Goal: Complete application form: Complete application form

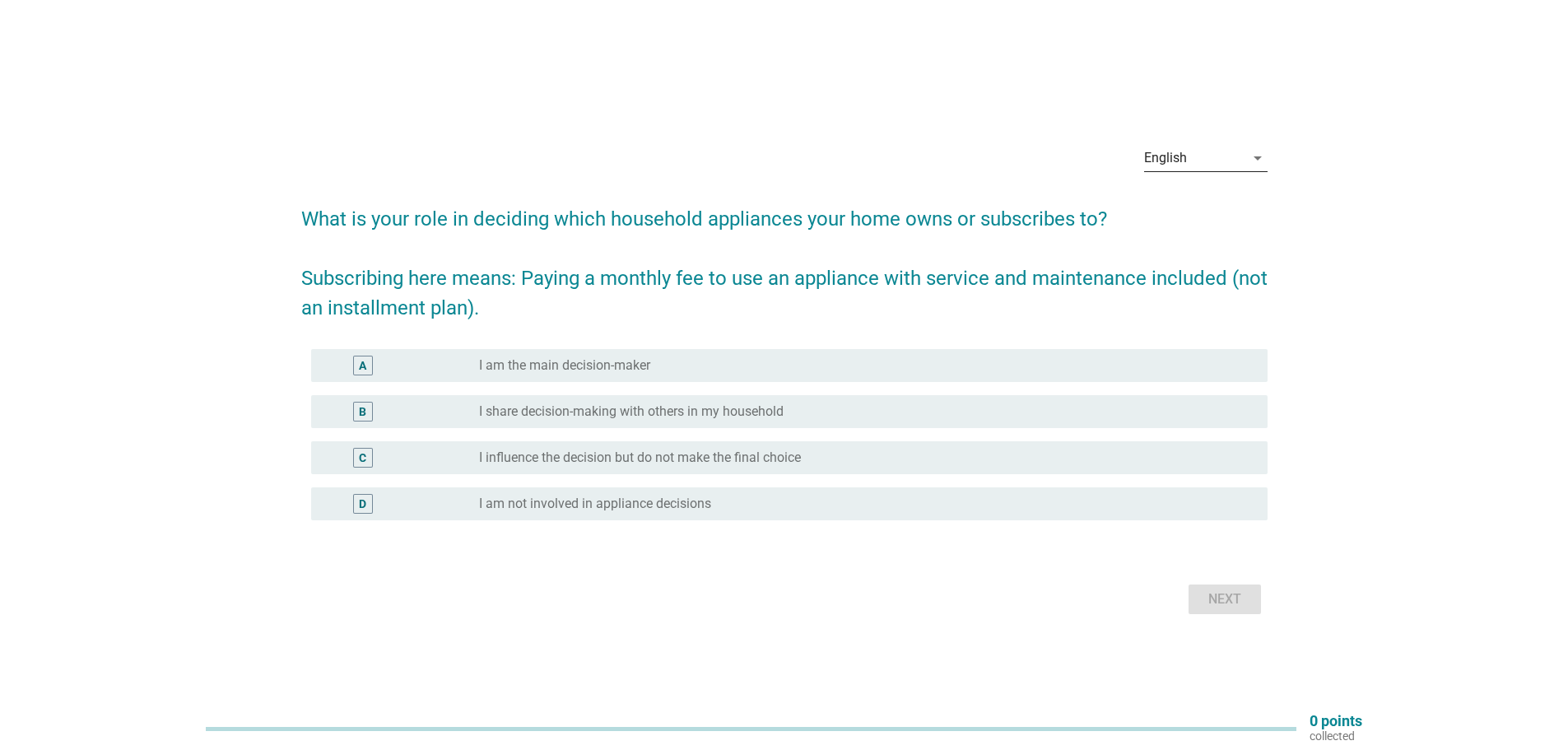
click at [1258, 158] on icon "arrow_drop_down" at bounding box center [1257, 157] width 20 height 20
click at [1220, 215] on div "Bahasa Melayu" at bounding box center [1204, 210] width 97 height 20
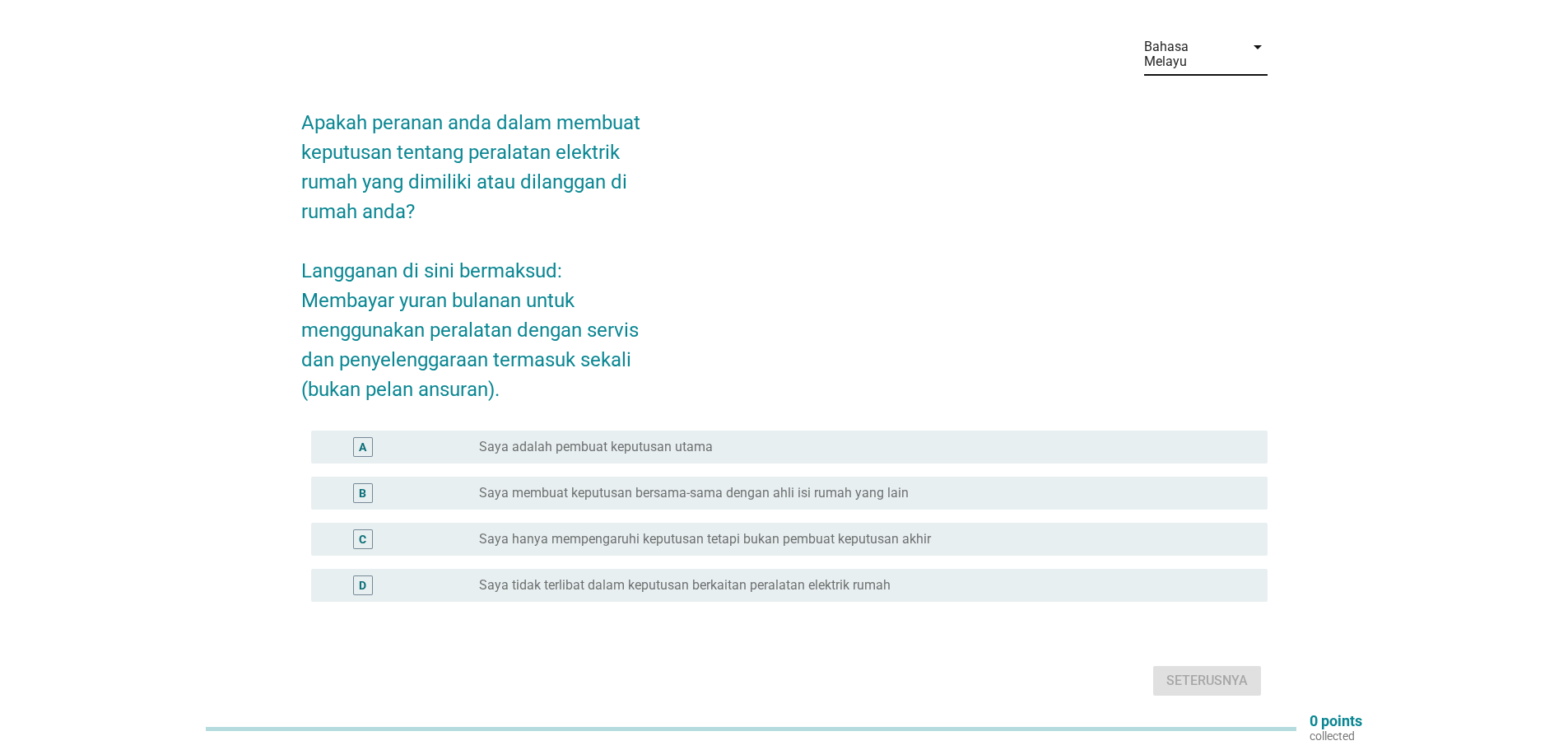
scroll to position [82, 0]
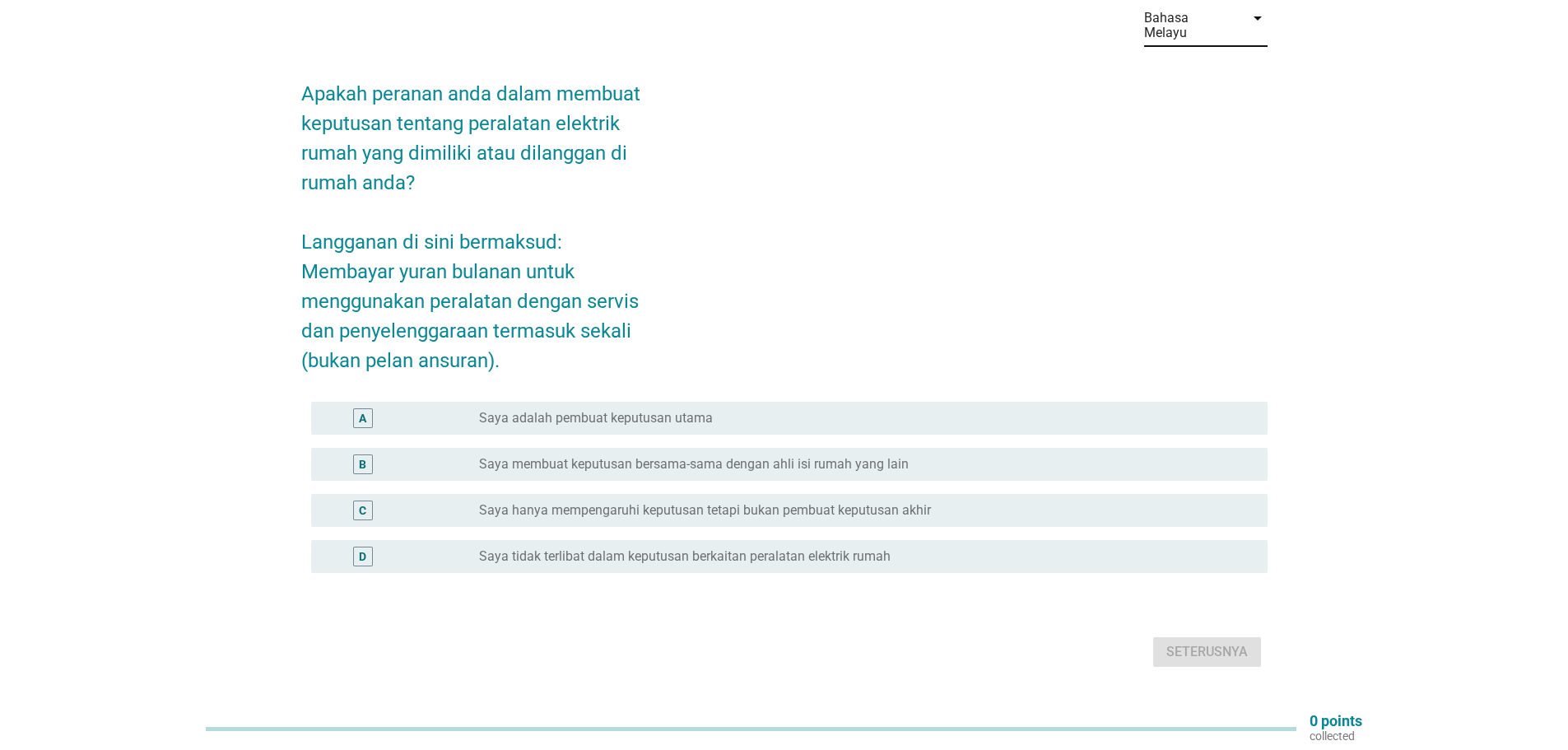
click at [368, 408] on div "A" at bounding box center [362, 418] width 20 height 20
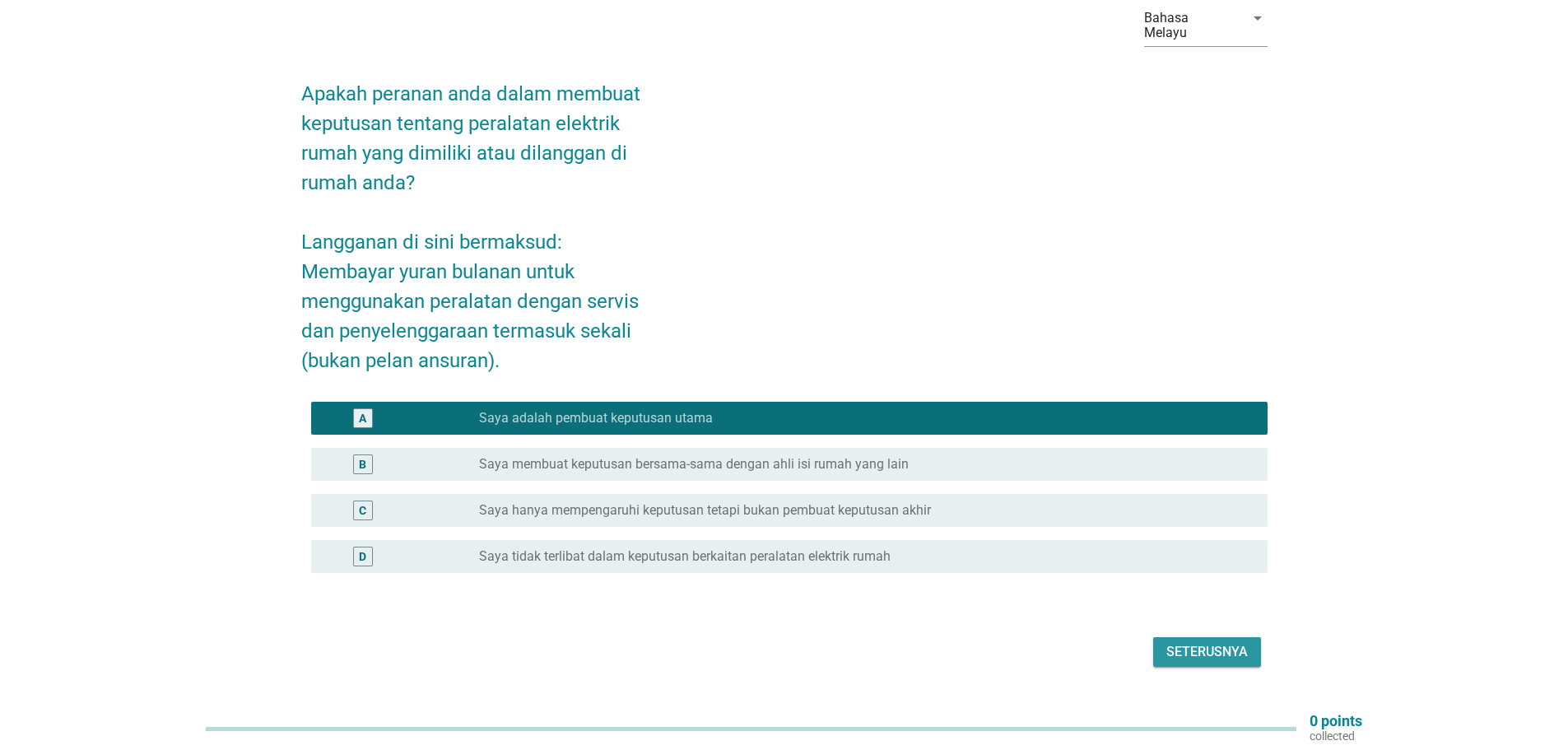
drag, startPoint x: 1200, startPoint y: 635, endPoint x: 1184, endPoint y: 629, distance: 17.1
click at [1198, 642] on div "Seterusnya" at bounding box center [1207, 651] width 82 height 20
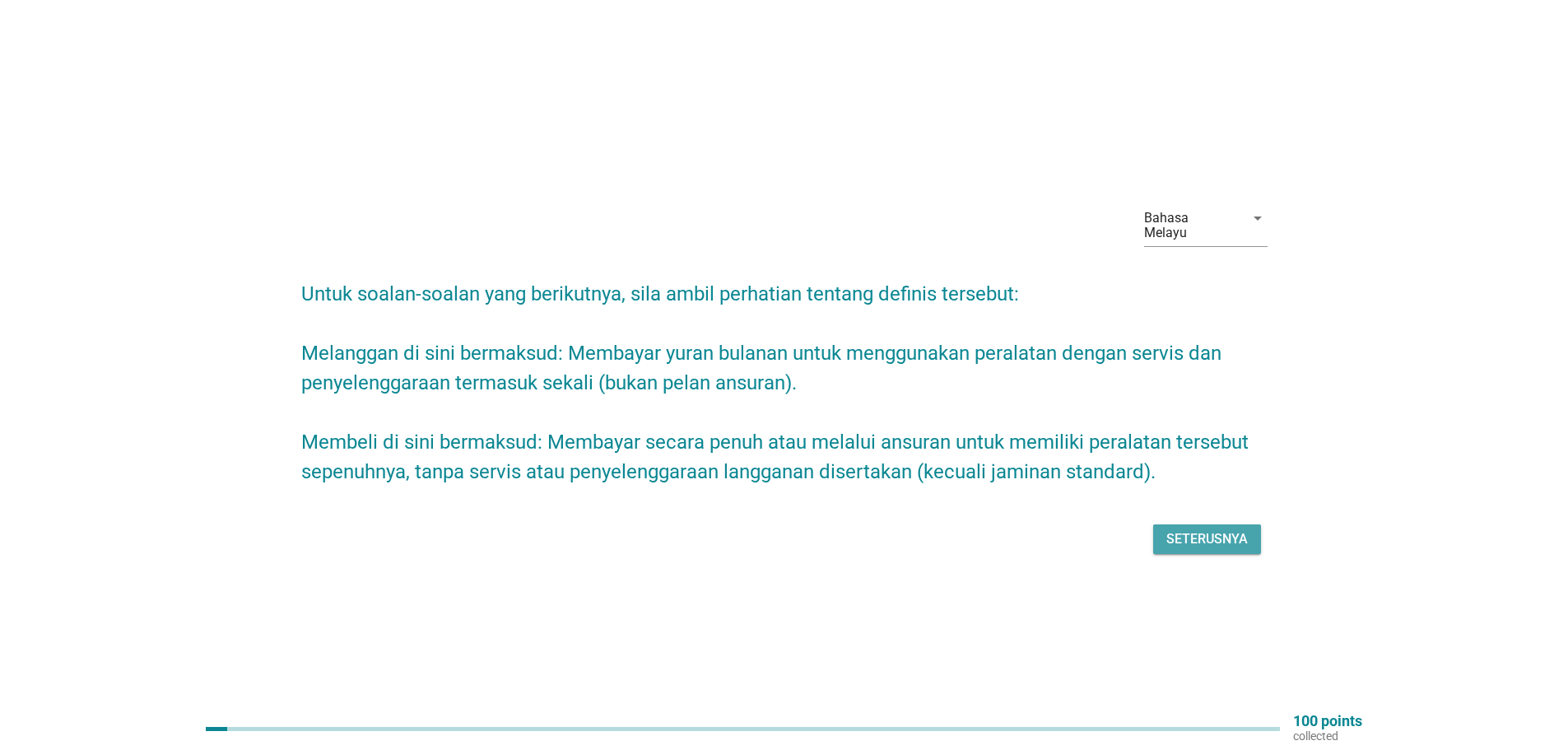
click at [1193, 530] on div "Seterusnya" at bounding box center [1207, 539] width 82 height 20
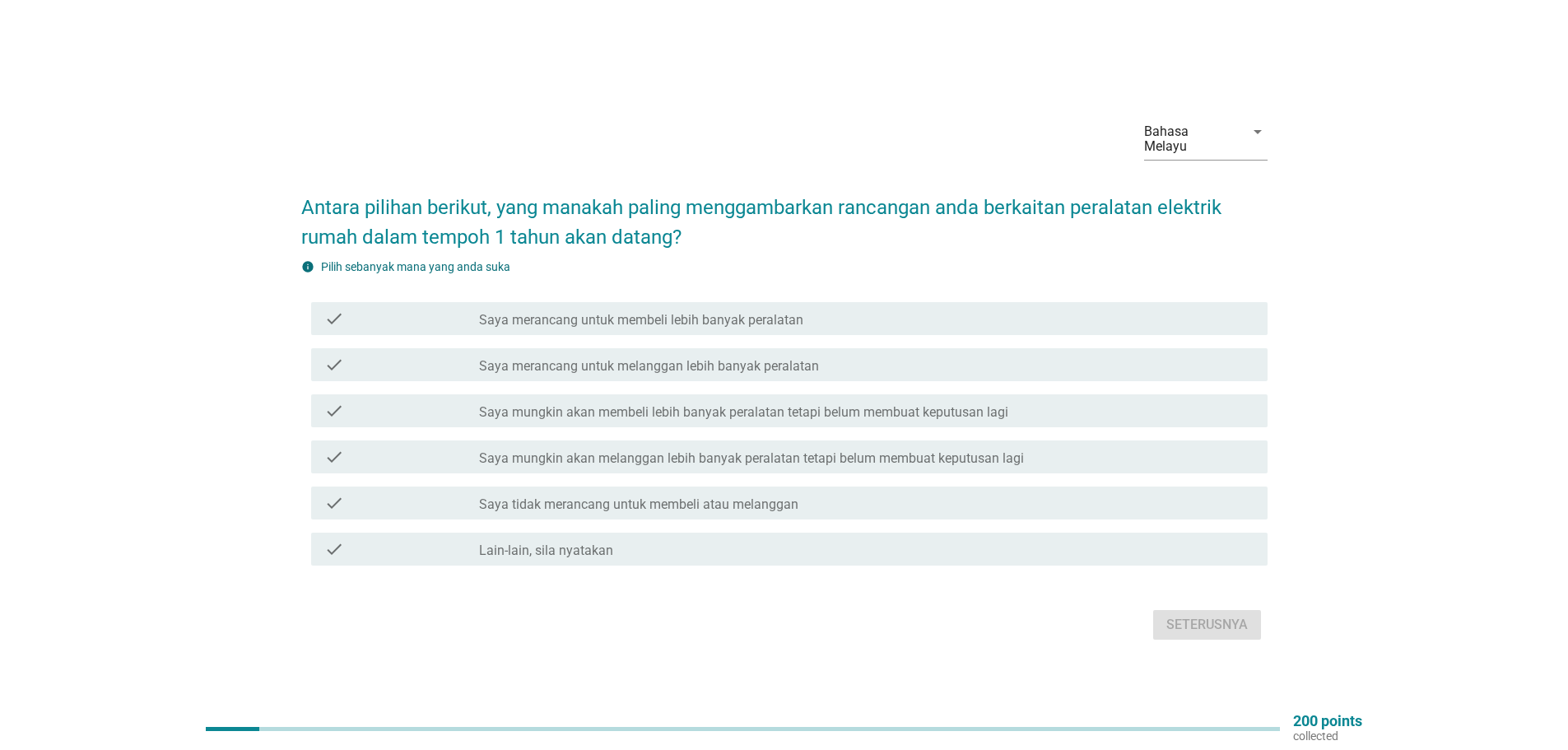
click at [769, 309] on div "check_box_outline_blank Saya merancang untuk membeli lebih banyak peralatan" at bounding box center [866, 318] width 775 height 20
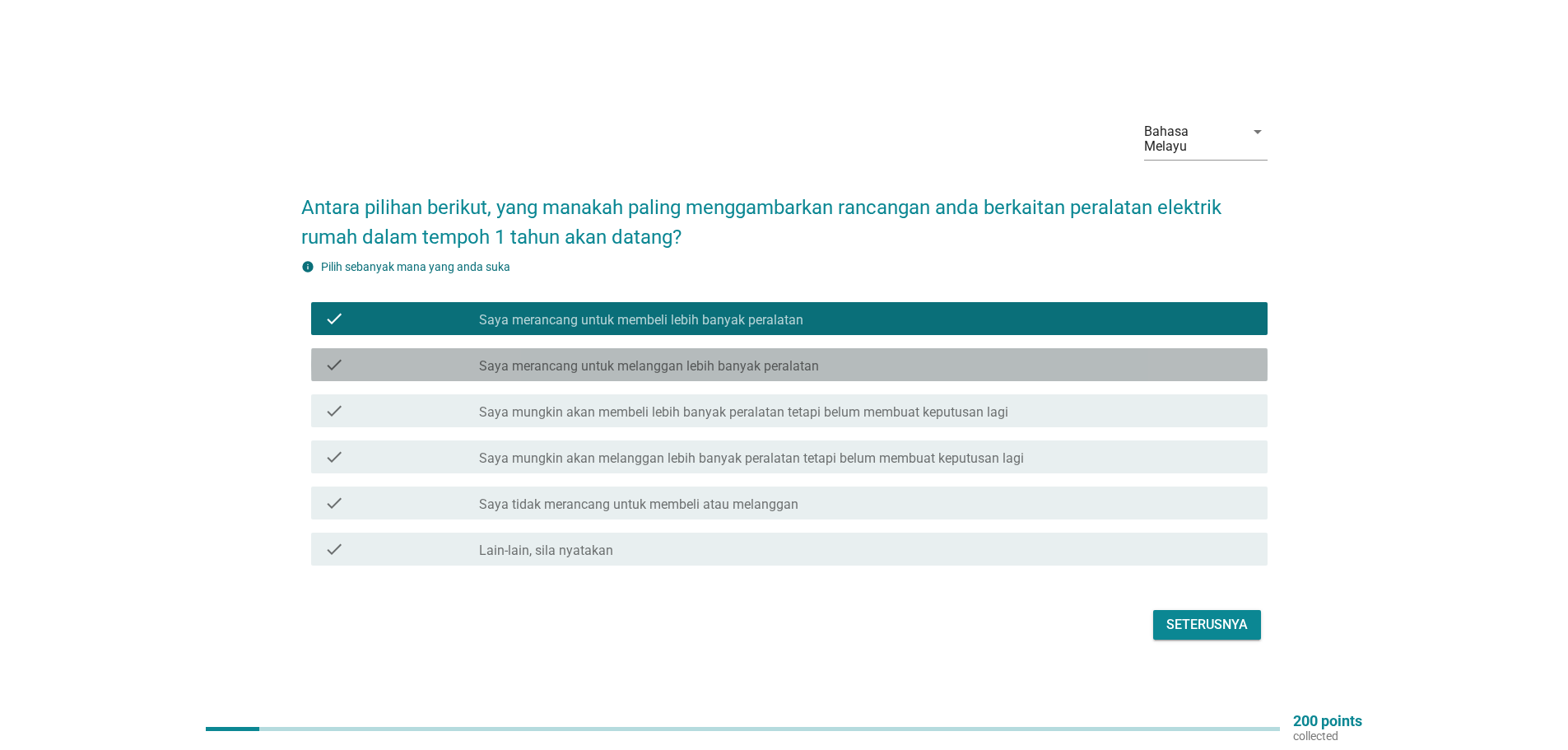
click at [696, 361] on label "Saya merancang untuk melanggan lebih banyak peralatan" at bounding box center [648, 366] width 340 height 16
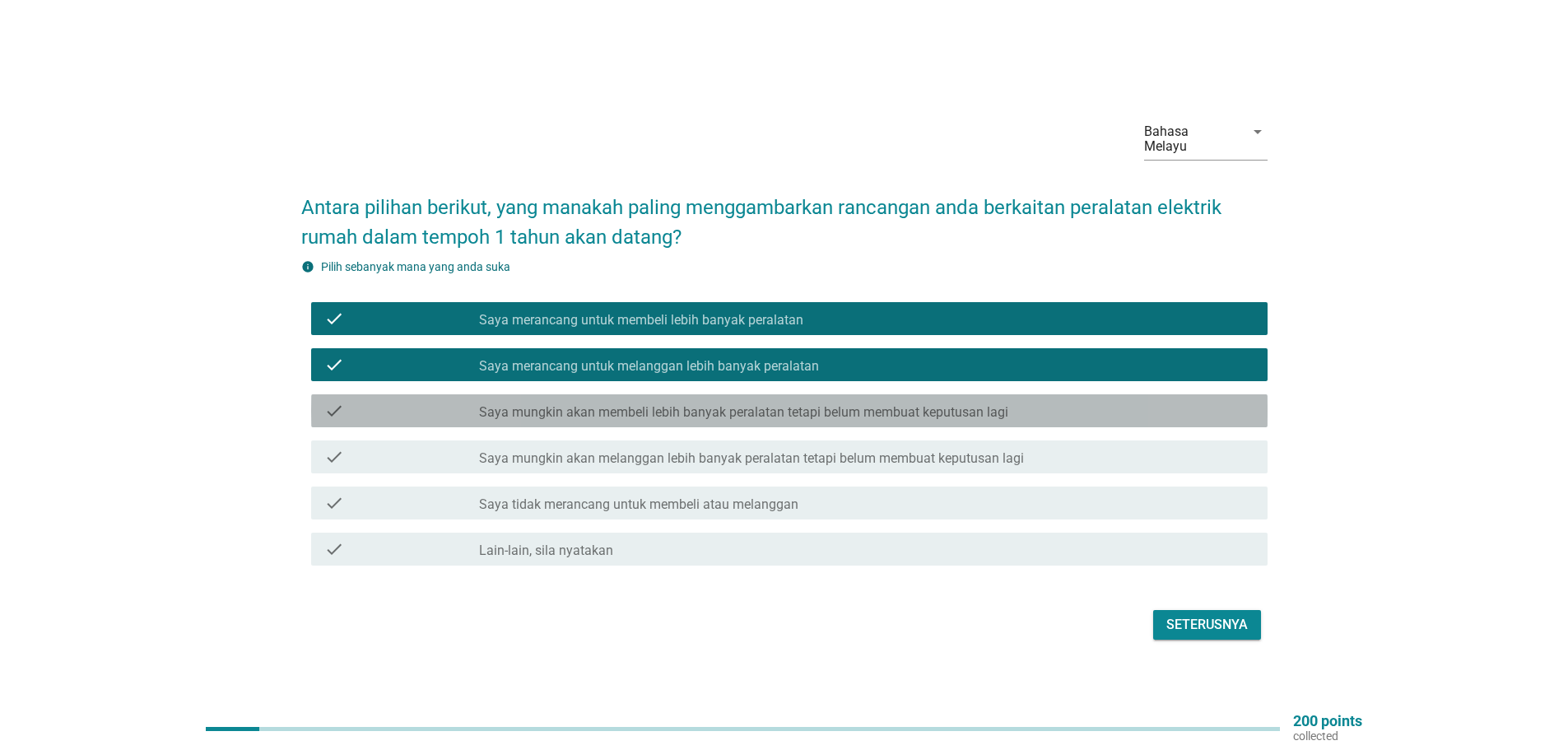
click at [663, 407] on label "Saya mungkin akan membeli lebih banyak peralatan tetapi belum membuat keputusan…" at bounding box center [743, 412] width 530 height 16
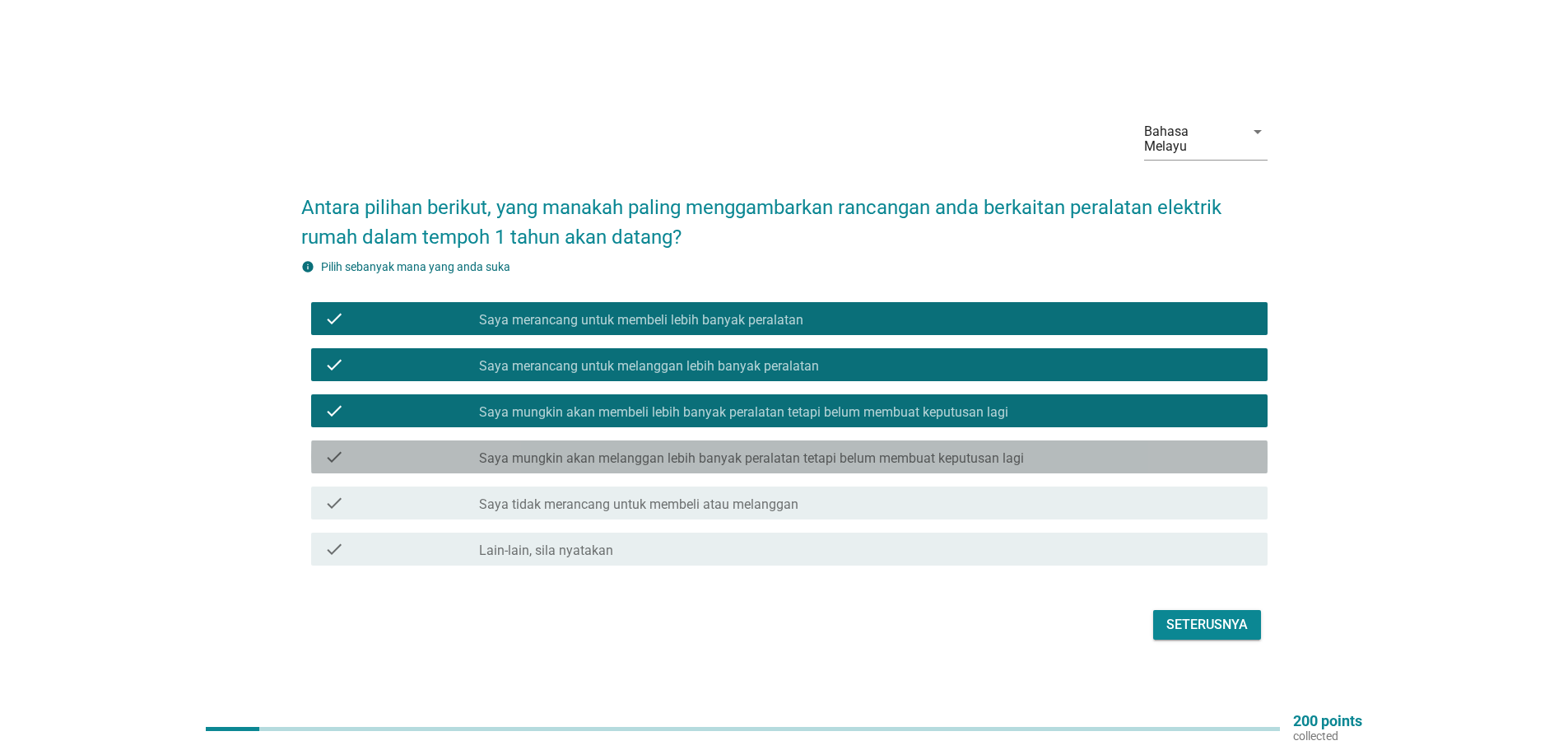
click at [718, 451] on label "Saya mungkin akan melanggan lebih banyak peralatan tetapi belum membuat keputus…" at bounding box center [751, 458] width 545 height 16
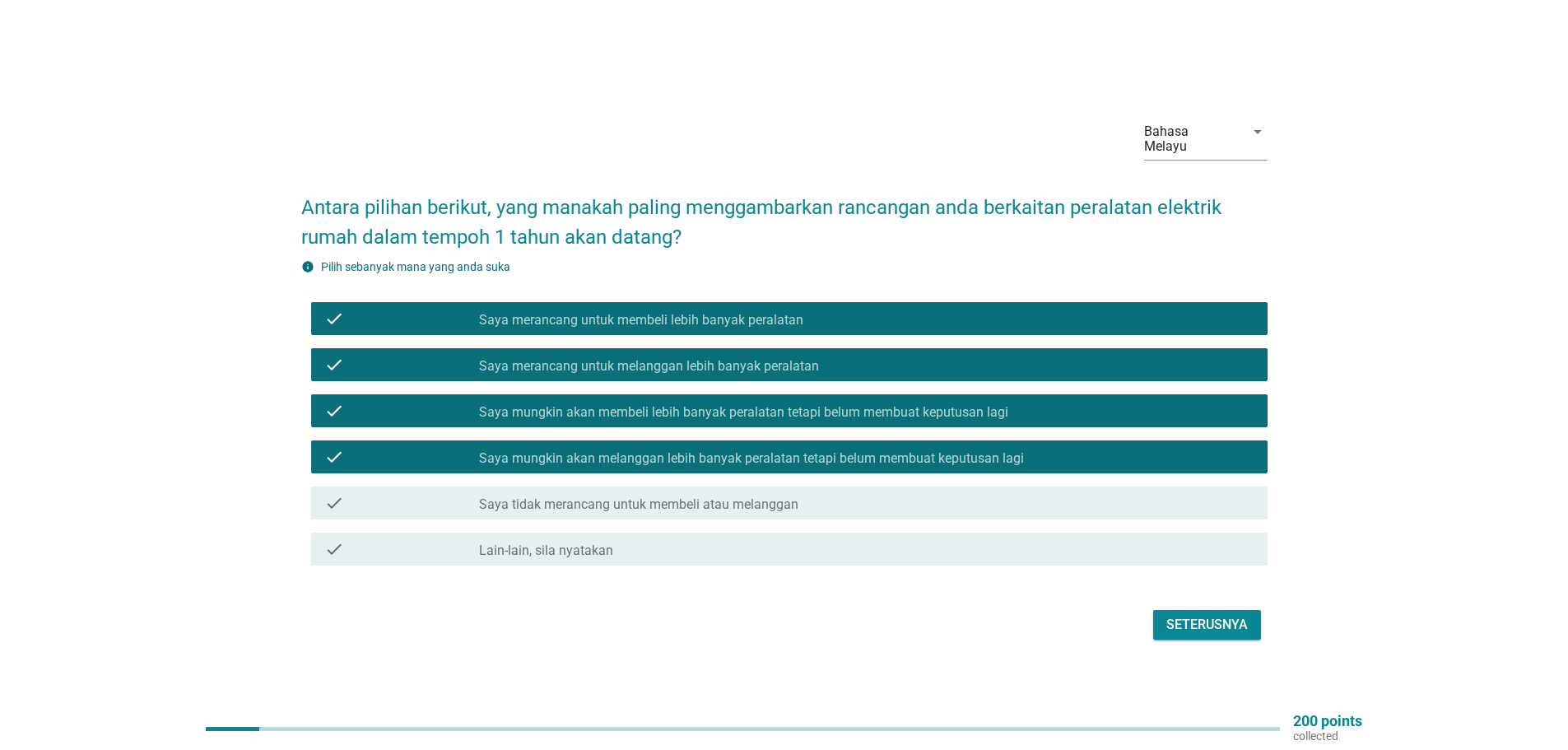
click at [1226, 622] on div "Seterusnya" at bounding box center [1207, 625] width 82 height 20
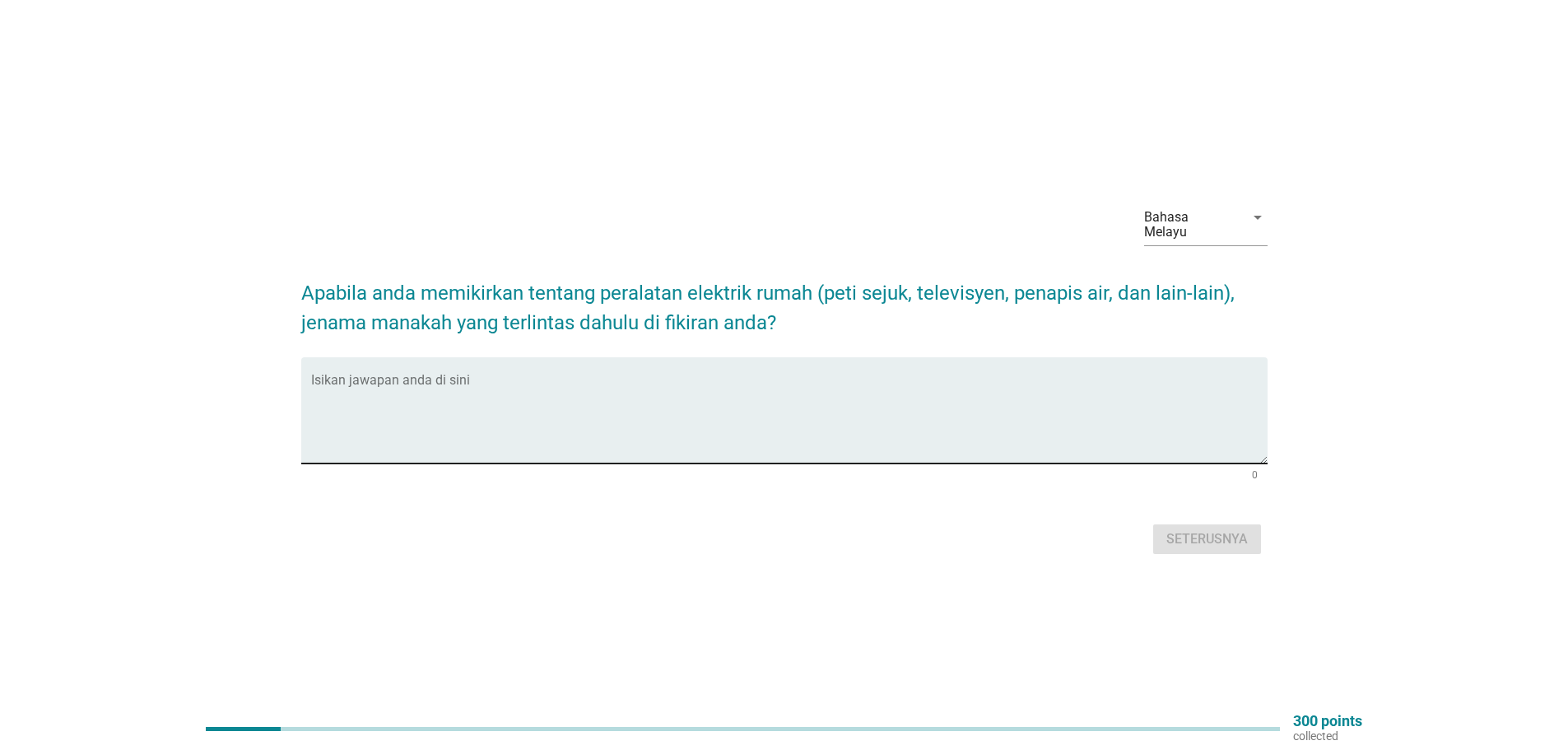
click at [357, 443] on textarea "Isikan jawapan anda di sini" at bounding box center [789, 421] width 957 height 87
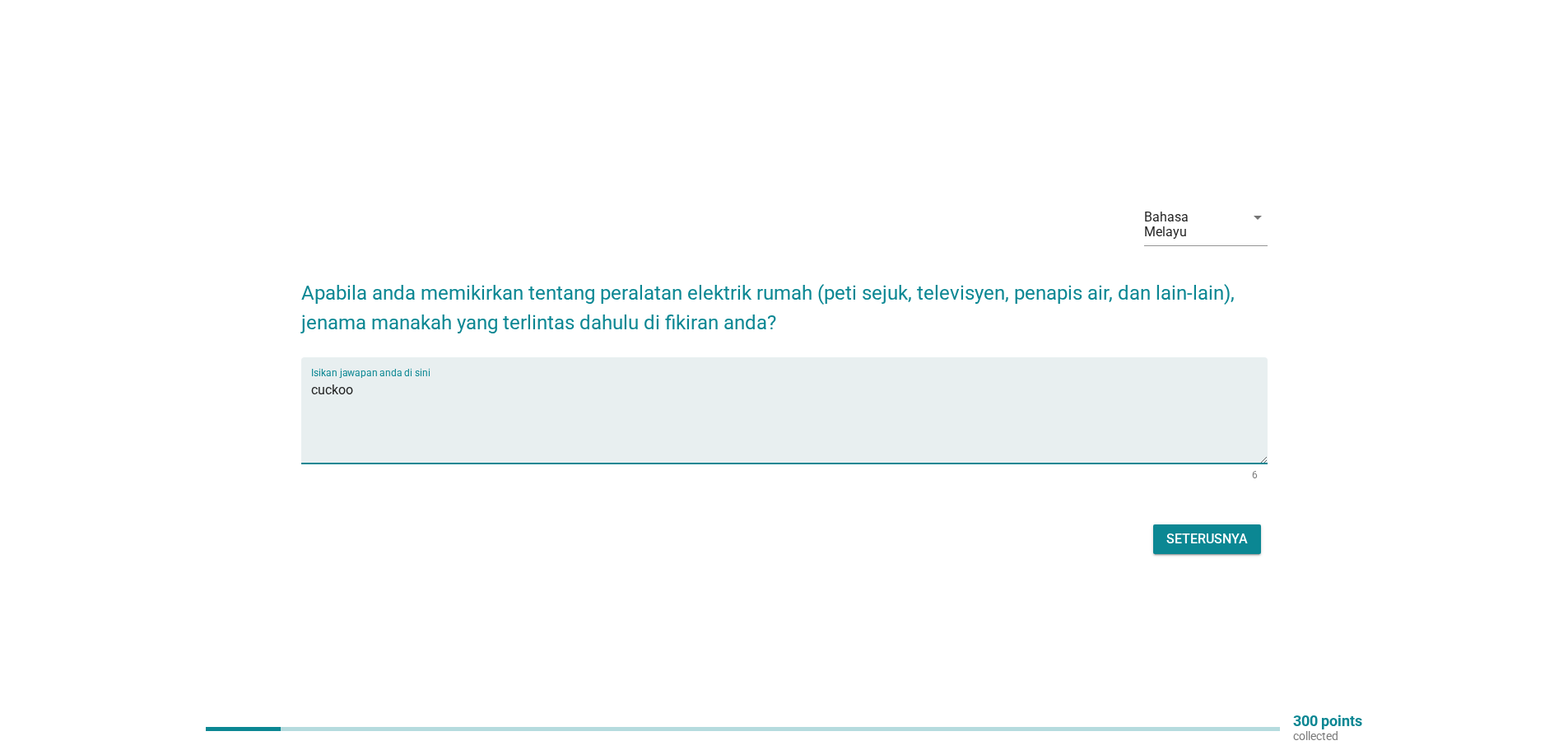
type textarea "cuckoo"
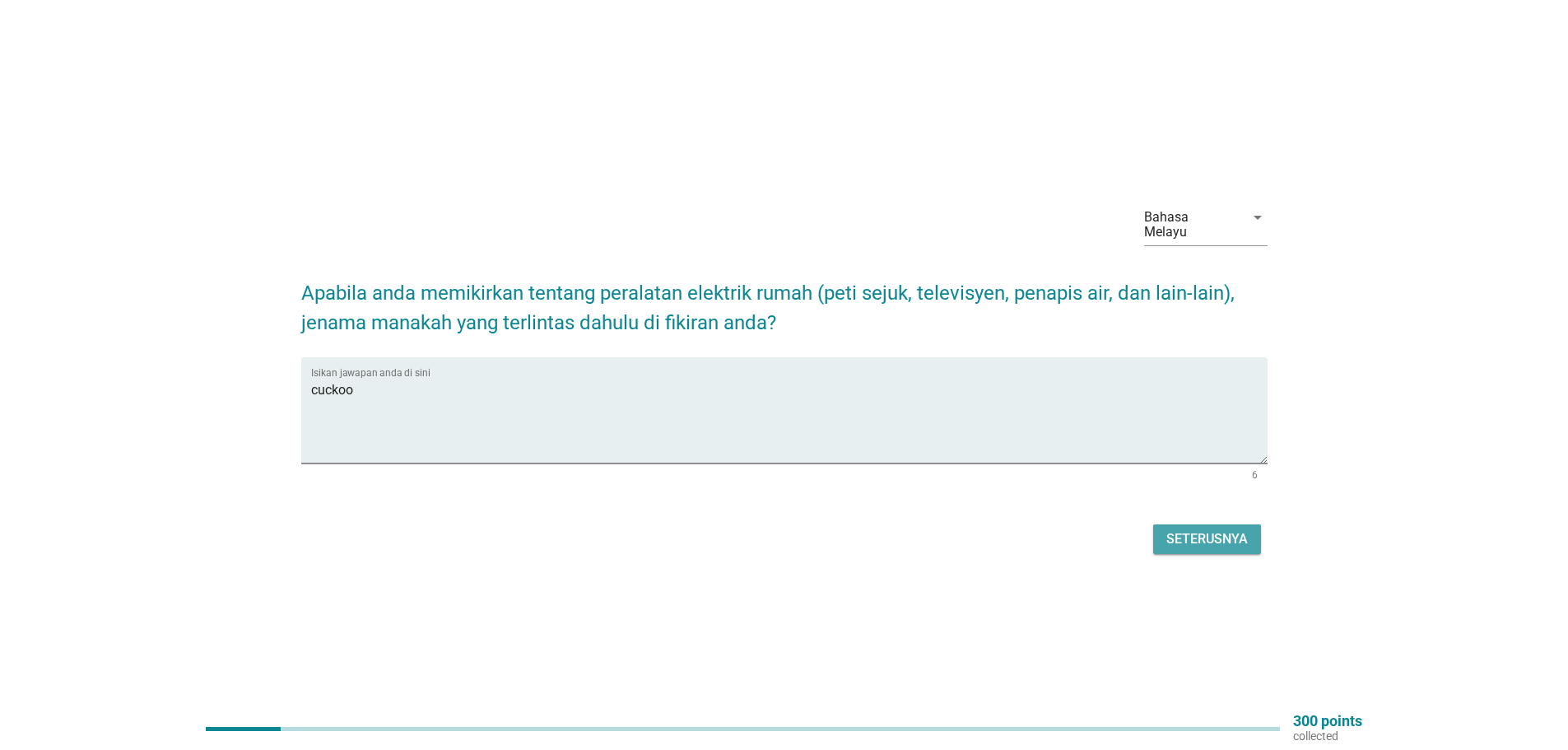
click at [1176, 537] on div "Seterusnya" at bounding box center [1207, 539] width 82 height 20
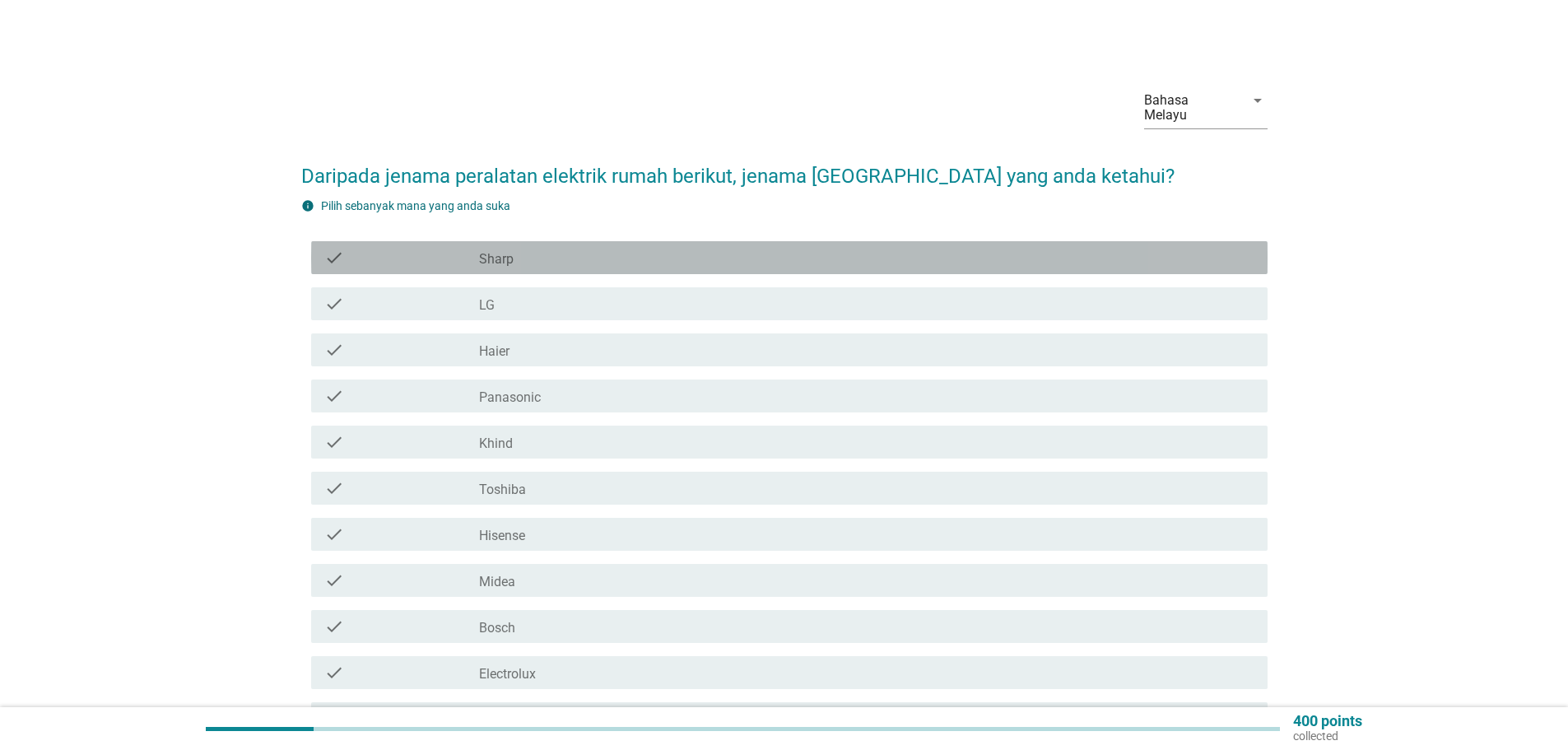
click at [563, 247] on div "check_box_outline_blank Sharp" at bounding box center [866, 257] width 775 height 20
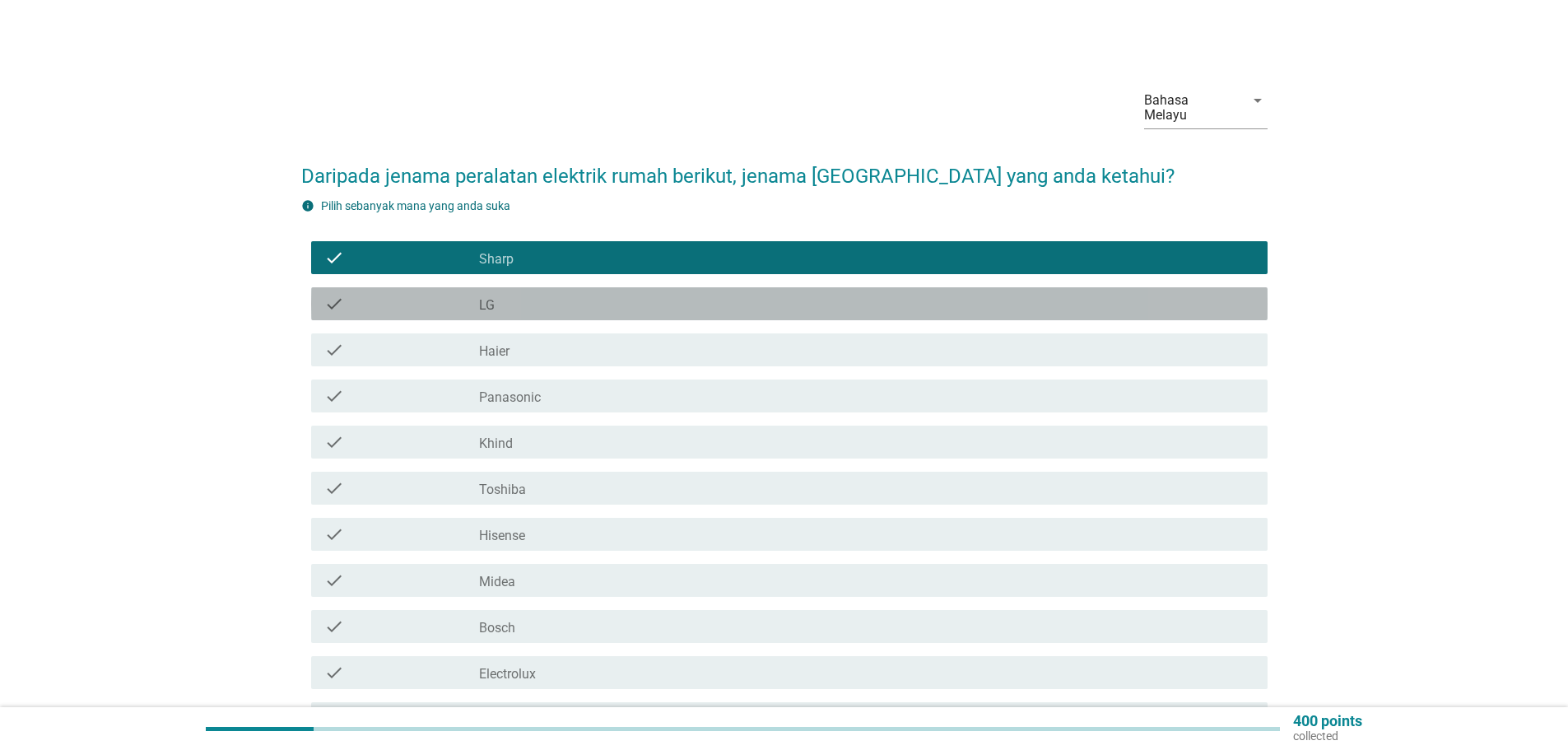
click at [501, 294] on div "check_box_outline_blank LG" at bounding box center [866, 303] width 775 height 20
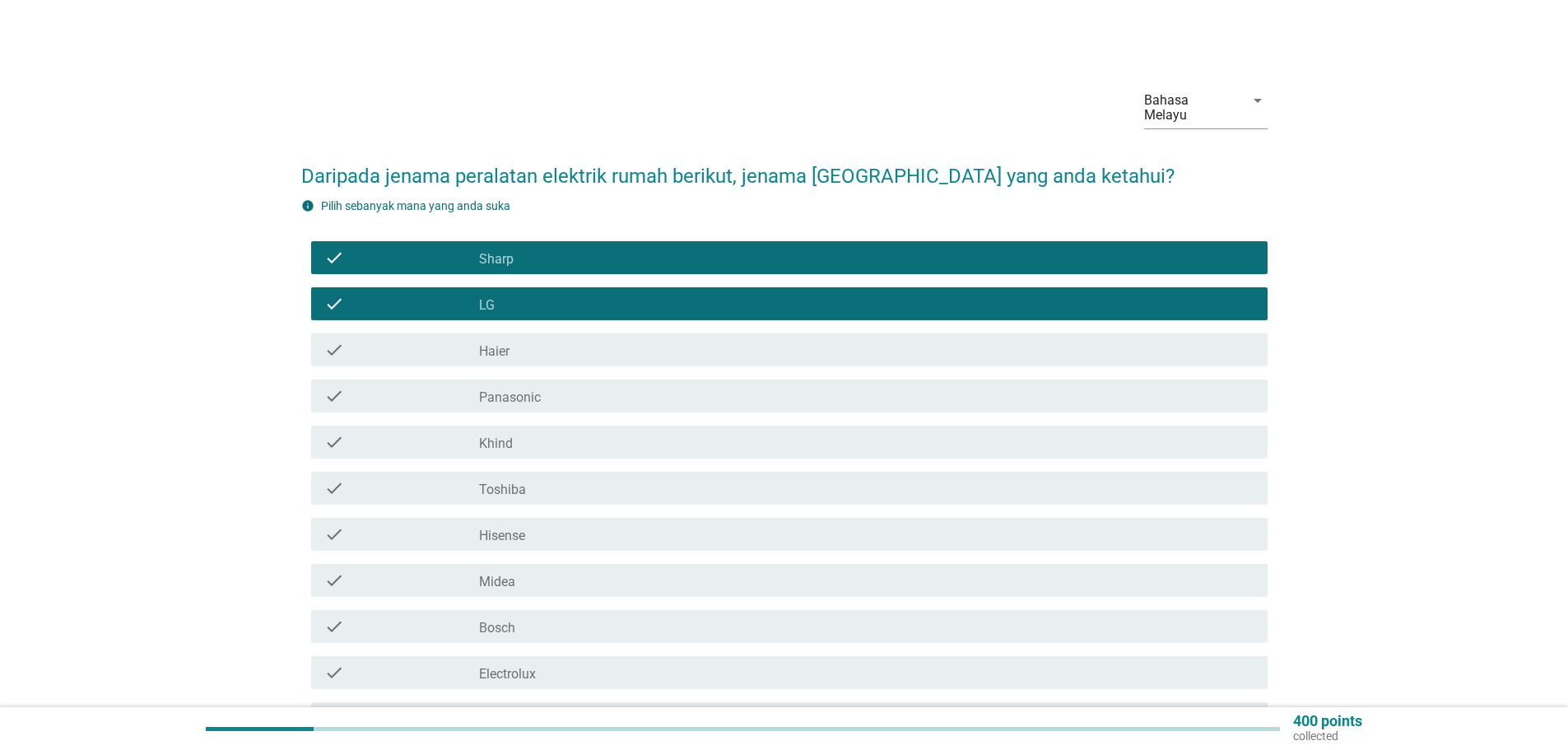
click at [511, 340] on div "check_box_outline_blank Haier" at bounding box center [866, 349] width 775 height 20
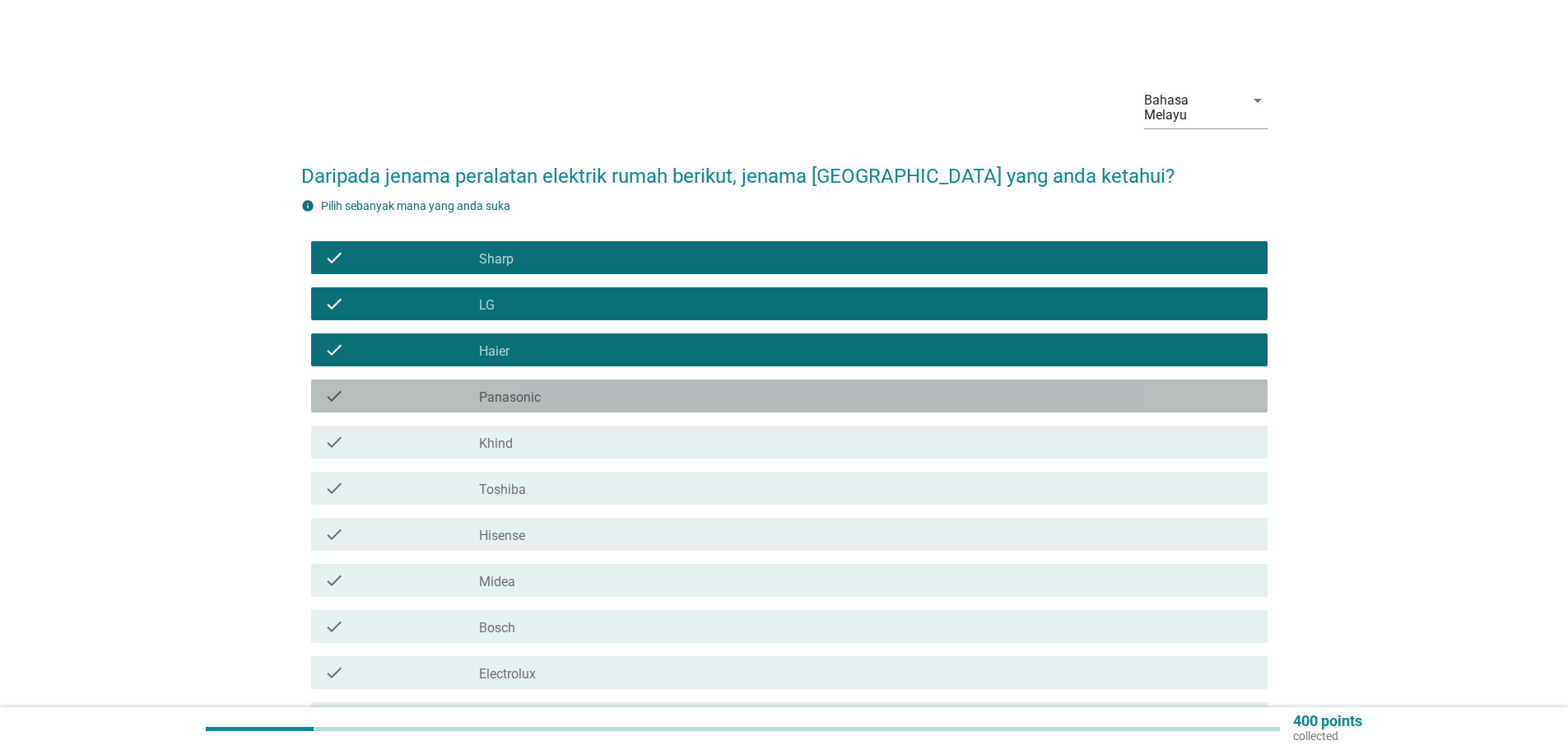
click at [527, 390] on label "Panasonic" at bounding box center [510, 397] width 62 height 16
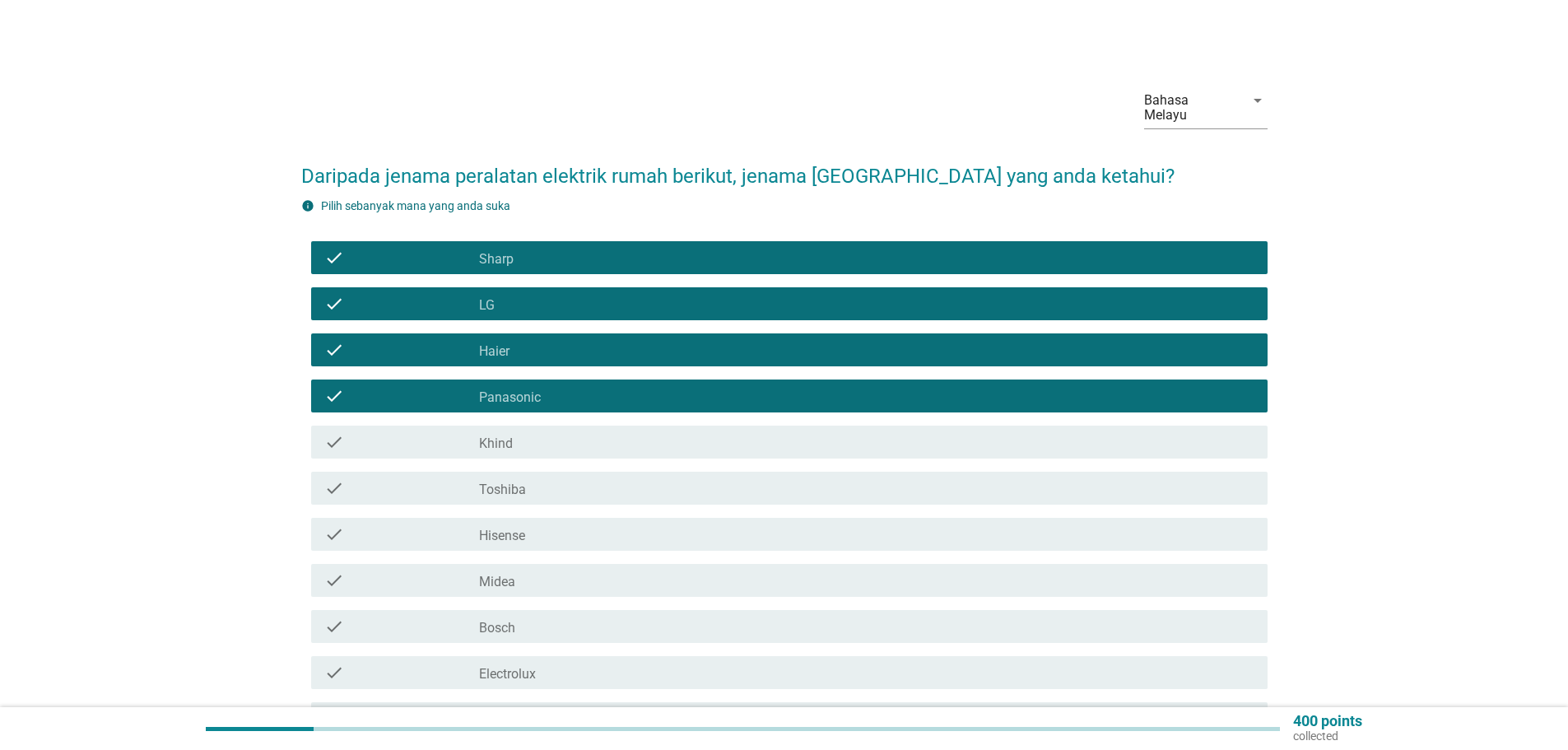
click at [524, 439] on div "check check_box_outline_blank Khind" at bounding box center [789, 441] width 957 height 33
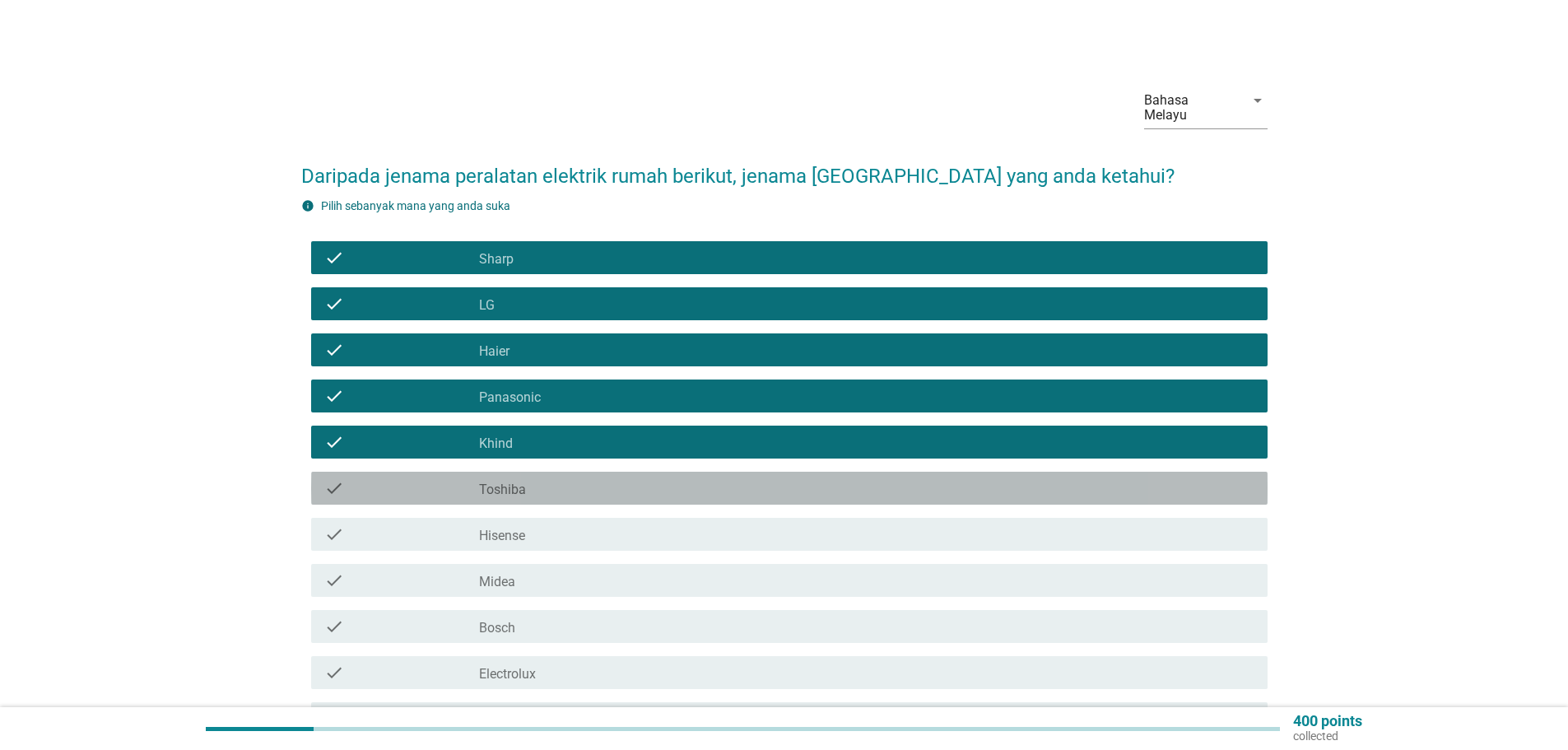
click at [530, 478] on div "check_box_outline_blank Toshiba" at bounding box center [866, 487] width 775 height 20
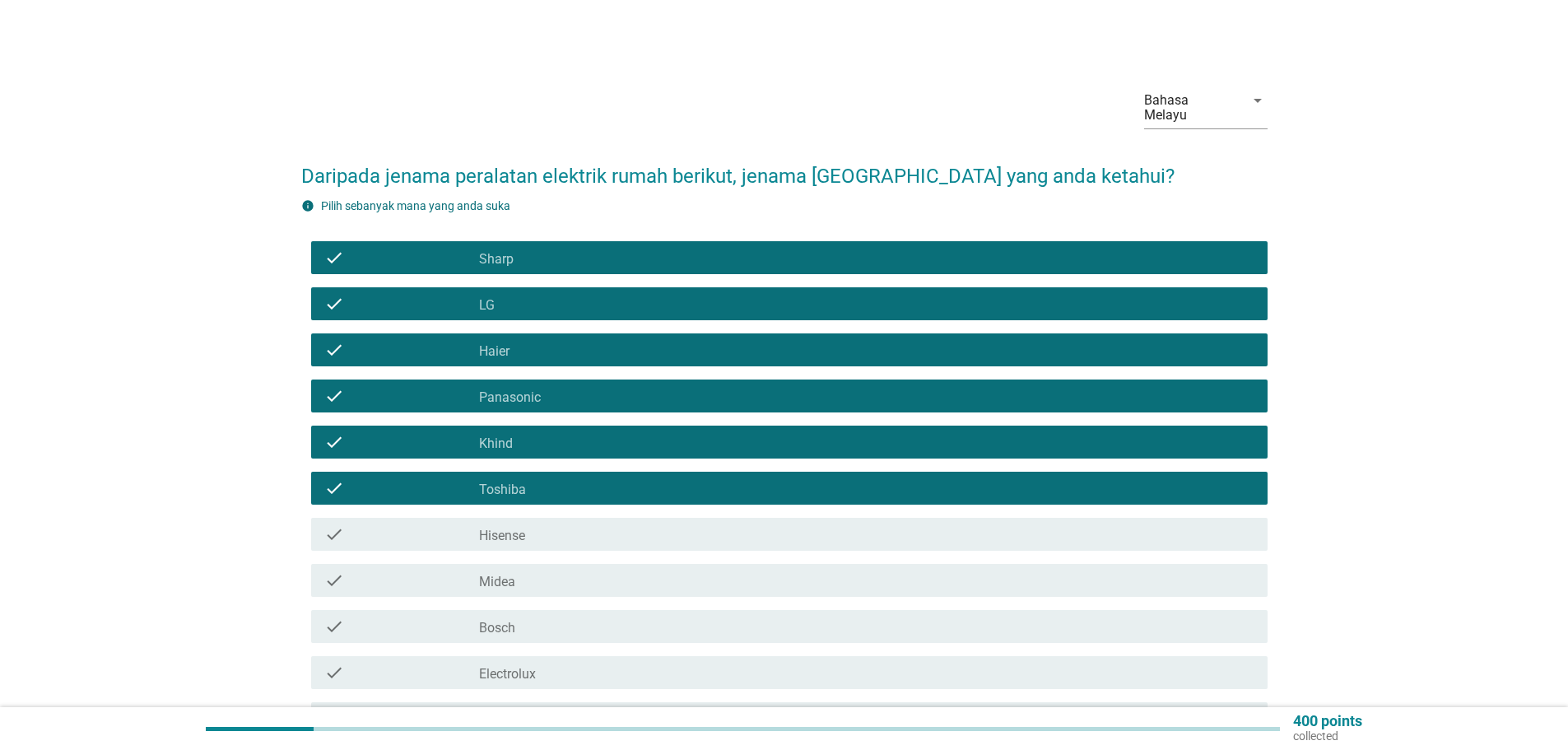
click at [515, 528] on label "Hisense" at bounding box center [501, 535] width 46 height 16
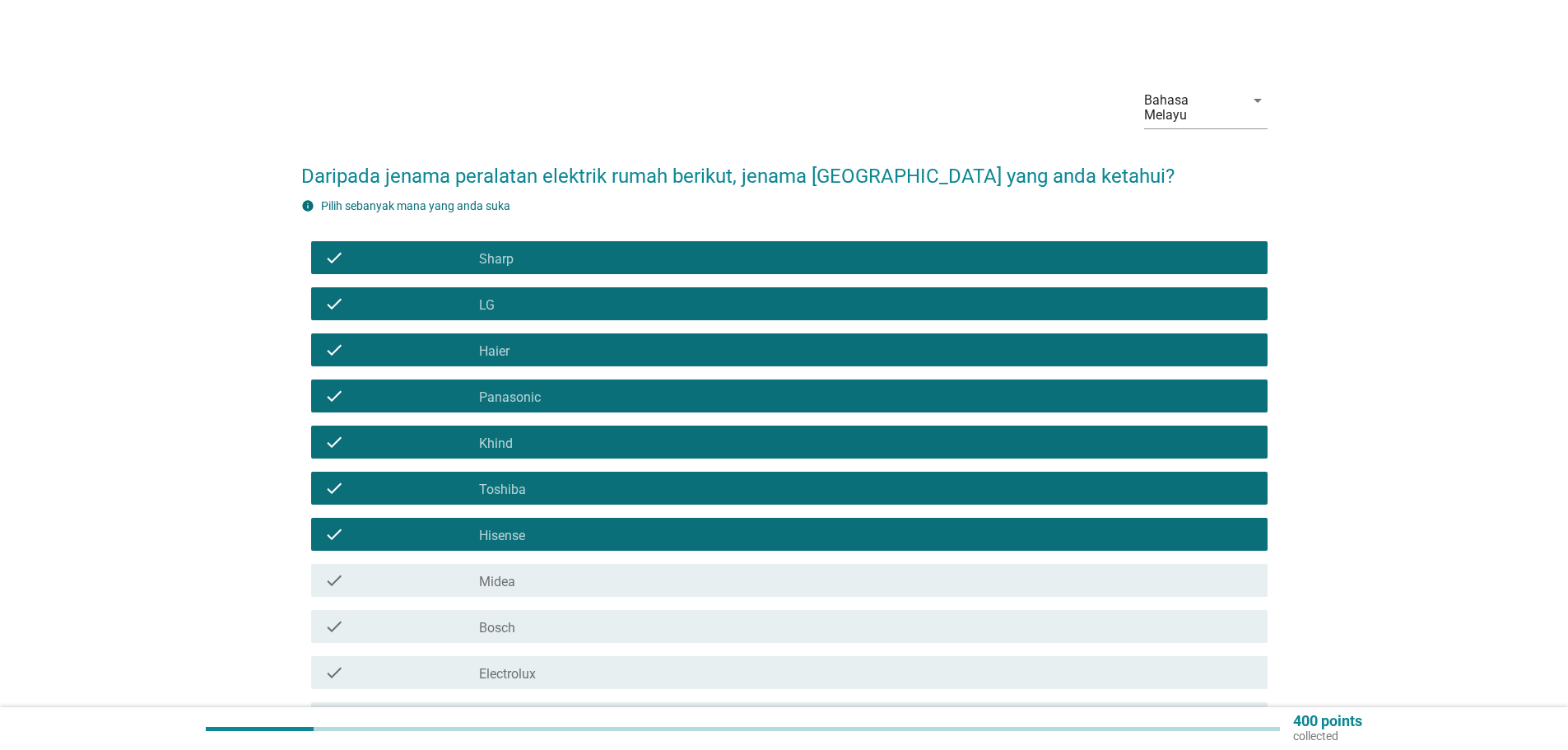
click at [512, 576] on div "check check_box_outline_blank Midea" at bounding box center [789, 580] width 957 height 33
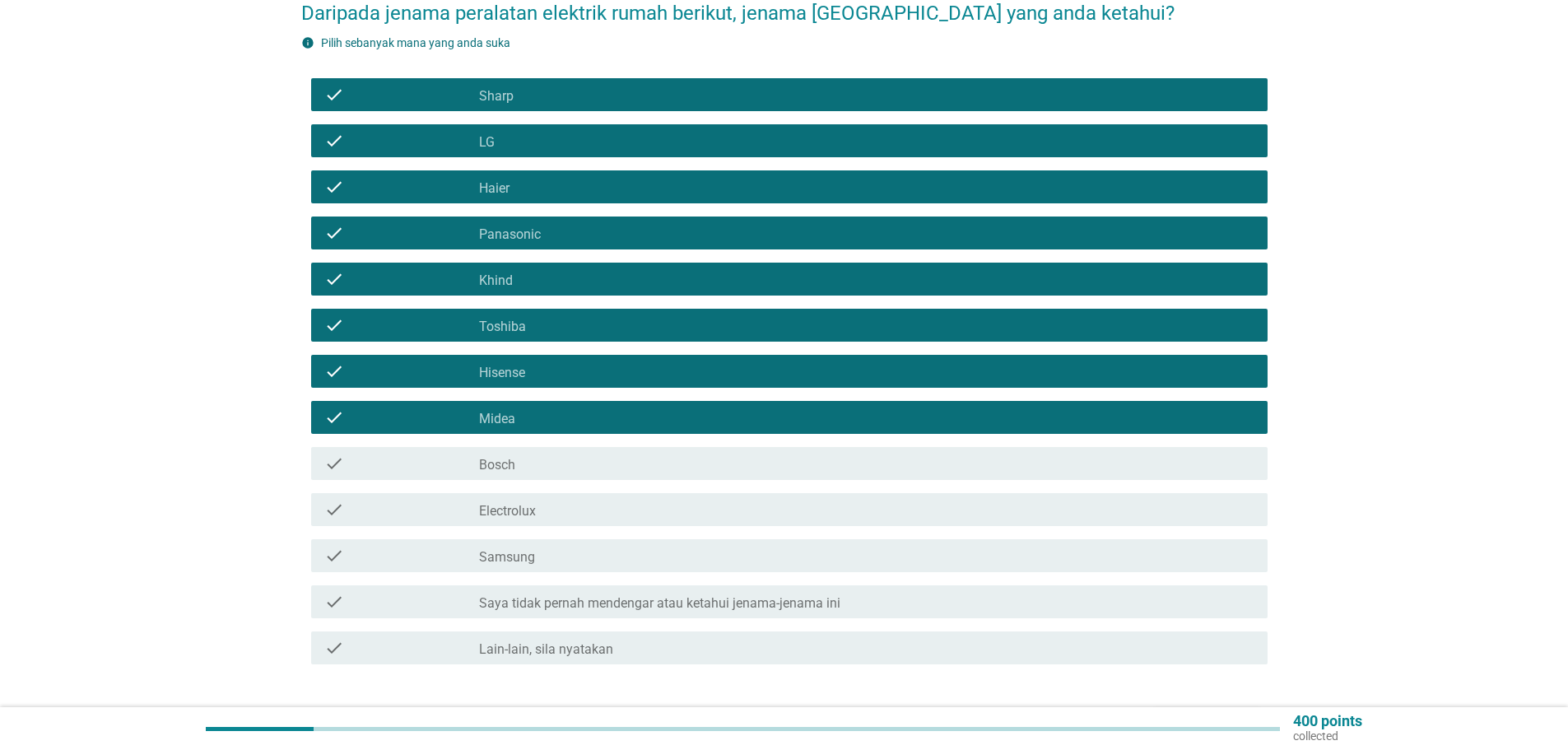
scroll to position [165, 0]
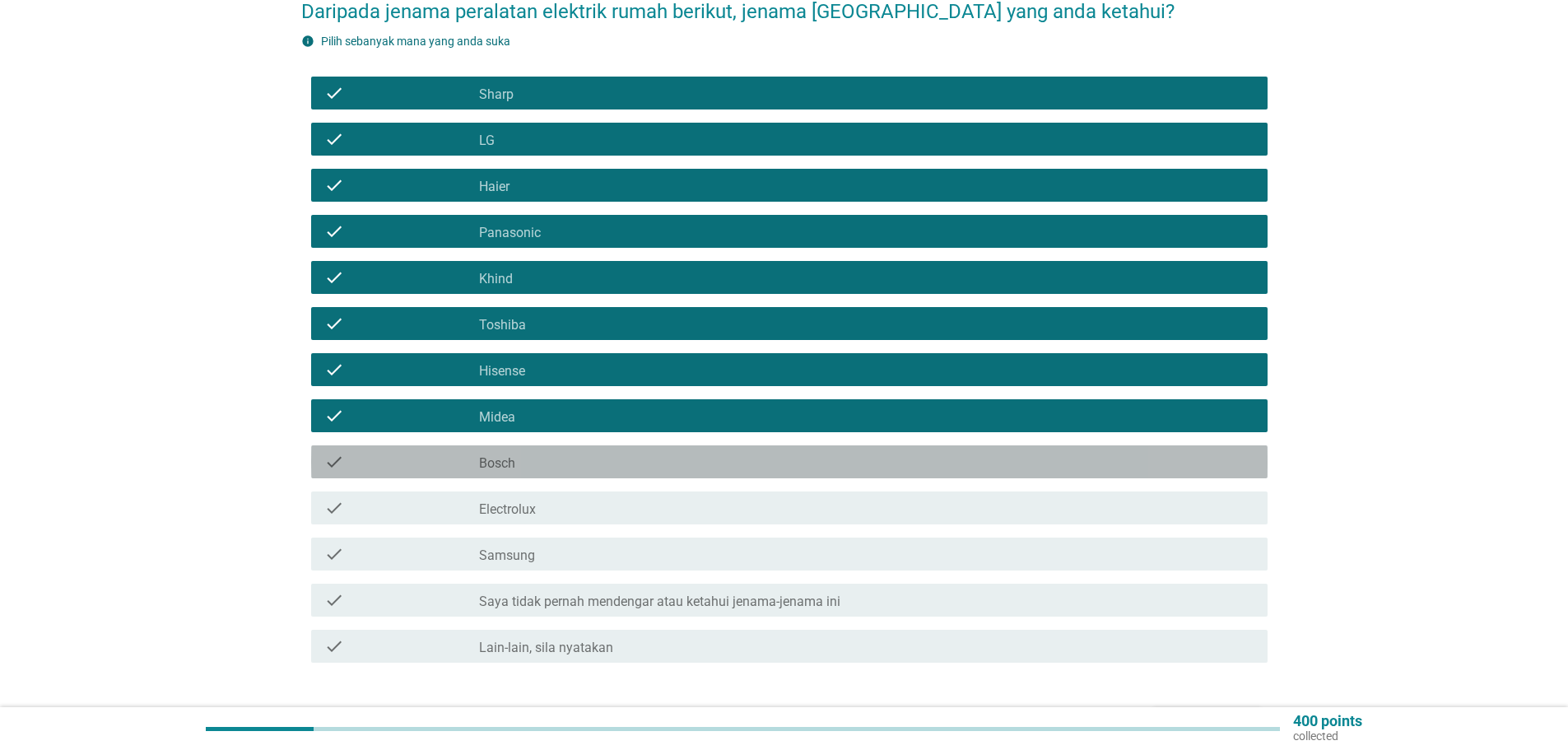
click at [511, 455] on label "Bosch" at bounding box center [497, 463] width 36 height 16
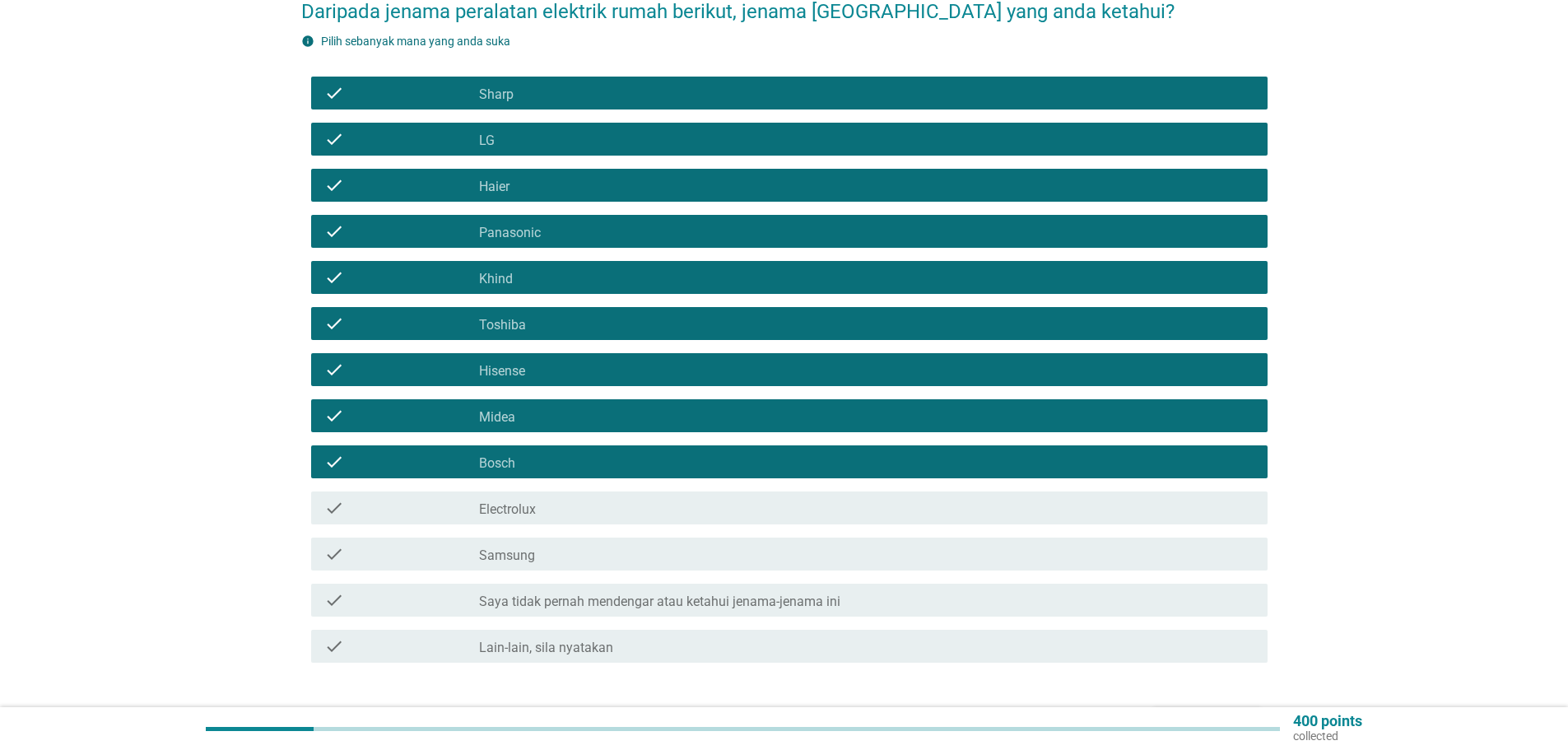
click at [530, 502] on label "Electrolux" at bounding box center [507, 509] width 56 height 16
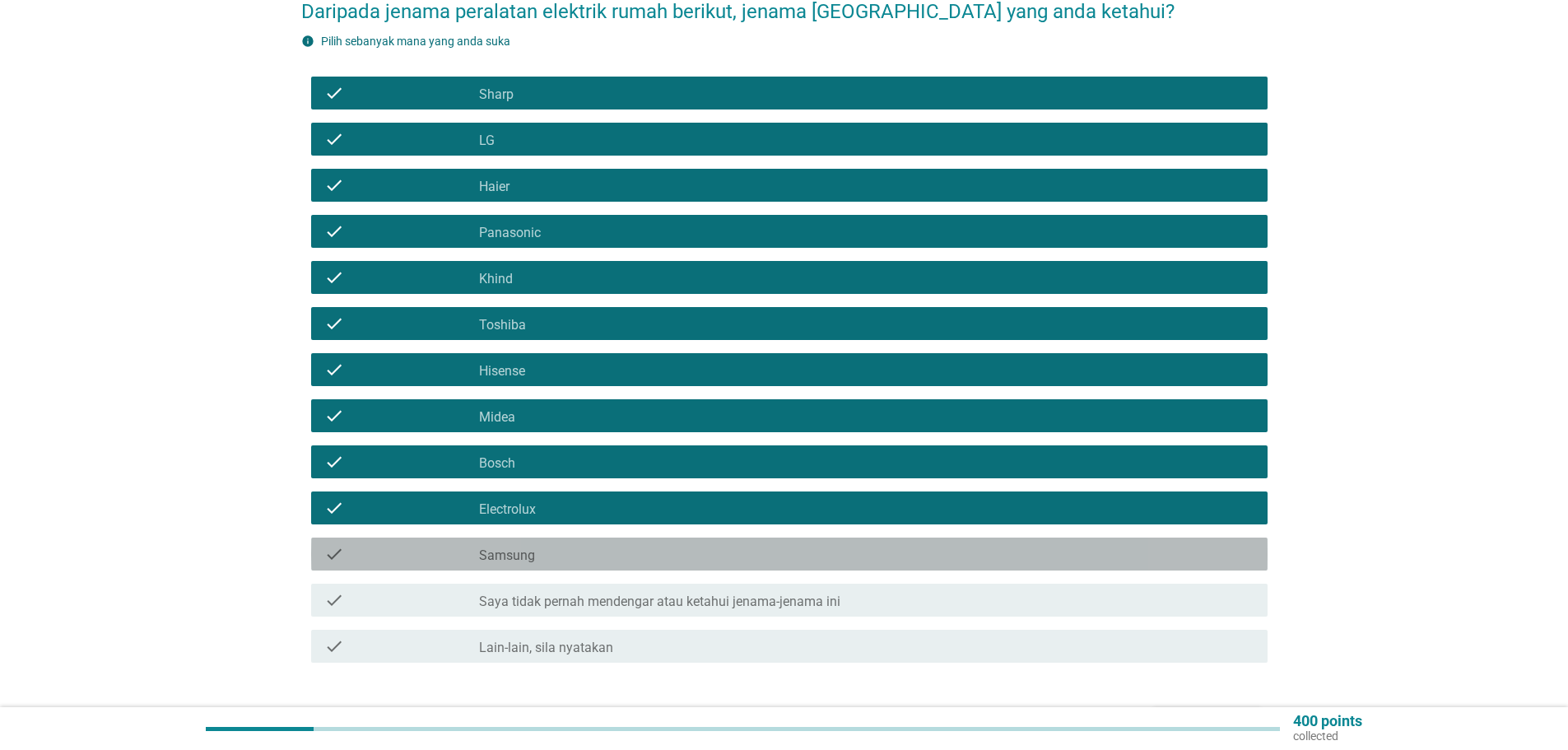
click at [528, 548] on label "Samsung" at bounding box center [506, 555] width 55 height 16
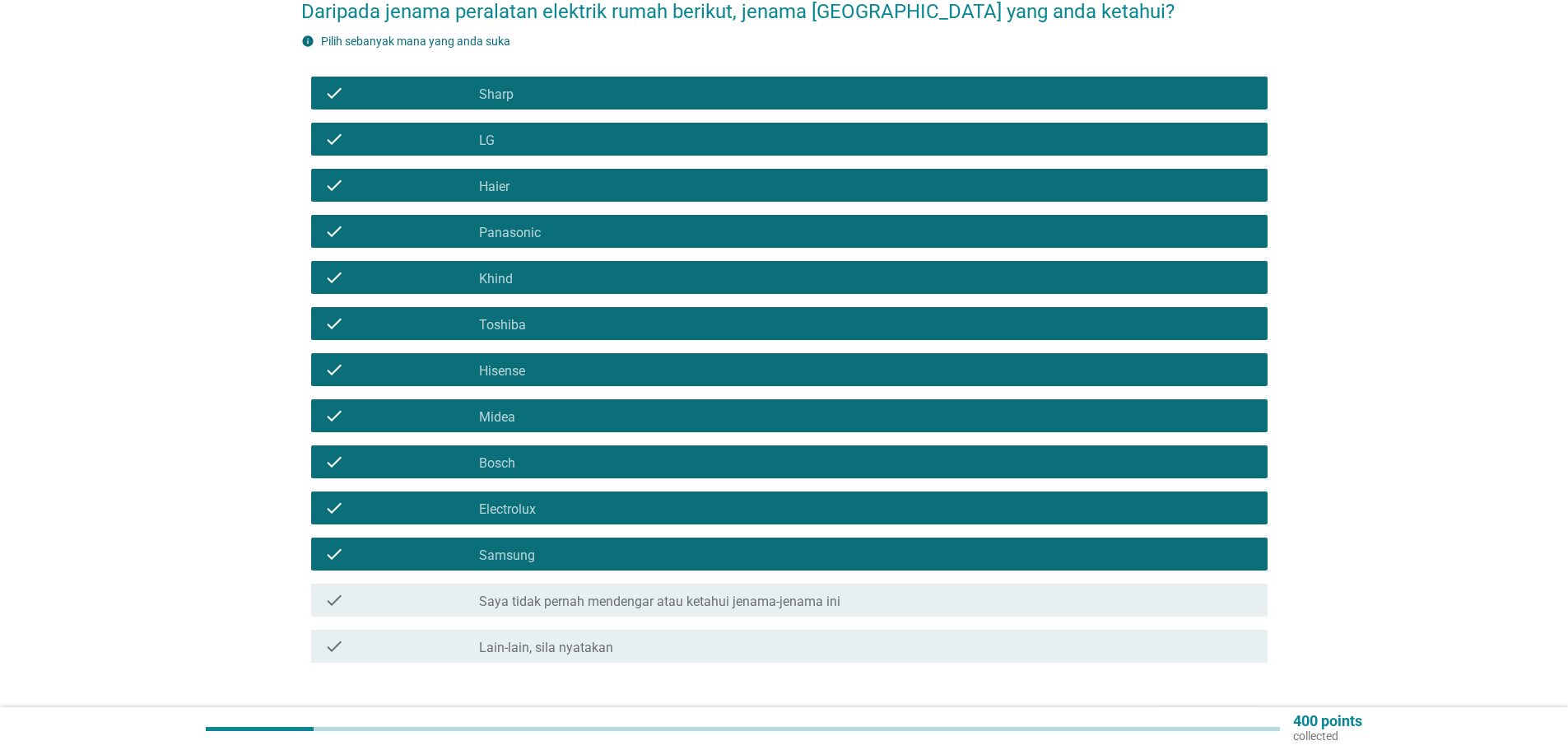
click at [1217, 708] on button "Seterusnya" at bounding box center [1207, 722] width 108 height 29
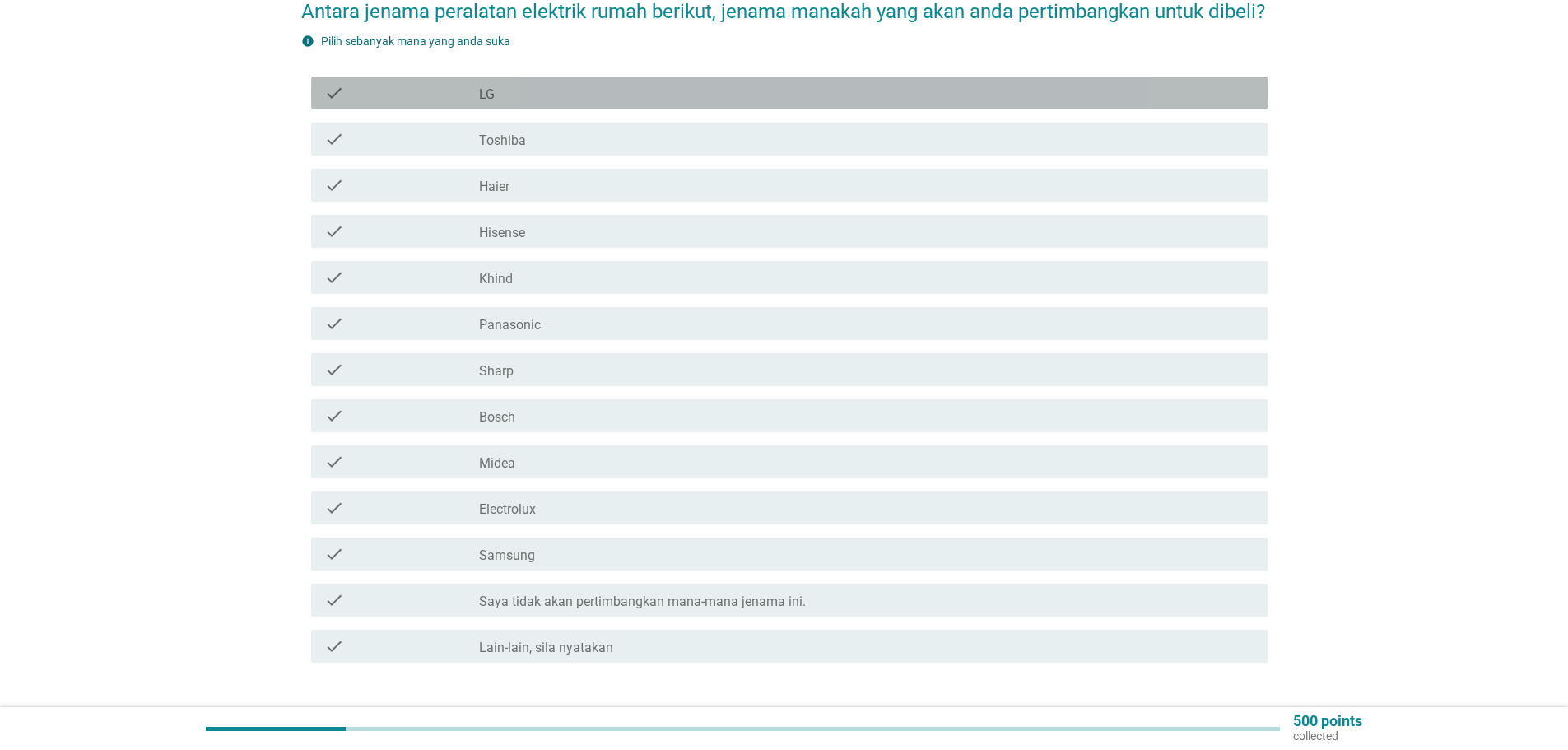
click at [486, 87] on label "LG" at bounding box center [486, 94] width 16 height 16
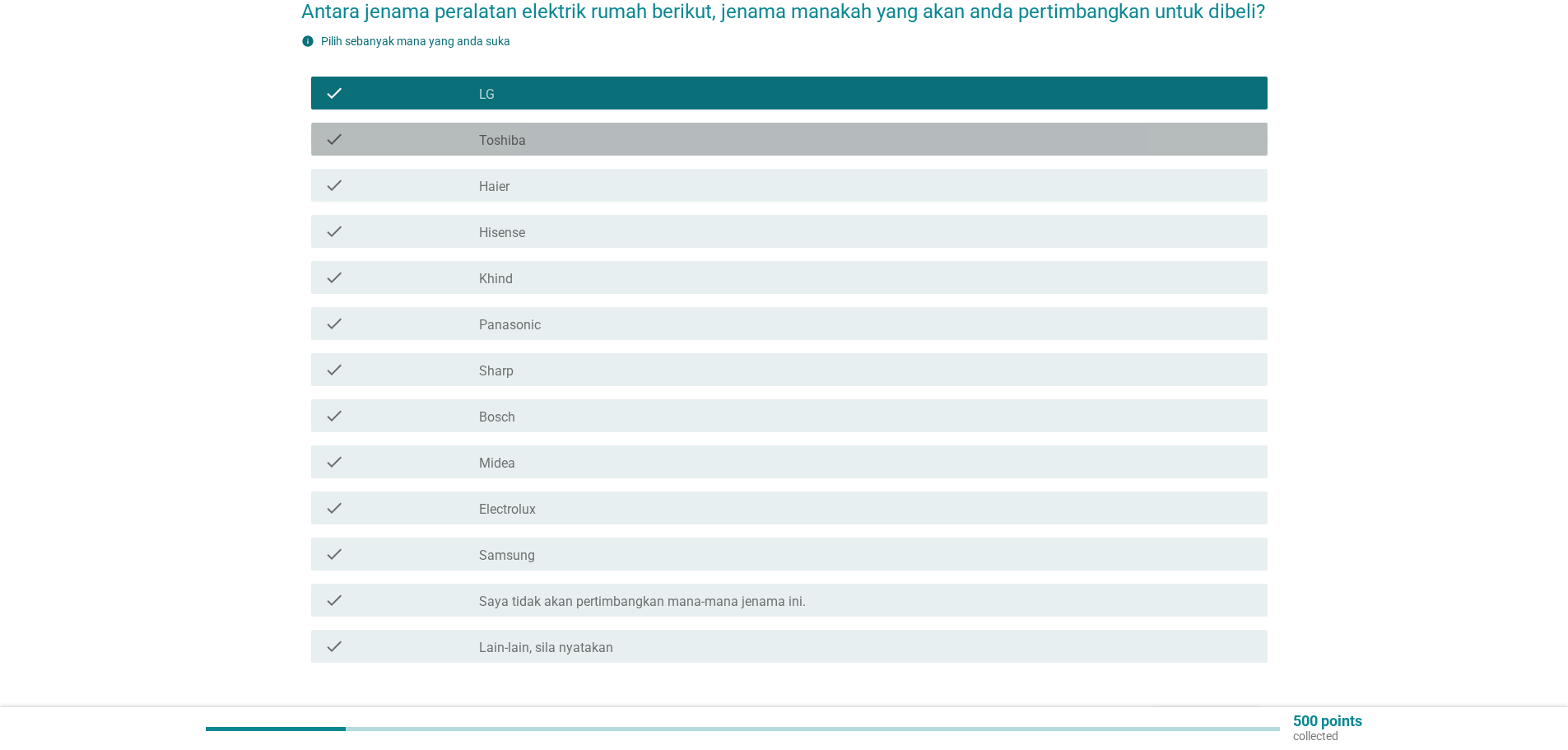
click at [496, 122] on div "check check_box_outline_blank Toshiba" at bounding box center [789, 138] width 957 height 33
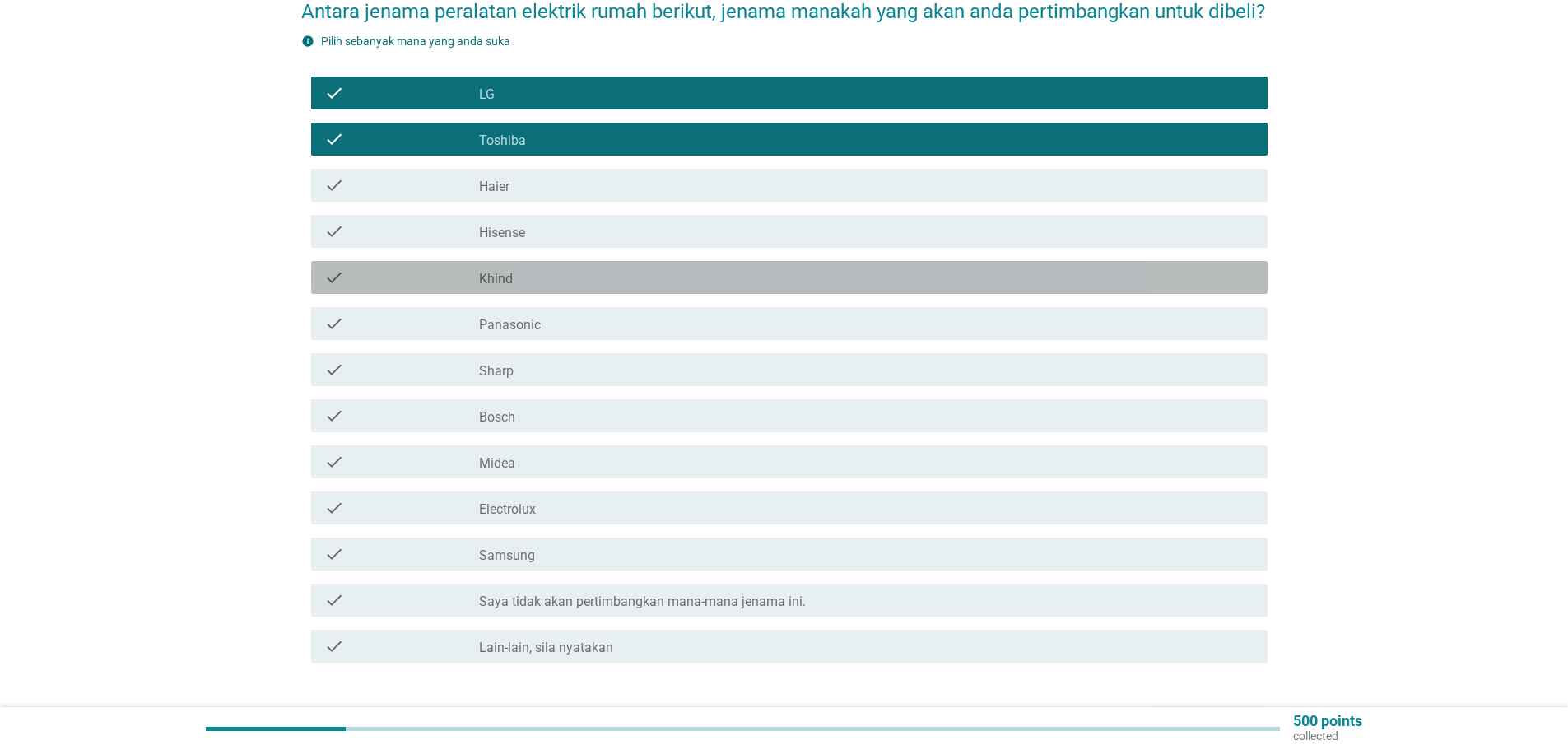
click at [515, 267] on div "check_box_outline_blank Khind" at bounding box center [866, 277] width 775 height 20
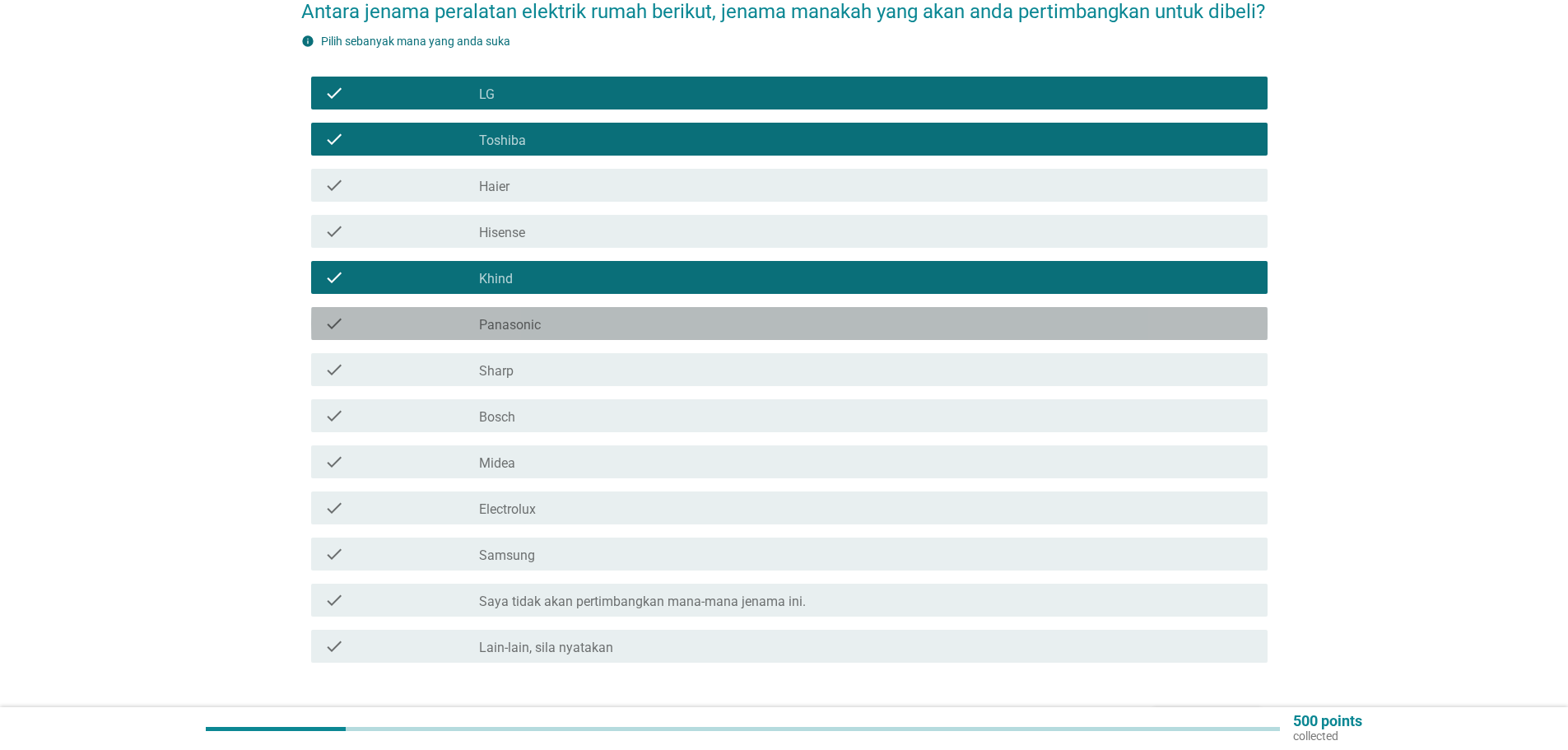
click at [523, 317] on label "Panasonic" at bounding box center [510, 325] width 62 height 16
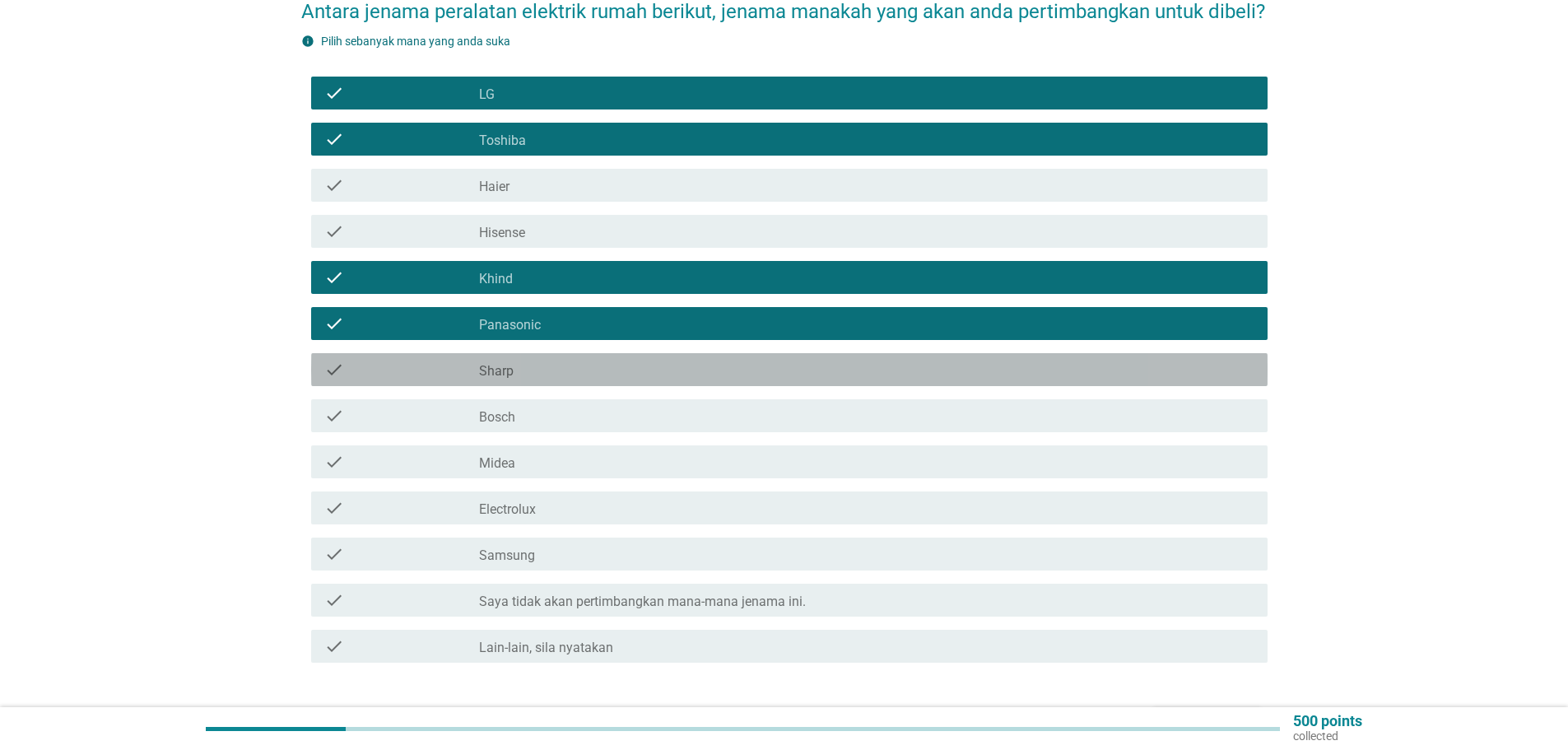
click at [535, 359] on div "check_box_outline_blank Sharp" at bounding box center [866, 369] width 775 height 20
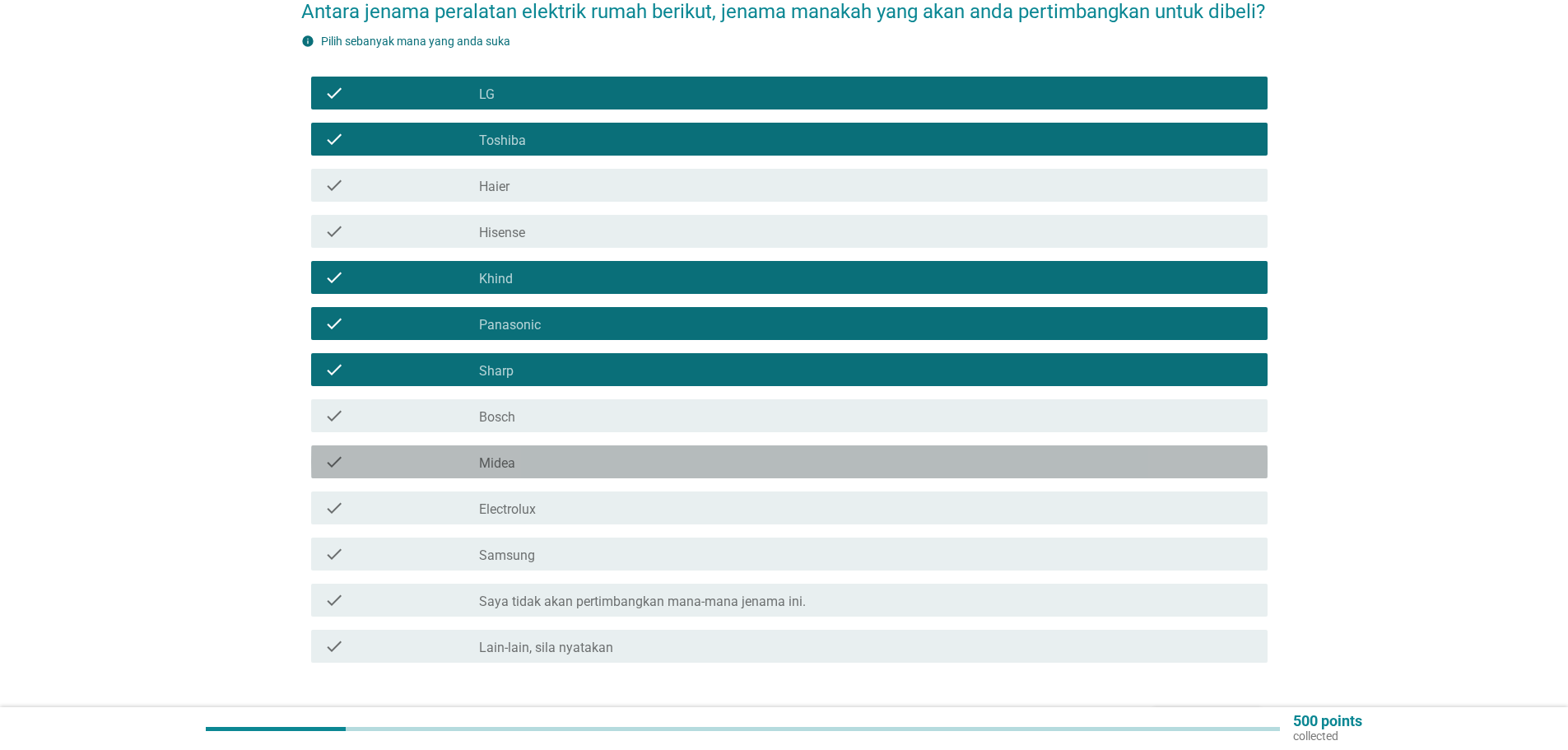
click at [504, 455] on label "Midea" at bounding box center [497, 463] width 36 height 16
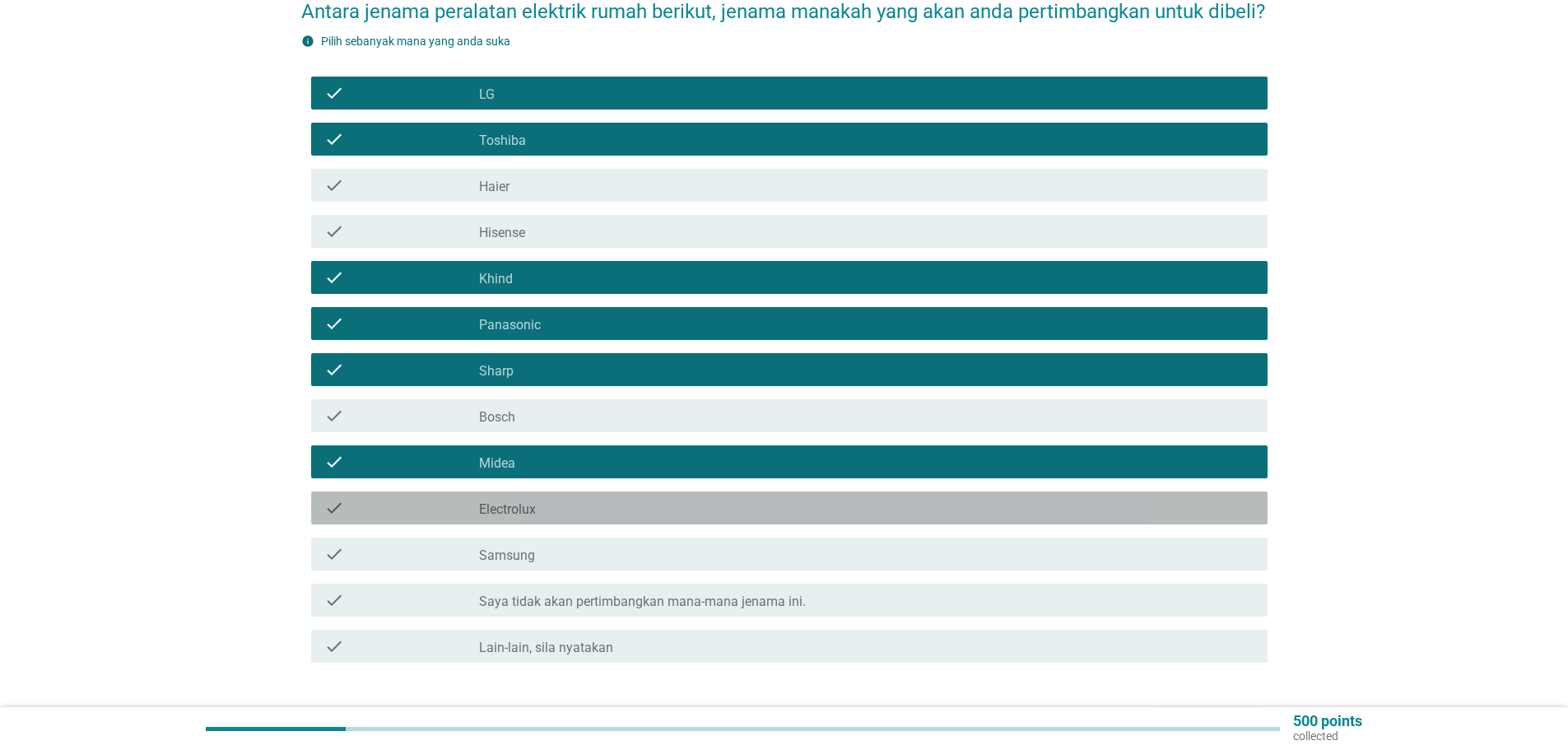
click at [543, 498] on div "check_box_outline_blank Electrolux" at bounding box center [866, 507] width 775 height 20
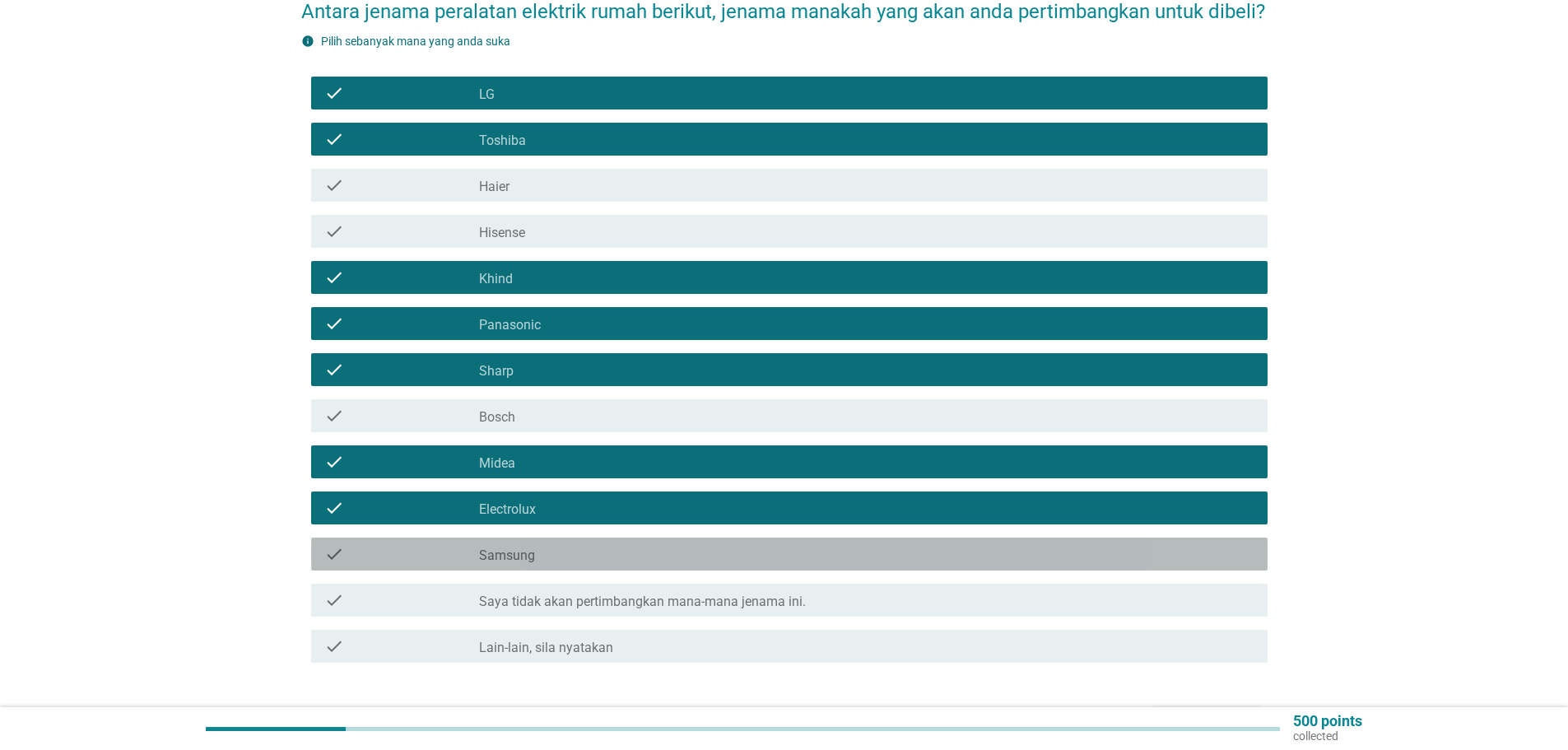
click at [525, 548] on label "Samsung" at bounding box center [506, 555] width 55 height 16
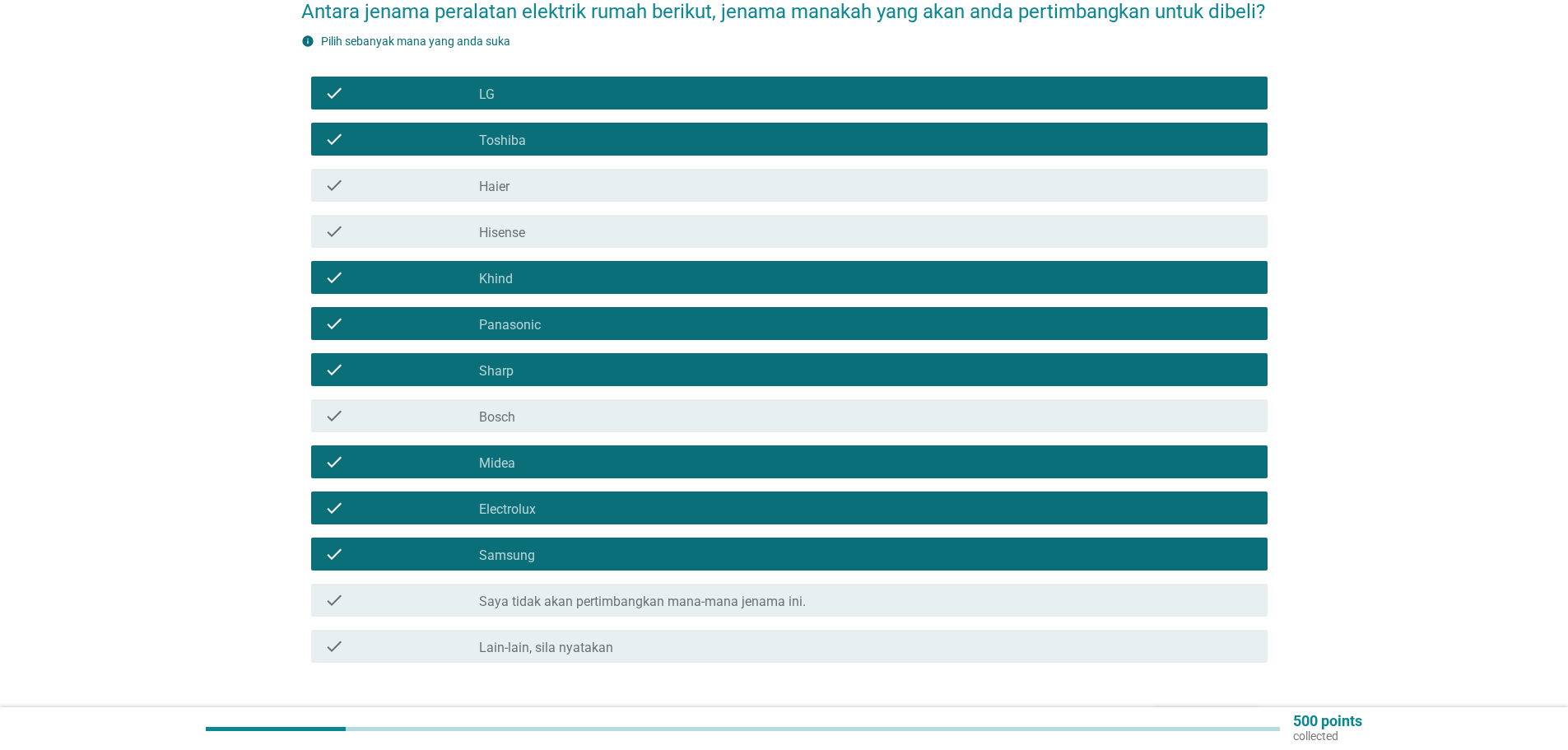
click at [1177, 712] on div "Seterusnya" at bounding box center [1207, 722] width 82 height 20
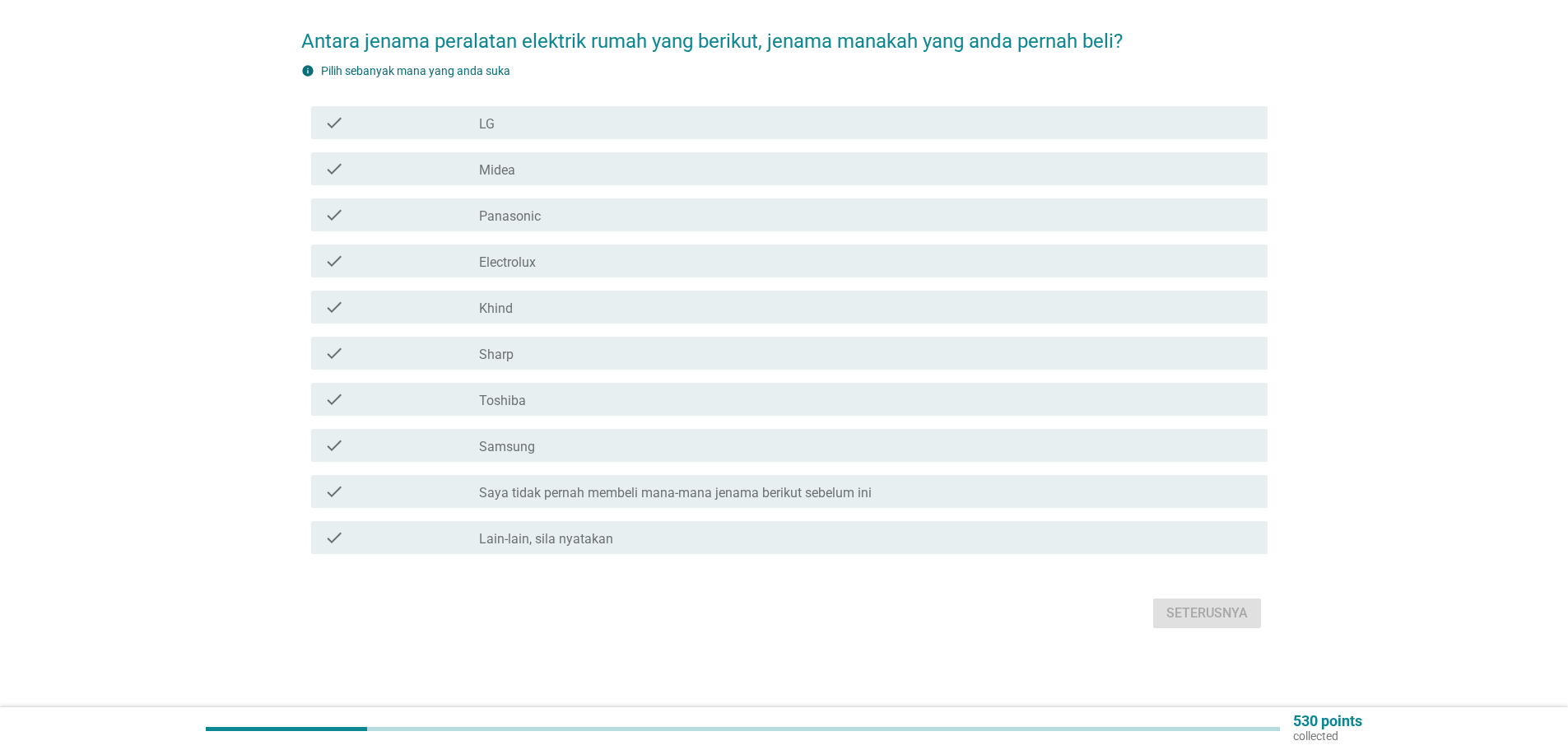
scroll to position [0, 0]
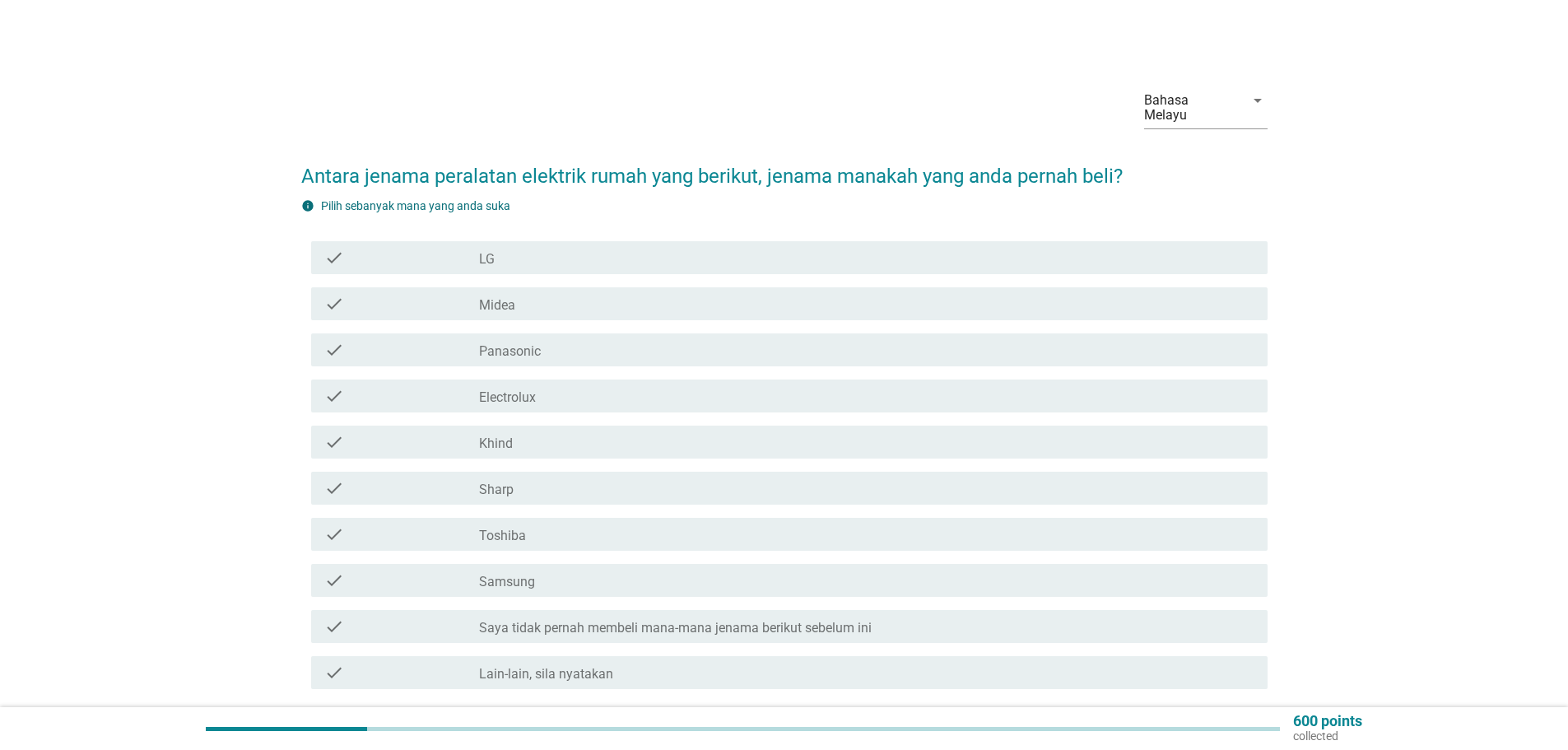
click at [491, 251] on label "LG" at bounding box center [486, 259] width 16 height 16
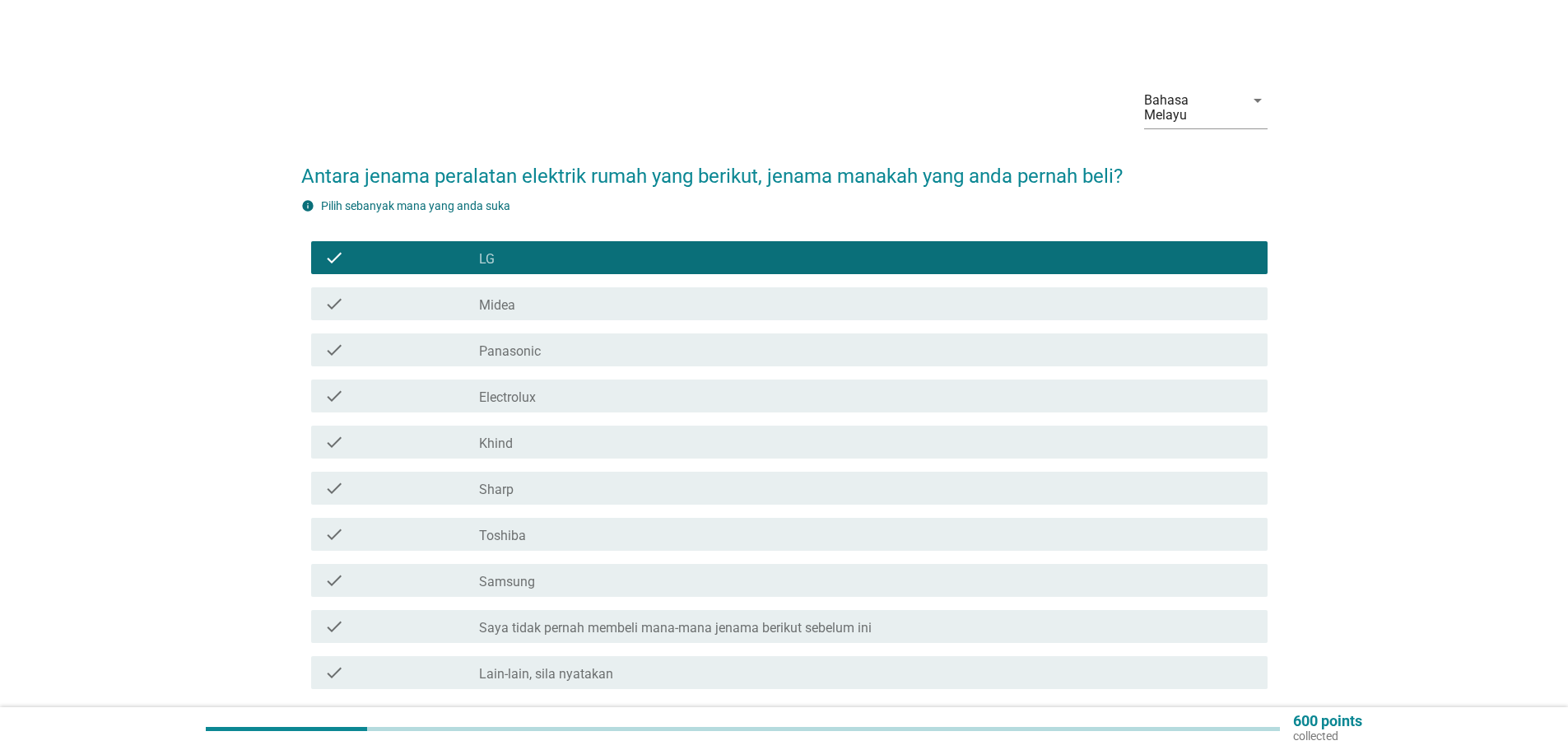
click at [514, 297] on label "Midea" at bounding box center [497, 305] width 36 height 16
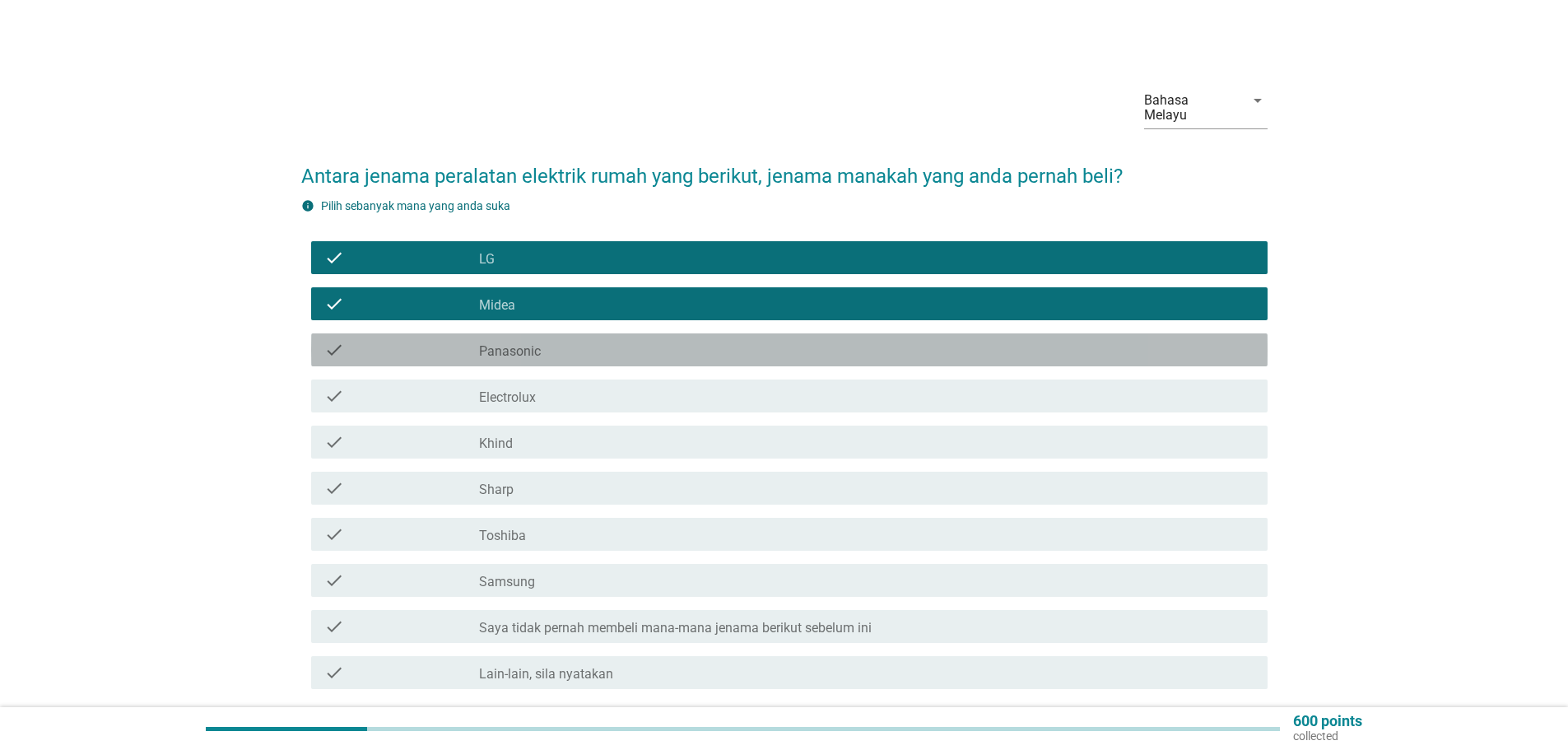
click at [510, 343] on label "Panasonic" at bounding box center [510, 351] width 62 height 16
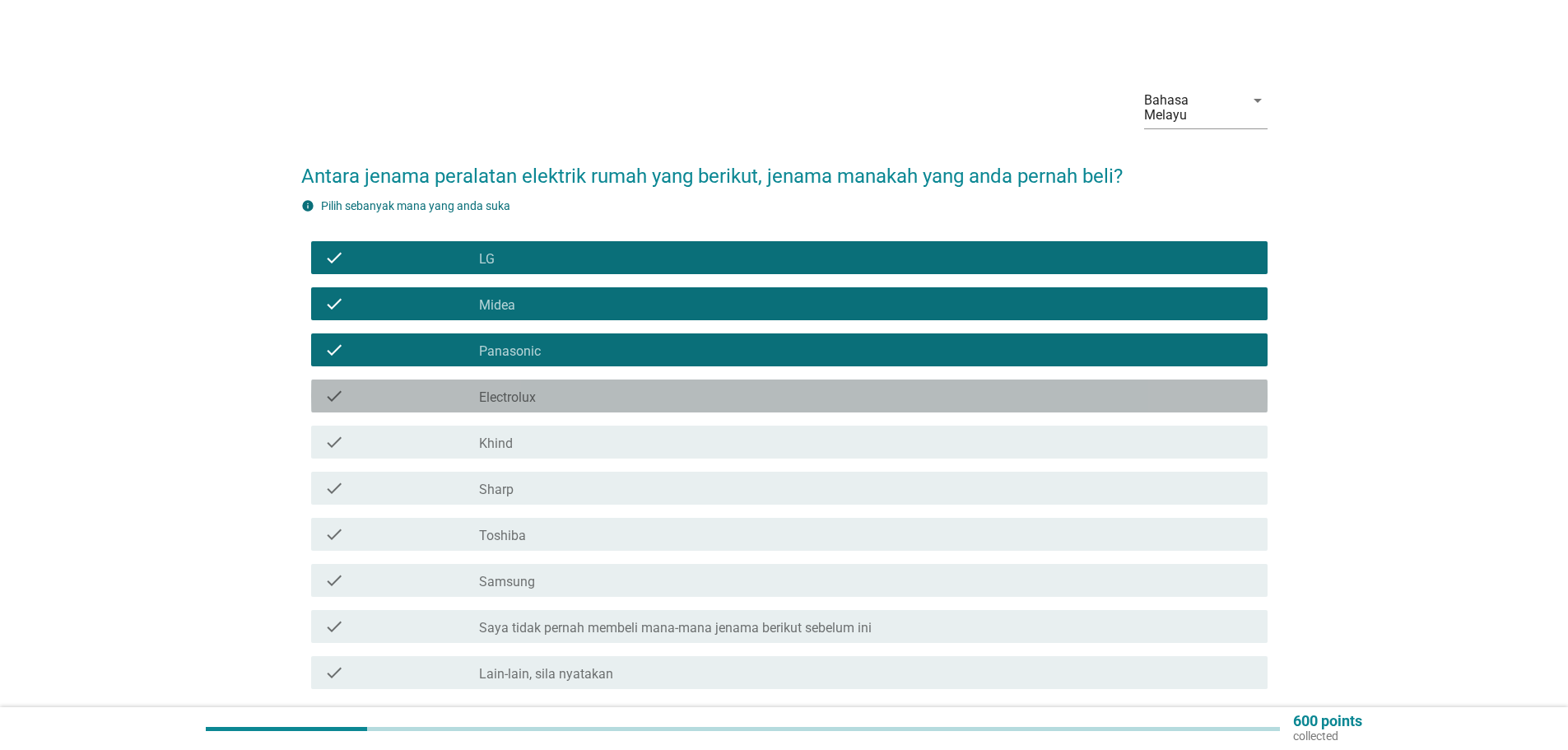
click at [522, 390] on label "Electrolux" at bounding box center [507, 397] width 56 height 16
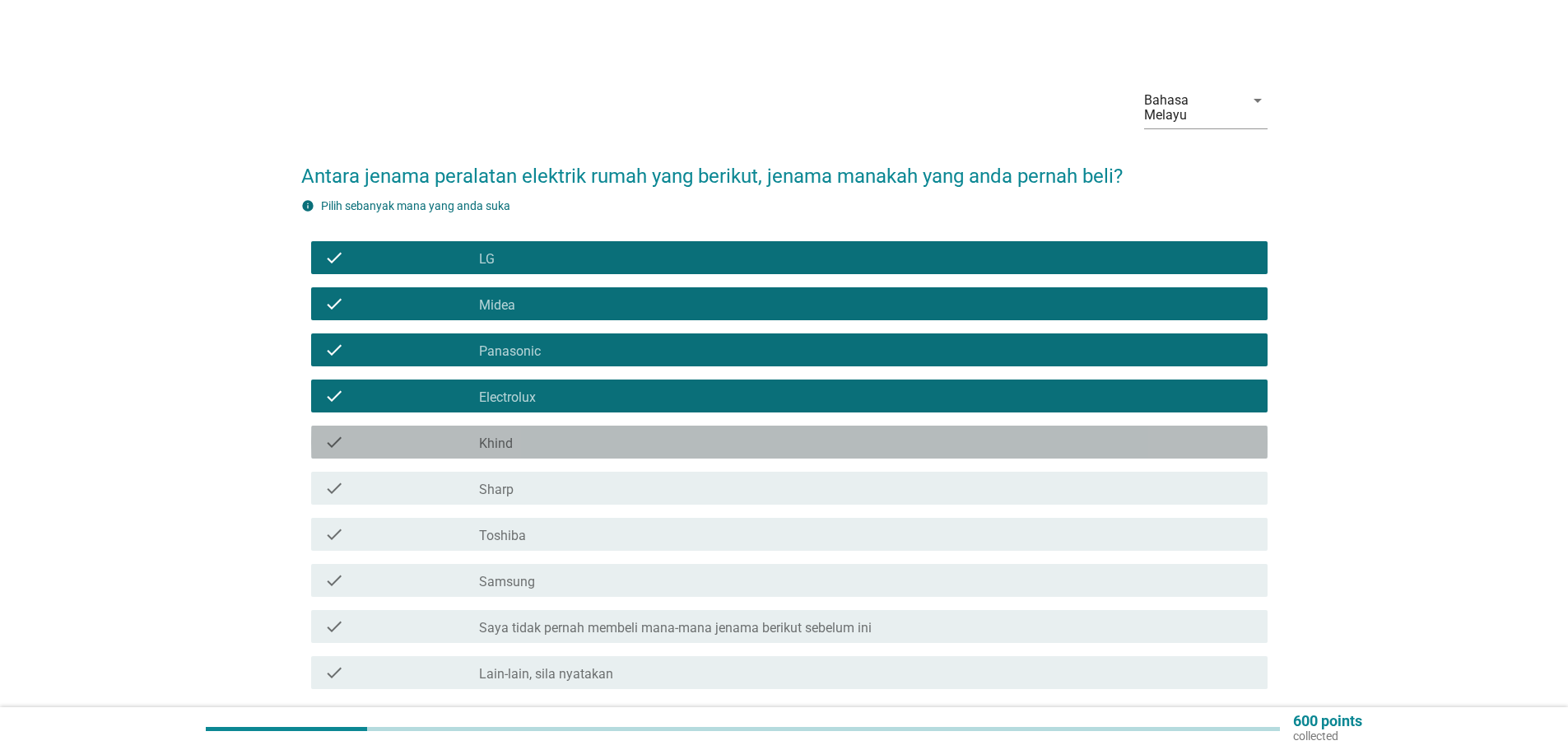
click at [505, 436] on label "Khind" at bounding box center [496, 443] width 34 height 16
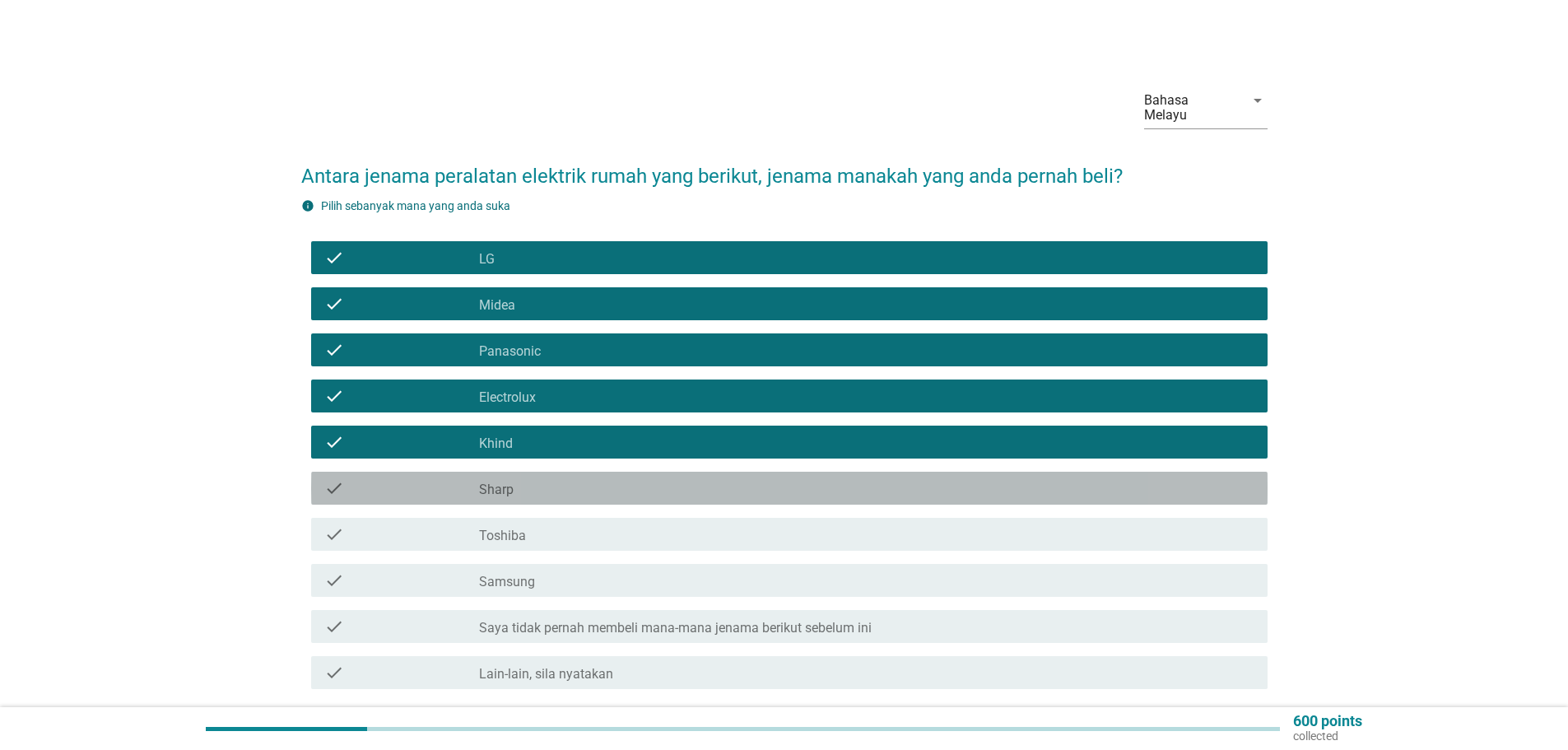
click at [512, 482] on label "Sharp" at bounding box center [496, 489] width 35 height 16
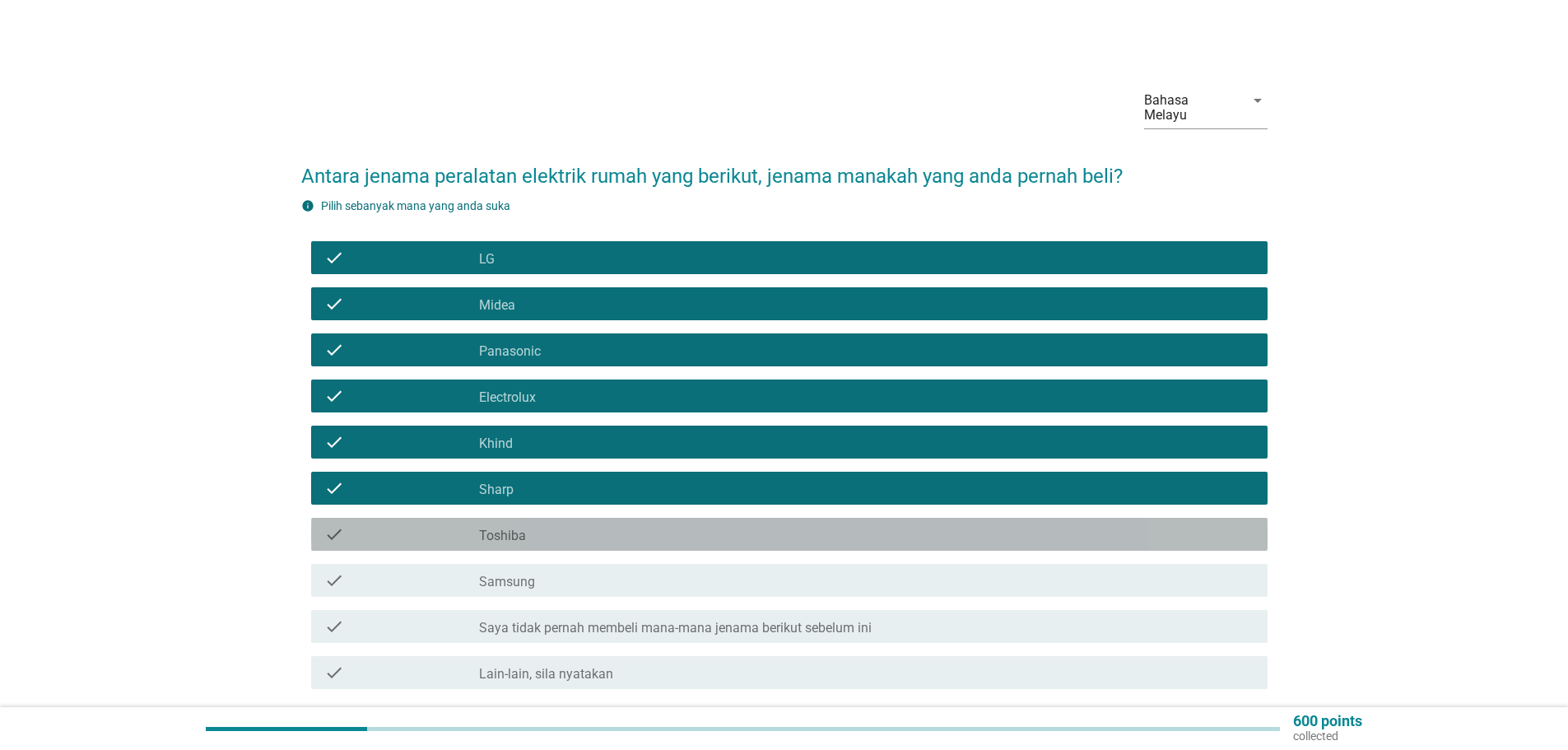
click at [526, 524] on div "check_box Toshiba" at bounding box center [866, 534] width 775 height 20
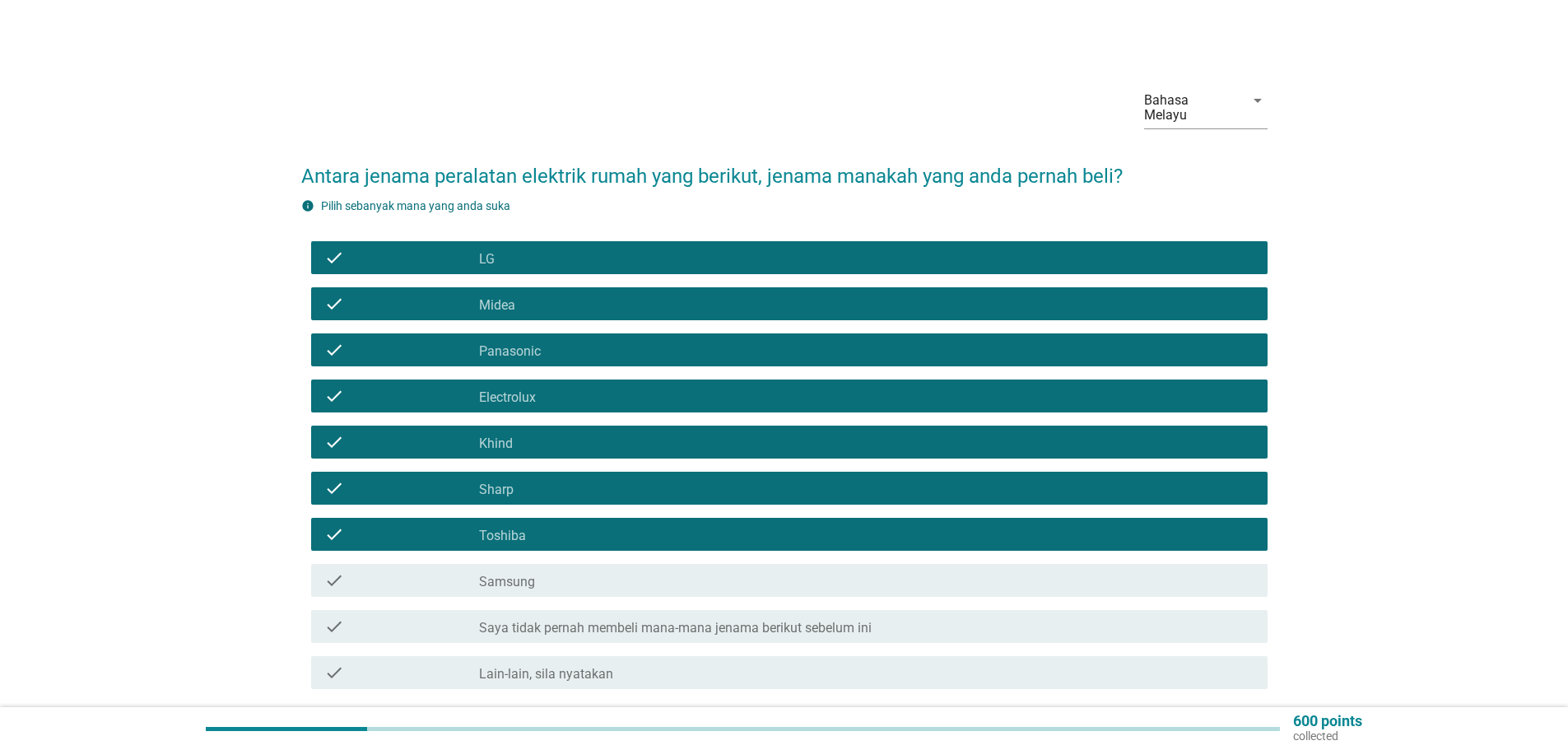
click at [561, 570] on div "check_box Samsung" at bounding box center [866, 580] width 775 height 20
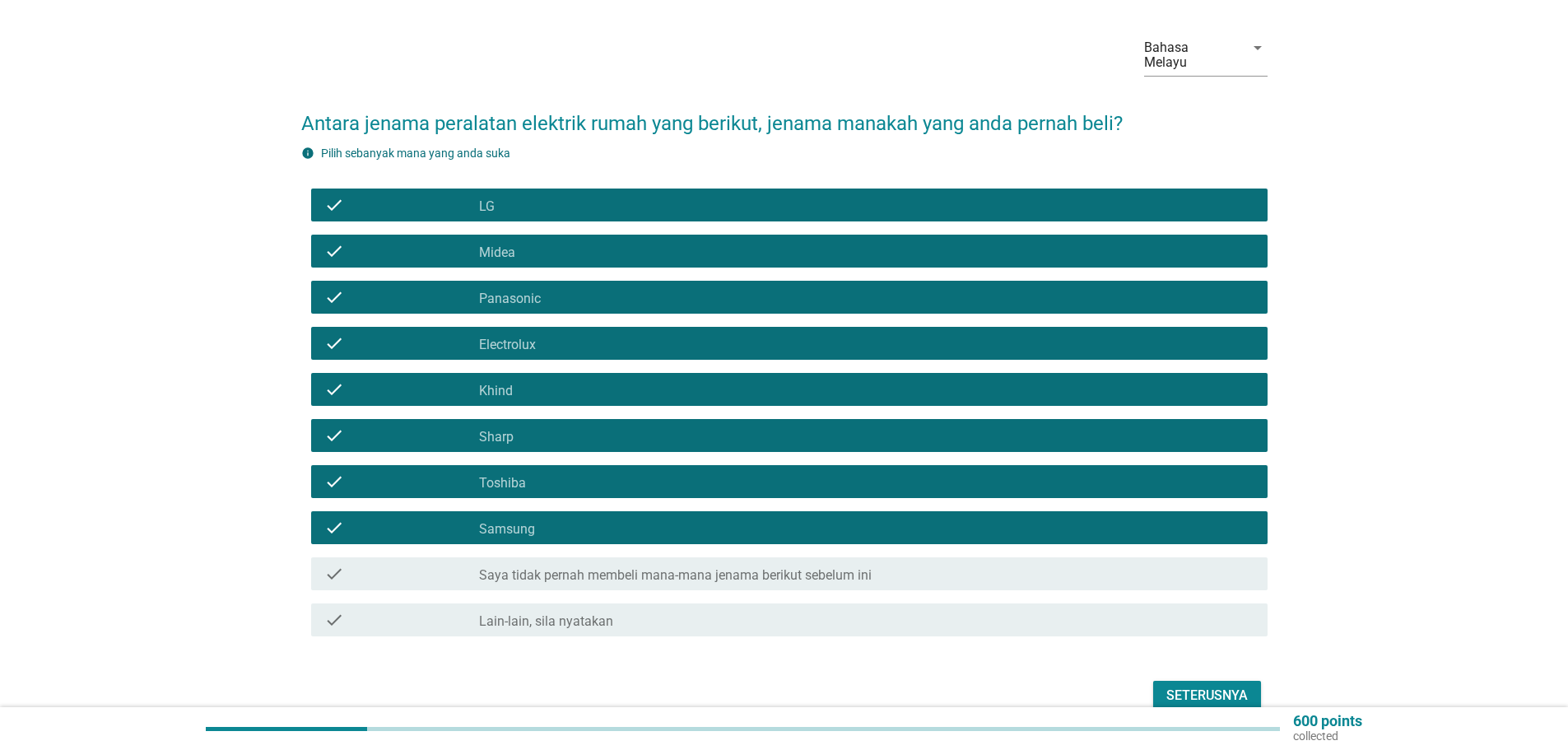
scroll to position [120, 0]
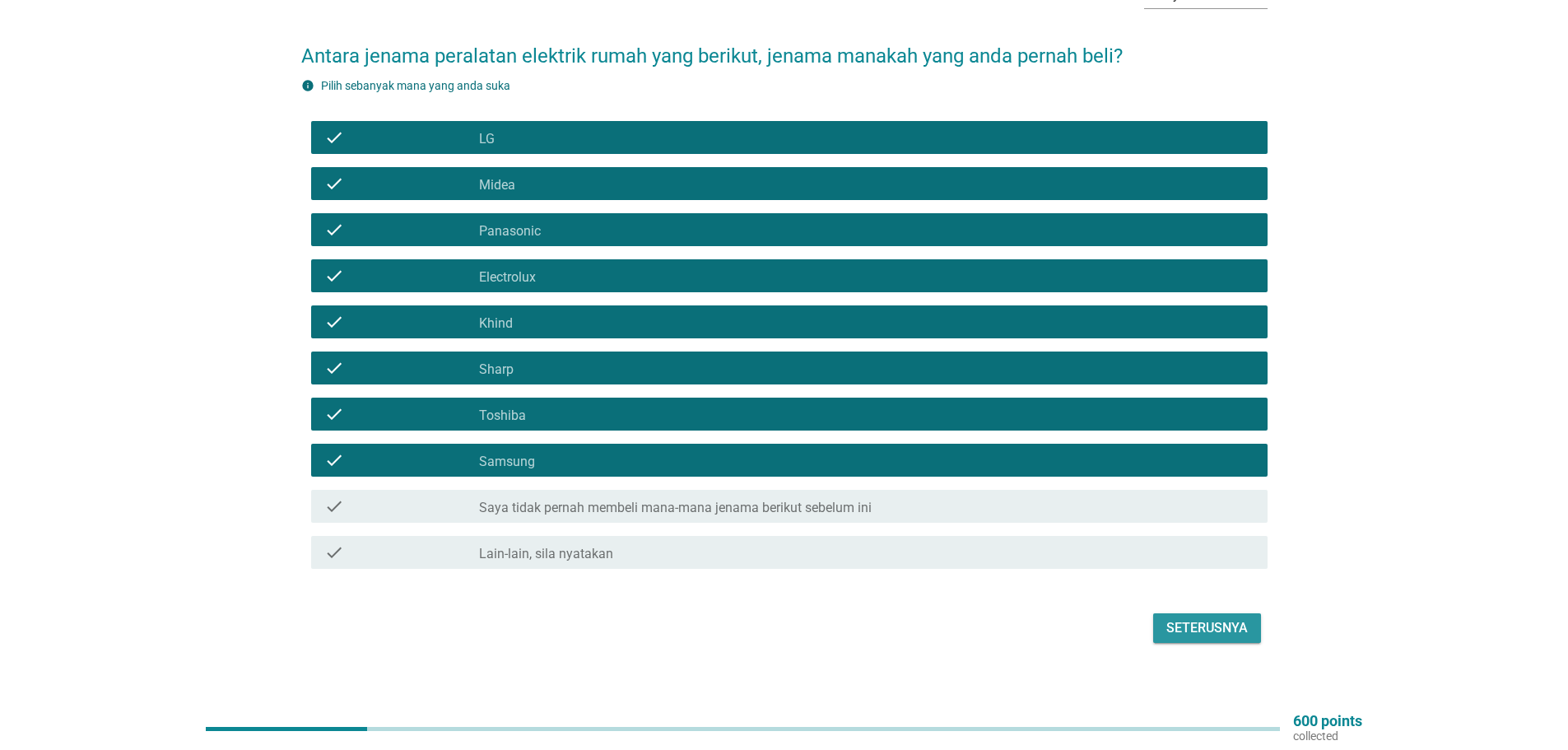
click at [1193, 618] on div "Seterusnya" at bounding box center [1207, 628] width 82 height 20
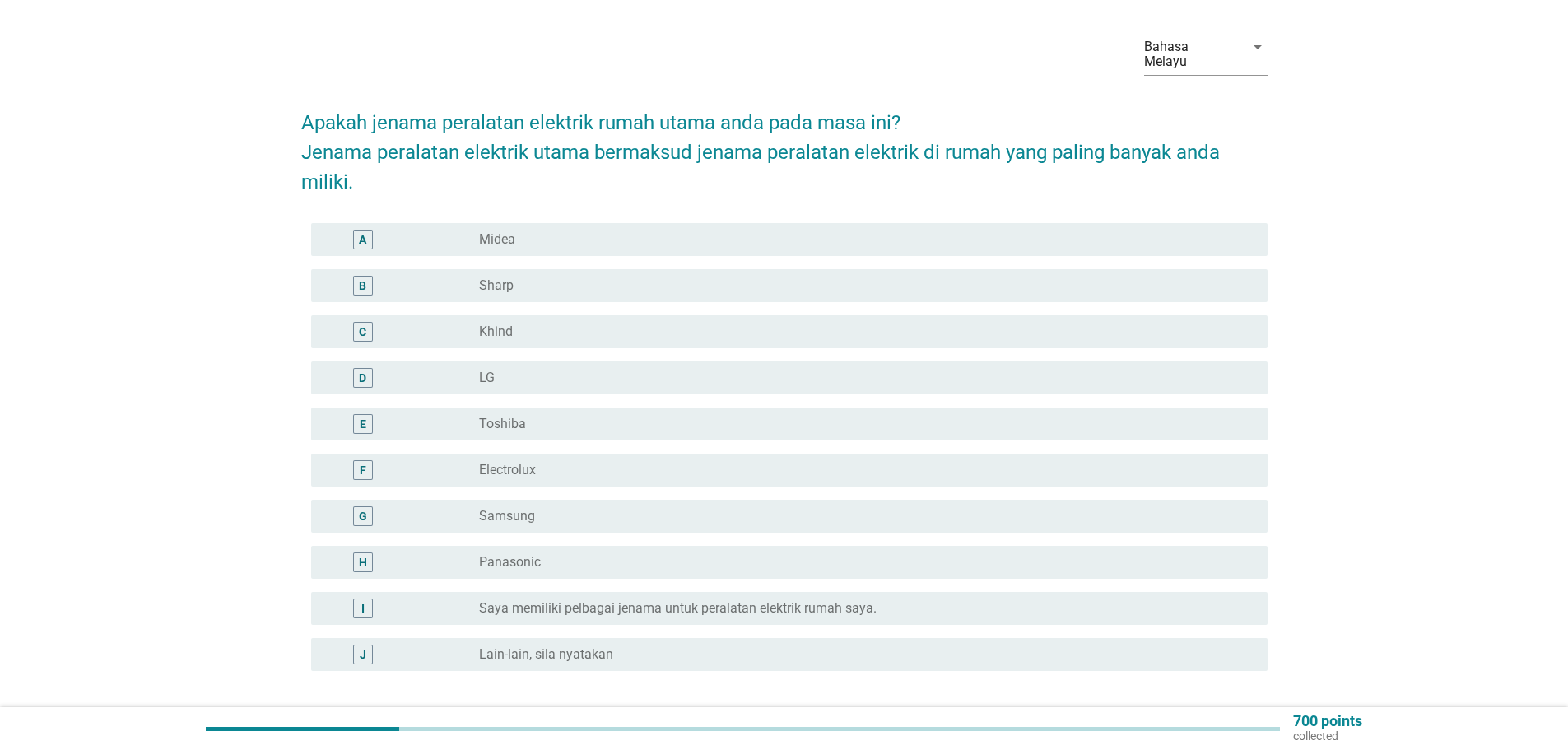
scroll to position [82, 0]
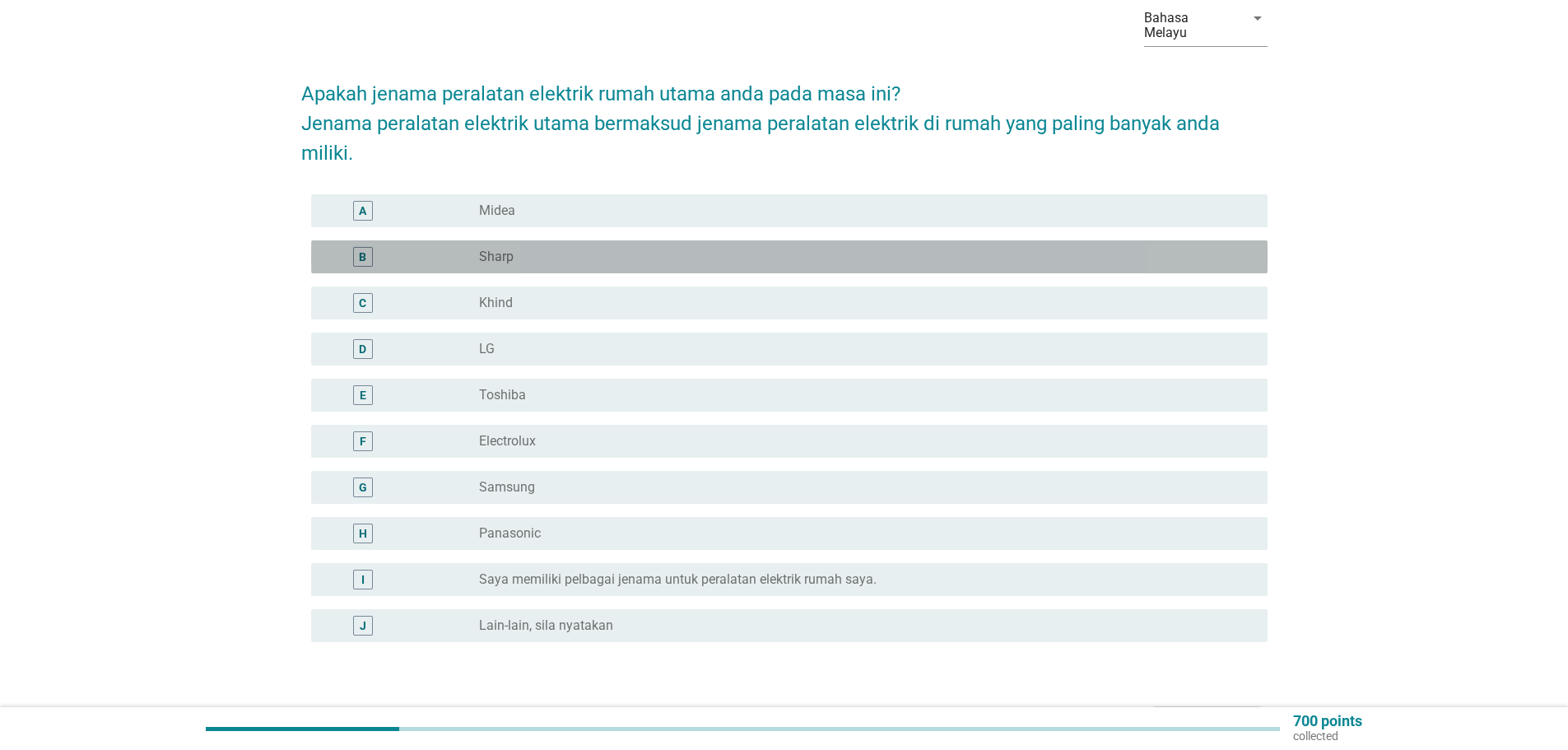
click at [387, 247] on div "B" at bounding box center [363, 256] width 77 height 20
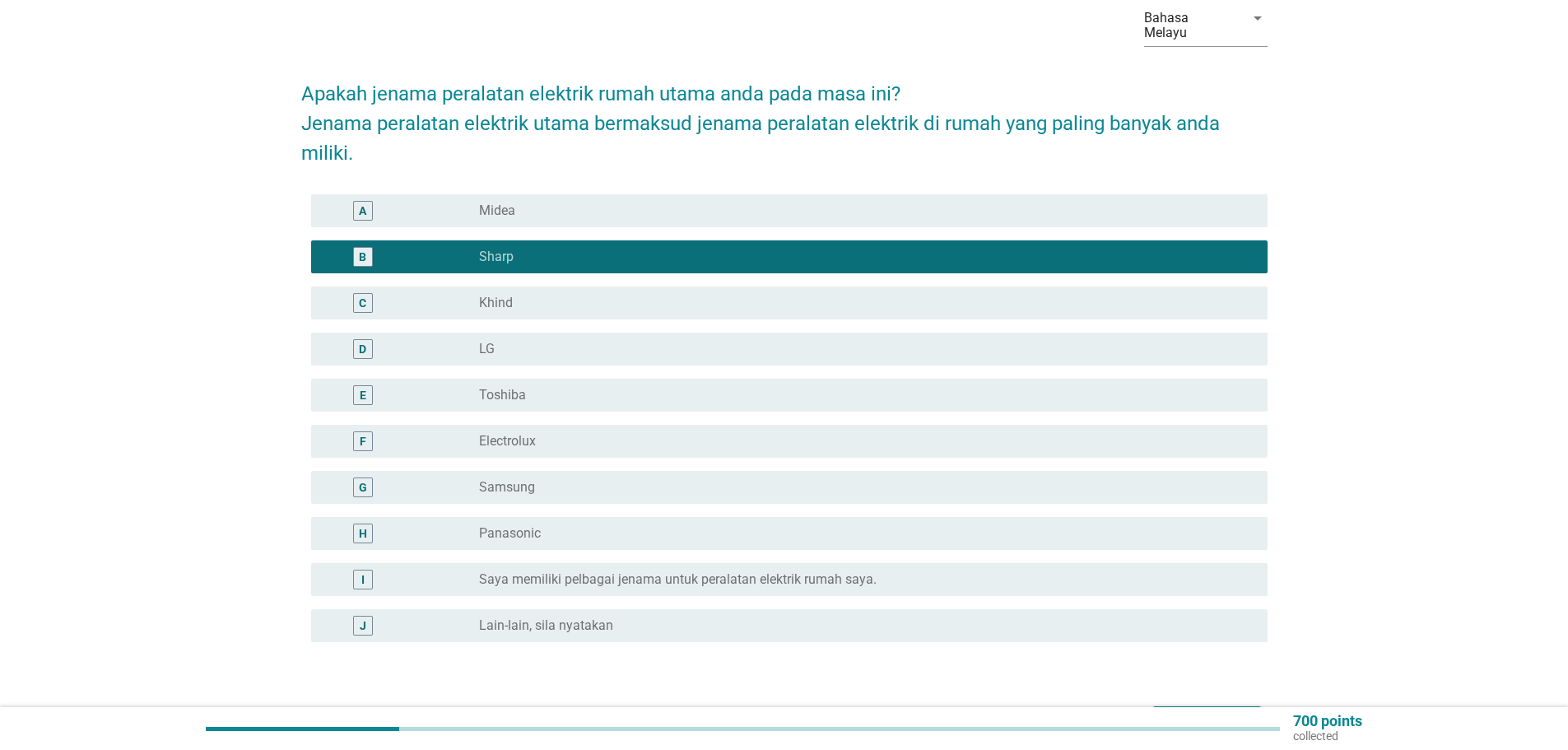
click at [444, 293] on div "C" at bounding box center [402, 302] width 154 height 20
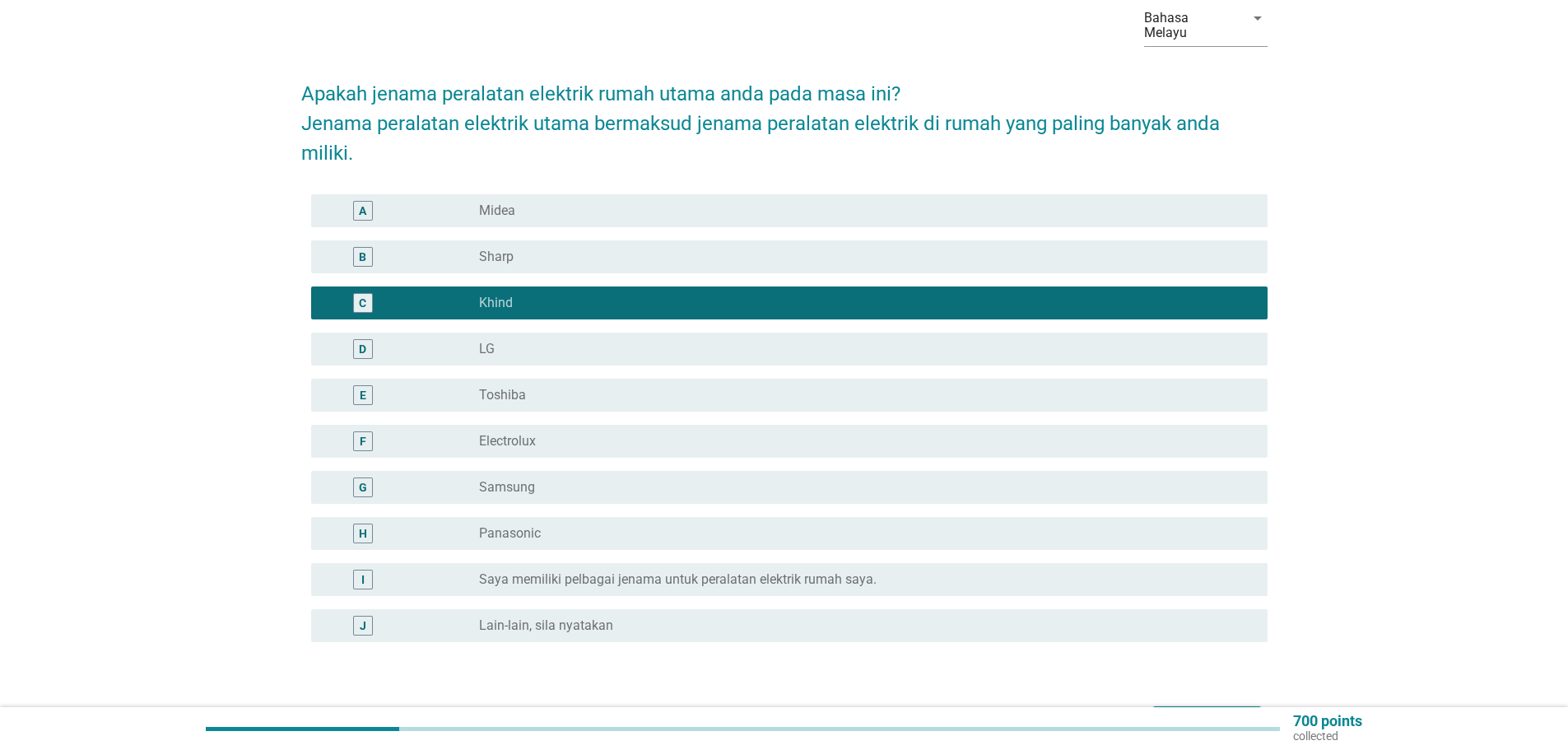
click at [487, 387] on label "Toshiba" at bounding box center [502, 394] width 47 height 16
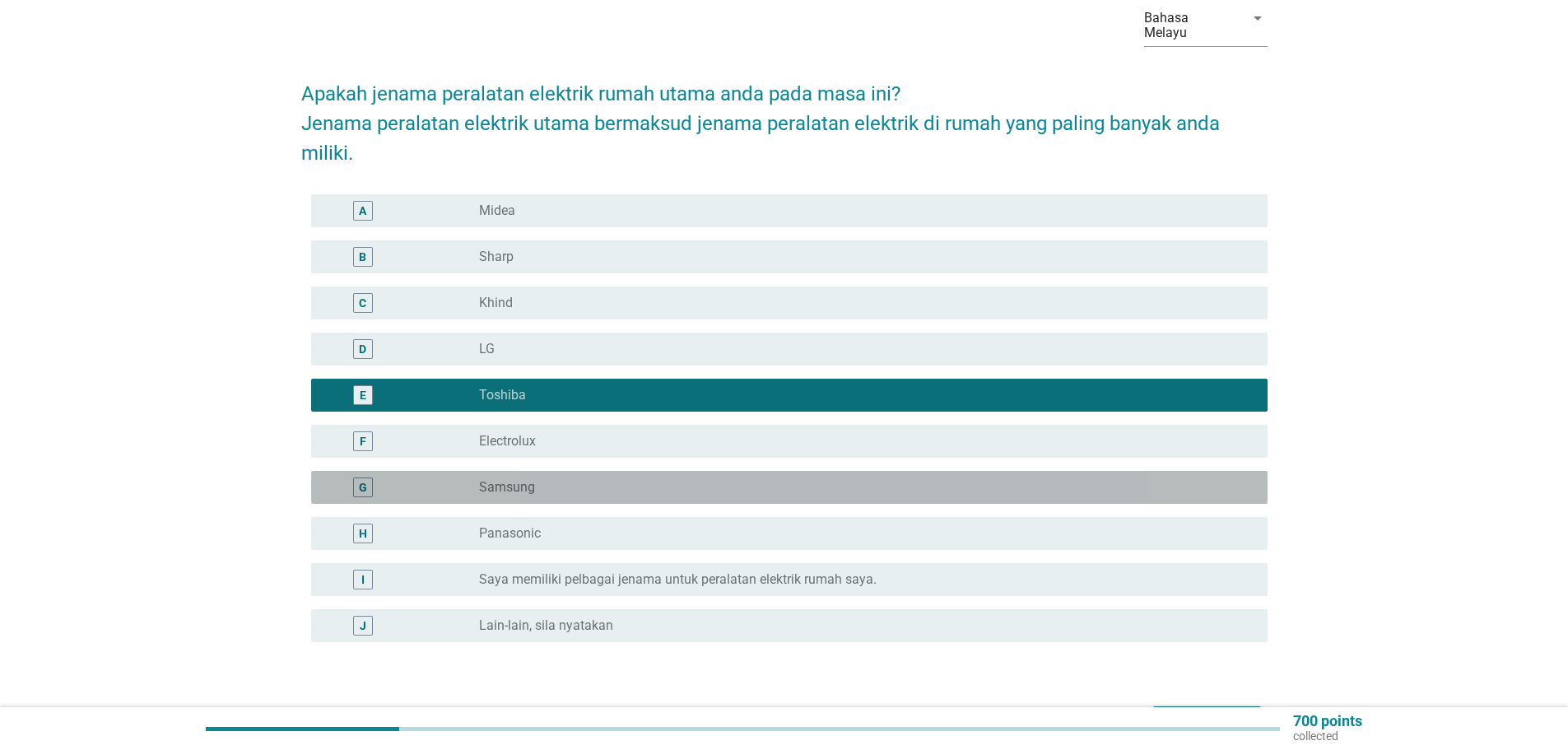
click at [515, 479] on label "Samsung" at bounding box center [506, 487] width 55 height 16
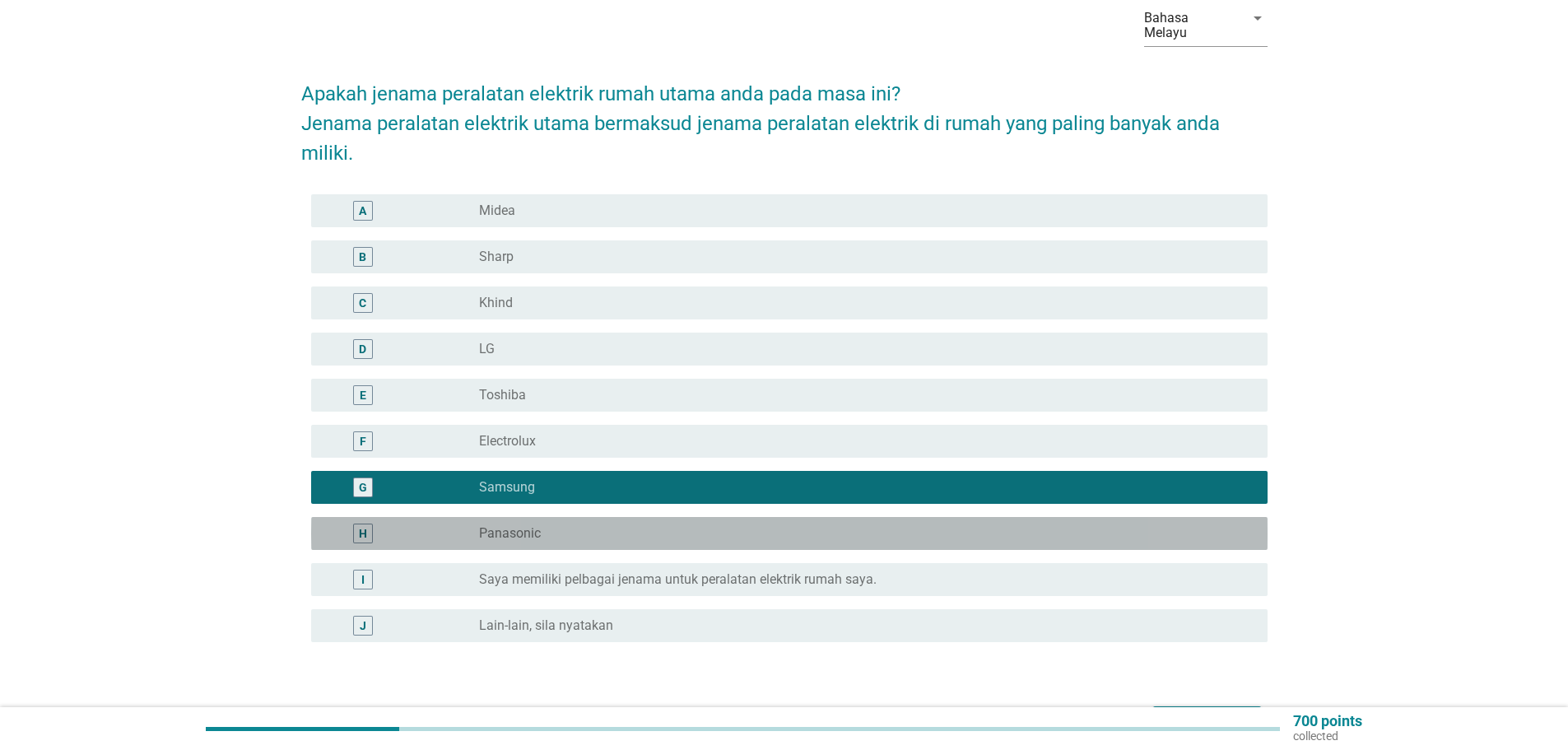
click at [541, 525] on div "radio_button_unchecked Panasonic" at bounding box center [860, 533] width 762 height 16
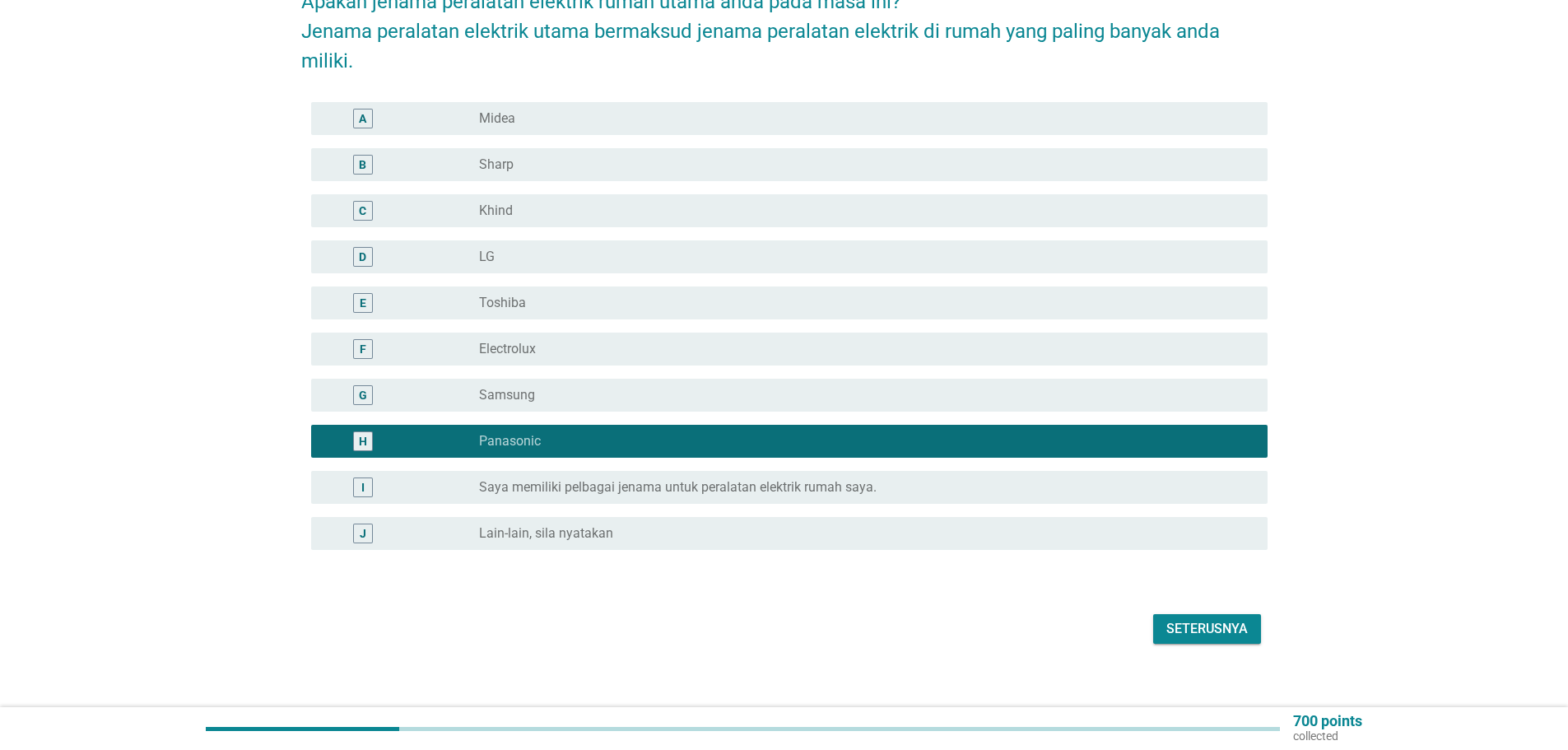
scroll to position [175, 0]
click at [1211, 618] on div "Seterusnya" at bounding box center [1207, 628] width 82 height 20
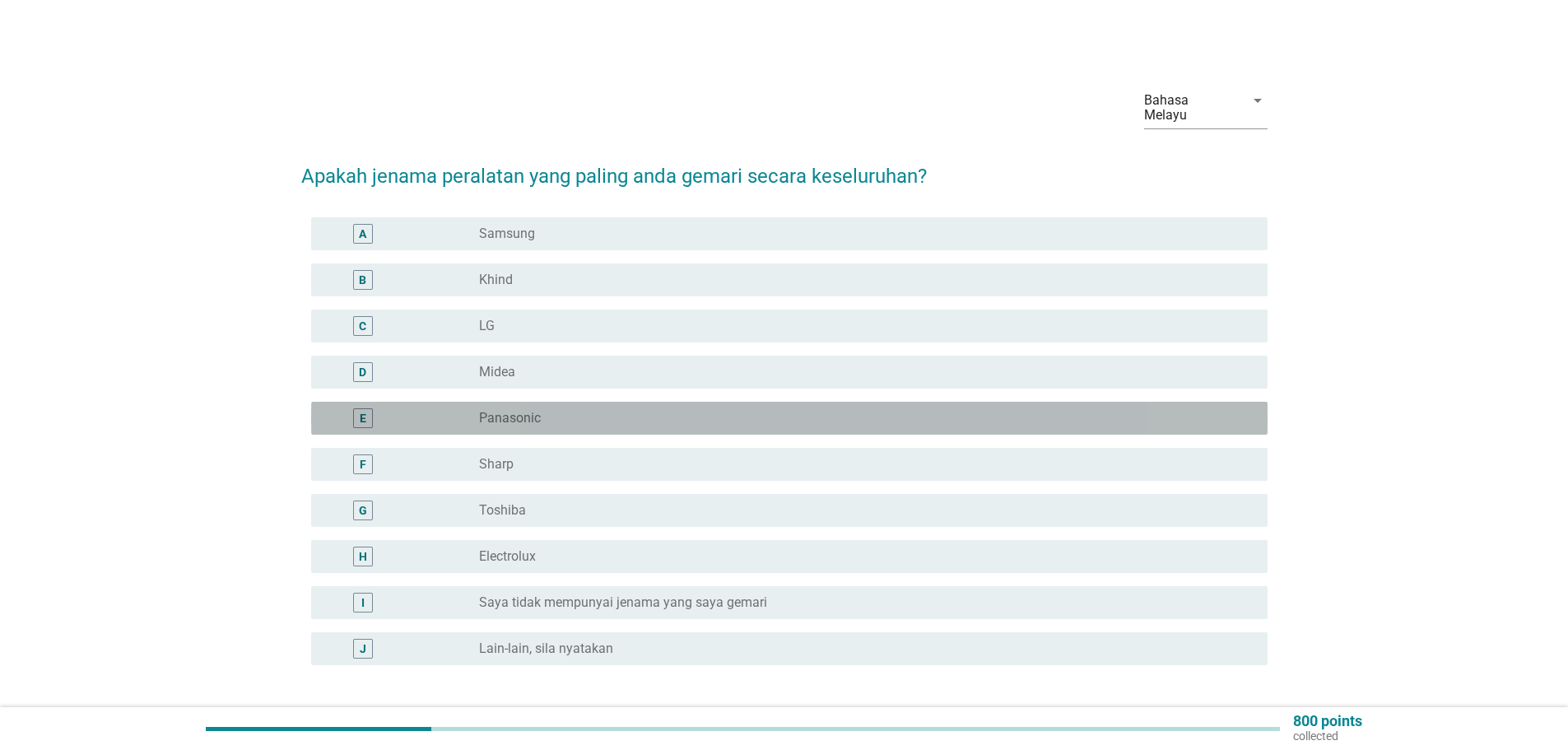
click at [639, 410] on div "radio_button_unchecked Panasonic" at bounding box center [860, 418] width 762 height 16
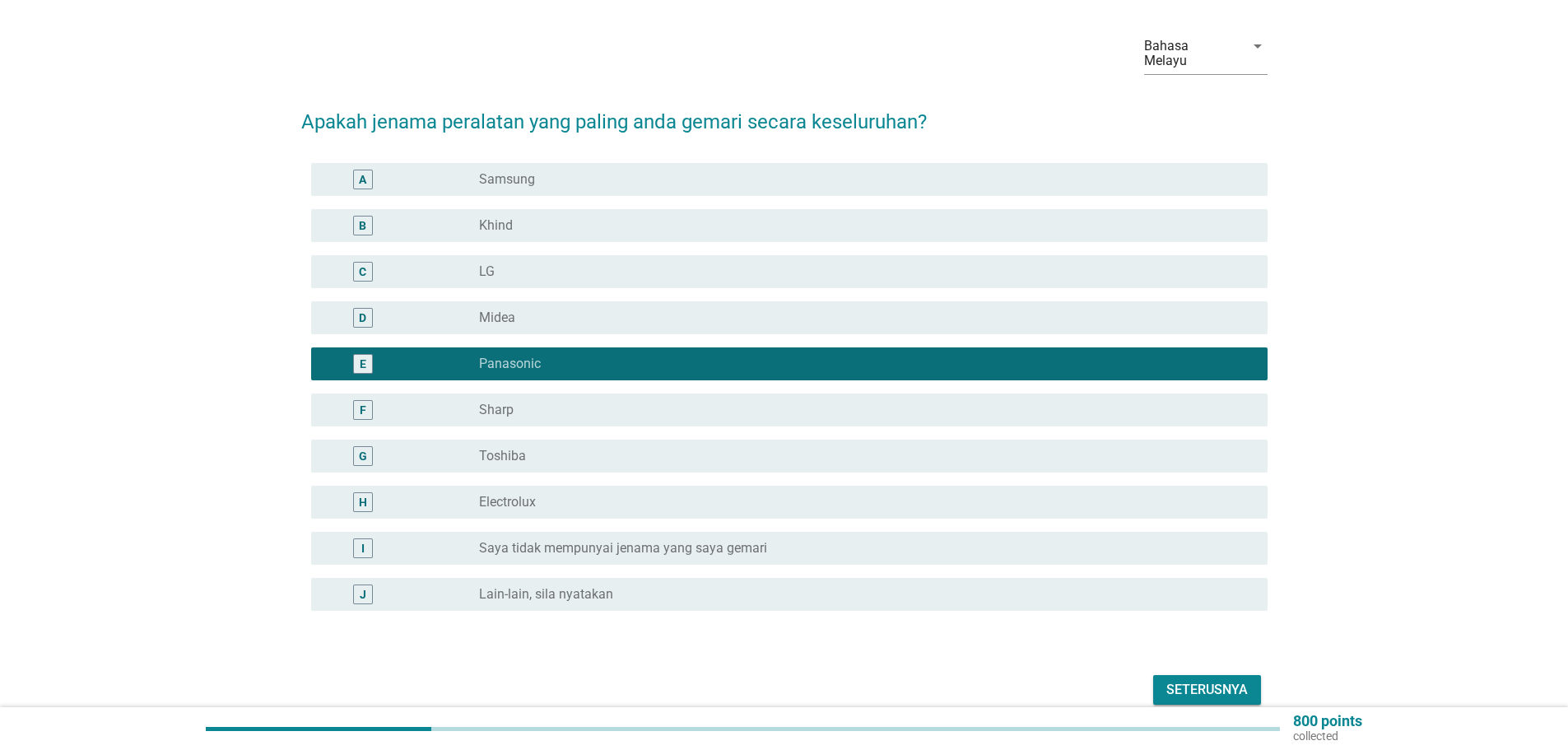
scroll to position [116, 0]
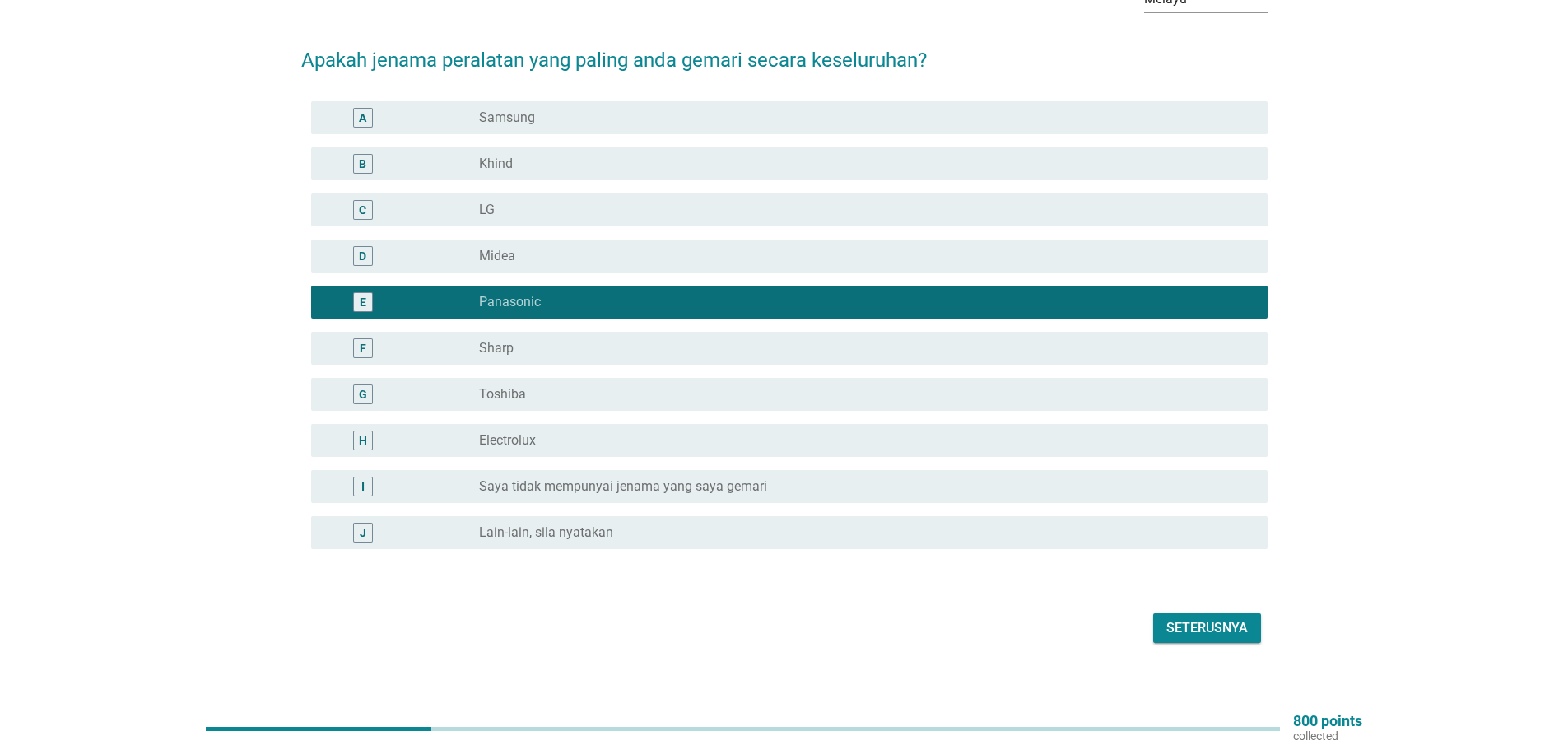
click at [1207, 618] on div "Seterusnya" at bounding box center [1207, 628] width 82 height 20
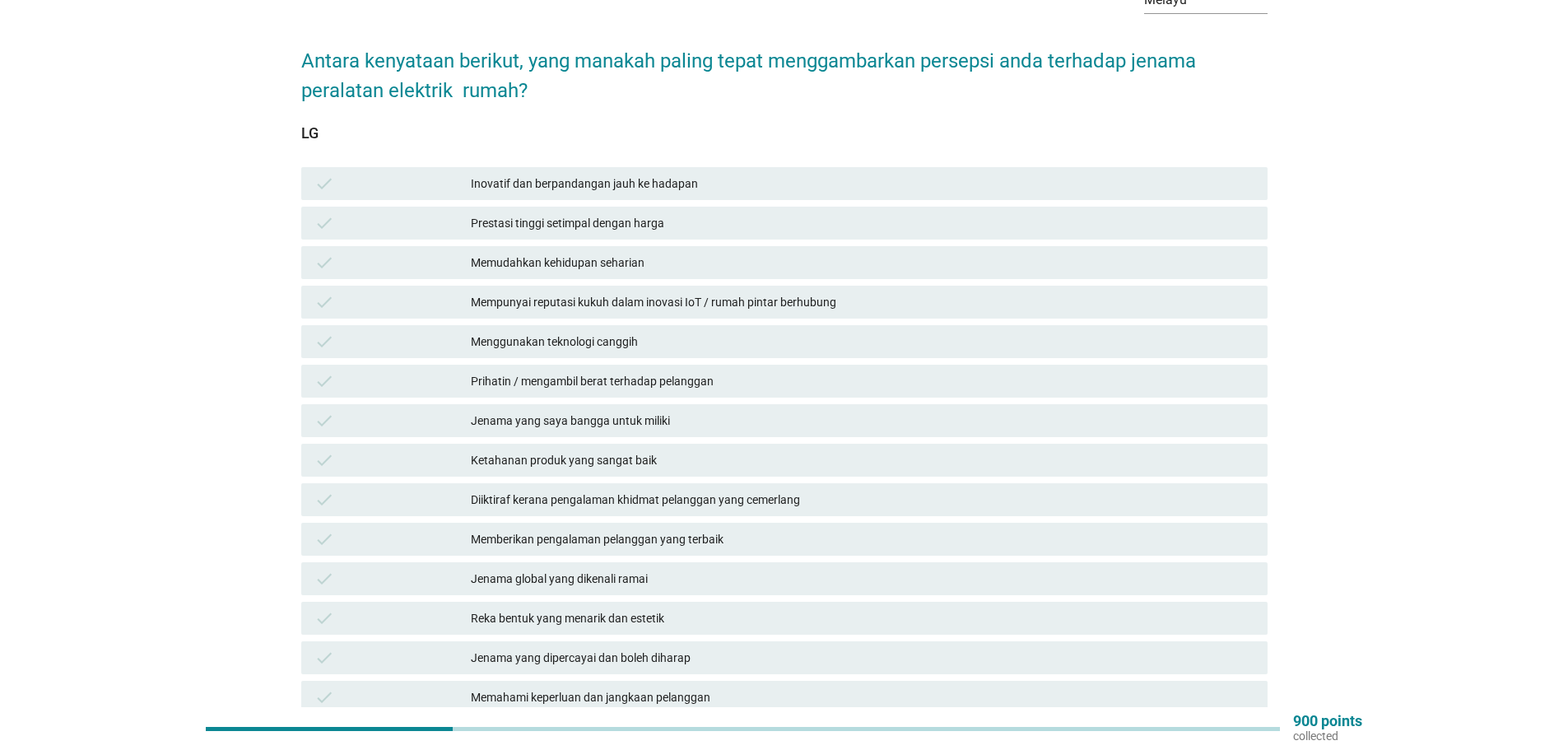
scroll to position [79, 0]
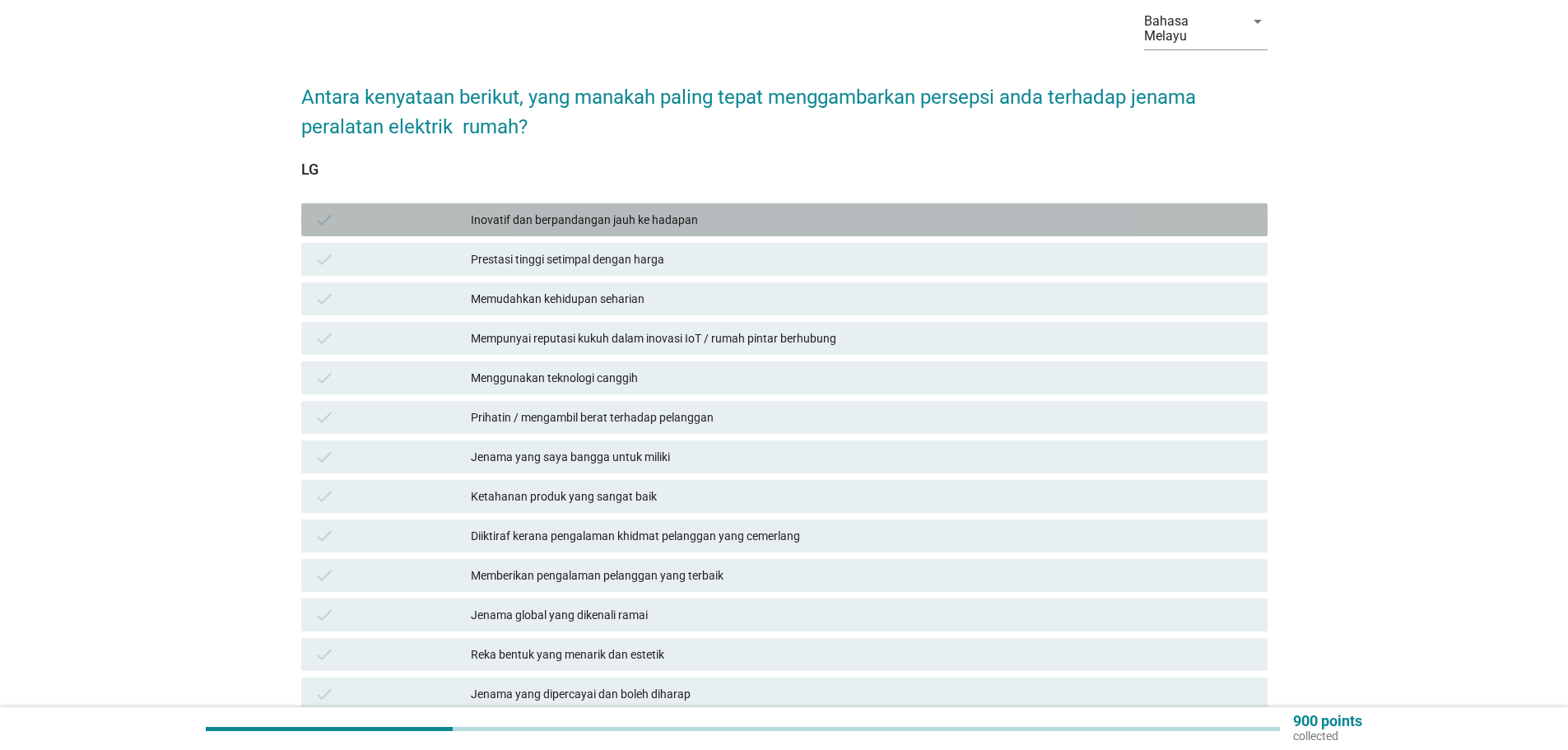
click at [673, 210] on div "Inovatif dan berpandangan jauh ke hadapan" at bounding box center [862, 219] width 784 height 20
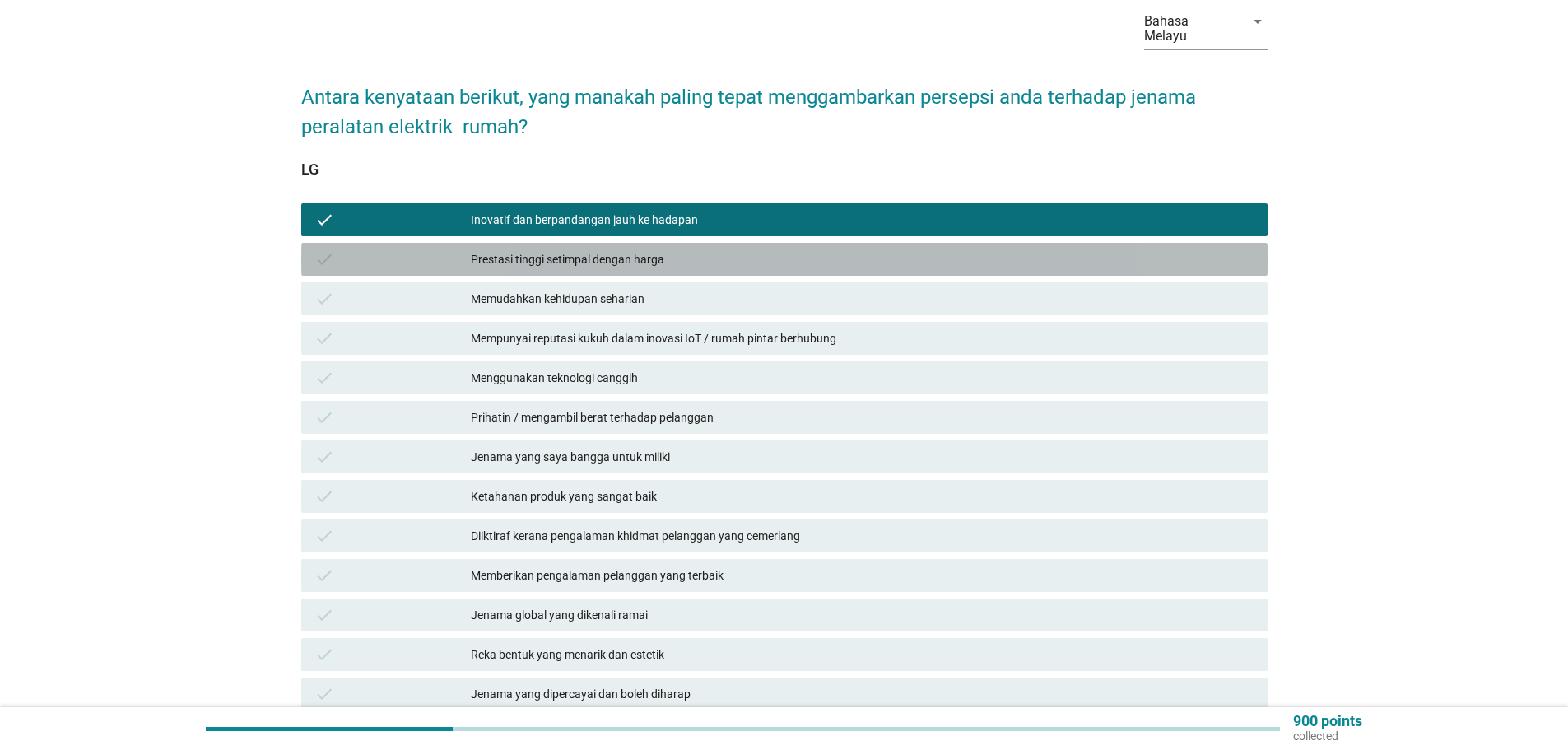
click at [693, 249] on div "Prestasi tinggi setimpal dengan harga" at bounding box center [862, 259] width 784 height 20
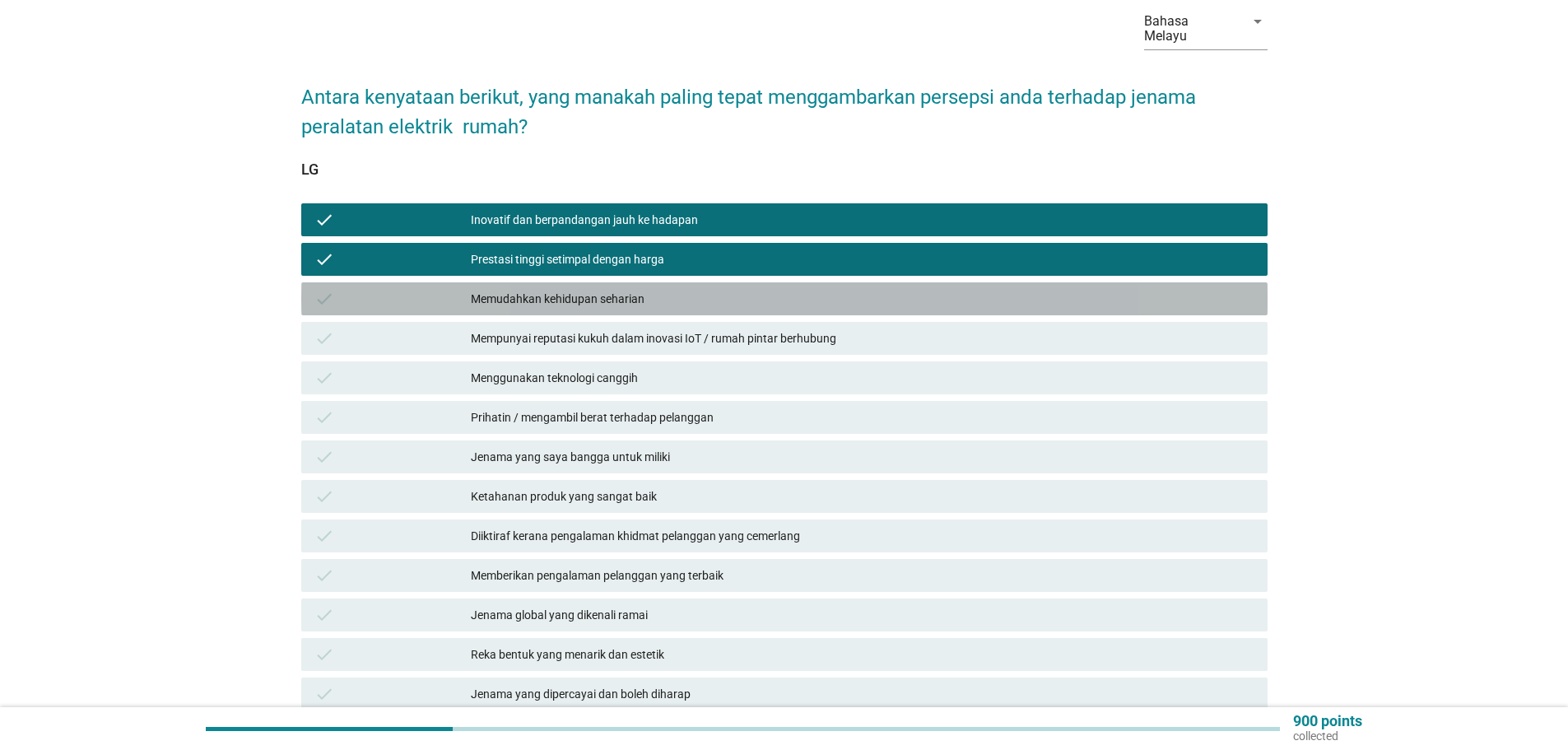
click at [680, 289] on div "Memudahkan kehidupan seharian" at bounding box center [862, 298] width 784 height 20
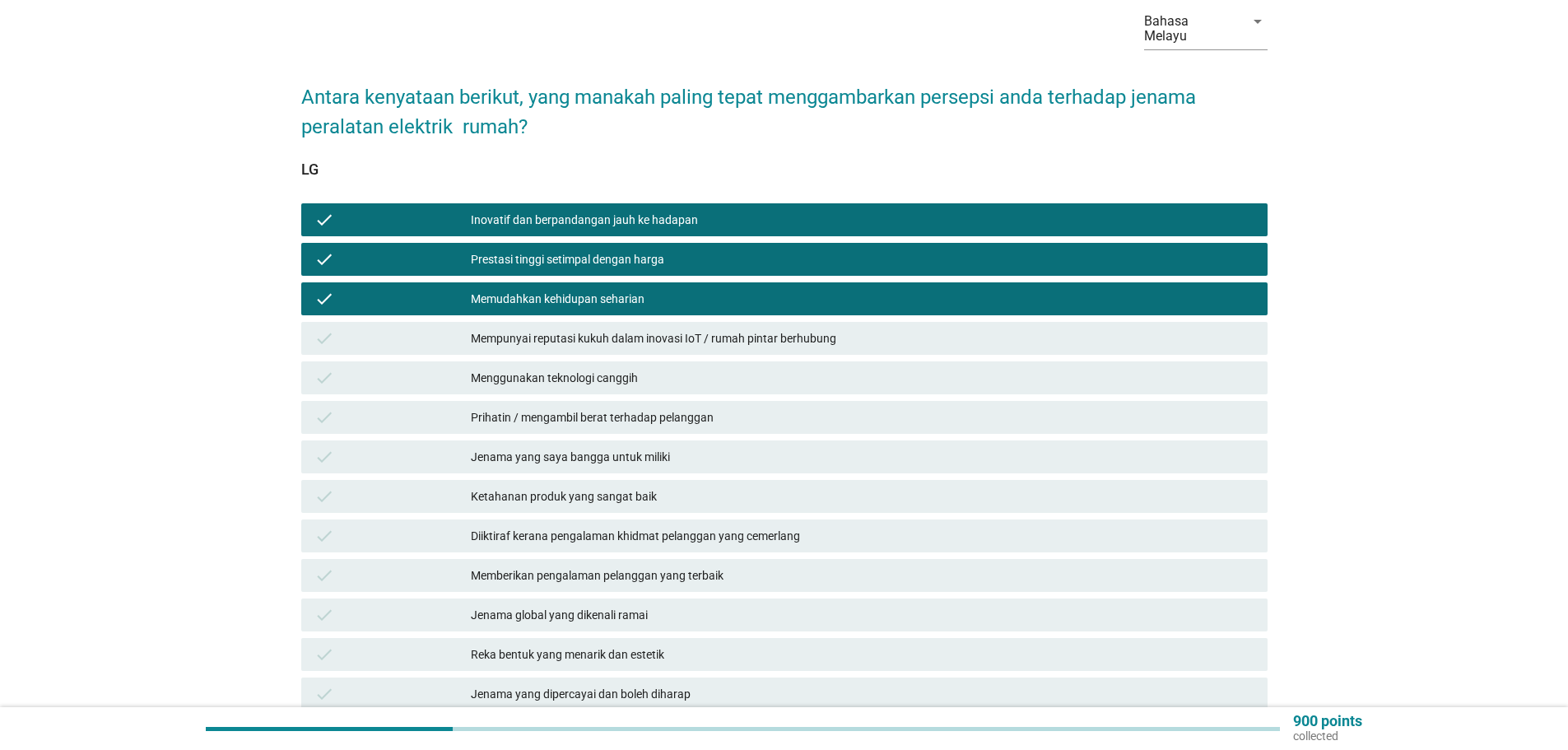
click at [706, 328] on div "Mempunyai reputasi kukuh dalam inovasi IoT / rumah pintar berhubung" at bounding box center [862, 338] width 784 height 20
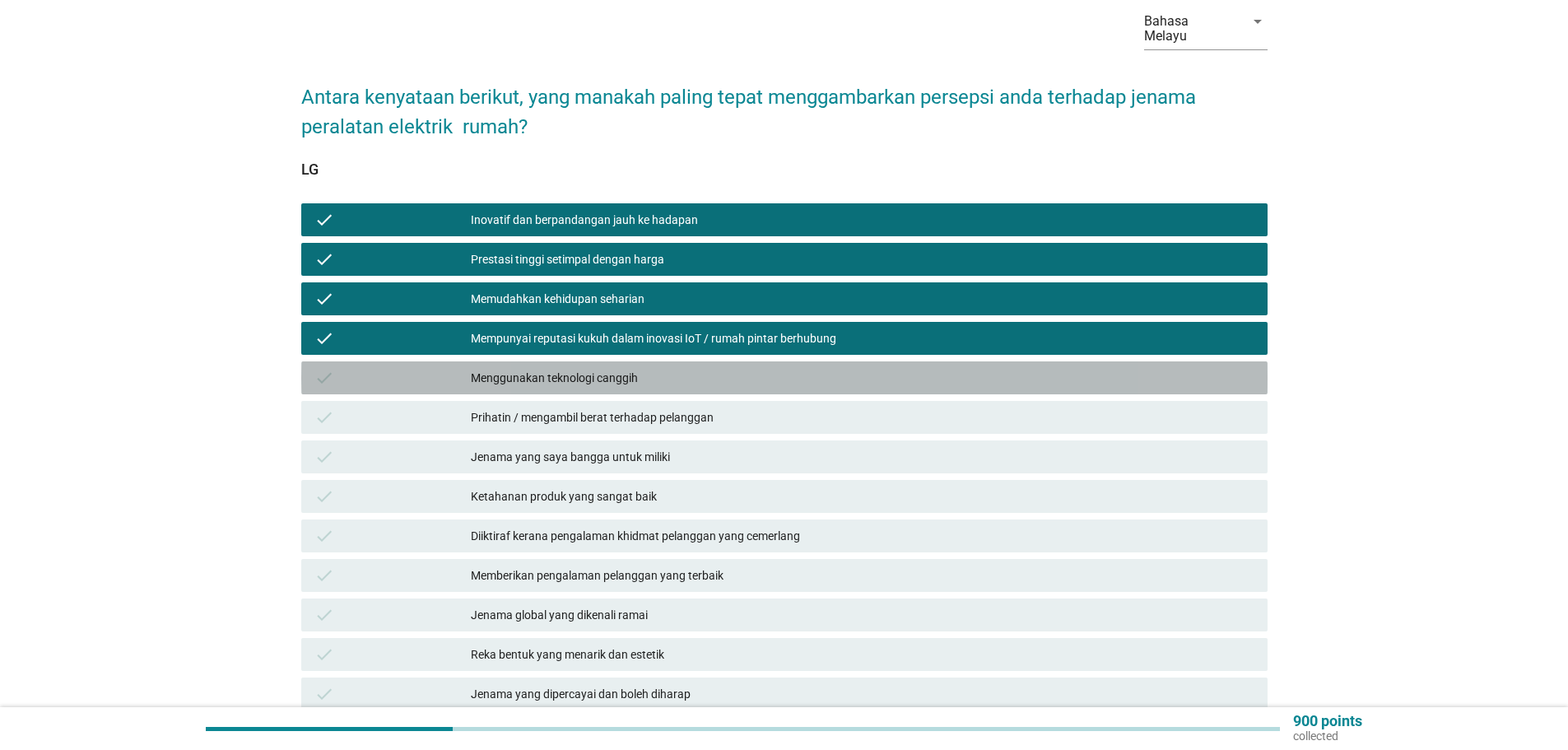
click at [574, 368] on div "Menggunakan teknologi canggih" at bounding box center [862, 377] width 784 height 20
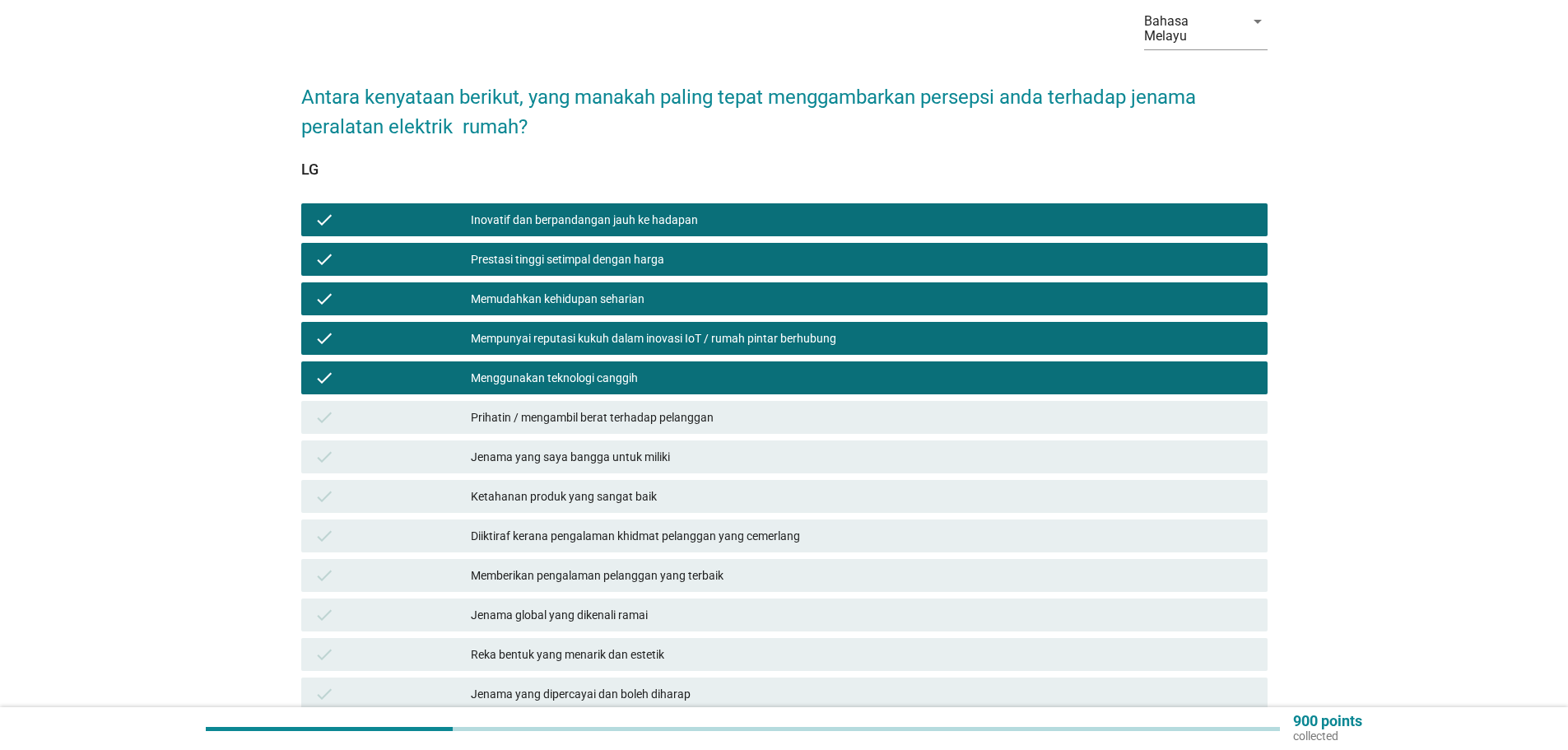
scroll to position [161, 0]
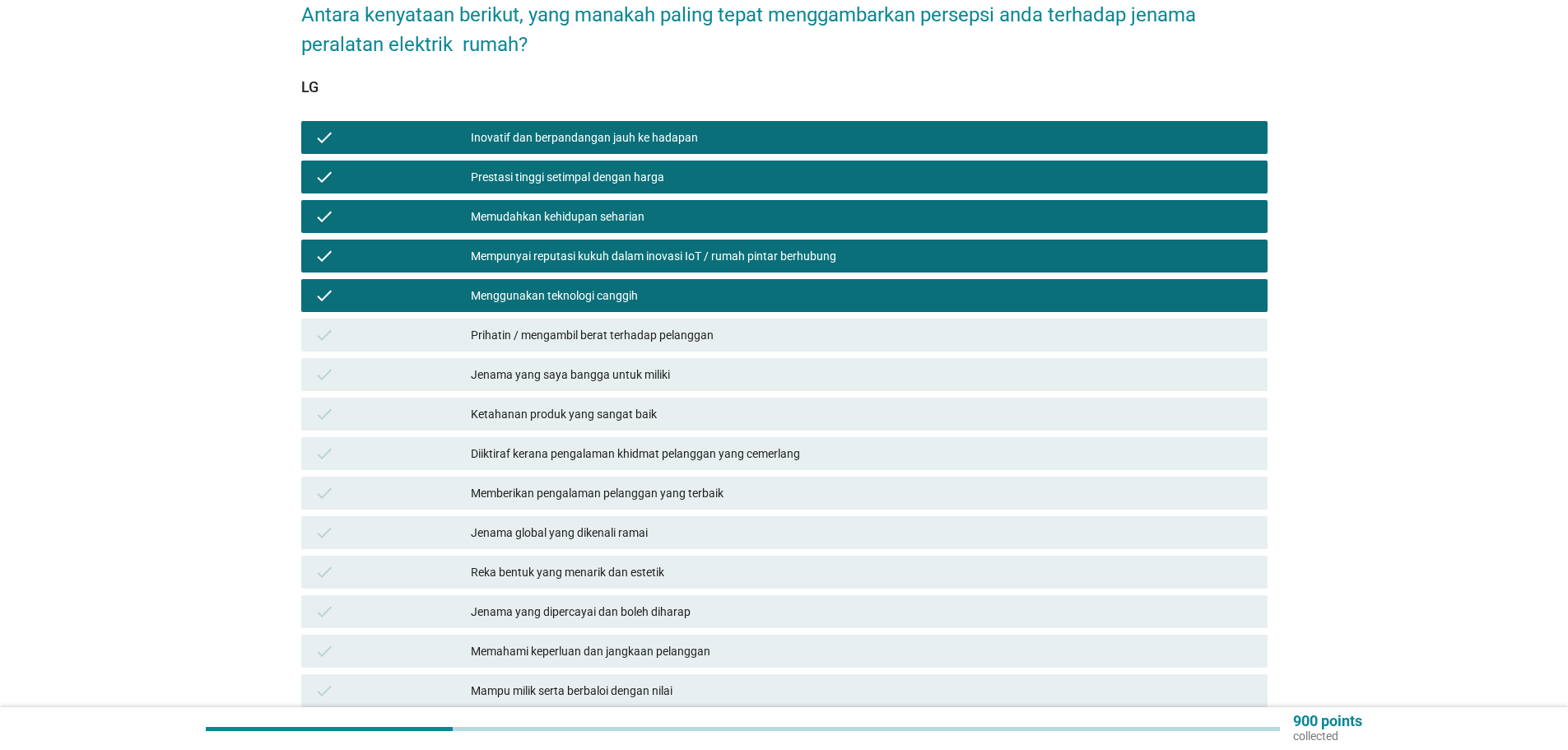
click at [594, 326] on div "Prihatin / mengambil berat terhadap pelanggan" at bounding box center [862, 335] width 784 height 20
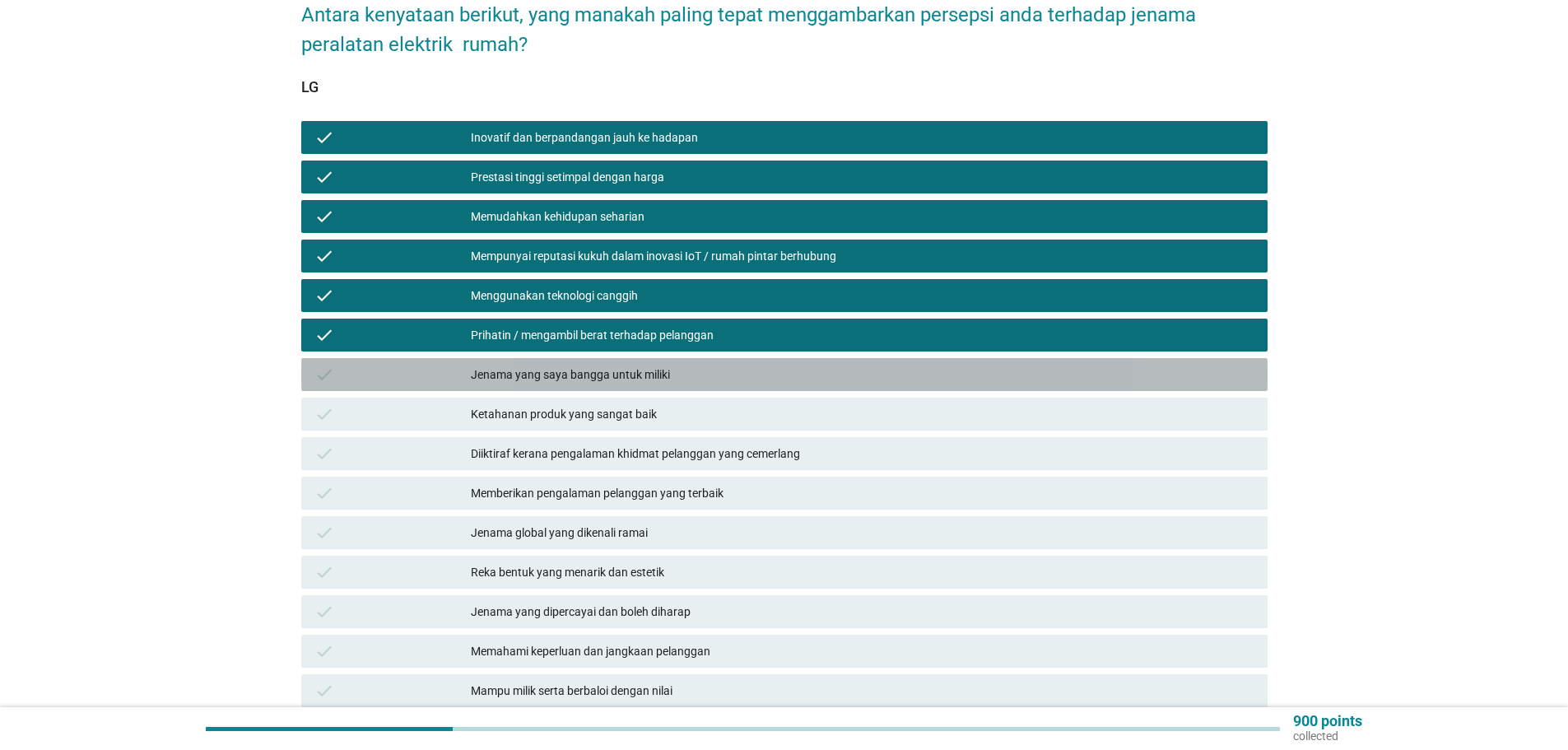
click at [610, 365] on div "Jenama yang saya bangga untuk miliki" at bounding box center [862, 375] width 784 height 20
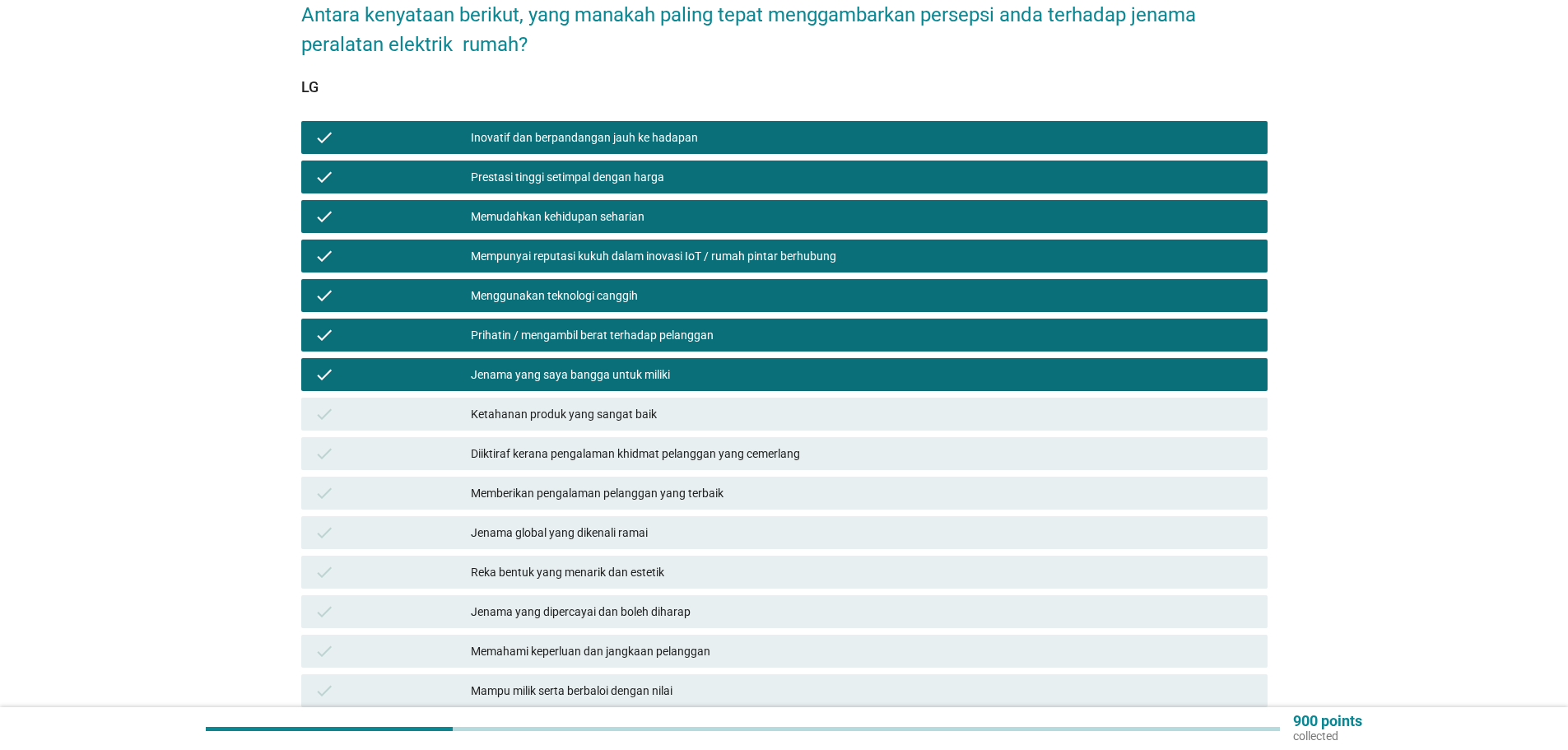
click at [635, 406] on div "Ketahanan produk yang sangat baik" at bounding box center [862, 414] width 784 height 20
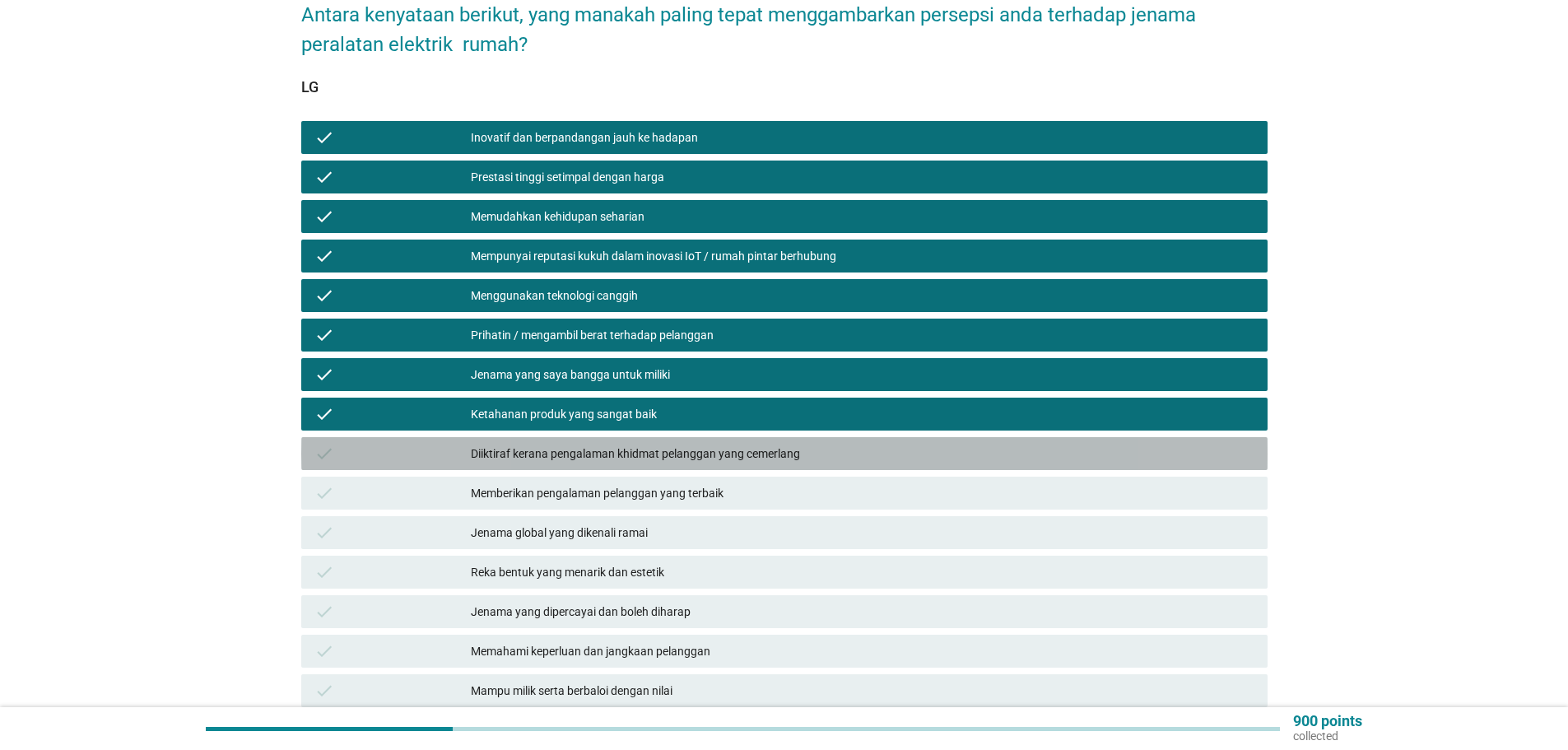
click at [623, 444] on div "Diiktiraf kerana pengalaman khidmat pelanggan yang cemerlang" at bounding box center [862, 454] width 784 height 20
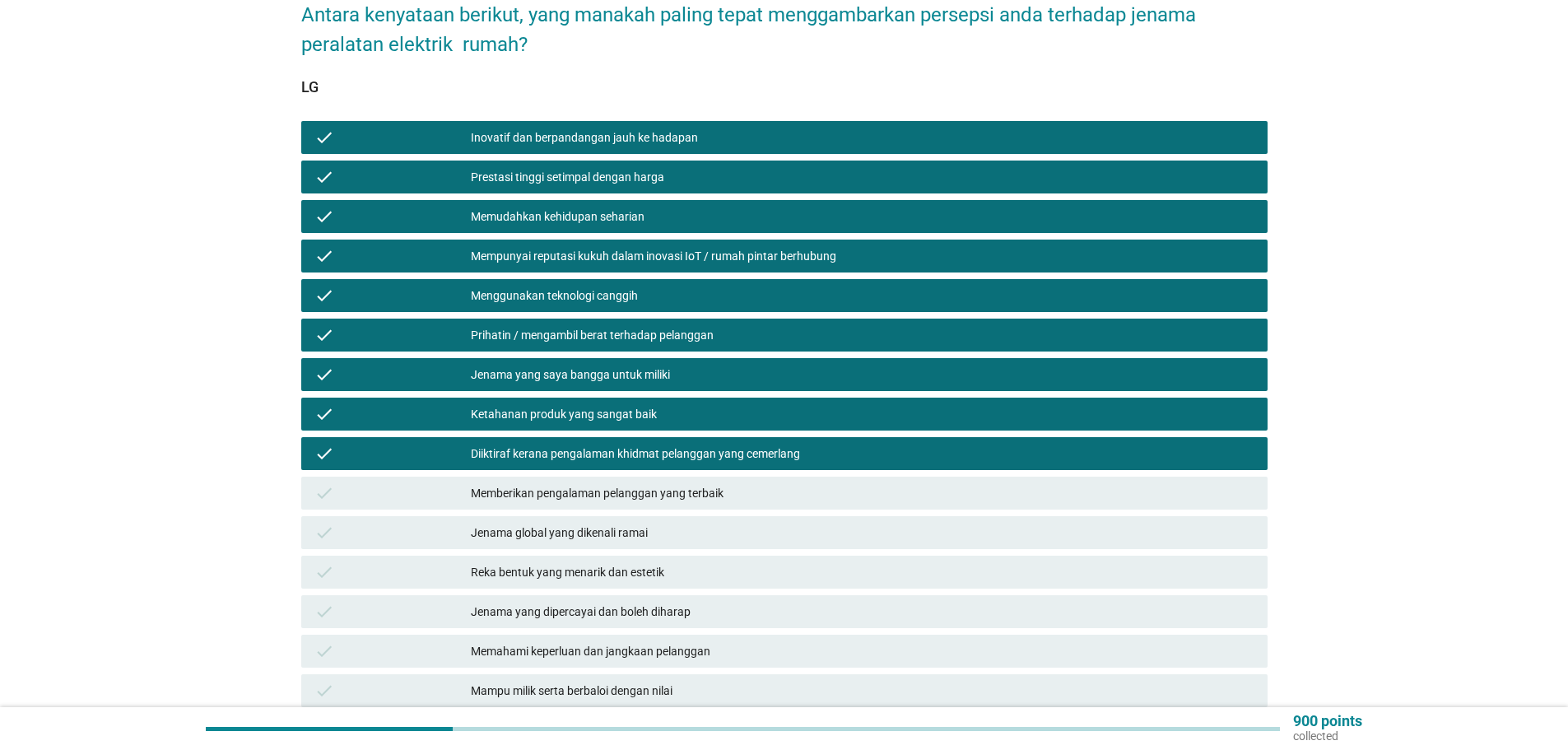
click at [623, 484] on div "Memberikan pengalaman pelanggan yang terbaik" at bounding box center [862, 493] width 784 height 20
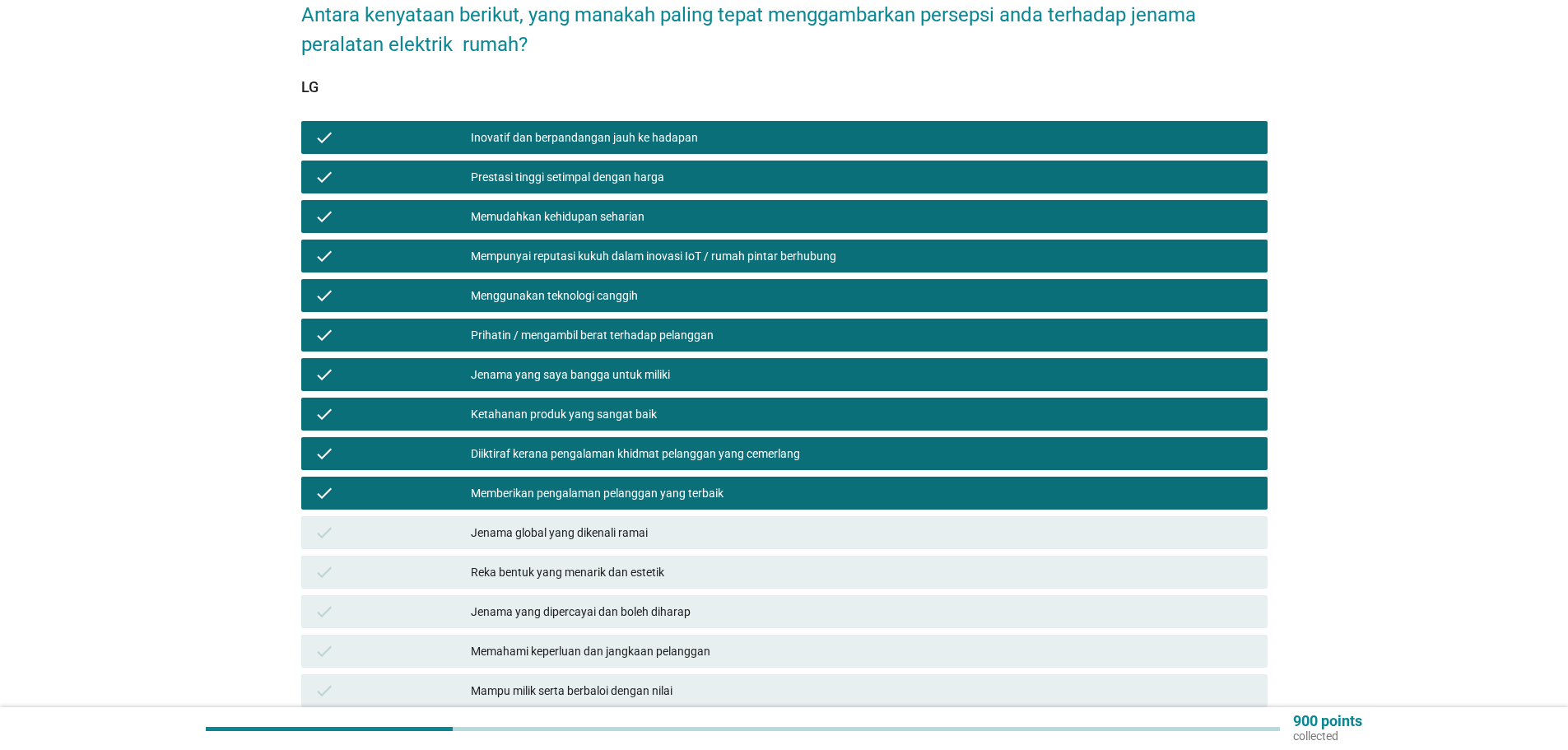
scroll to position [244, 0]
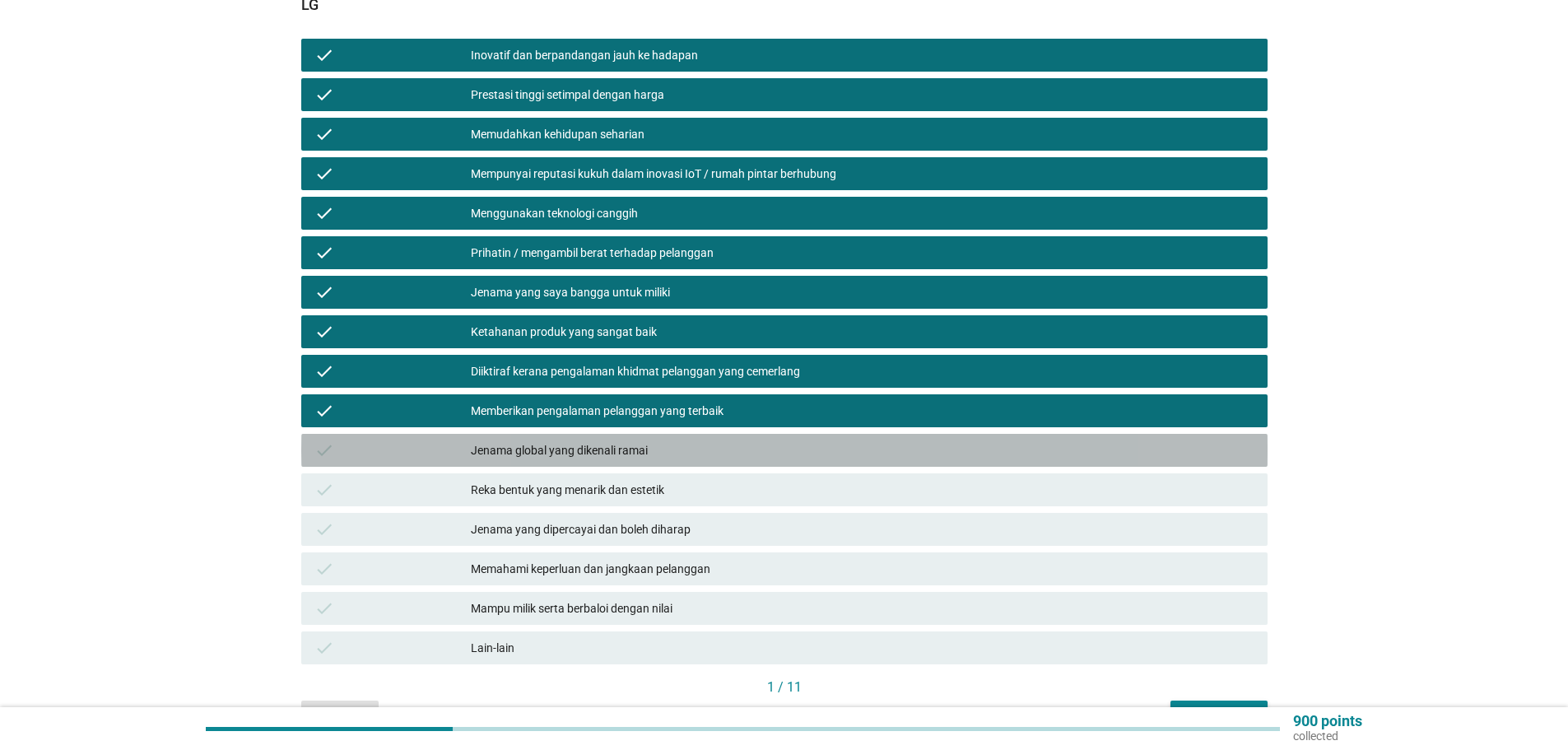
click at [562, 440] on div "Jenama global yang dikenali ramai" at bounding box center [862, 450] width 784 height 20
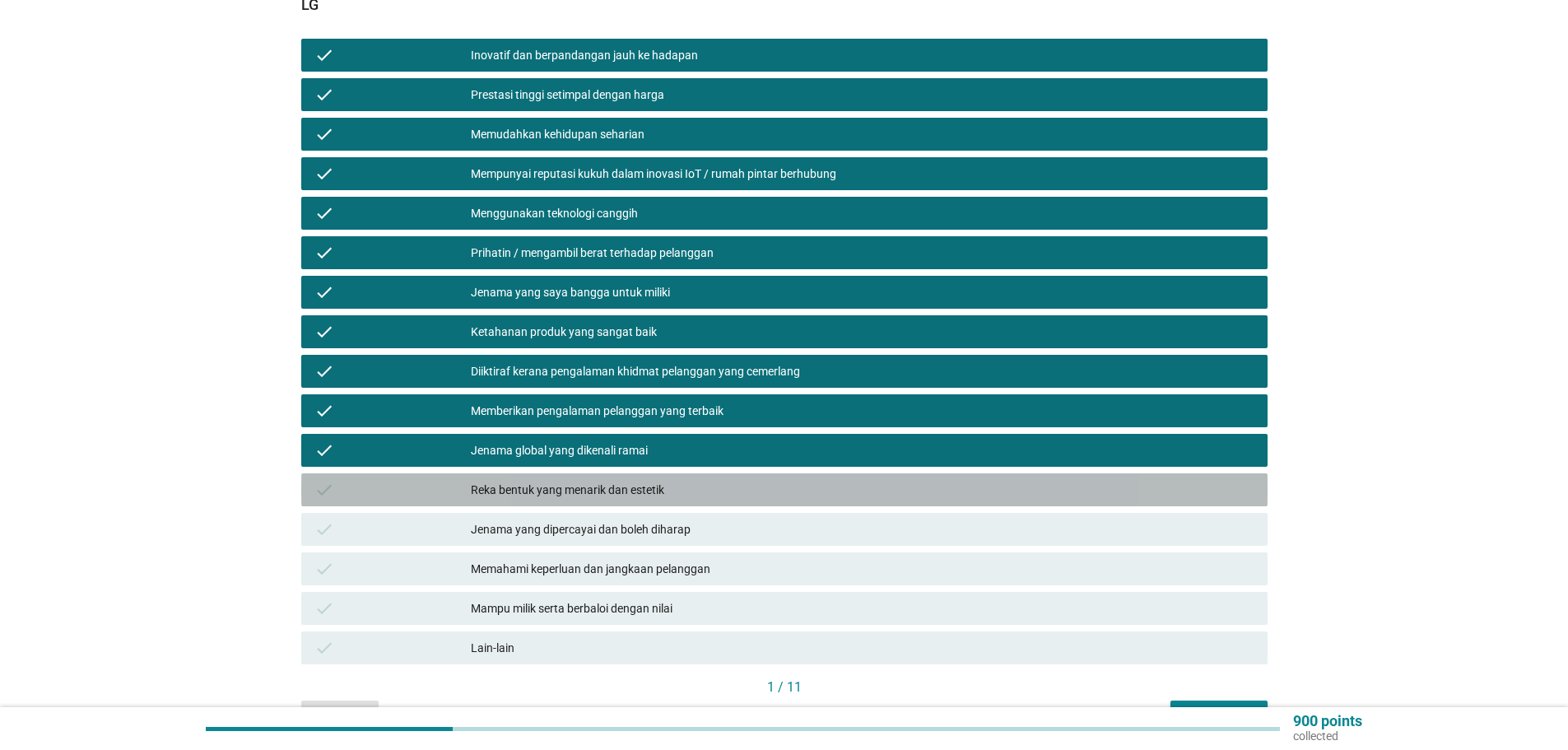
click at [575, 480] on div "Reka bentuk yang menarik dan estetik" at bounding box center [862, 489] width 784 height 20
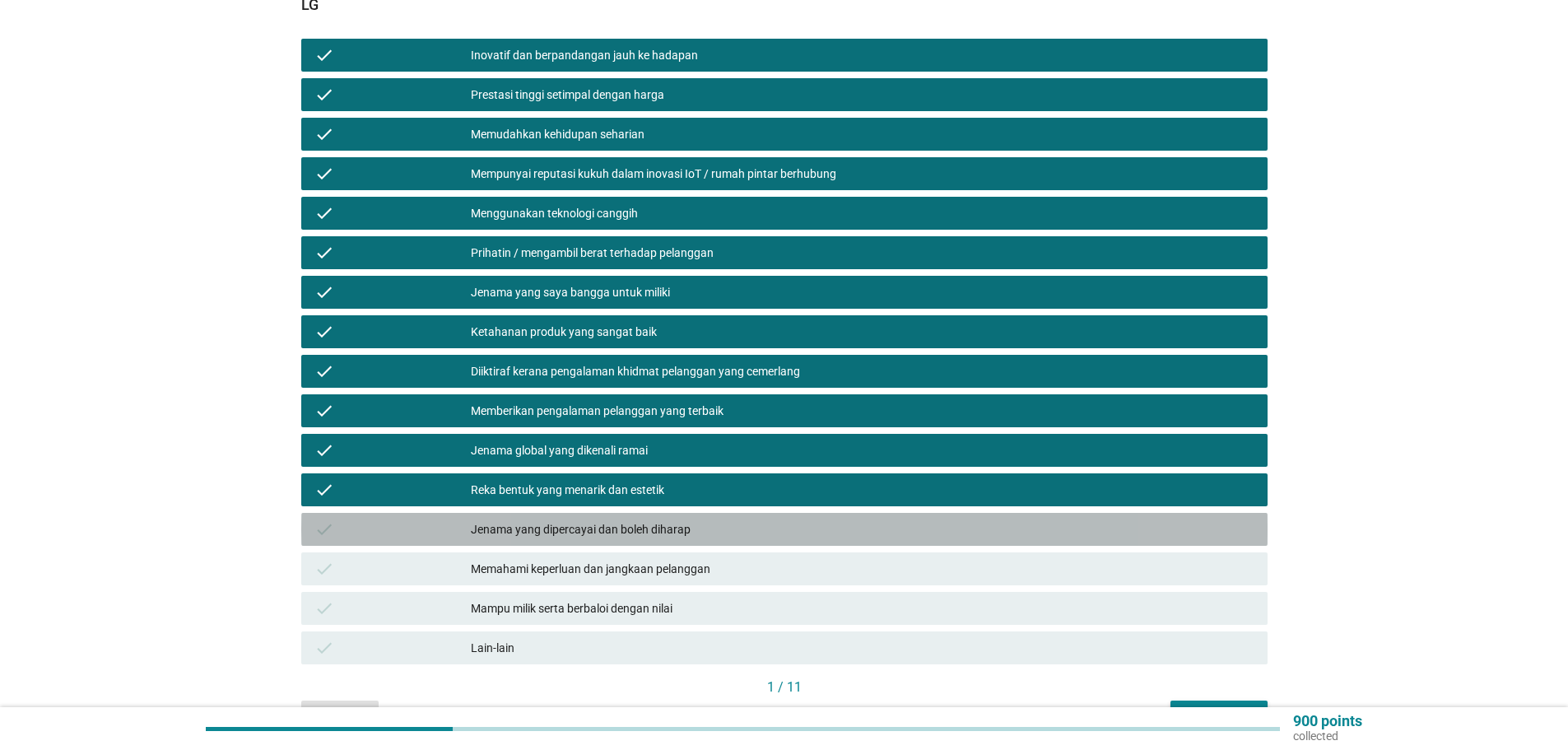
click at [612, 519] on div "Jenama yang dipercayai dan boleh diharap" at bounding box center [862, 529] width 784 height 20
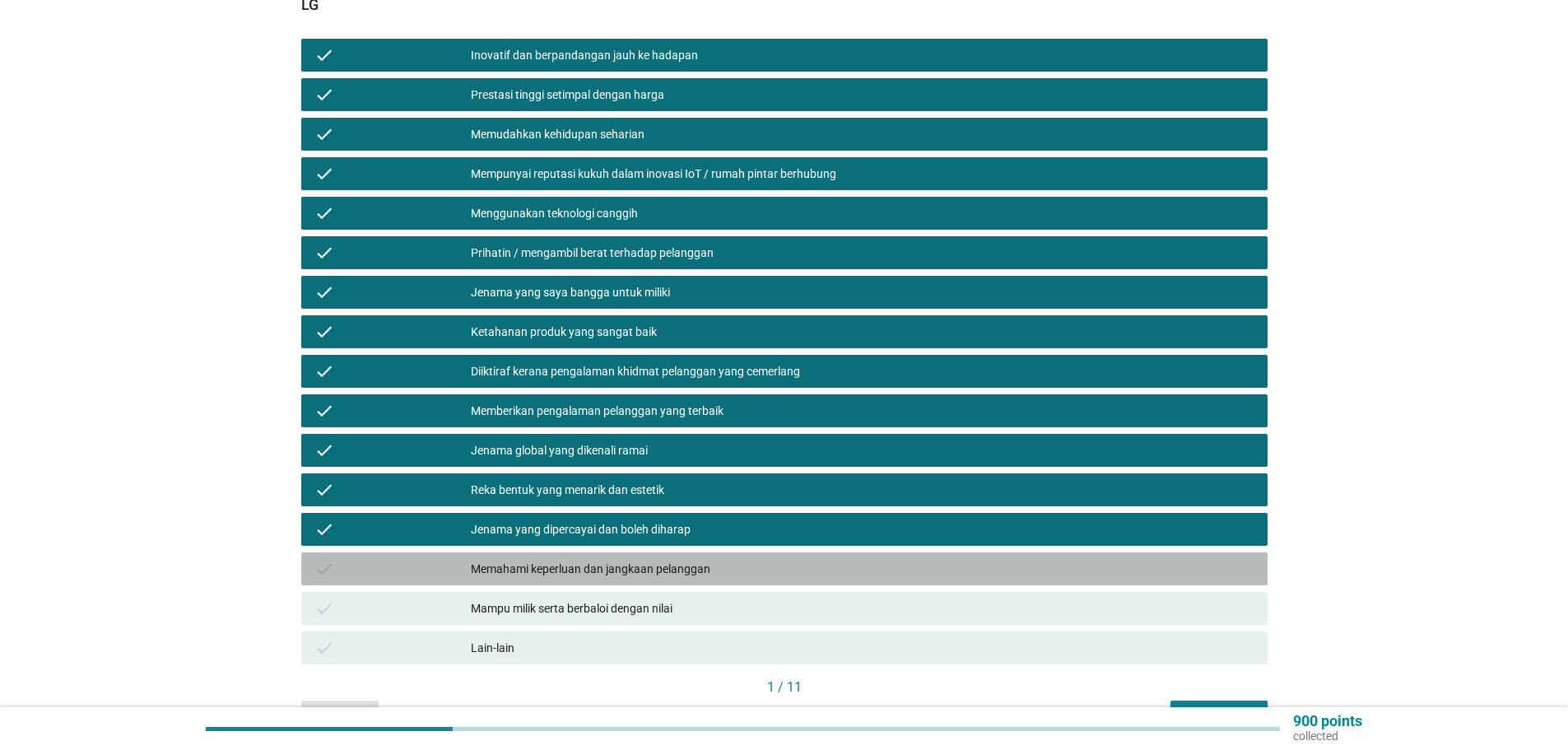
click at [647, 559] on div "Memahami keperluan dan jangkaan pelanggan" at bounding box center [862, 568] width 784 height 20
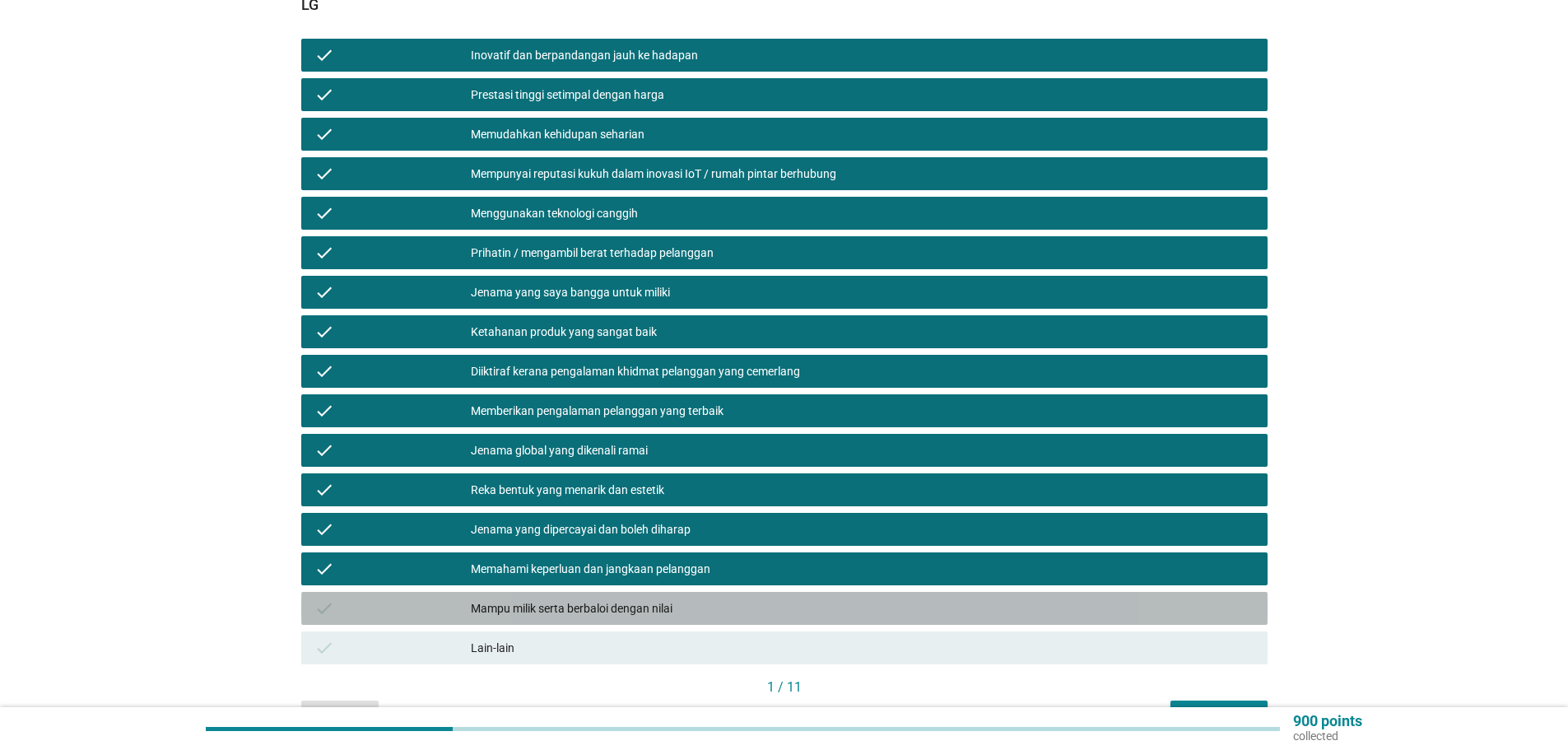
click at [629, 598] on div "Mampu milik serta berbaloi dengan nilai" at bounding box center [862, 608] width 784 height 20
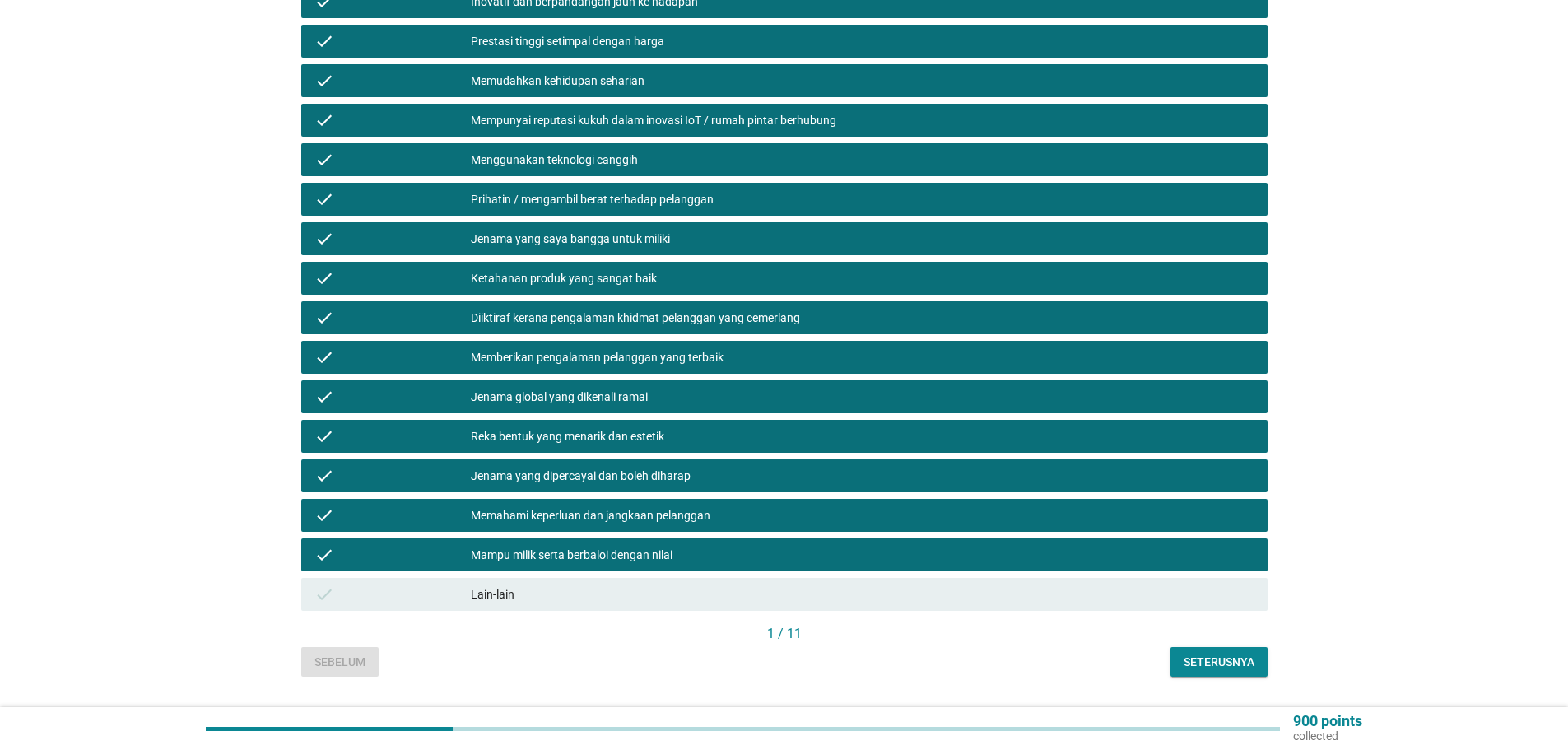
scroll to position [326, 0]
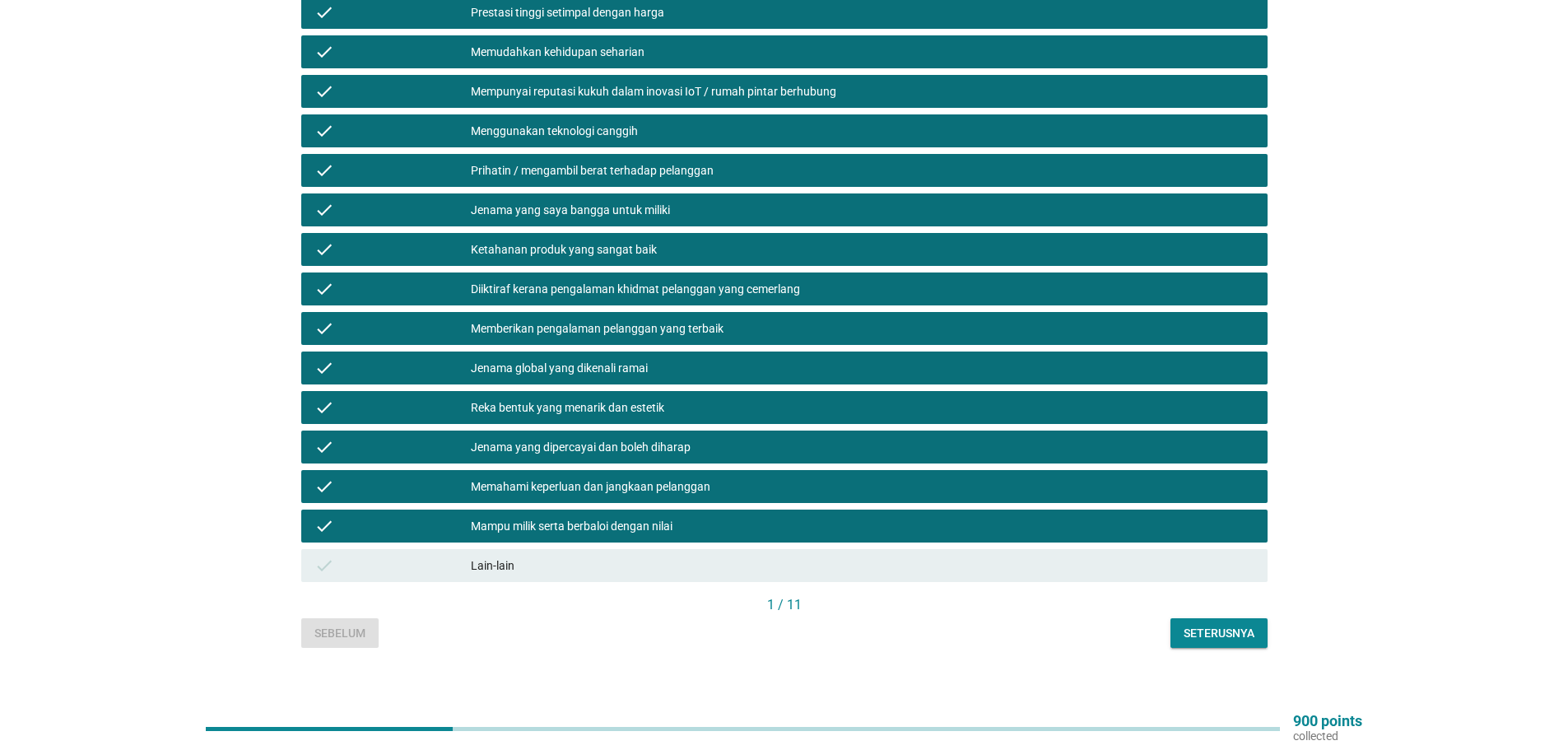
click at [1219, 625] on div "Seterusnya" at bounding box center [1218, 633] width 71 height 17
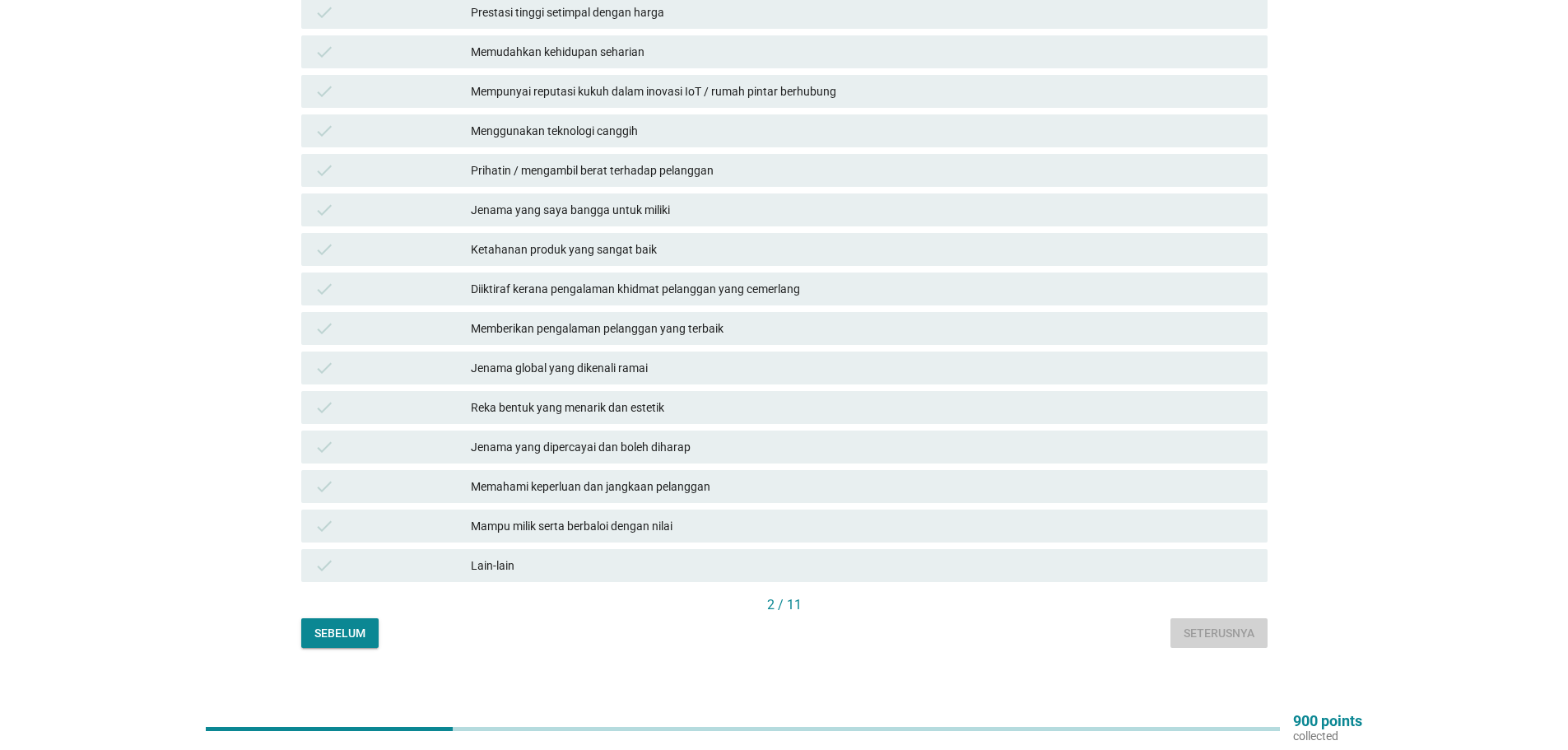
scroll to position [0, 0]
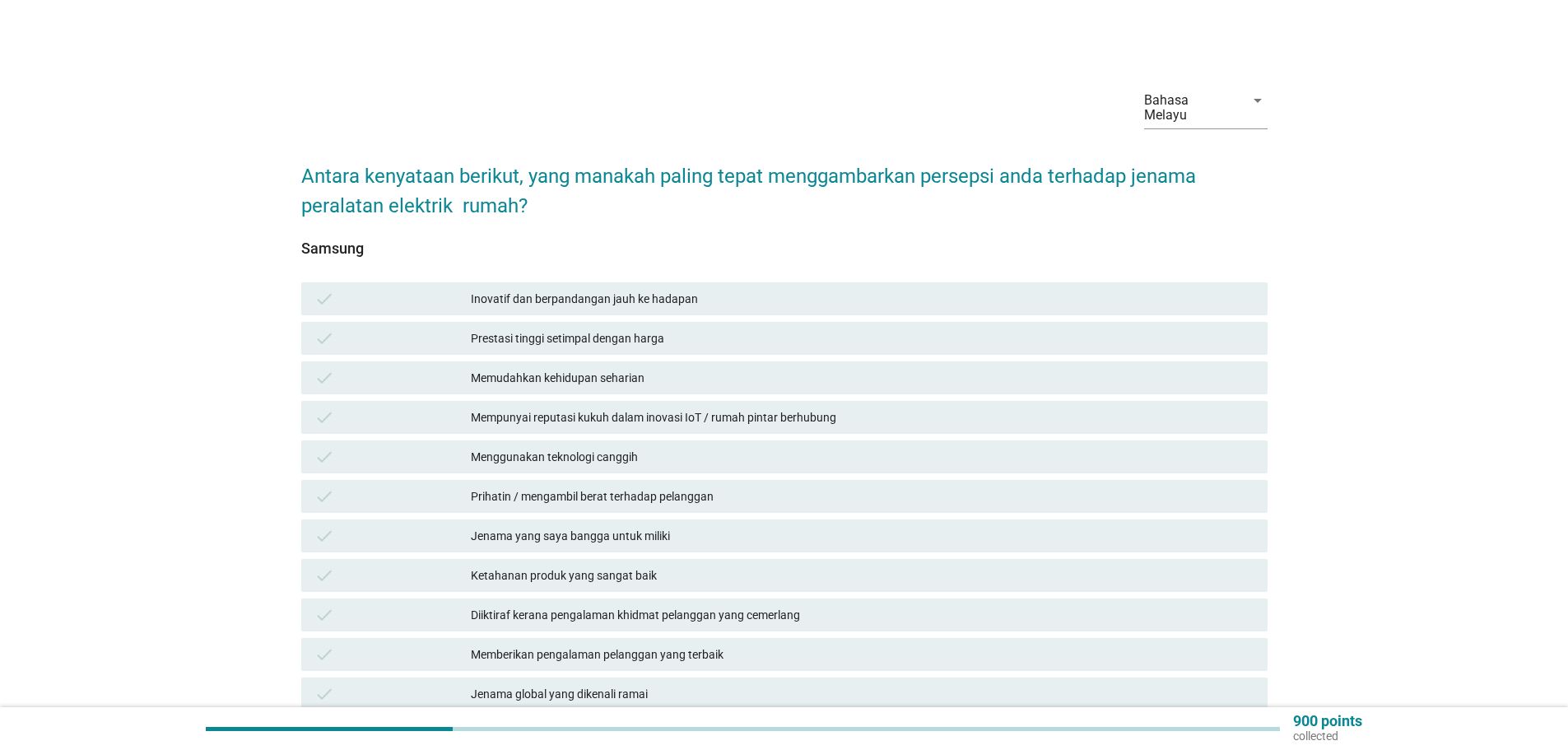
click at [590, 289] on div "Inovatif dan berpandangan jauh ke hadapan" at bounding box center [862, 298] width 784 height 20
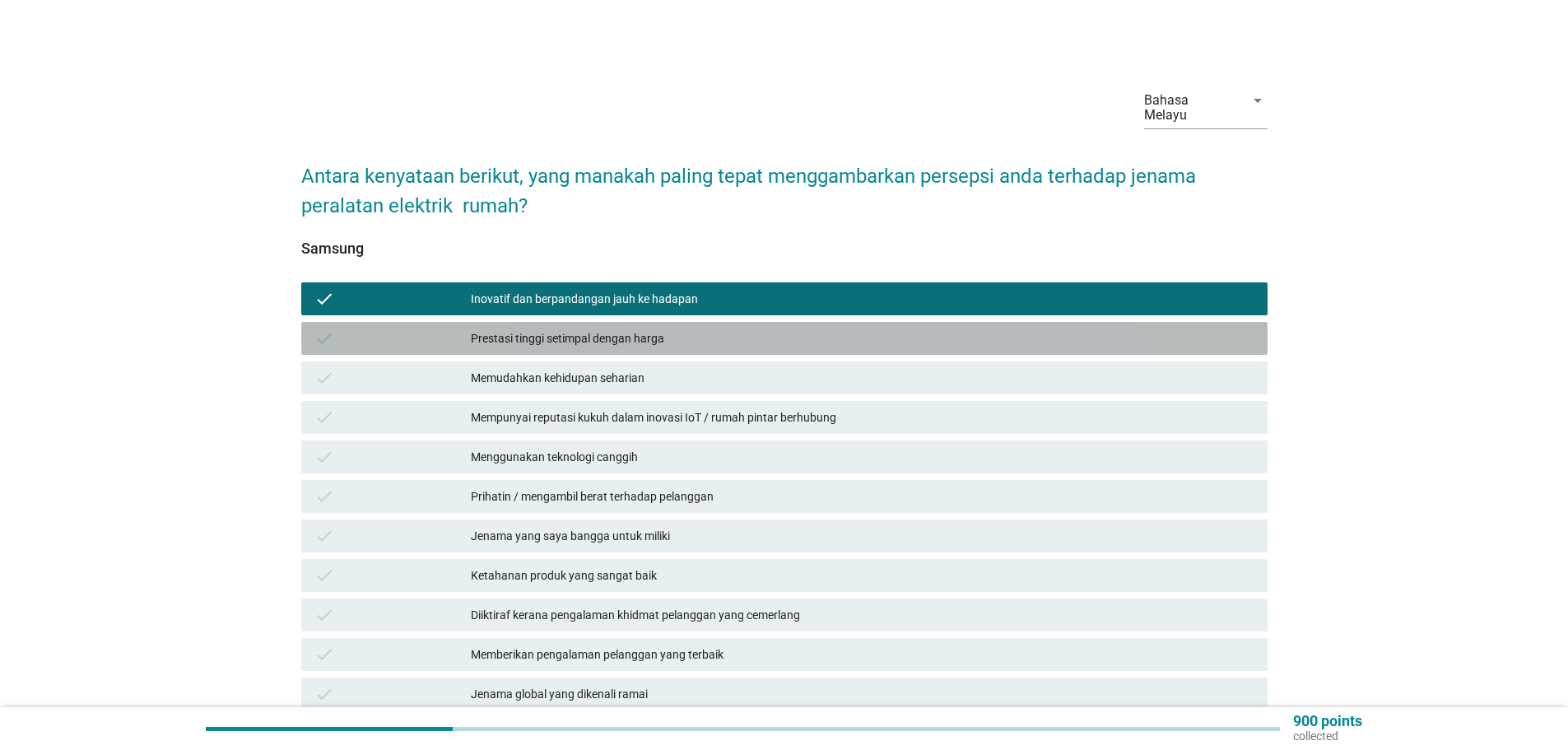
click at [594, 328] on div "Prestasi tinggi setimpal dengan harga" at bounding box center [862, 338] width 784 height 20
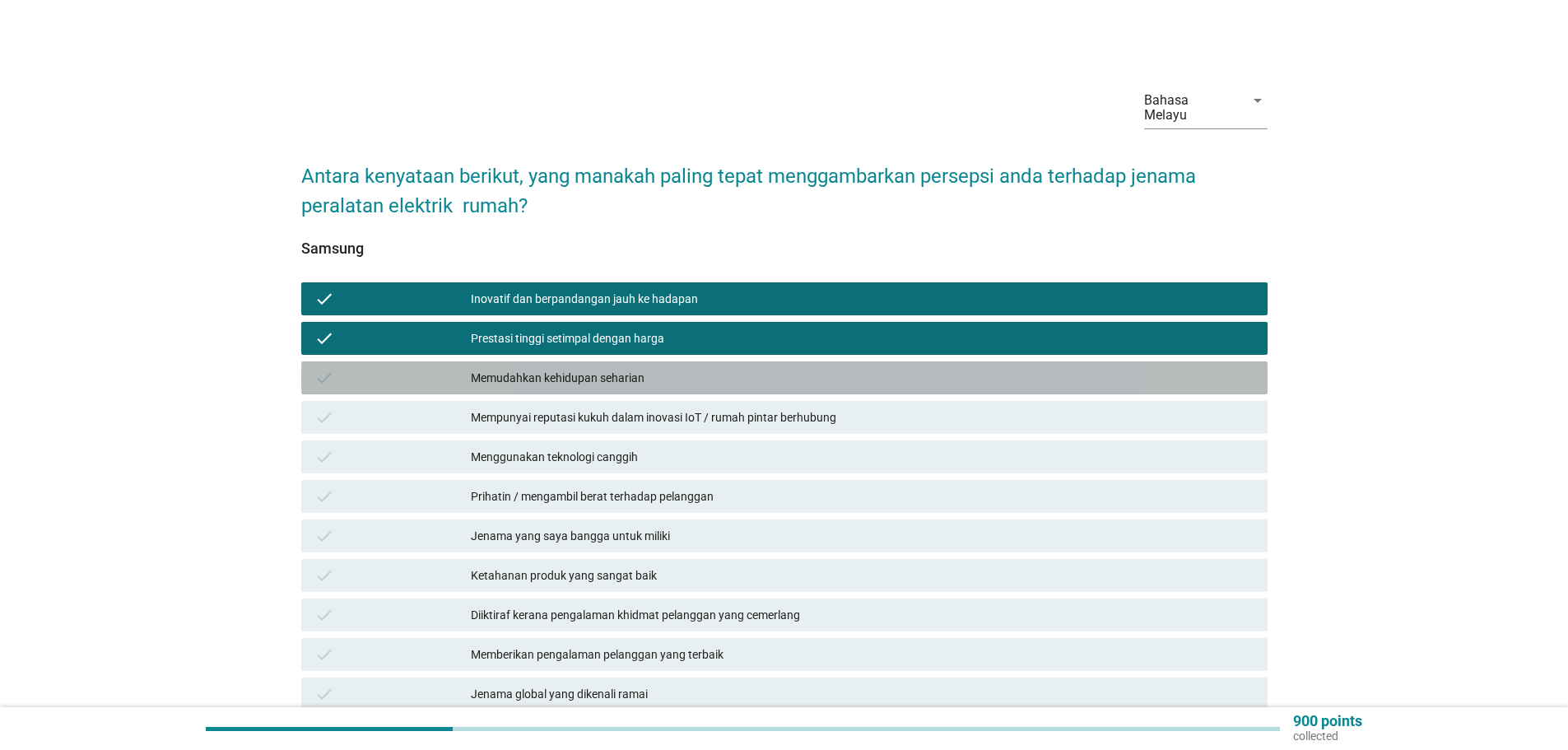
click at [582, 368] on div "Memudahkan kehidupan seharian" at bounding box center [862, 377] width 784 height 20
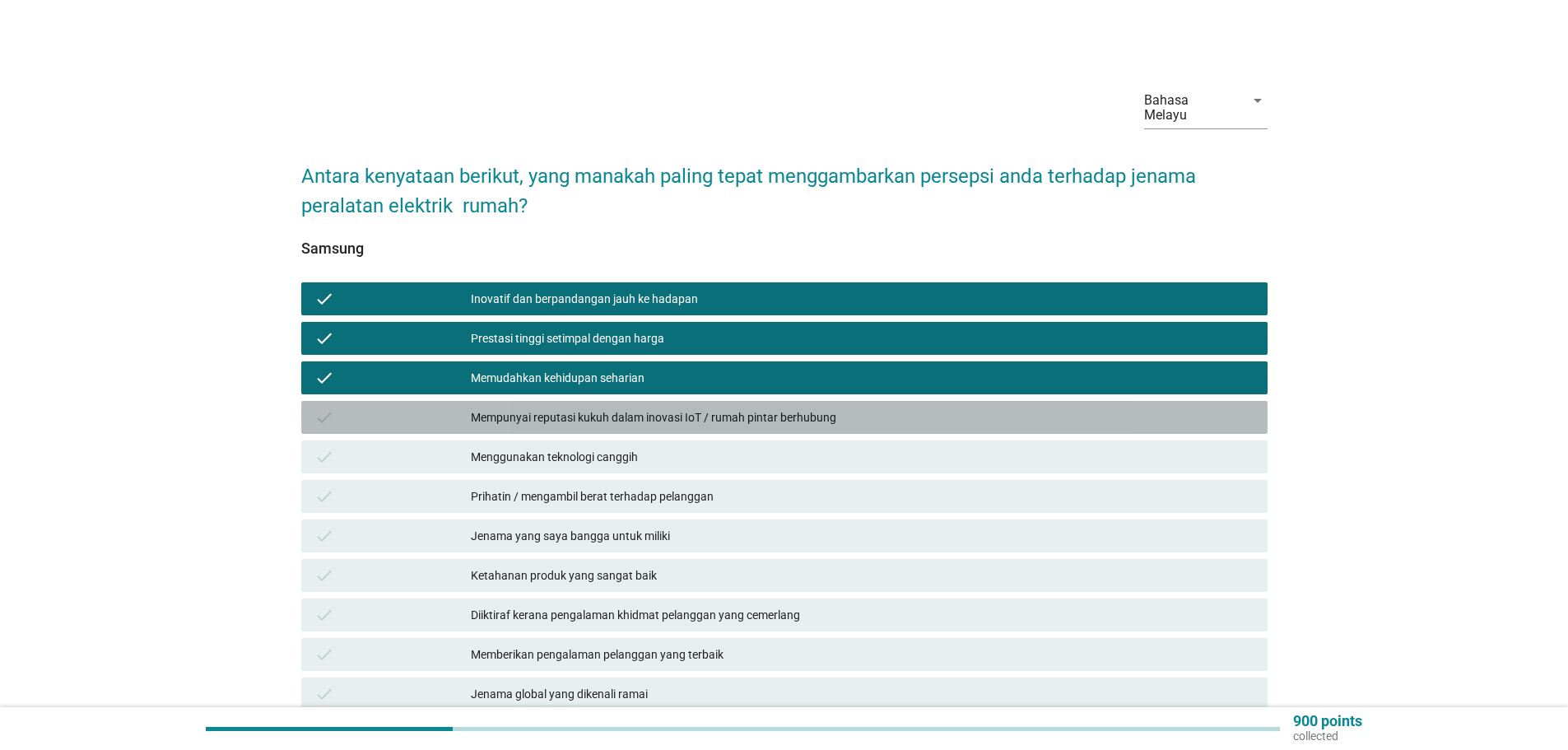
click at [578, 407] on div "Mempunyai reputasi kukuh dalam inovasi IoT / rumah pintar berhubung" at bounding box center [862, 417] width 784 height 20
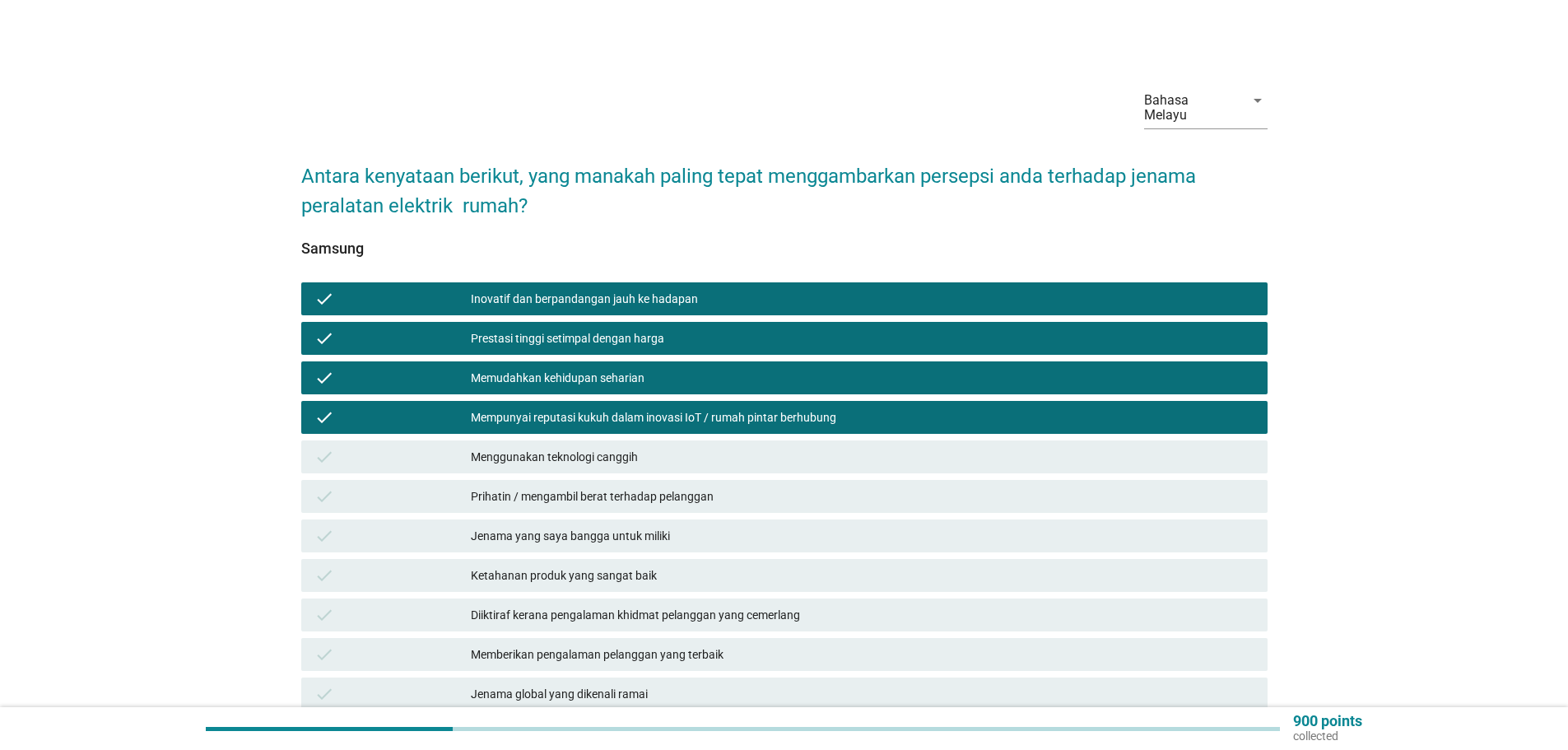
click at [587, 447] on div "Menggunakan teknologi canggih" at bounding box center [862, 456] width 784 height 20
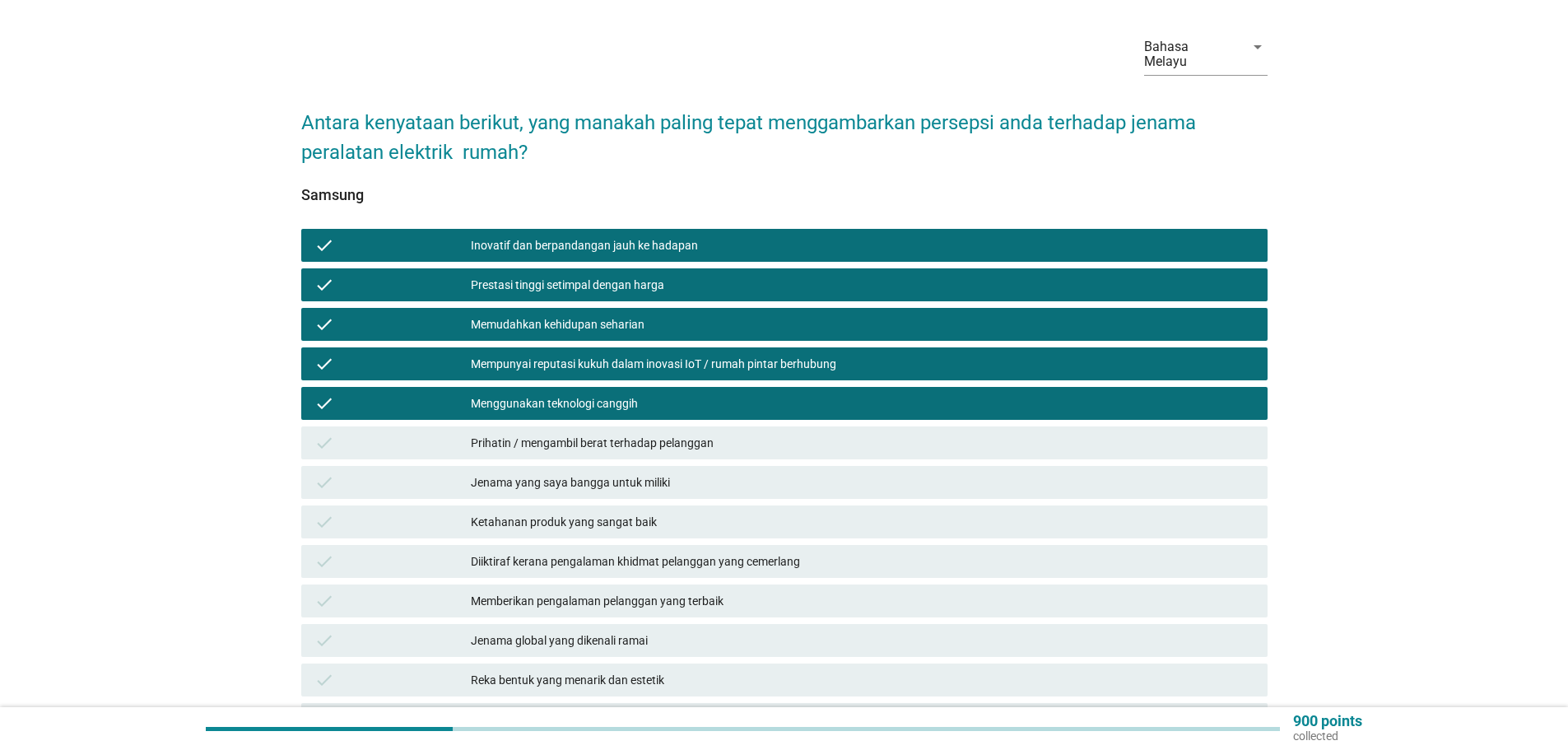
scroll to position [82, 0]
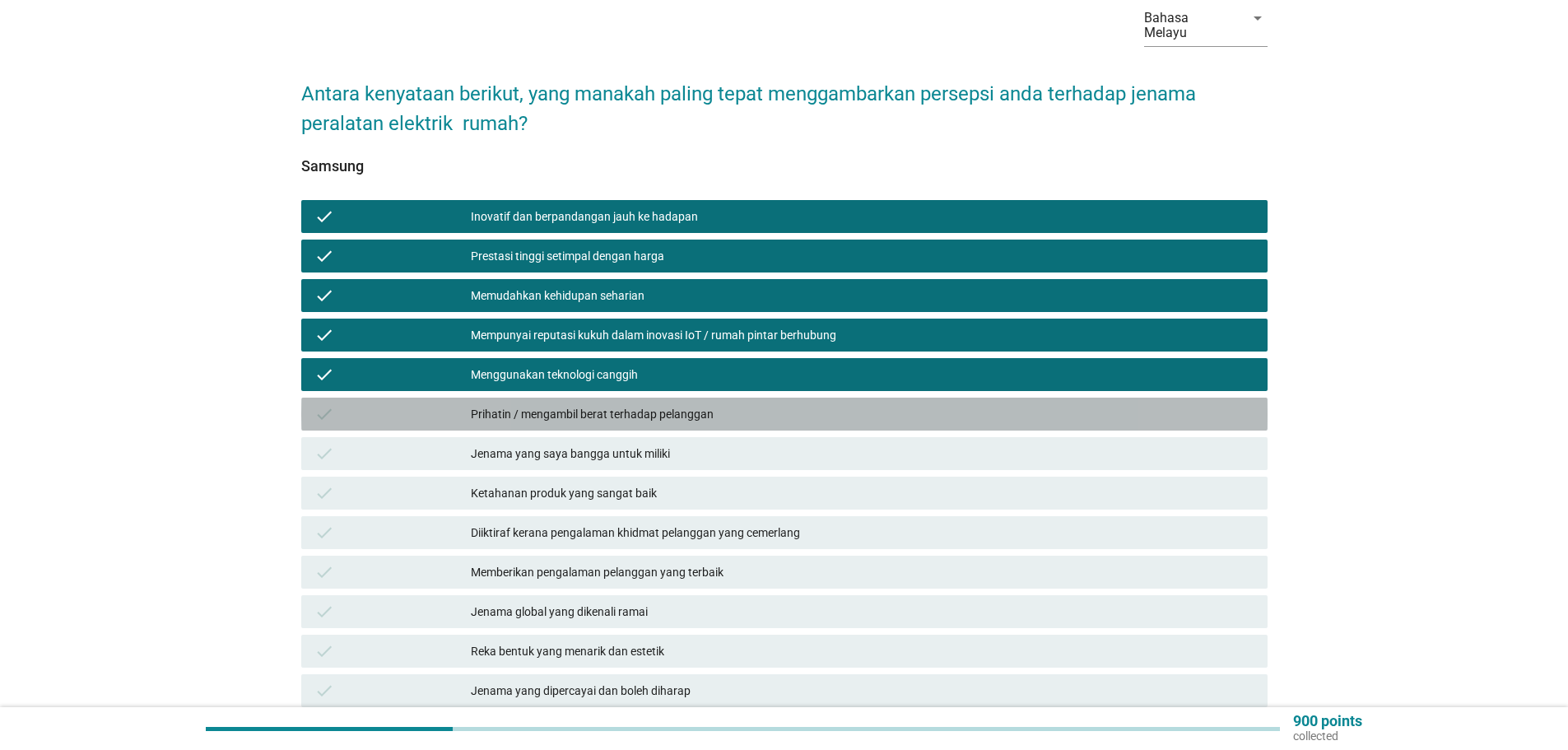
click at [632, 405] on div "Prihatin / mengambil berat terhadap pelanggan" at bounding box center [862, 414] width 784 height 20
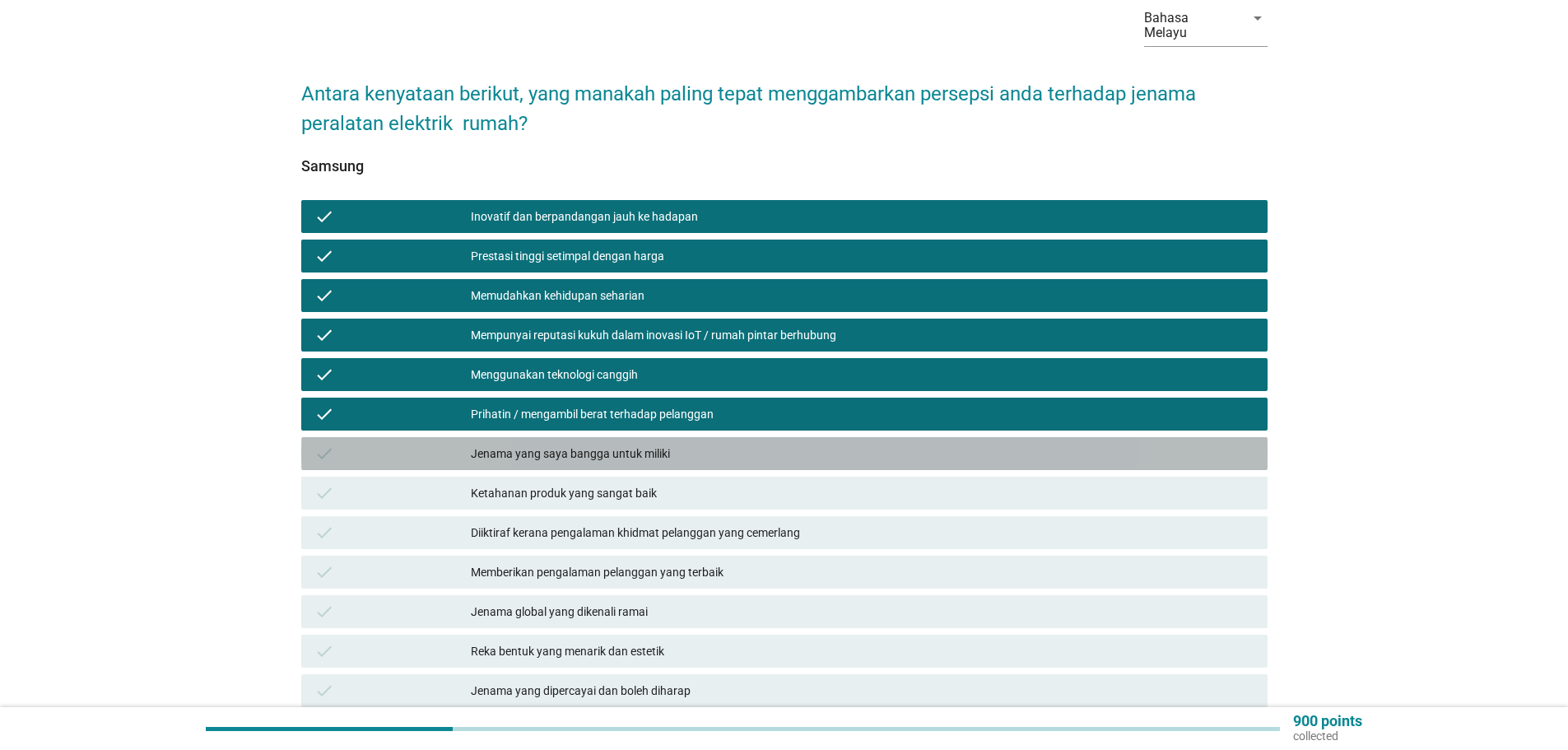
click at [635, 444] on div "Jenama yang saya bangga untuk miliki" at bounding box center [862, 454] width 784 height 20
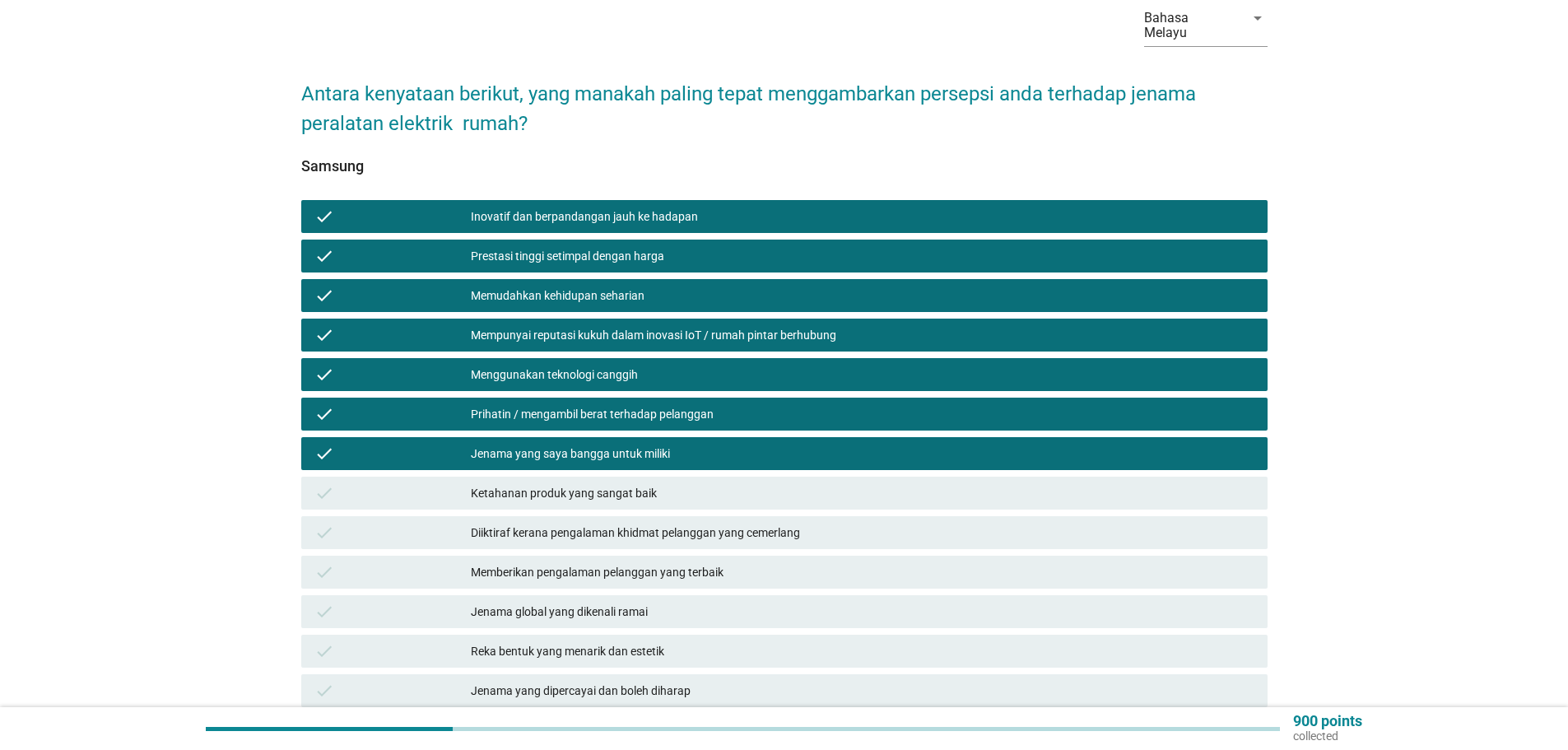
click at [652, 477] on div "check Ketahanan produk yang sangat baik" at bounding box center [784, 493] width 966 height 33
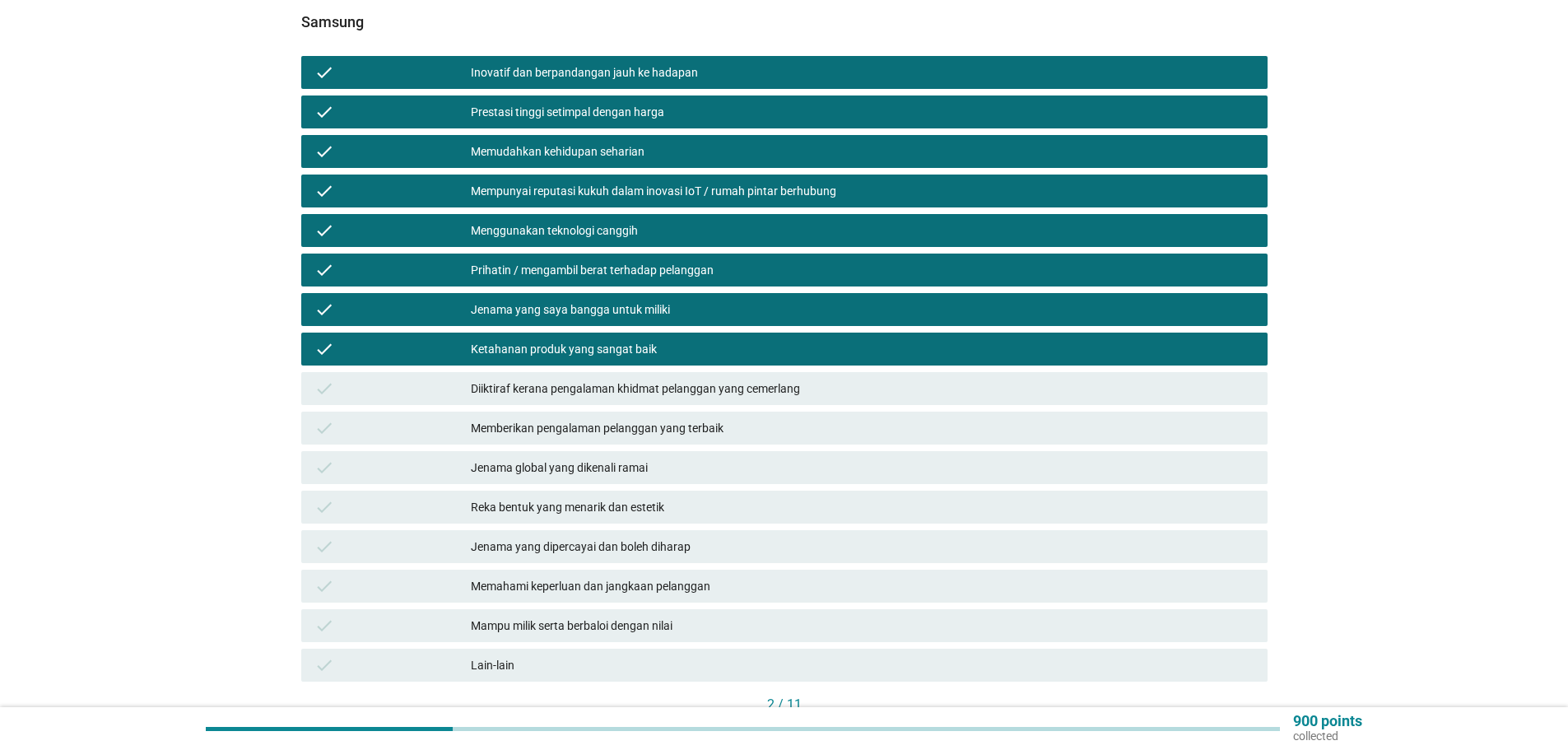
scroll to position [247, 0]
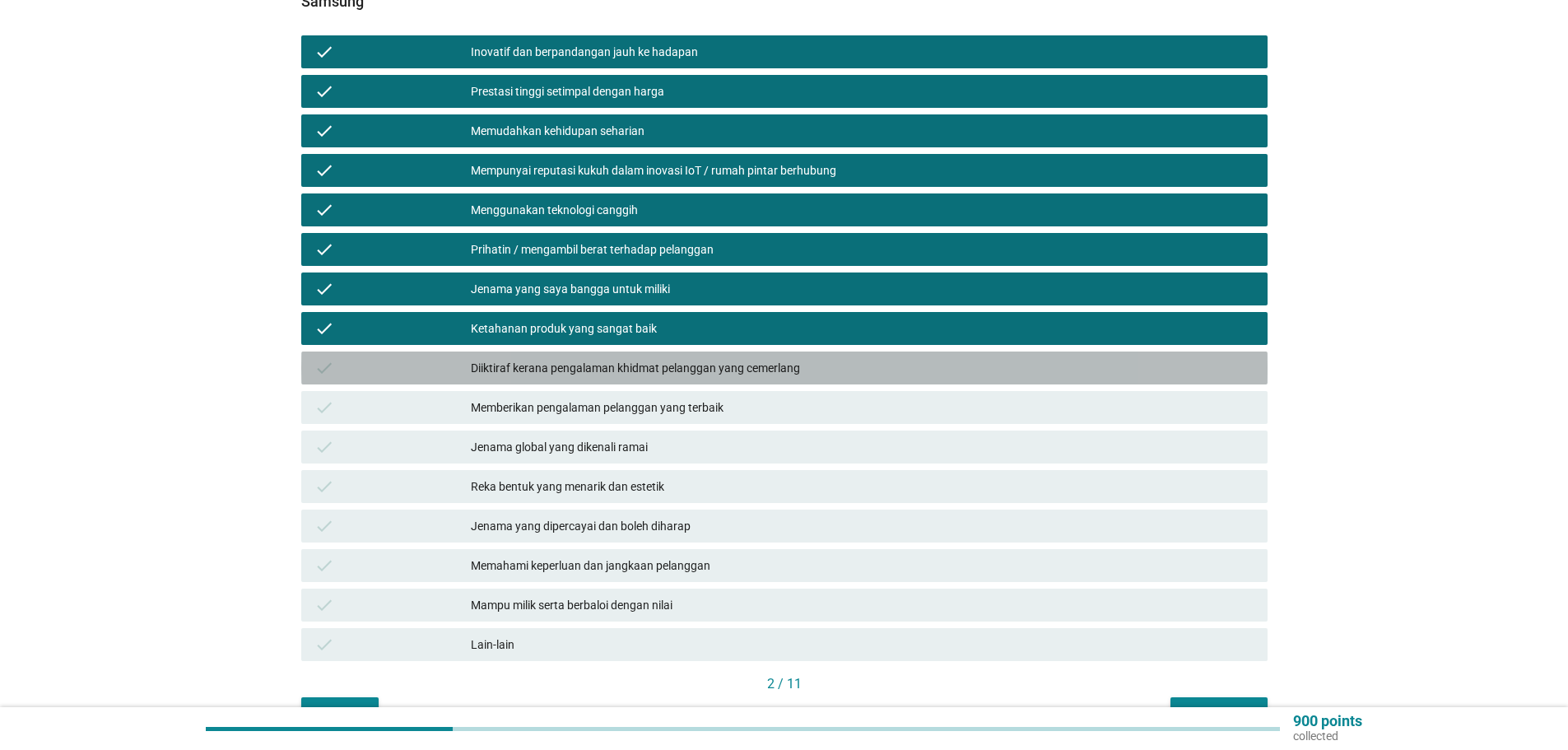
click at [624, 364] on div "check Diiktiraf kerana pengalaman khidmat pelanggan yang cemerlang" at bounding box center [784, 368] width 966 height 33
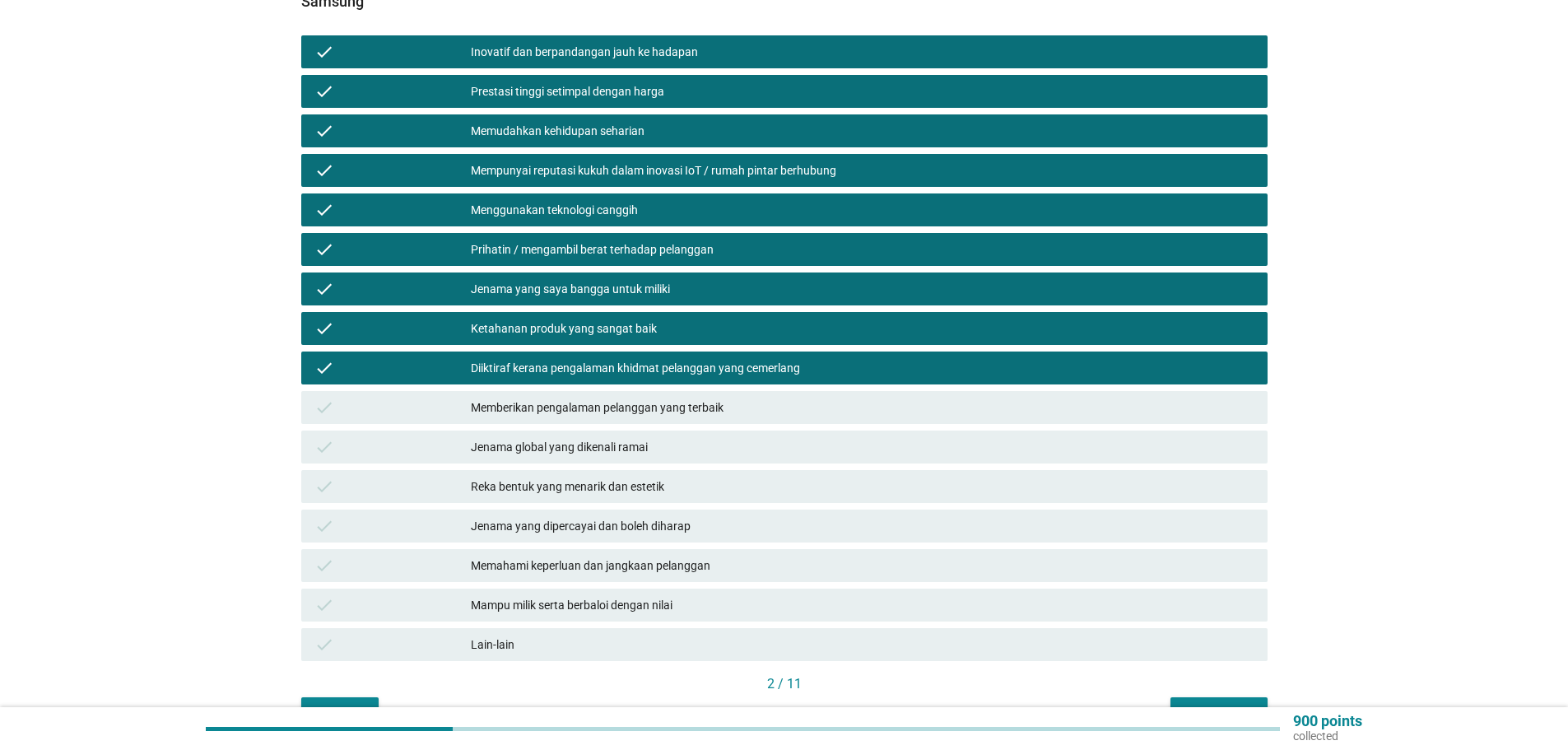
click at [633, 398] on div "Memberikan pengalaman pelanggan yang terbaik" at bounding box center [862, 407] width 784 height 20
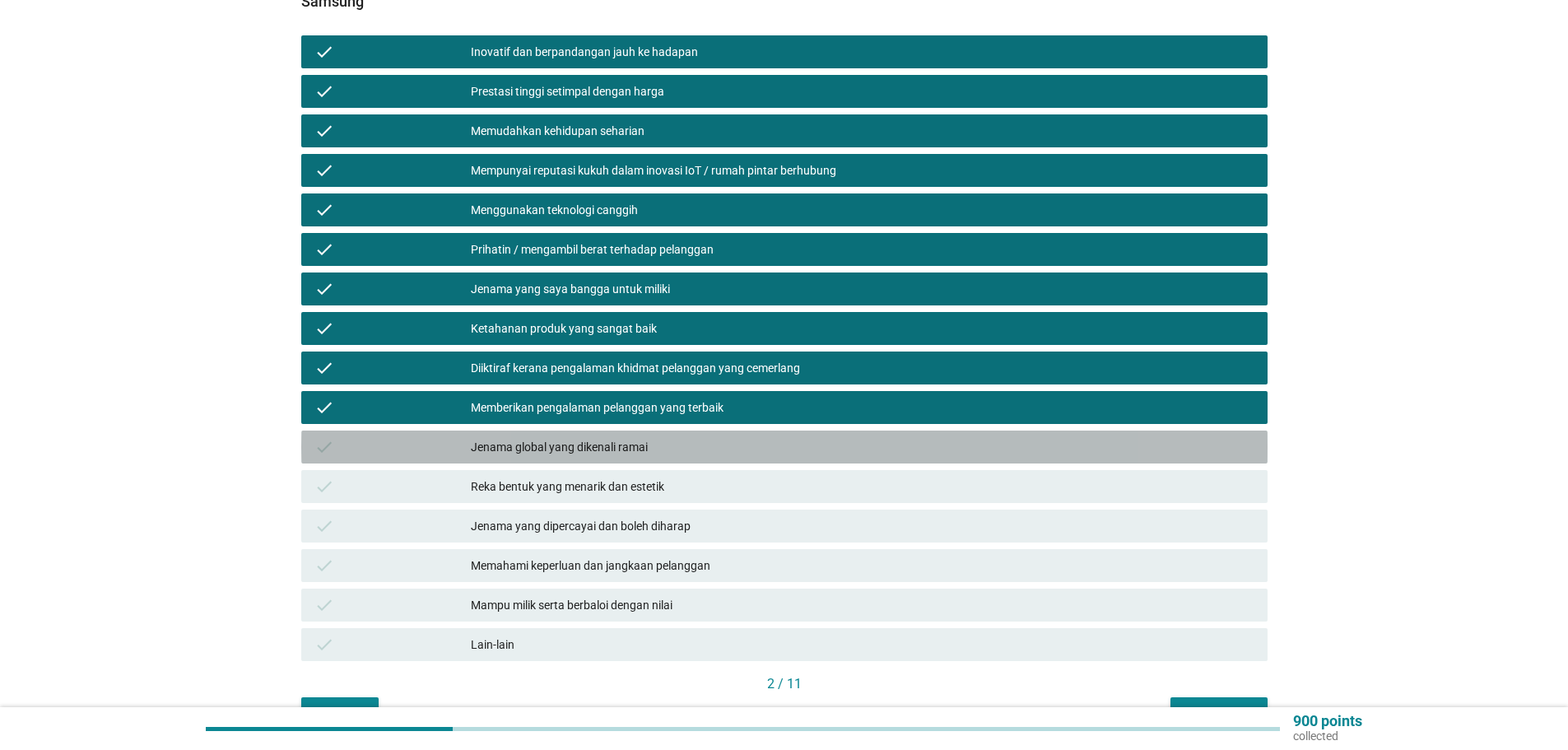
click at [608, 438] on div "Jenama global yang dikenali ramai" at bounding box center [862, 447] width 784 height 20
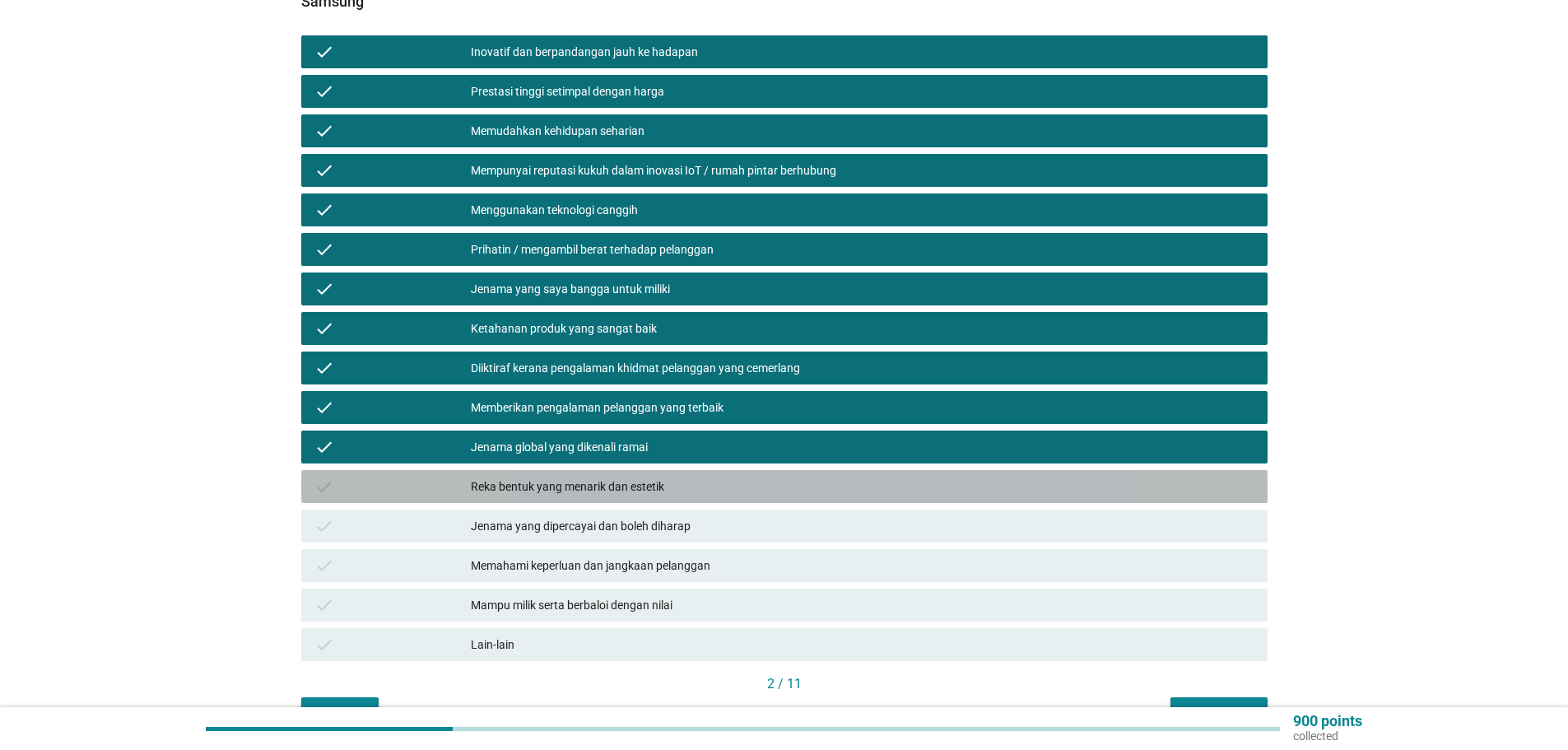
click at [592, 477] on div "Reka bentuk yang menarik dan estetik" at bounding box center [862, 487] width 784 height 20
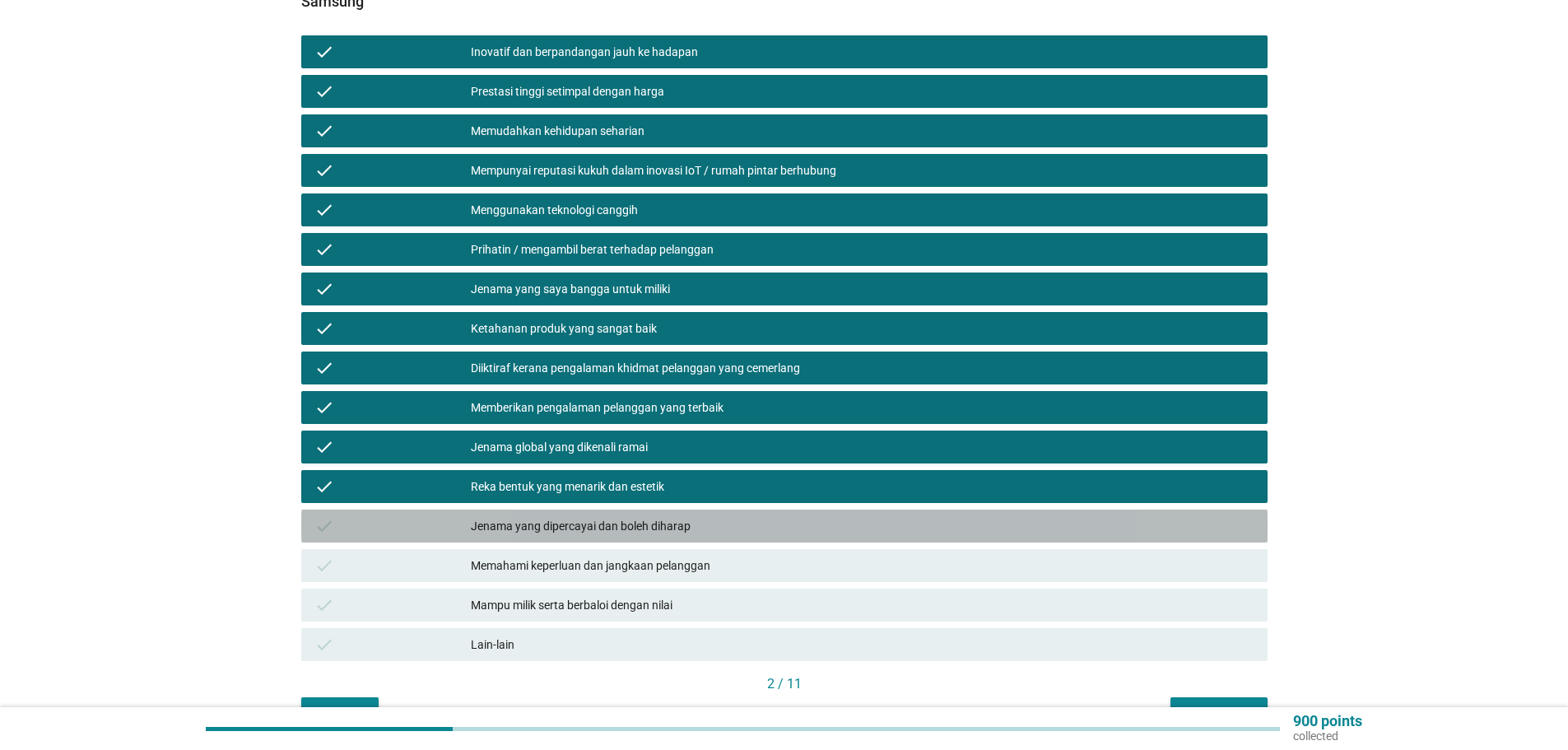
click at [612, 517] on div "Jenama yang dipercayai dan boleh diharap" at bounding box center [862, 526] width 784 height 20
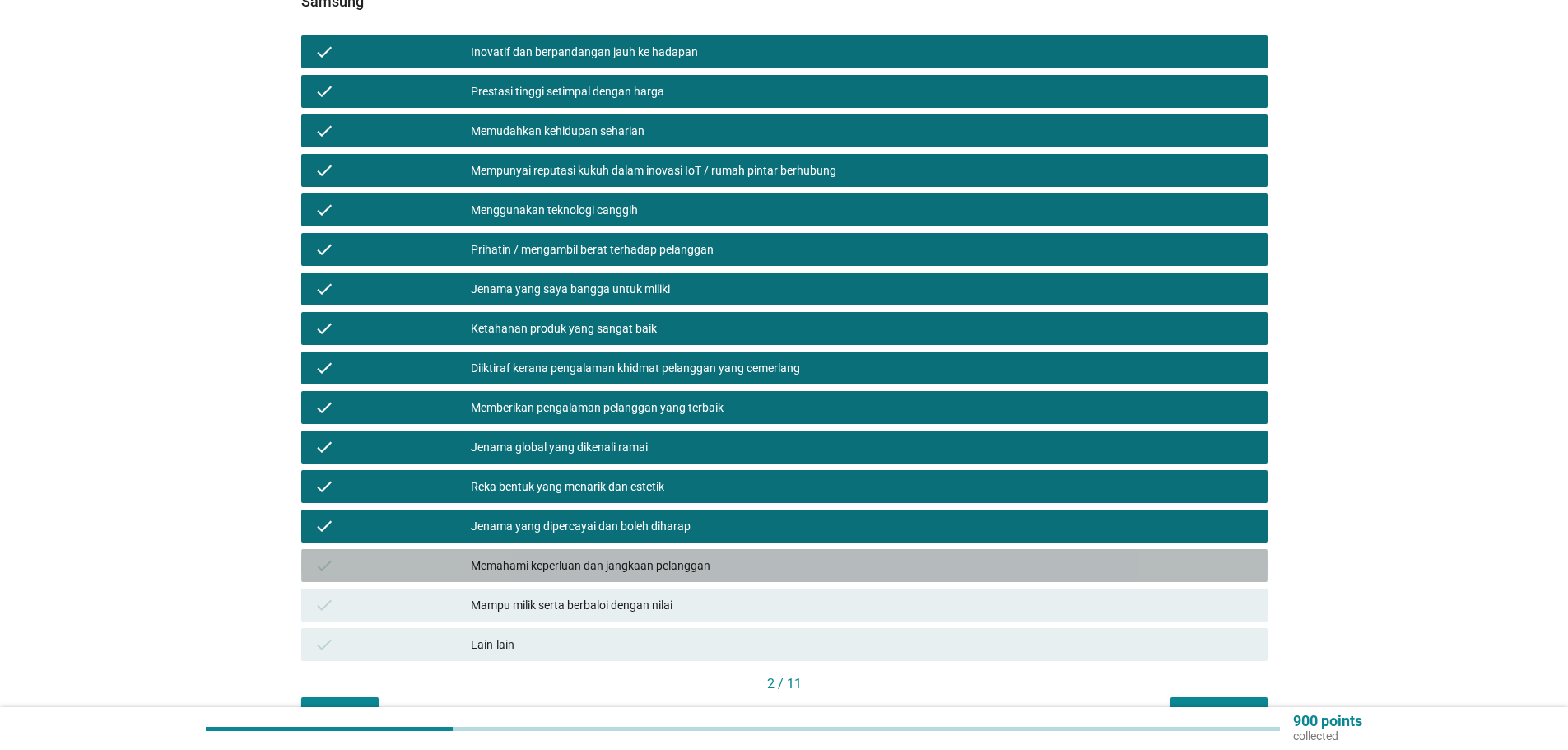
click at [598, 556] on div "Memahami keperluan dan jangkaan pelanggan" at bounding box center [862, 566] width 784 height 20
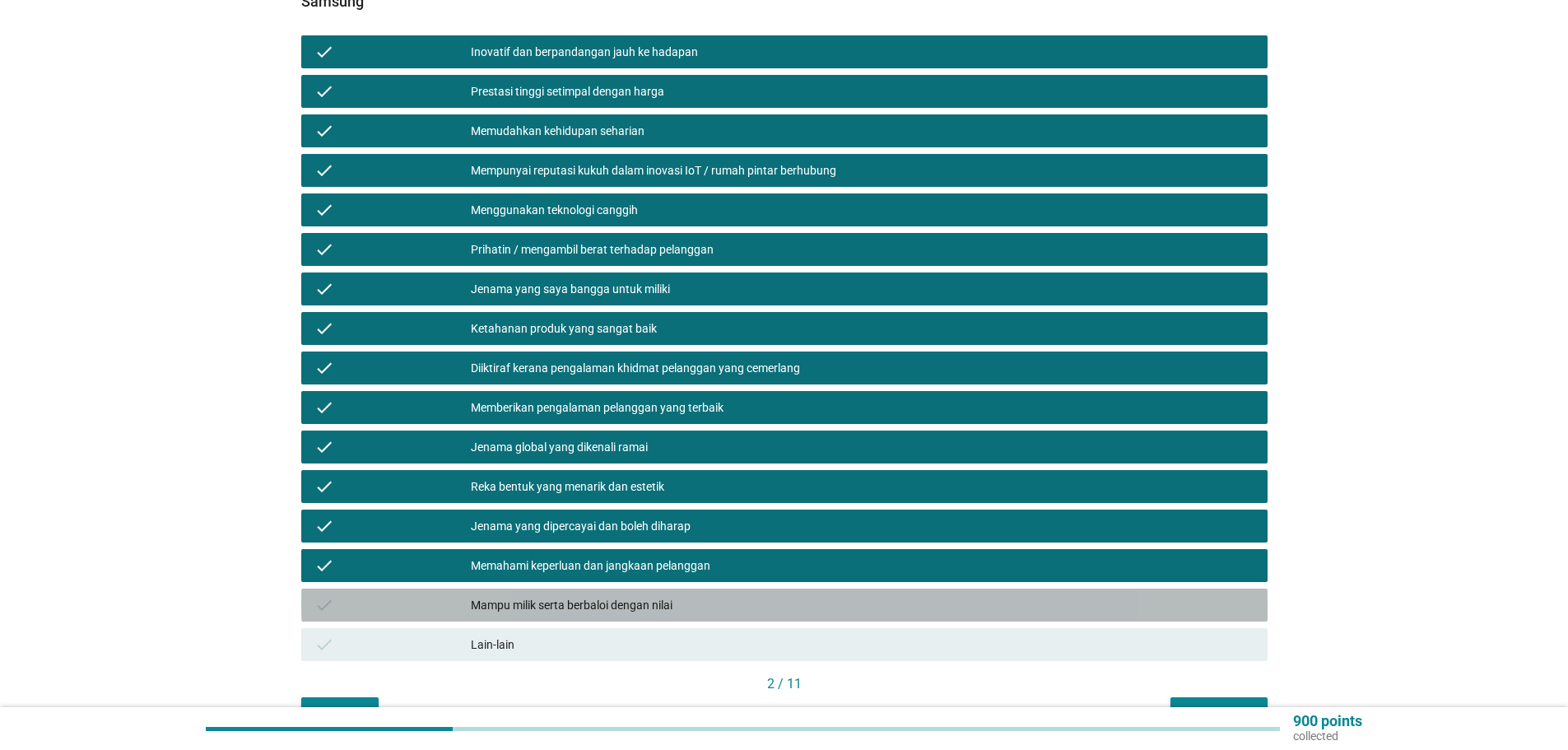
click at [571, 596] on div "Mampu milik serta berbaloi dengan nilai" at bounding box center [862, 605] width 784 height 20
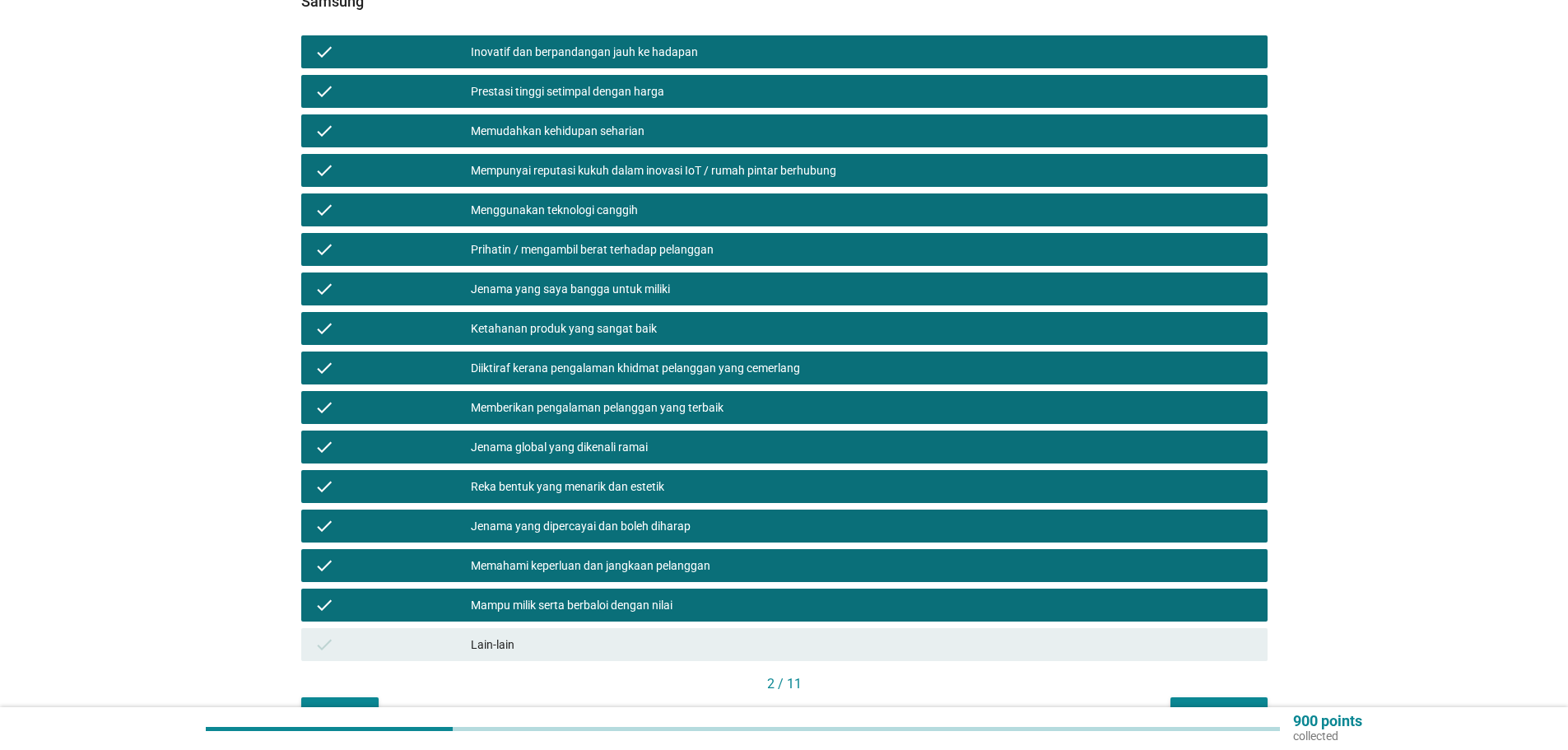
click at [1202, 704] on div "Seterusnya" at bounding box center [1218, 712] width 71 height 17
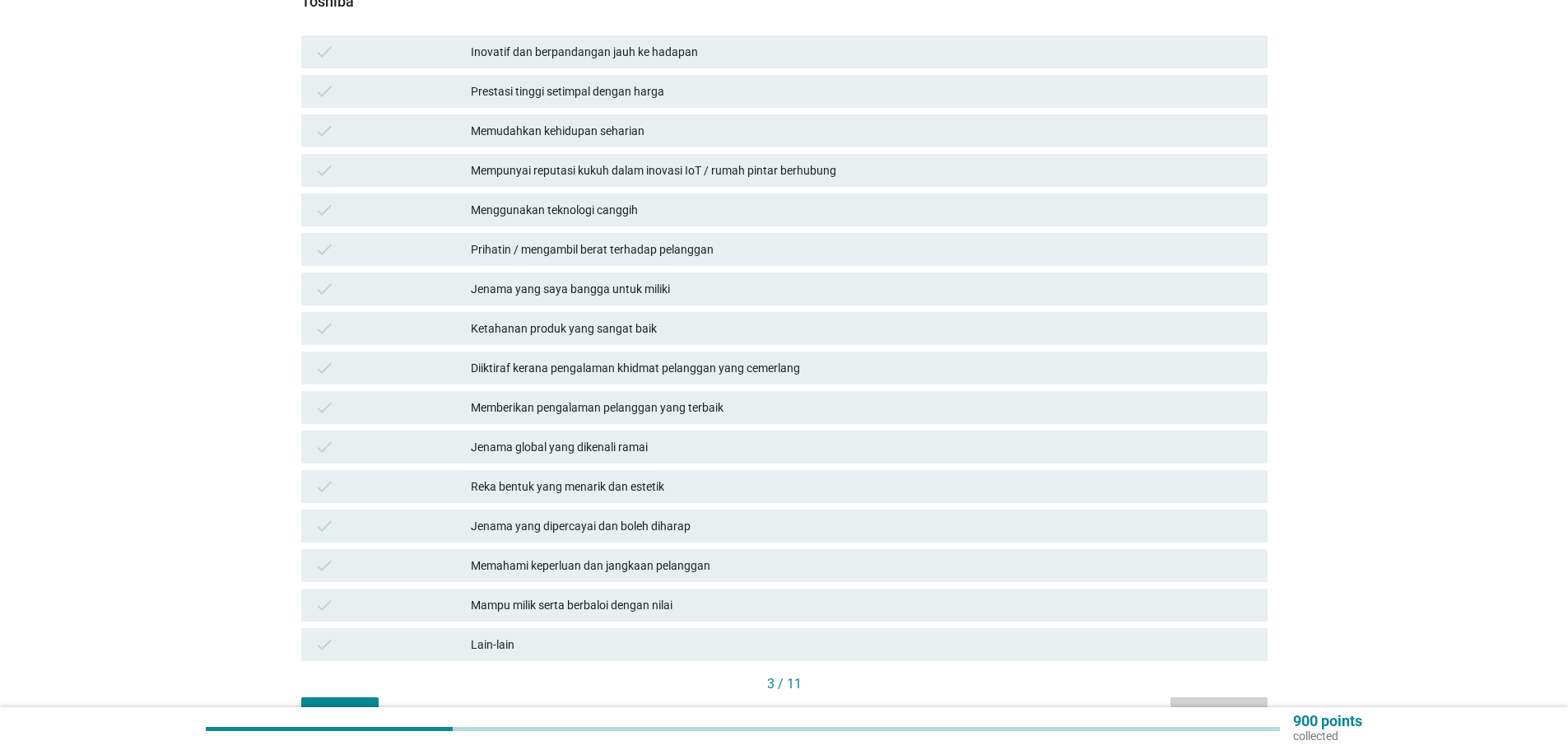
scroll to position [0, 0]
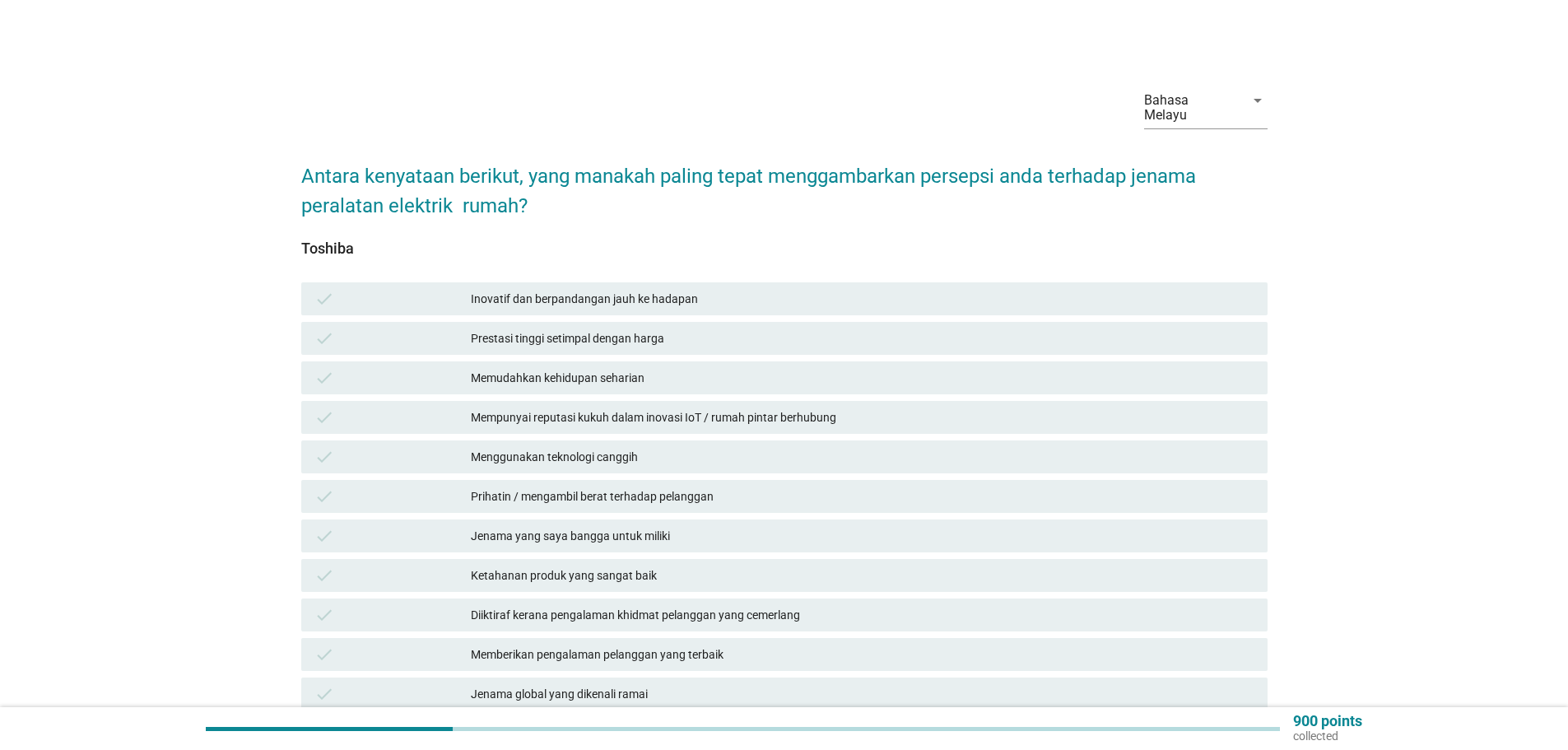
click at [509, 289] on div "Inovatif dan berpandangan jauh ke hadapan" at bounding box center [862, 298] width 784 height 20
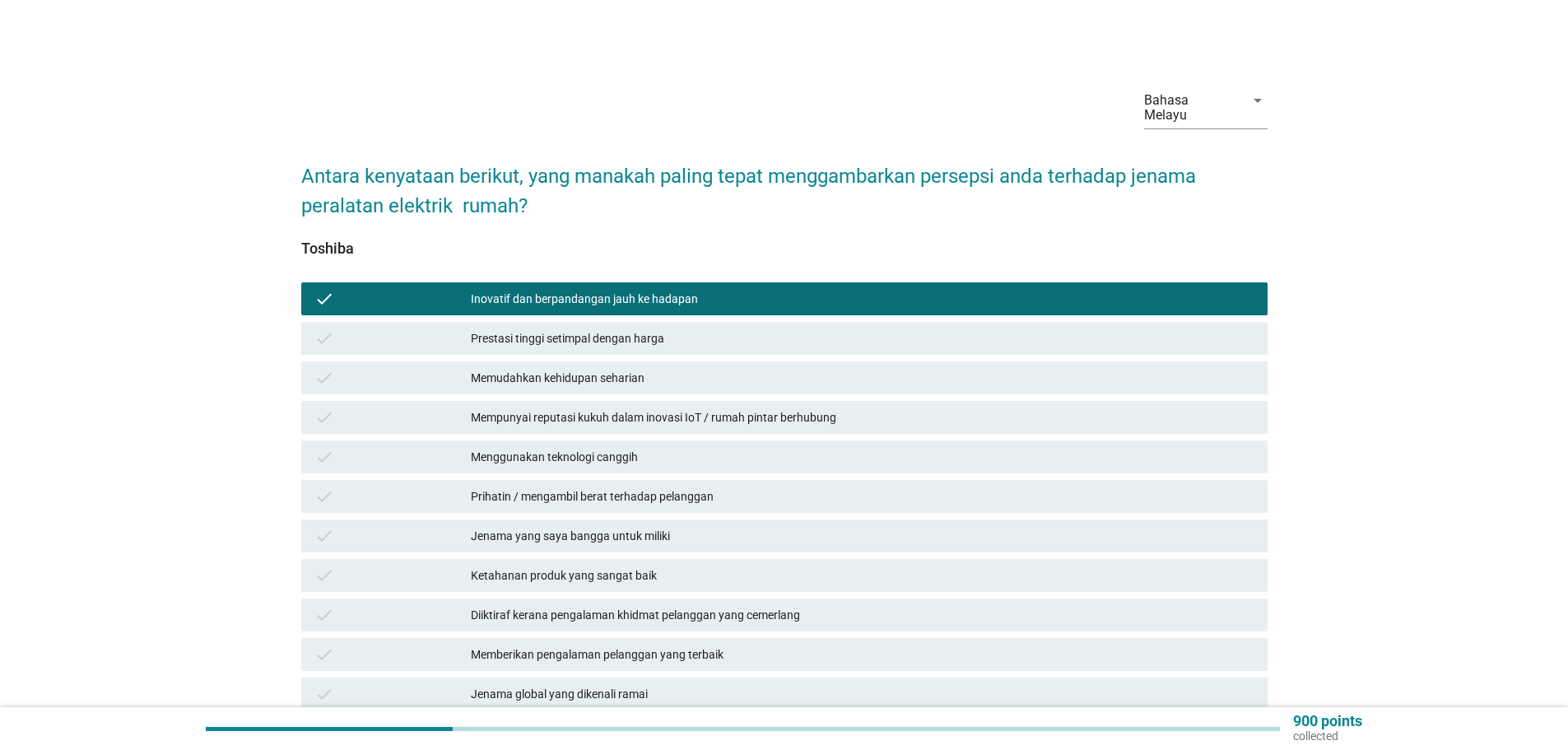
click at [504, 328] on div "Prestasi tinggi setimpal dengan harga" at bounding box center [862, 338] width 784 height 20
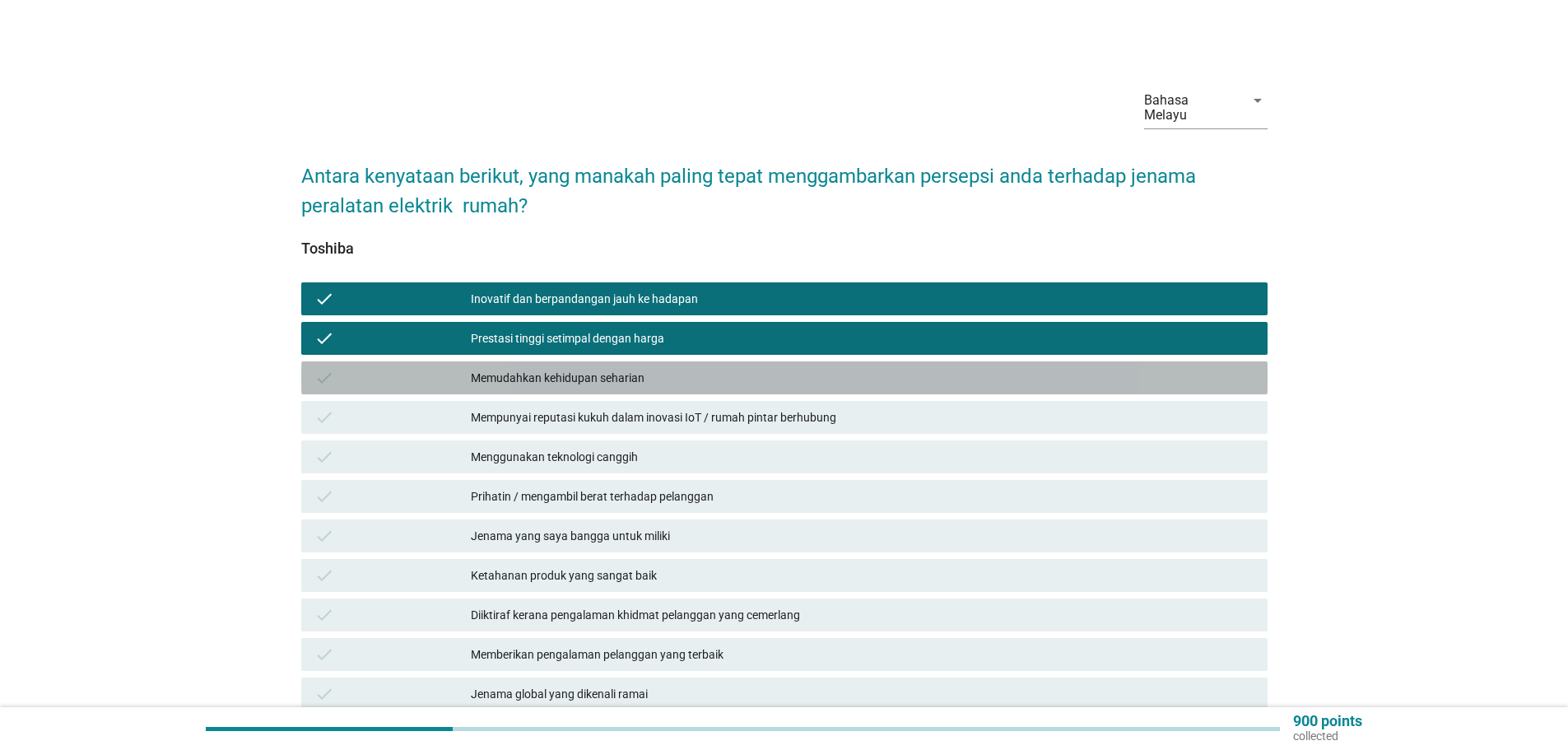
click at [523, 368] on div "Memudahkan kehidupan seharian" at bounding box center [862, 377] width 784 height 20
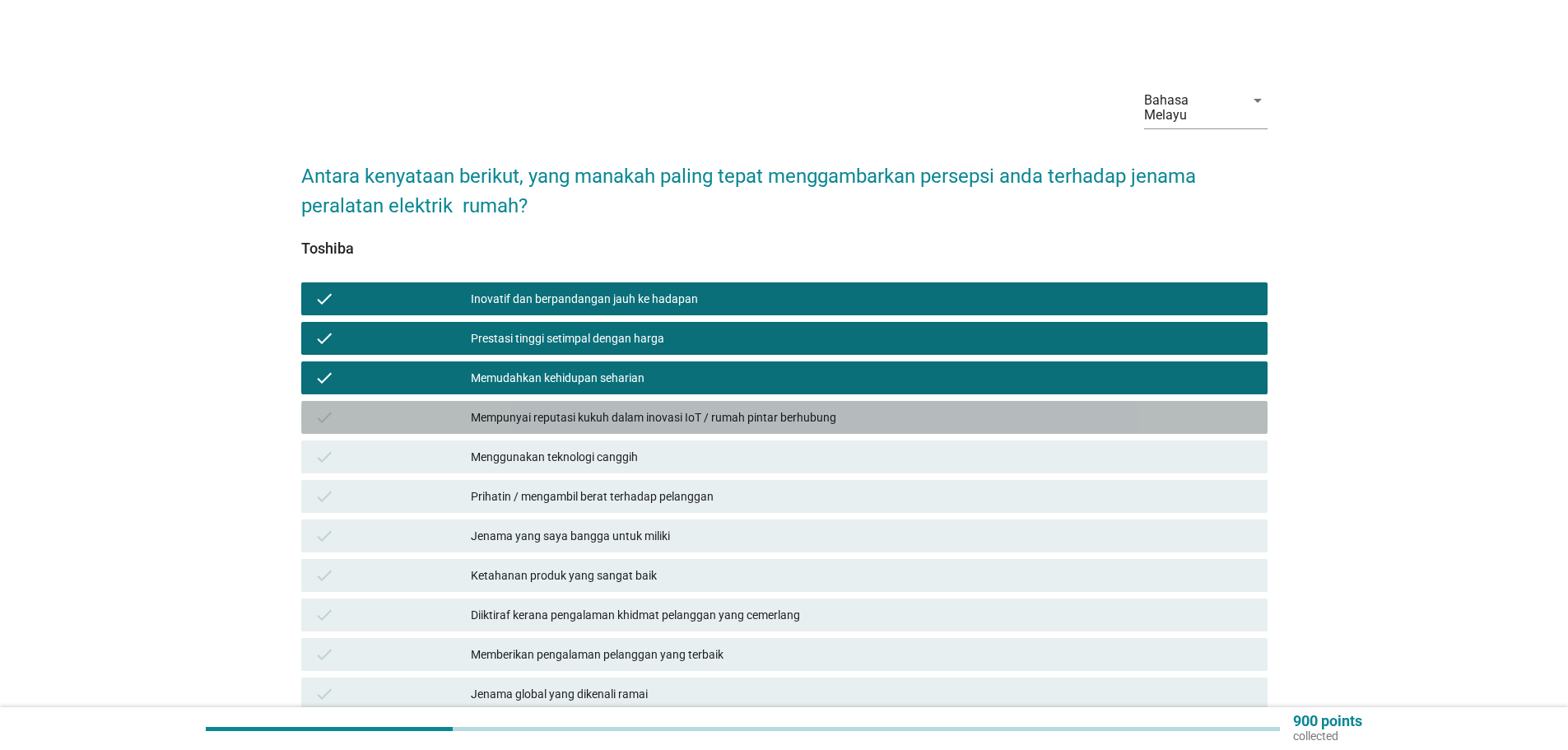
click at [562, 407] on div "Mempunyai reputasi kukuh dalam inovasi IoT / rumah pintar berhubung" at bounding box center [862, 417] width 784 height 20
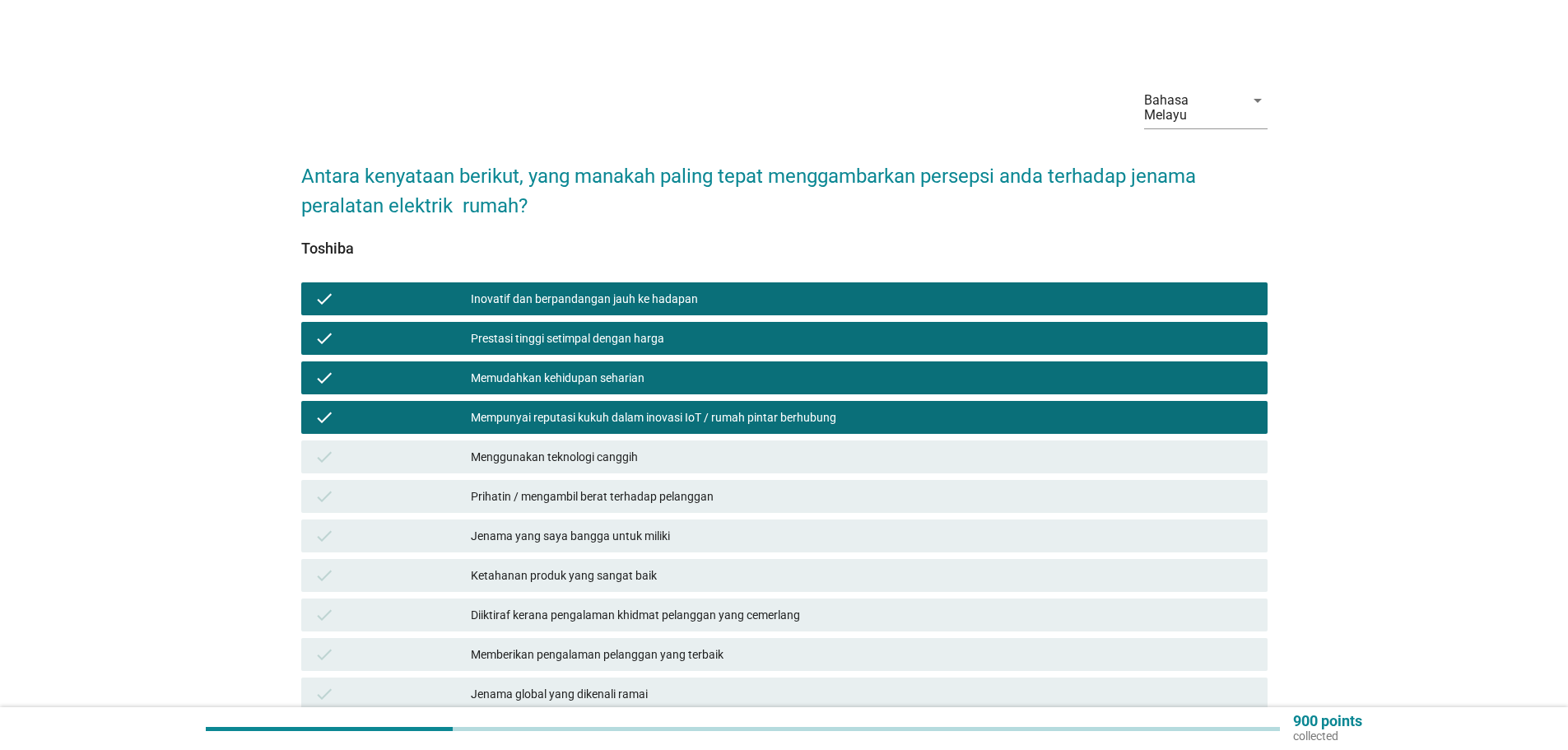
scroll to position [82, 0]
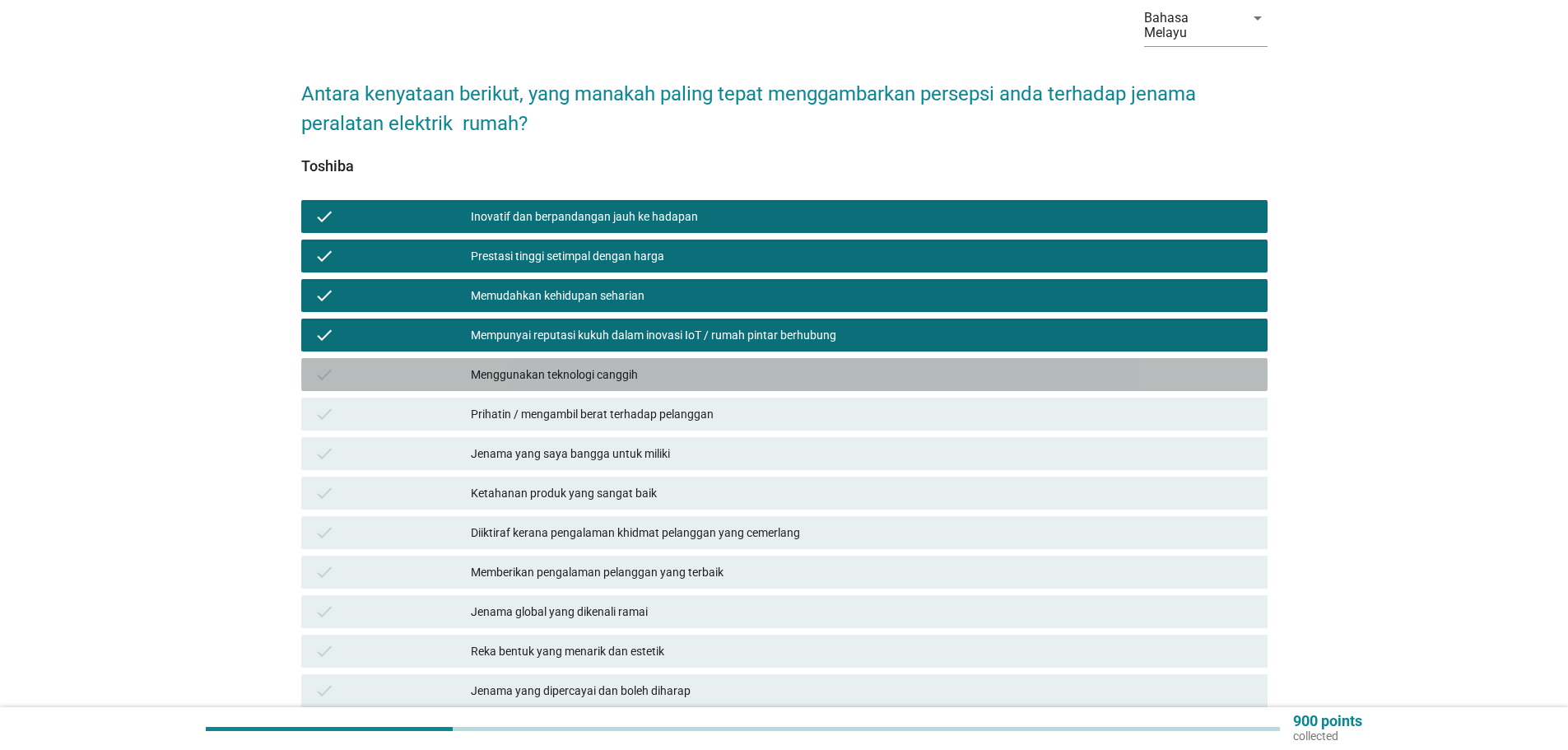
click at [580, 365] on div "Menggunakan teknologi canggih" at bounding box center [862, 375] width 784 height 20
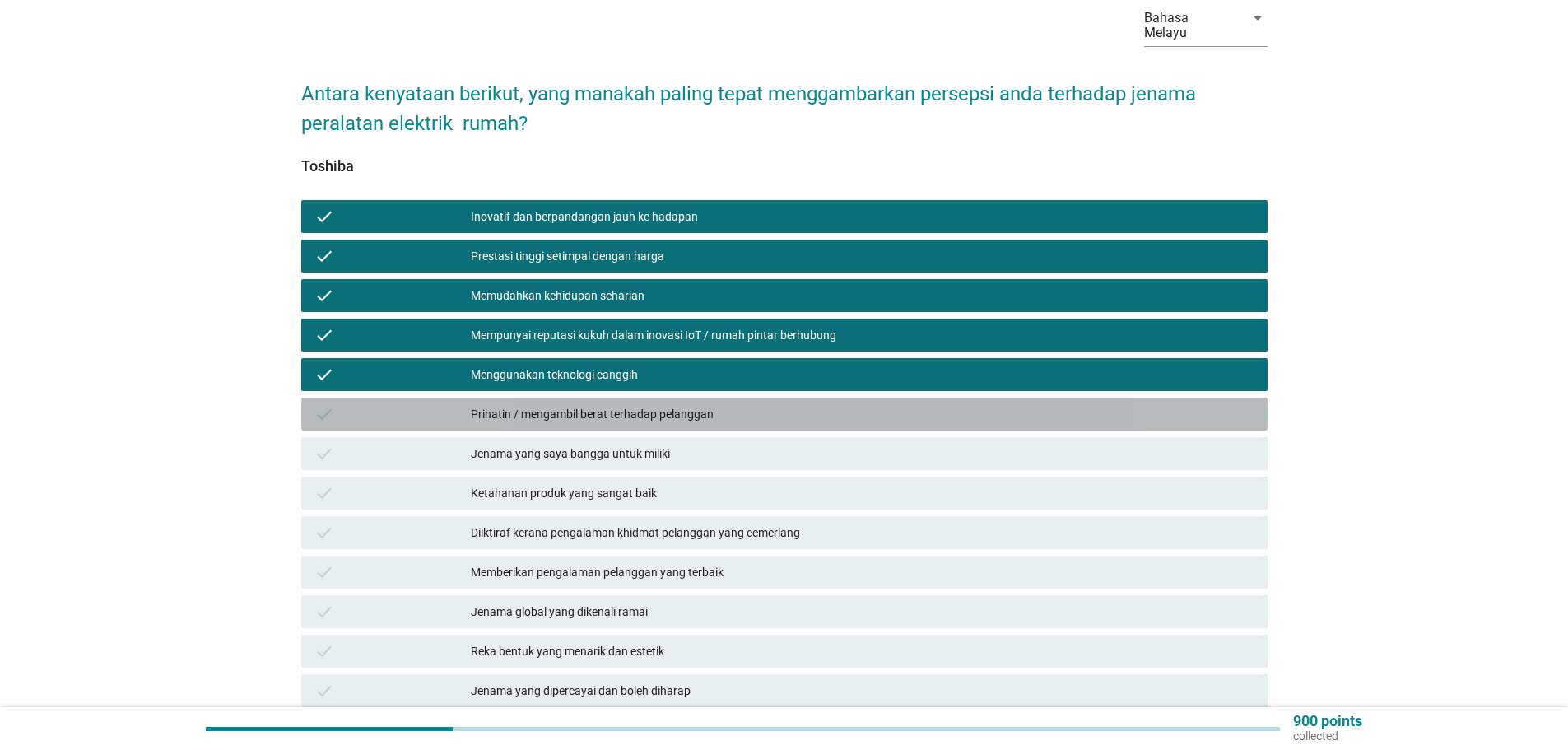
click at [571, 405] on div "Prihatin / mengambil berat terhadap pelanggan" at bounding box center [862, 414] width 784 height 20
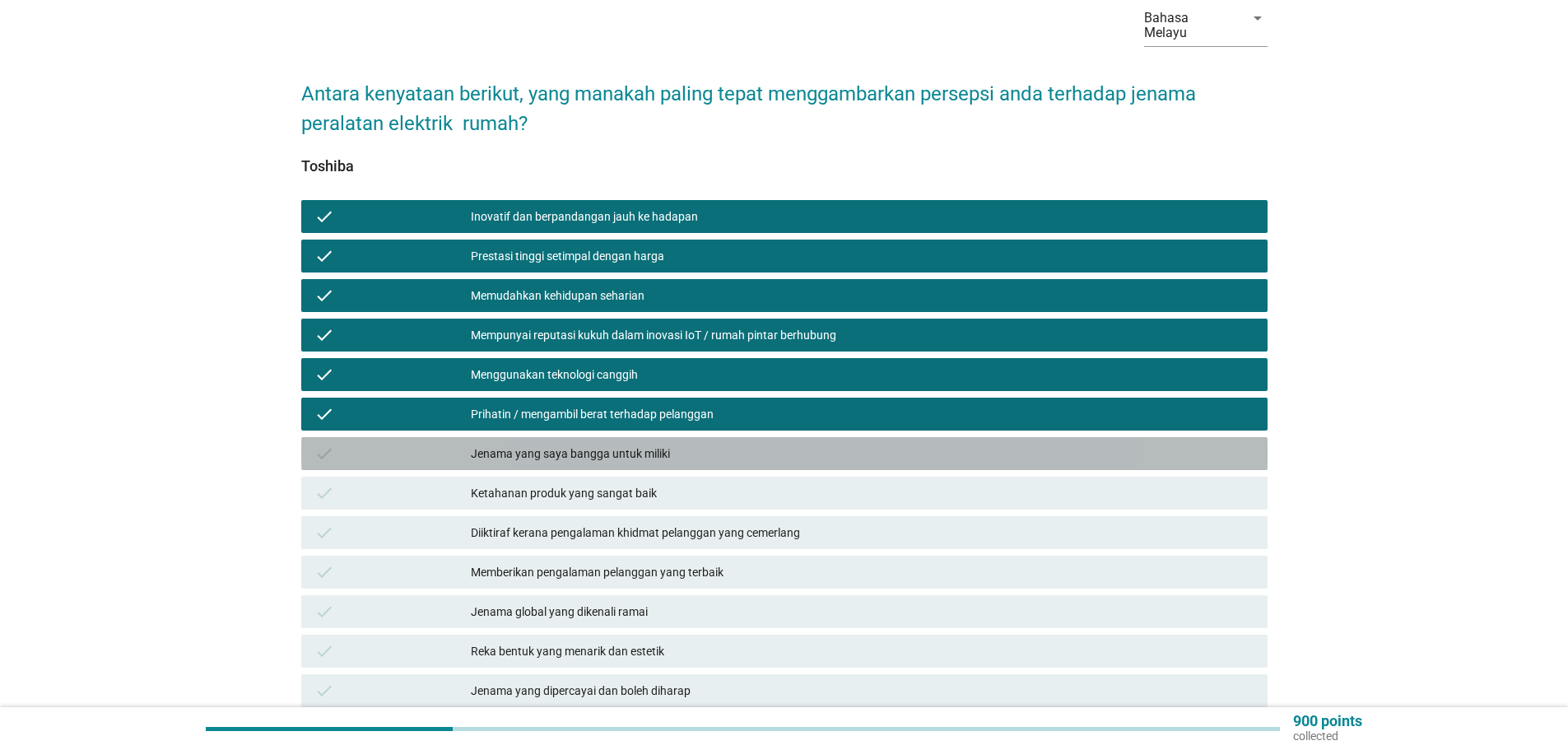
click at [575, 444] on div "Jenama yang saya bangga untuk miliki" at bounding box center [862, 454] width 784 height 20
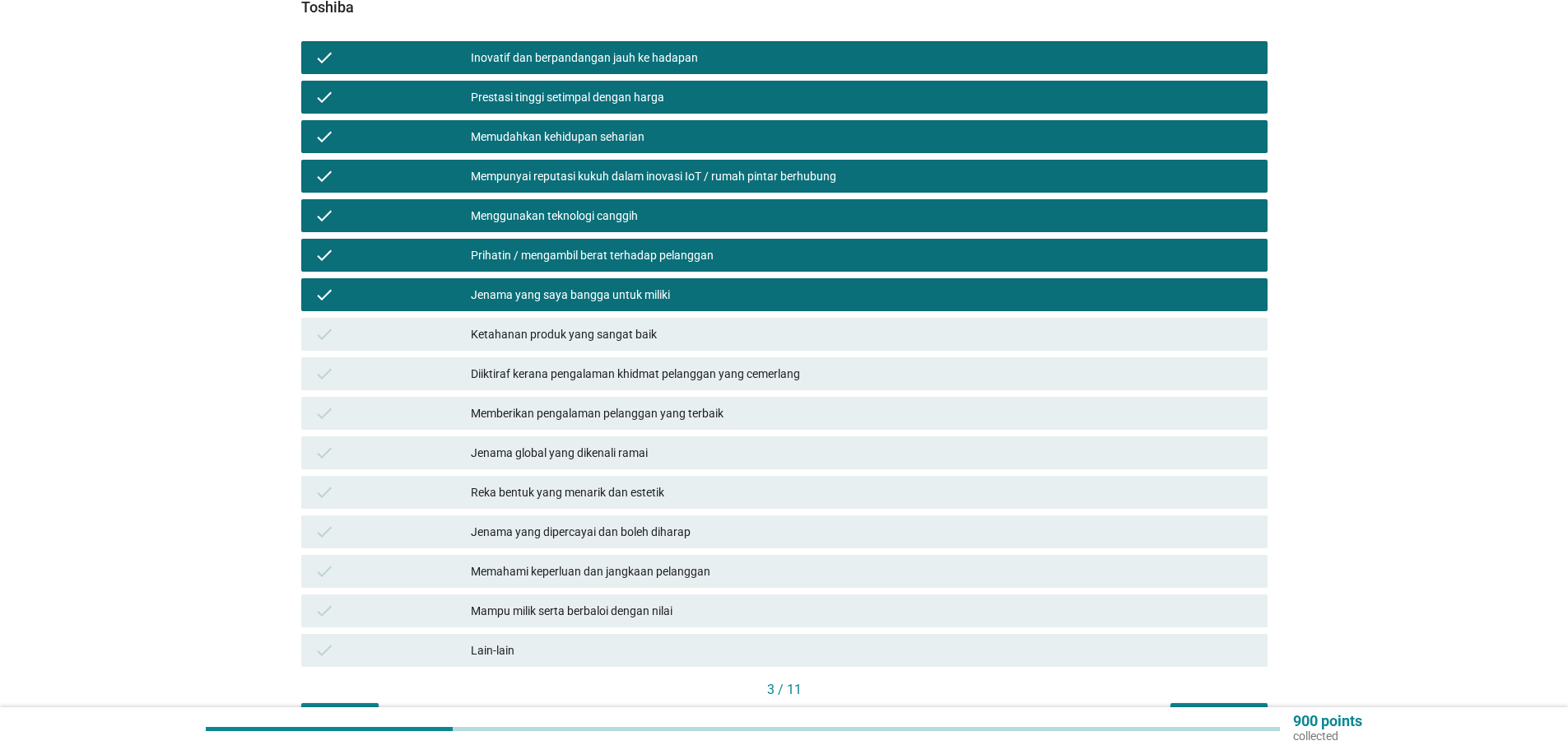
scroll to position [247, 0]
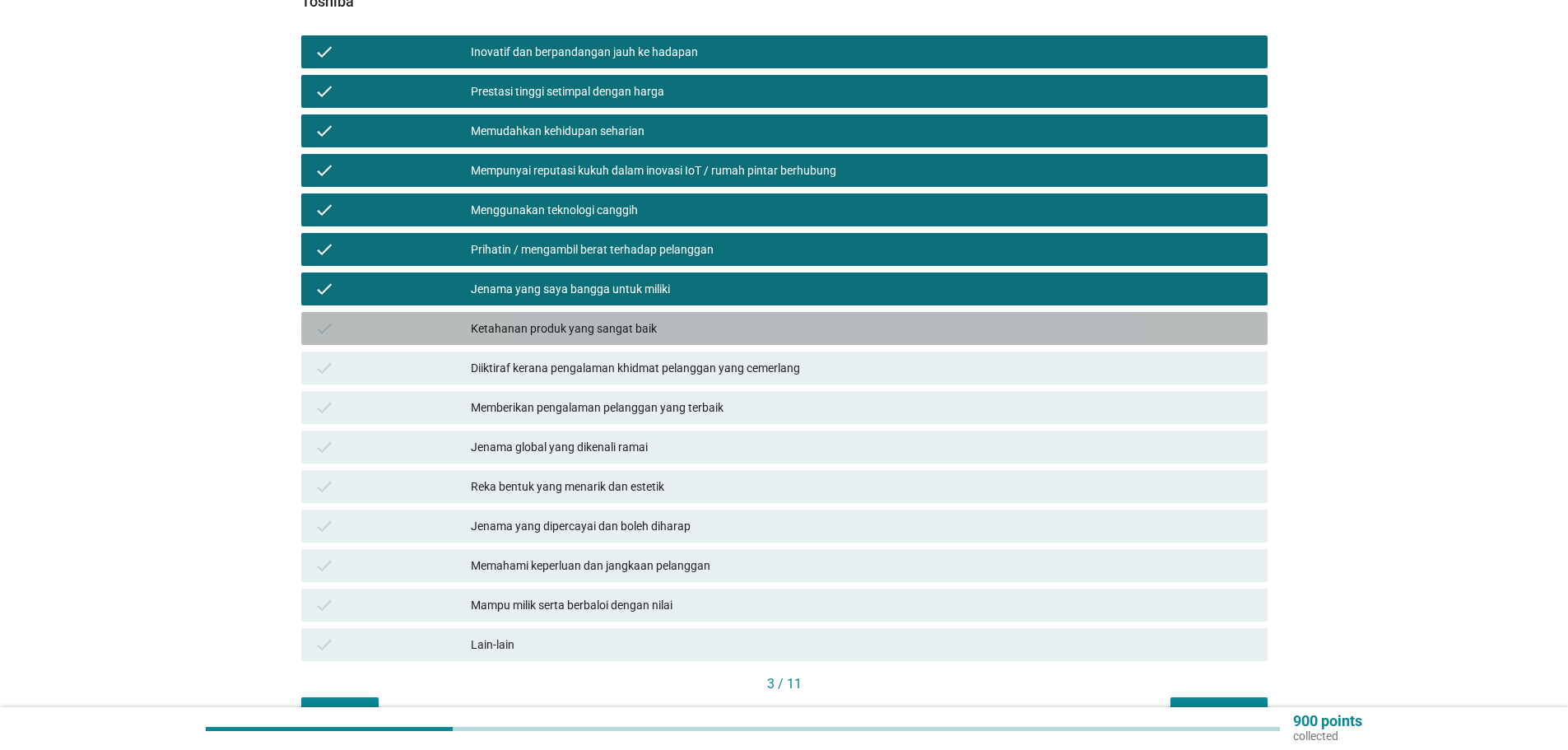
click at [558, 319] on div "Ketahanan produk yang sangat baik" at bounding box center [862, 328] width 784 height 20
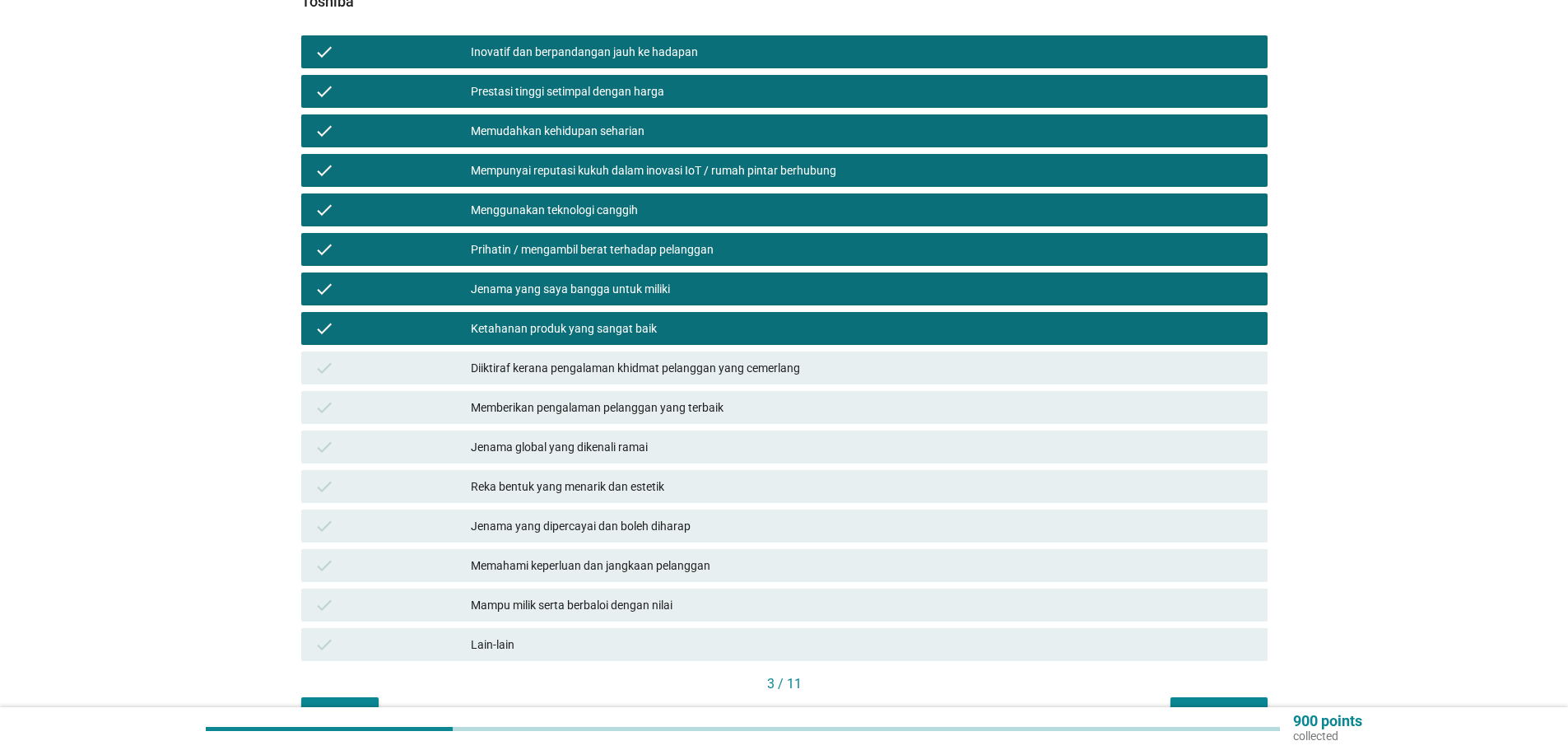
click at [570, 360] on div "Diiktiraf kerana pengalaman khidmat pelanggan yang cemerlang" at bounding box center [862, 368] width 784 height 20
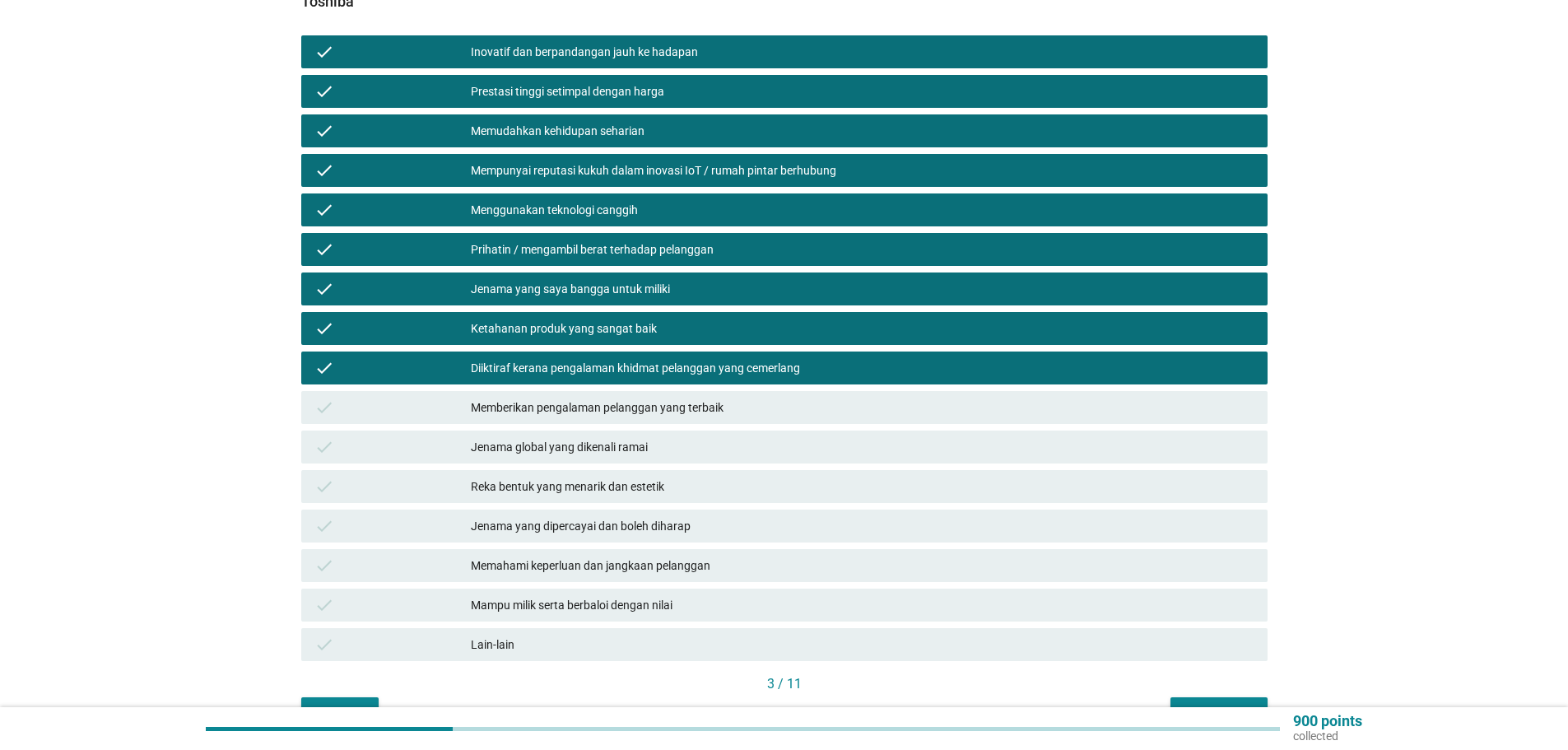
click at [551, 398] on div "Memberikan pengalaman pelanggan yang terbaik" at bounding box center [862, 407] width 784 height 20
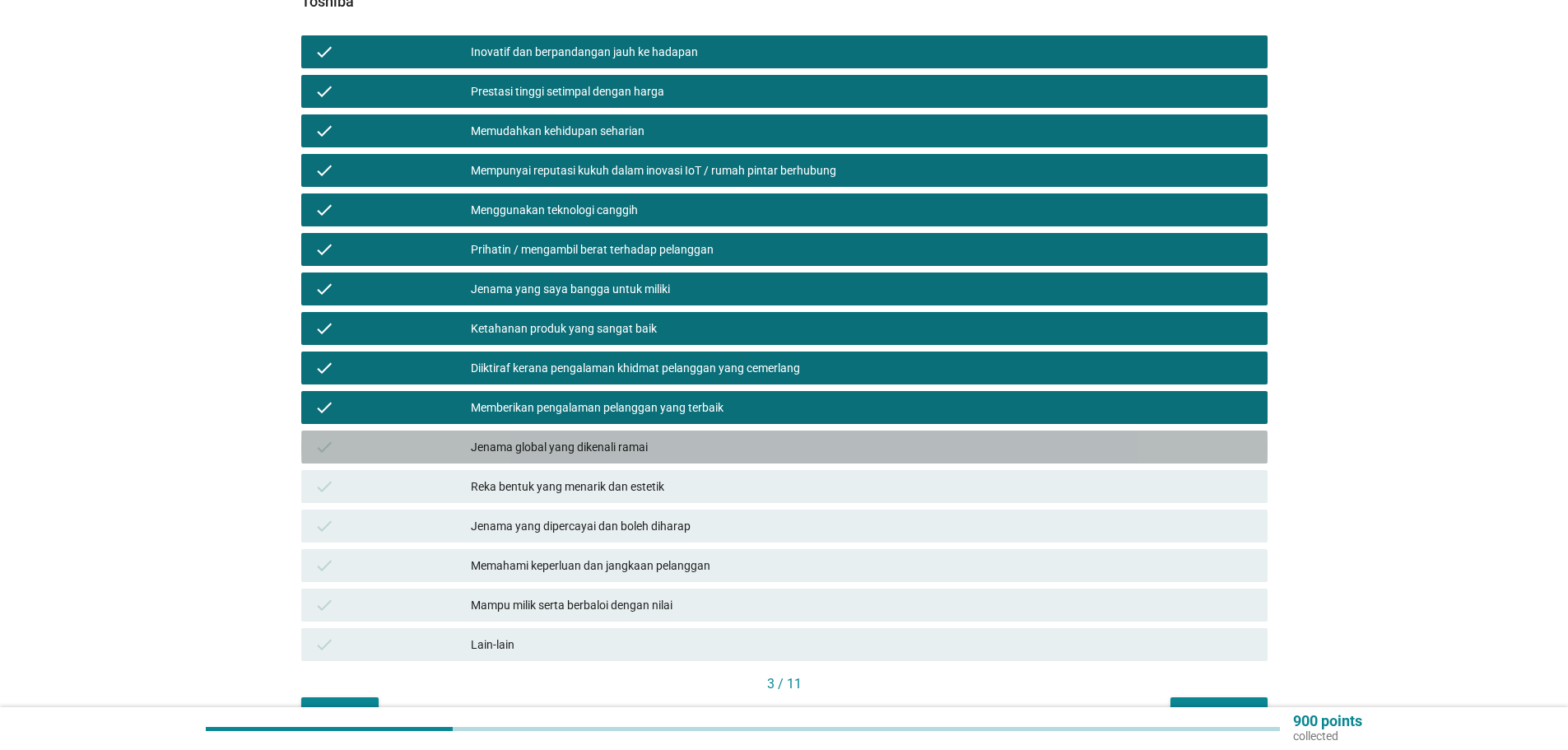
click at [560, 438] on div "Jenama global yang dikenali ramai" at bounding box center [862, 447] width 784 height 20
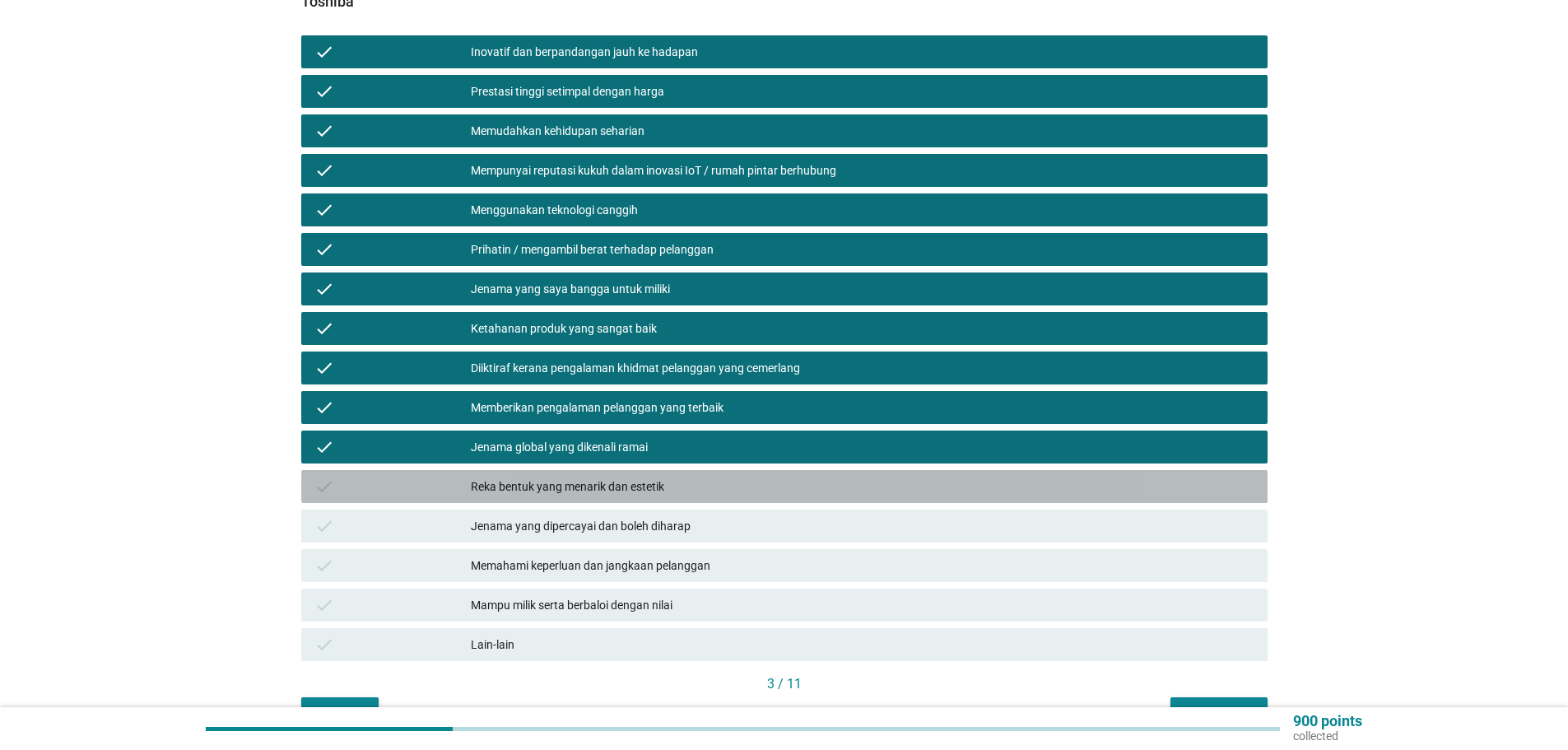
click at [576, 477] on div "Reka bentuk yang menarik dan estetik" at bounding box center [862, 487] width 784 height 20
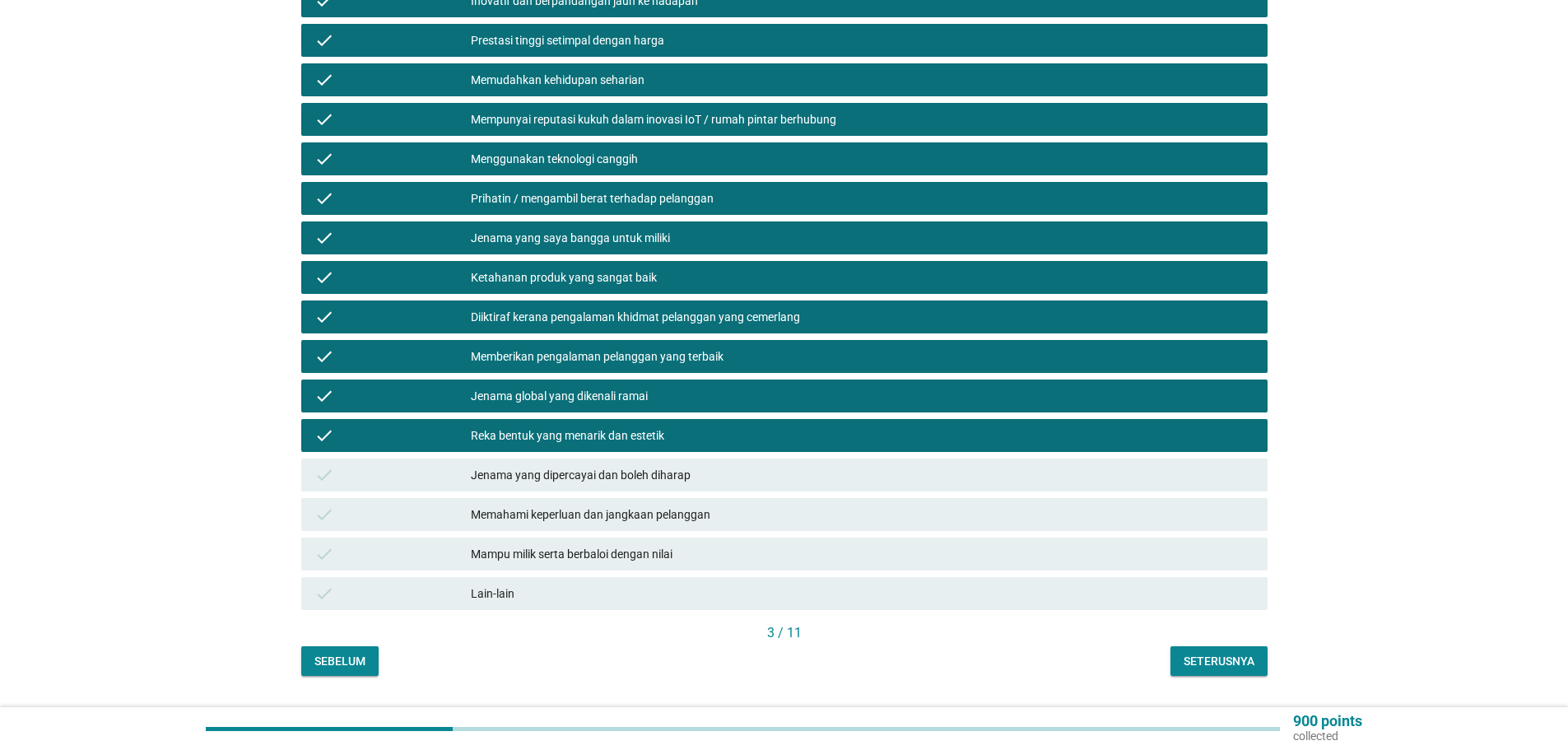
scroll to position [326, 0]
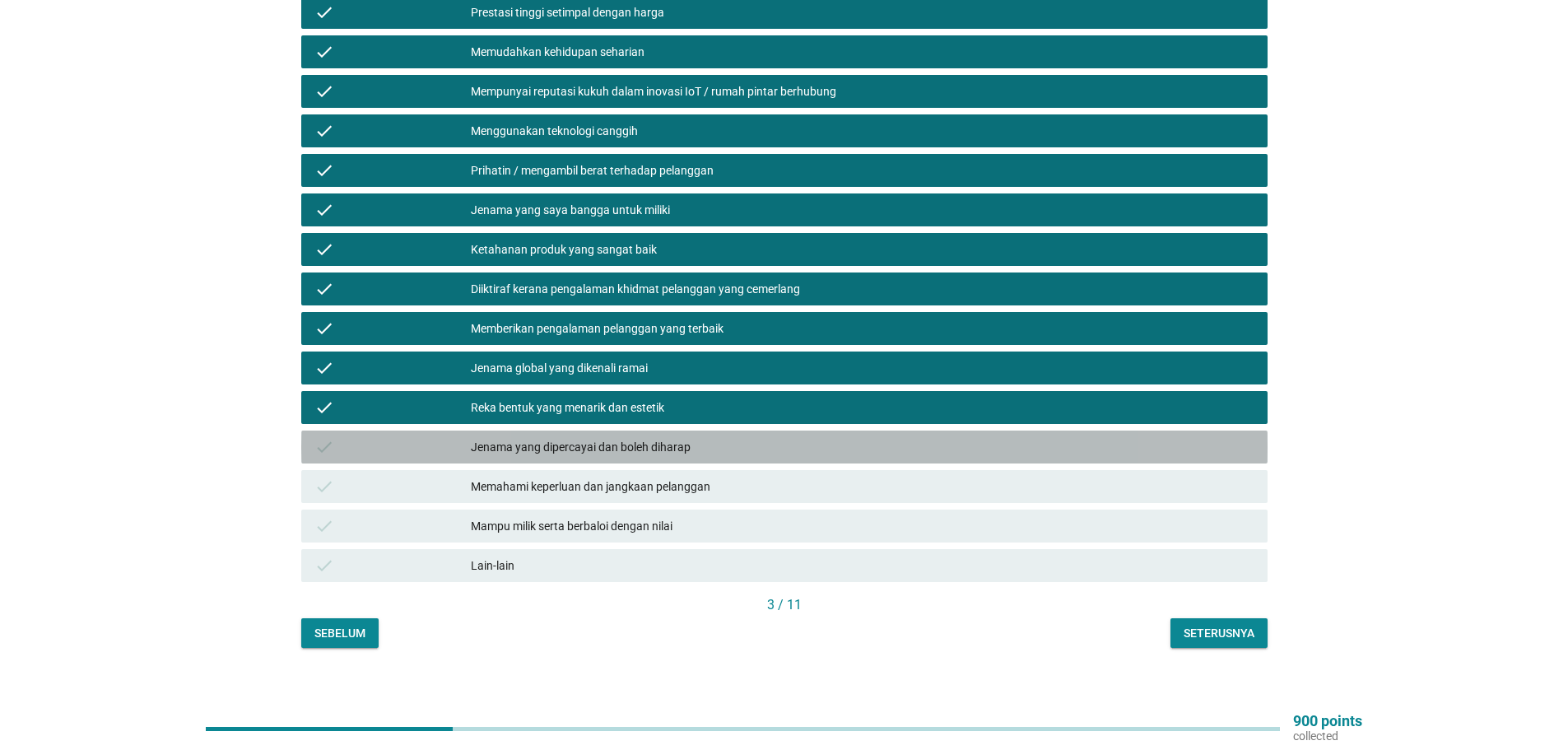
click at [572, 438] on div "Jenama yang dipercayai dan boleh diharap" at bounding box center [862, 447] width 784 height 20
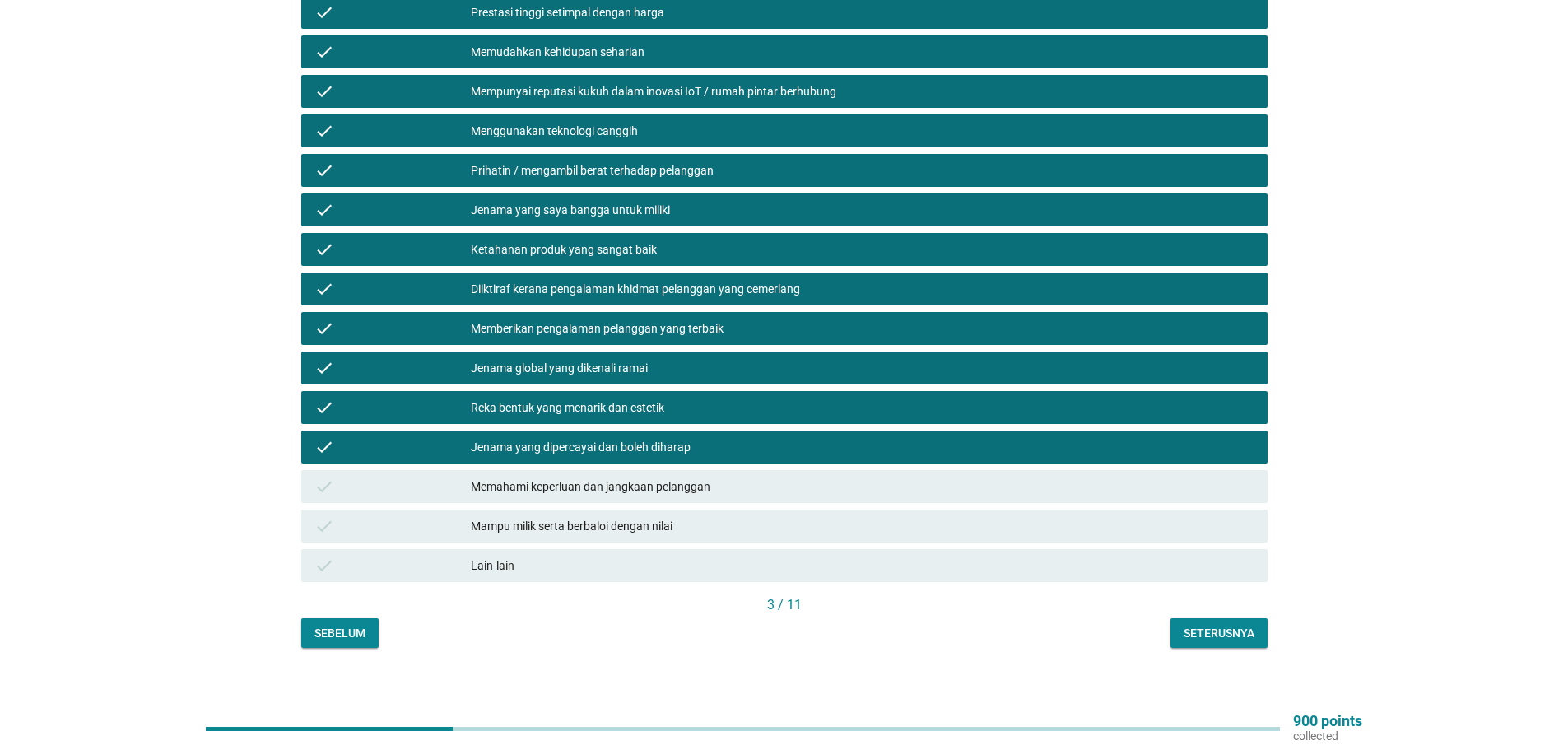
click at [582, 477] on div "Memahami keperluan dan jangkaan pelanggan" at bounding box center [862, 487] width 784 height 20
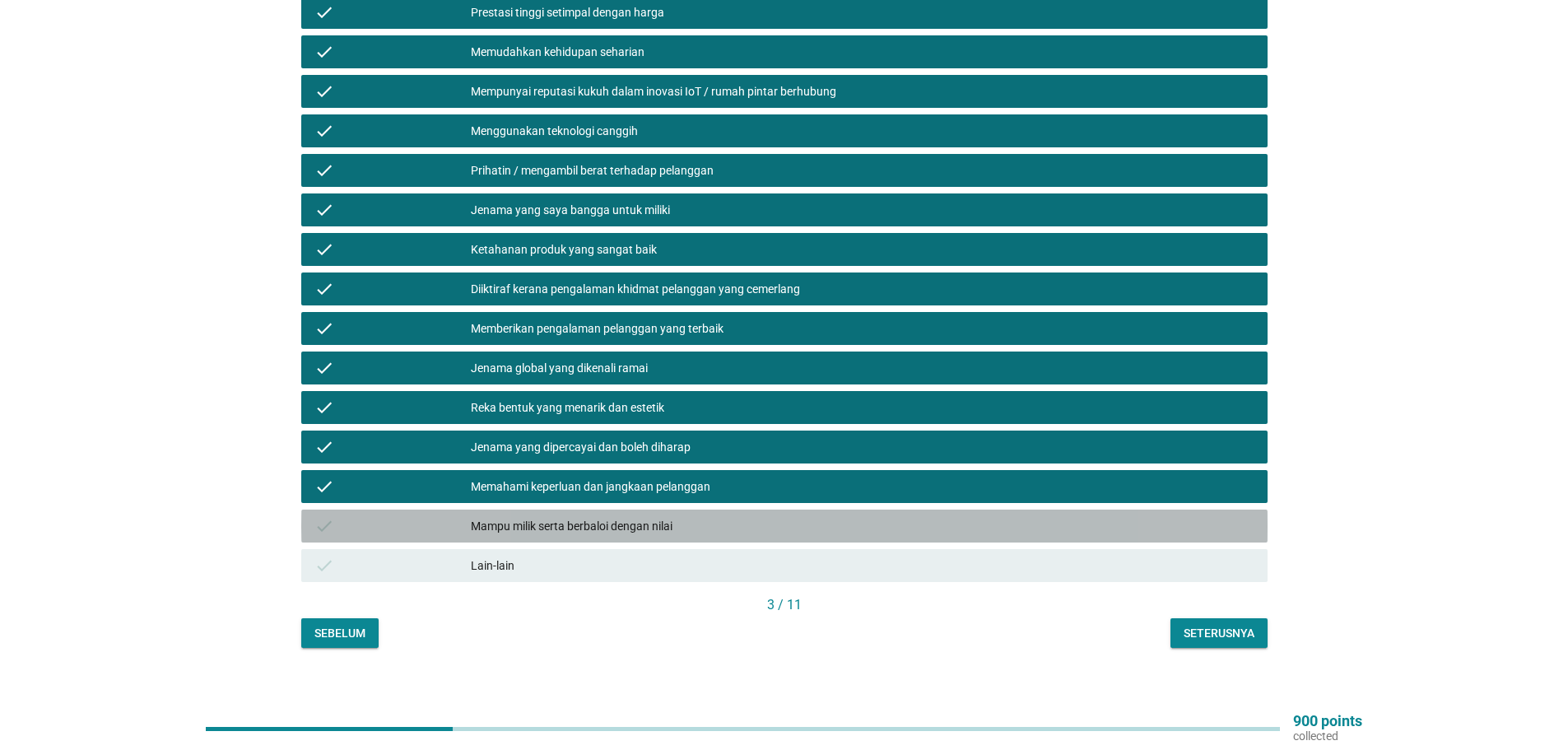
click at [578, 517] on div "Mampu milik serta berbaloi dengan nilai" at bounding box center [862, 526] width 784 height 20
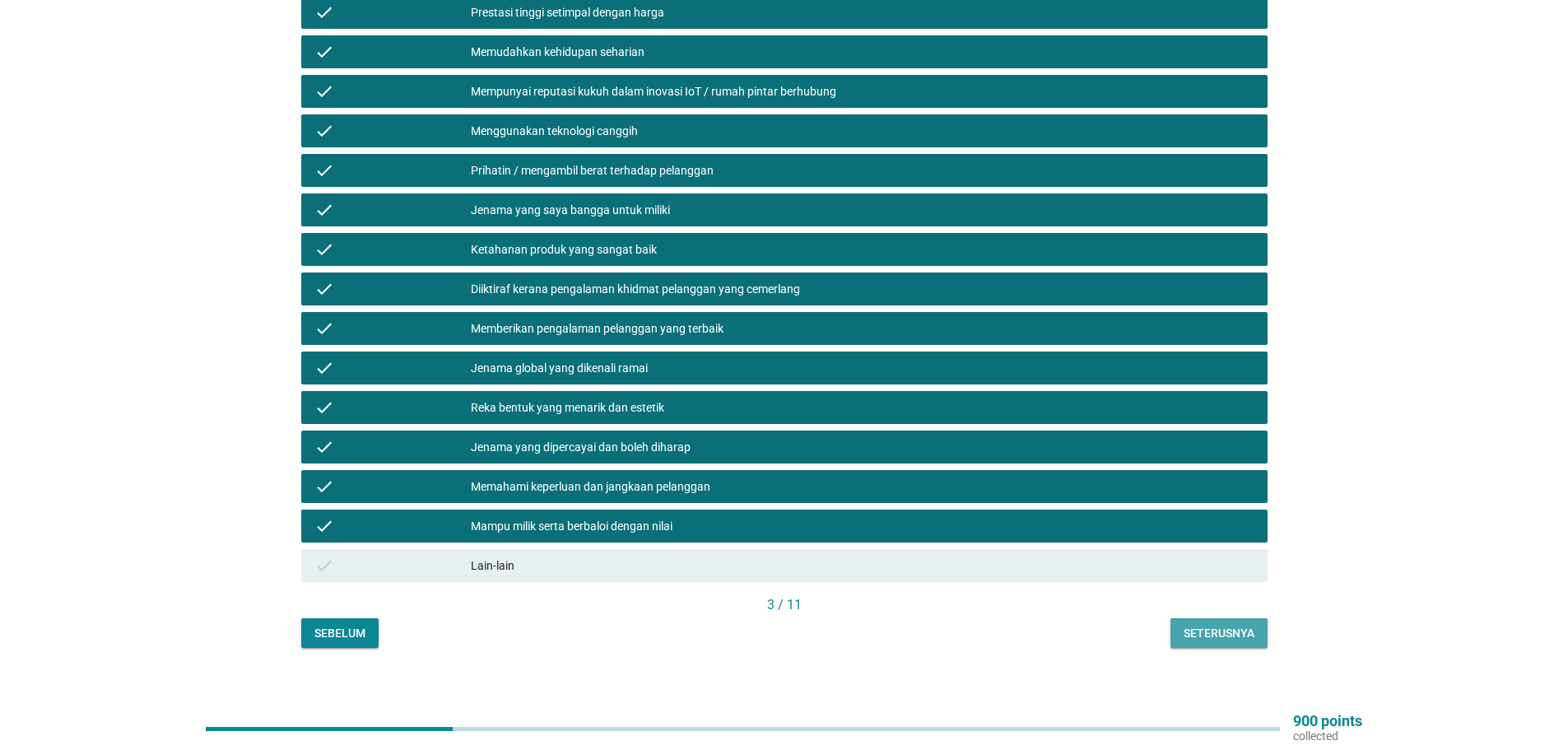
click at [1207, 625] on div "Seterusnya" at bounding box center [1218, 633] width 71 height 17
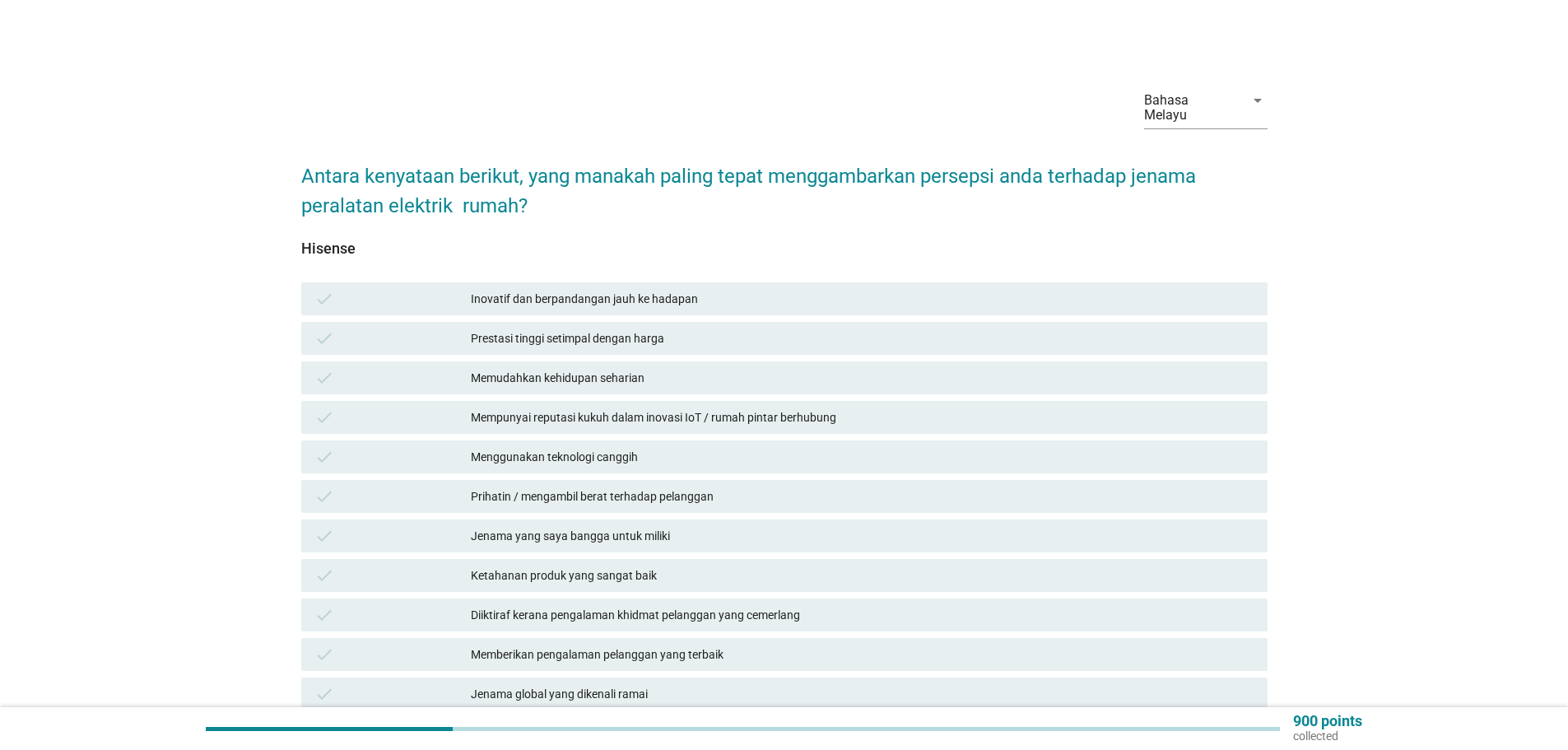
click at [587, 293] on div "Inovatif dan berpandangan jauh ke hadapan" at bounding box center [862, 298] width 784 height 20
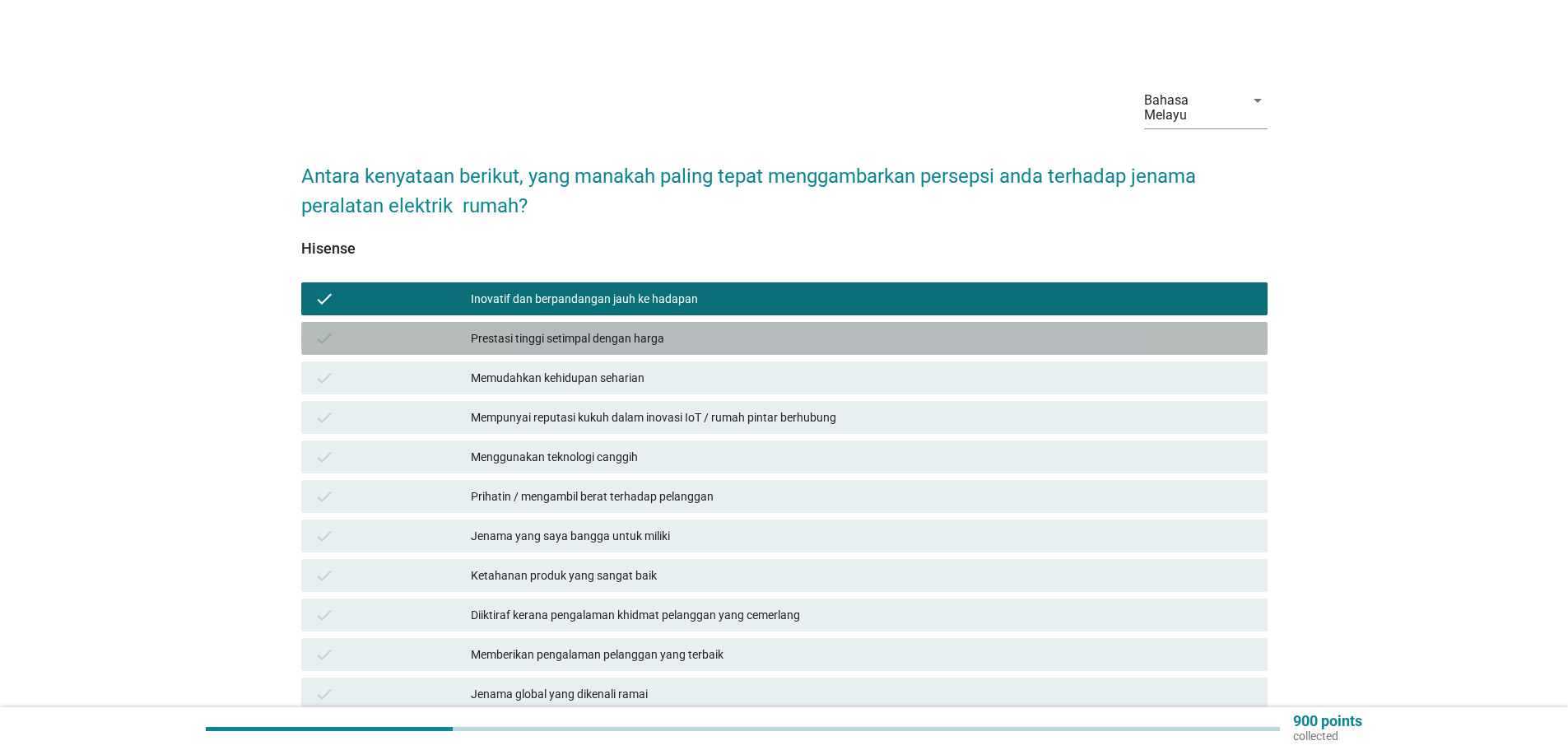
click at [596, 328] on div "Prestasi tinggi setimpal dengan harga" at bounding box center [862, 338] width 784 height 20
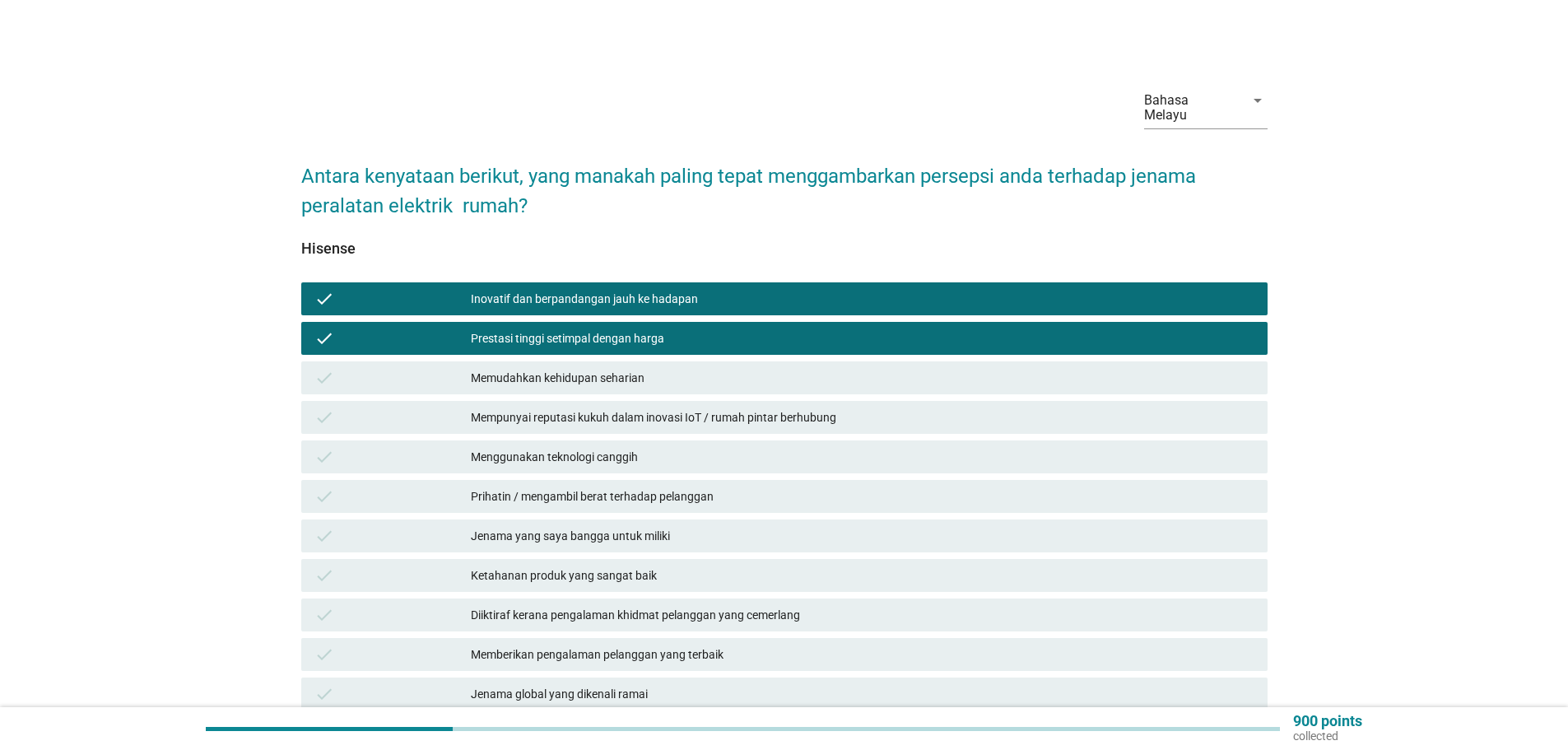
click at [615, 369] on div "Memudahkan kehidupan seharian" at bounding box center [862, 377] width 784 height 20
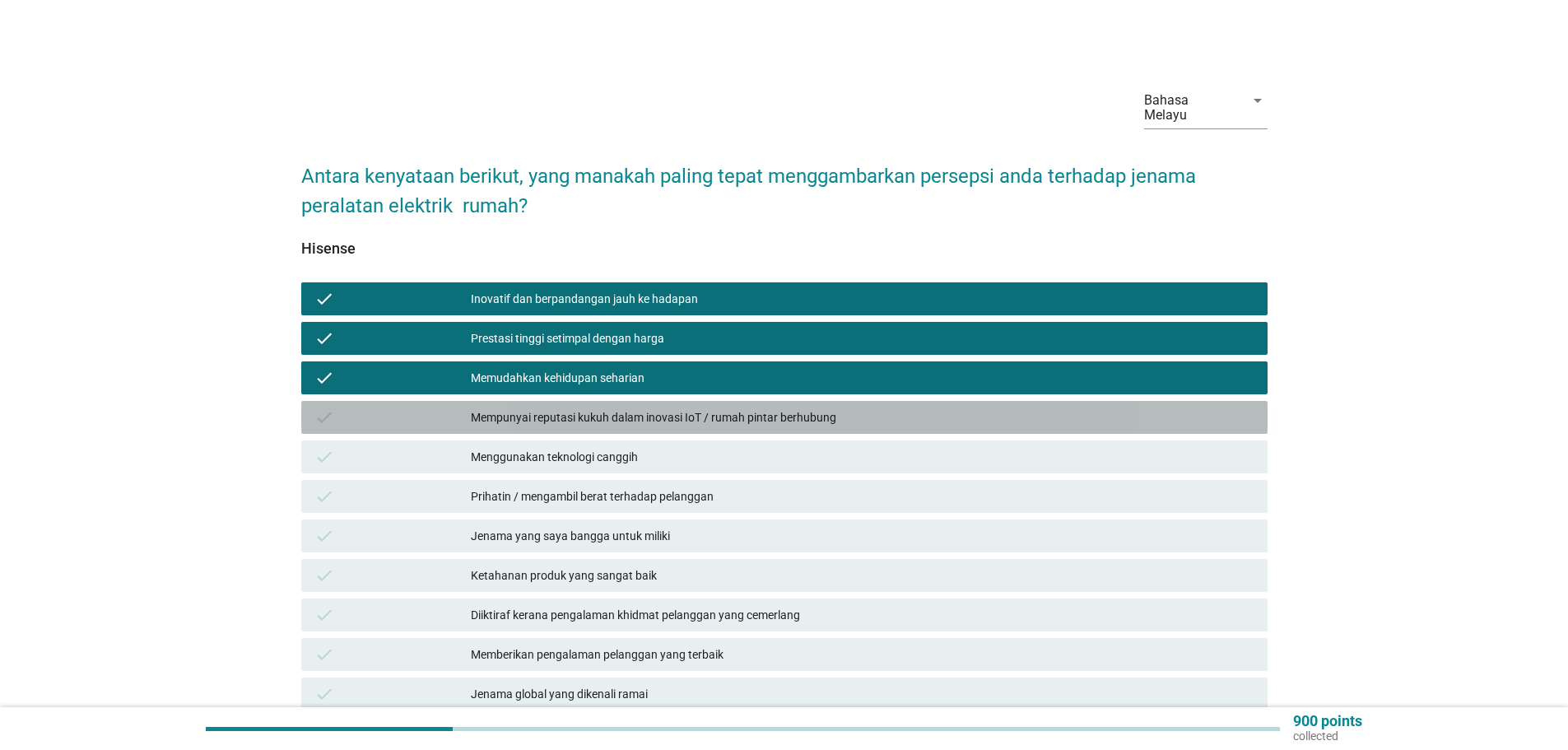
click at [625, 408] on div "Mempunyai reputasi kukuh dalam inovasi IoT / rumah pintar berhubung" at bounding box center [862, 417] width 784 height 20
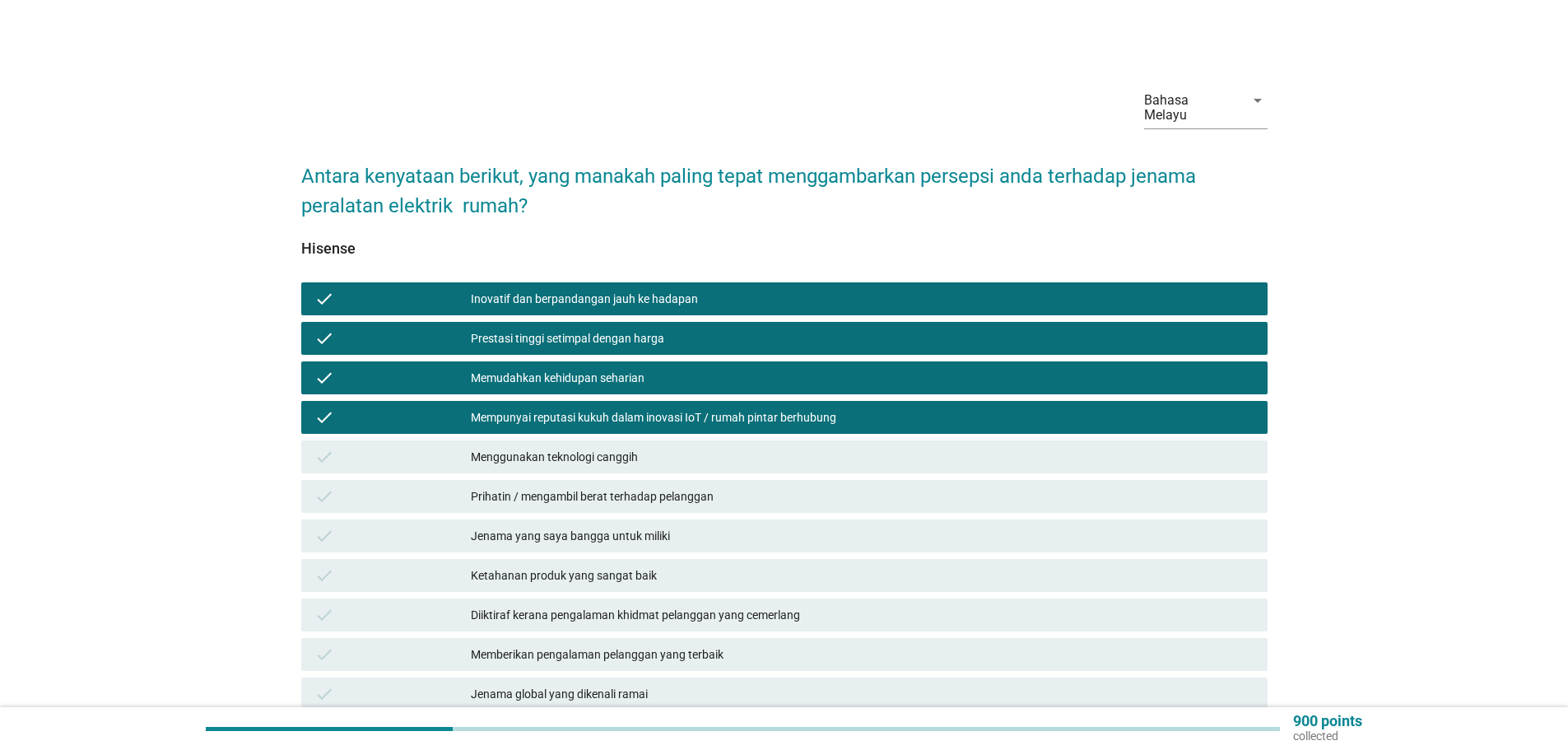
click at [614, 447] on div "Menggunakan teknologi canggih" at bounding box center [862, 456] width 784 height 20
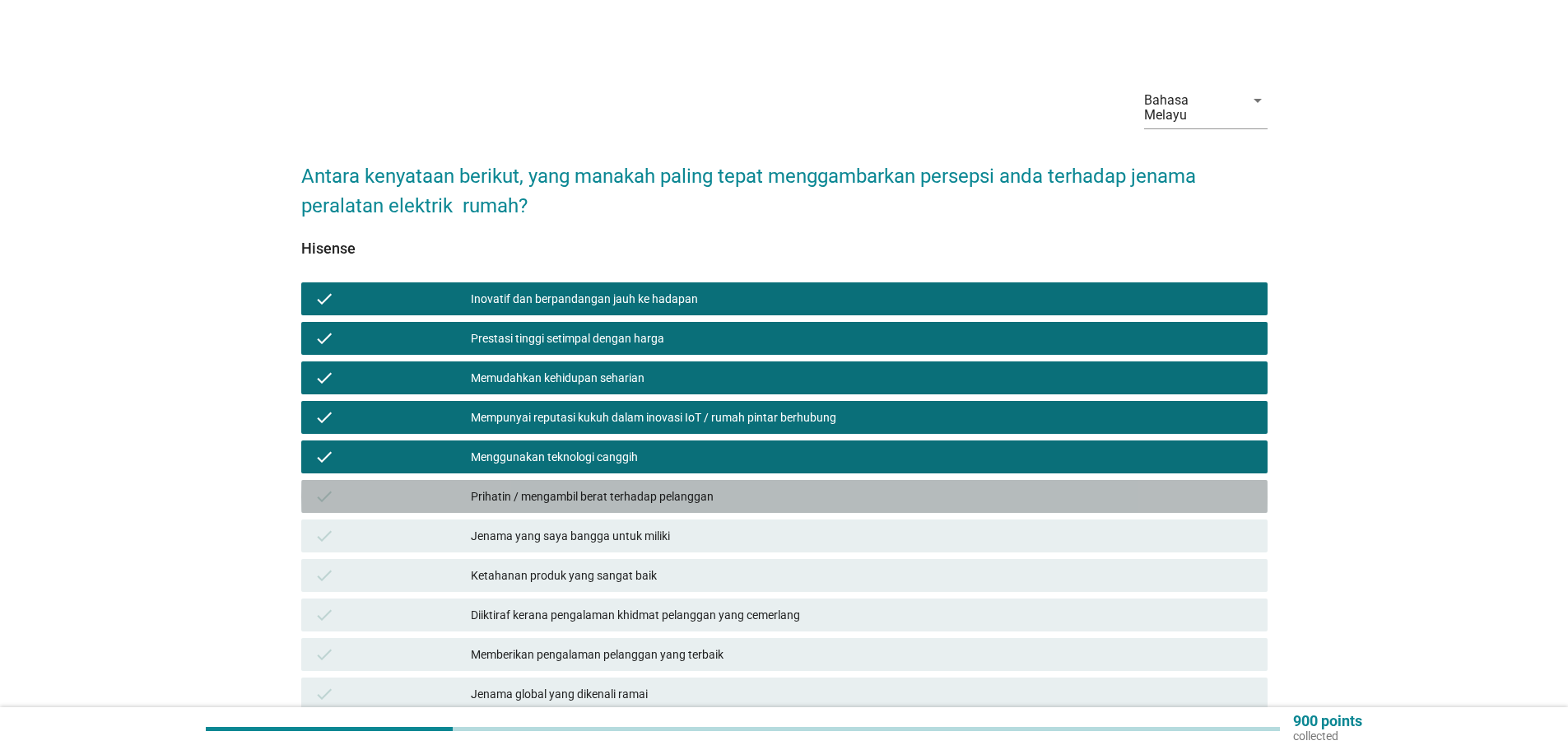
click at [603, 487] on div "Prihatin / mengambil berat terhadap pelanggan" at bounding box center [862, 496] width 784 height 20
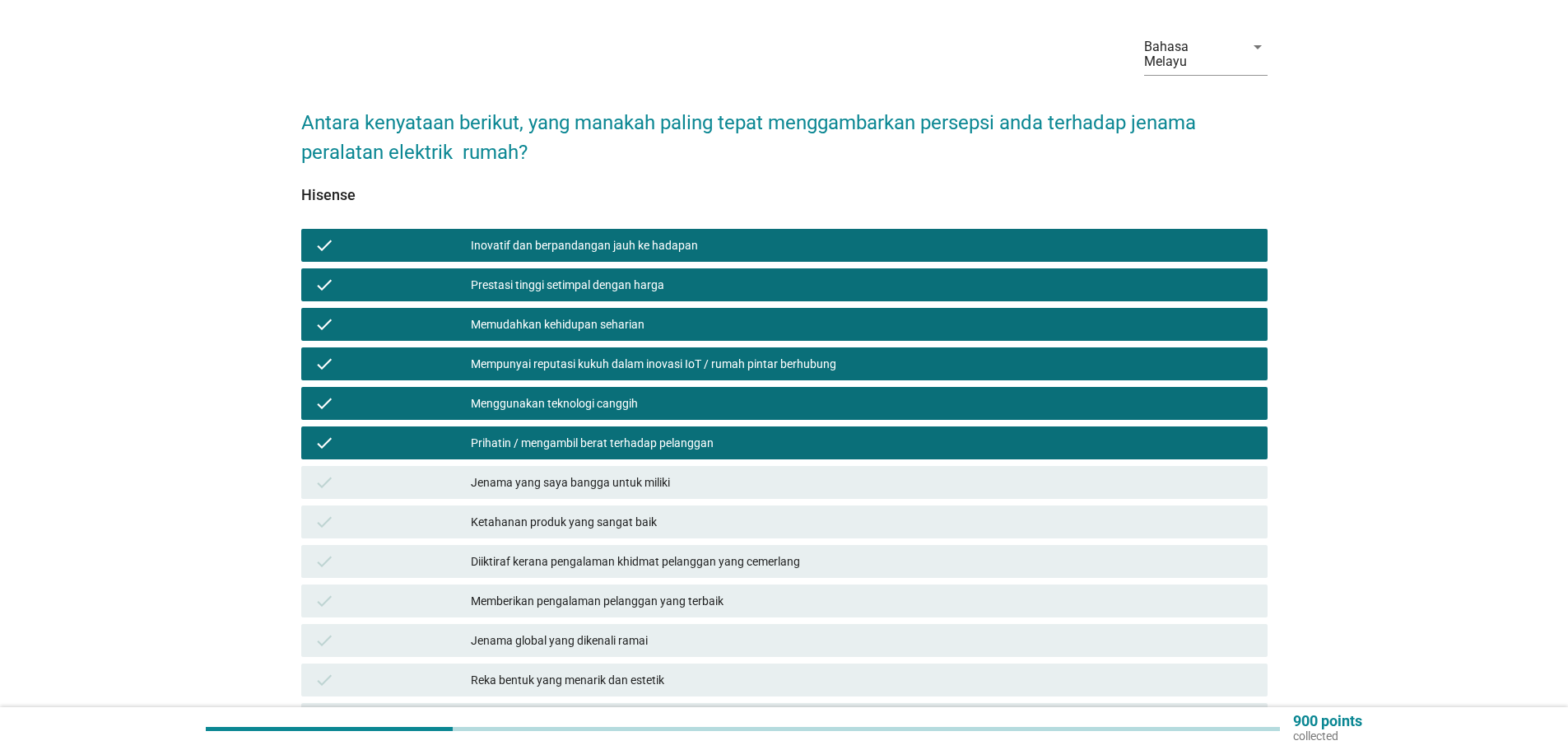
scroll to position [82, 0]
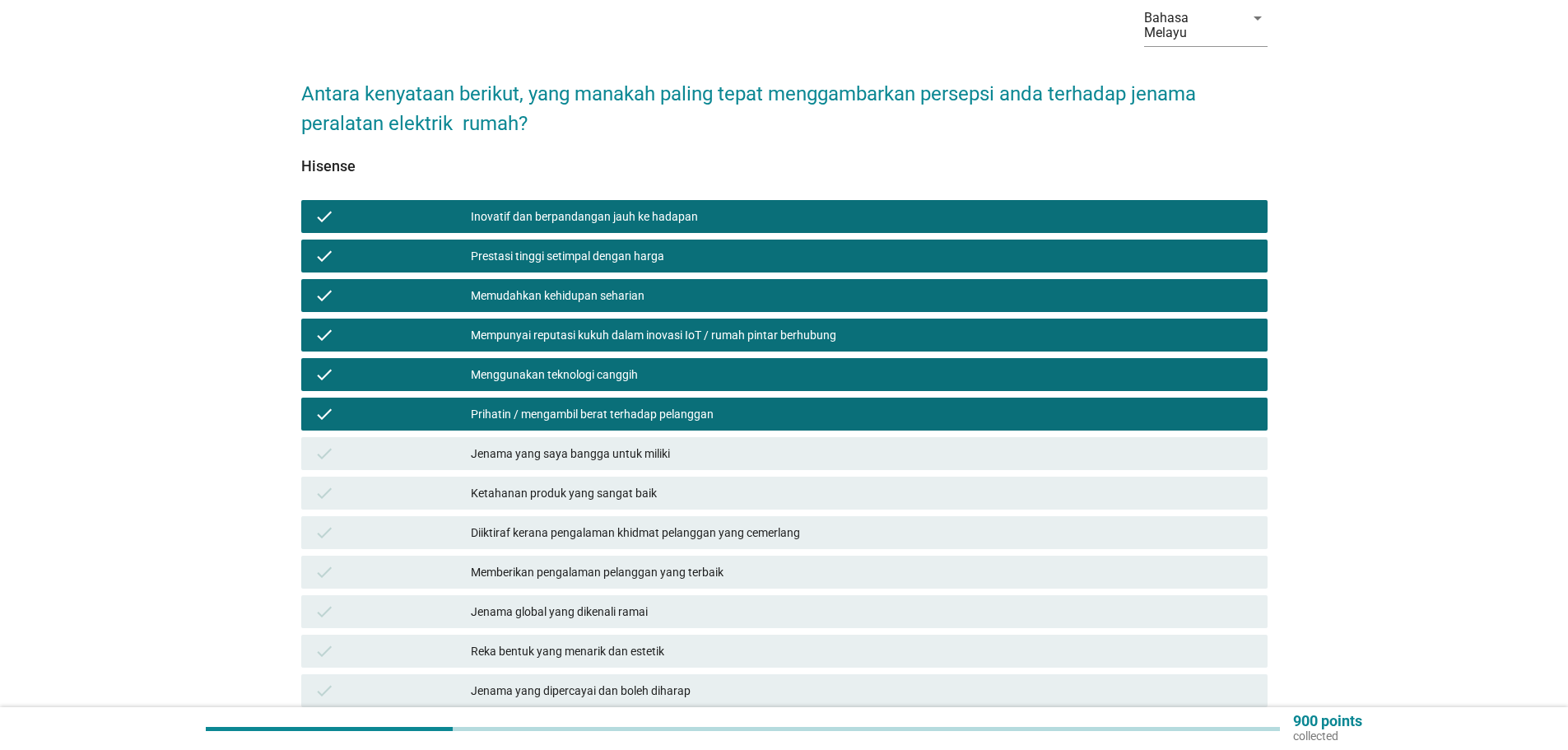
click at [582, 444] on div "Jenama yang saya bangga untuk miliki" at bounding box center [862, 454] width 784 height 20
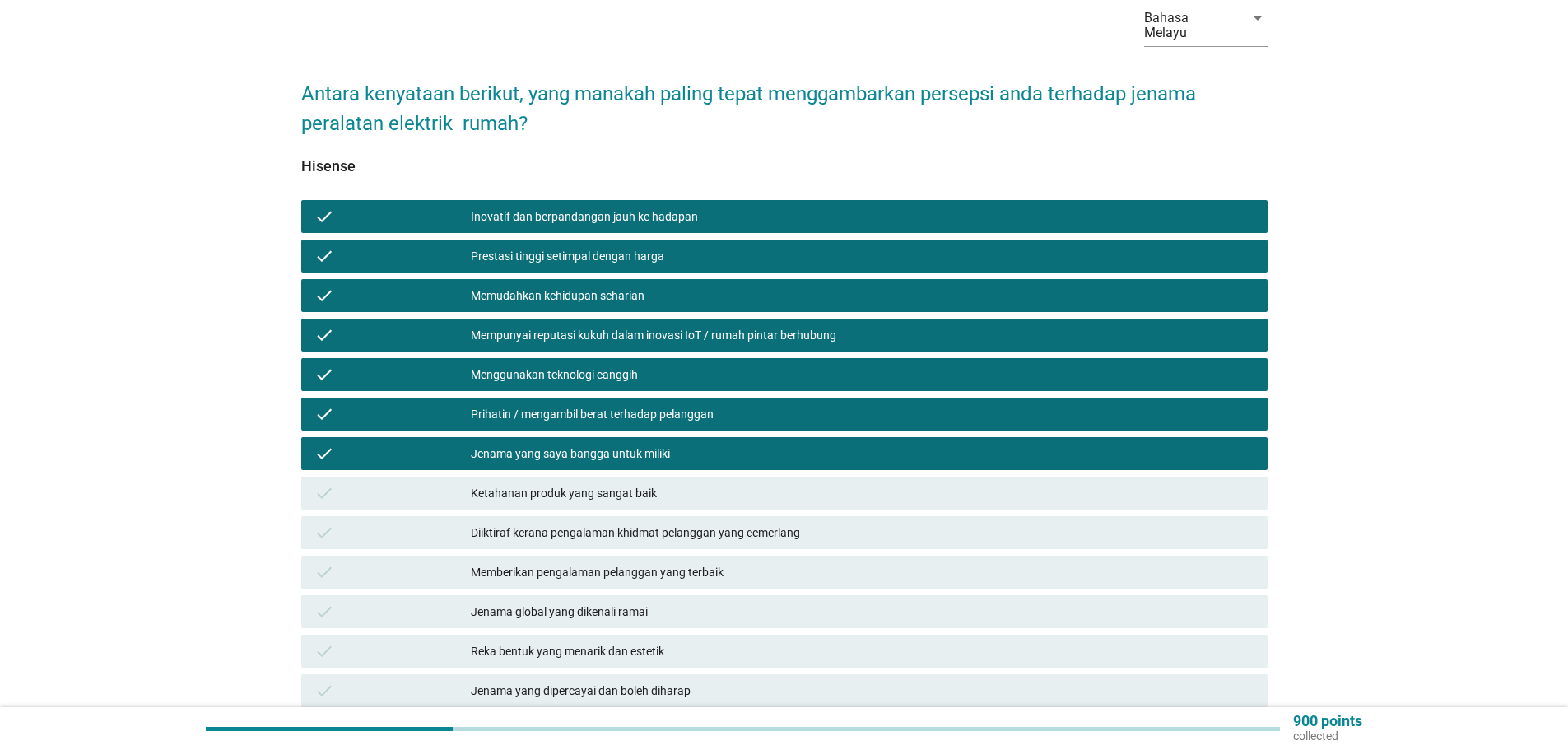
click at [598, 484] on div "Ketahanan produk yang sangat baik" at bounding box center [862, 493] width 784 height 20
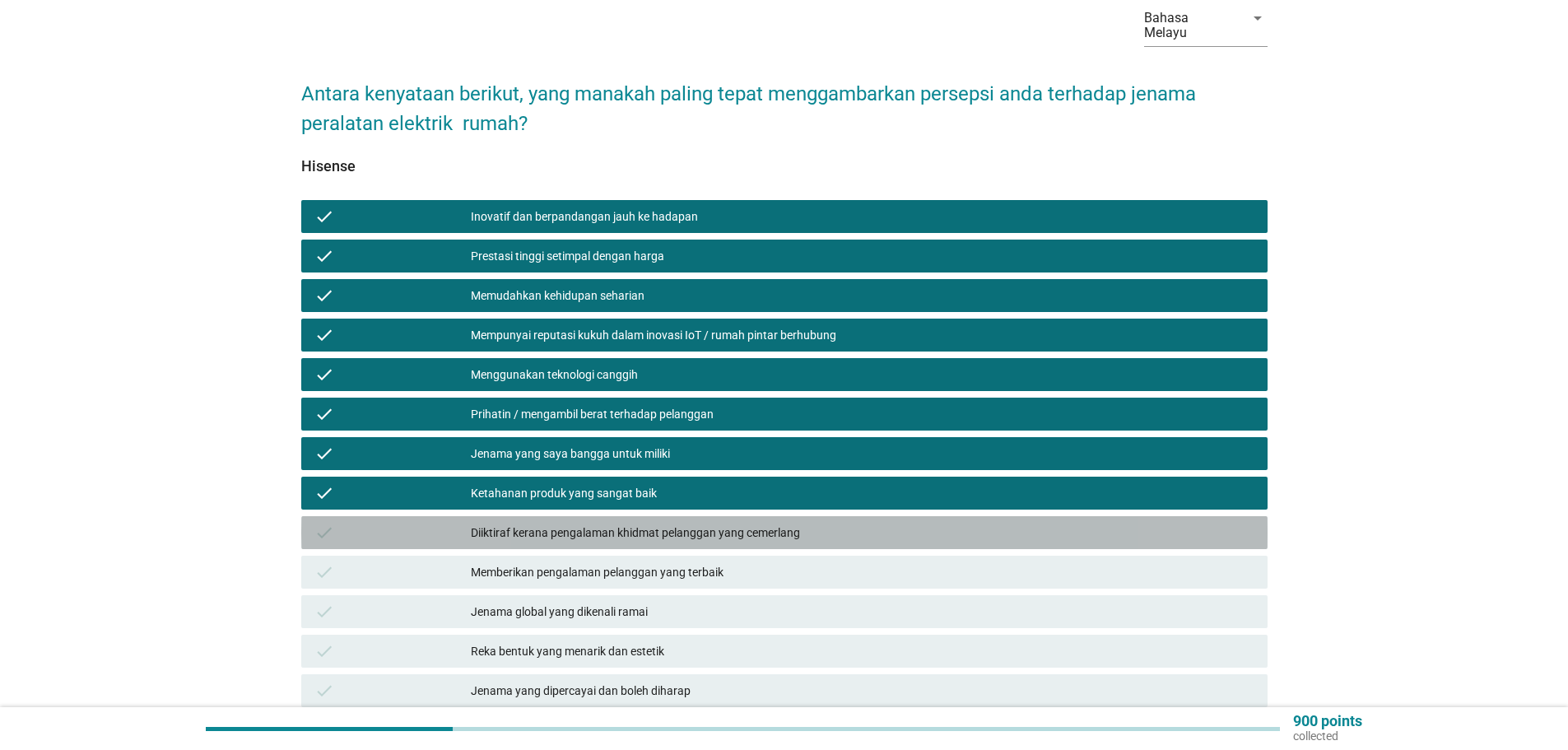
click at [610, 523] on div "Diiktiraf kerana pengalaman khidmat pelanggan yang cemerlang" at bounding box center [862, 533] width 784 height 20
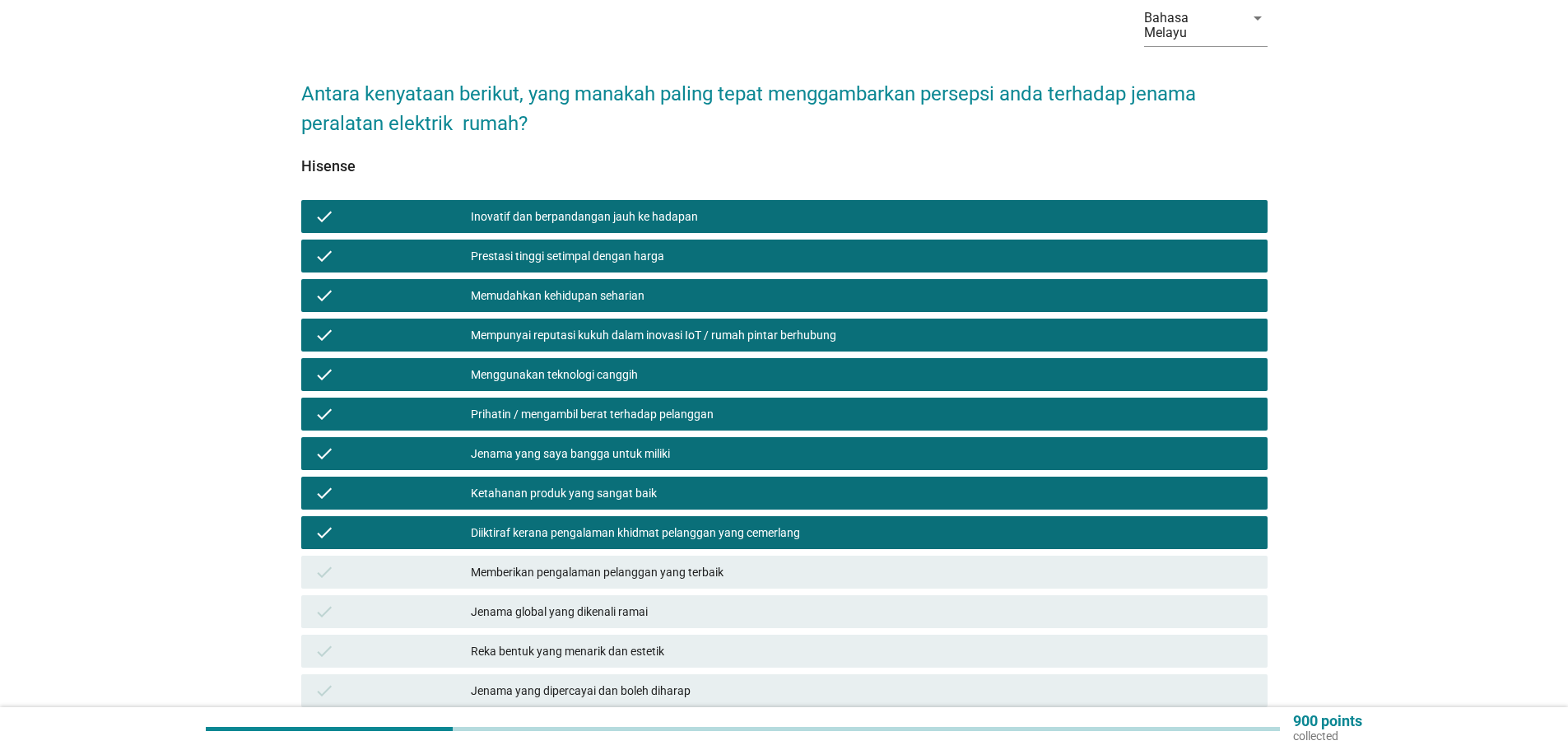
click at [619, 563] on div "Memberikan pengalaman pelanggan yang terbaik" at bounding box center [862, 572] width 784 height 20
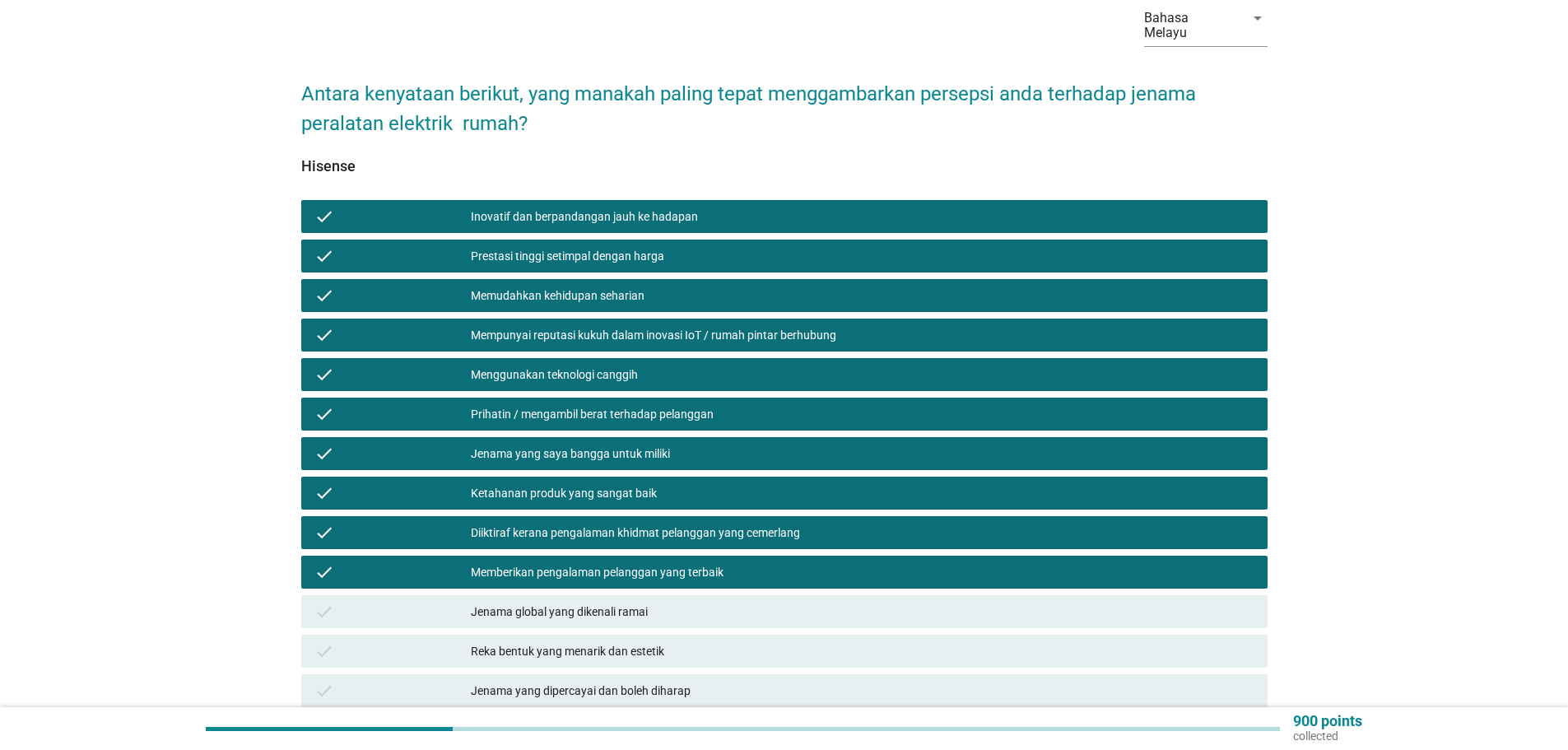
click at [624, 602] on div "Jenama global yang dikenali ramai" at bounding box center [862, 612] width 784 height 20
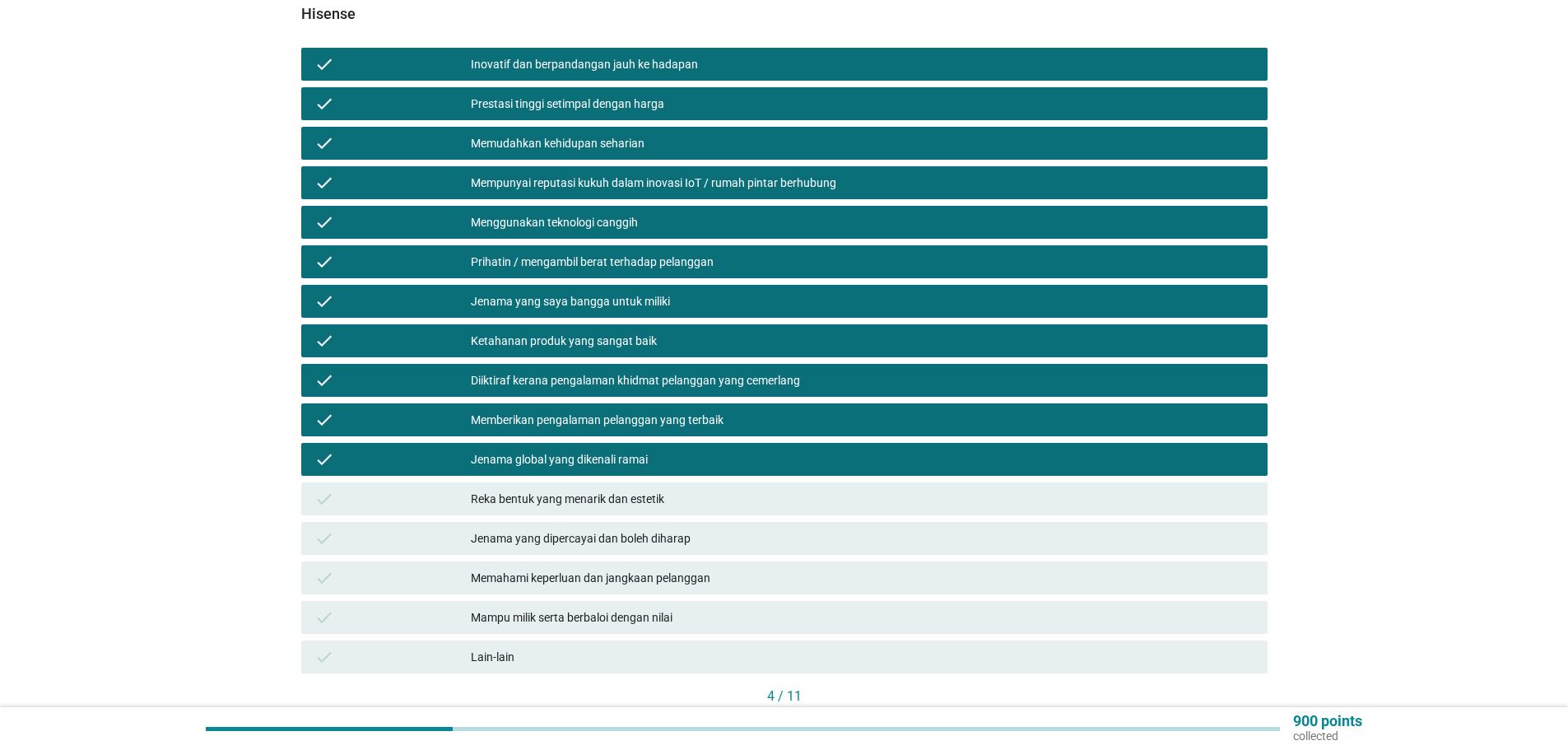
scroll to position [247, 0]
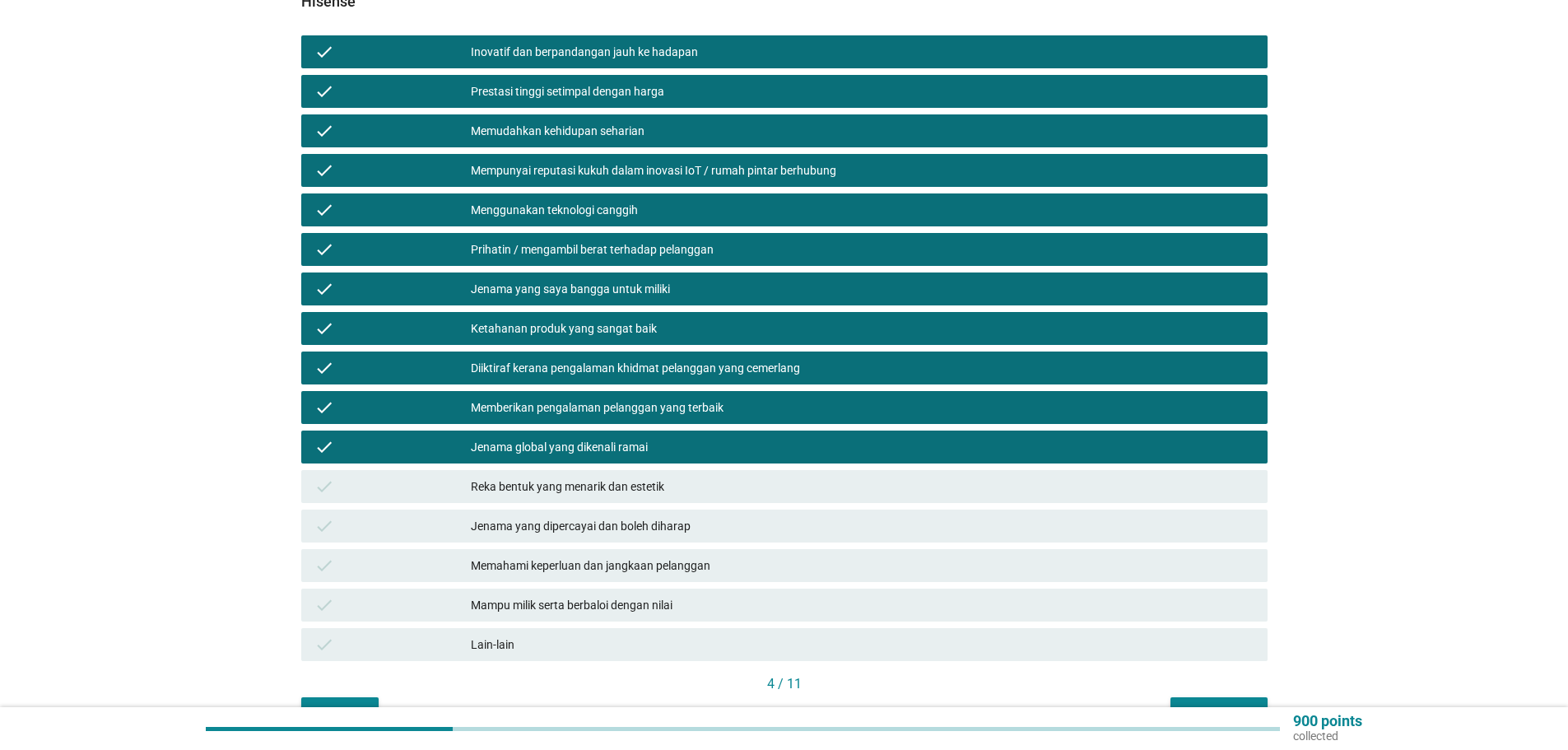
click at [621, 471] on div "check Reka bentuk yang menarik dan estetik" at bounding box center [784, 487] width 966 height 33
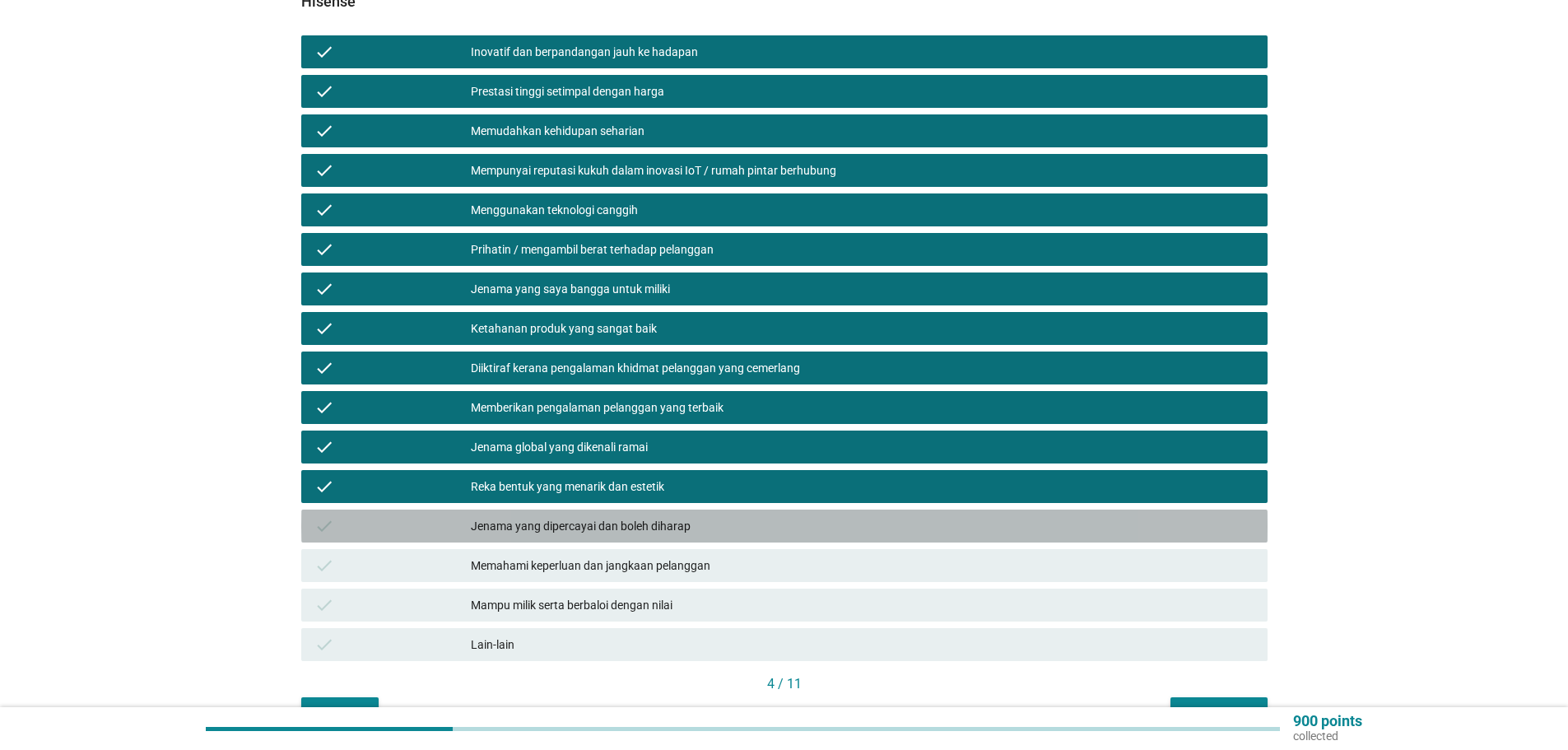
click at [620, 517] on div "Jenama yang dipercayai dan boleh diharap" at bounding box center [862, 526] width 784 height 20
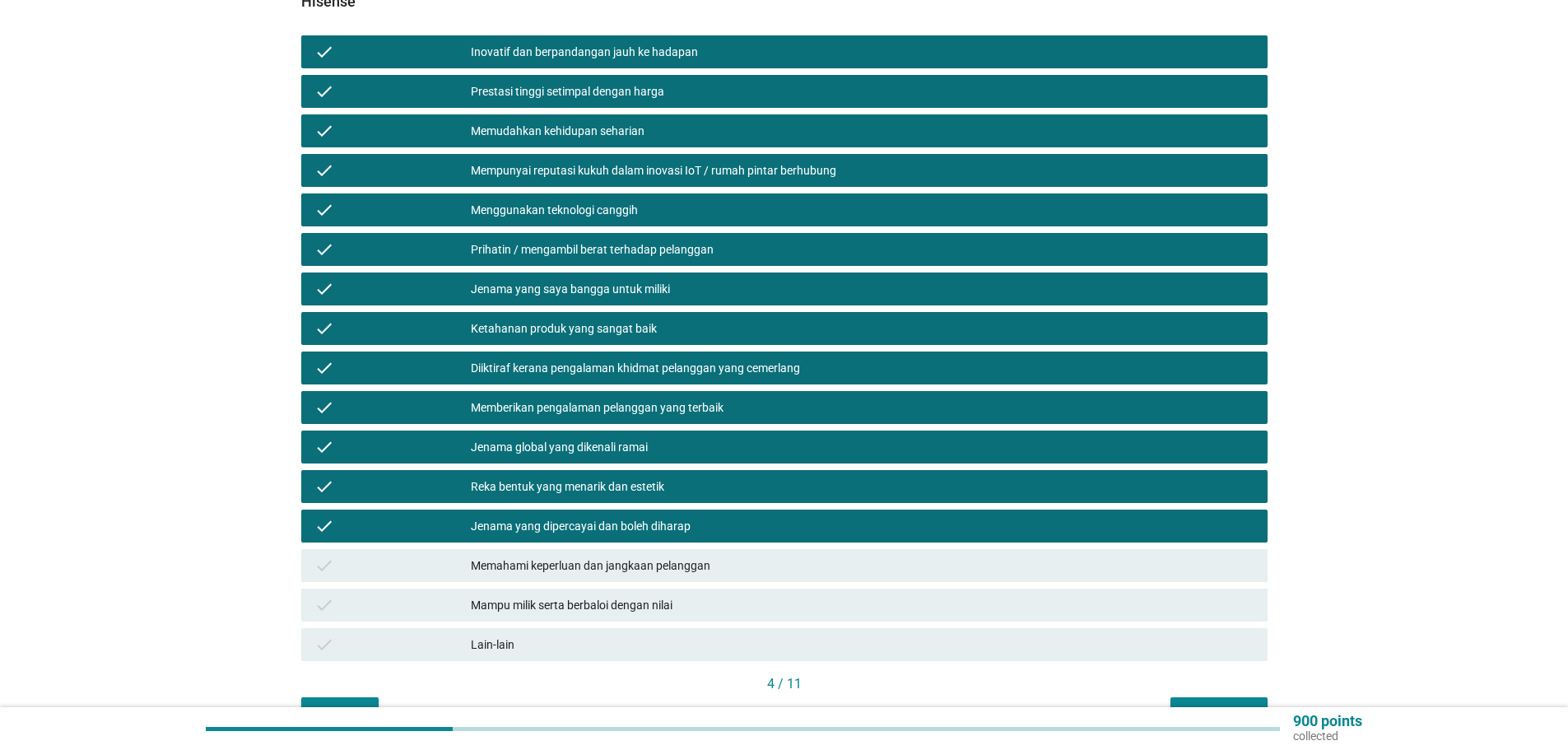
click at [632, 556] on div "Memahami keperluan dan jangkaan pelanggan" at bounding box center [862, 566] width 784 height 20
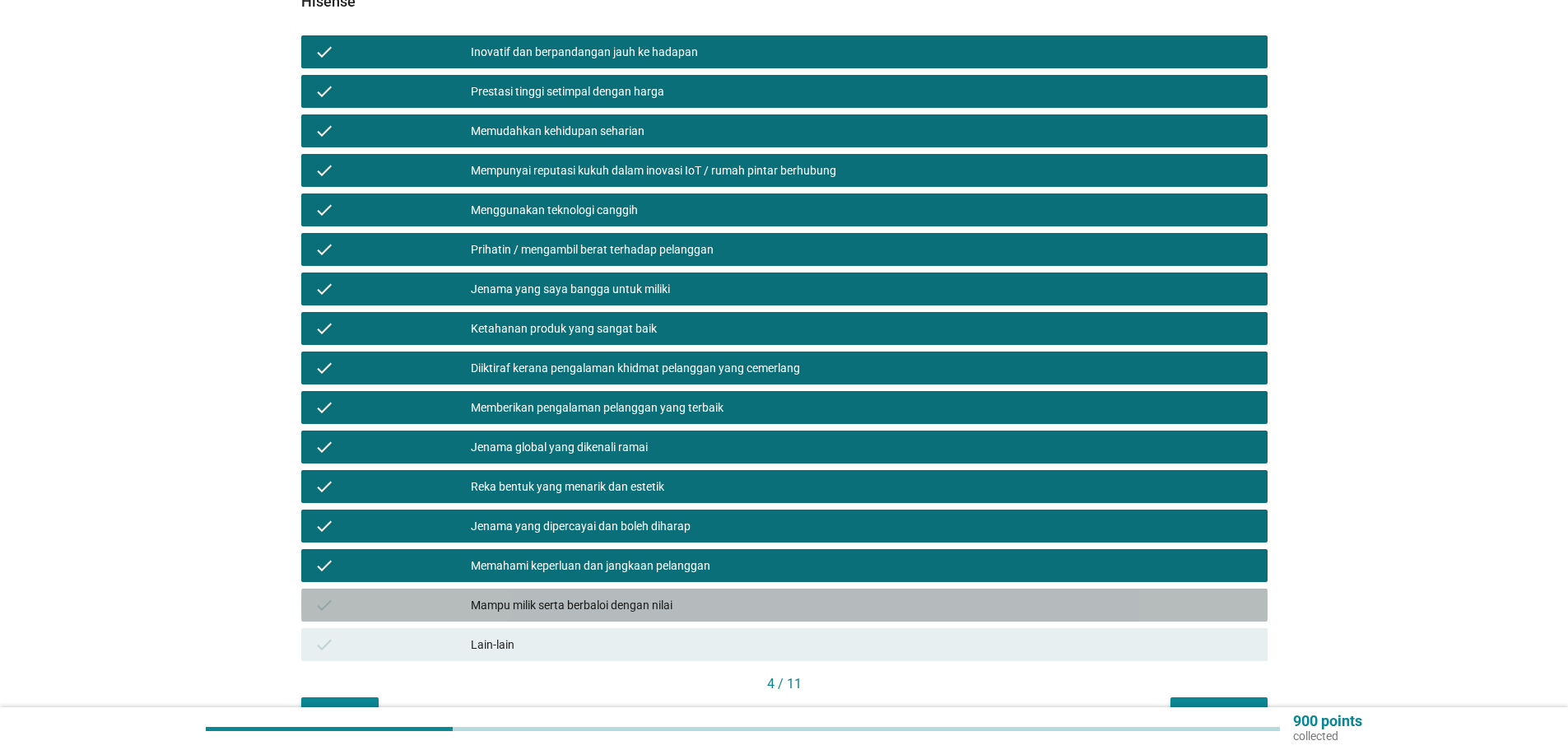
click at [616, 596] on div "Mampu milik serta berbaloi dengan nilai" at bounding box center [862, 605] width 784 height 20
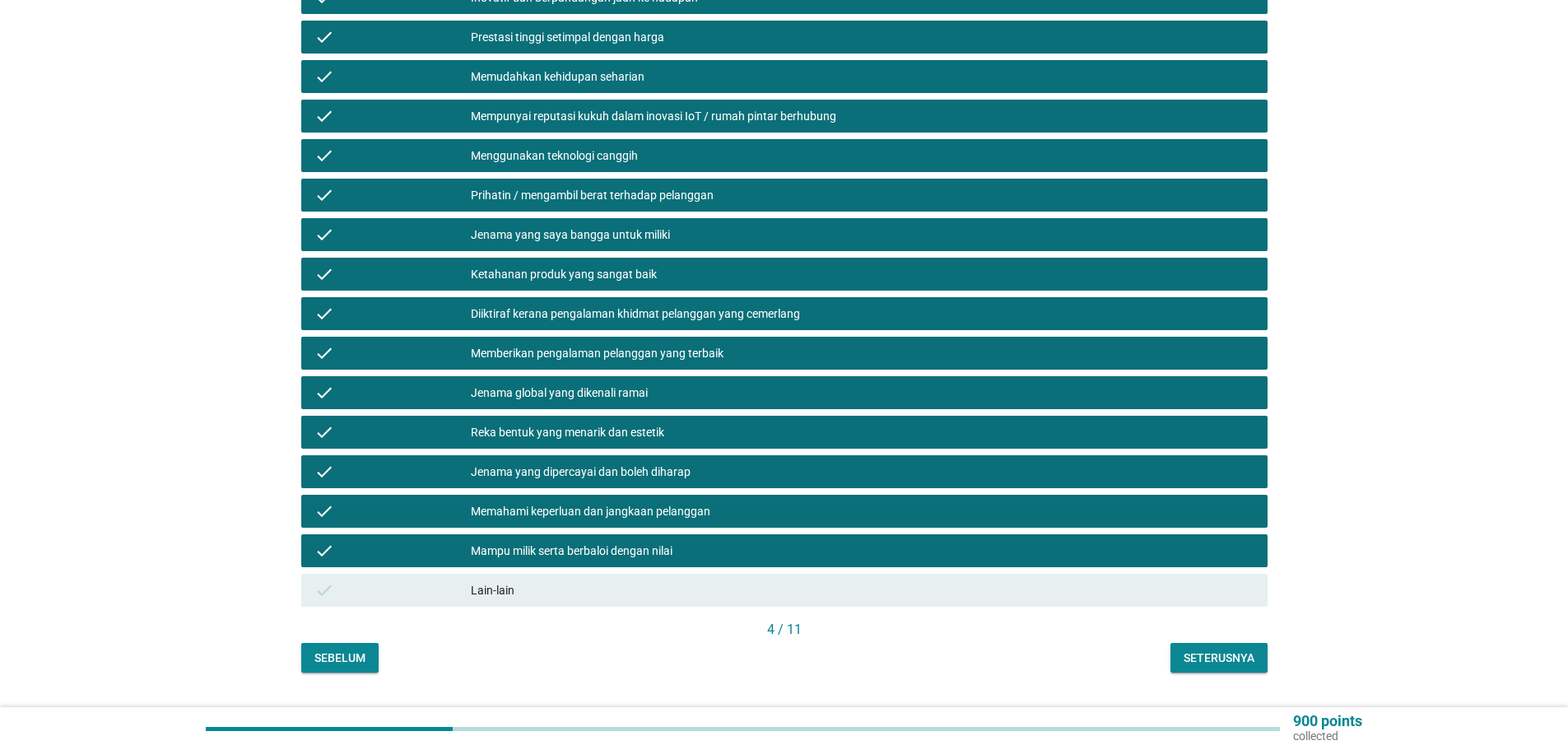
scroll to position [326, 0]
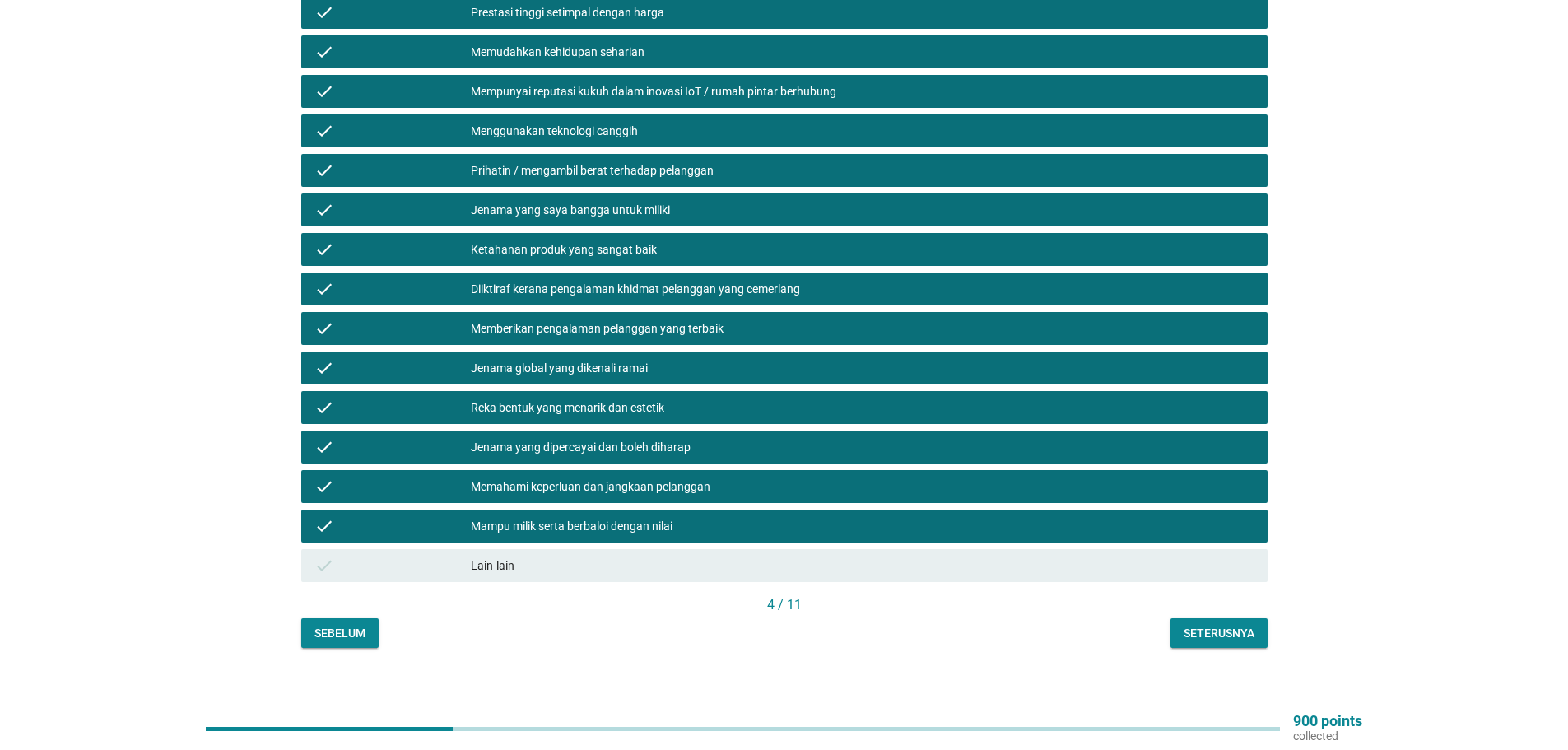
click at [1213, 625] on div "Seterusnya" at bounding box center [1218, 633] width 71 height 17
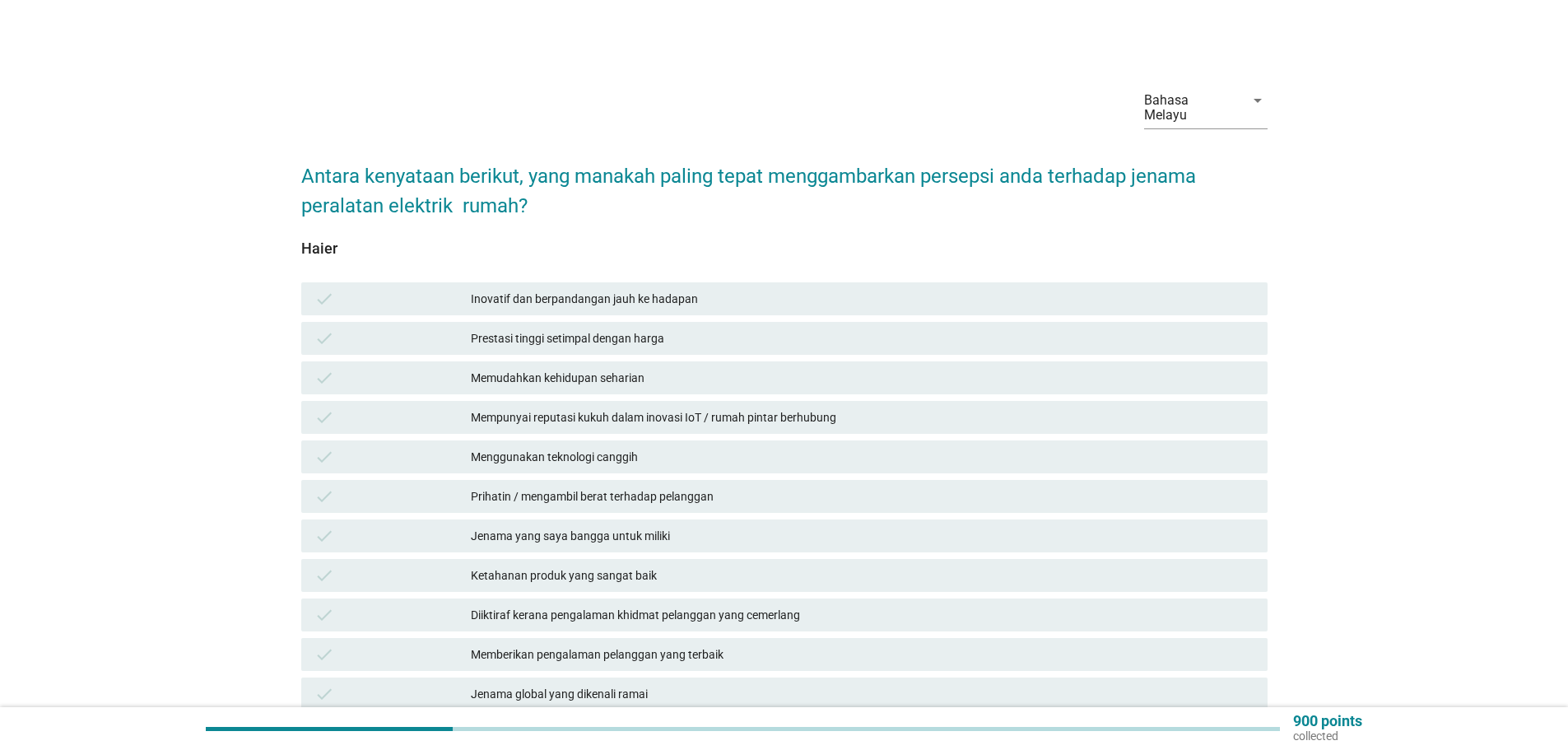
click at [536, 289] on div "Inovatif dan berpandangan jauh ke hadapan" at bounding box center [862, 298] width 784 height 20
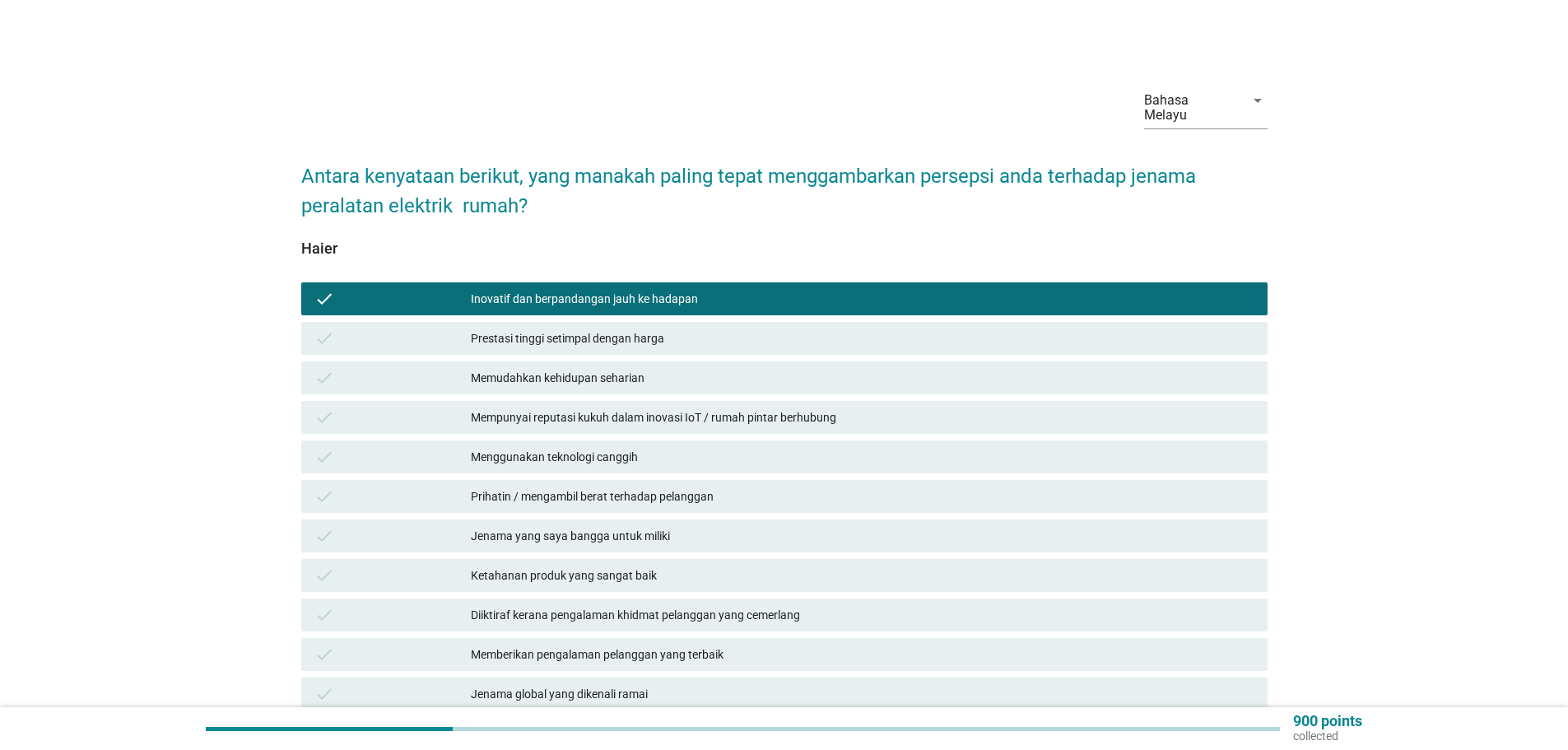
click at [536, 328] on div "Prestasi tinggi setimpal dengan harga" at bounding box center [862, 338] width 784 height 20
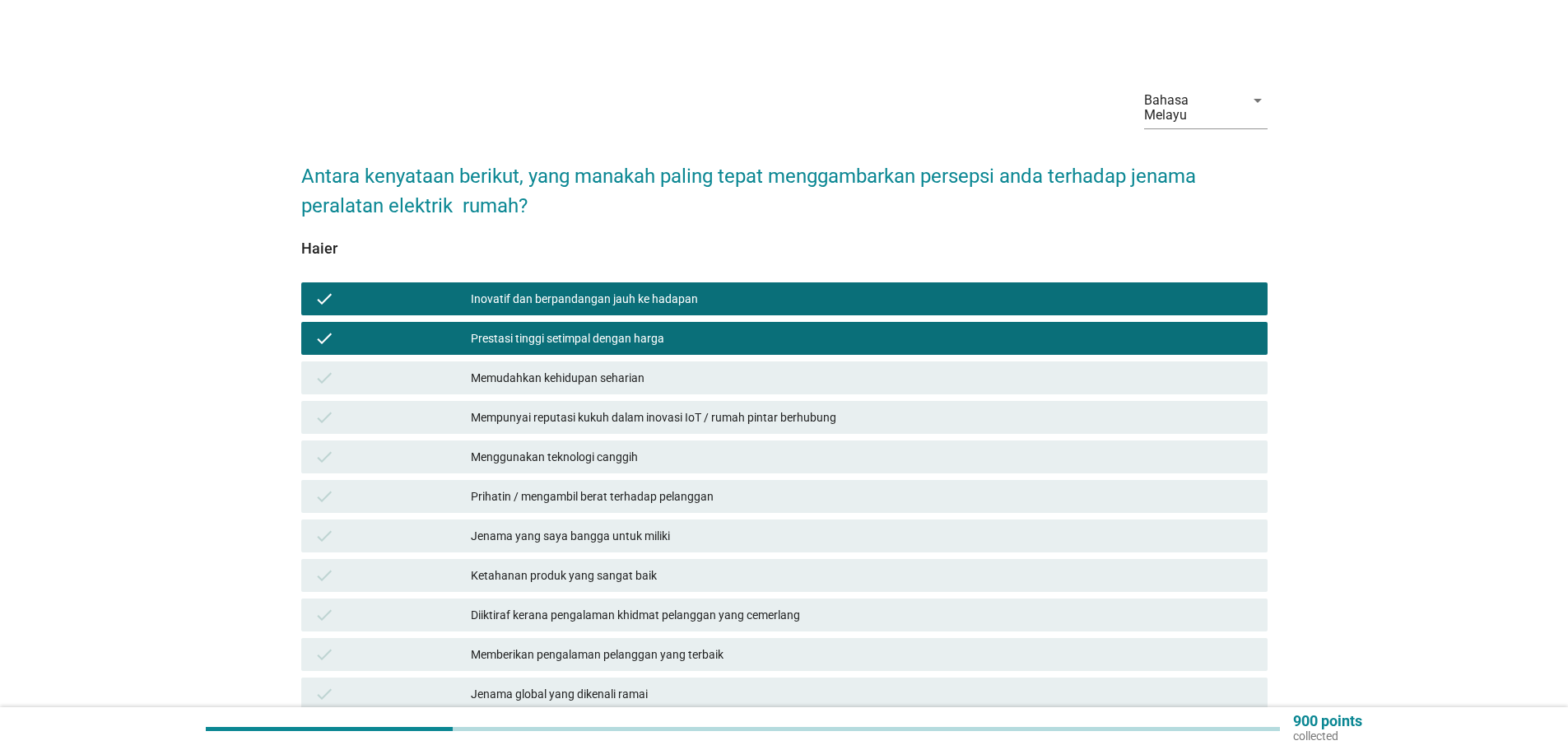
click at [561, 368] on div "Memudahkan kehidupan seharian" at bounding box center [862, 377] width 784 height 20
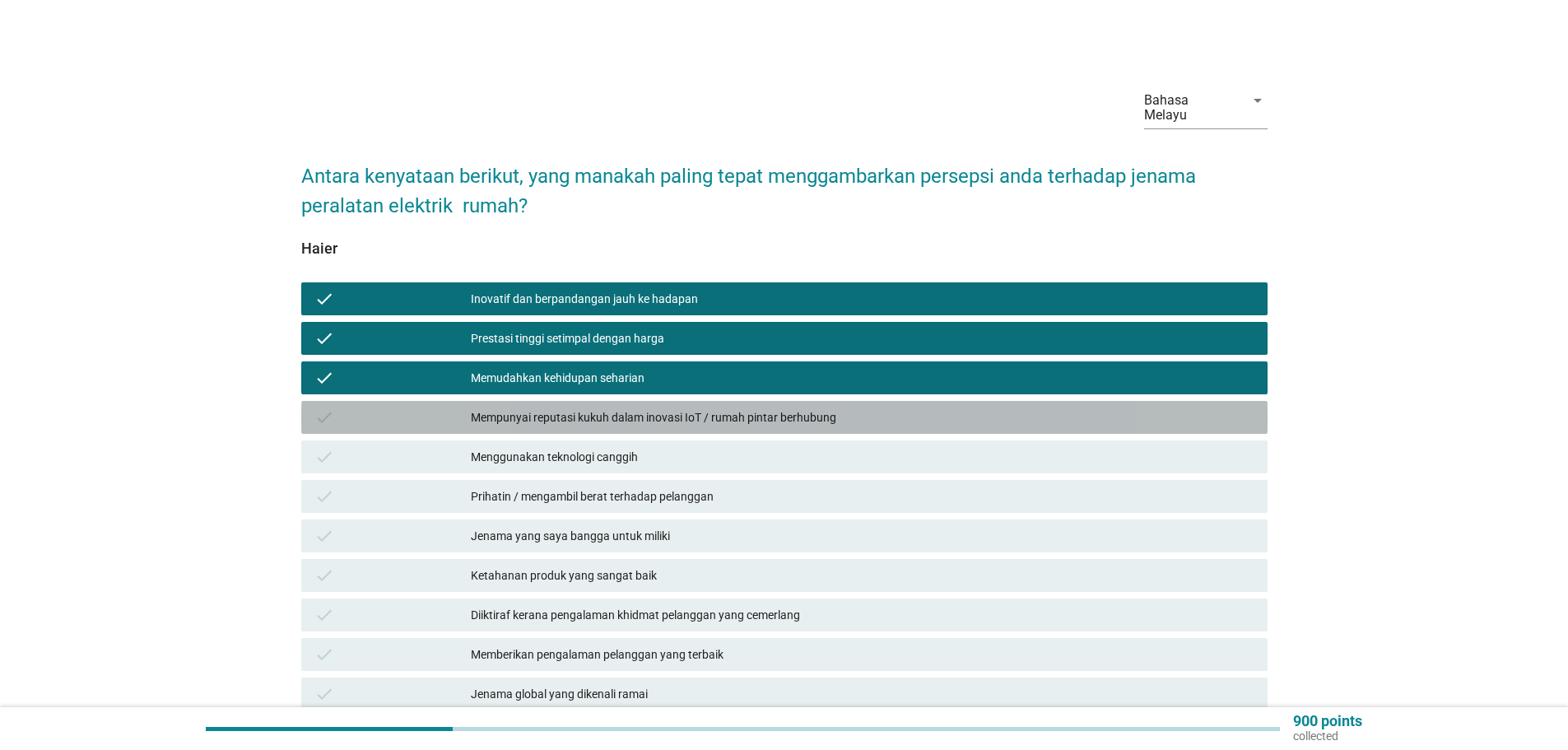
click at [562, 407] on div "Mempunyai reputasi kukuh dalam inovasi IoT / rumah pintar berhubung" at bounding box center [862, 417] width 784 height 20
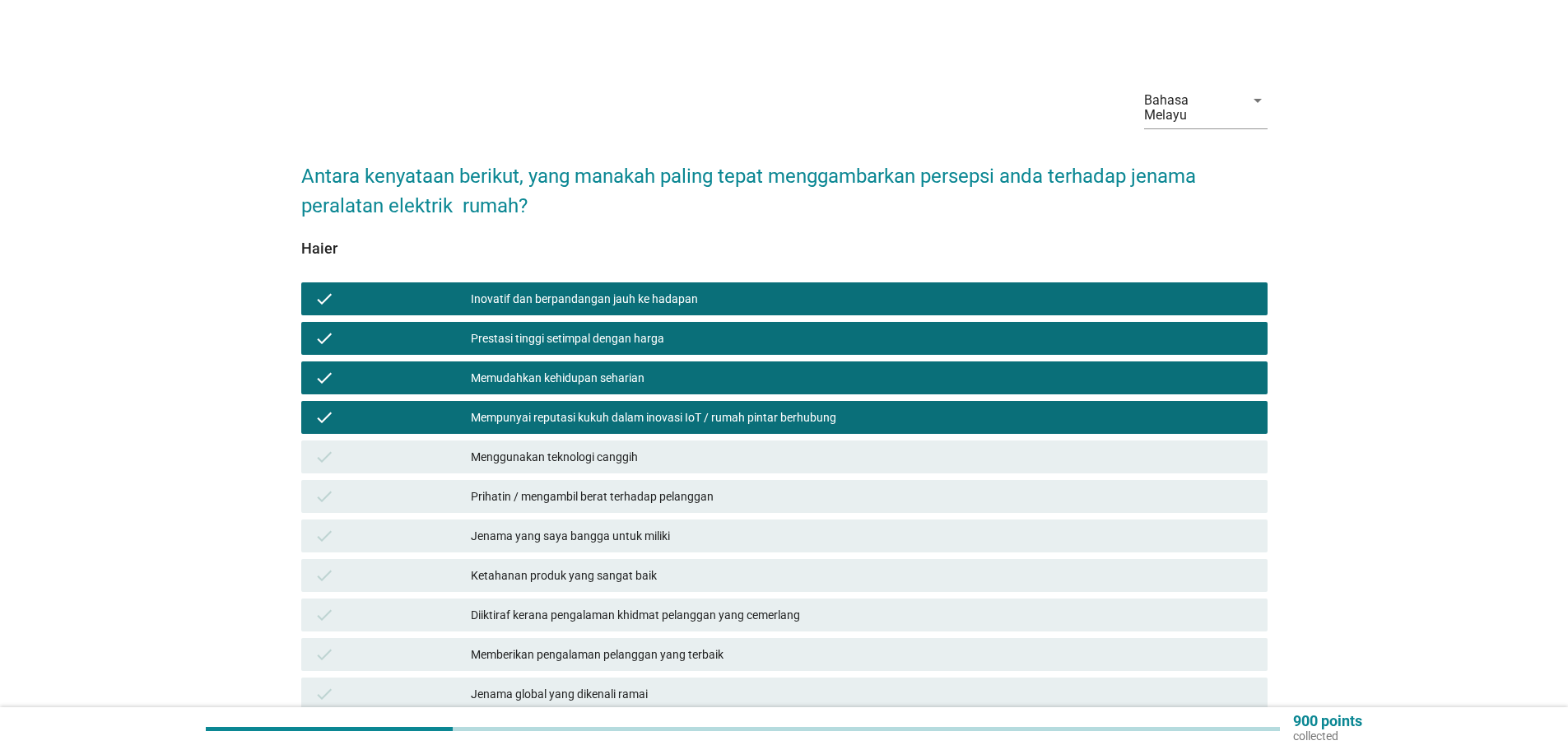
click at [562, 447] on div "Menggunakan teknologi canggih" at bounding box center [862, 456] width 784 height 20
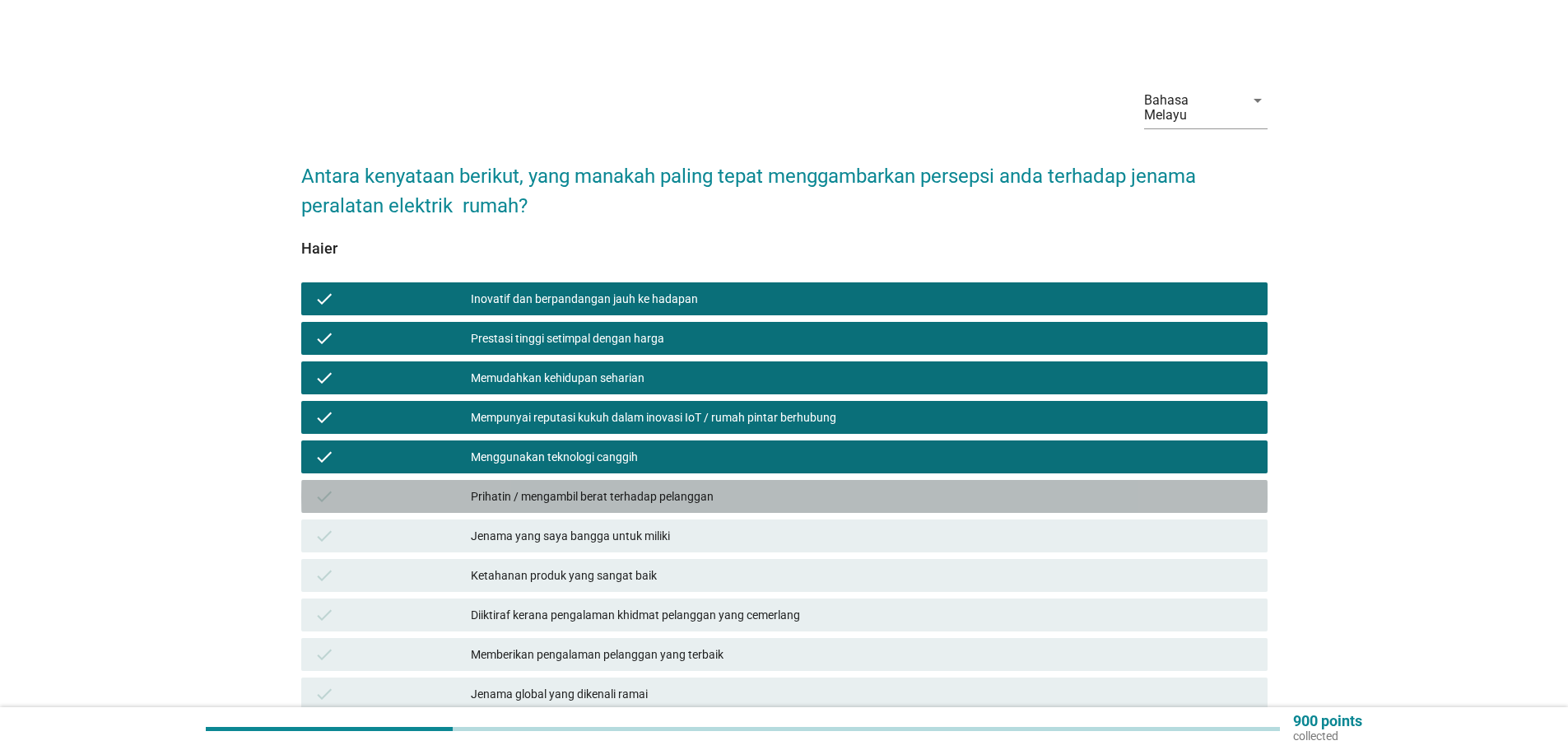
click at [580, 487] on div "Prihatin / mengambil berat terhadap pelanggan" at bounding box center [862, 496] width 784 height 20
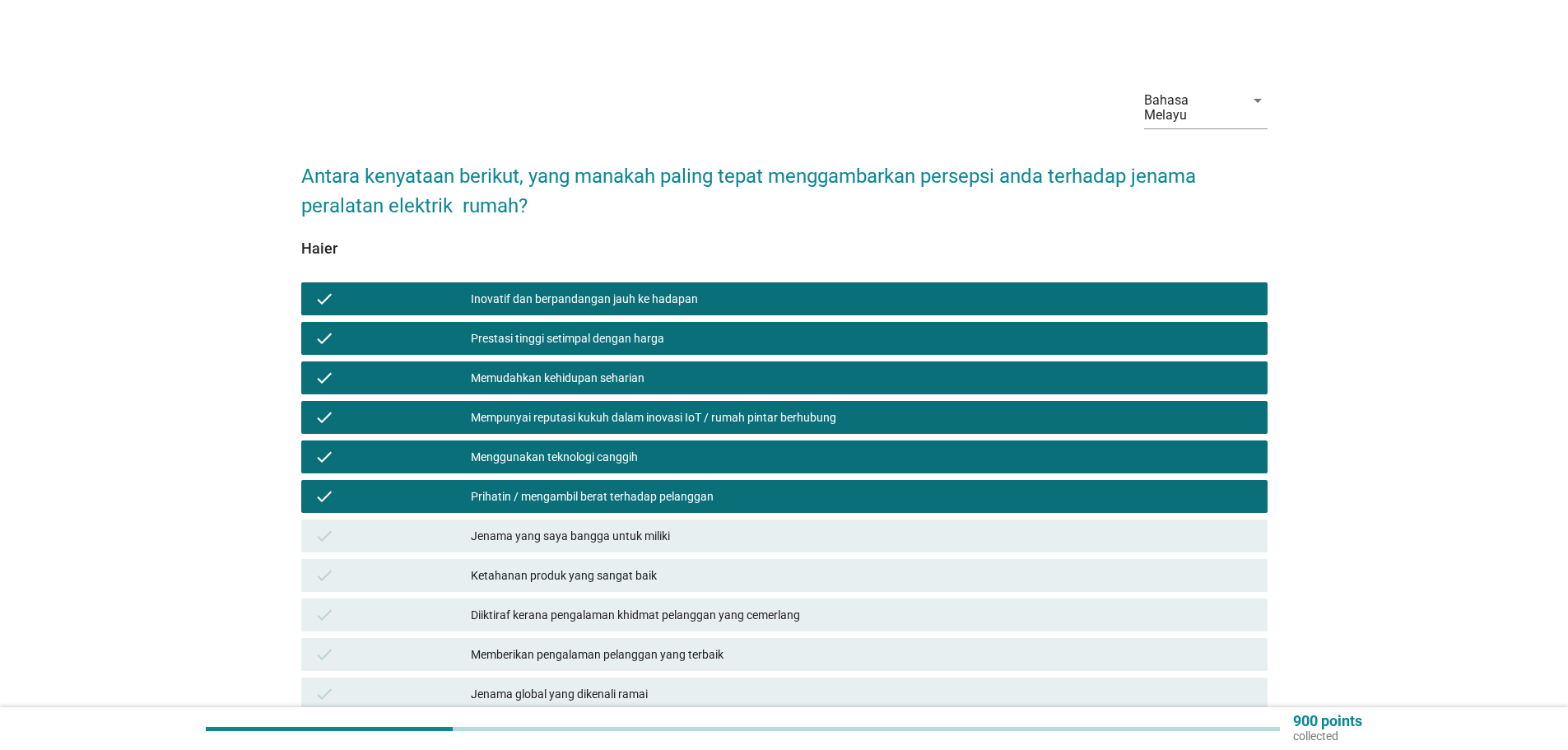
click at [609, 526] on div "Jenama yang saya bangga untuk miliki" at bounding box center [862, 535] width 784 height 20
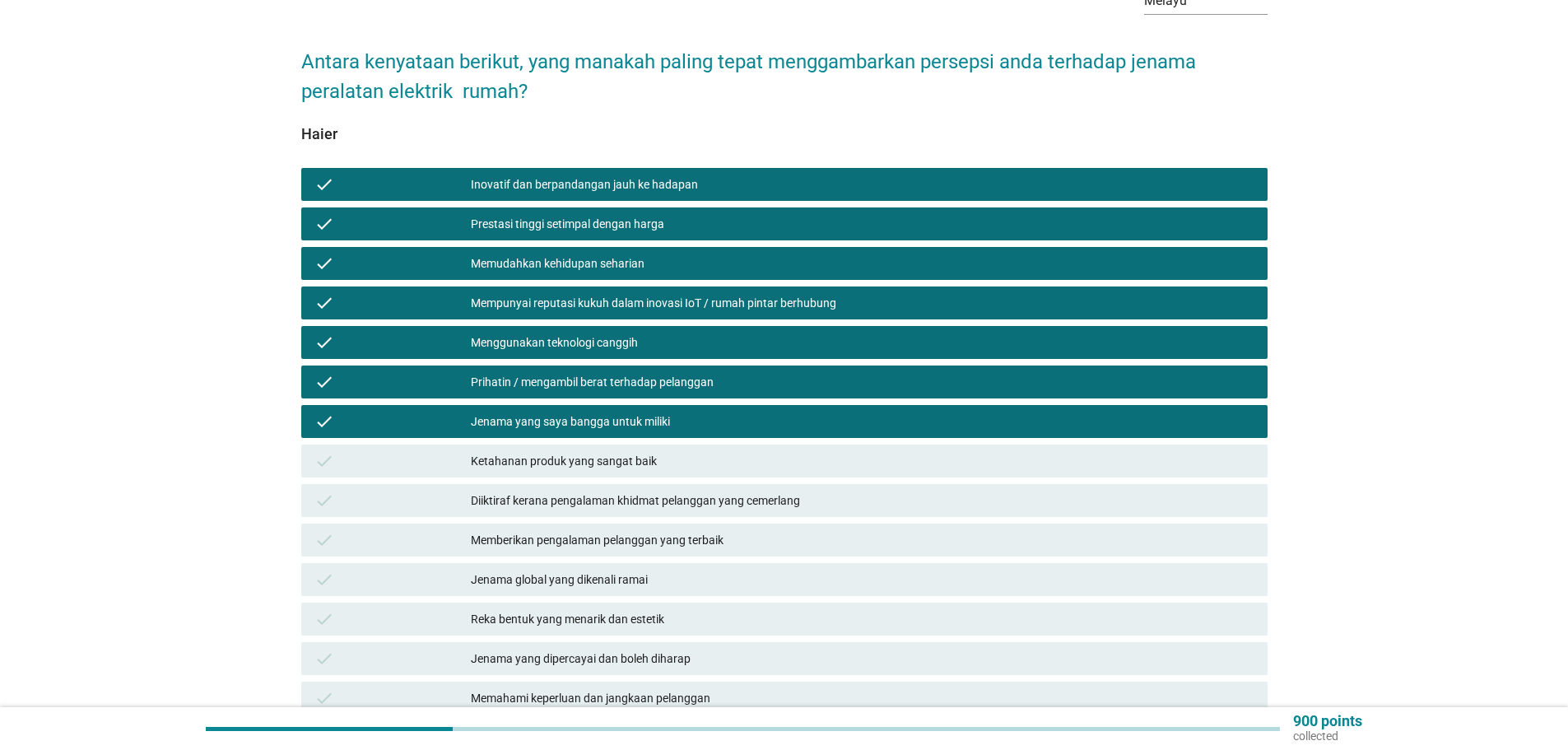
scroll to position [165, 0]
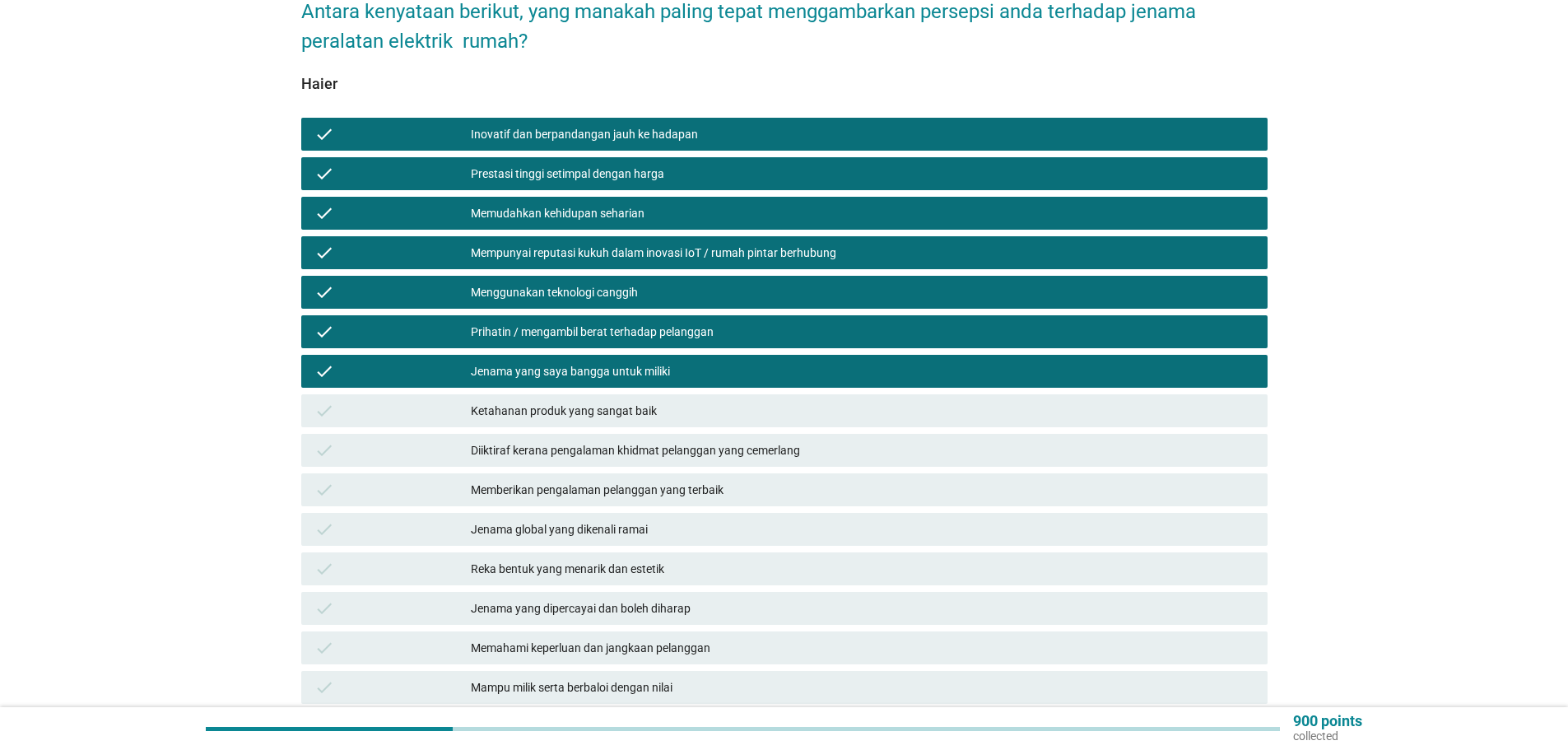
click at [607, 401] on div "Ketahanan produk yang sangat baik" at bounding box center [862, 410] width 784 height 20
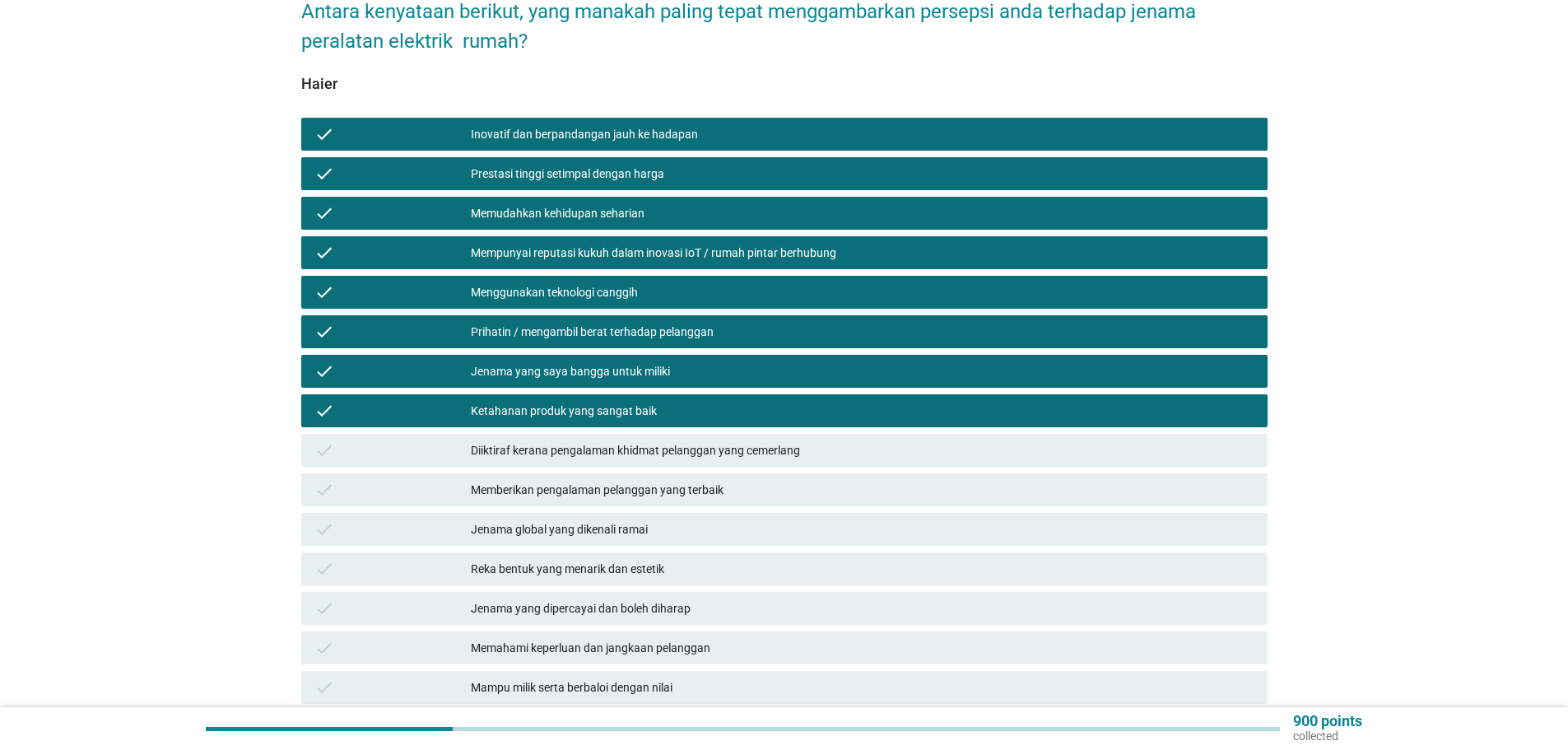
click at [622, 440] on div "Diiktiraf kerana pengalaman khidmat pelanggan yang cemerlang" at bounding box center [862, 450] width 784 height 20
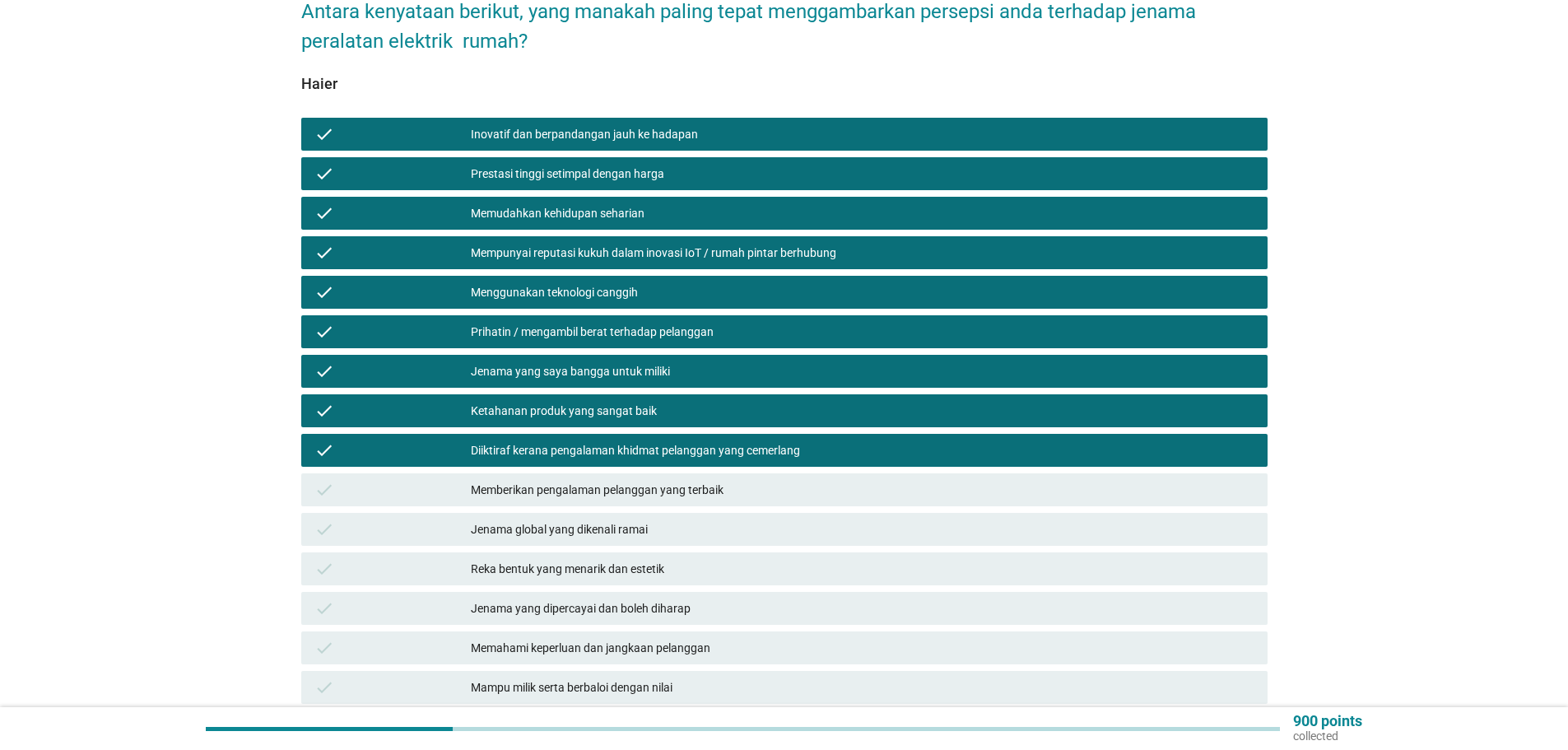
click at [640, 480] on div "Memberikan pengalaman pelanggan yang terbaik" at bounding box center [862, 489] width 784 height 20
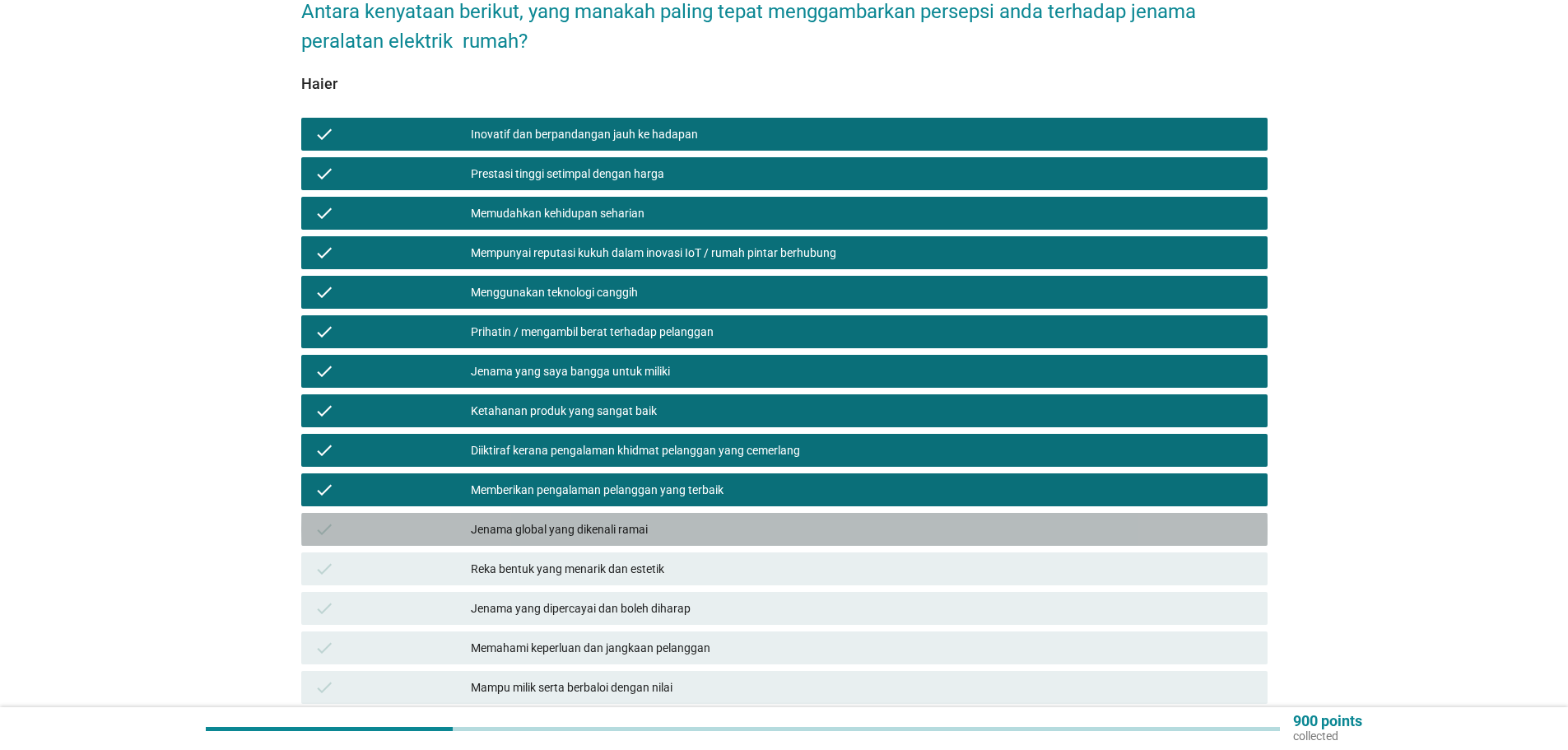
click at [637, 526] on div "check Jenama global yang dikenali ramai" at bounding box center [784, 529] width 966 height 33
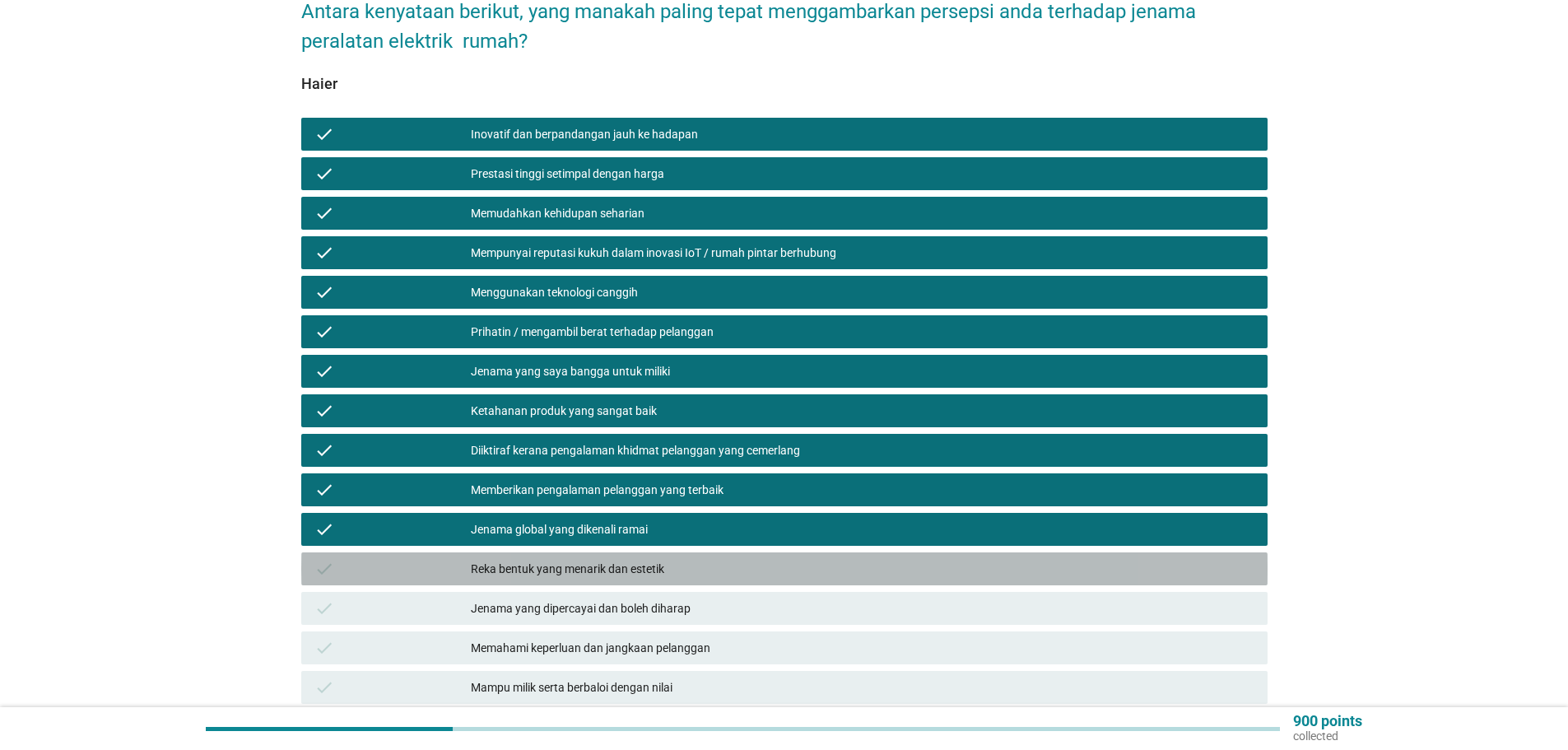
click at [635, 559] on div "Reka bentuk yang menarik dan estetik" at bounding box center [862, 568] width 784 height 20
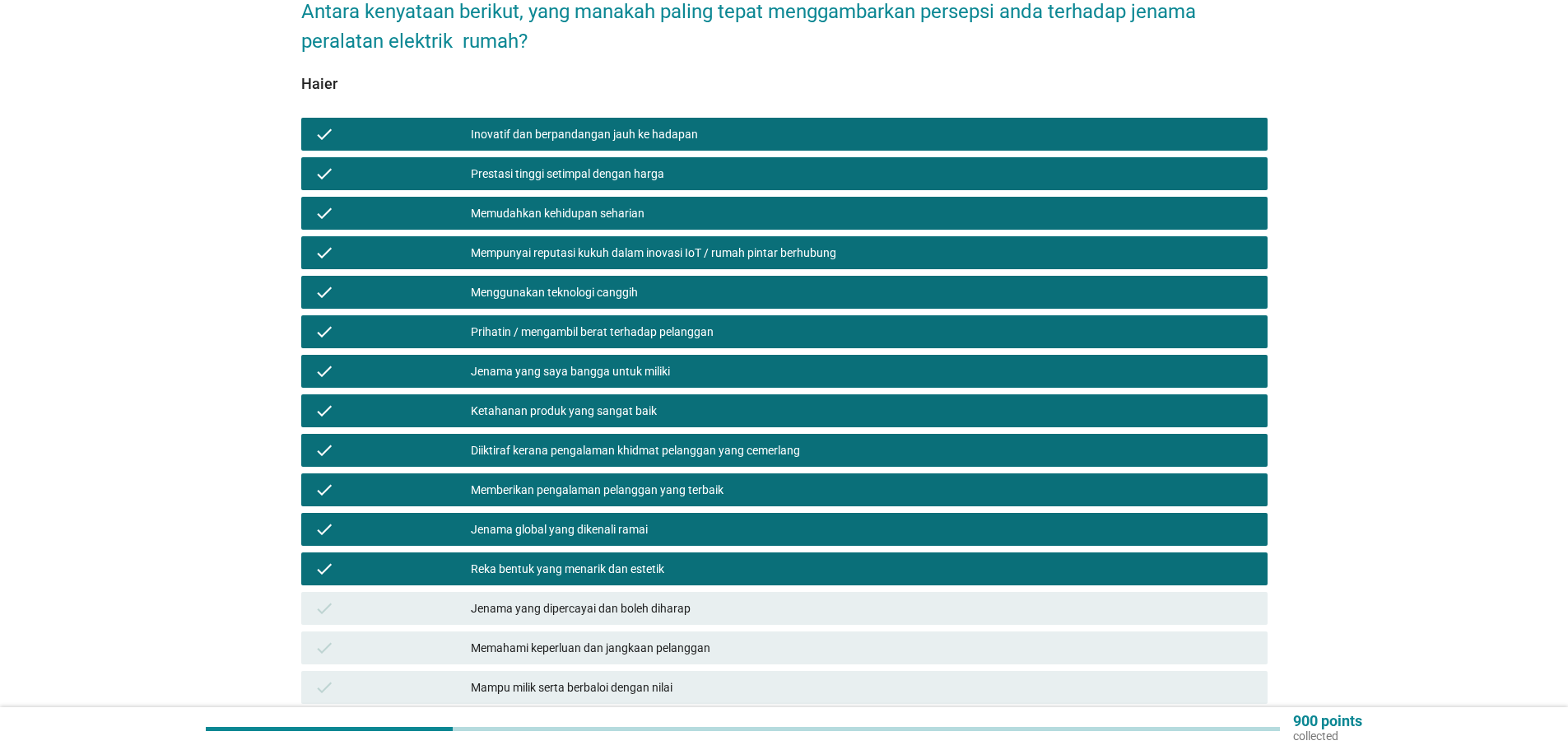
click at [641, 598] on div "Jenama yang dipercayai dan boleh diharap" at bounding box center [862, 608] width 784 height 20
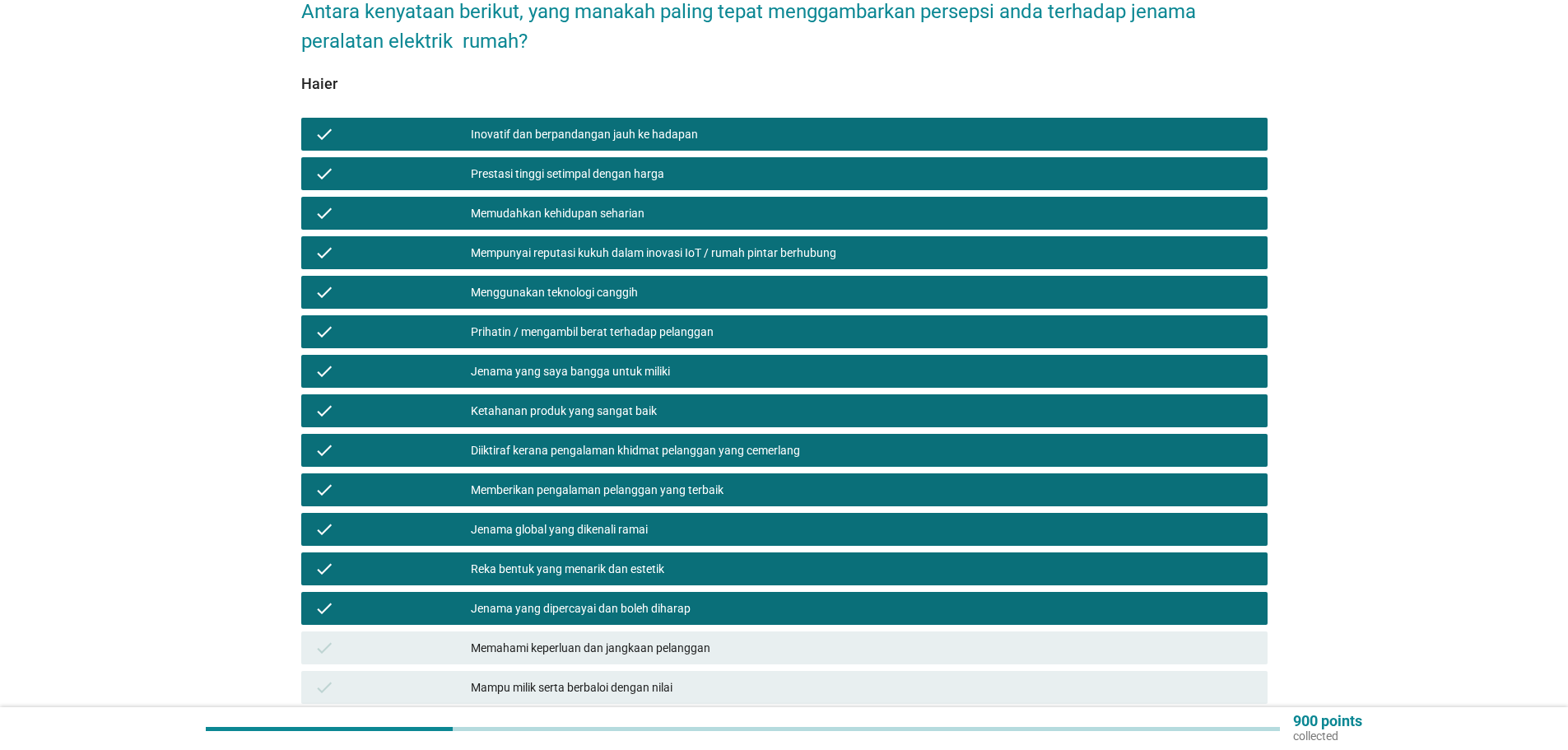
scroll to position [247, 0]
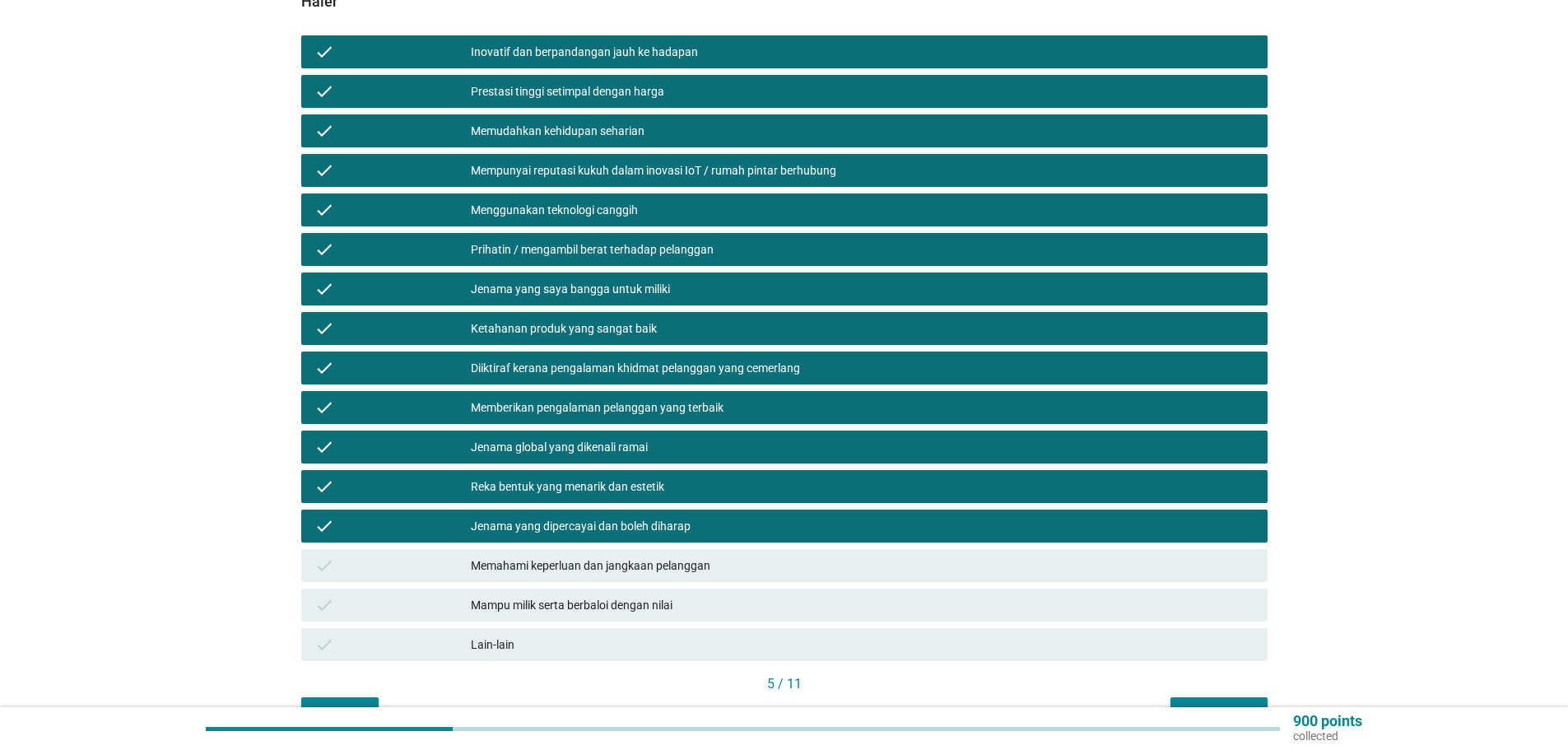
click at [644, 556] on div "Memahami keperluan dan jangkaan pelanggan" at bounding box center [862, 566] width 784 height 20
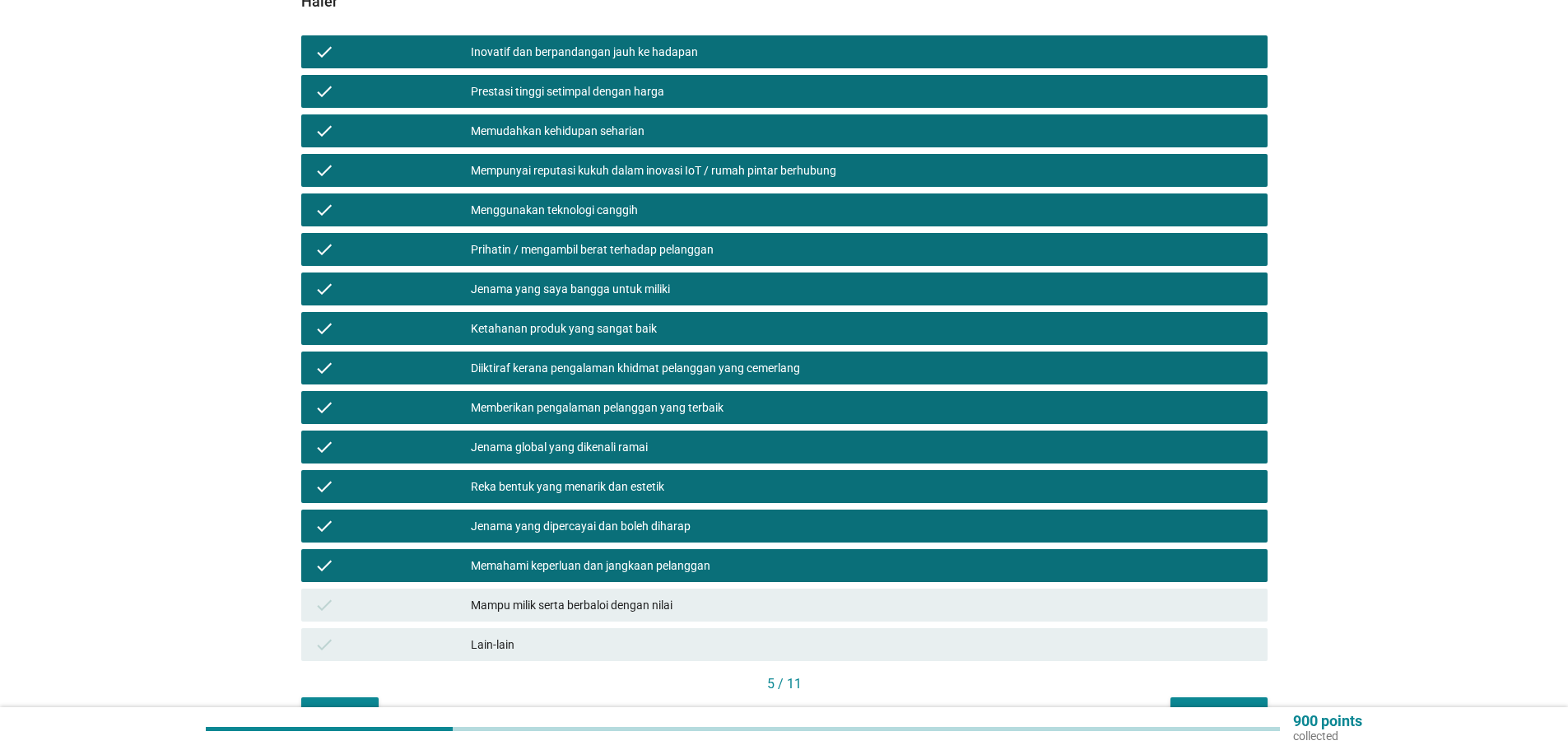
click at [648, 596] on div "Mampu milik serta berbaloi dengan nilai" at bounding box center [862, 605] width 784 height 20
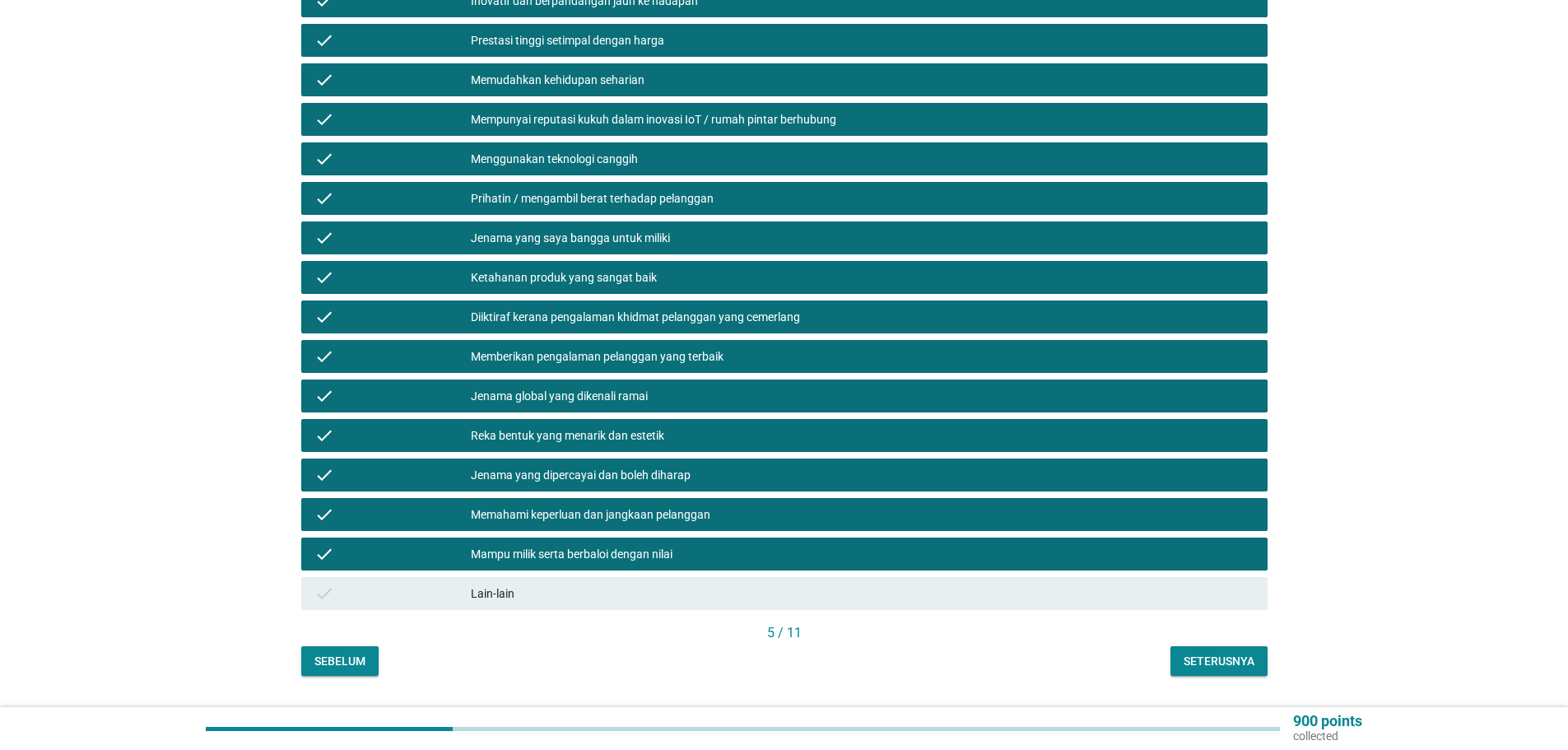
scroll to position [326, 0]
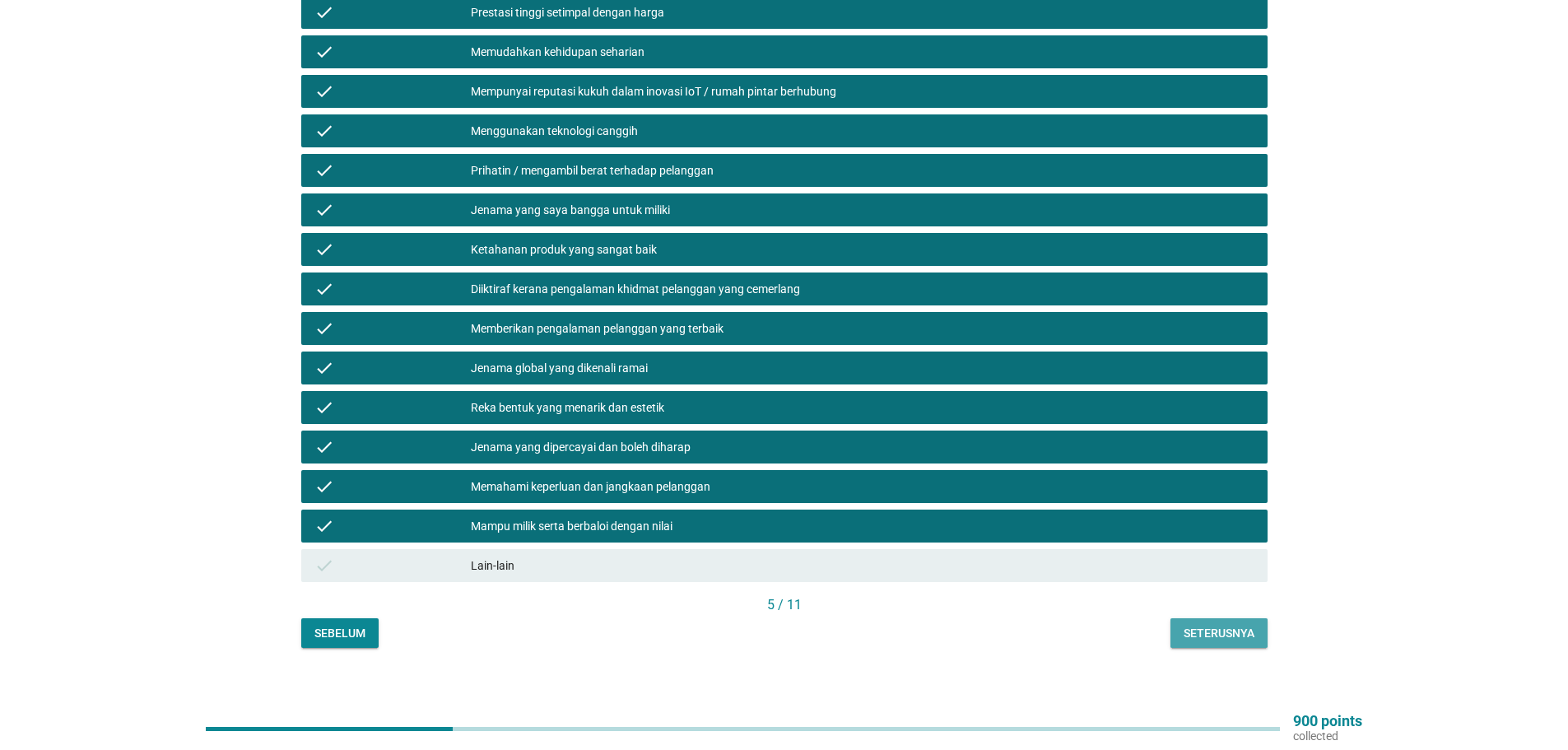
click at [1200, 625] on div "Seterusnya" at bounding box center [1218, 633] width 71 height 17
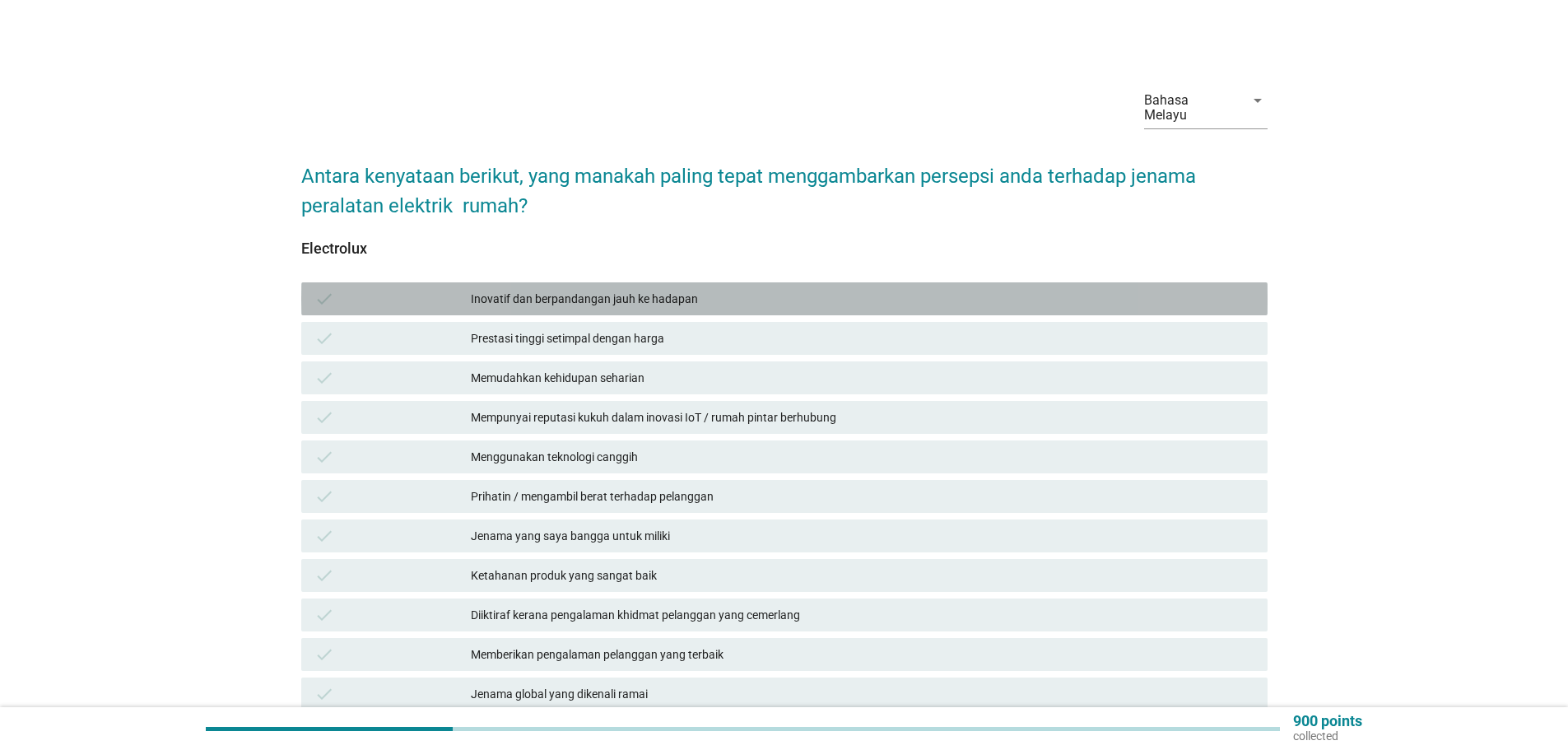
click at [530, 289] on div "Inovatif dan berpandangan jauh ke hadapan" at bounding box center [862, 298] width 784 height 20
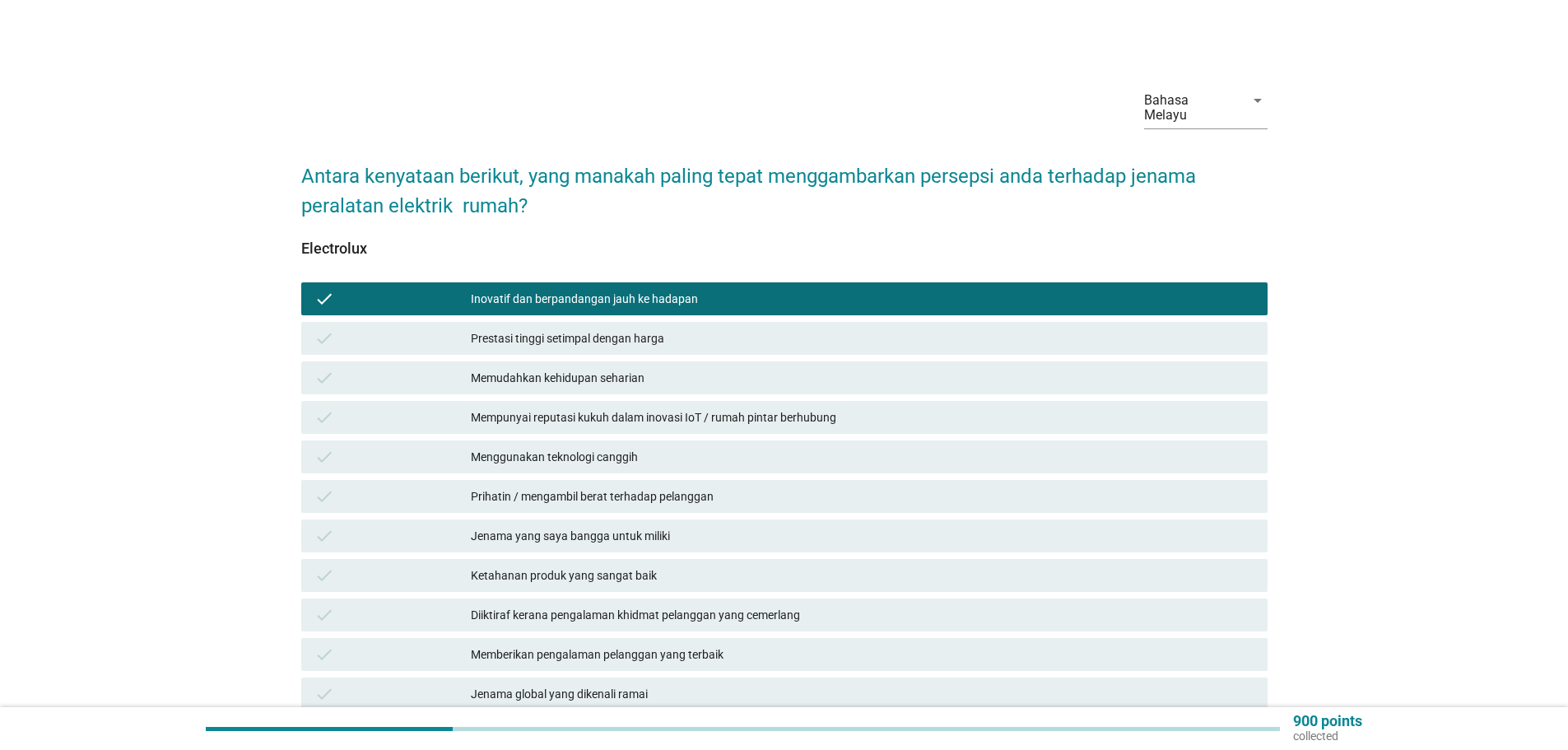
click at [536, 328] on div "Prestasi tinggi setimpal dengan harga" at bounding box center [862, 338] width 784 height 20
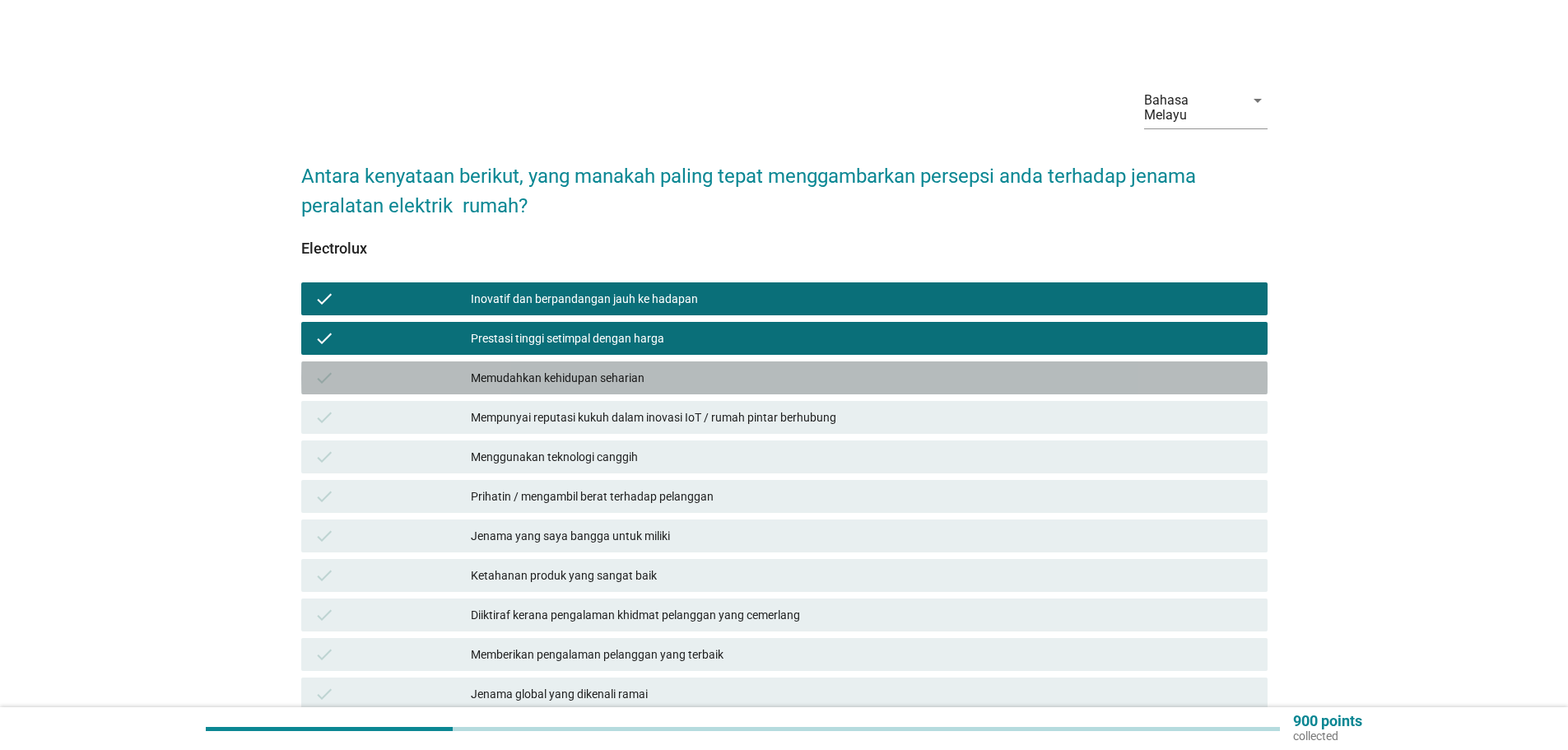
click at [547, 368] on div "Memudahkan kehidupan seharian" at bounding box center [862, 377] width 784 height 20
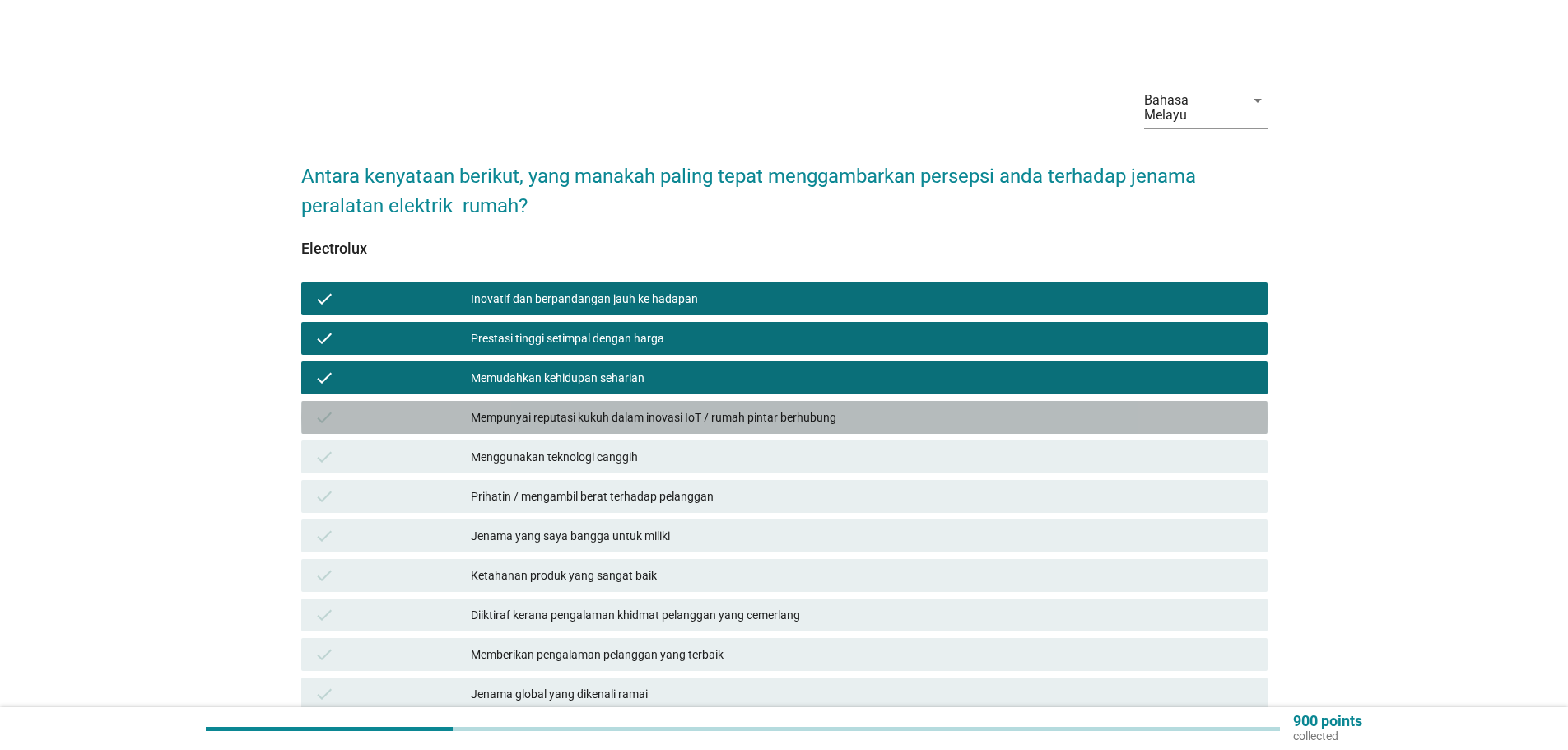
click at [549, 407] on div "Mempunyai reputasi kukuh dalam inovasi IoT / rumah pintar berhubung" at bounding box center [862, 417] width 784 height 20
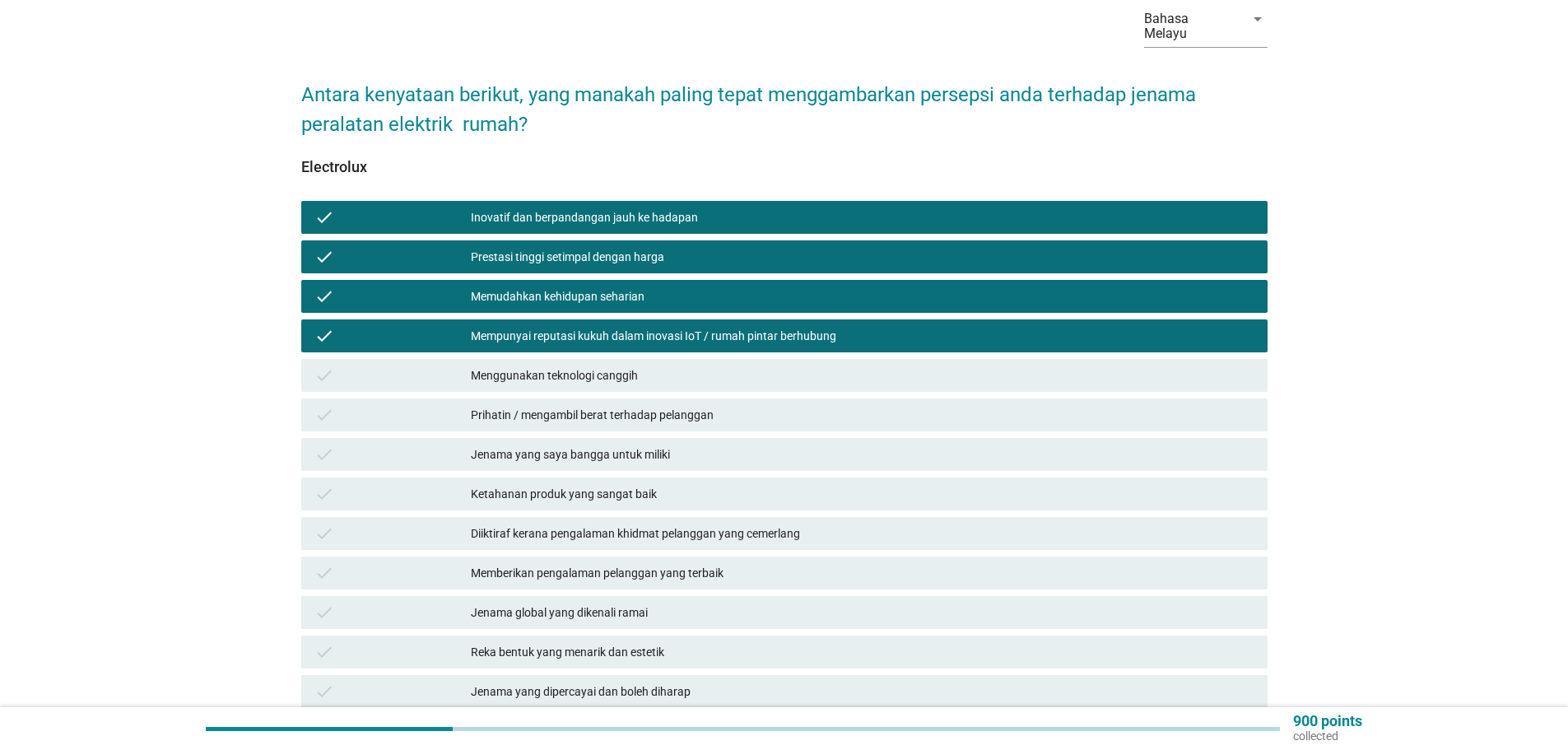
scroll to position [82, 0]
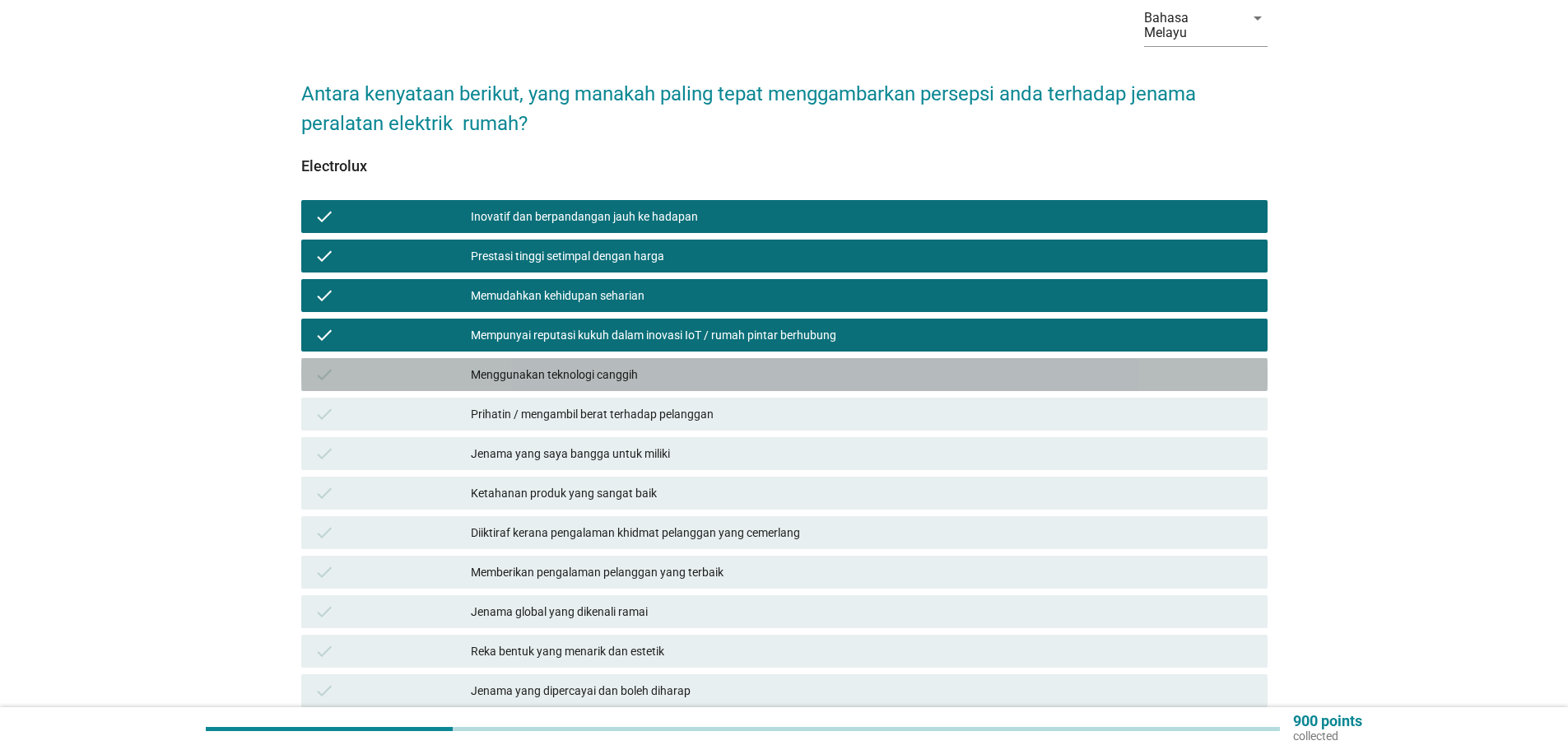
click at [571, 366] on div "Menggunakan teknologi canggih" at bounding box center [862, 375] width 784 height 20
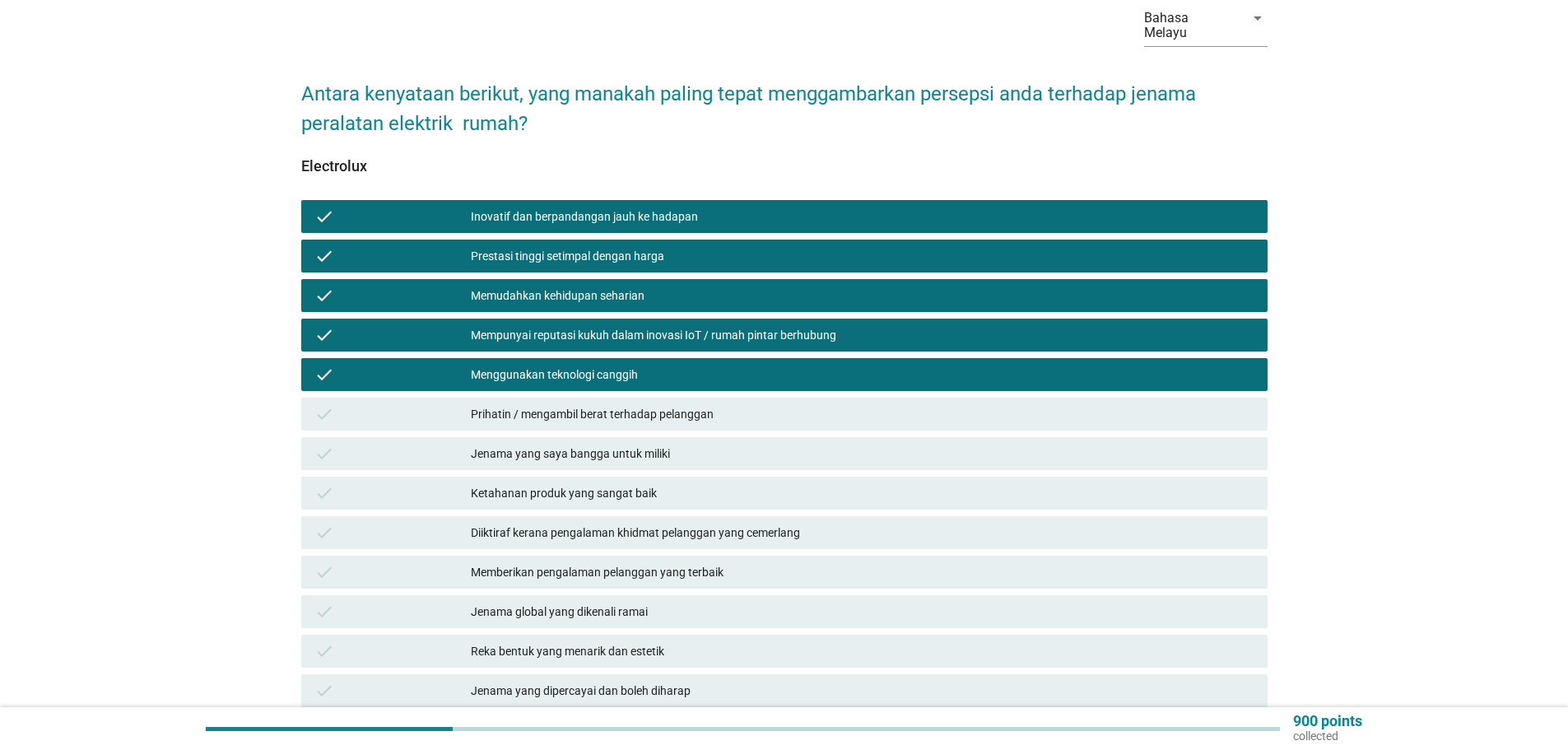
click at [592, 405] on div "Prihatin / mengambil berat terhadap pelanggan" at bounding box center [862, 414] width 784 height 20
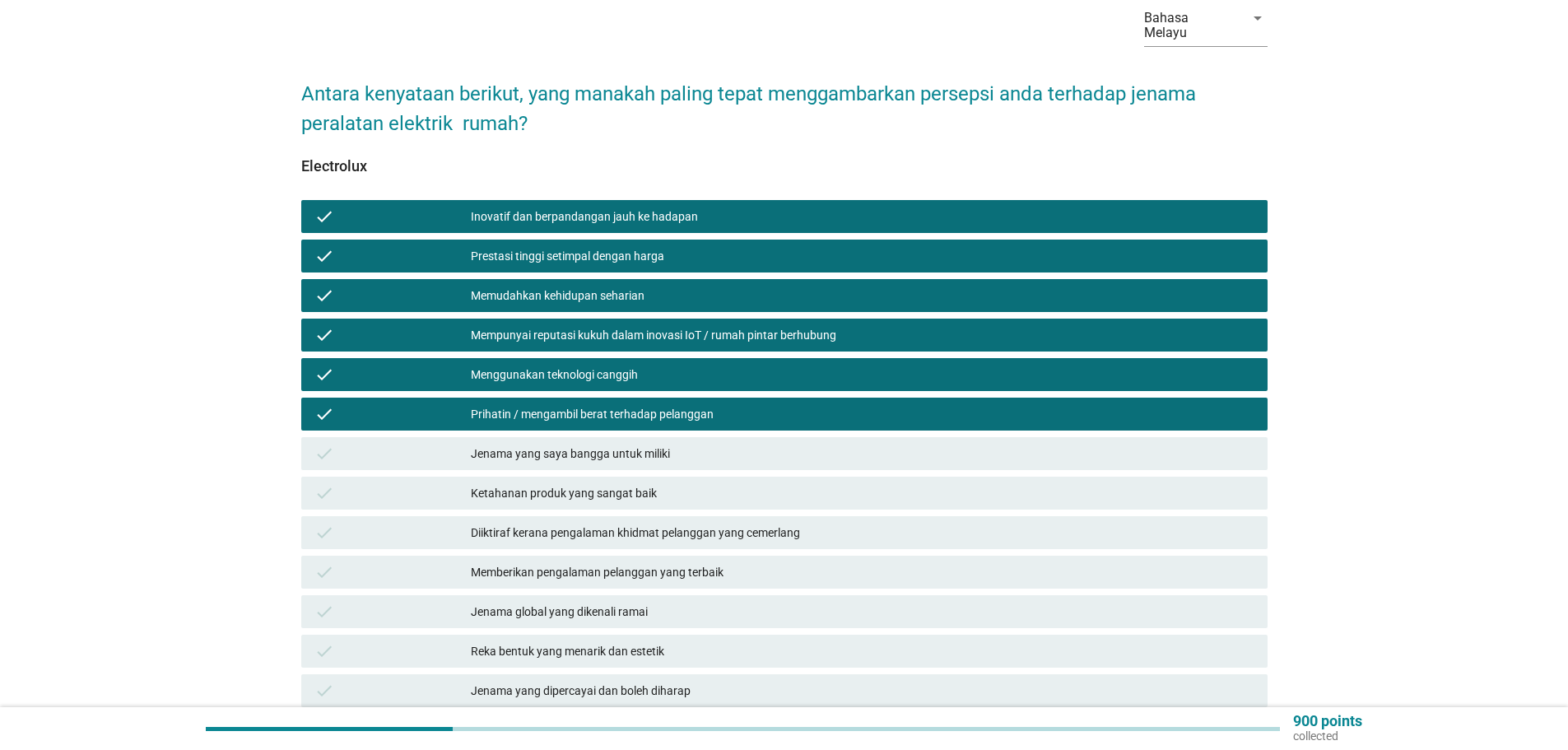
click at [589, 448] on div "Jenama yang saya bangga untuk miliki" at bounding box center [862, 454] width 784 height 20
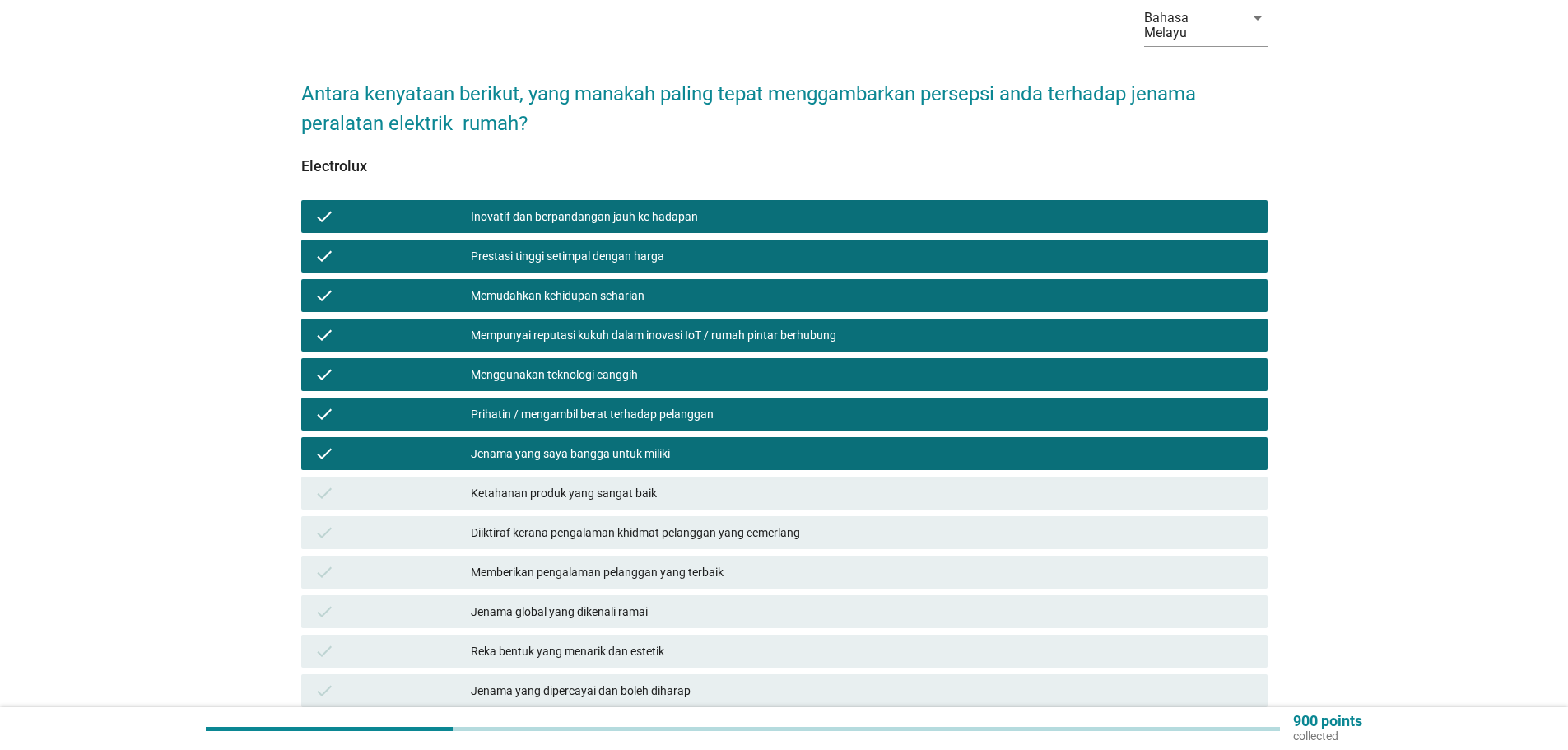
click at [622, 484] on div "Ketahanan produk yang sangat baik" at bounding box center [862, 493] width 784 height 20
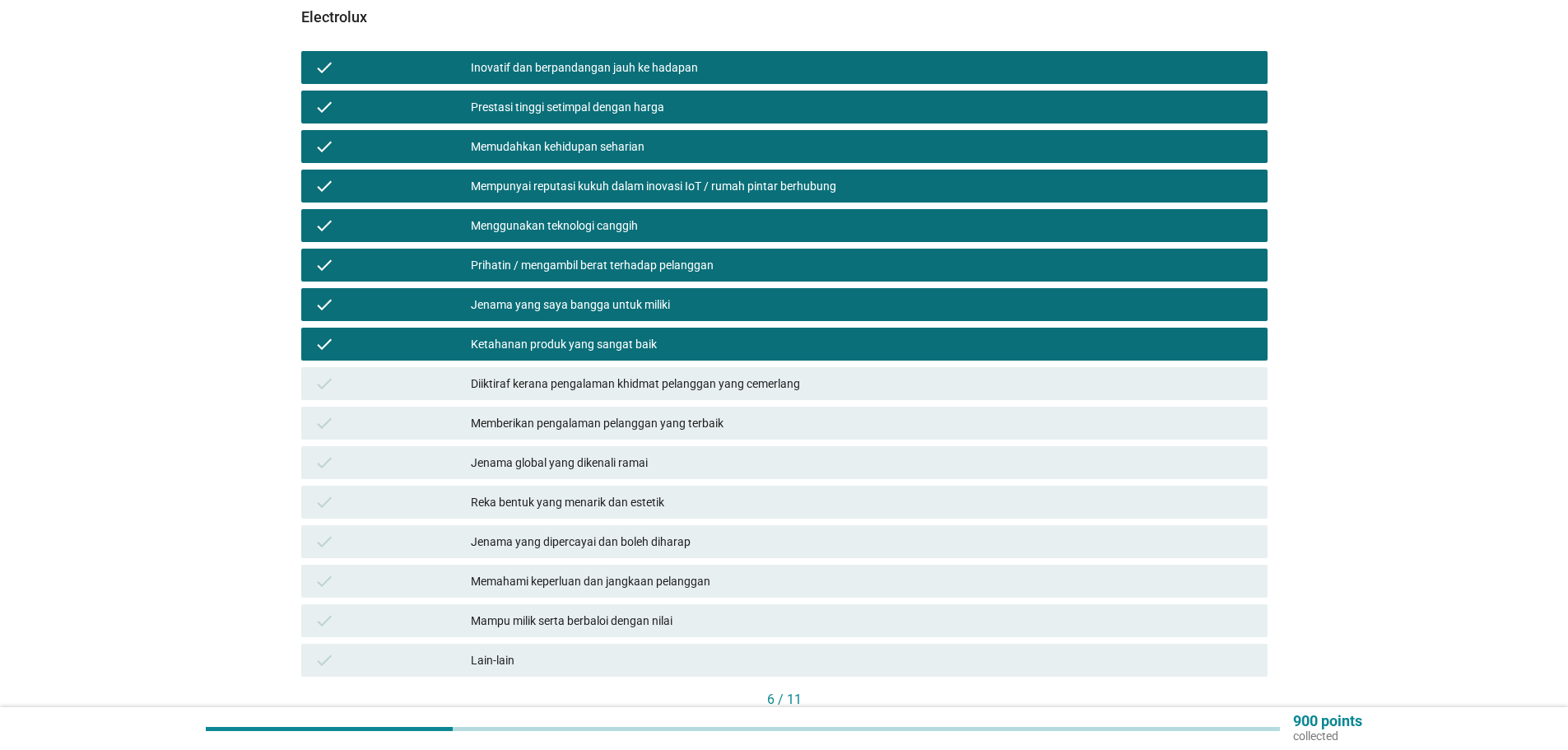
scroll to position [247, 0]
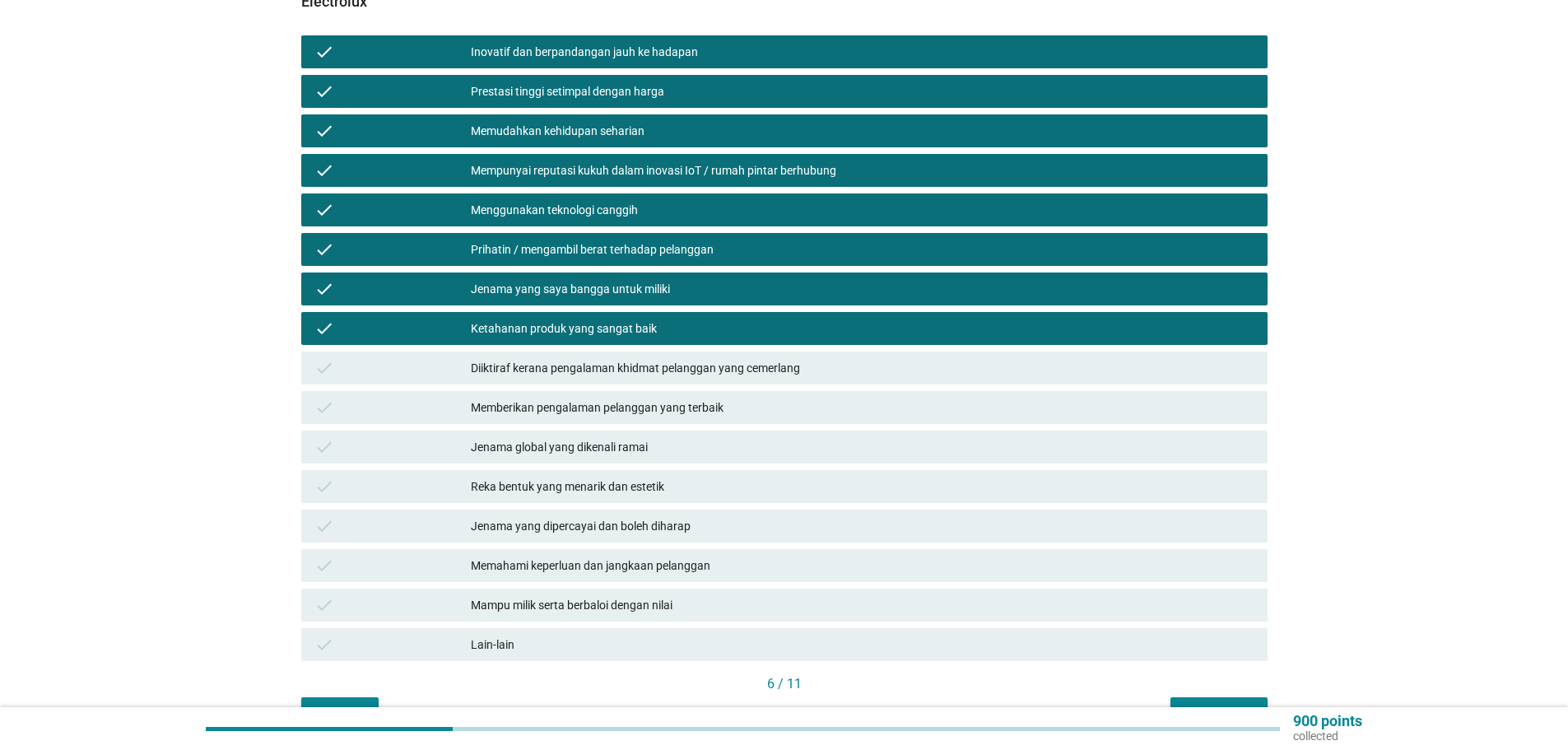
click at [578, 359] on div "Diiktiraf kerana pengalaman khidmat pelanggan yang cemerlang" at bounding box center [862, 368] width 784 height 20
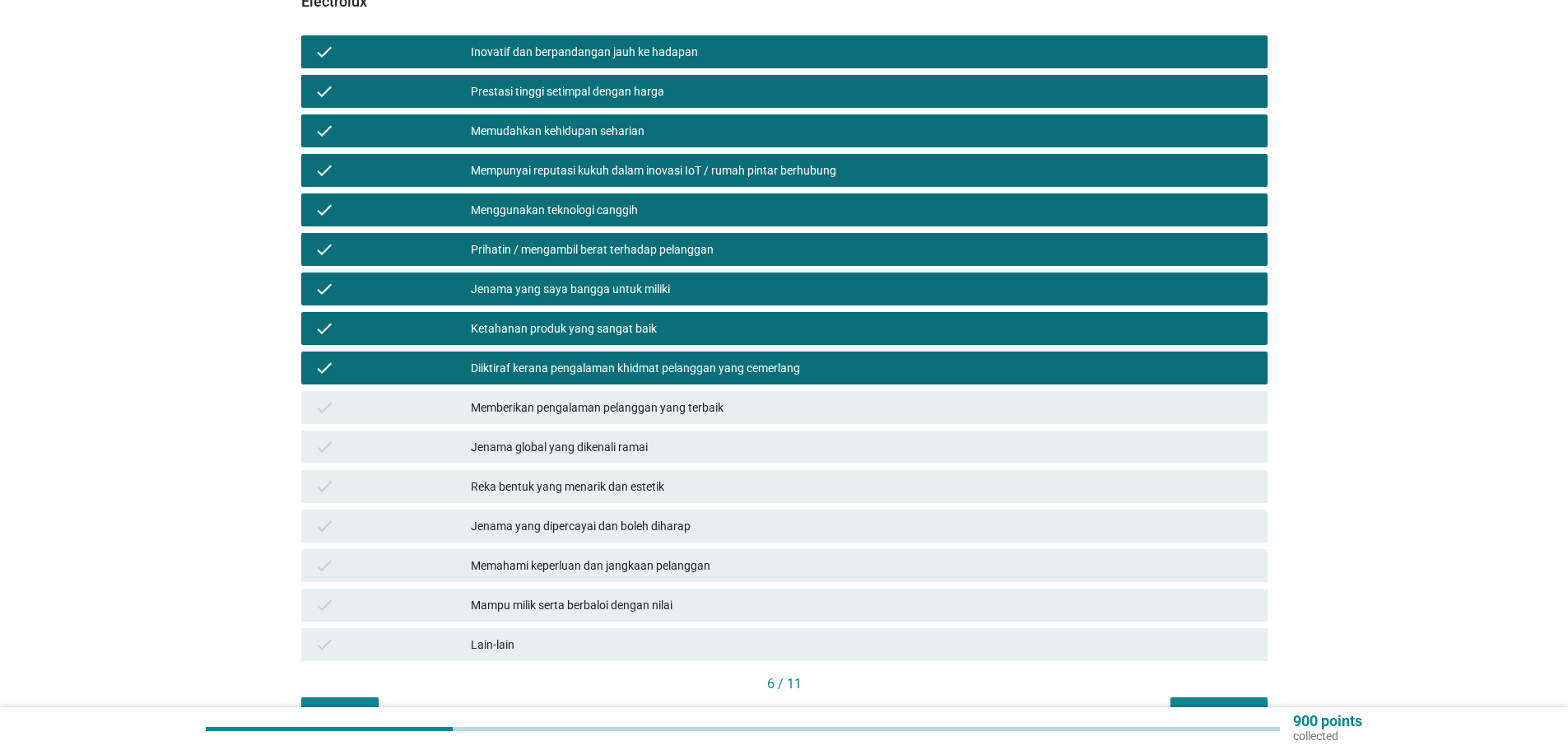
click at [609, 398] on div "Memberikan pengalaman pelanggan yang terbaik" at bounding box center [862, 407] width 784 height 20
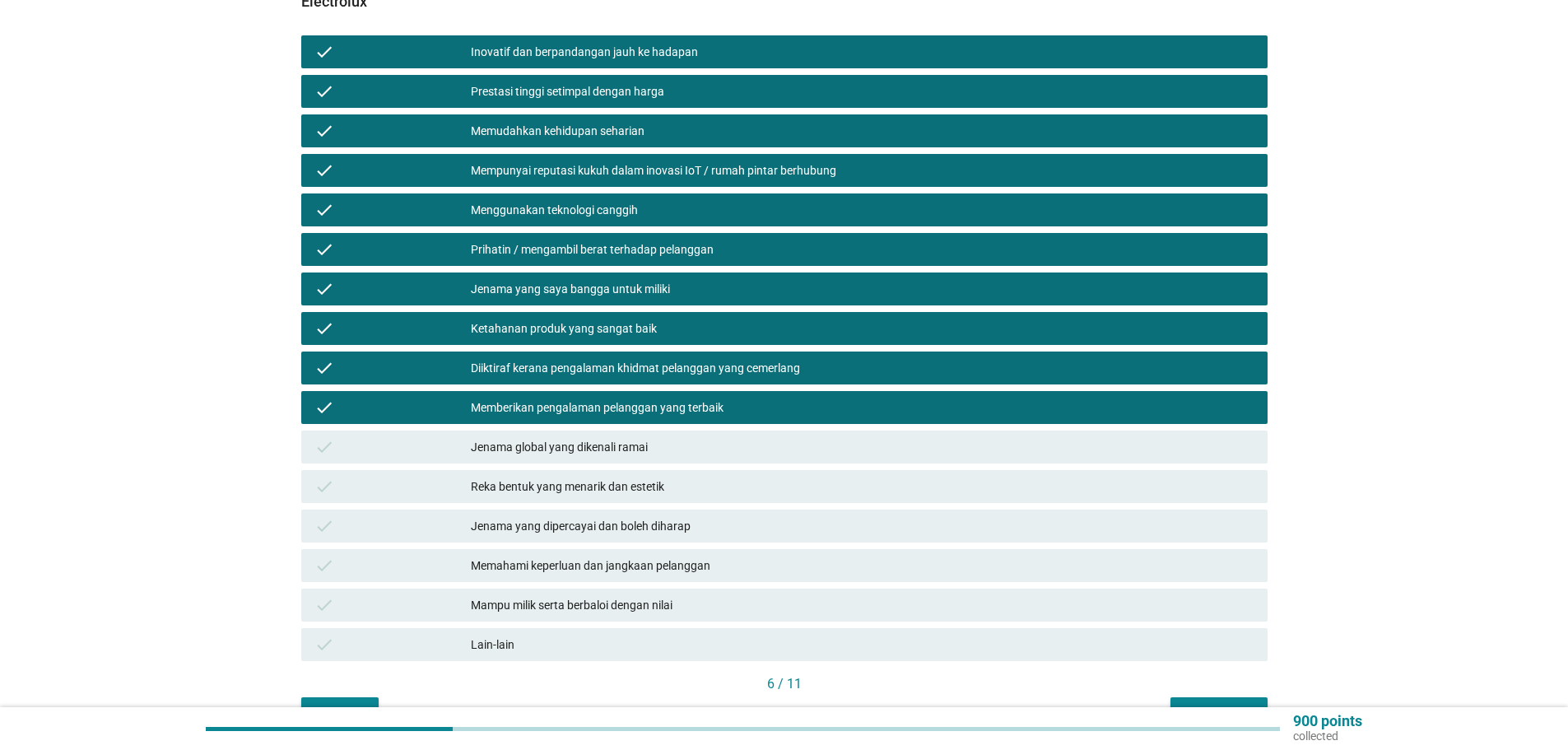
click at [621, 427] on div "check Jenama global yang dikenali ramai" at bounding box center [784, 447] width 973 height 40
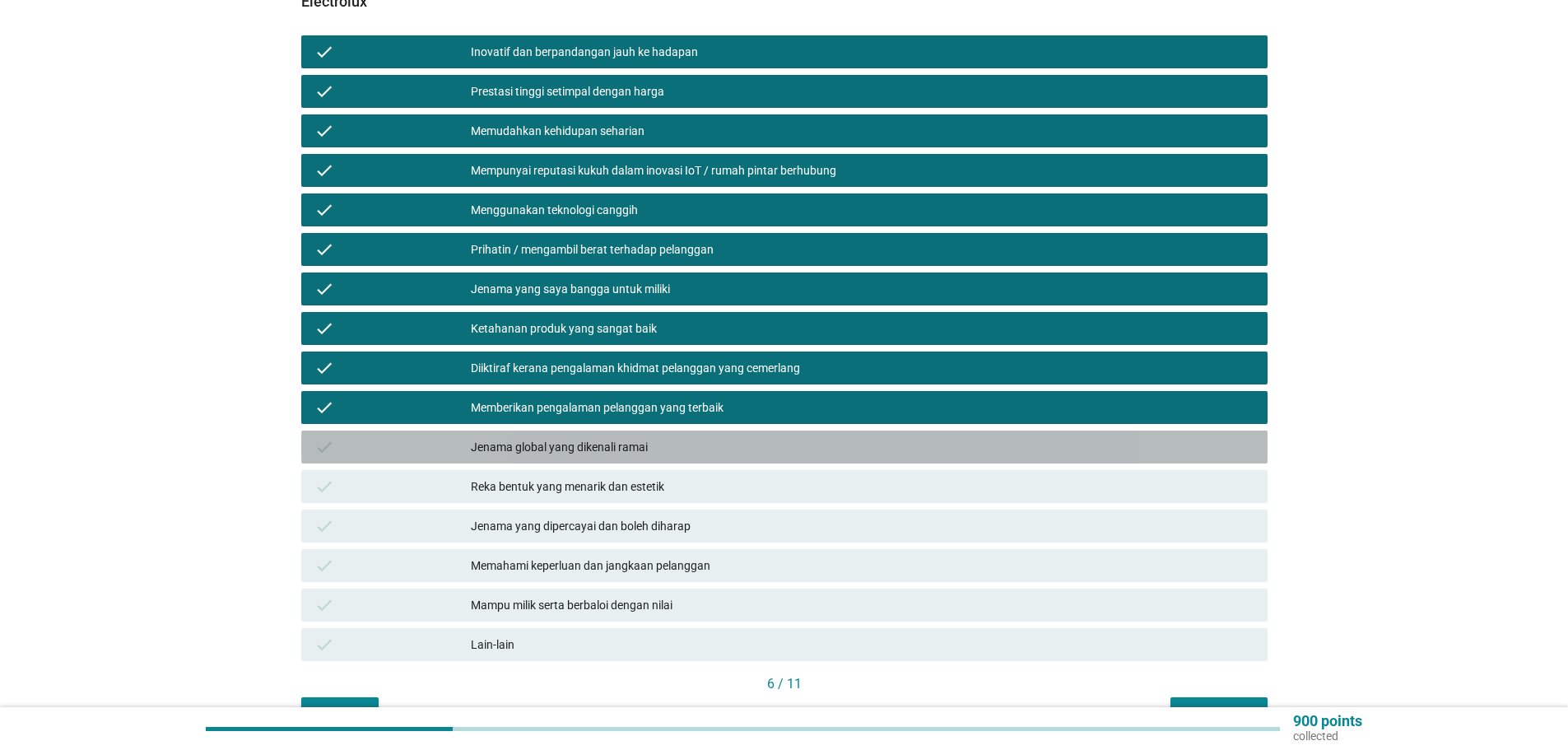
click at [634, 439] on div "Jenama global yang dikenali ramai" at bounding box center [862, 447] width 784 height 20
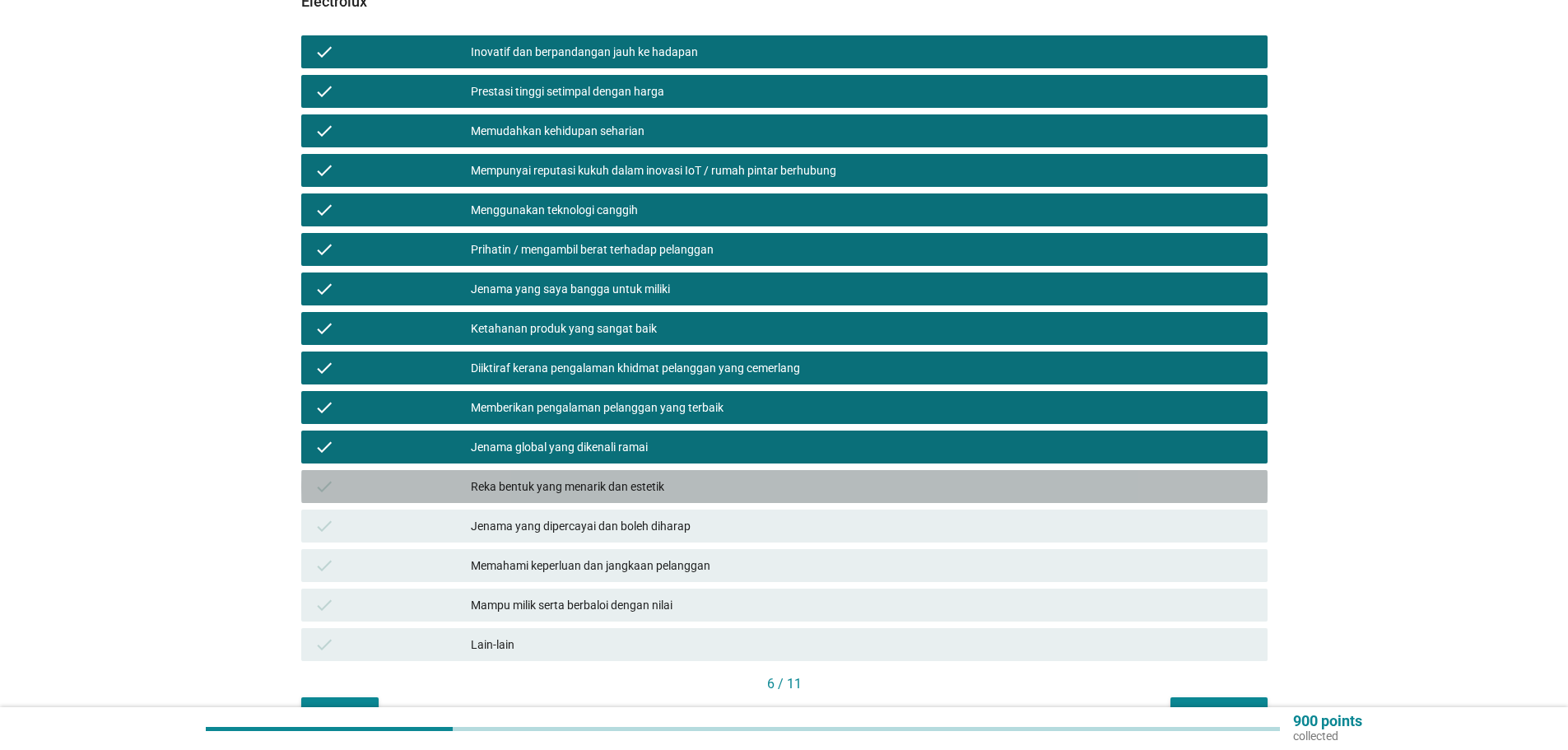
click at [660, 477] on div "Reka bentuk yang menarik dan estetik" at bounding box center [862, 487] width 784 height 20
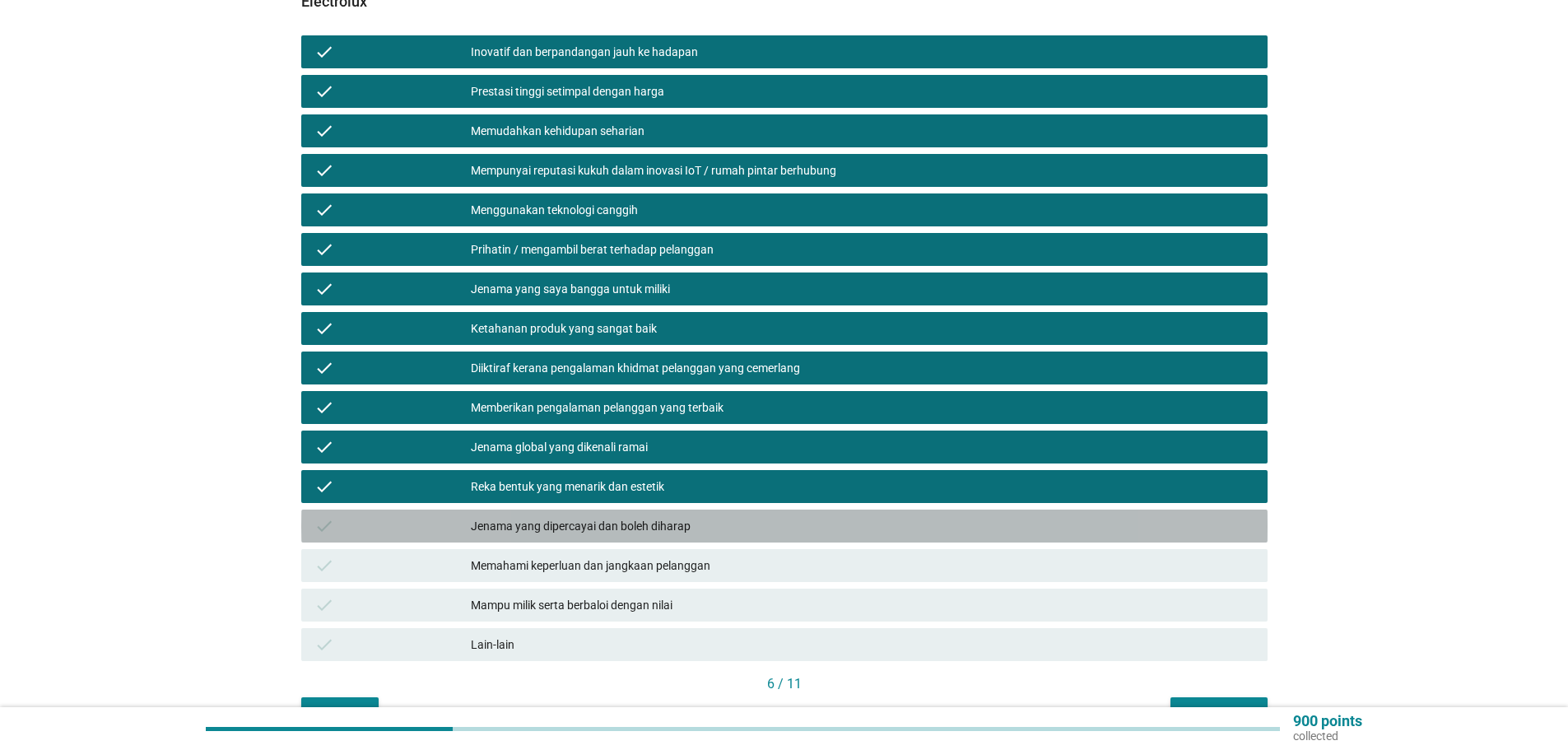
click at [661, 523] on div "check Jenama yang dipercayai dan boleh diharap" at bounding box center [784, 526] width 966 height 33
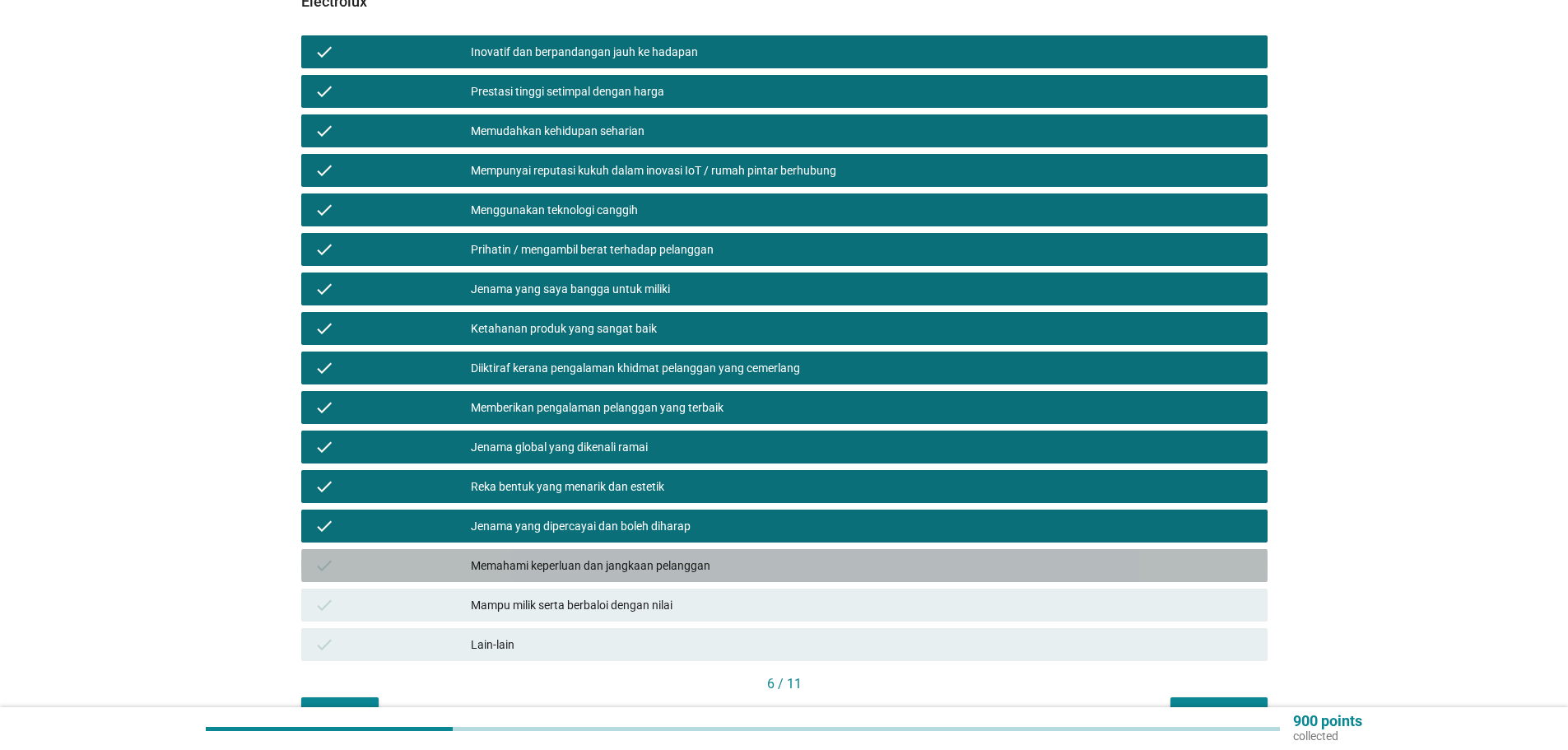
click at [688, 557] on div "Memahami keperluan dan jangkaan pelanggan" at bounding box center [862, 566] width 784 height 20
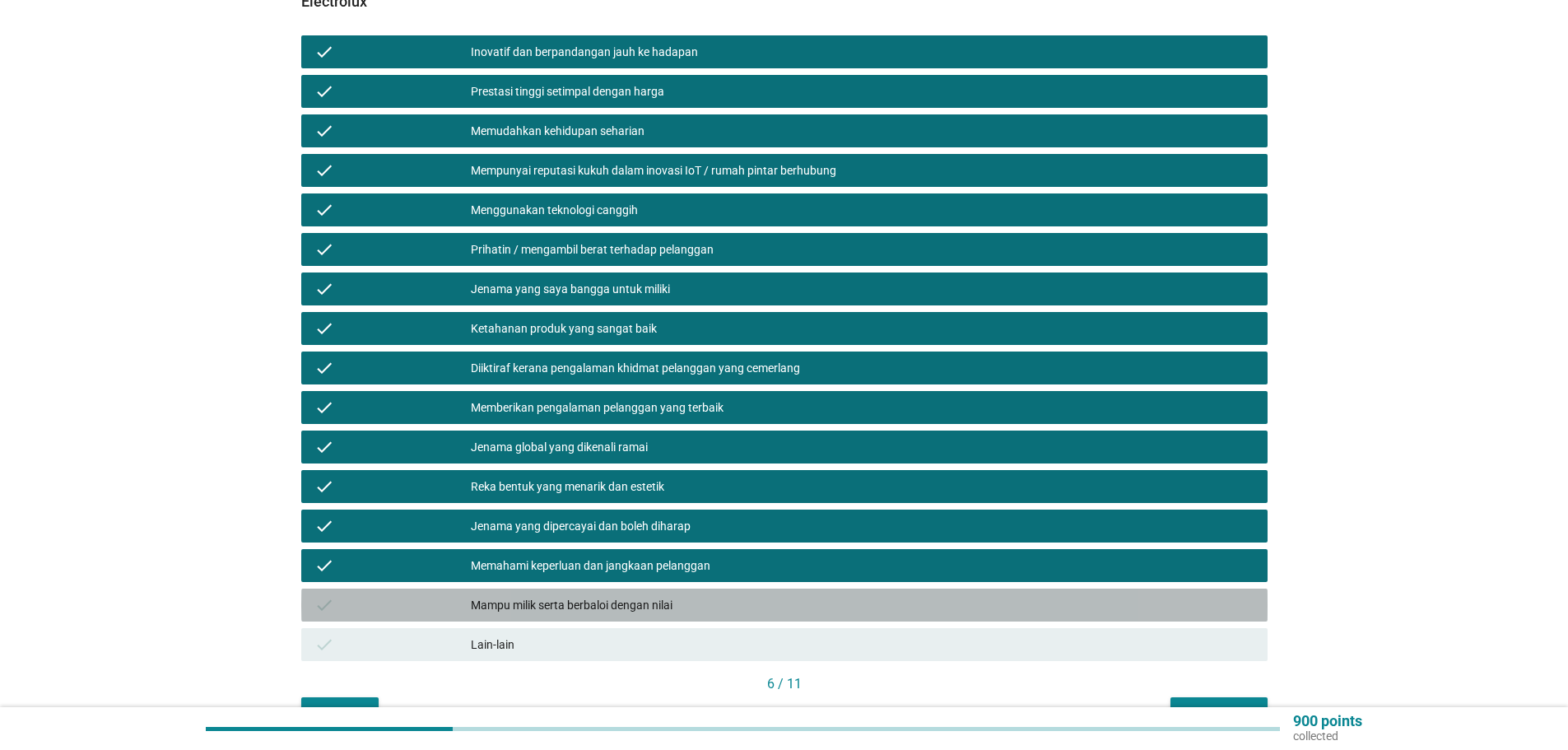
click at [654, 596] on div "Mampu milik serta berbaloi dengan nilai" at bounding box center [862, 605] width 784 height 20
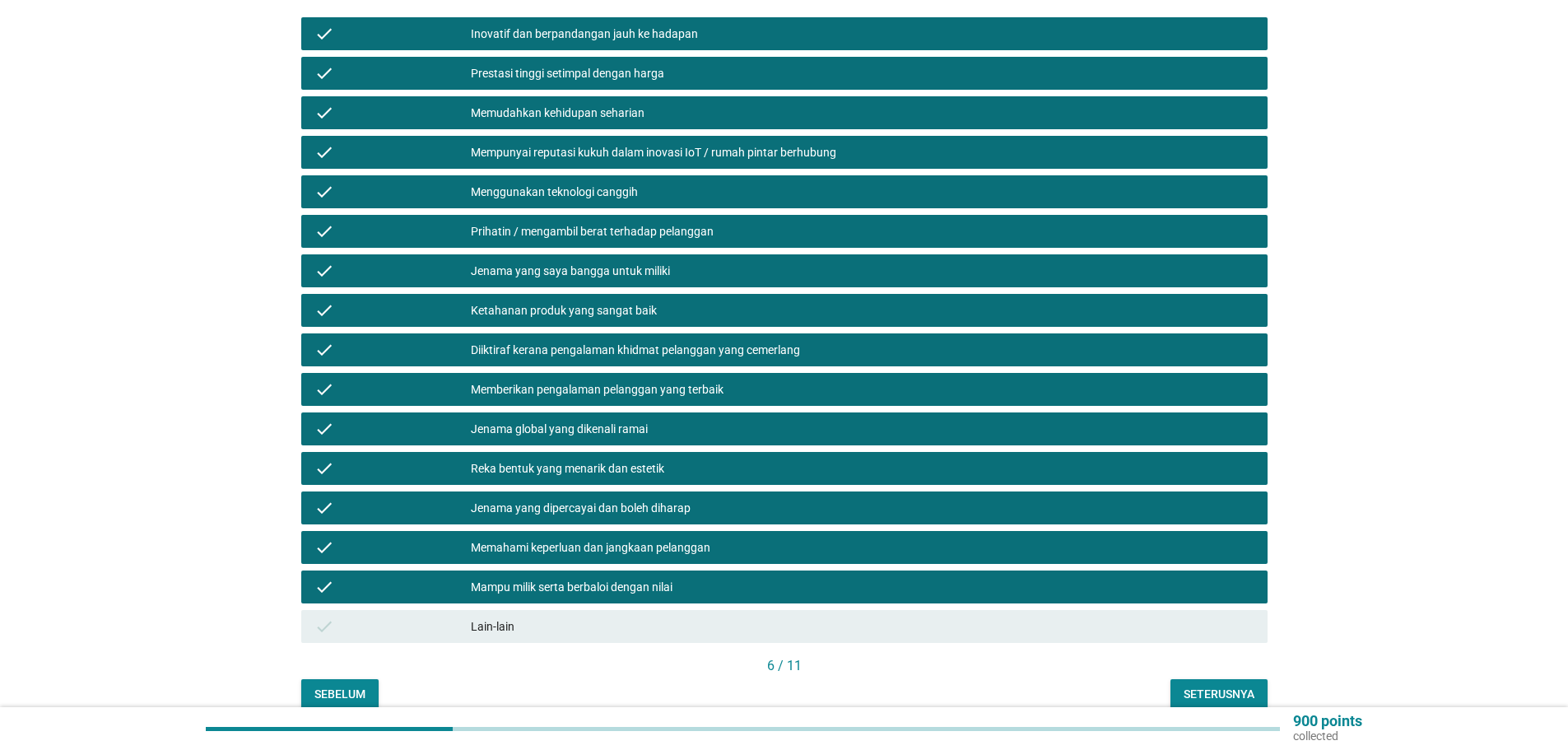
scroll to position [326, 0]
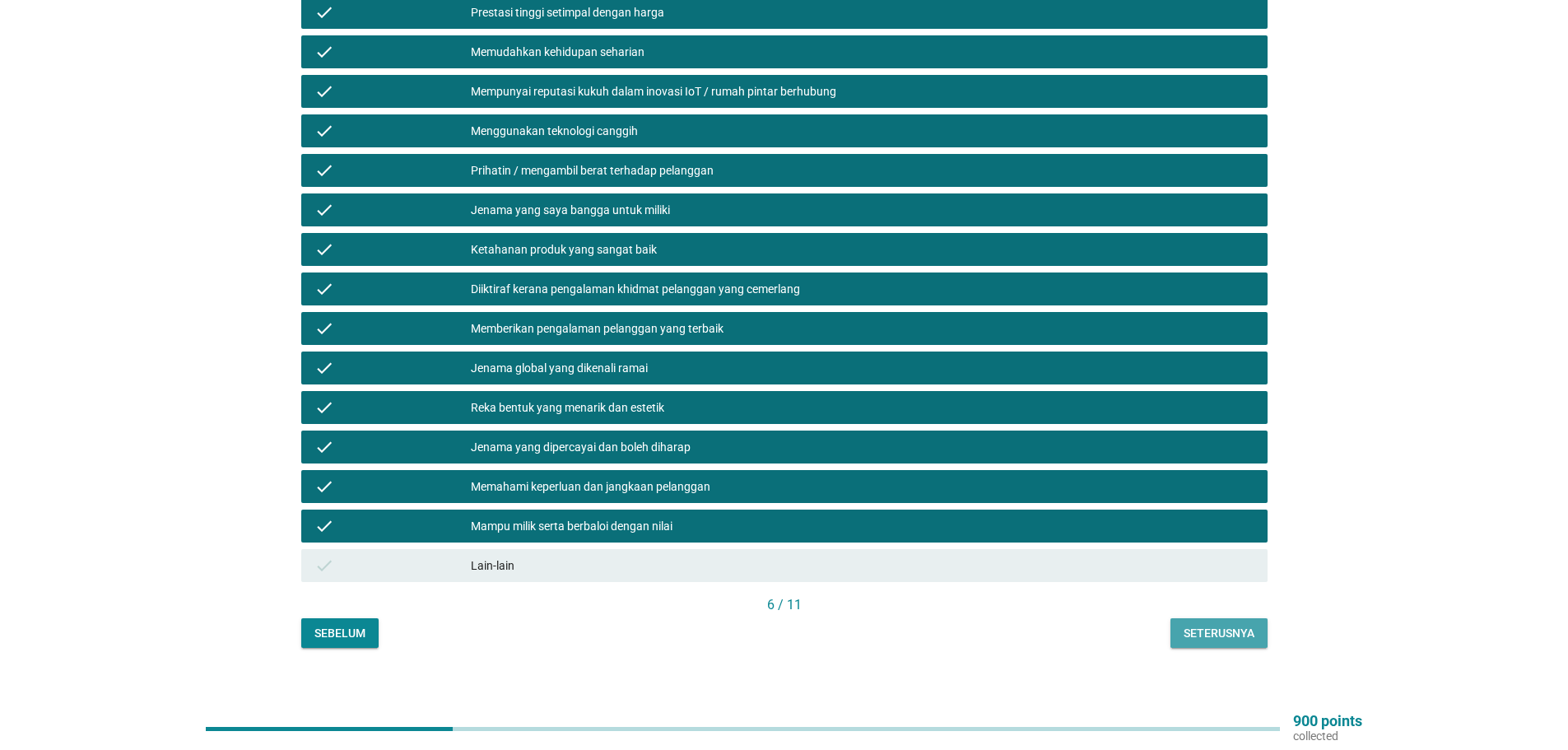
click at [1219, 625] on div "Seterusnya" at bounding box center [1218, 633] width 71 height 17
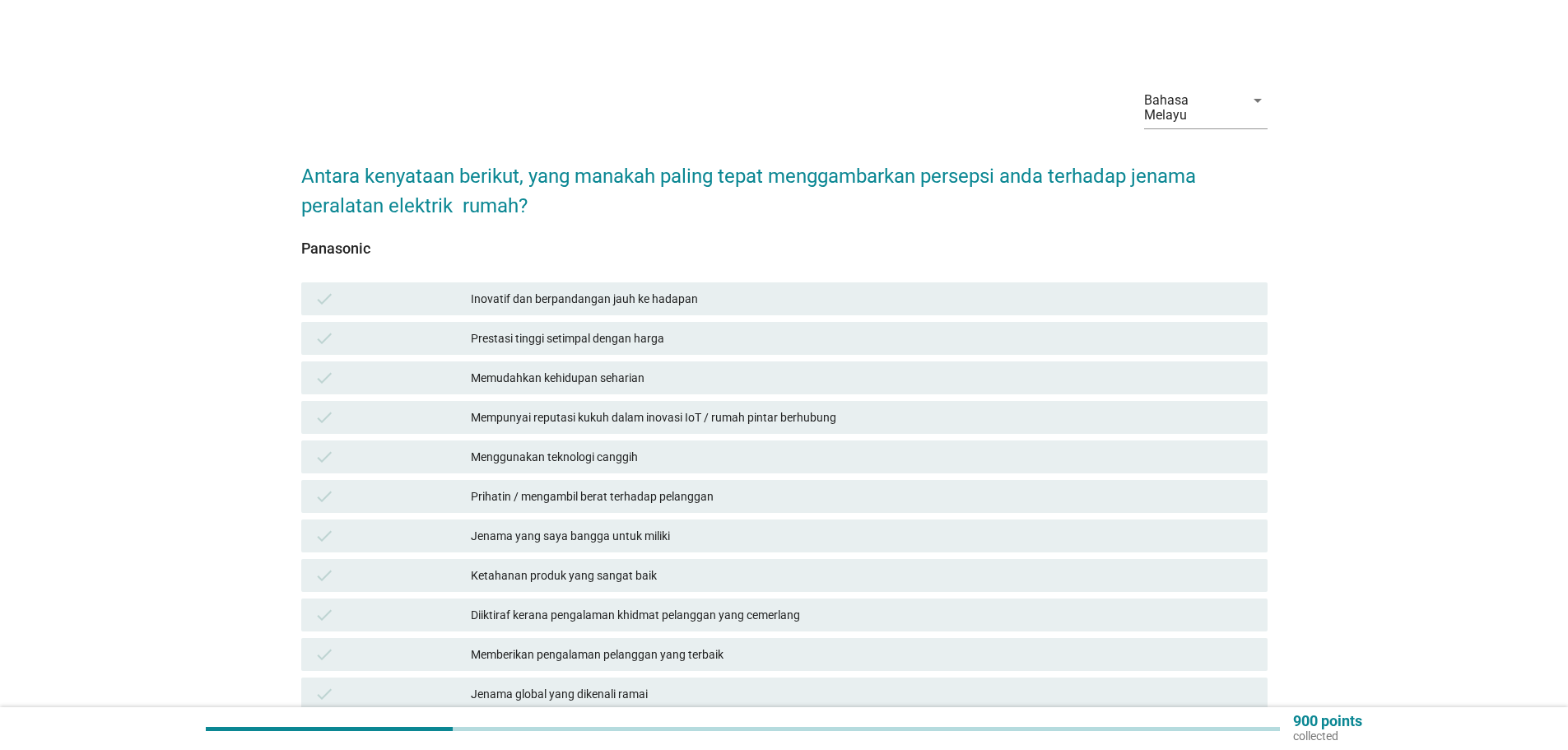
click at [615, 289] on div "Inovatif dan berpandangan jauh ke hadapan" at bounding box center [862, 298] width 784 height 20
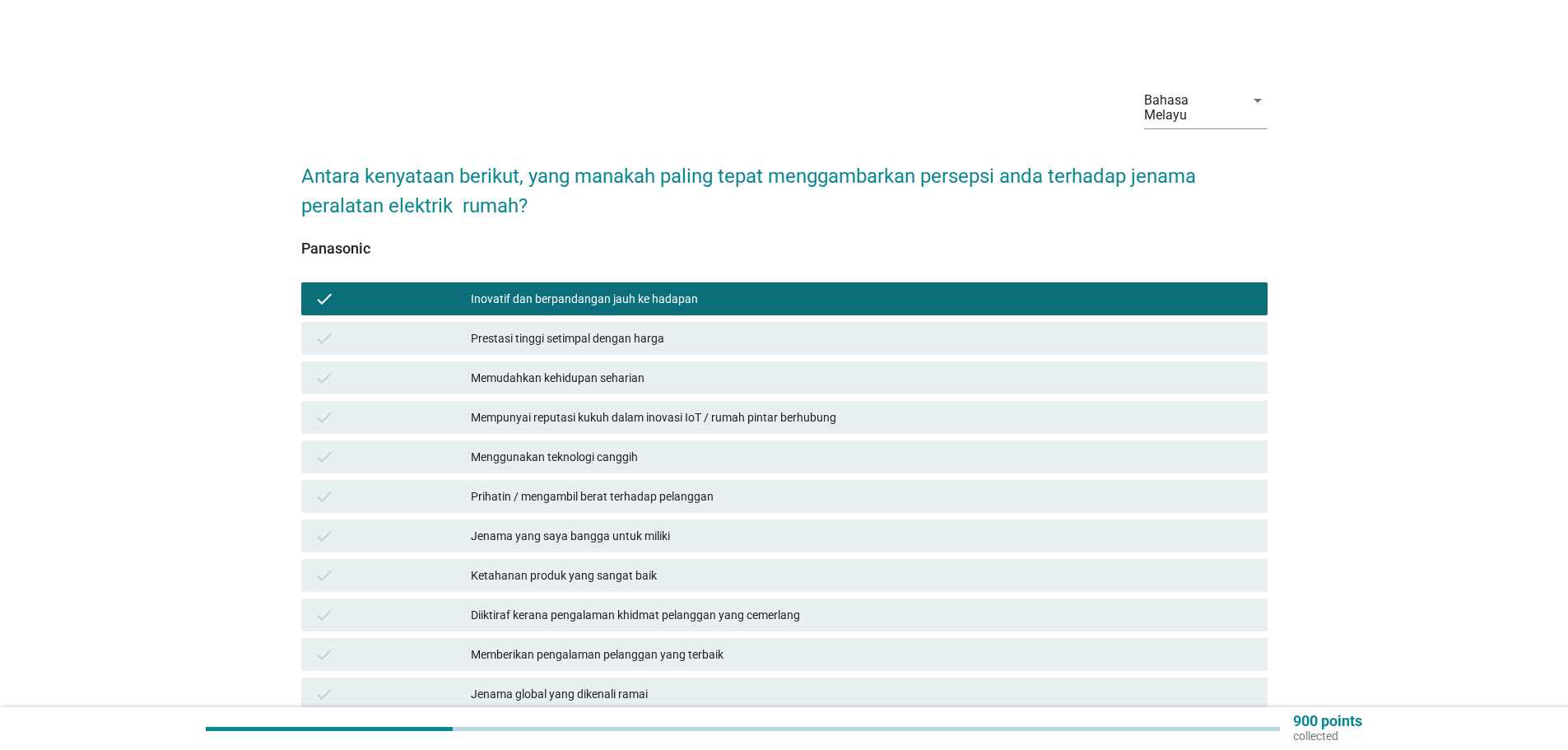
click at [584, 328] on div "Prestasi tinggi setimpal dengan harga" at bounding box center [862, 338] width 784 height 20
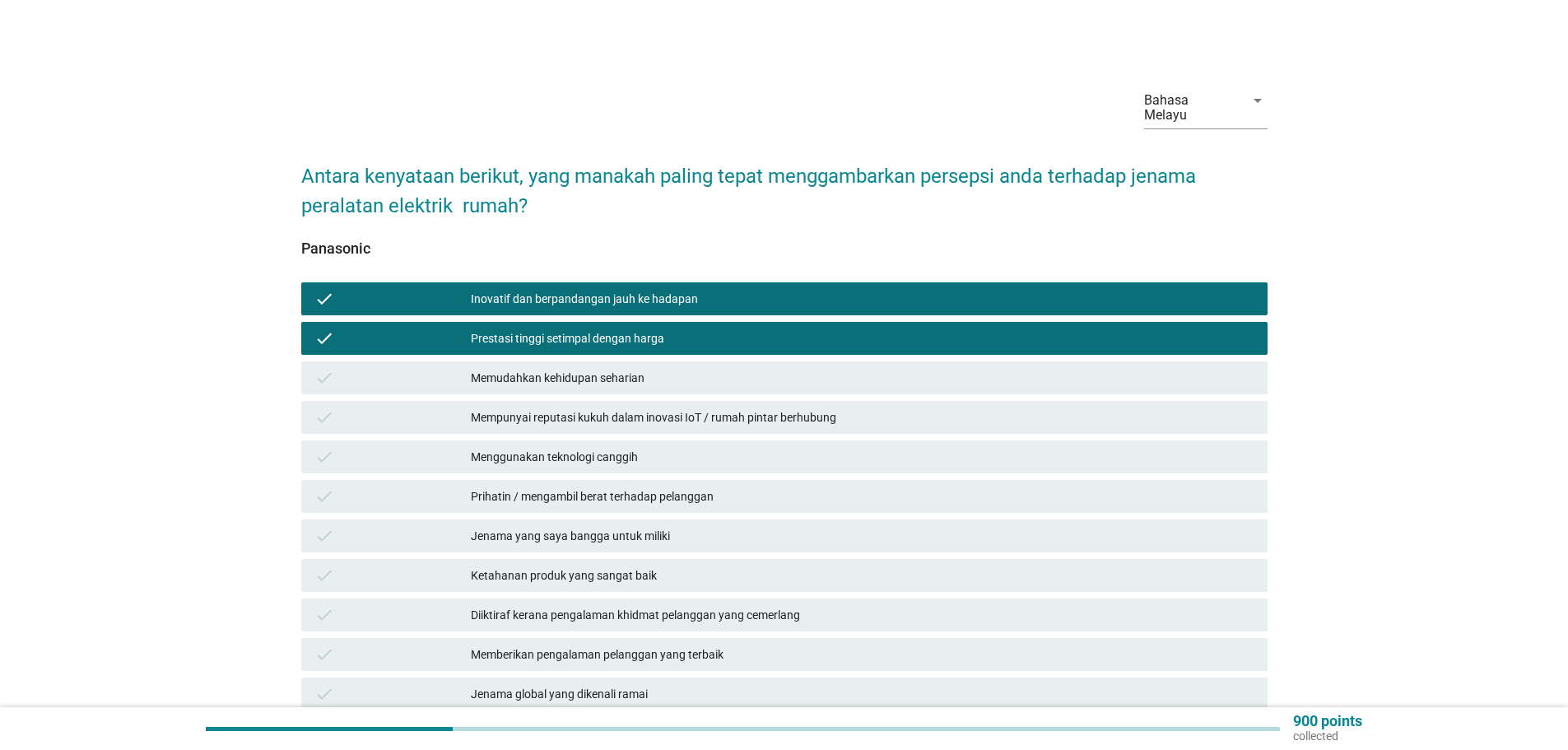
click at [605, 368] on div "Memudahkan kehidupan seharian" at bounding box center [862, 377] width 784 height 20
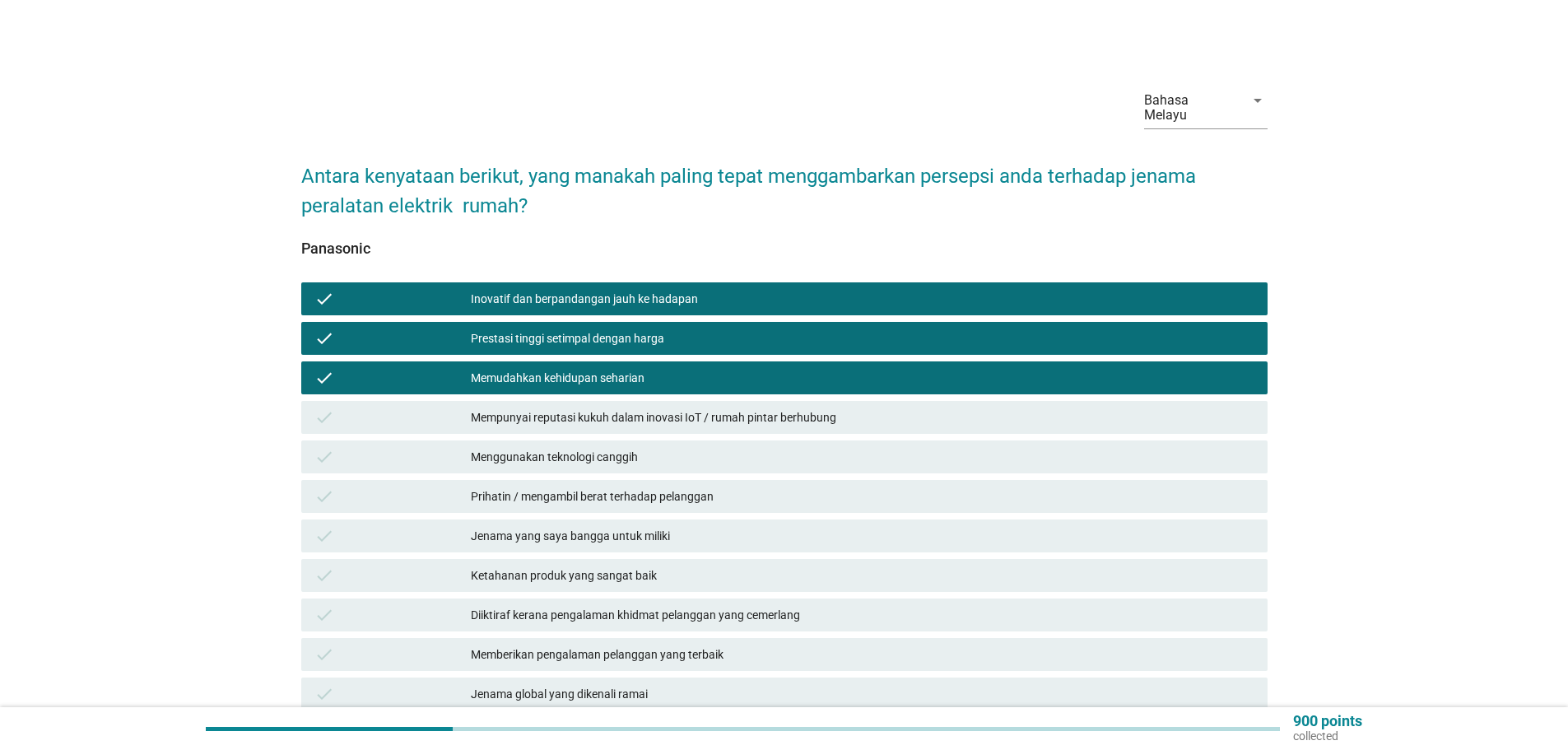
click at [655, 407] on div "Mempunyai reputasi kukuh dalam inovasi IoT / rumah pintar berhubung" at bounding box center [862, 417] width 784 height 20
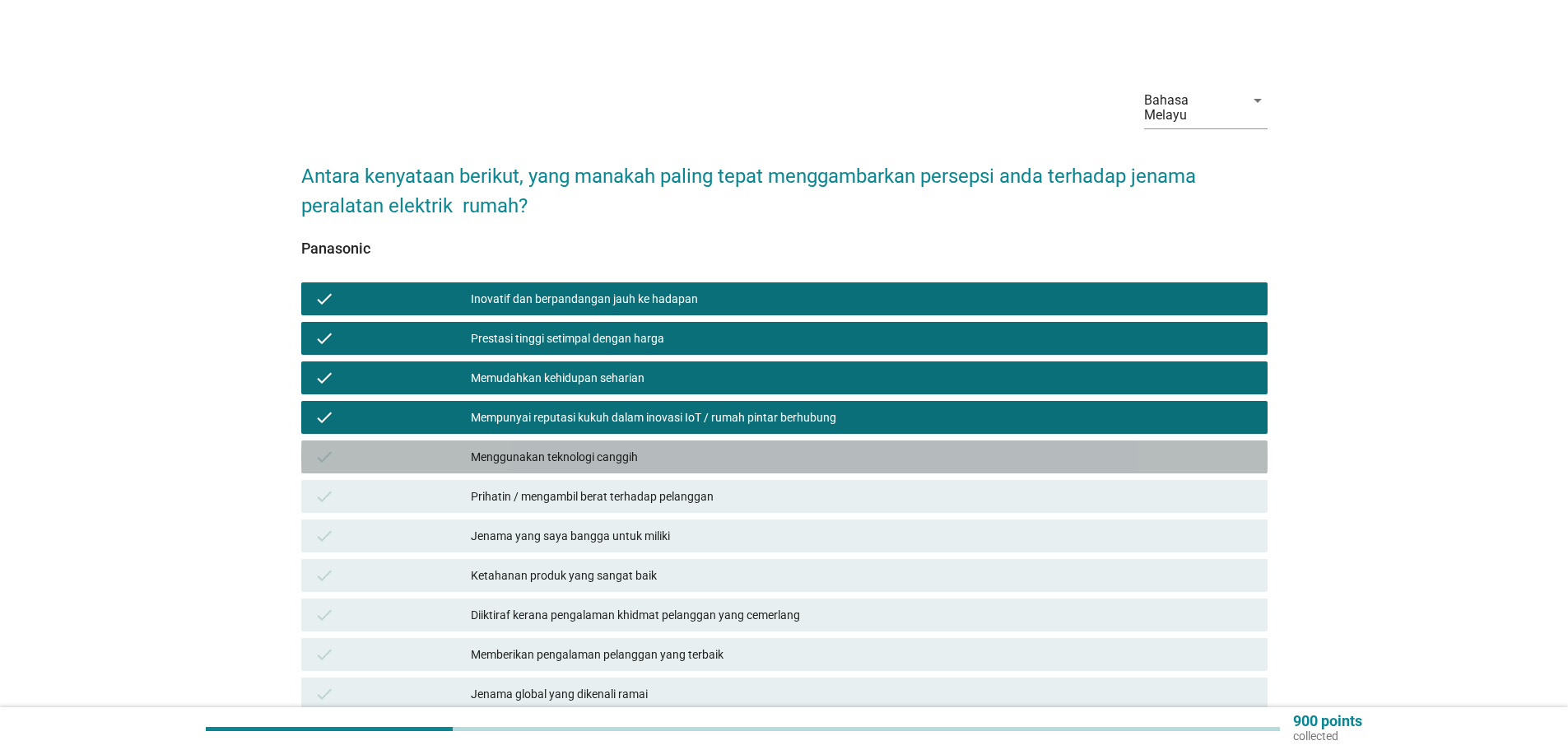
click at [628, 448] on div "Menggunakan teknologi canggih" at bounding box center [862, 456] width 784 height 20
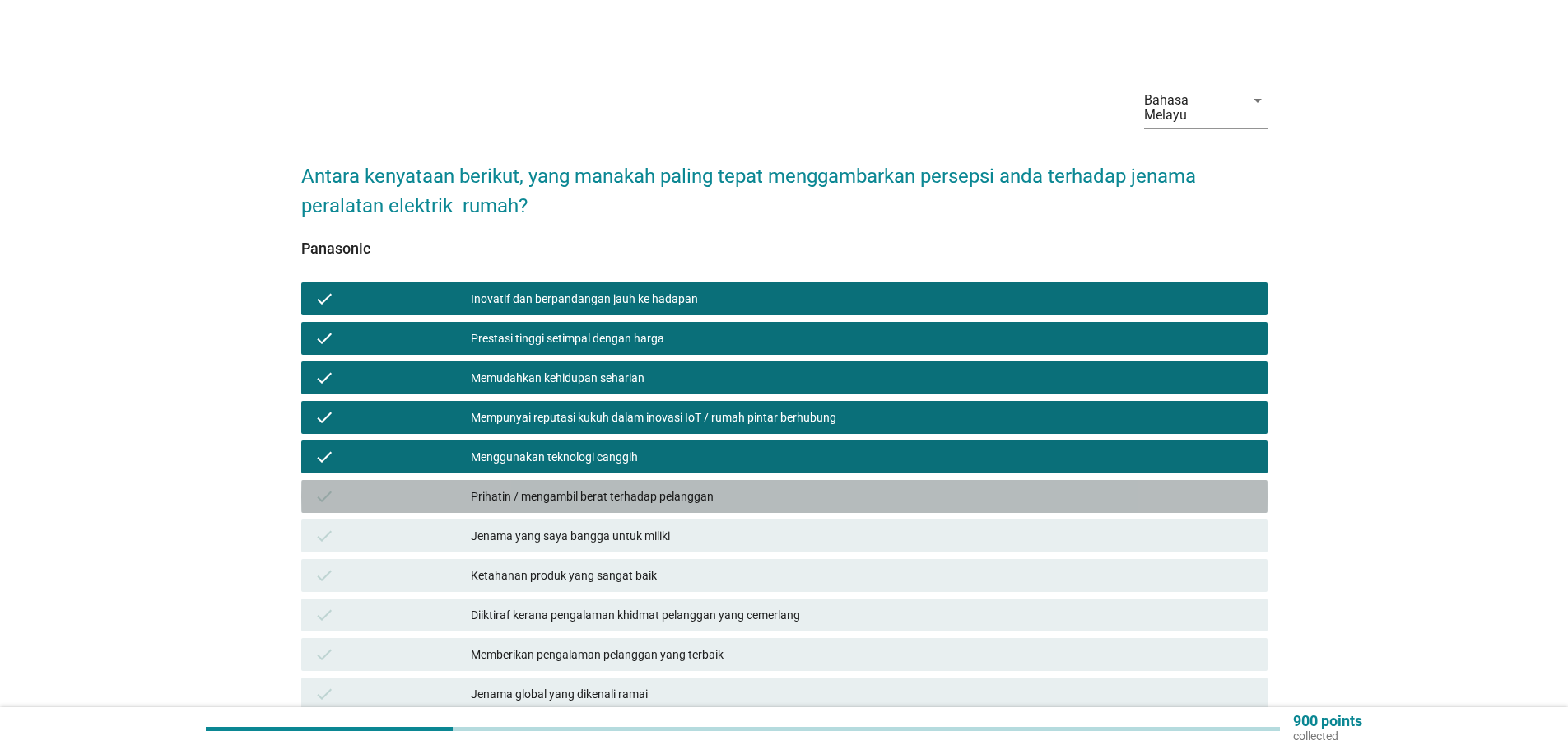
click at [606, 487] on div "Prihatin / mengambil berat terhadap pelanggan" at bounding box center [862, 496] width 784 height 20
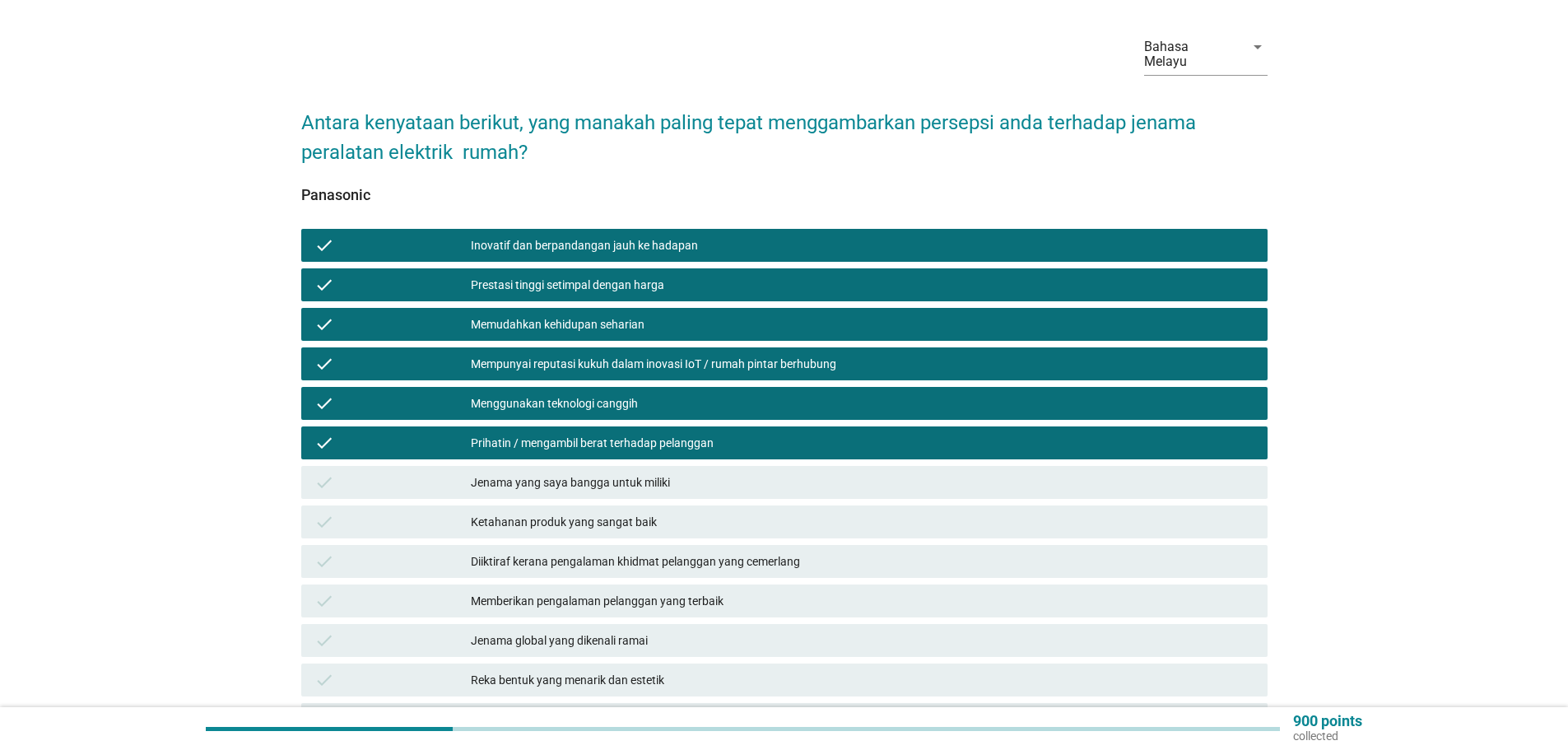
scroll to position [82, 0]
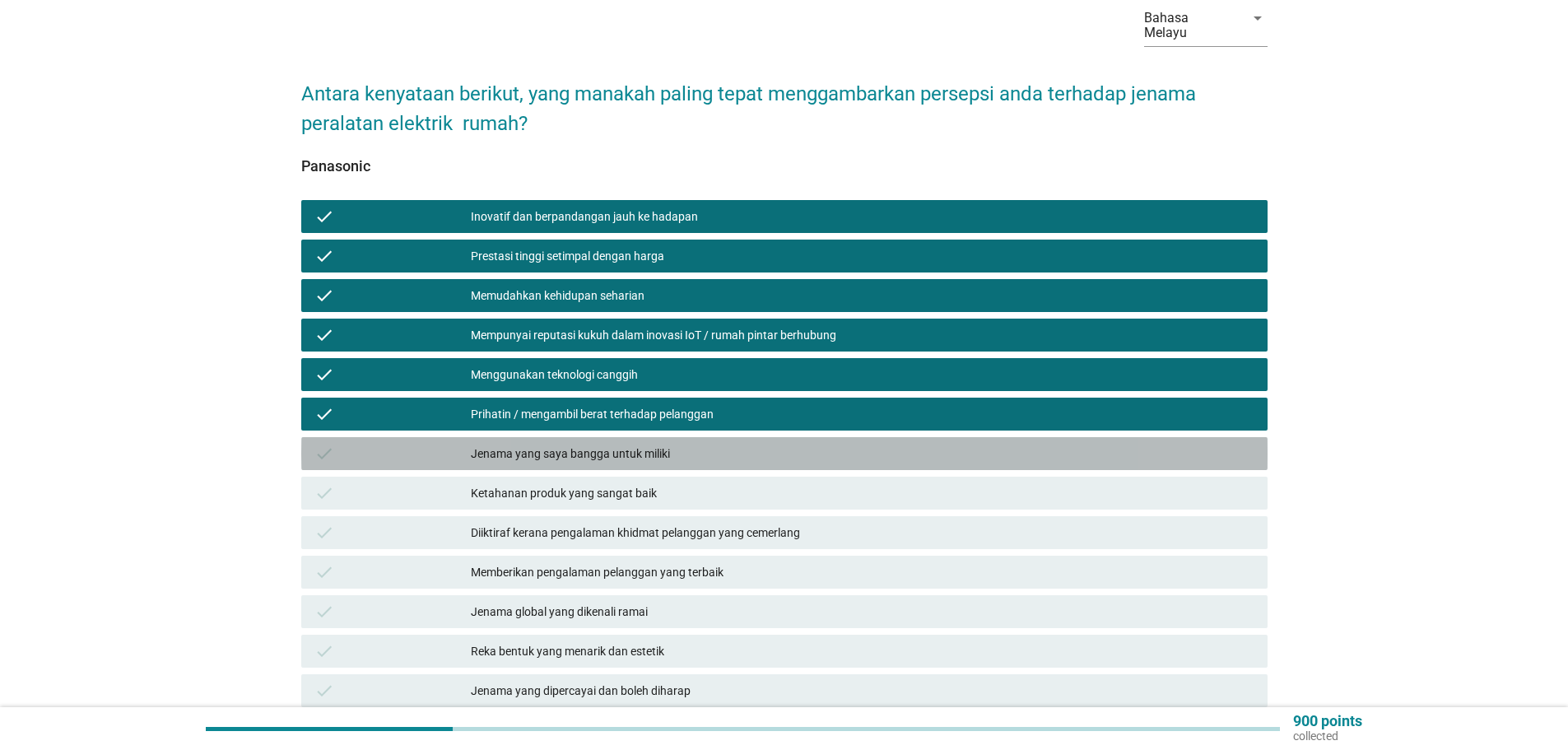
click at [577, 444] on div "Jenama yang saya bangga untuk miliki" at bounding box center [862, 454] width 784 height 20
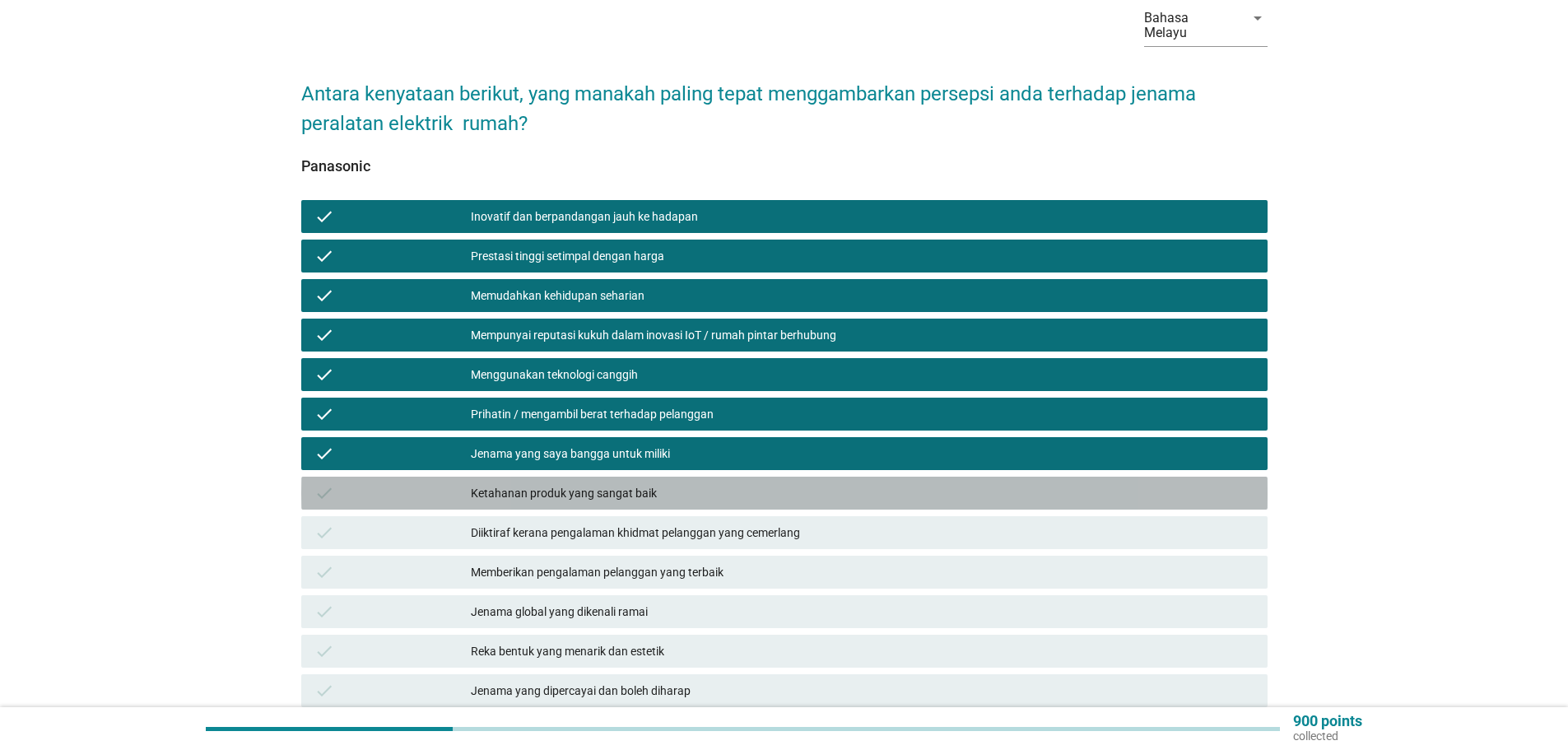
click at [582, 484] on div "Ketahanan produk yang sangat baik" at bounding box center [862, 493] width 784 height 20
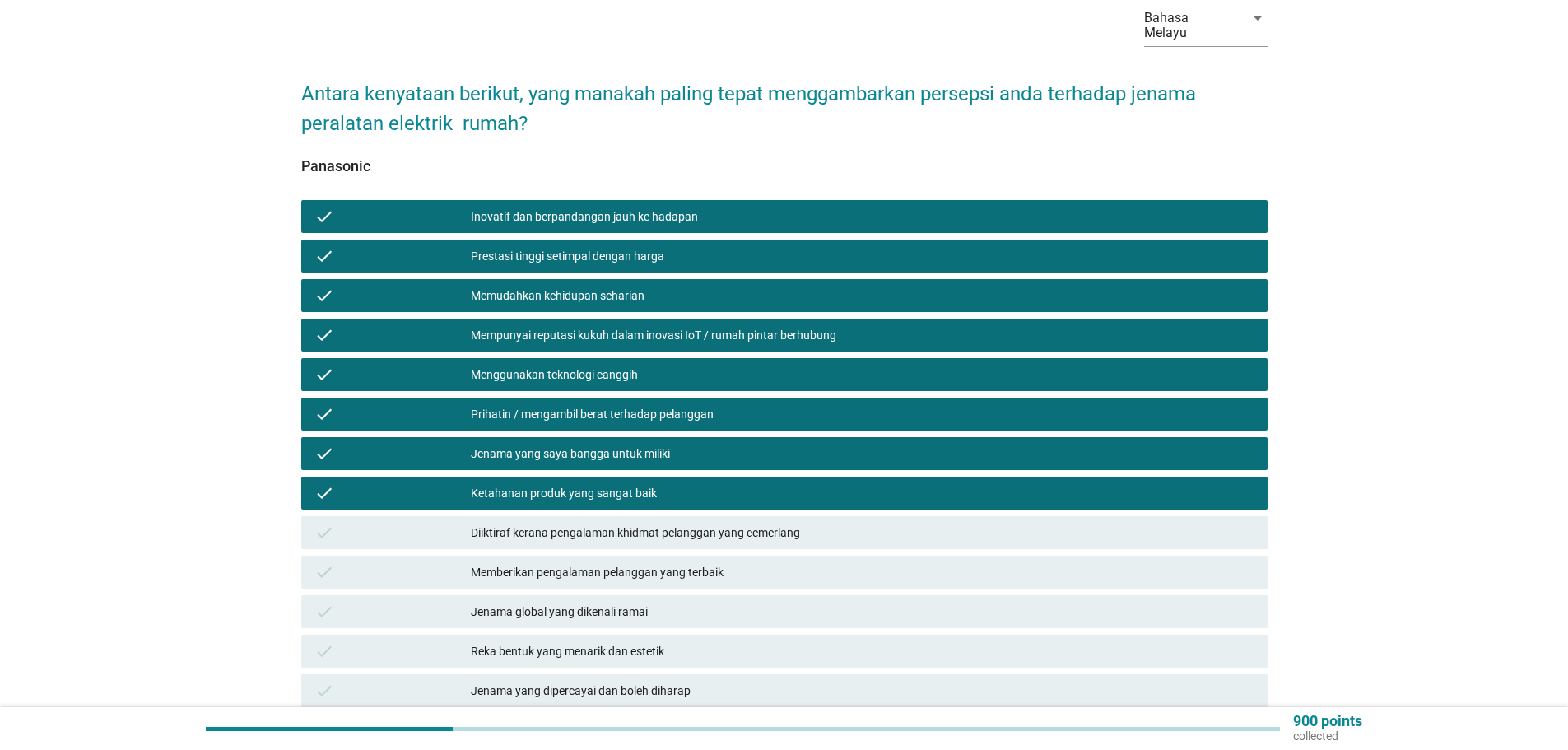
click at [613, 523] on div "Diiktiraf kerana pengalaman khidmat pelanggan yang cemerlang" at bounding box center [862, 533] width 784 height 20
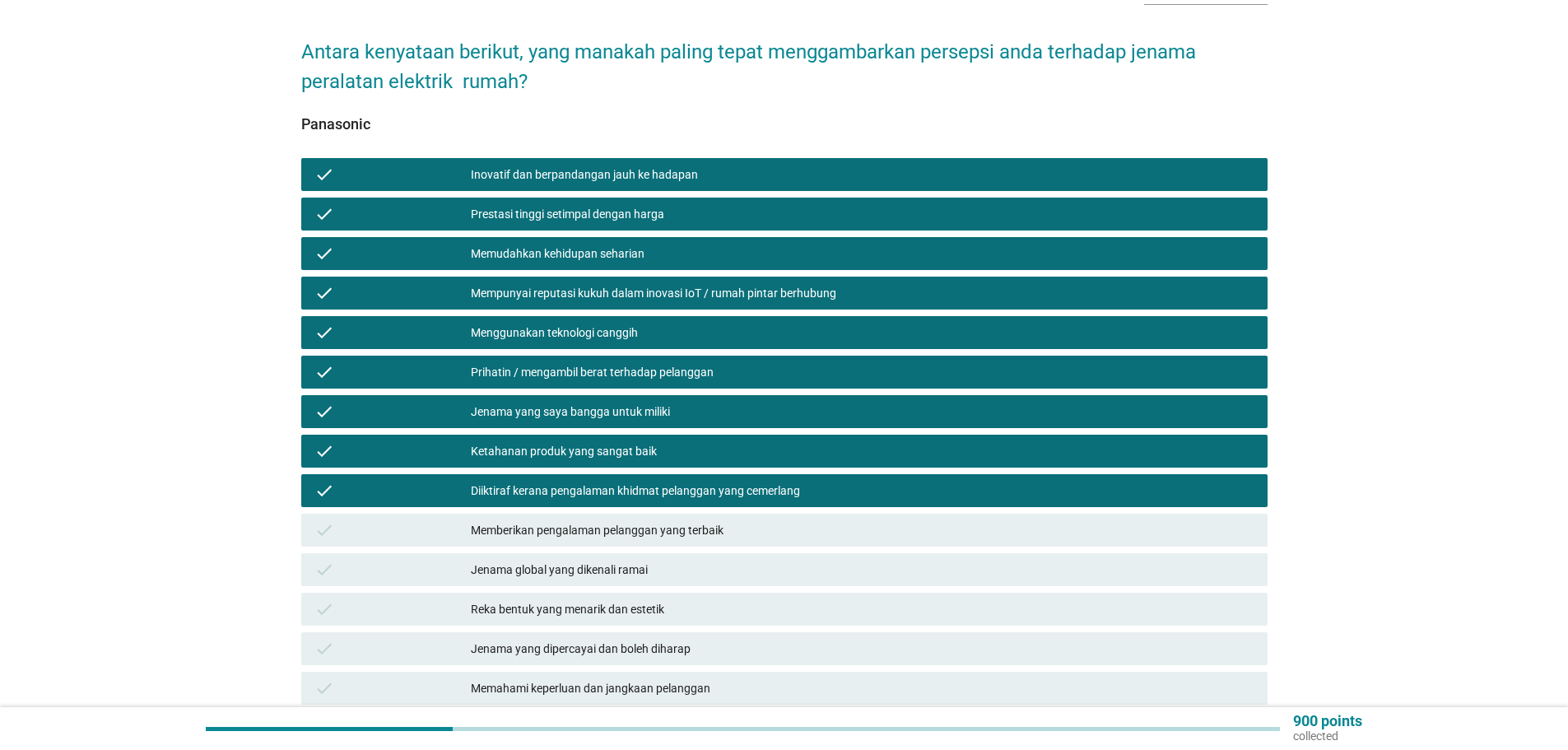
scroll to position [165, 0]
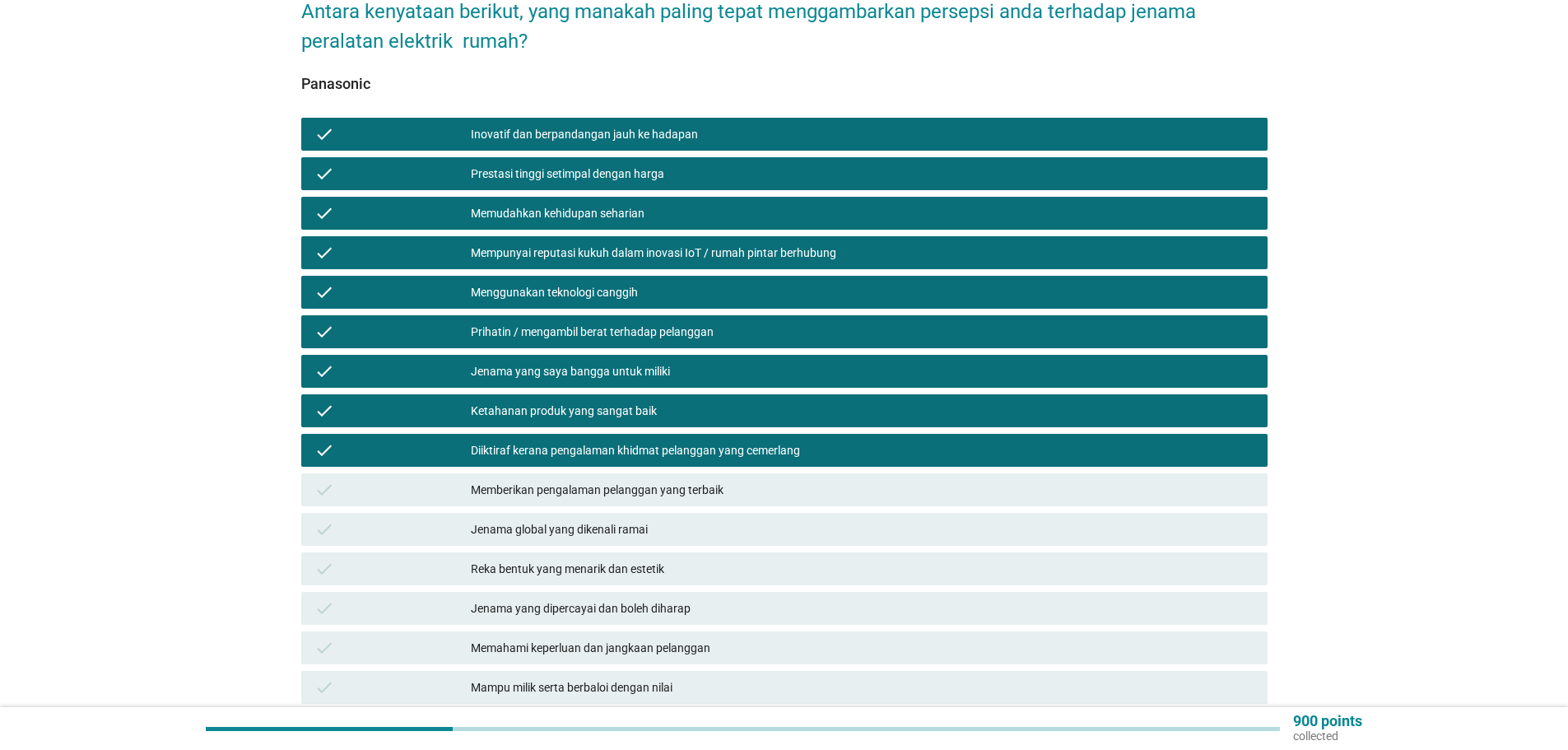
click at [593, 480] on div "Memberikan pengalaman pelanggan yang terbaik" at bounding box center [862, 489] width 784 height 20
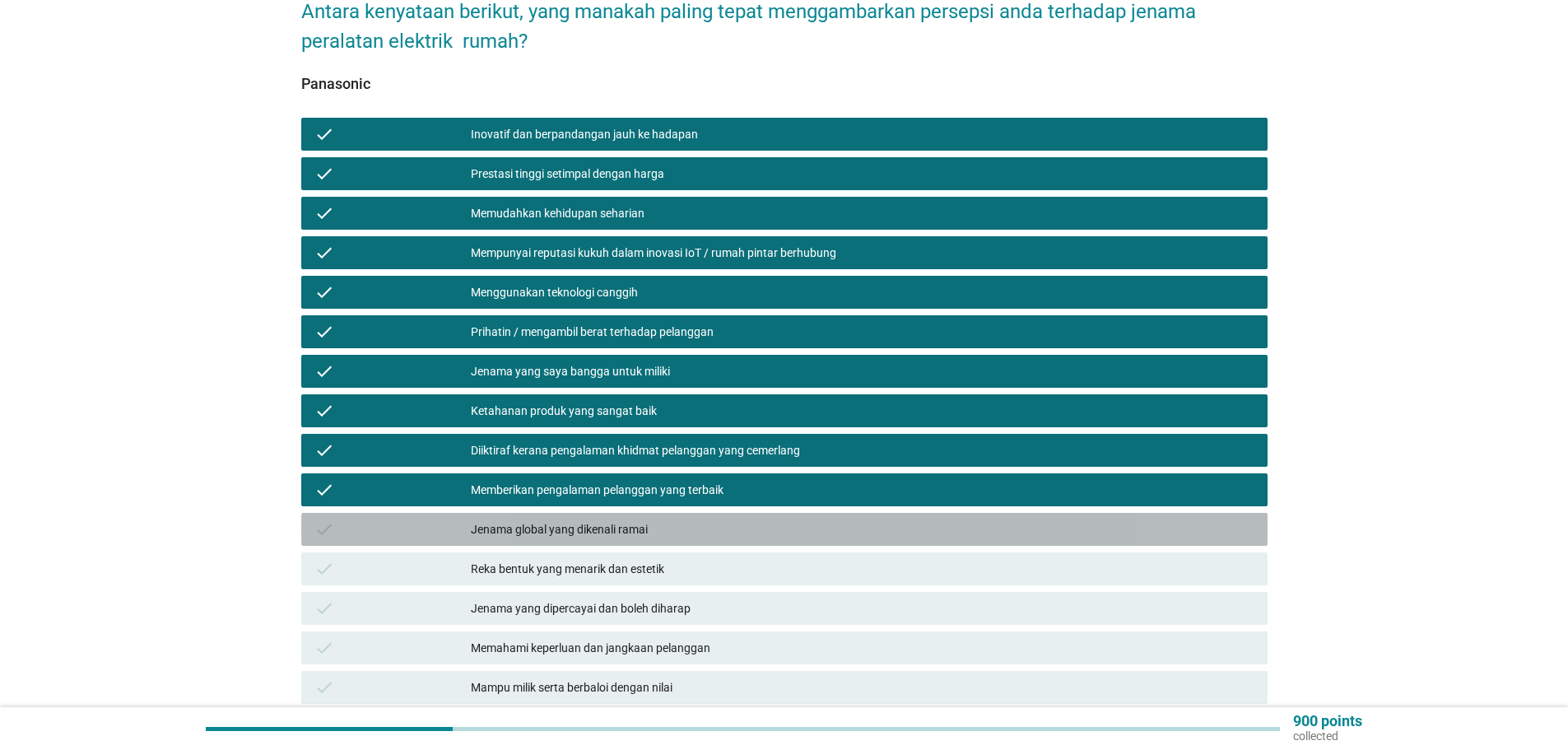
click at [615, 519] on div "Jenama global yang dikenali ramai" at bounding box center [862, 529] width 784 height 20
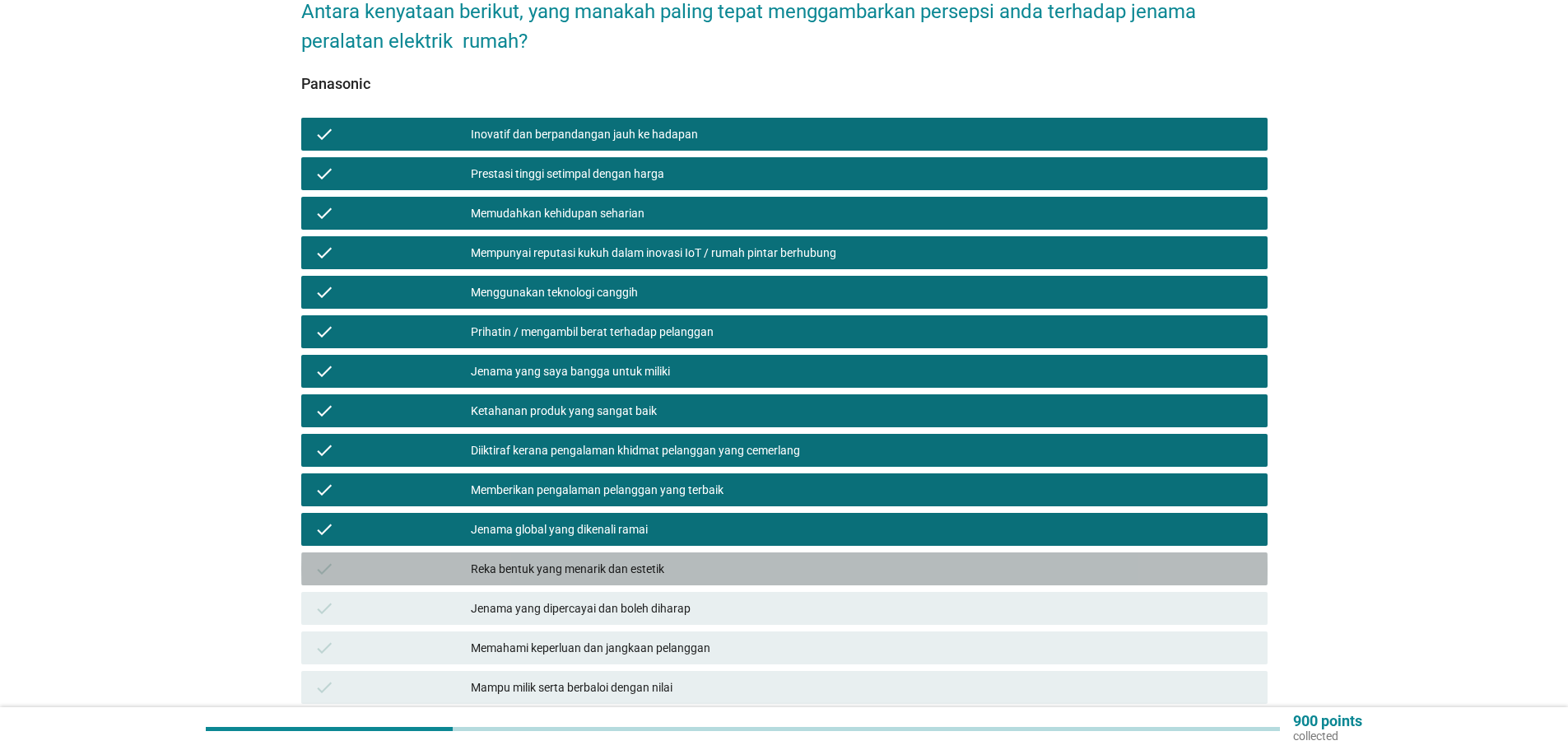
click at [565, 559] on div "Reka bentuk yang menarik dan estetik" at bounding box center [862, 568] width 784 height 20
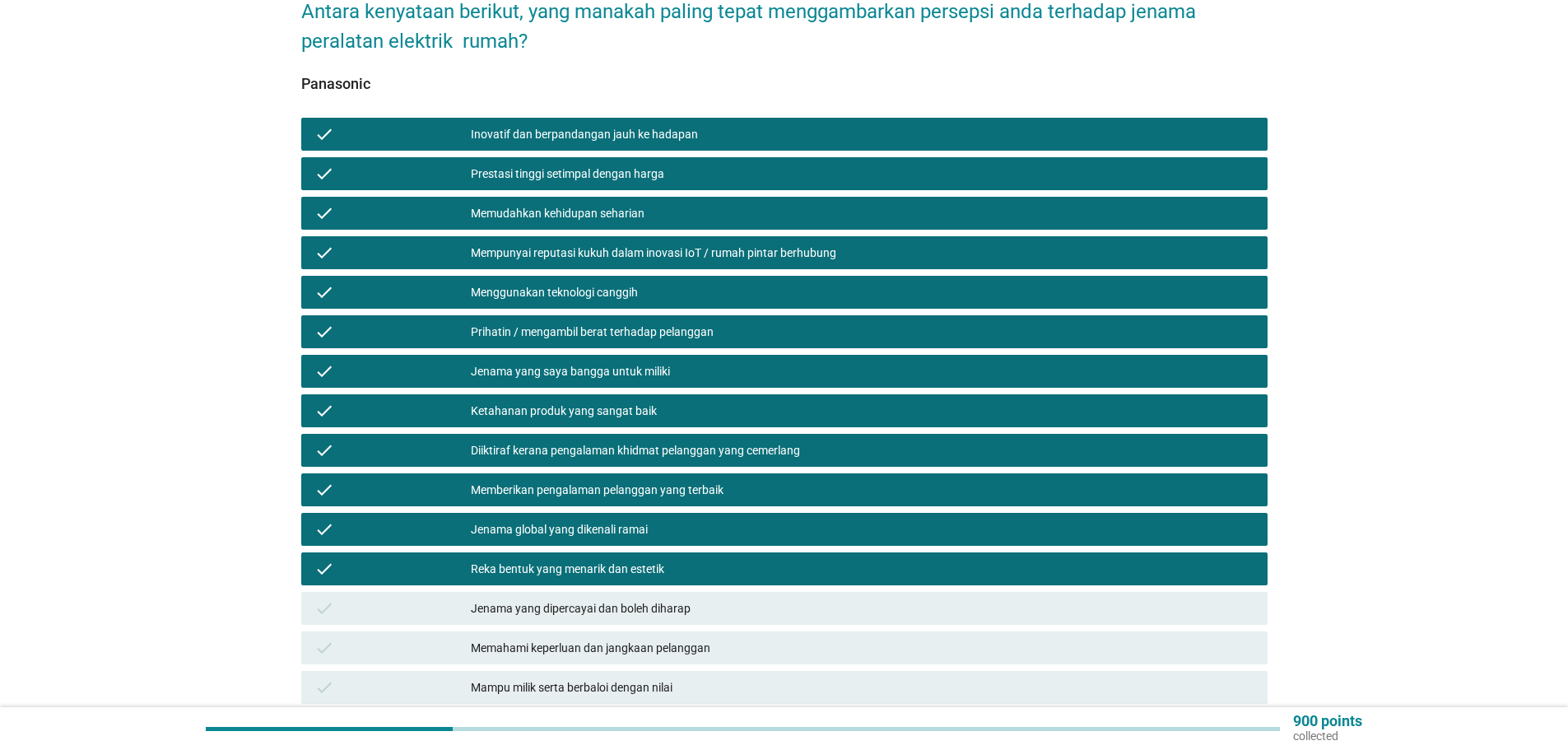
scroll to position [247, 0]
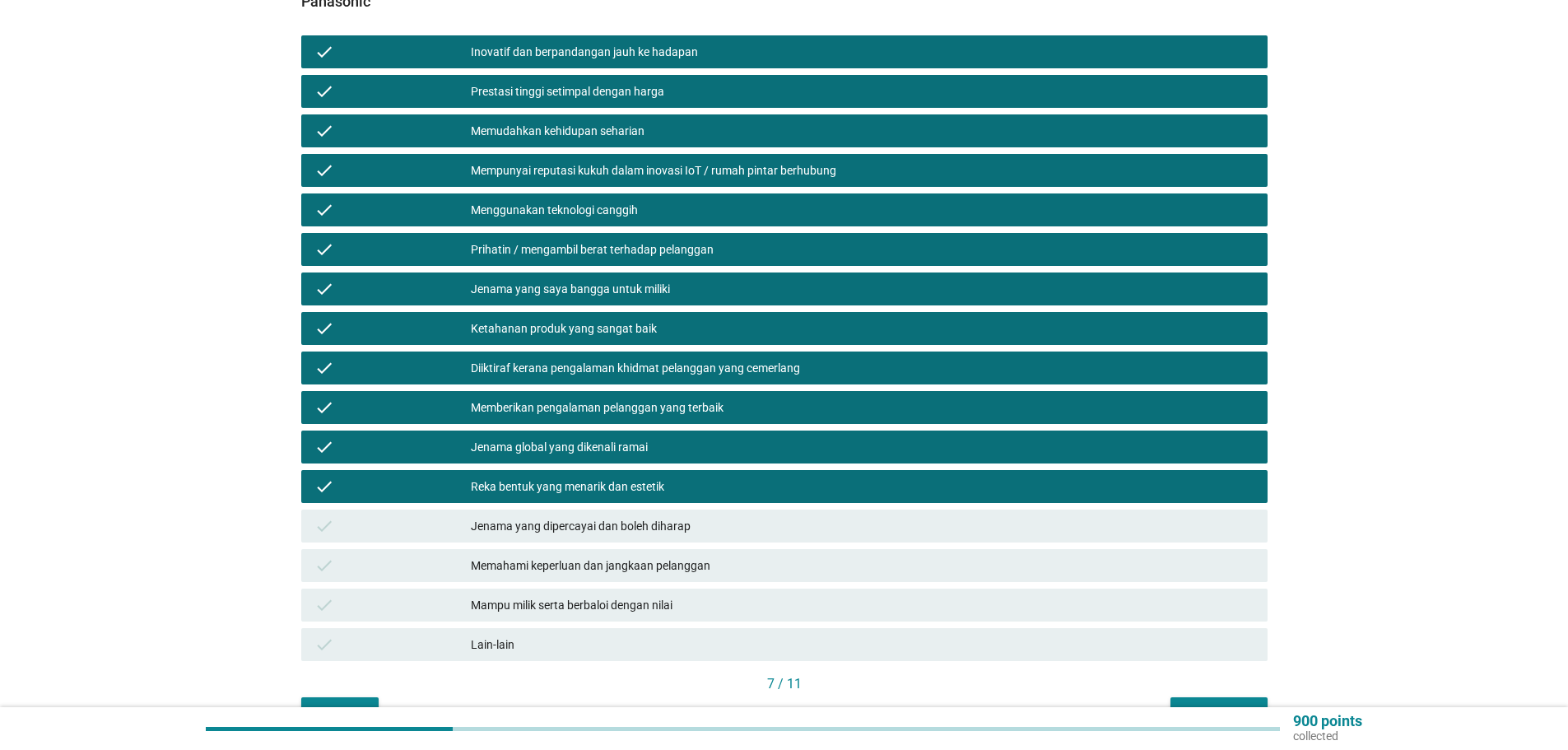
click at [564, 517] on div "Jenama yang dipercayai dan boleh diharap" at bounding box center [862, 526] width 784 height 20
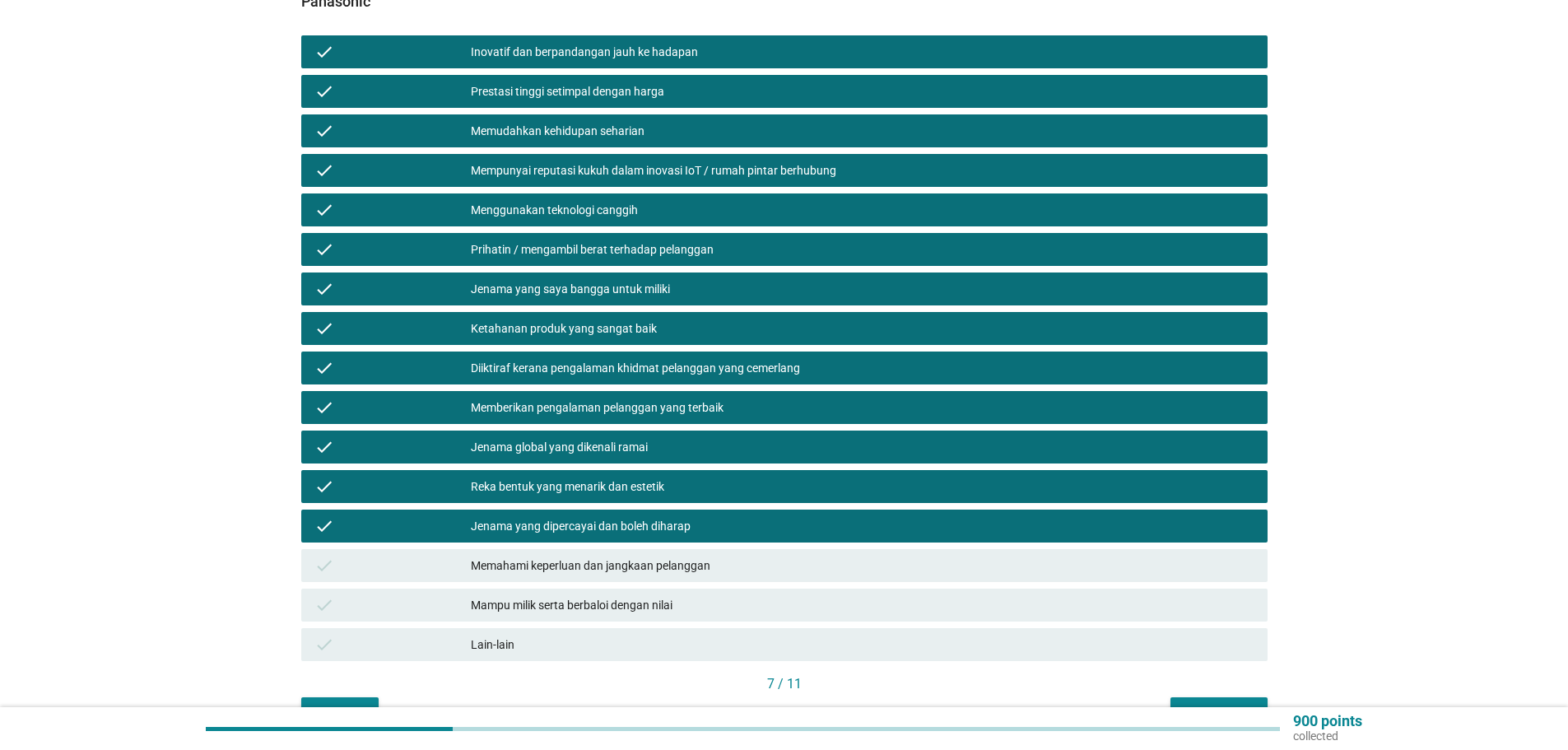
click at [618, 556] on div "Memahami keperluan dan jangkaan pelanggan" at bounding box center [862, 566] width 784 height 20
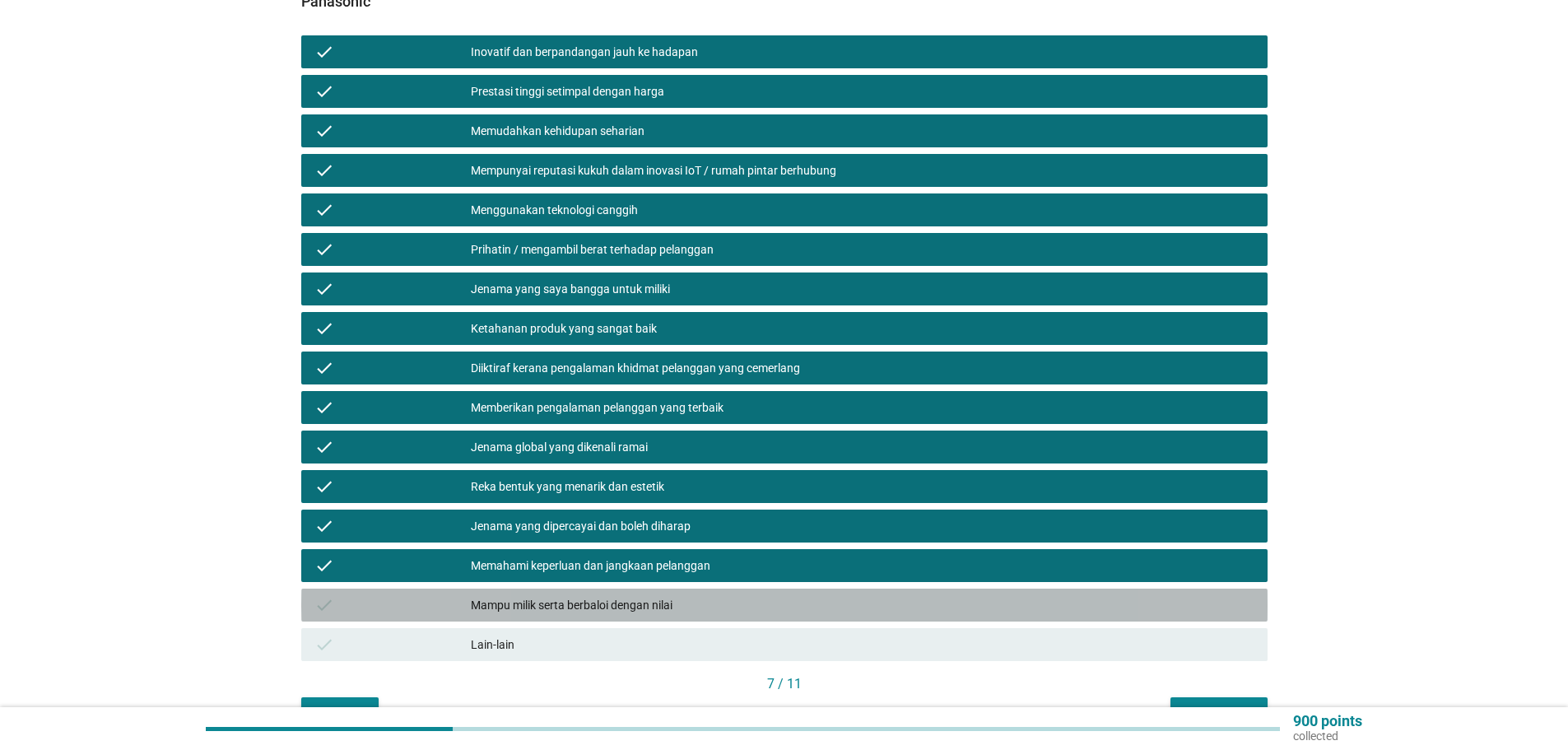
drag, startPoint x: 569, startPoint y: 579, endPoint x: 612, endPoint y: 582, distance: 43.1
click at [582, 589] on div "check Mampu milik serta berbaloi dengan nilai" at bounding box center [784, 605] width 966 height 33
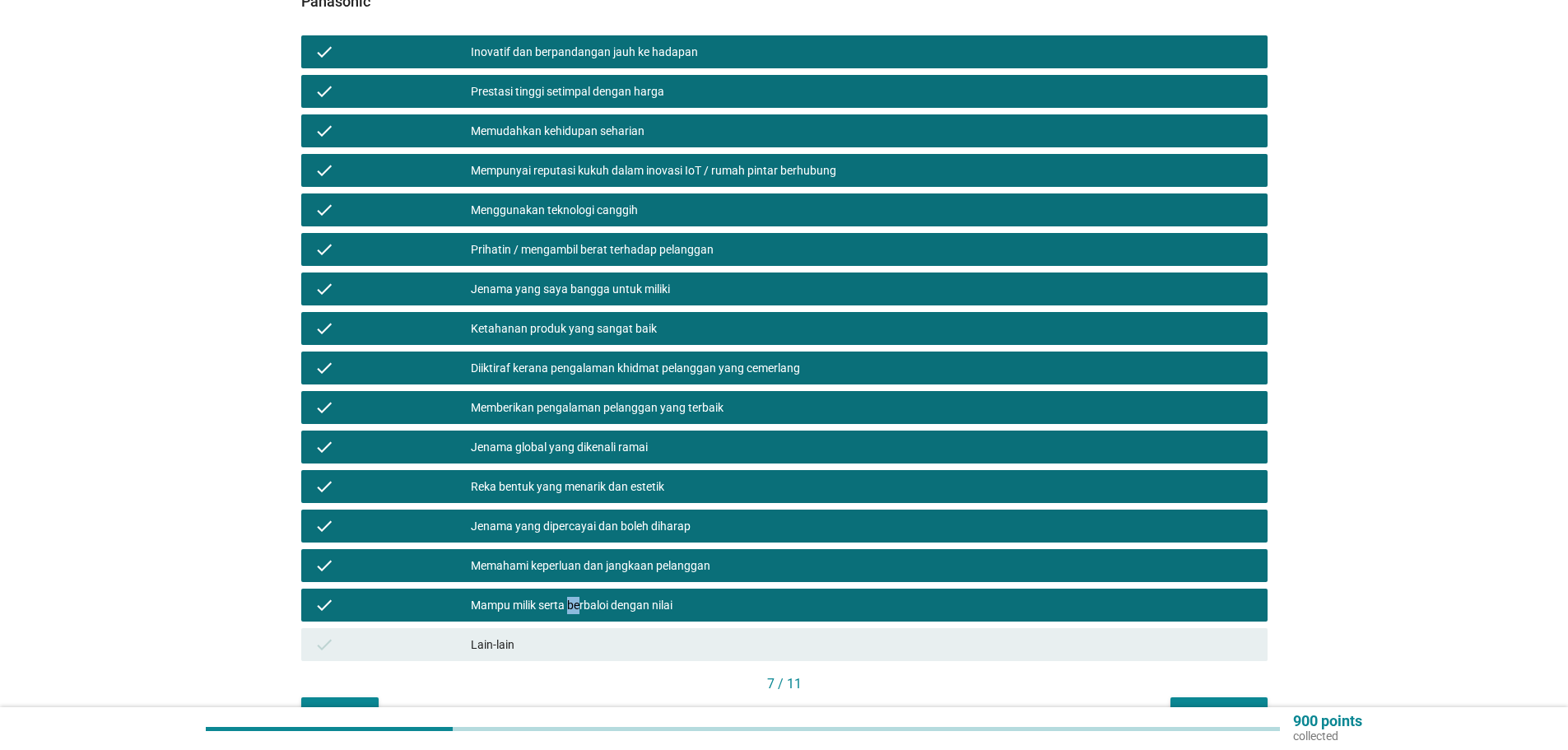
scroll to position [326, 0]
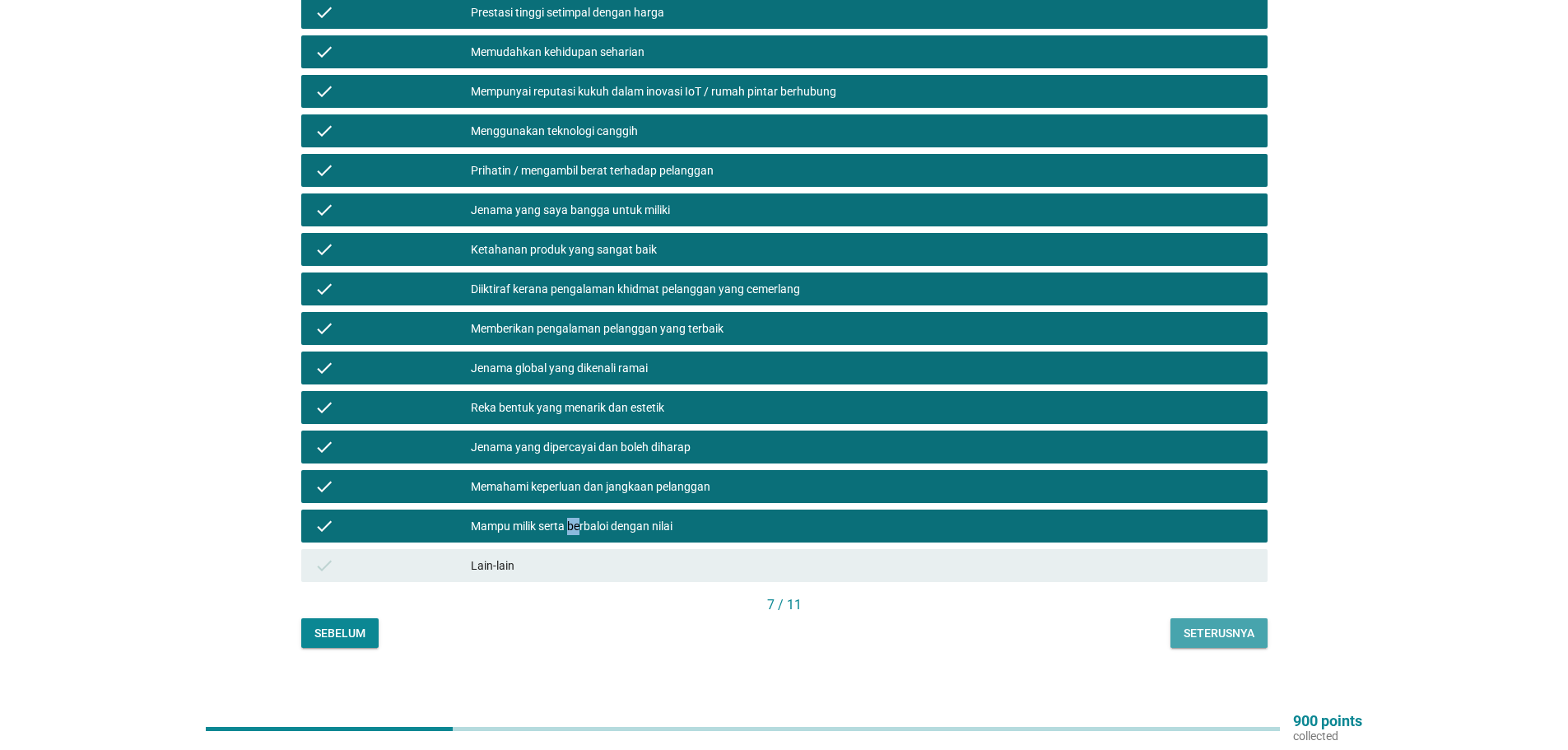
click at [1199, 625] on div "Seterusnya" at bounding box center [1218, 633] width 71 height 17
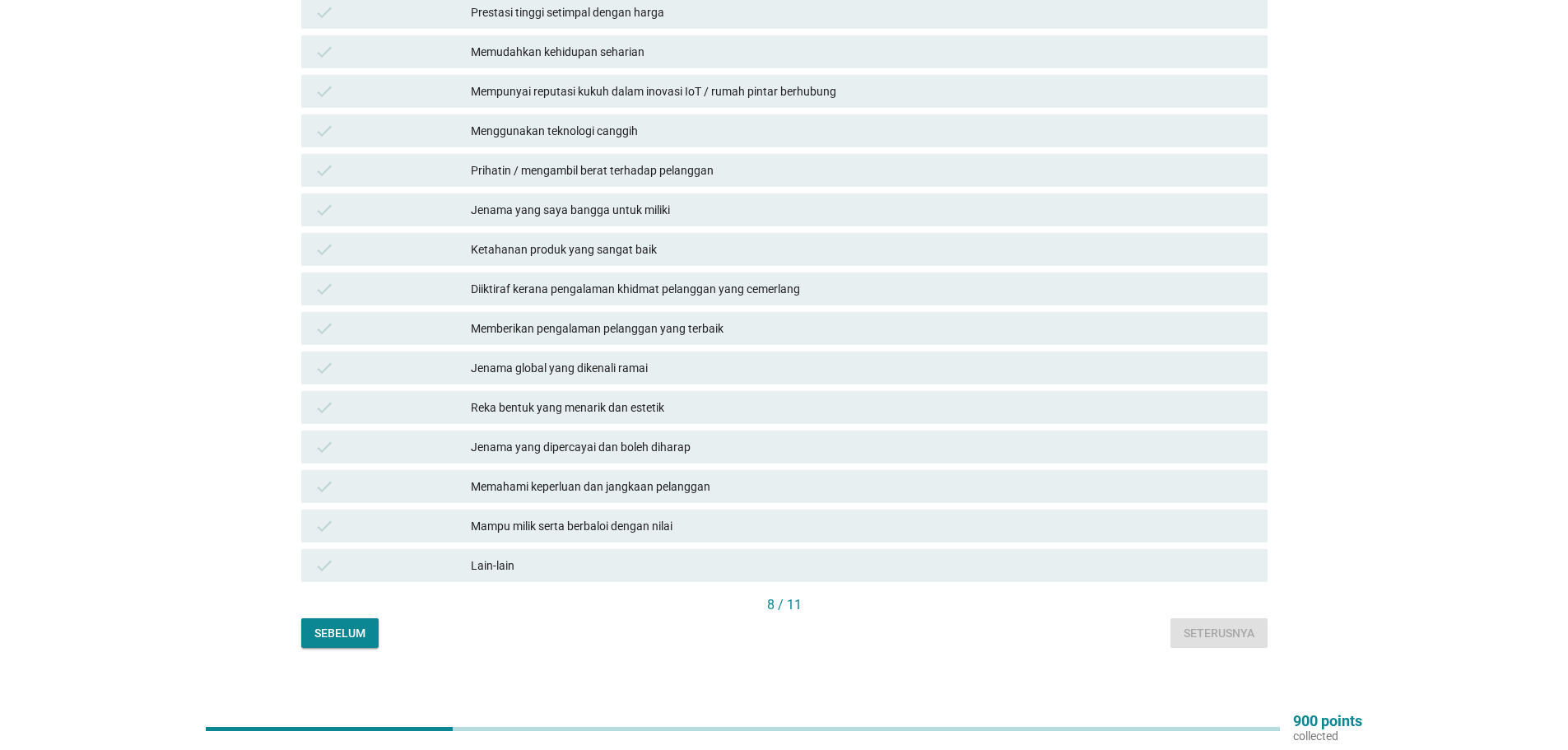
scroll to position [0, 0]
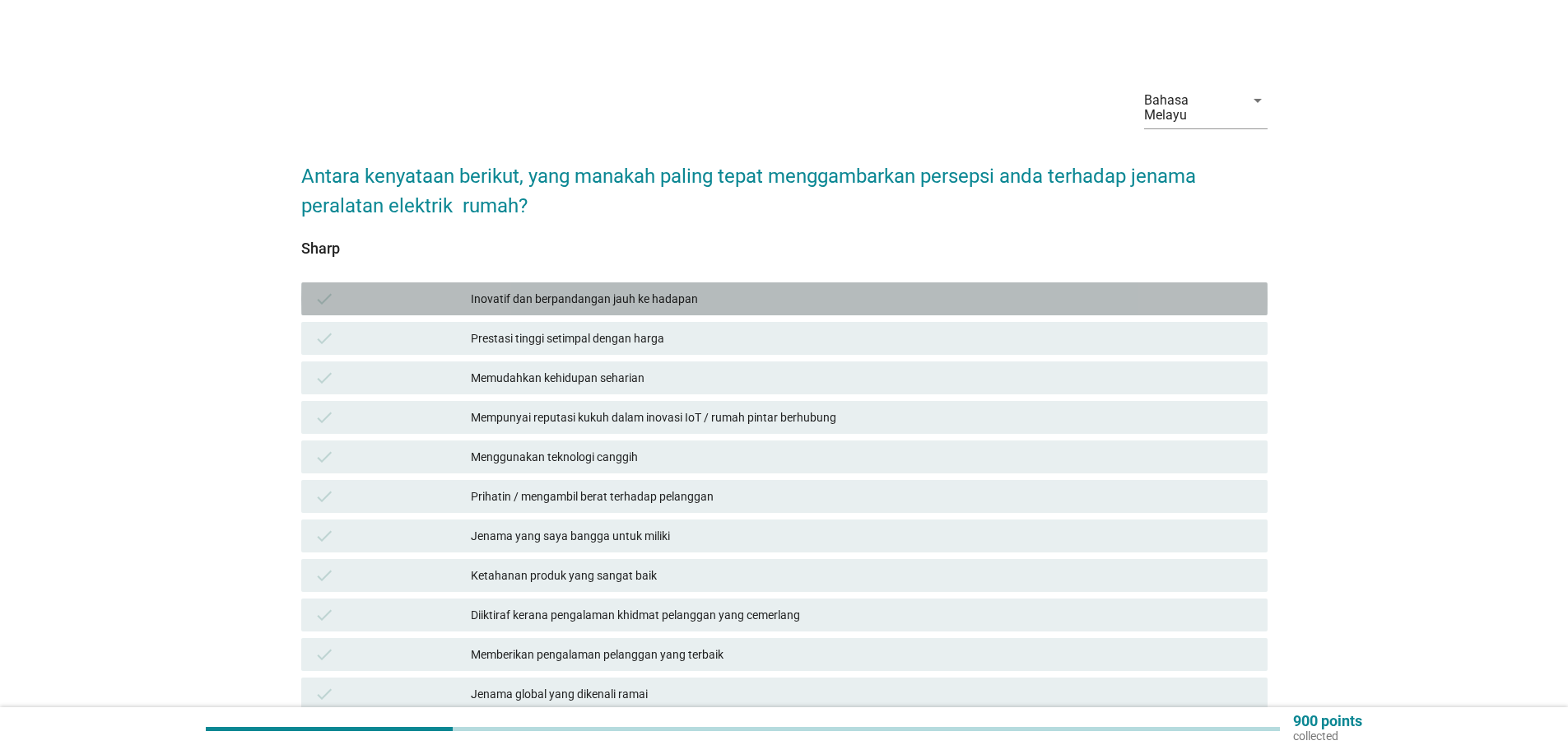
click at [623, 289] on div "Inovatif dan berpandangan jauh ke hadapan" at bounding box center [862, 298] width 784 height 20
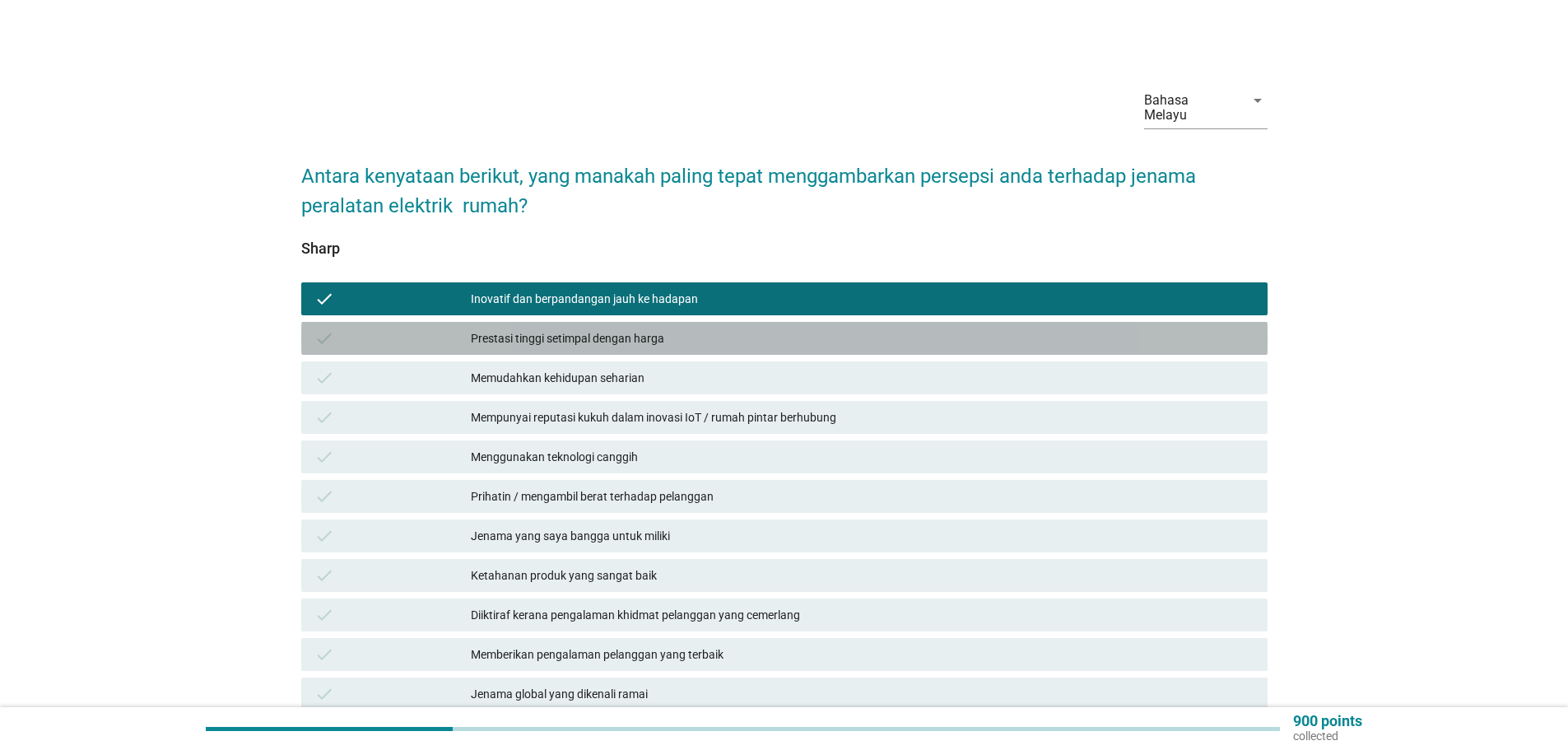
click at [641, 328] on div "Prestasi tinggi setimpal dengan harga" at bounding box center [862, 338] width 784 height 20
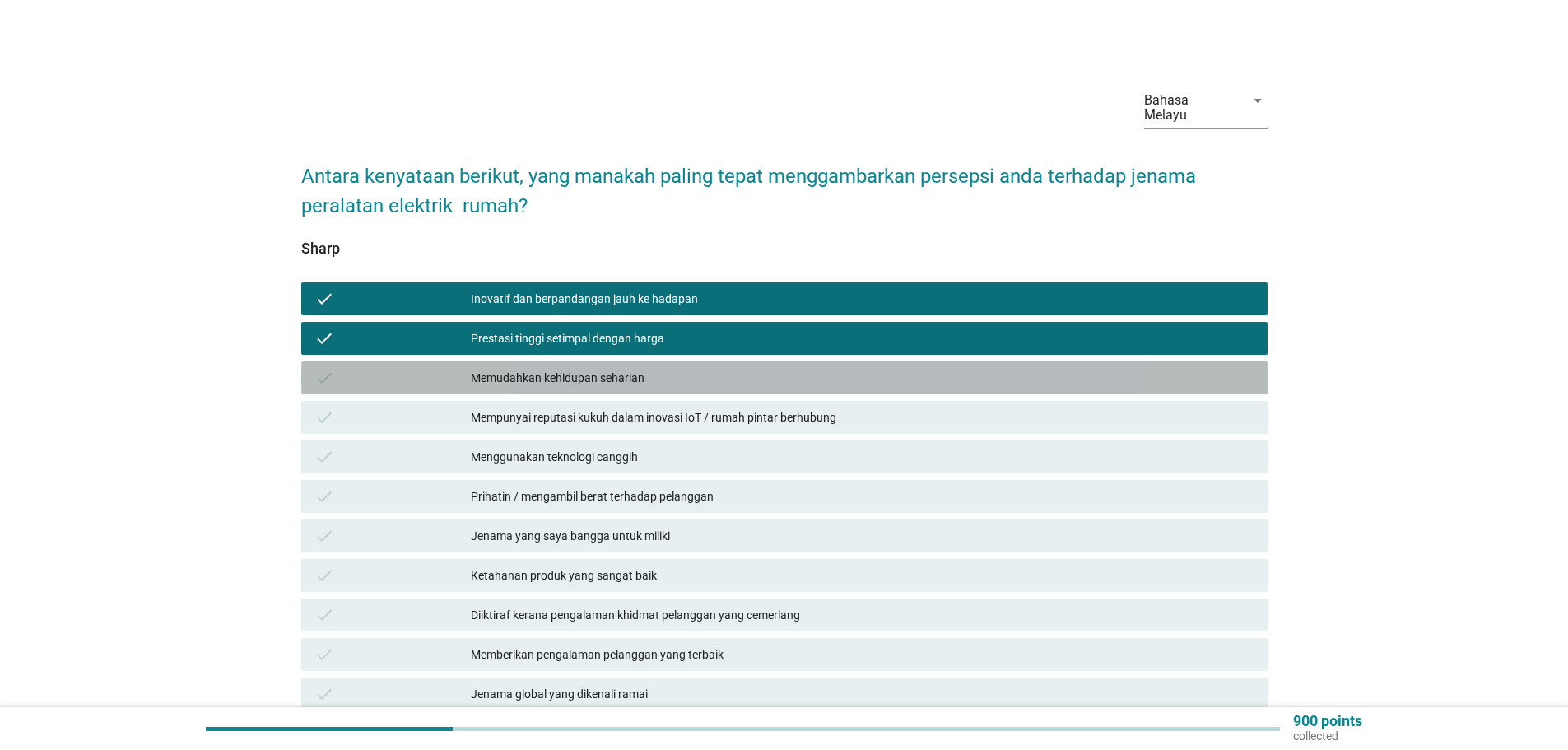
click at [611, 368] on div "Memudahkan kehidupan seharian" at bounding box center [862, 377] width 784 height 20
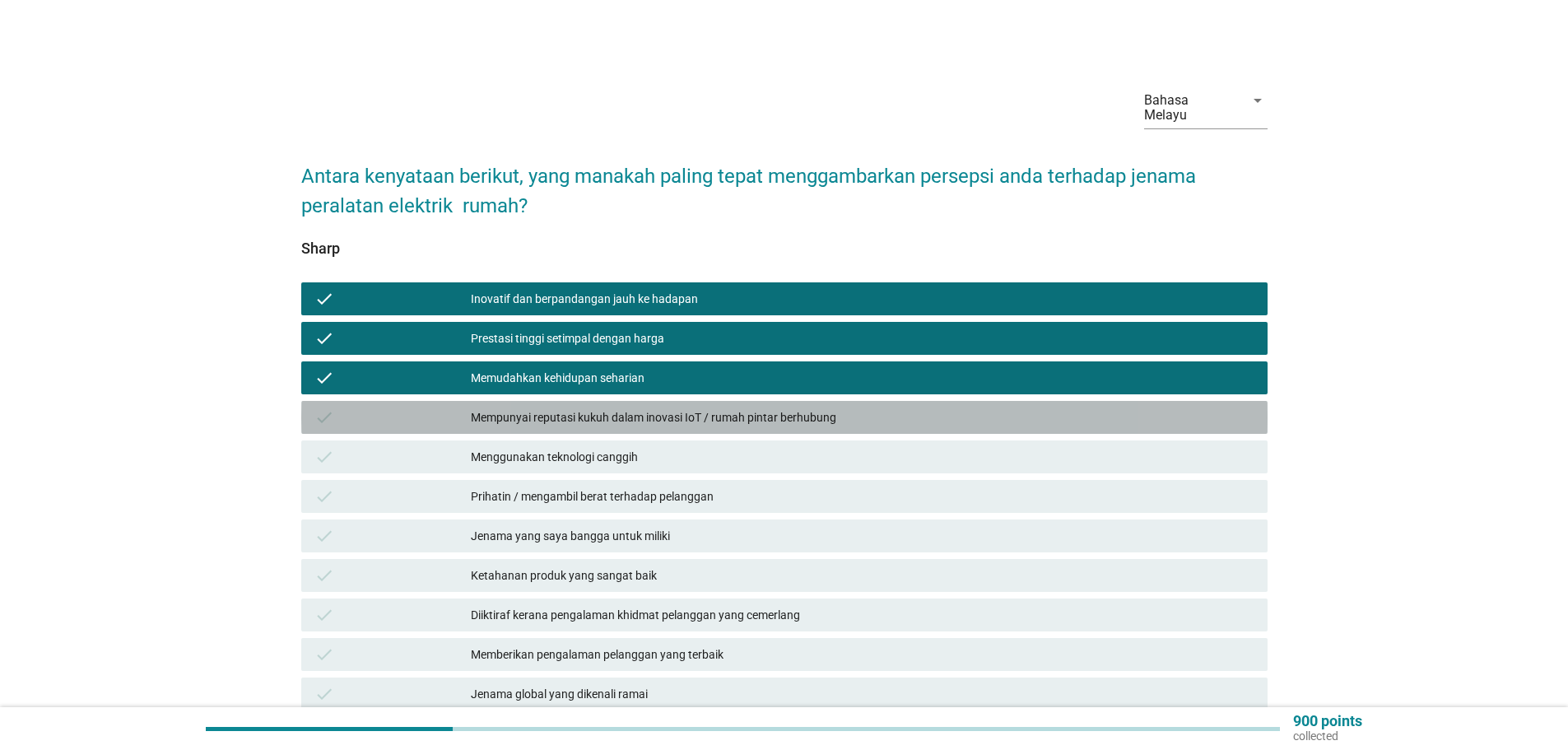
click at [679, 407] on div "Mempunyai reputasi kukuh dalam inovasi IoT / rumah pintar berhubung" at bounding box center [862, 417] width 784 height 20
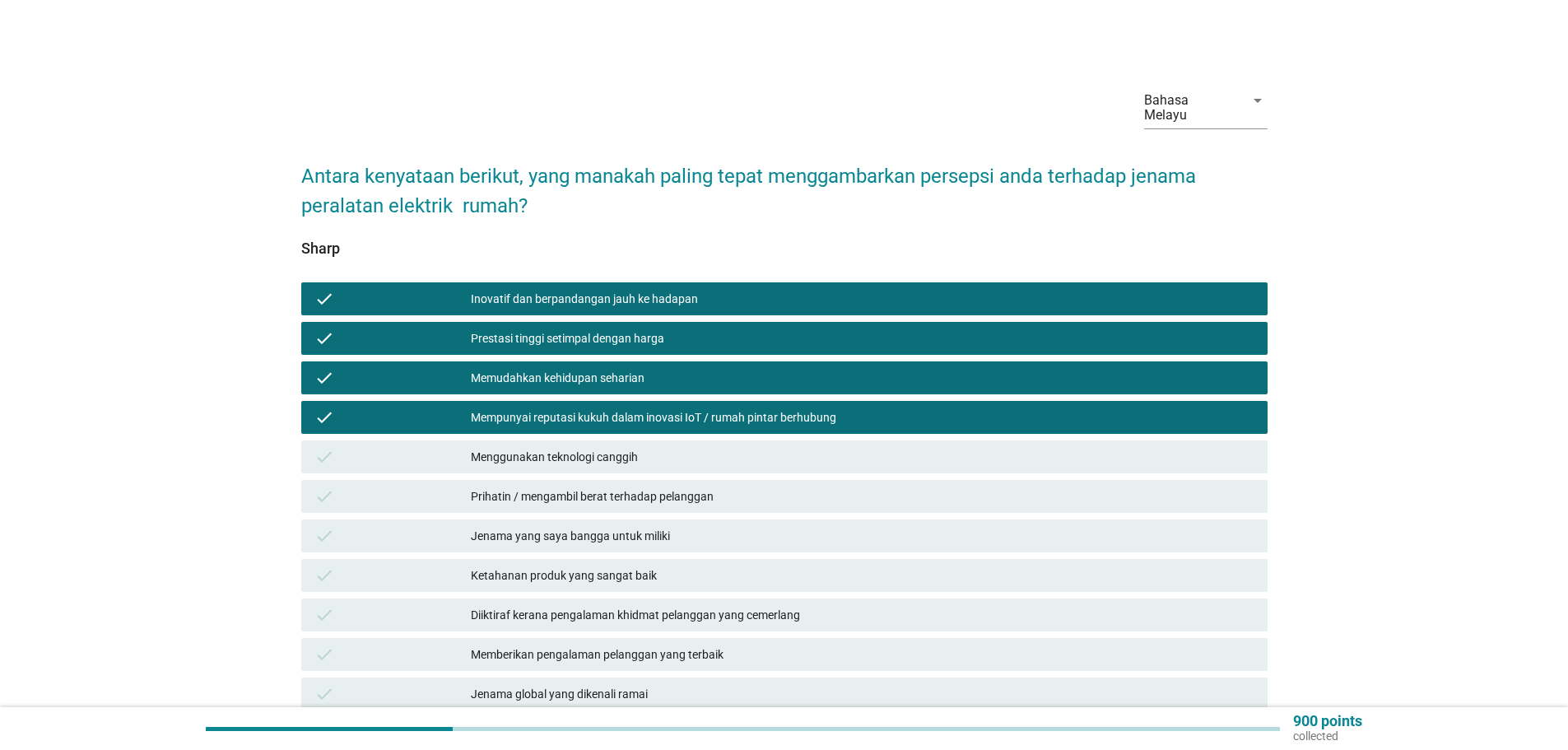
click at [660, 447] on div "Menggunakan teknologi canggih" at bounding box center [862, 456] width 784 height 20
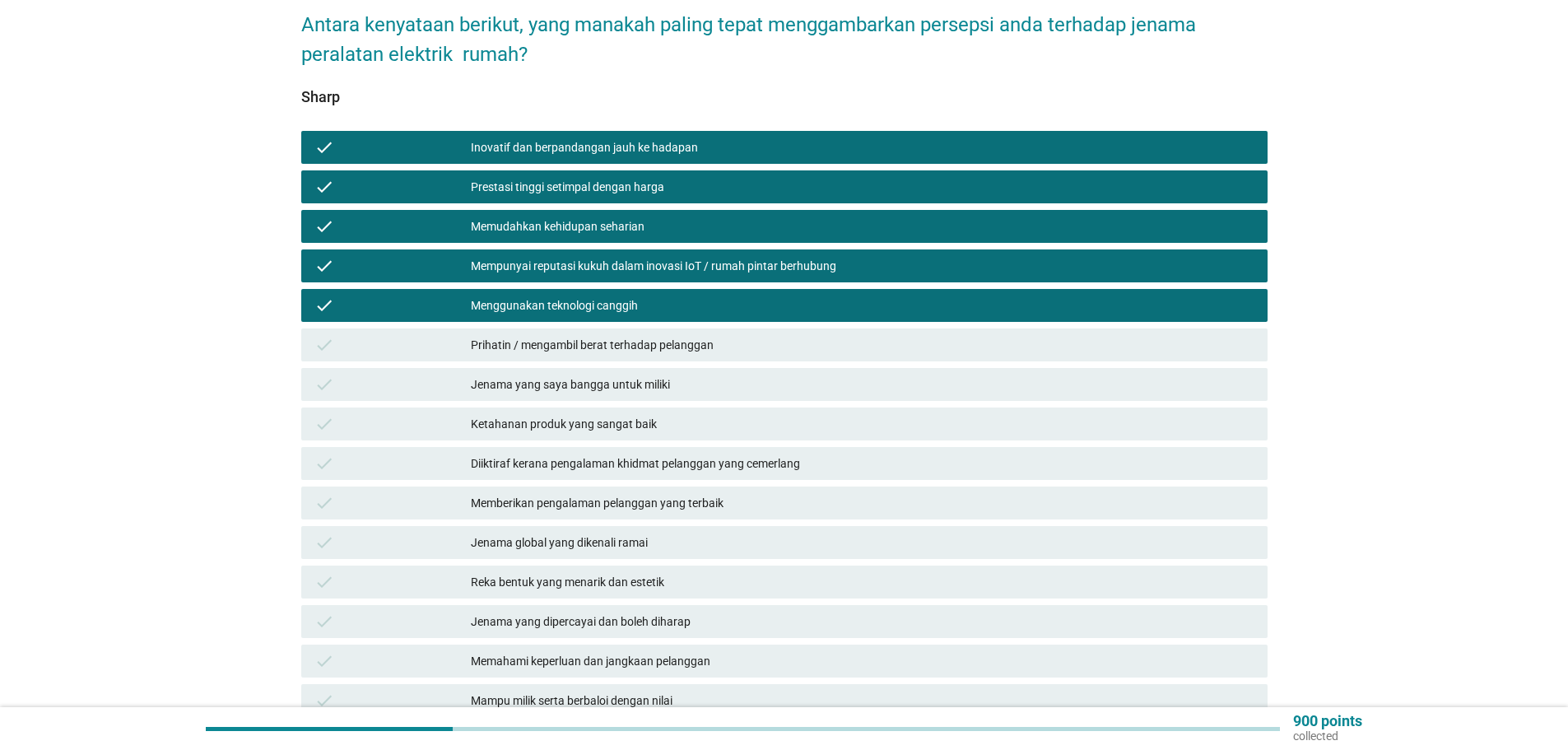
scroll to position [165, 0]
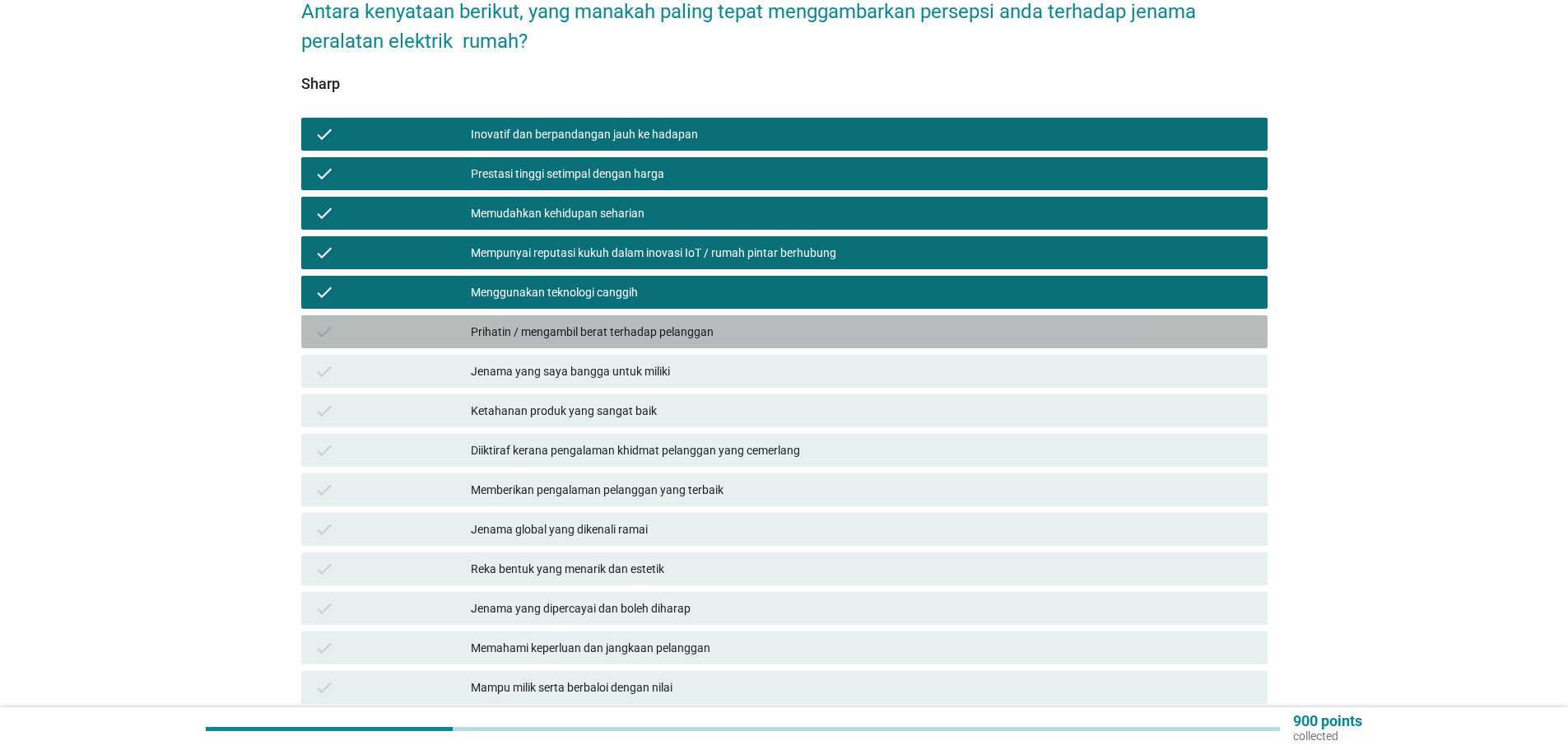
click at [557, 322] on div "Prihatin / mengambil berat terhadap pelanggan" at bounding box center [862, 331] width 784 height 20
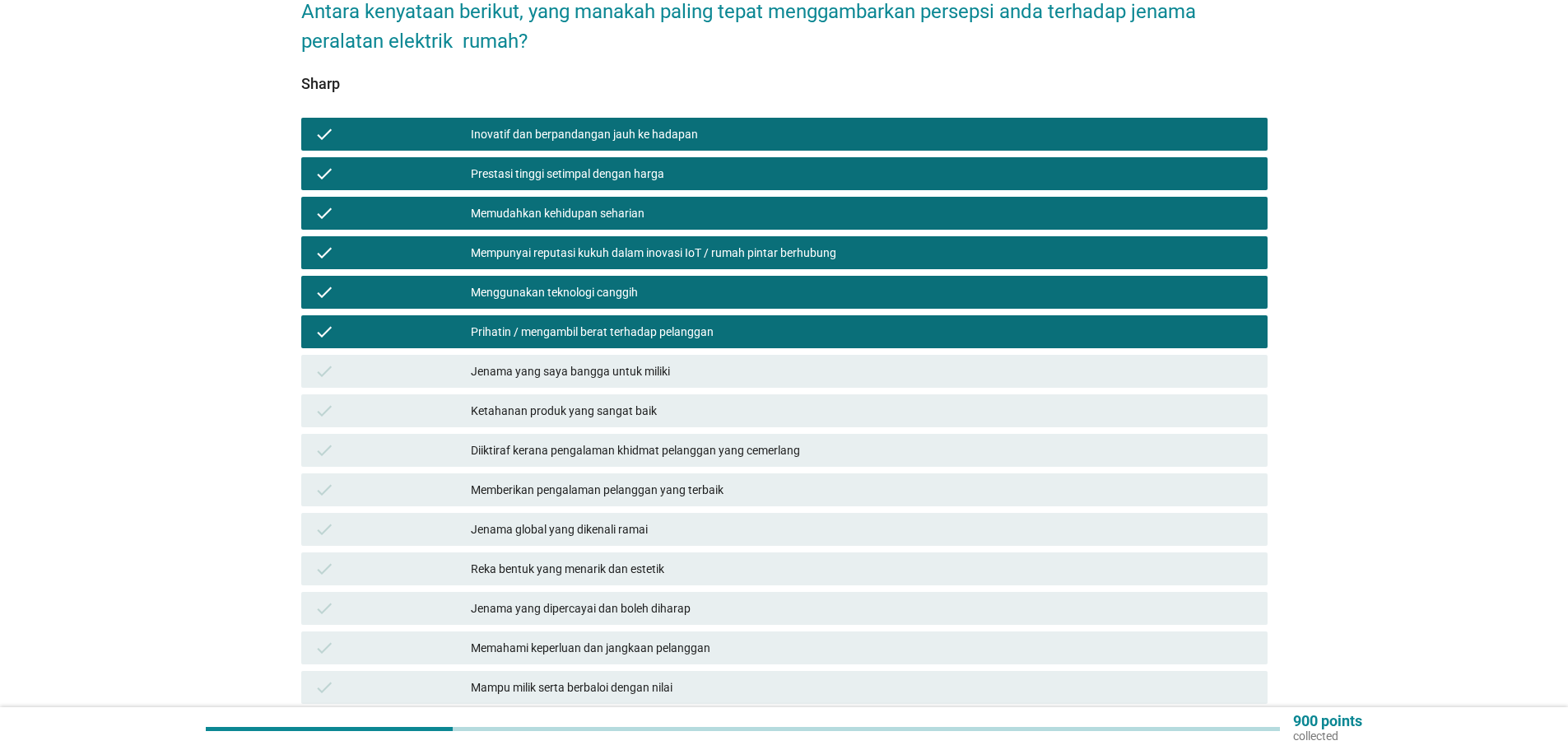
click at [560, 373] on div "check Jenama yang saya bangga untuk miliki" at bounding box center [784, 372] width 973 height 40
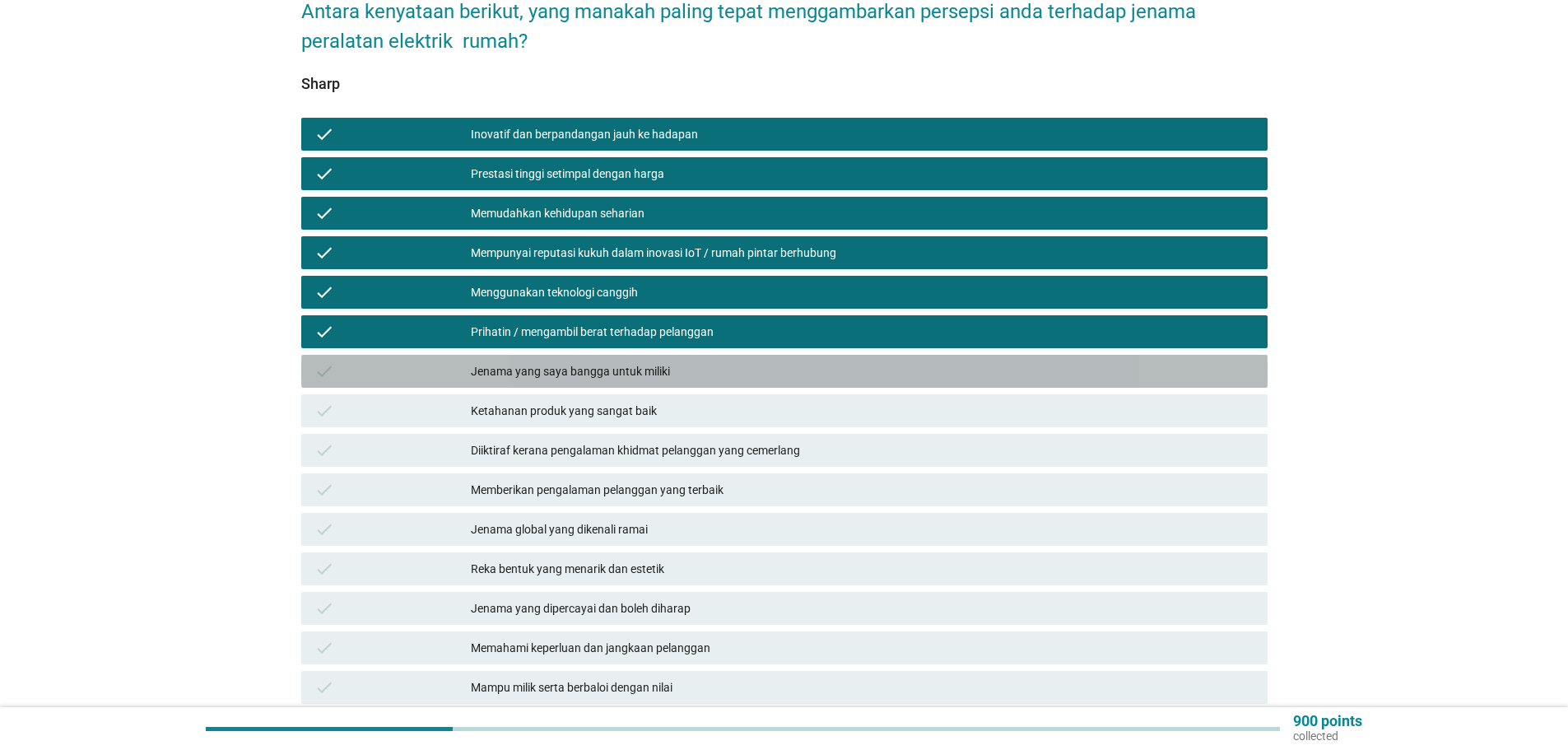
click at [562, 364] on div "Jenama yang saya bangga untuk miliki" at bounding box center [862, 371] width 784 height 20
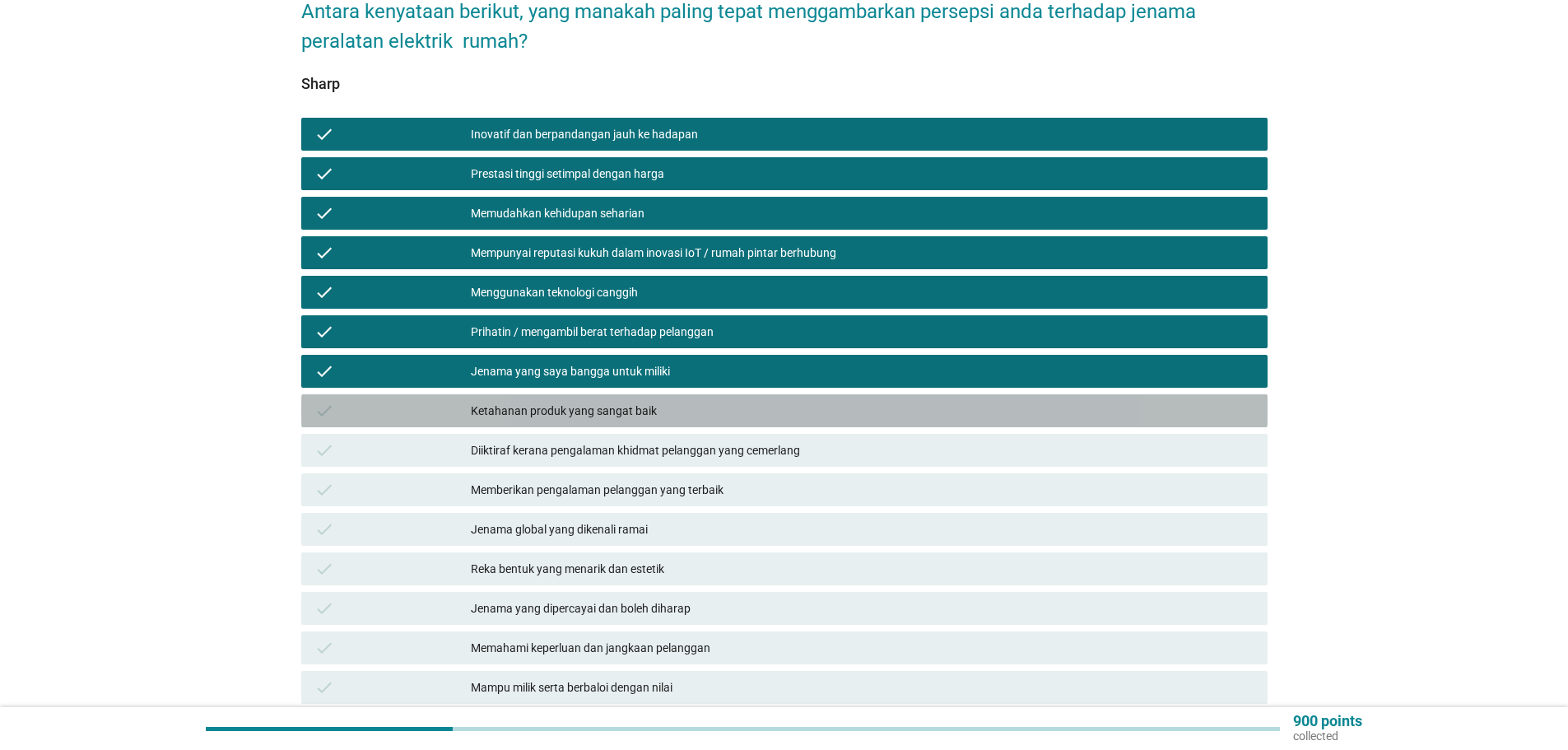
click at [573, 401] on div "Ketahanan produk yang sangat baik" at bounding box center [862, 410] width 784 height 20
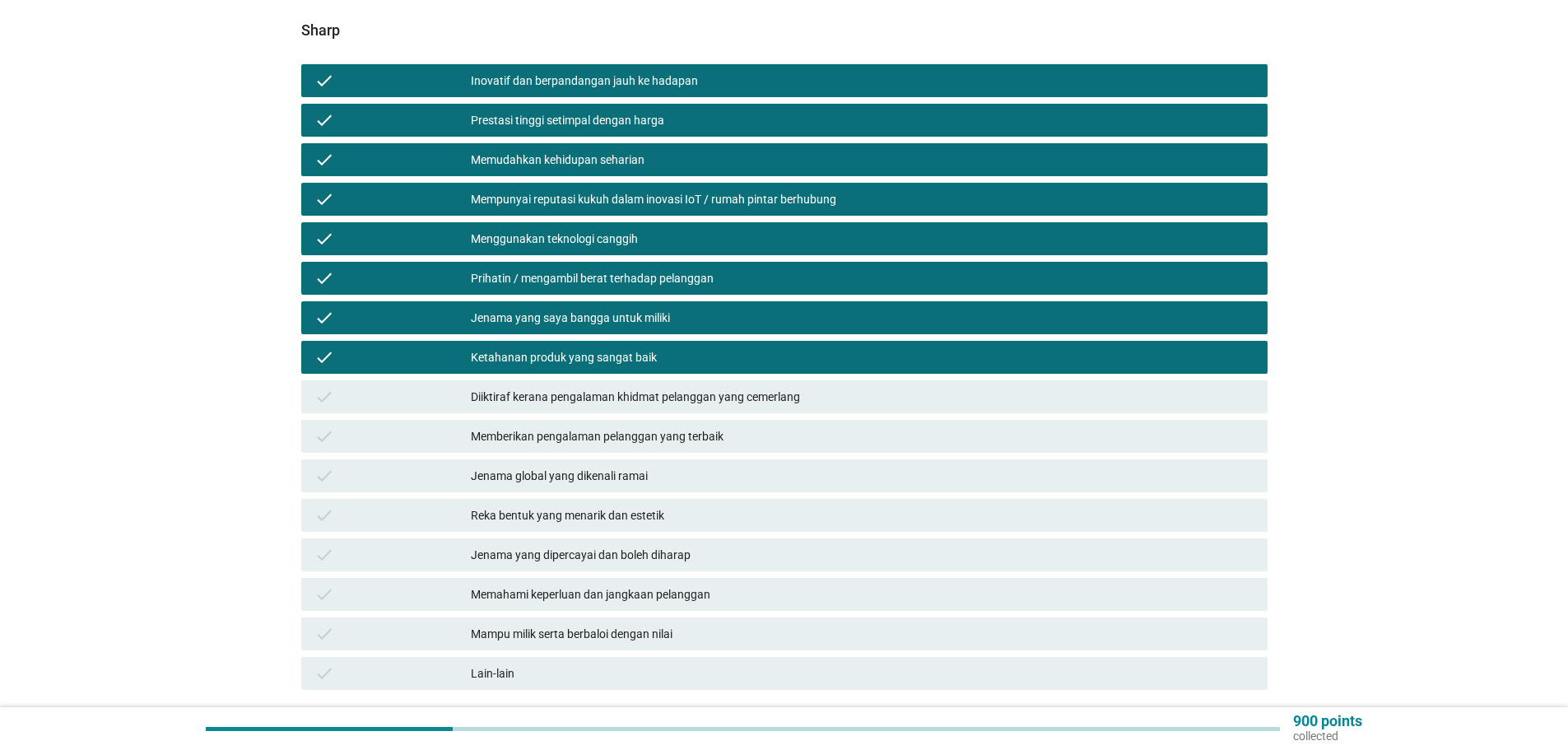
scroll to position [247, 0]
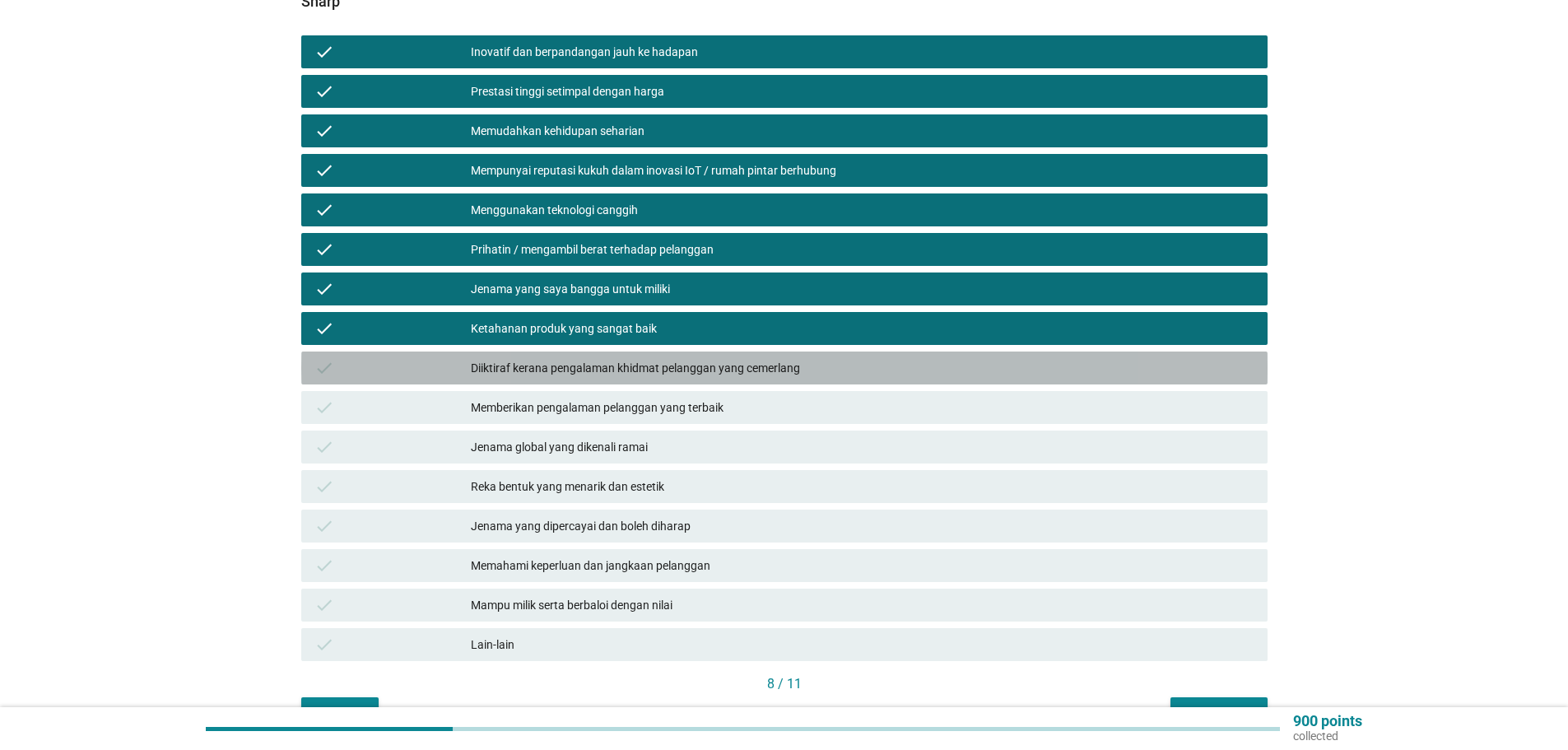
click at [563, 359] on div "Diiktiraf kerana pengalaman khidmat pelanggan yang cemerlang" at bounding box center [862, 368] width 784 height 20
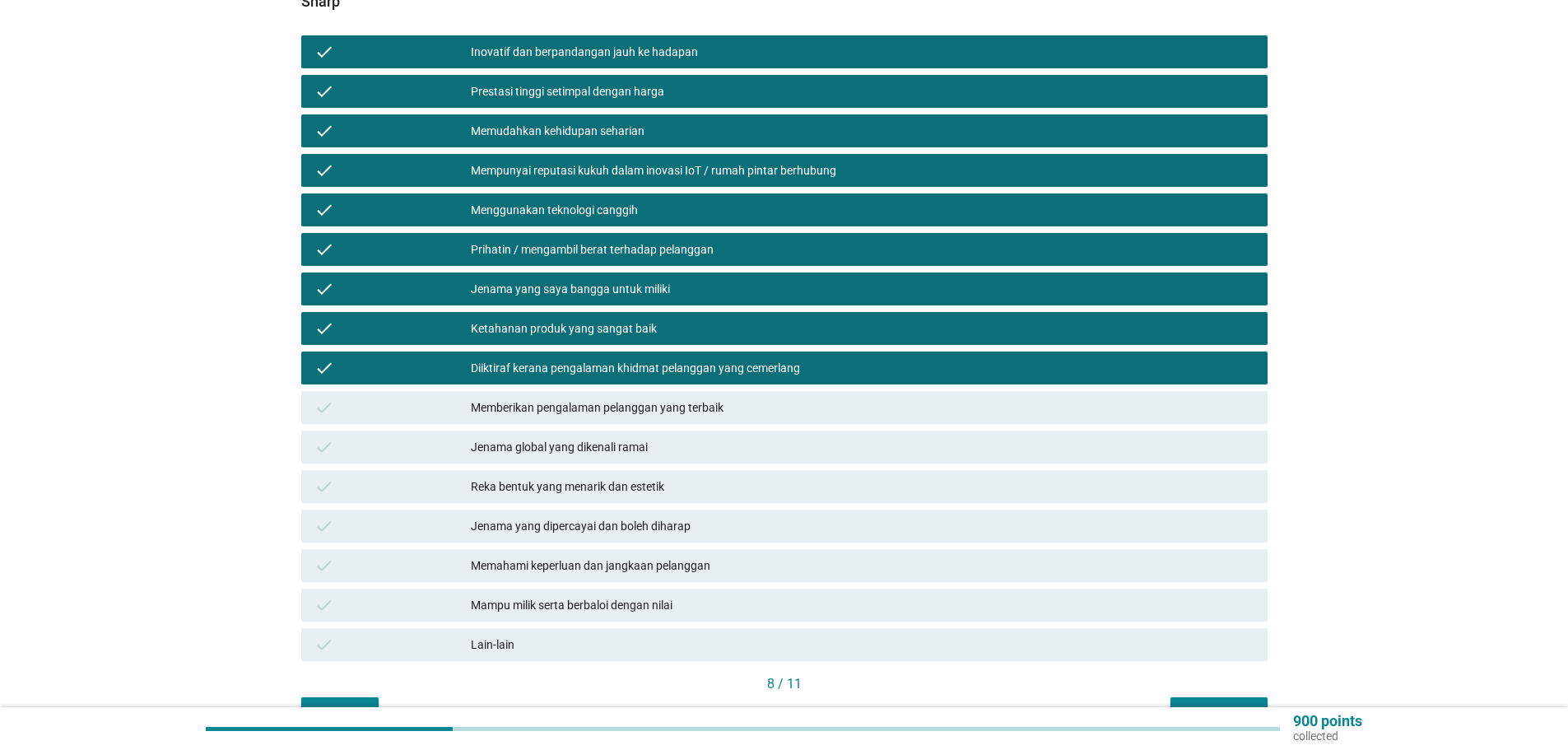
click at [595, 398] on div "Memberikan pengalaman pelanggan yang terbaik" at bounding box center [862, 407] width 784 height 20
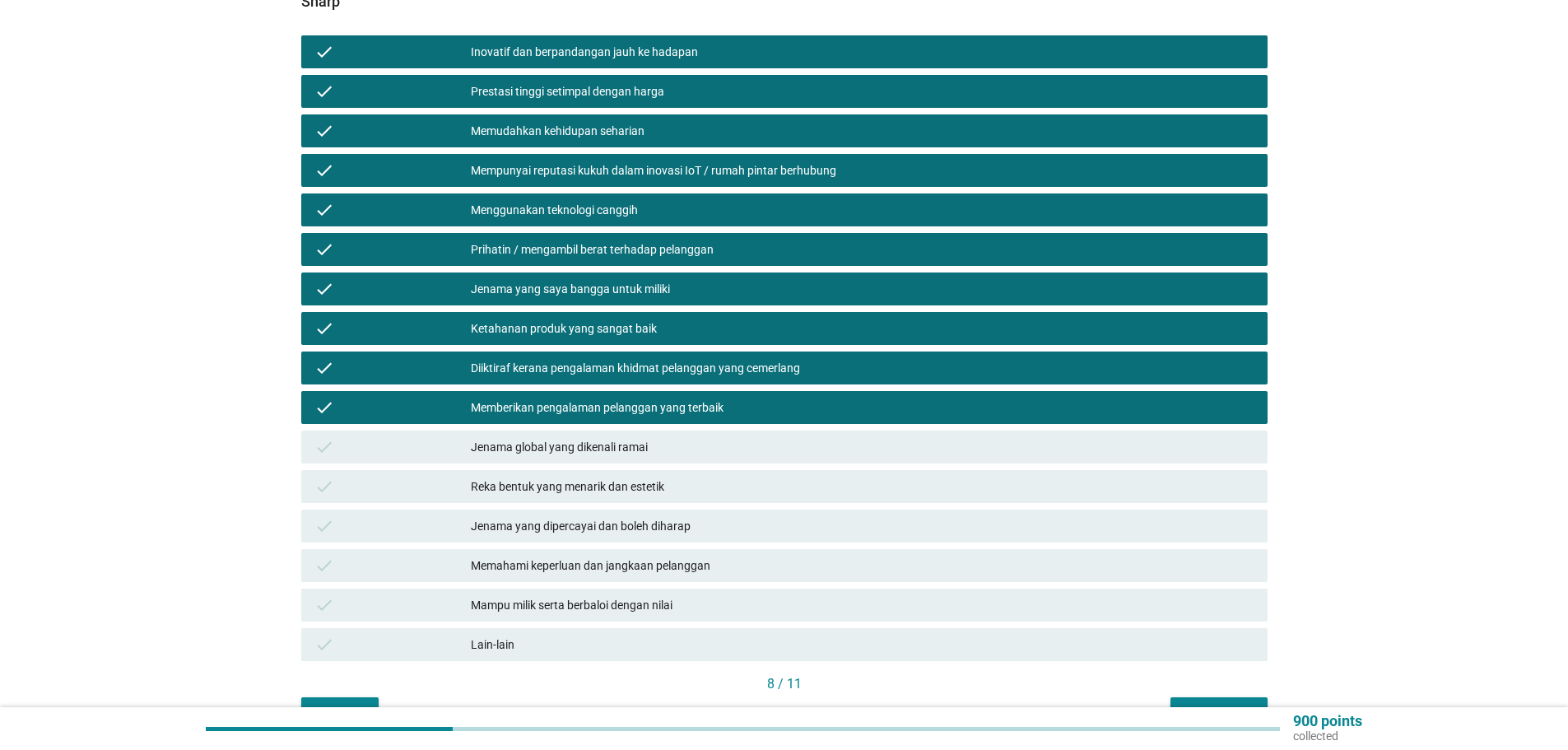
click at [597, 438] on div "Jenama global yang dikenali ramai" at bounding box center [862, 447] width 784 height 20
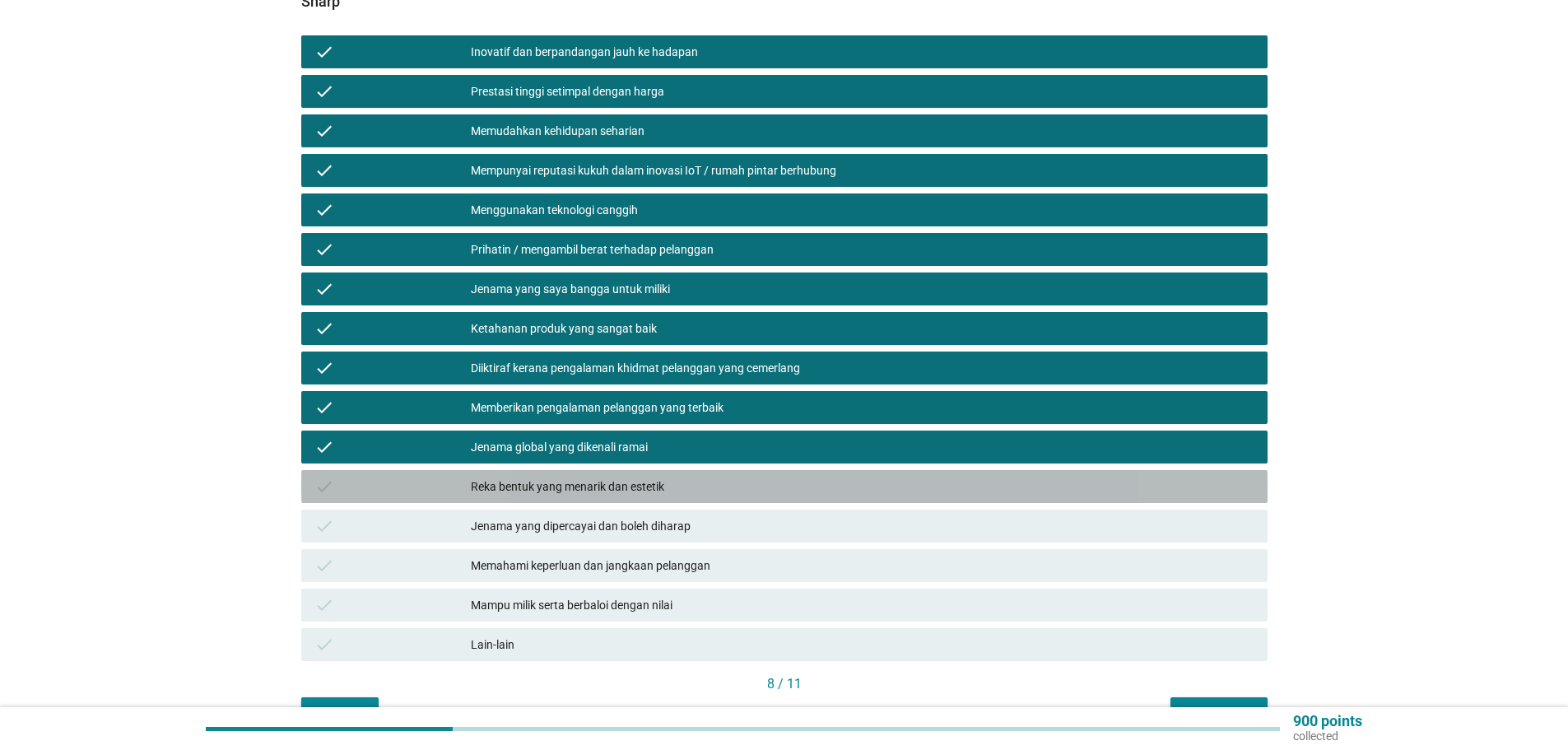
click at [598, 477] on div "Reka bentuk yang menarik dan estetik" at bounding box center [862, 487] width 784 height 20
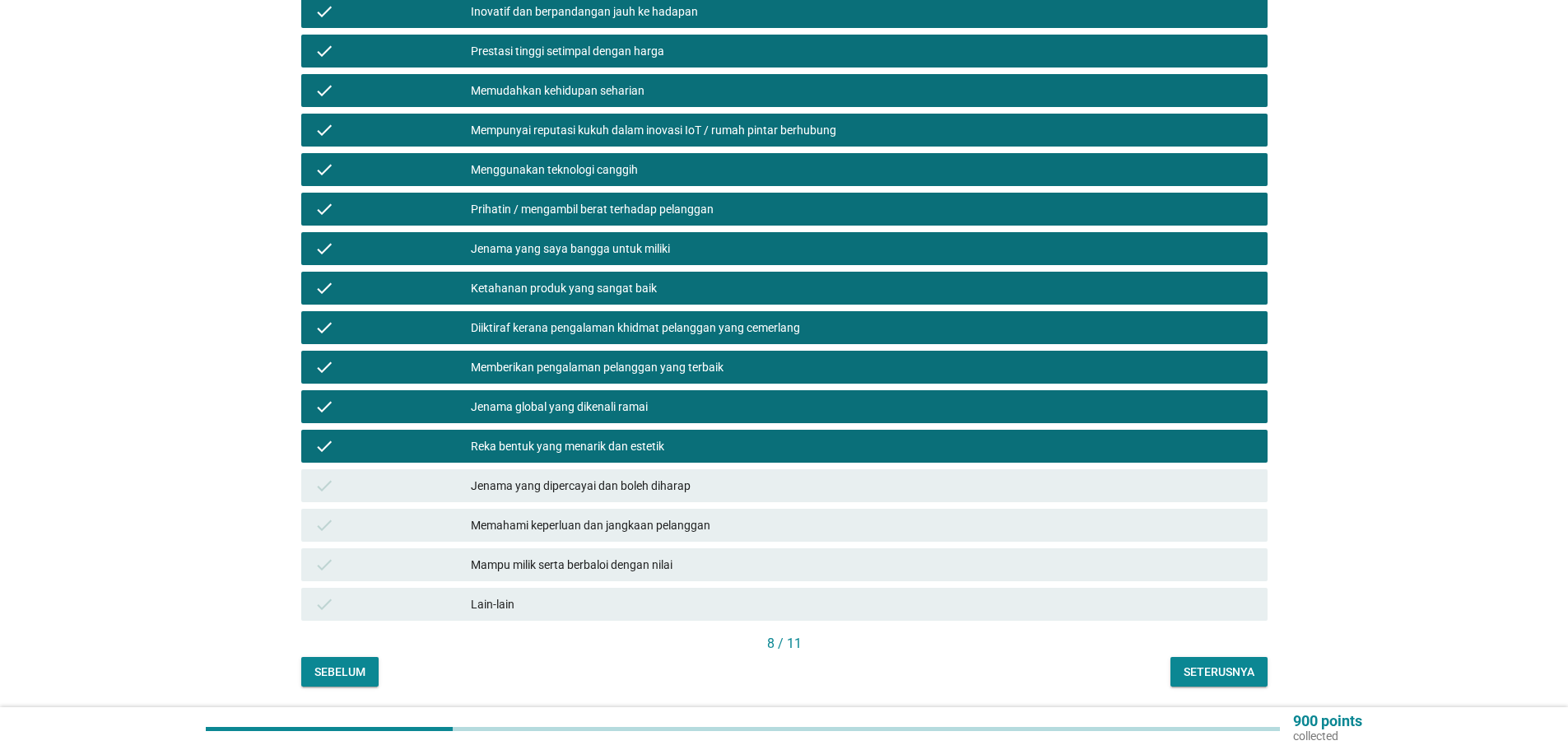
scroll to position [326, 0]
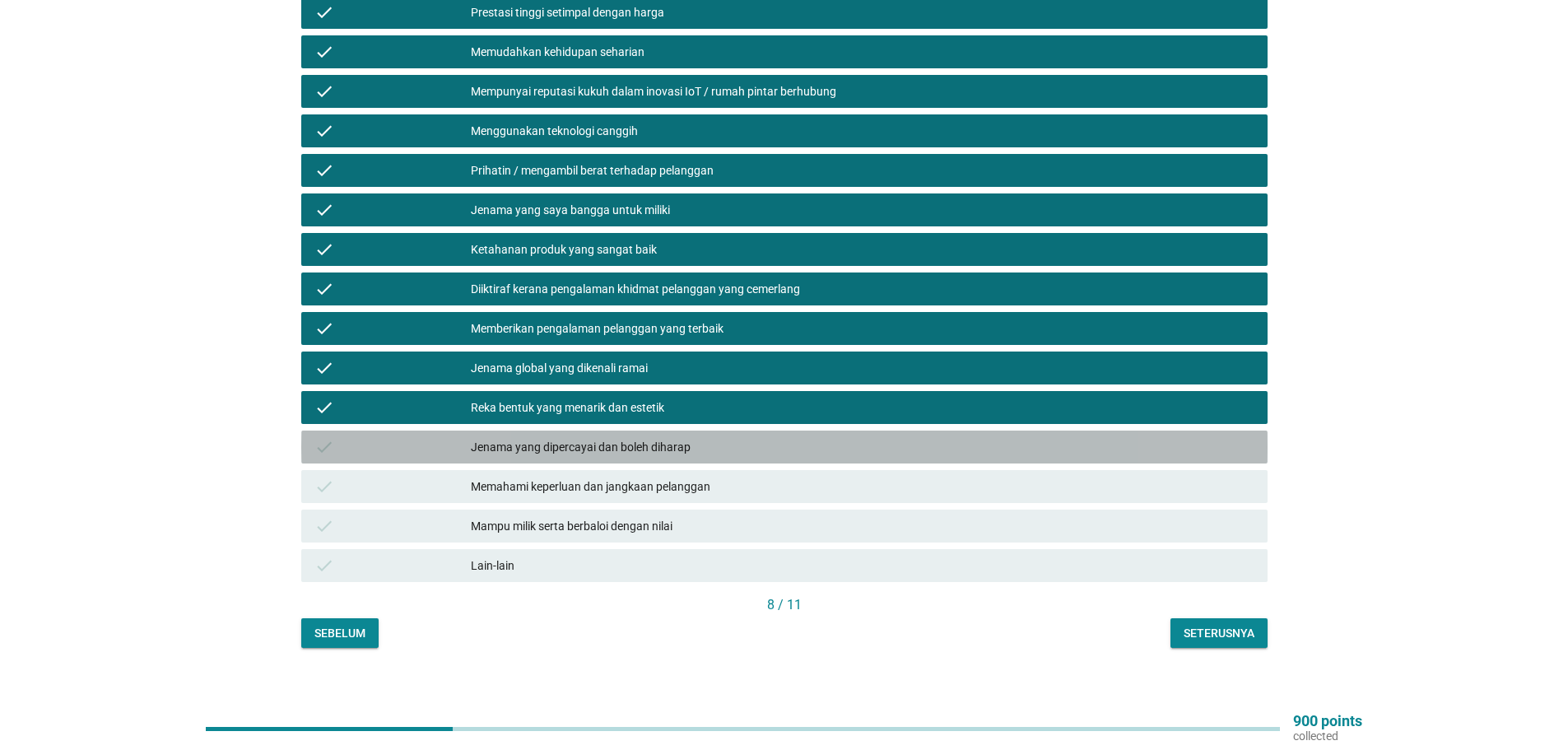
click at [583, 438] on div "Jenama yang dipercayai dan boleh diharap" at bounding box center [862, 447] width 784 height 20
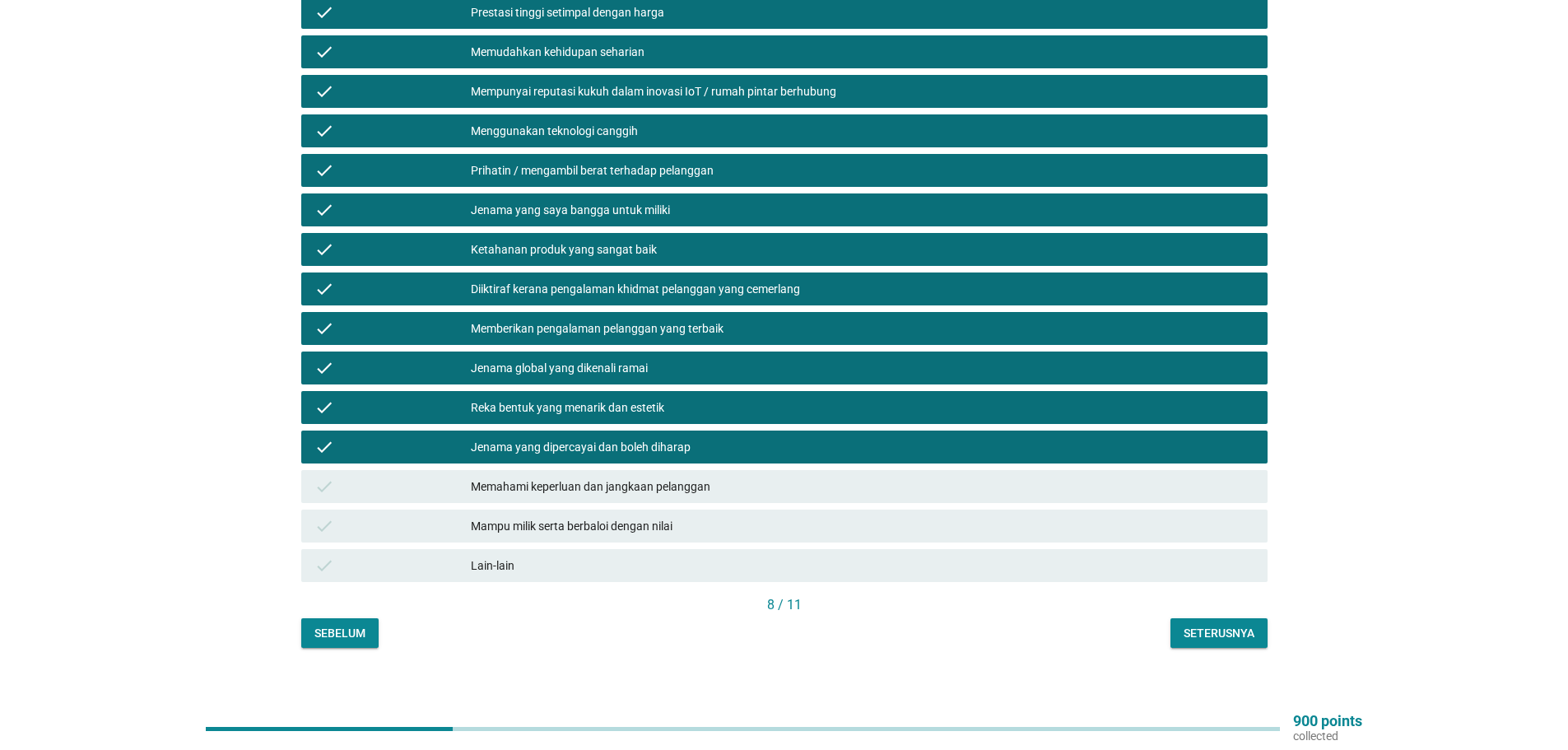
click at [600, 478] on div "Memahami keperluan dan jangkaan pelanggan" at bounding box center [862, 487] width 784 height 20
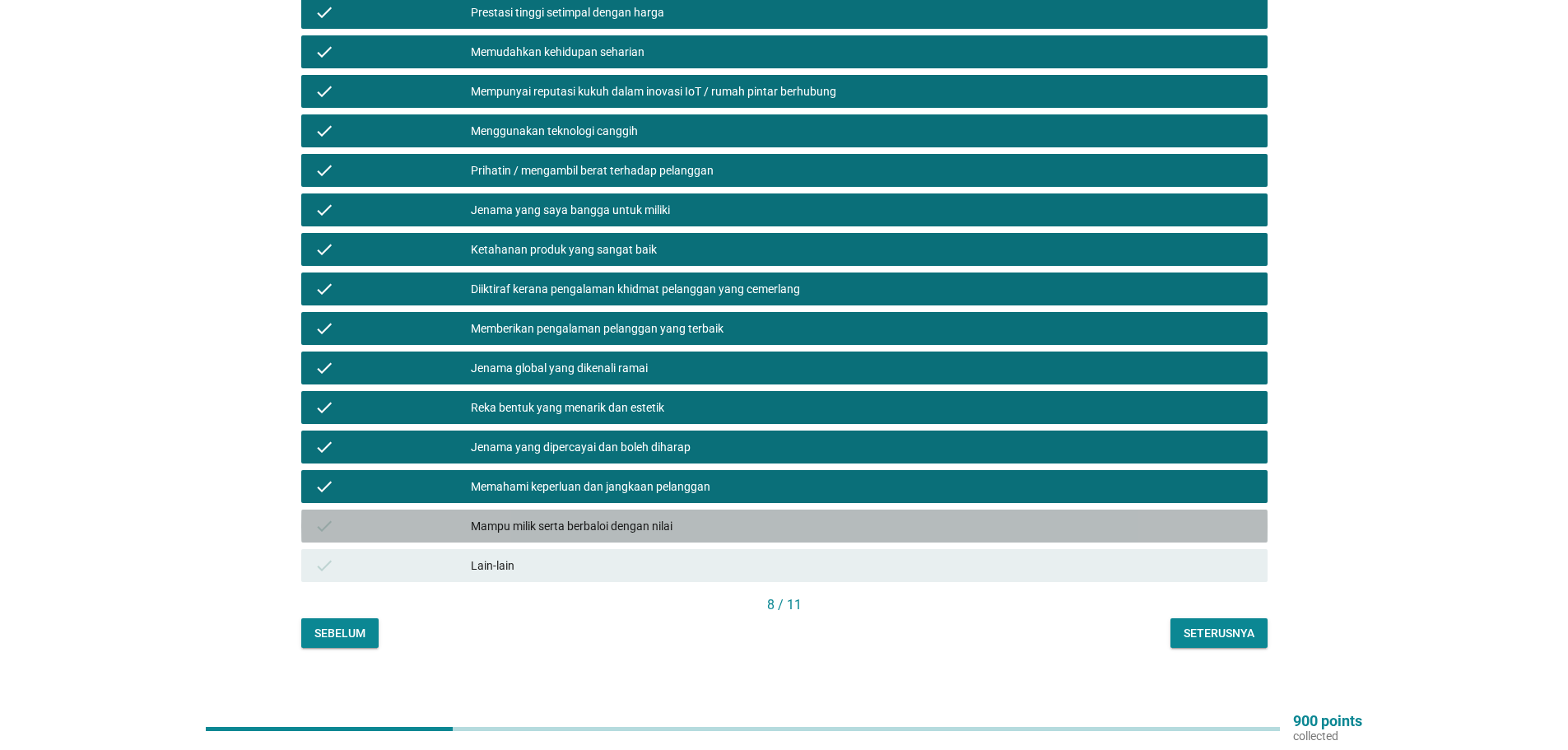
click at [612, 517] on div "Mampu milik serta berbaloi dengan nilai" at bounding box center [862, 526] width 784 height 20
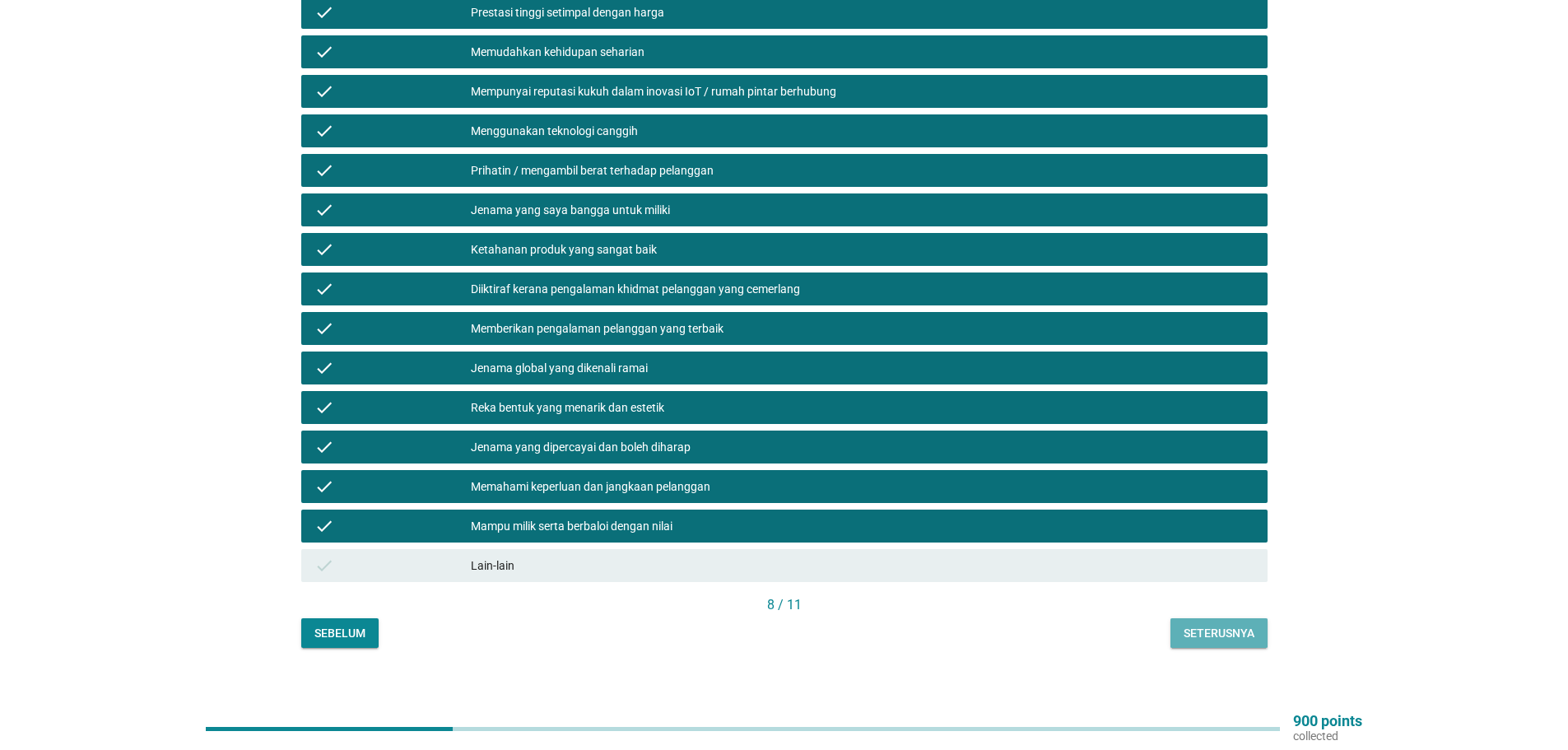
click at [1243, 625] on div "Seterusnya" at bounding box center [1218, 633] width 71 height 17
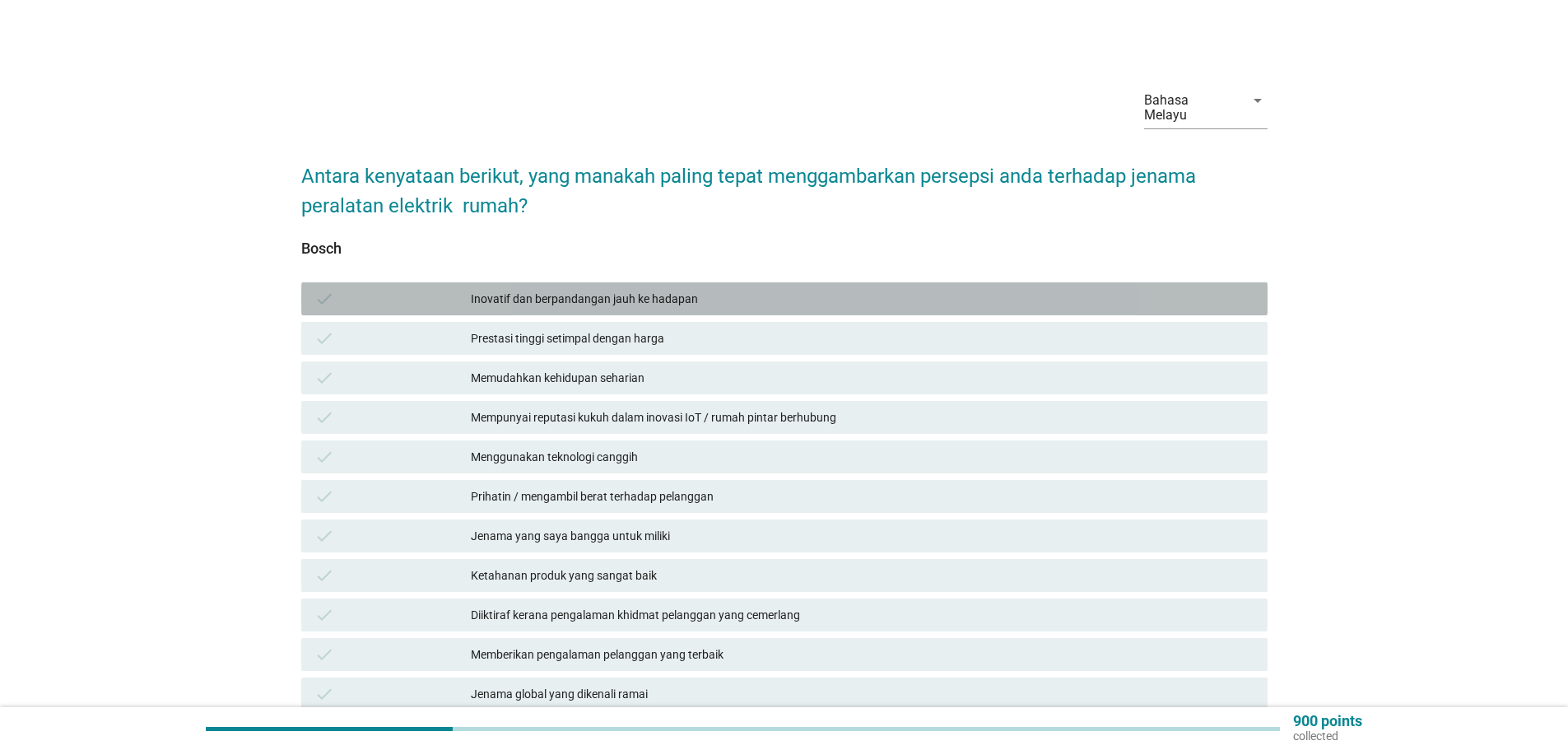
click at [555, 289] on div "Inovatif dan berpandangan jauh ke hadapan" at bounding box center [862, 298] width 784 height 20
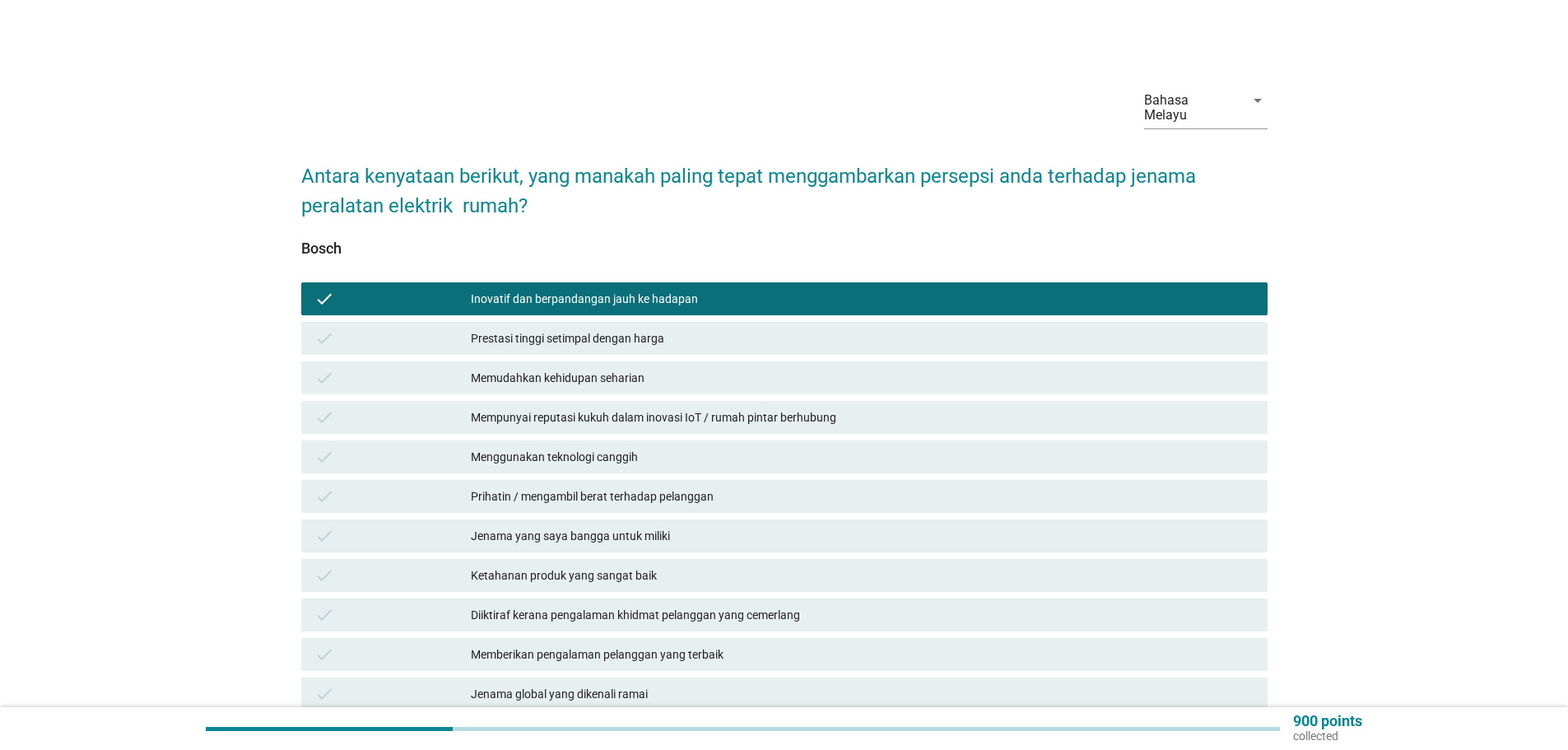
click at [578, 328] on div "Prestasi tinggi setimpal dengan harga" at bounding box center [862, 338] width 784 height 20
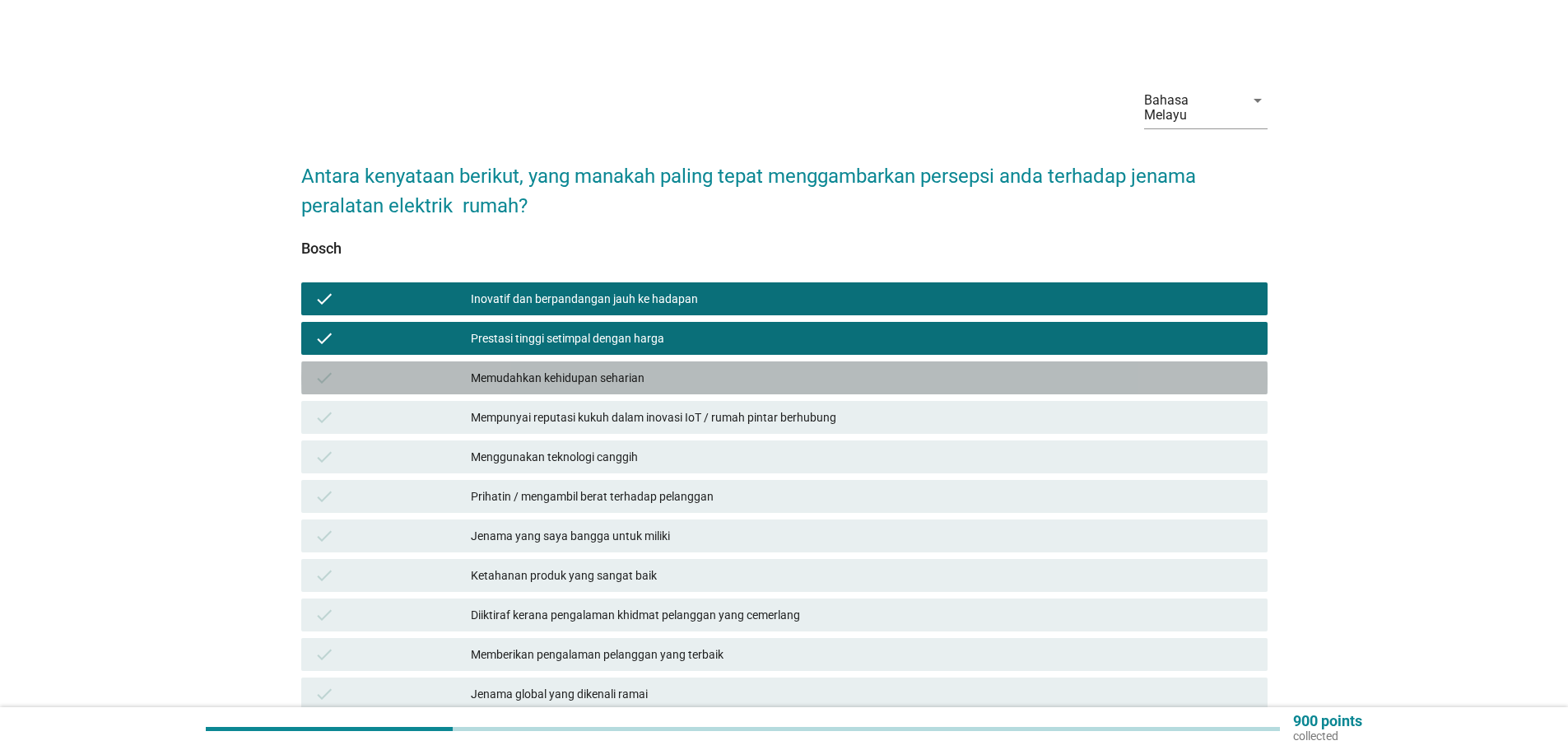
click at [596, 368] on div "Memudahkan kehidupan seharian" at bounding box center [862, 377] width 784 height 20
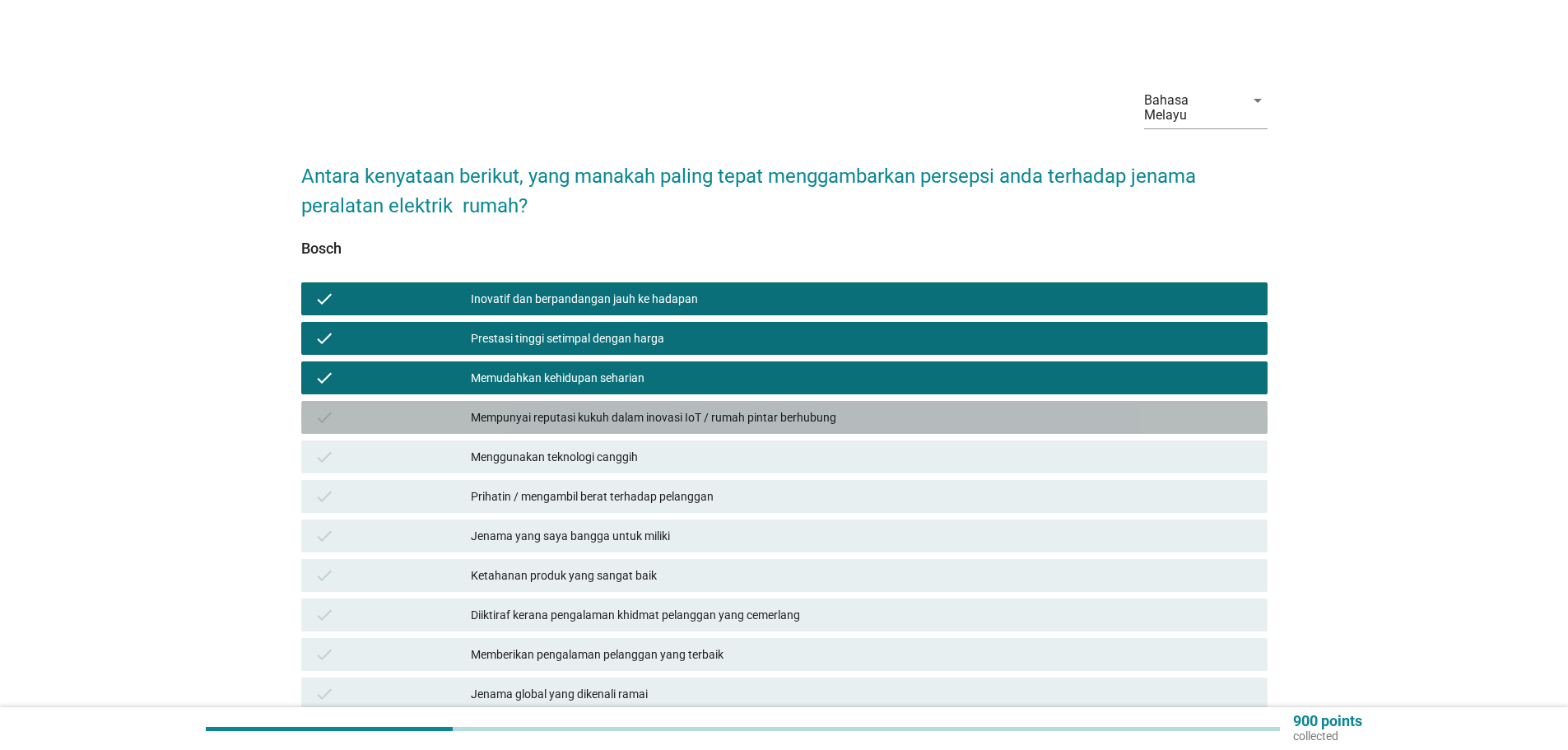
click at [616, 407] on div "Mempunyai reputasi kukuh dalam inovasi IoT / rumah pintar berhubung" at bounding box center [862, 417] width 784 height 20
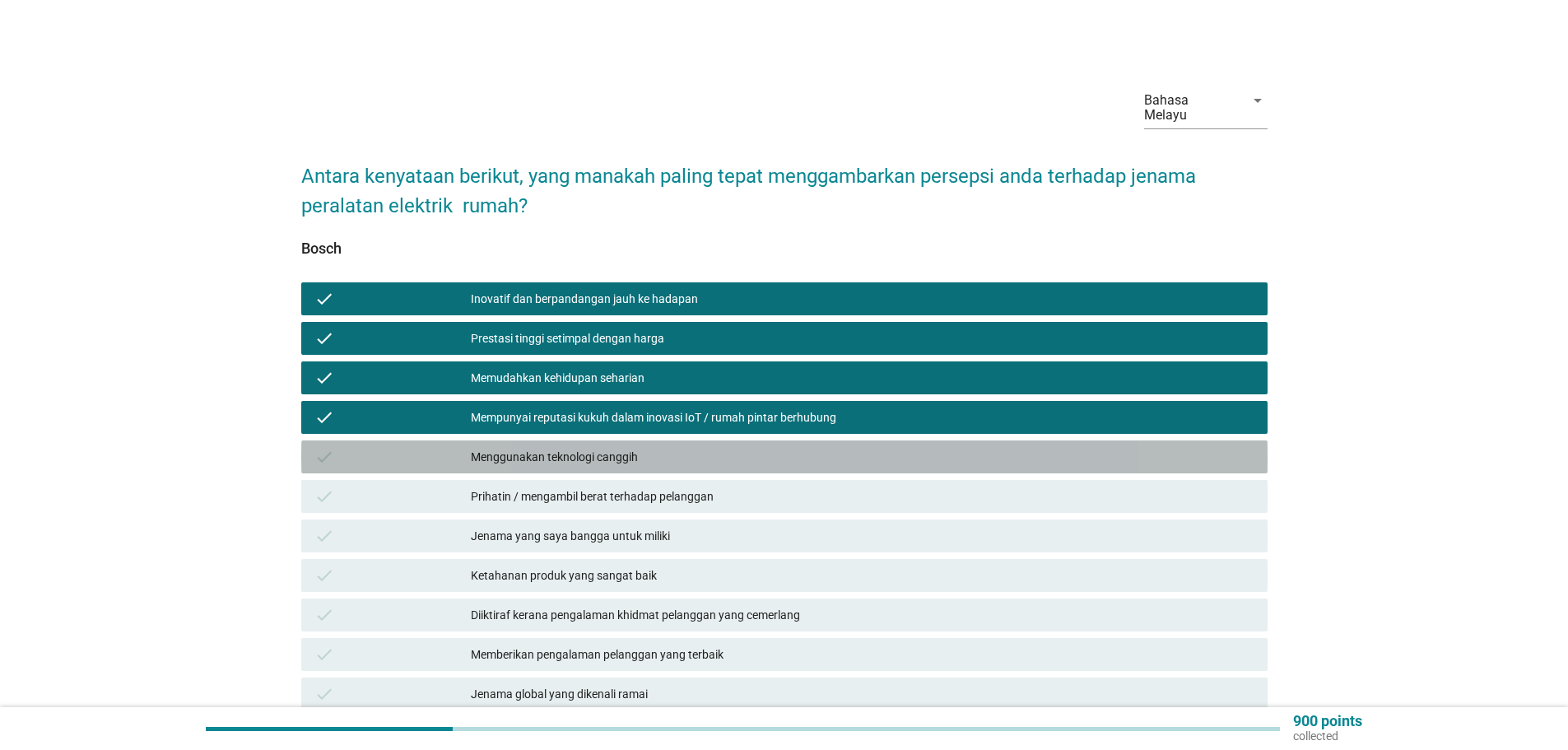
click at [613, 447] on div "Menggunakan teknologi canggih" at bounding box center [862, 456] width 784 height 20
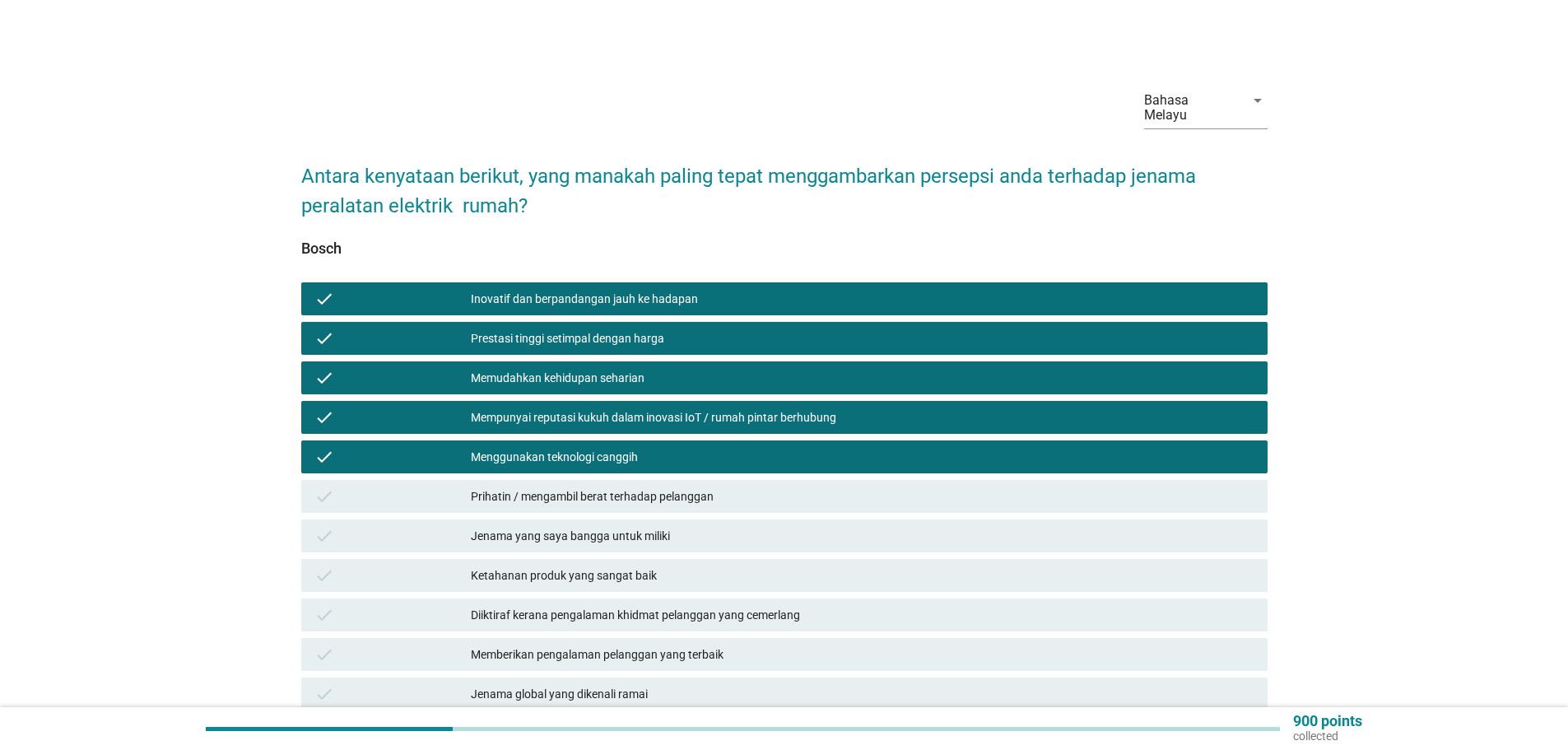
scroll to position [82, 0]
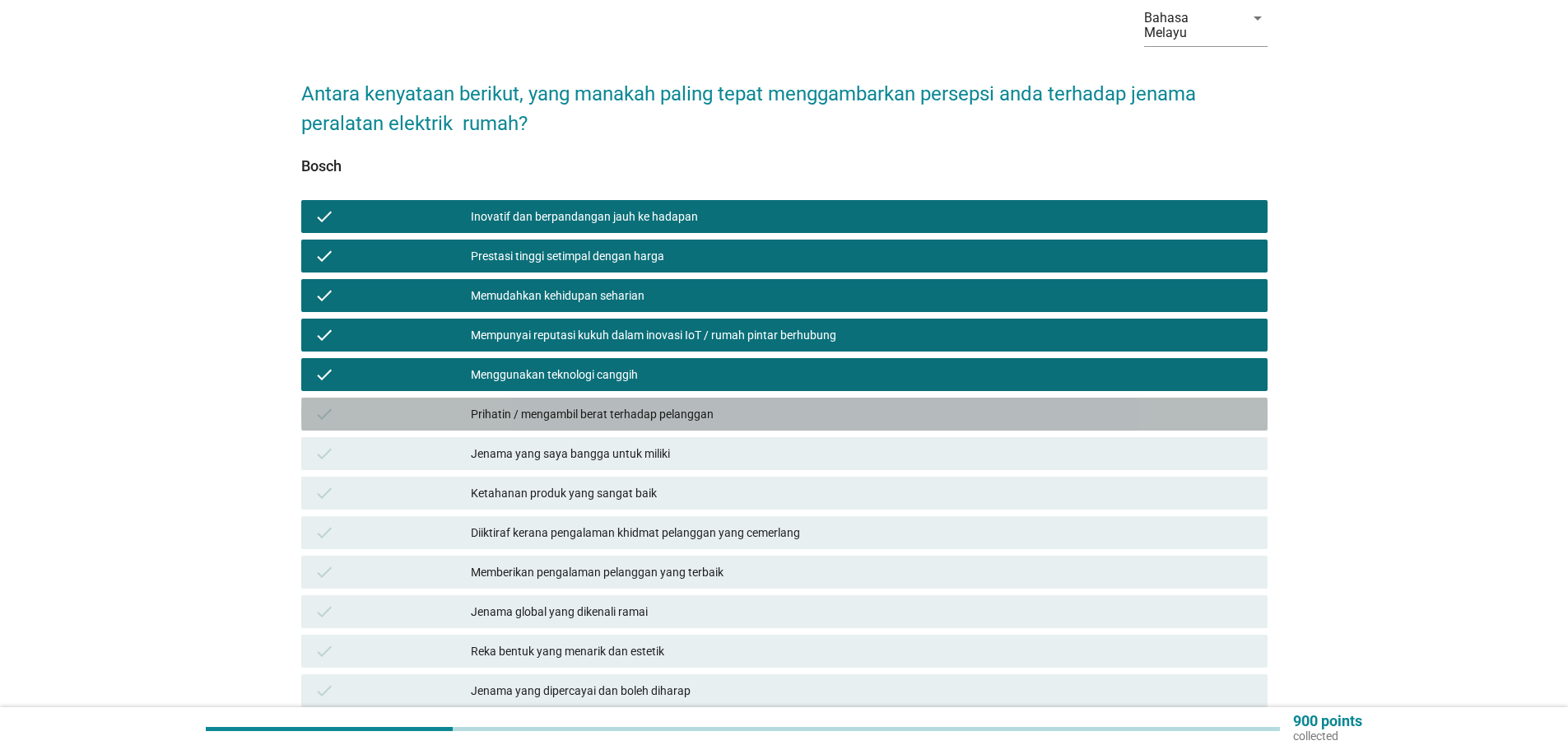
click at [617, 405] on div "Prihatin / mengambil berat terhadap pelanggan" at bounding box center [862, 414] width 784 height 20
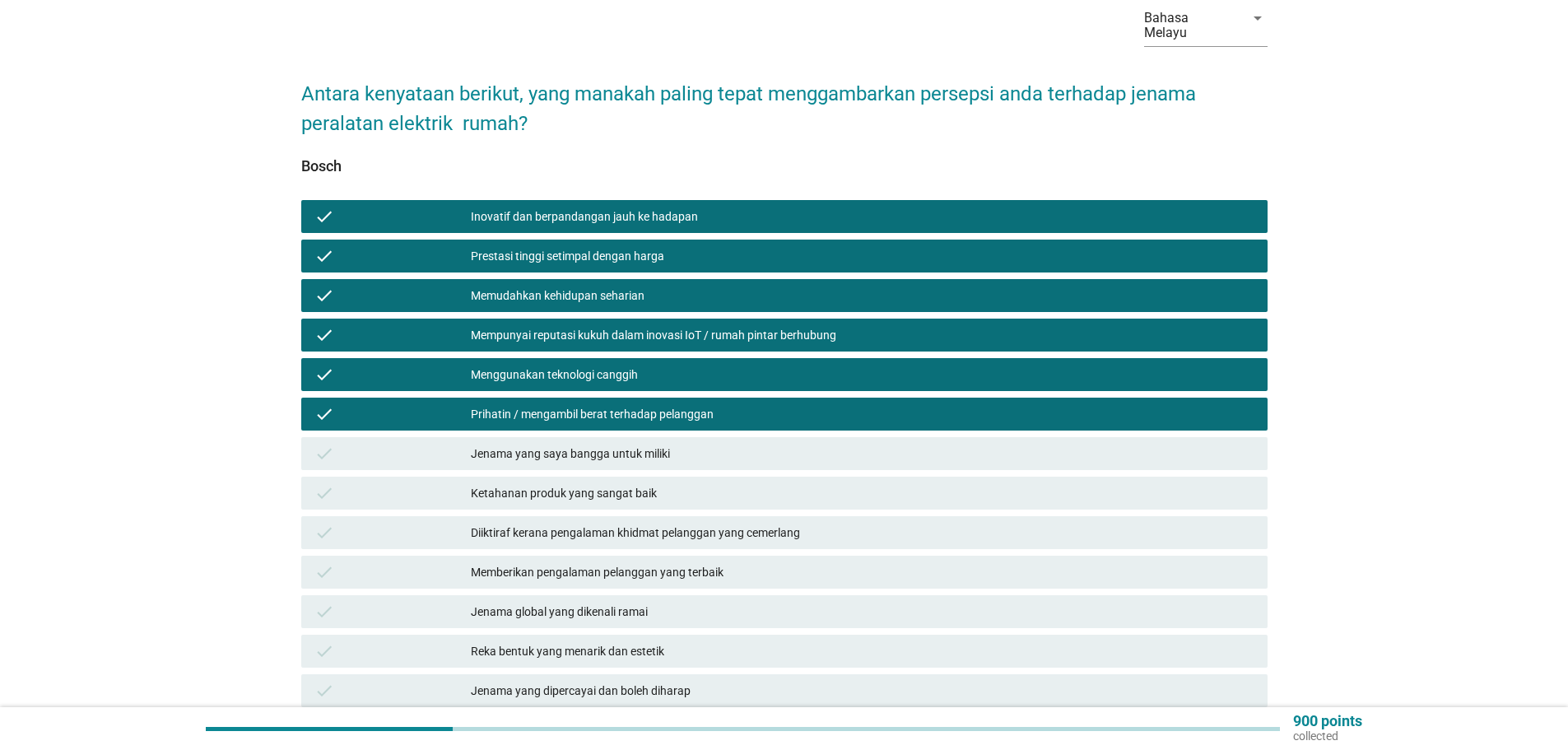
click at [626, 444] on div "Jenama yang saya bangga untuk miliki" at bounding box center [862, 454] width 784 height 20
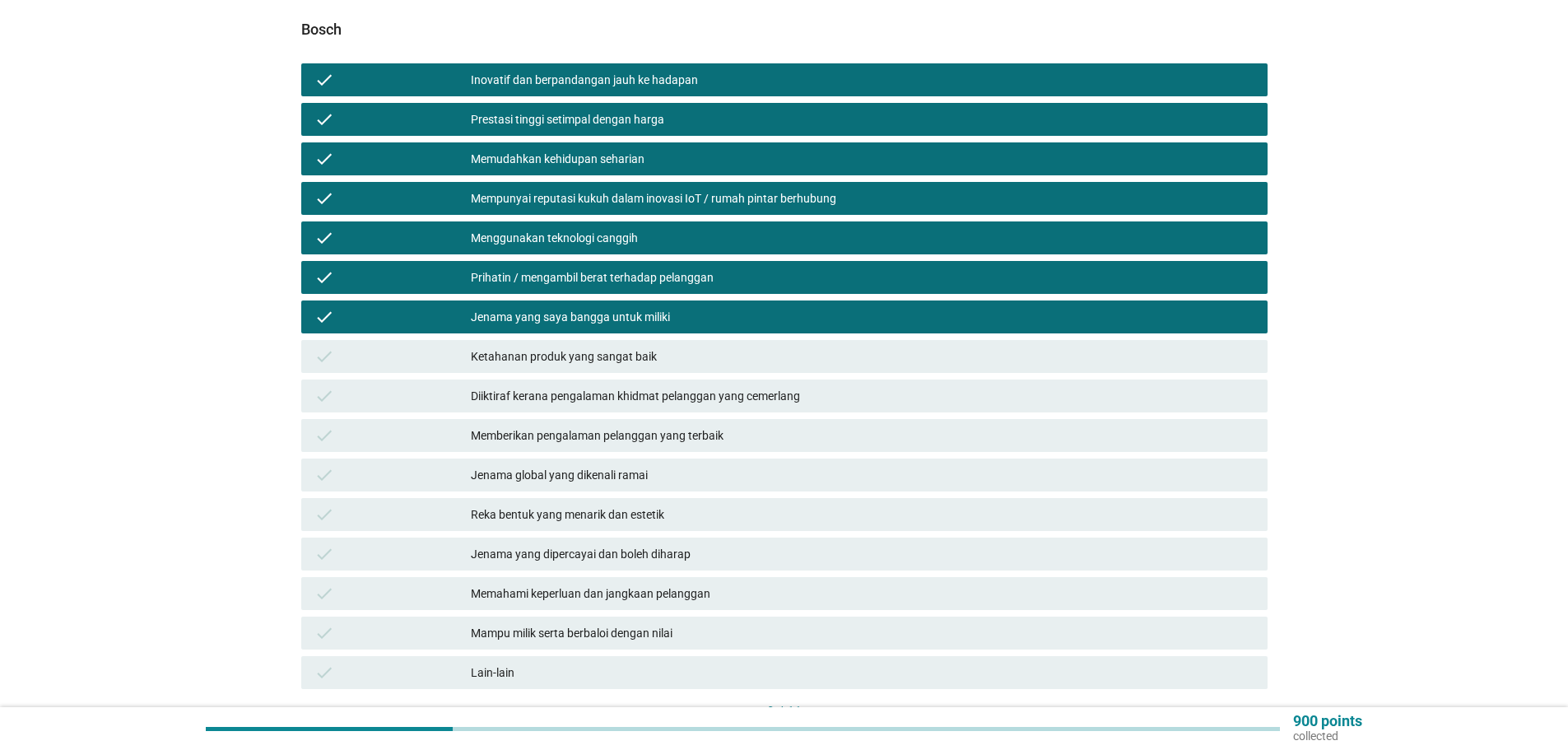
scroll to position [247, 0]
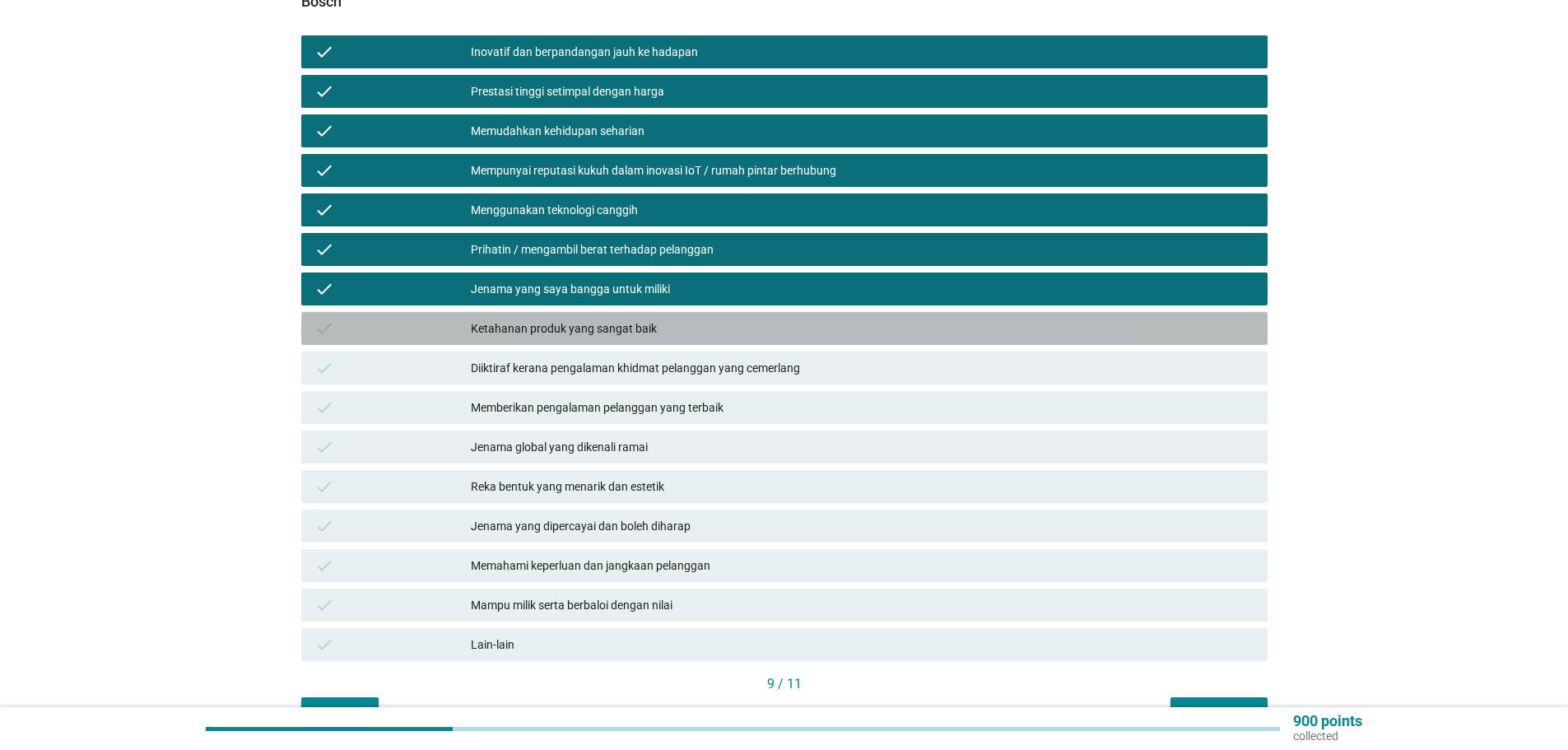
click at [588, 319] on div "Ketahanan produk yang sangat baik" at bounding box center [862, 328] width 784 height 20
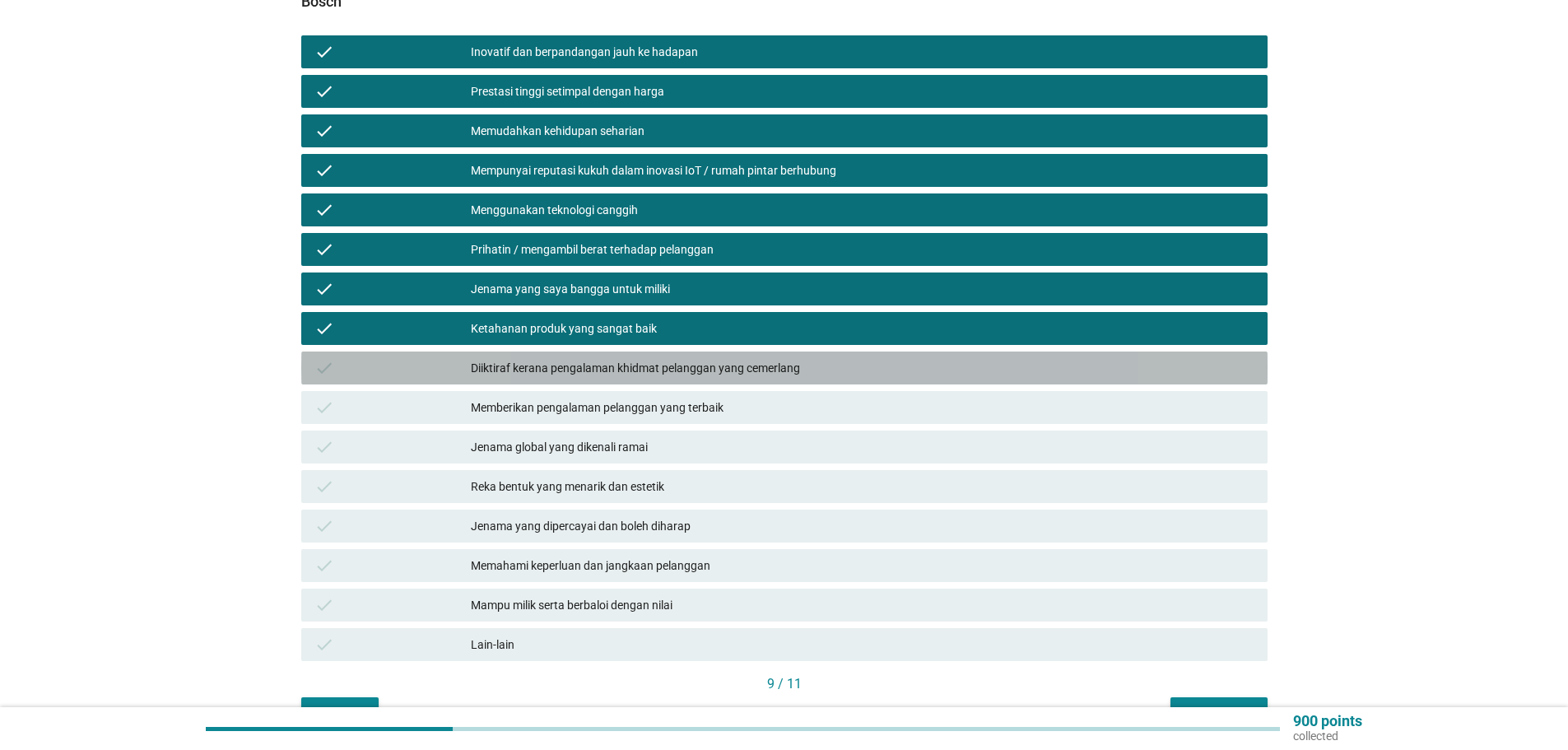
click at [635, 359] on div "Diiktiraf kerana pengalaman khidmat pelanggan yang cemerlang" at bounding box center [862, 368] width 784 height 20
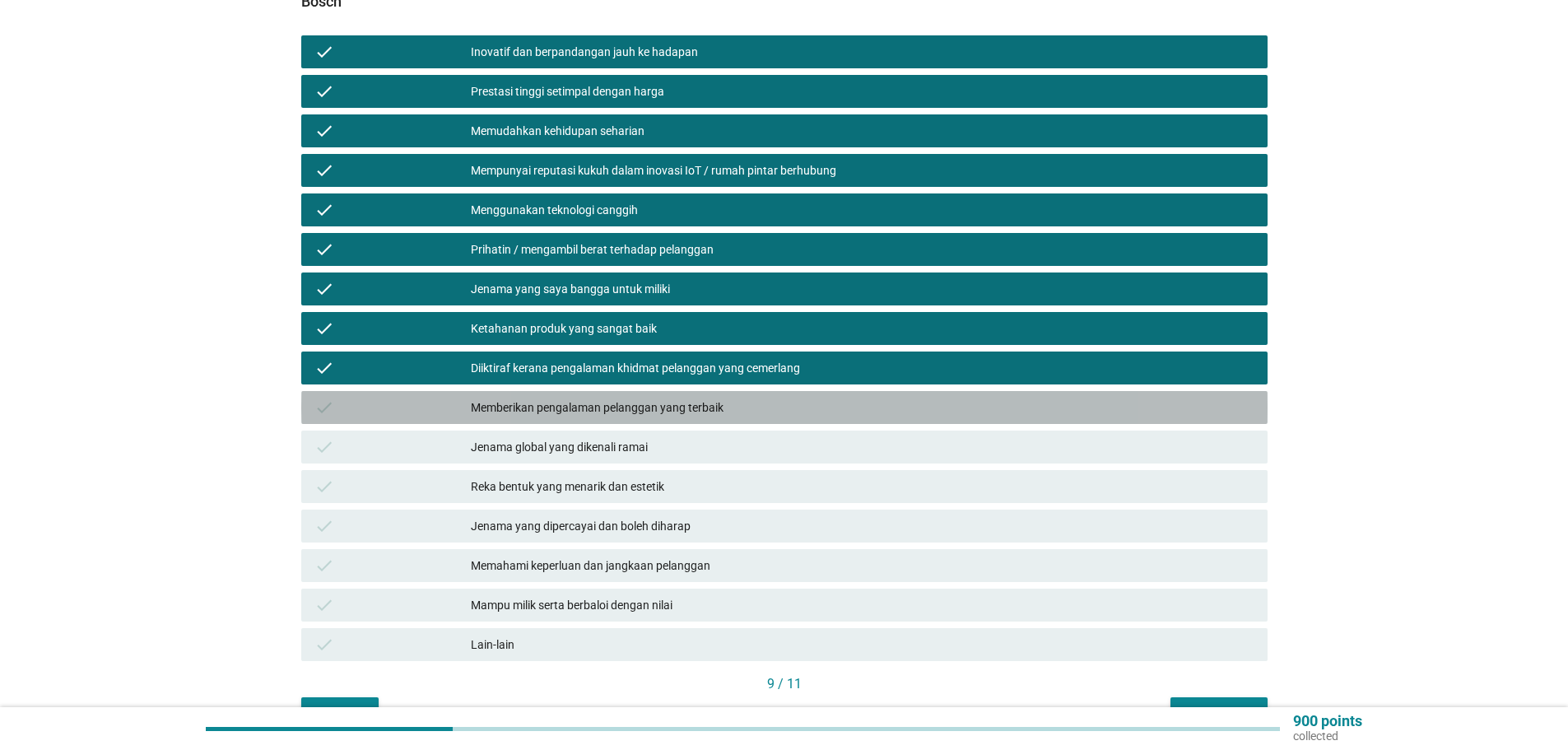
click at [641, 398] on div "Memberikan pengalaman pelanggan yang terbaik" at bounding box center [862, 407] width 784 height 20
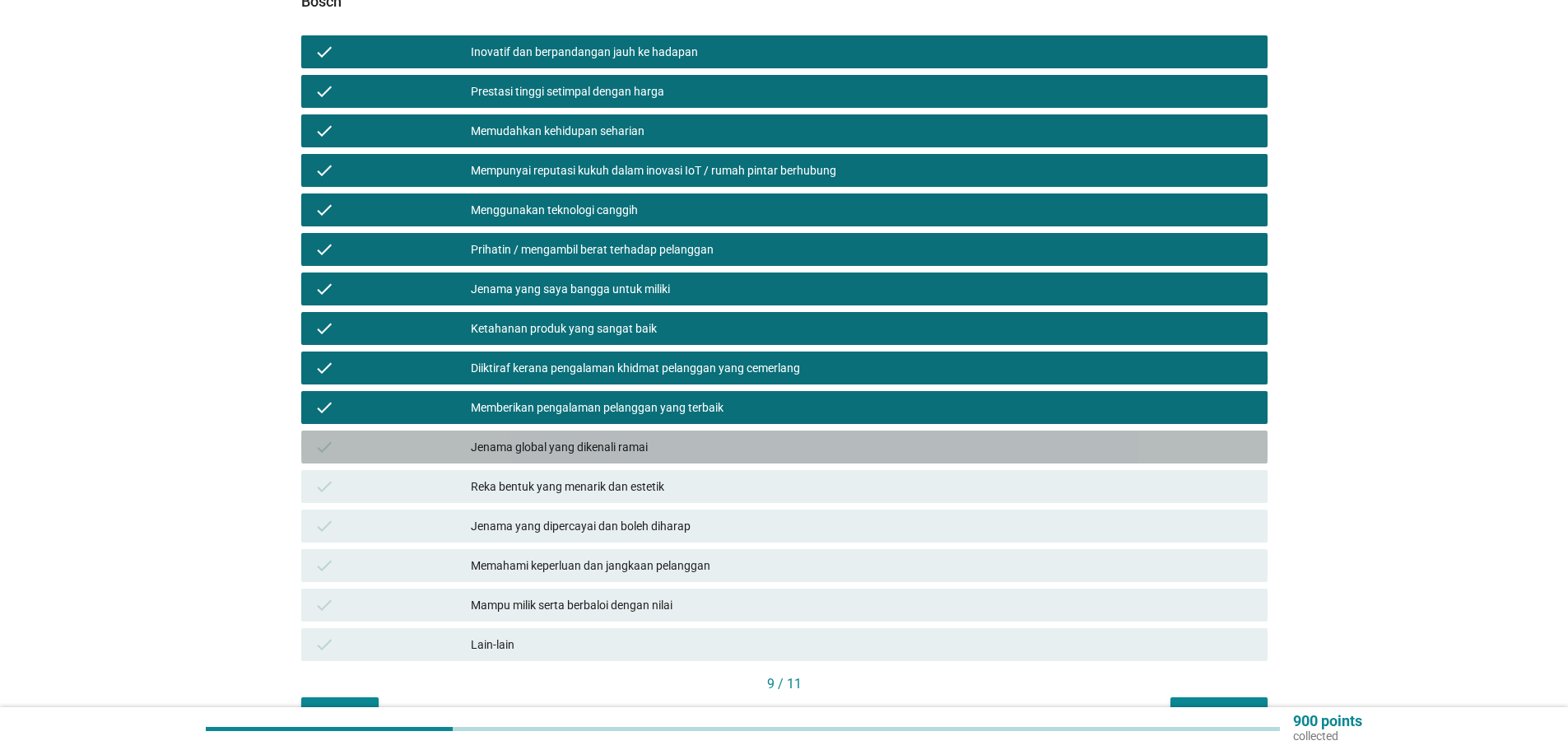
click at [626, 438] on div "Jenama global yang dikenali ramai" at bounding box center [862, 447] width 784 height 20
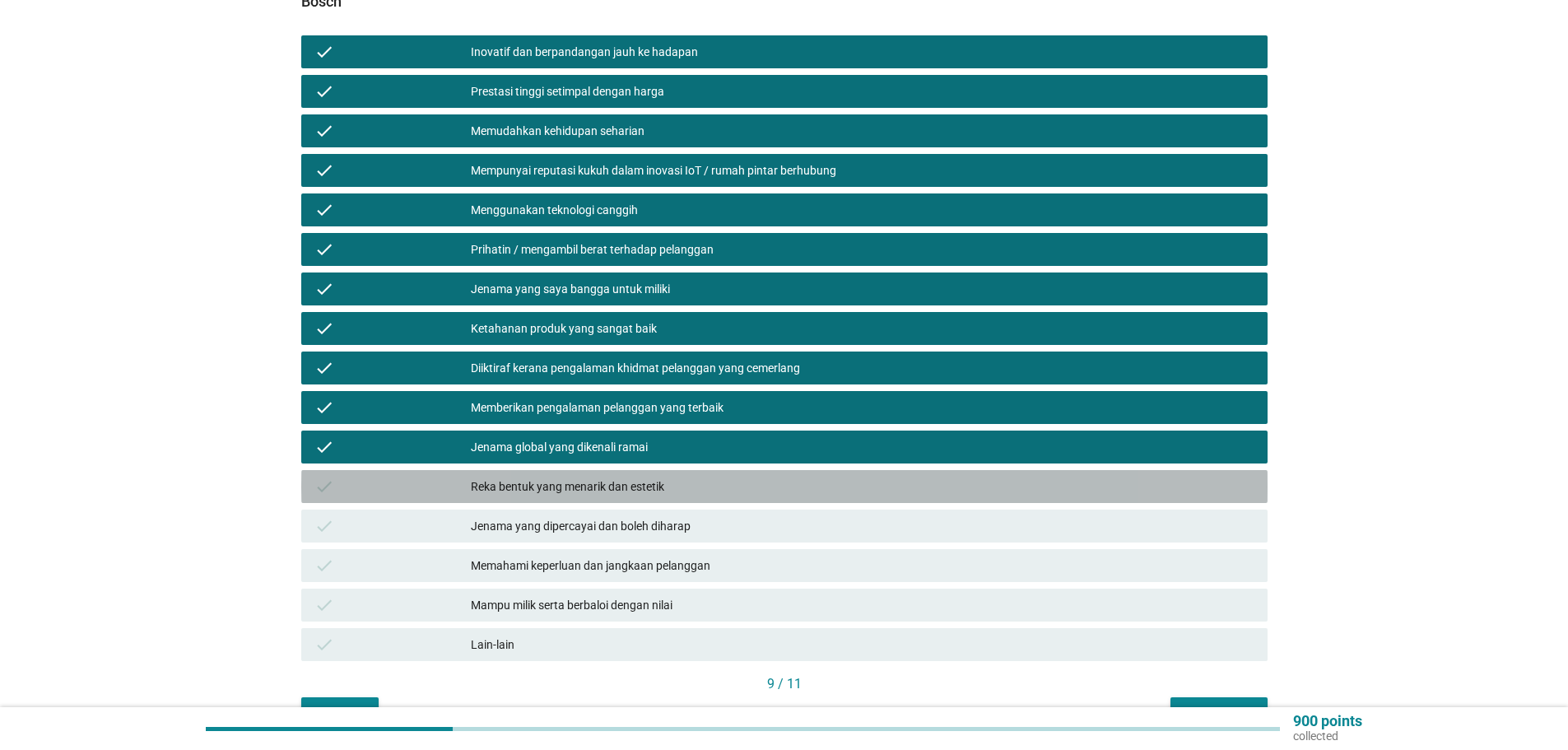
click at [643, 477] on div "Reka bentuk yang menarik dan estetik" at bounding box center [862, 487] width 784 height 20
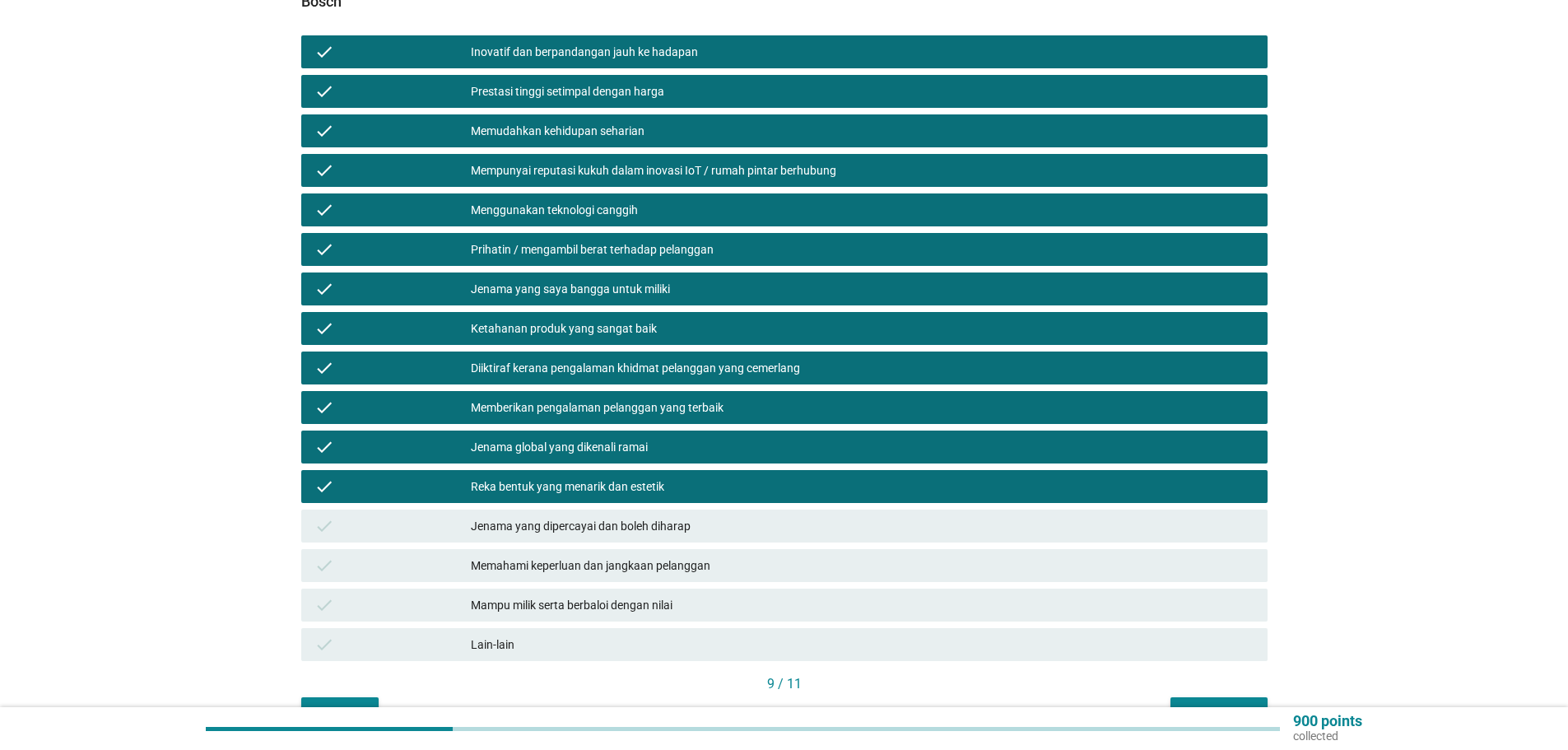
click at [585, 517] on div "Jenama yang dipercayai dan boleh diharap" at bounding box center [862, 526] width 784 height 20
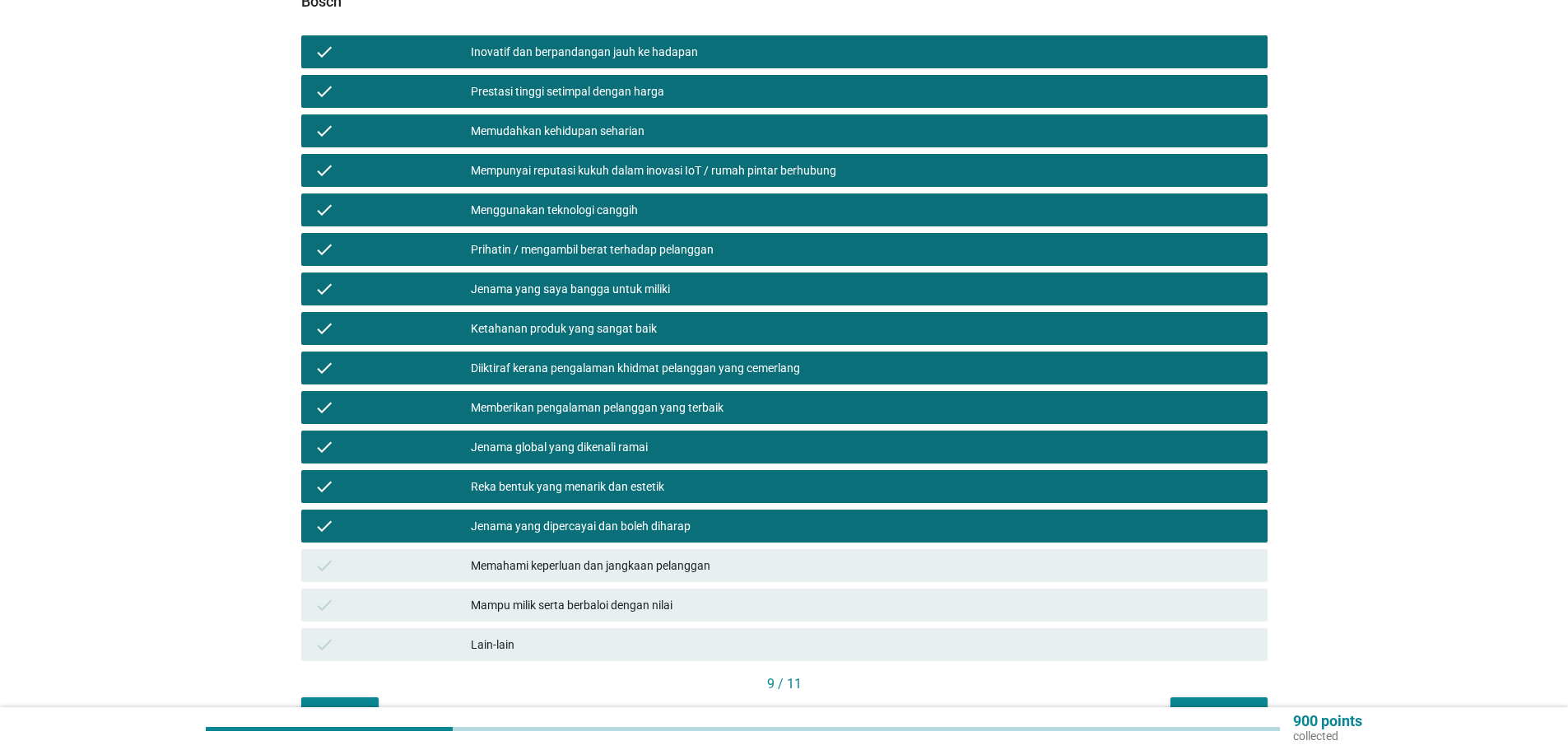
scroll to position [326, 0]
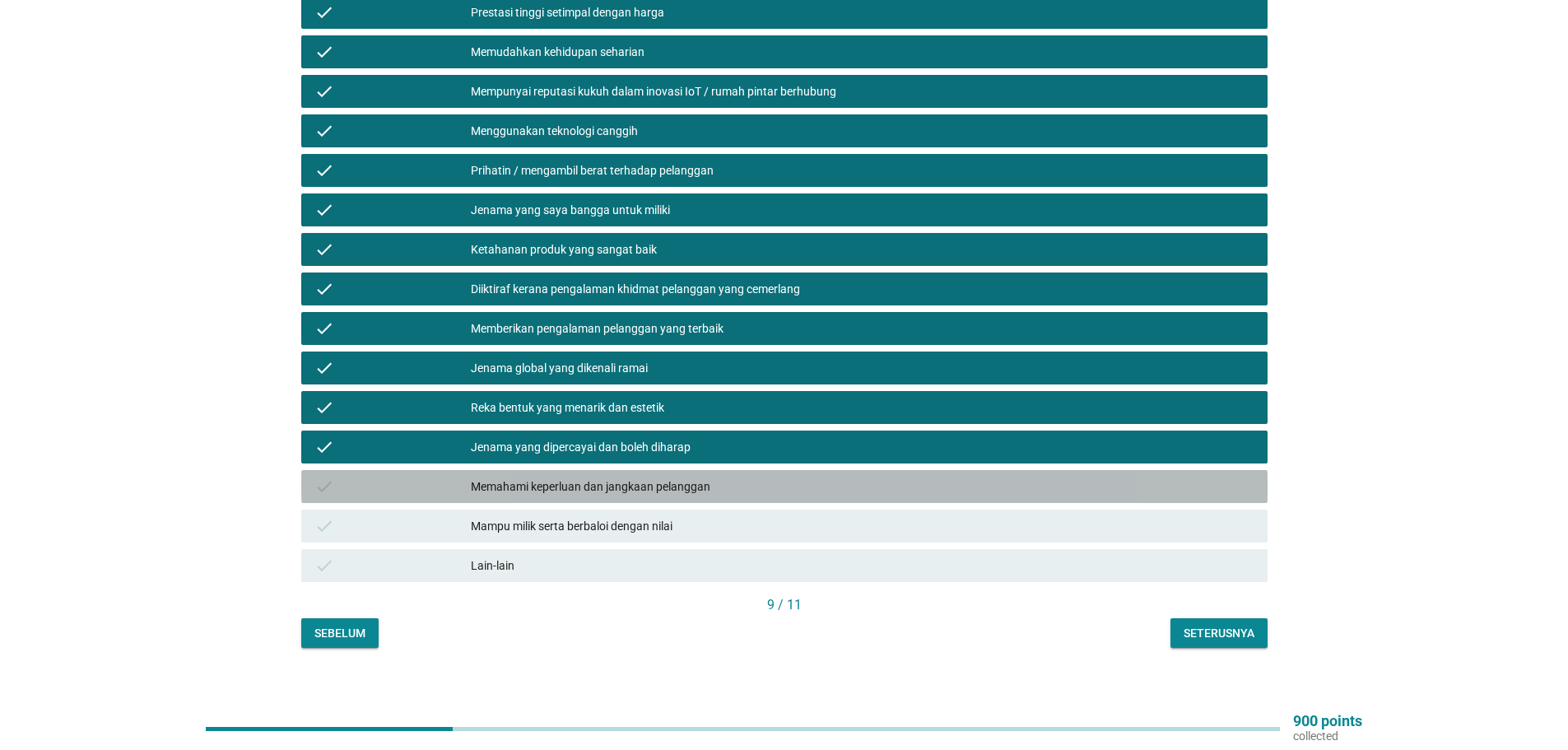
click at [615, 477] on div "Memahami keperluan dan jangkaan pelanggan" at bounding box center [862, 487] width 784 height 20
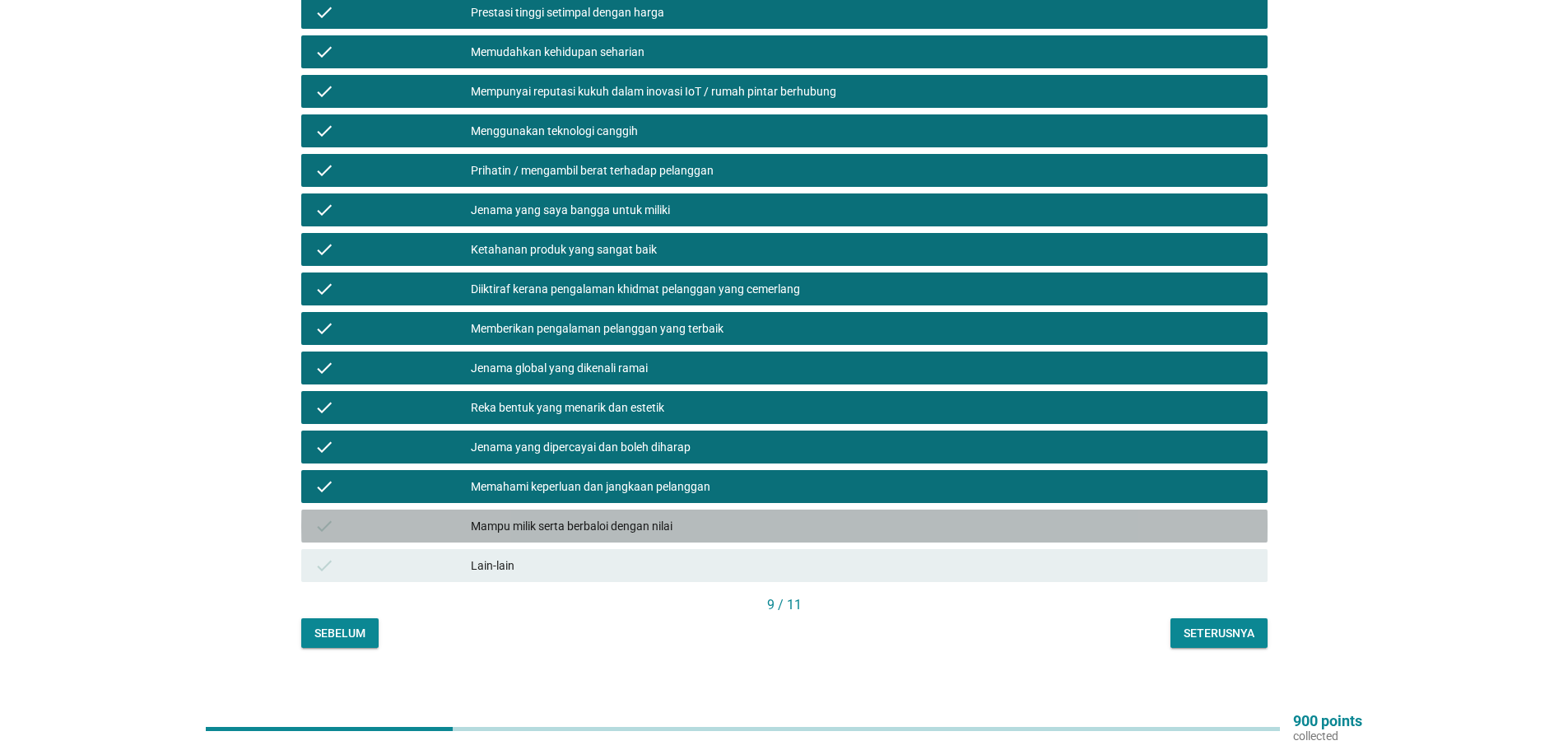
click at [647, 517] on div "Mampu milik serta berbaloi dengan nilai" at bounding box center [862, 526] width 784 height 20
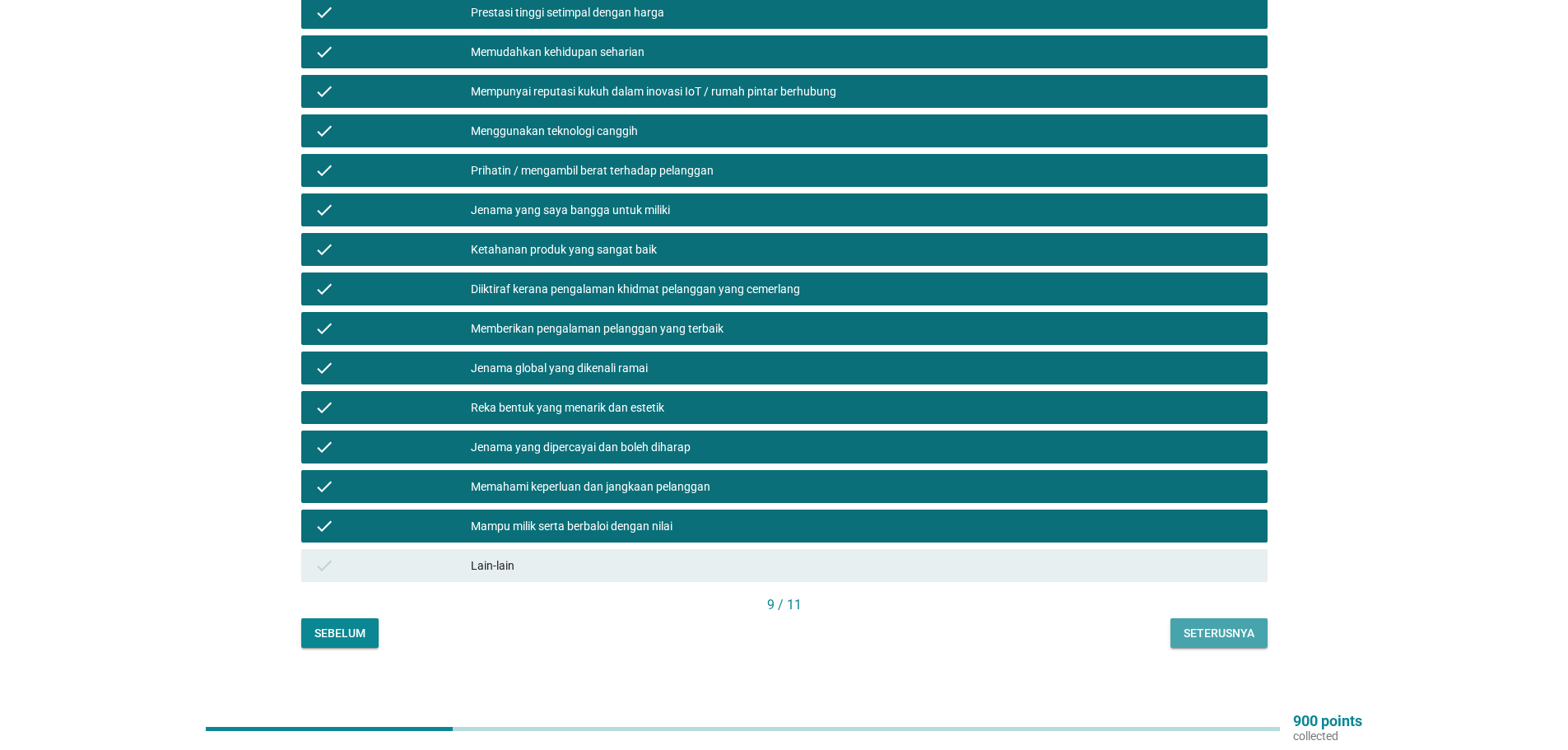
click at [1227, 625] on div "Seterusnya" at bounding box center [1218, 633] width 71 height 17
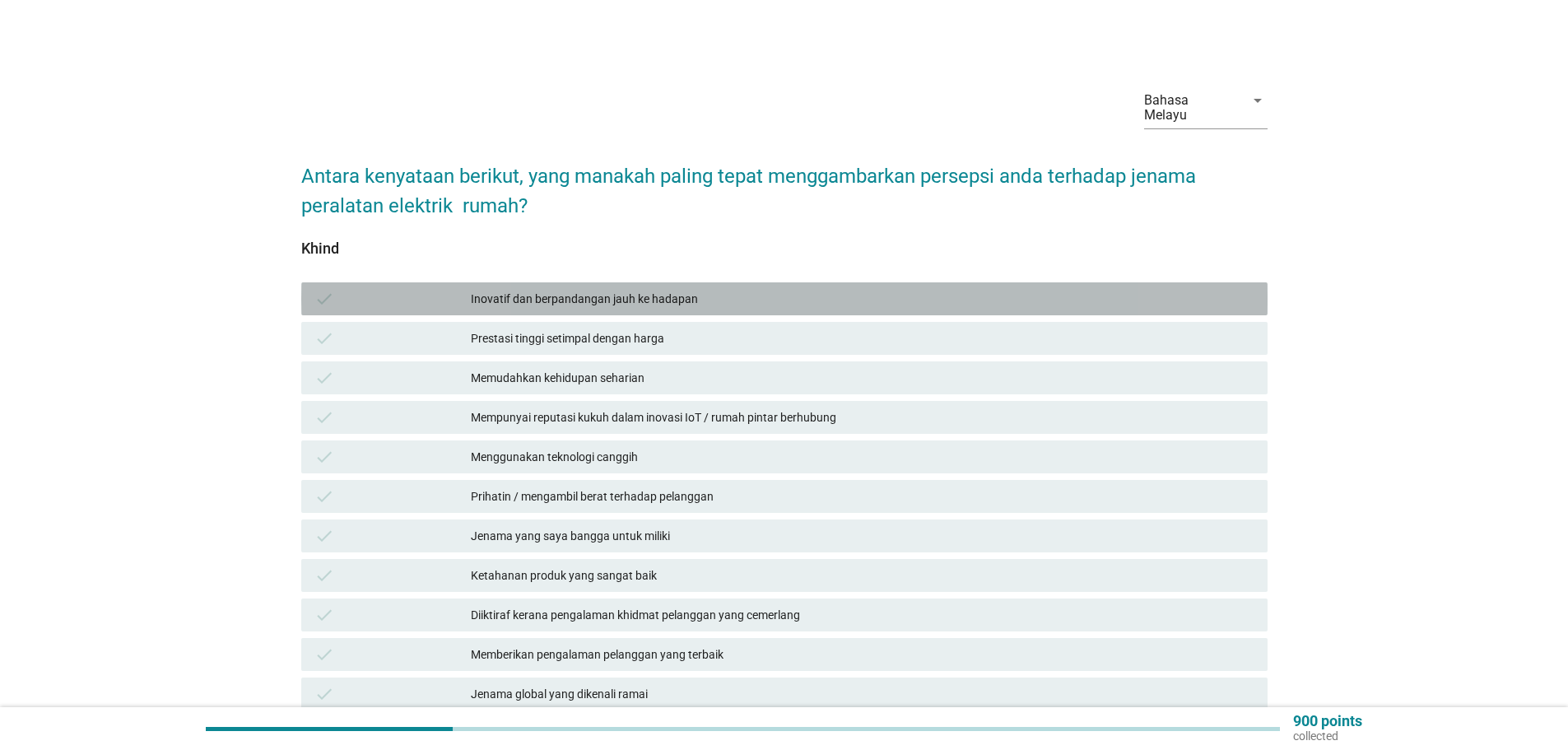
click at [578, 289] on div "Inovatif dan berpandangan jauh ke hadapan" at bounding box center [862, 298] width 784 height 20
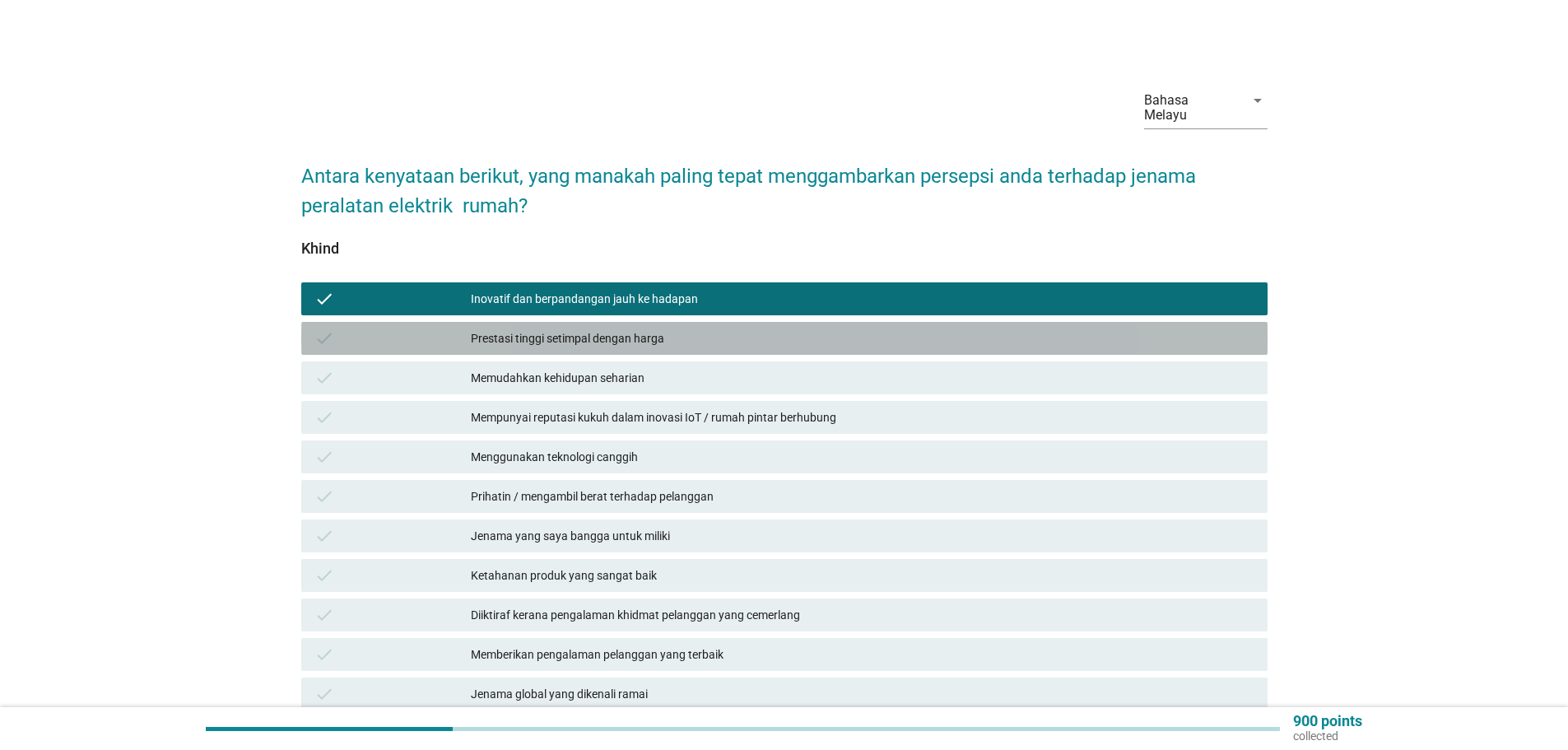
click at [597, 328] on div "Prestasi tinggi setimpal dengan harga" at bounding box center [862, 338] width 784 height 20
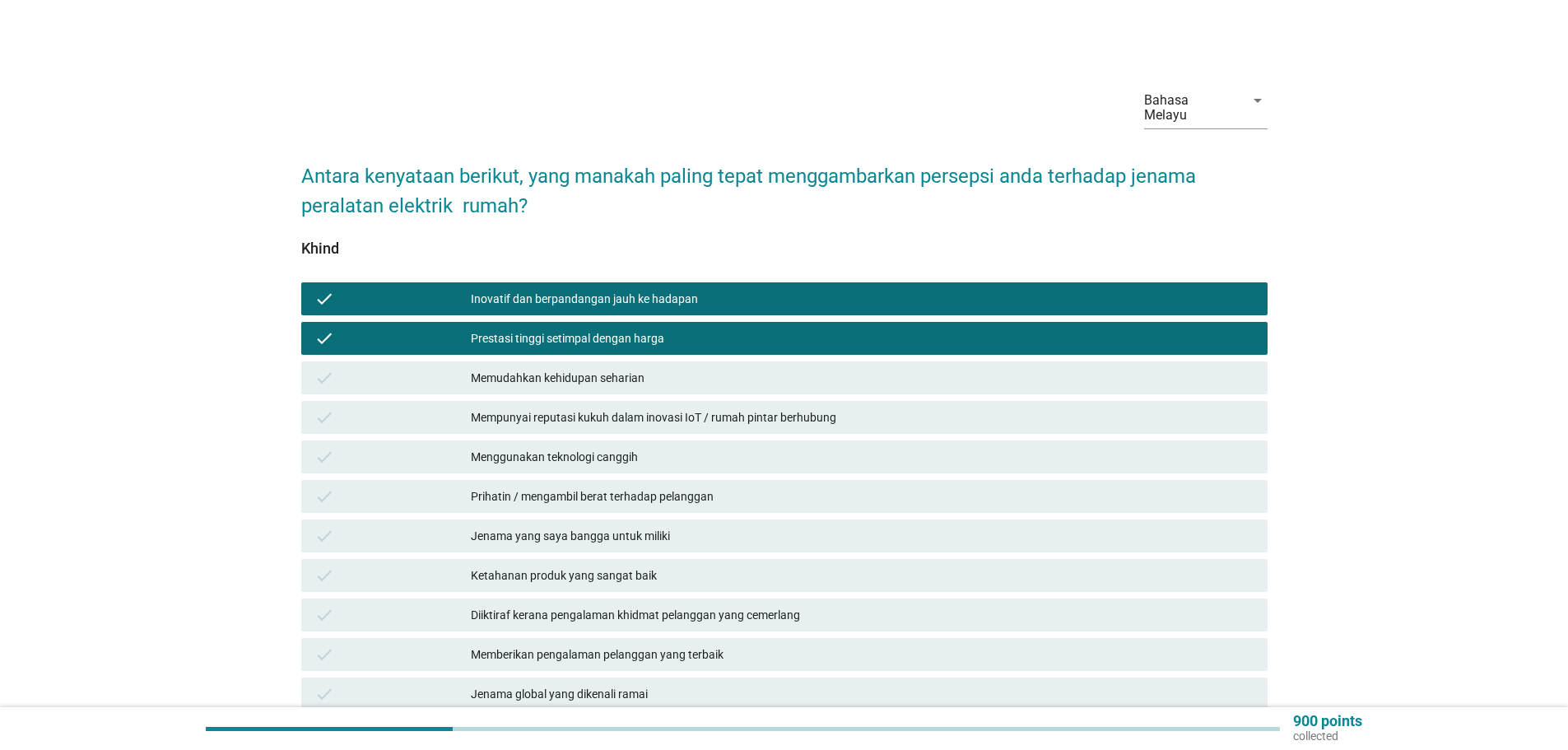
click at [625, 368] on div "Memudahkan kehidupan seharian" at bounding box center [862, 377] width 784 height 20
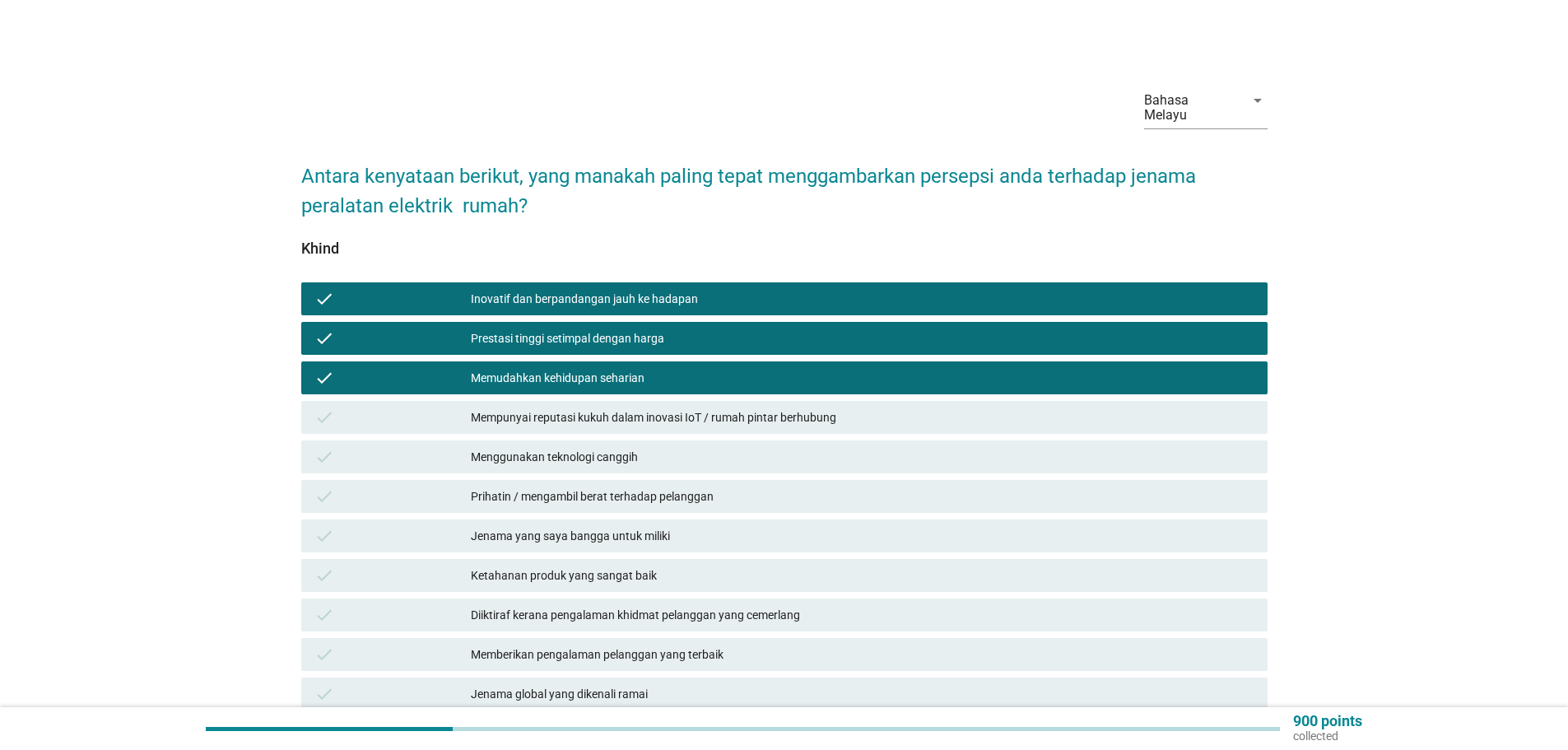
click at [631, 407] on div "Mempunyai reputasi kukuh dalam inovasi IoT / rumah pintar berhubung" at bounding box center [862, 417] width 784 height 20
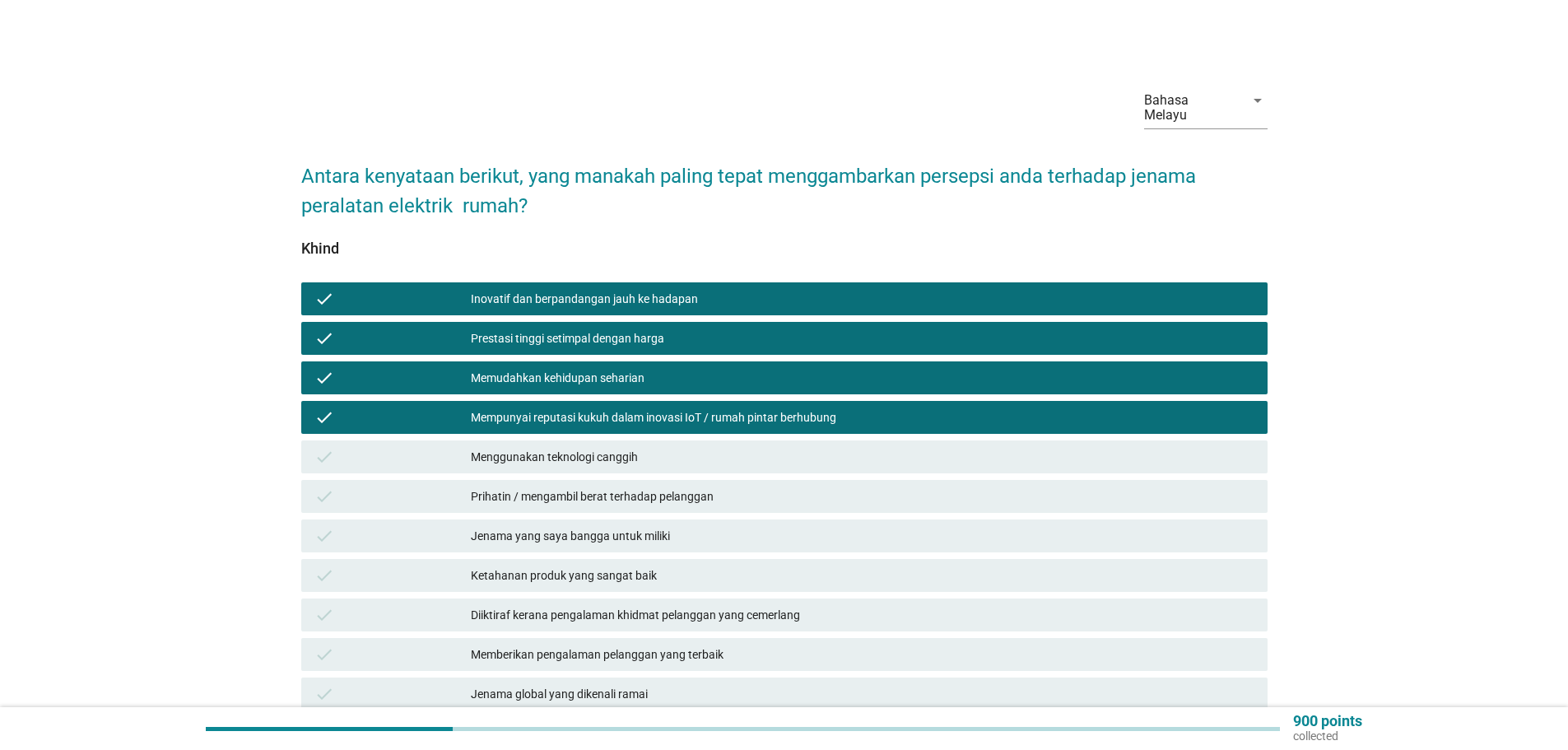
click at [631, 447] on div "Menggunakan teknologi canggih" at bounding box center [862, 456] width 784 height 20
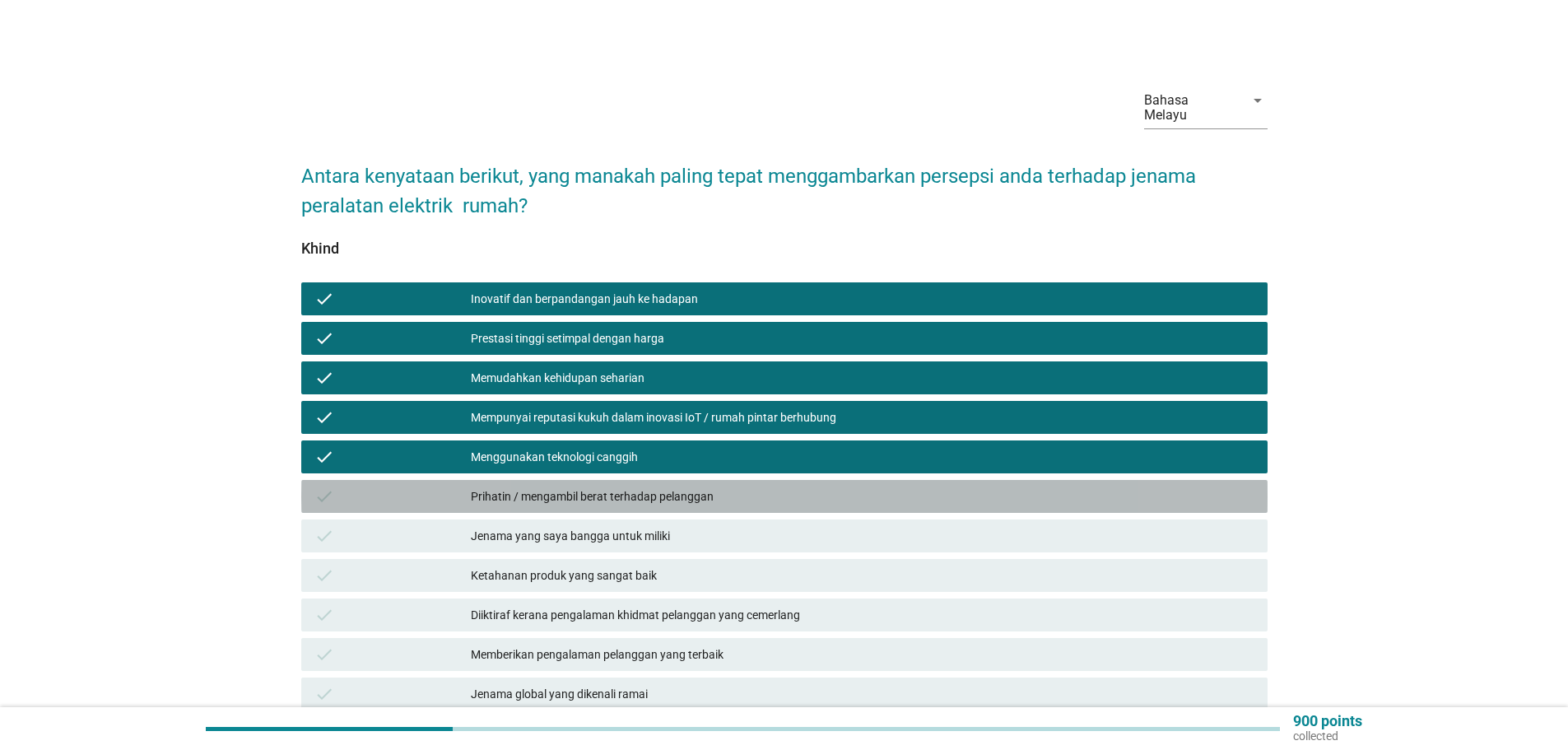
click at [633, 487] on div "Prihatin / mengambil berat terhadap pelanggan" at bounding box center [862, 496] width 784 height 20
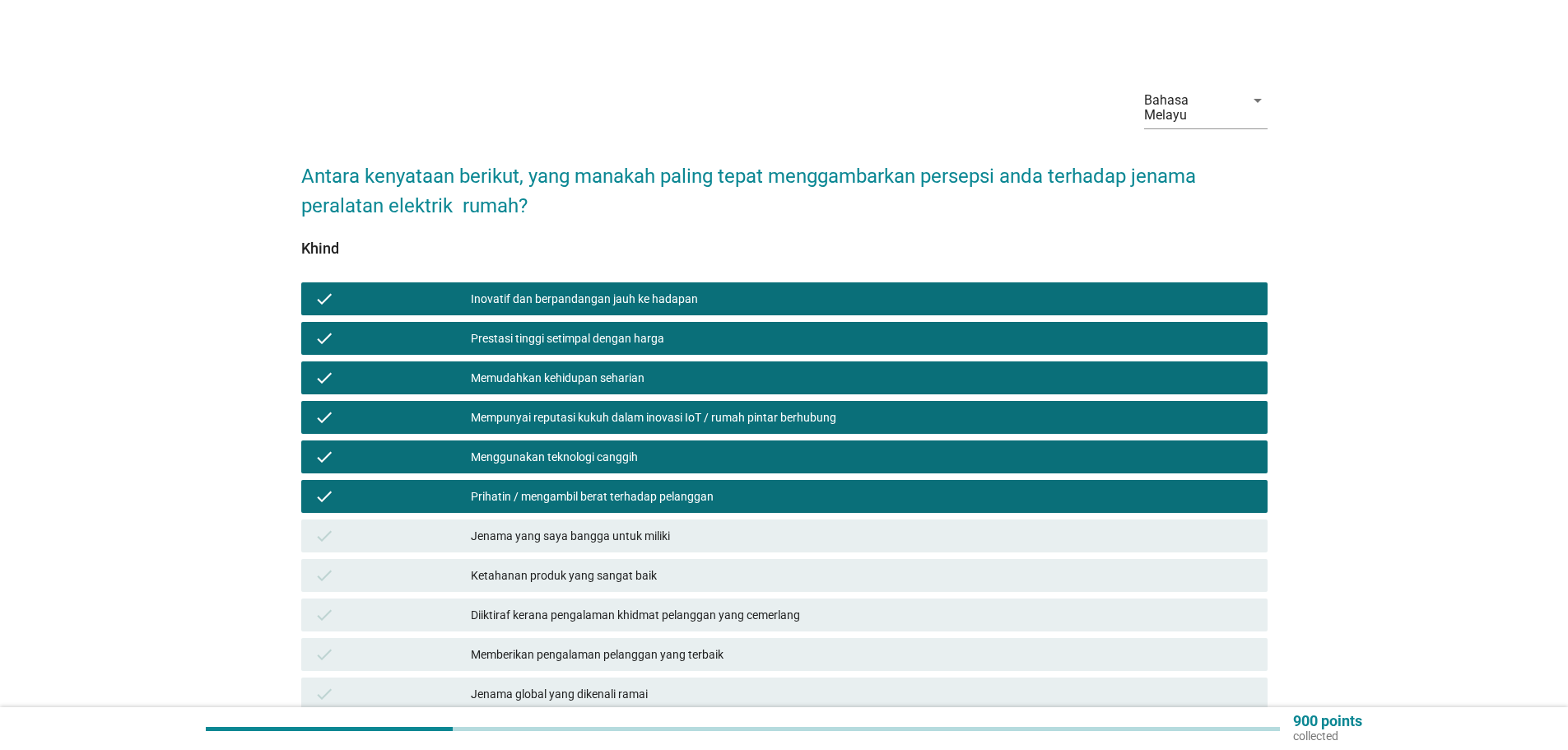
click at [655, 526] on div "Jenama yang saya bangga untuk miliki" at bounding box center [862, 535] width 784 height 20
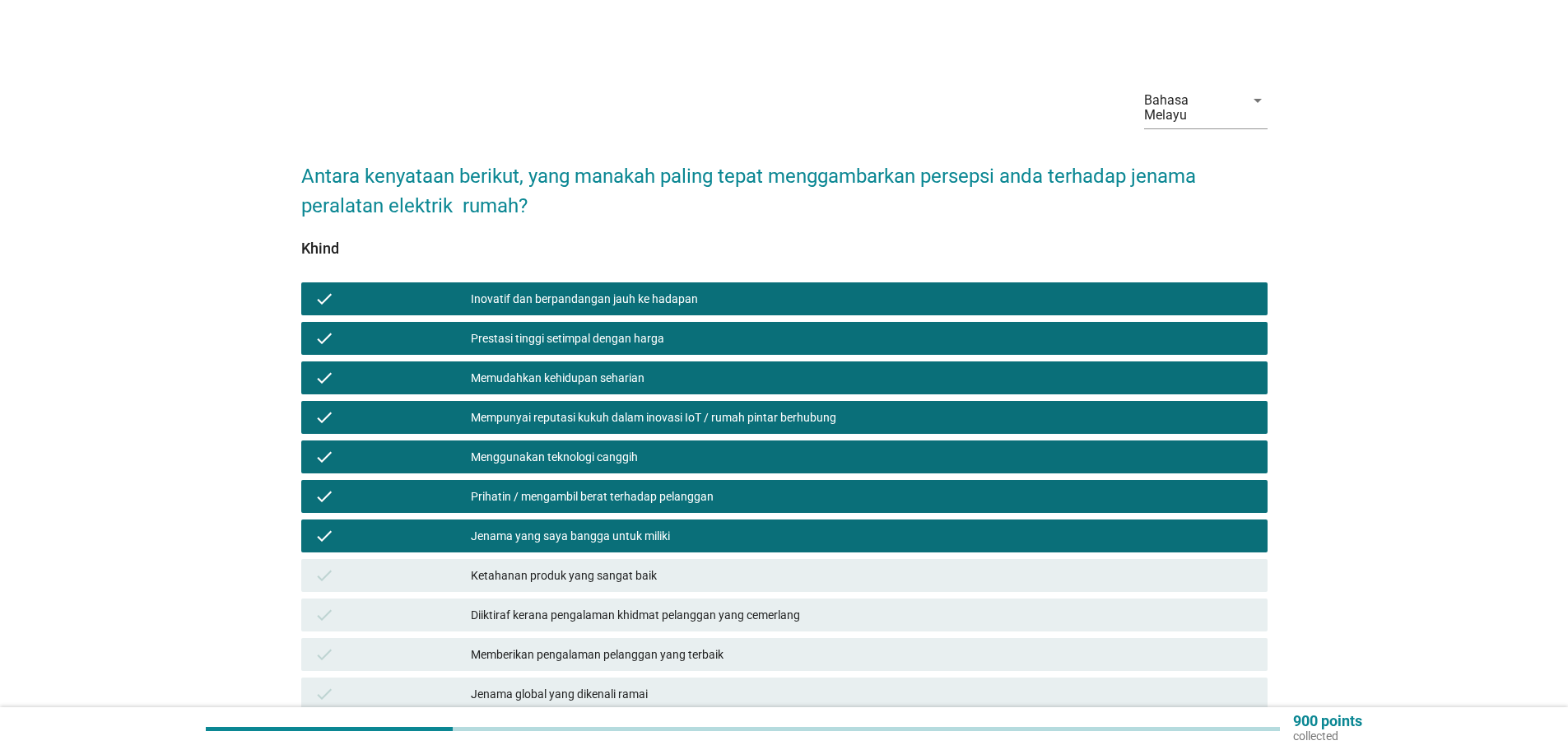
click at [655, 566] on div "Ketahanan produk yang sangat baik" at bounding box center [862, 575] width 784 height 20
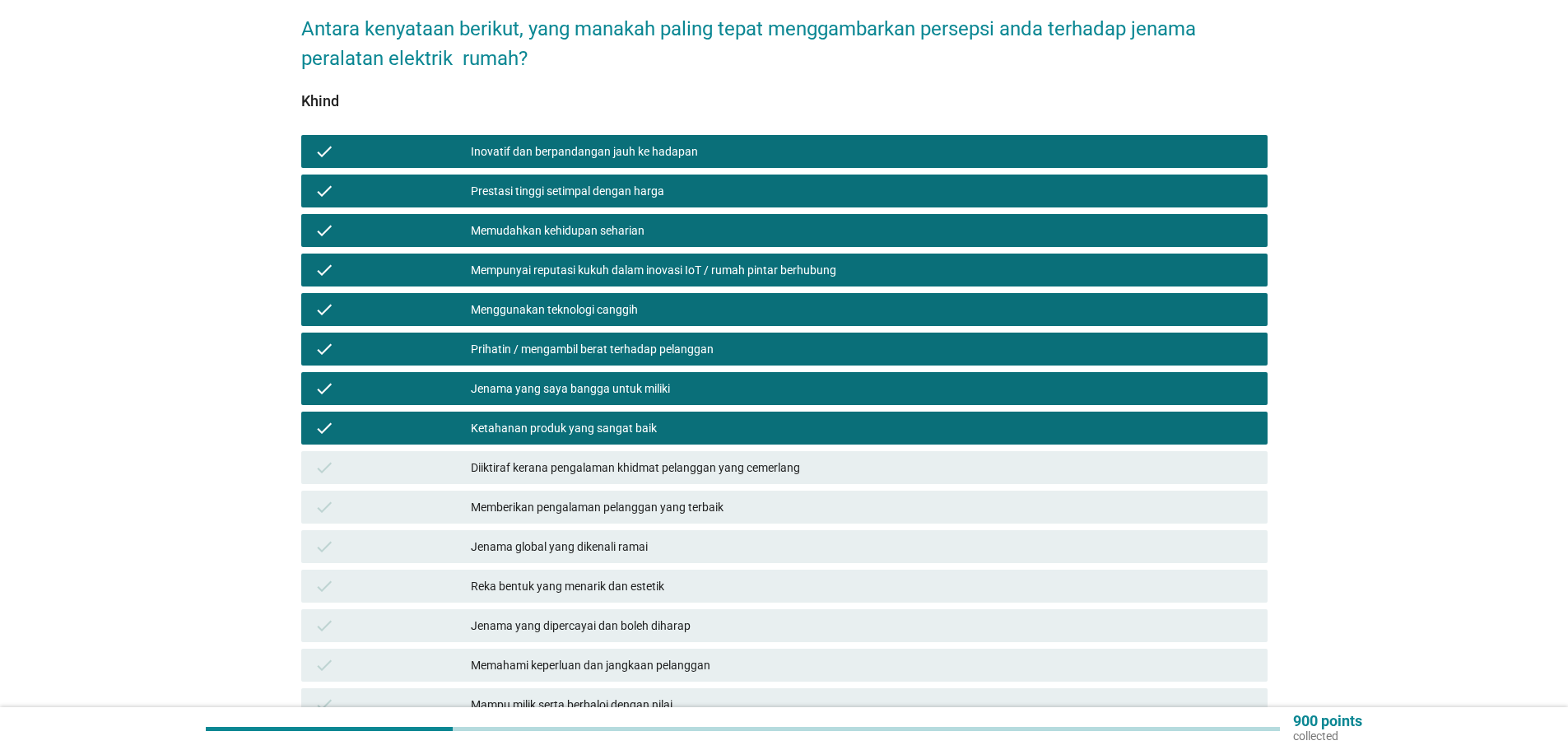
scroll to position [165, 0]
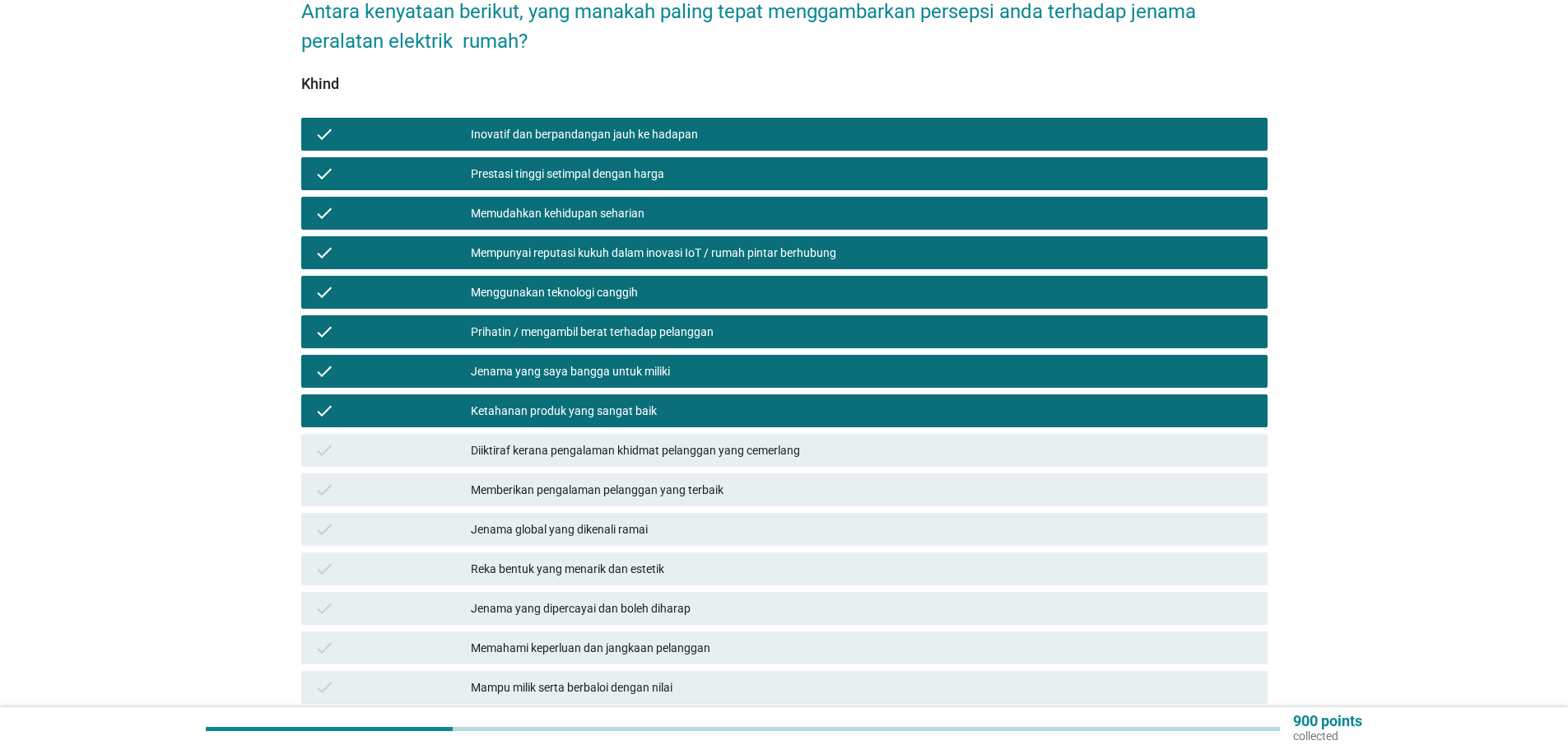
click at [626, 440] on div "Diiktiraf kerana pengalaman khidmat pelanggan yang cemerlang" at bounding box center [862, 450] width 784 height 20
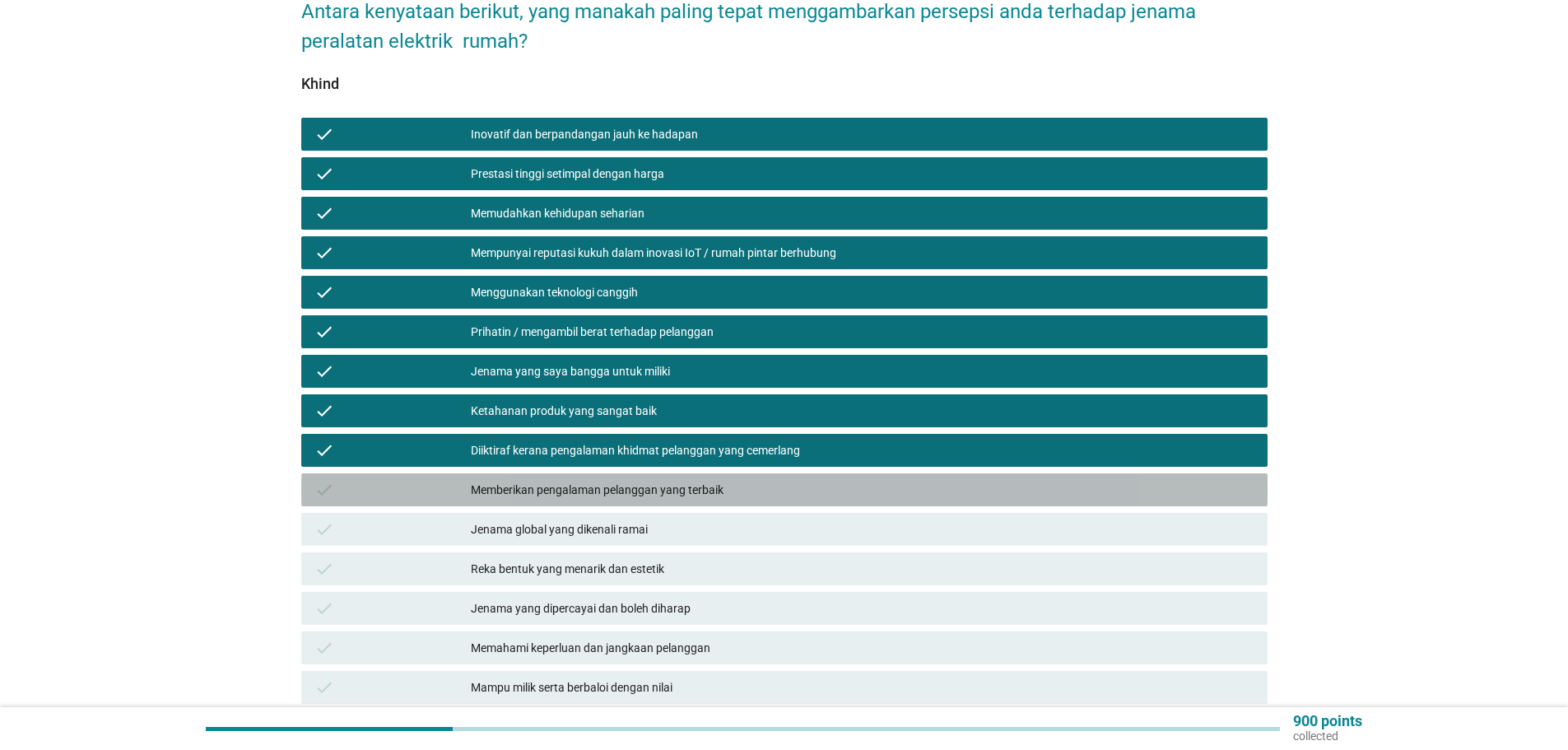
click at [629, 480] on div "Memberikan pengalaman pelanggan yang terbaik" at bounding box center [862, 489] width 784 height 20
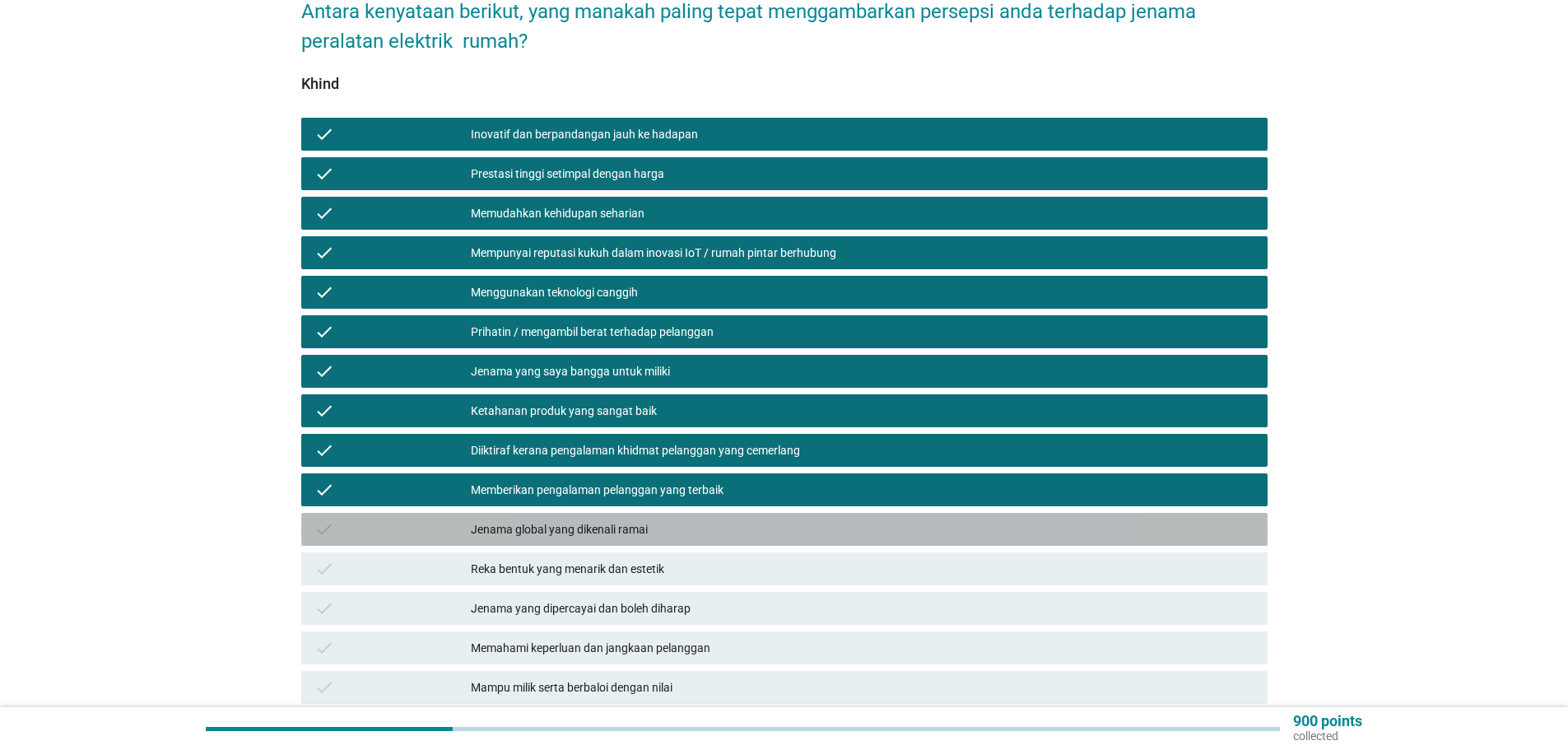
click at [639, 521] on div "Jenama global yang dikenali ramai" at bounding box center [862, 529] width 784 height 20
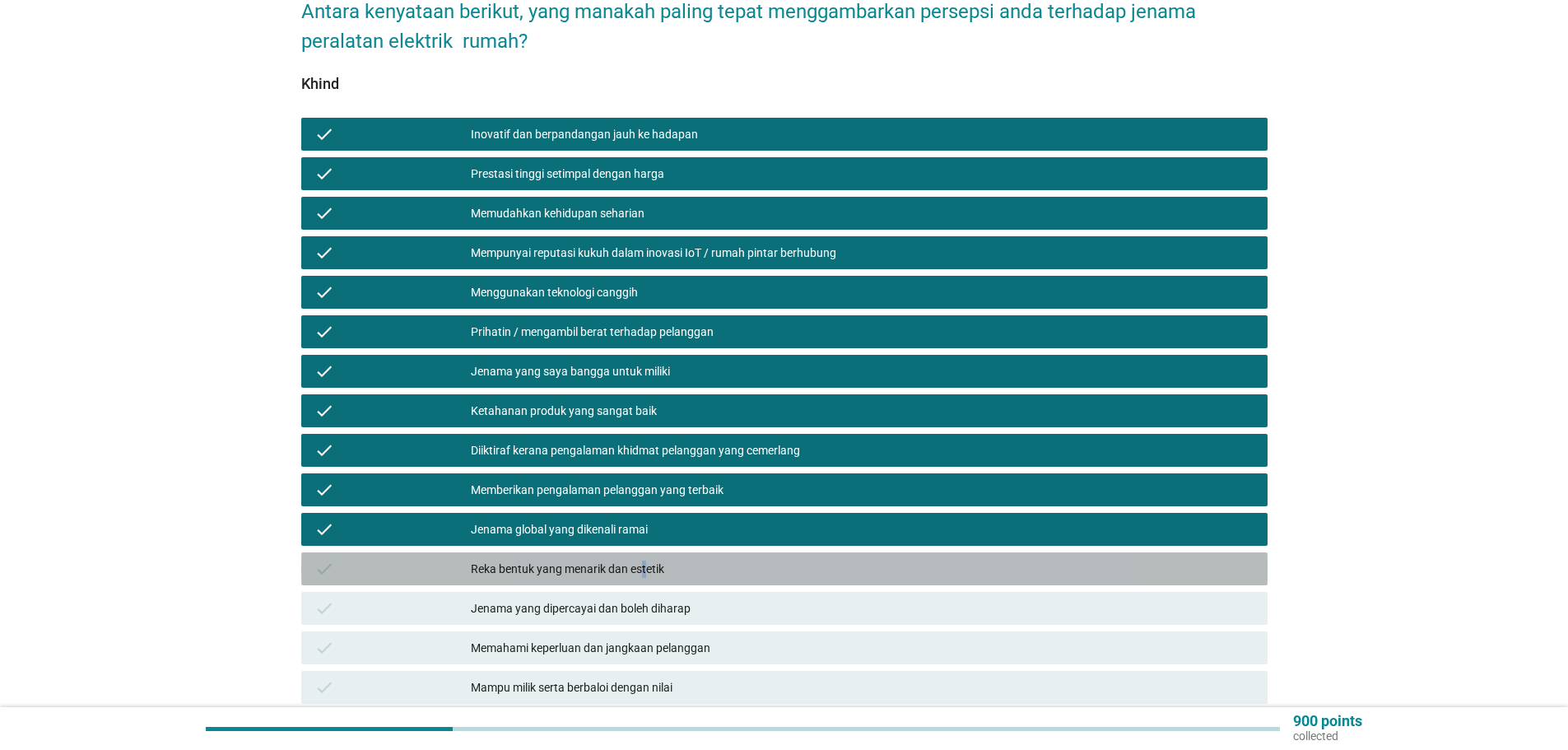
click at [642, 559] on div "Reka bentuk yang menarik dan estetik" at bounding box center [862, 568] width 784 height 20
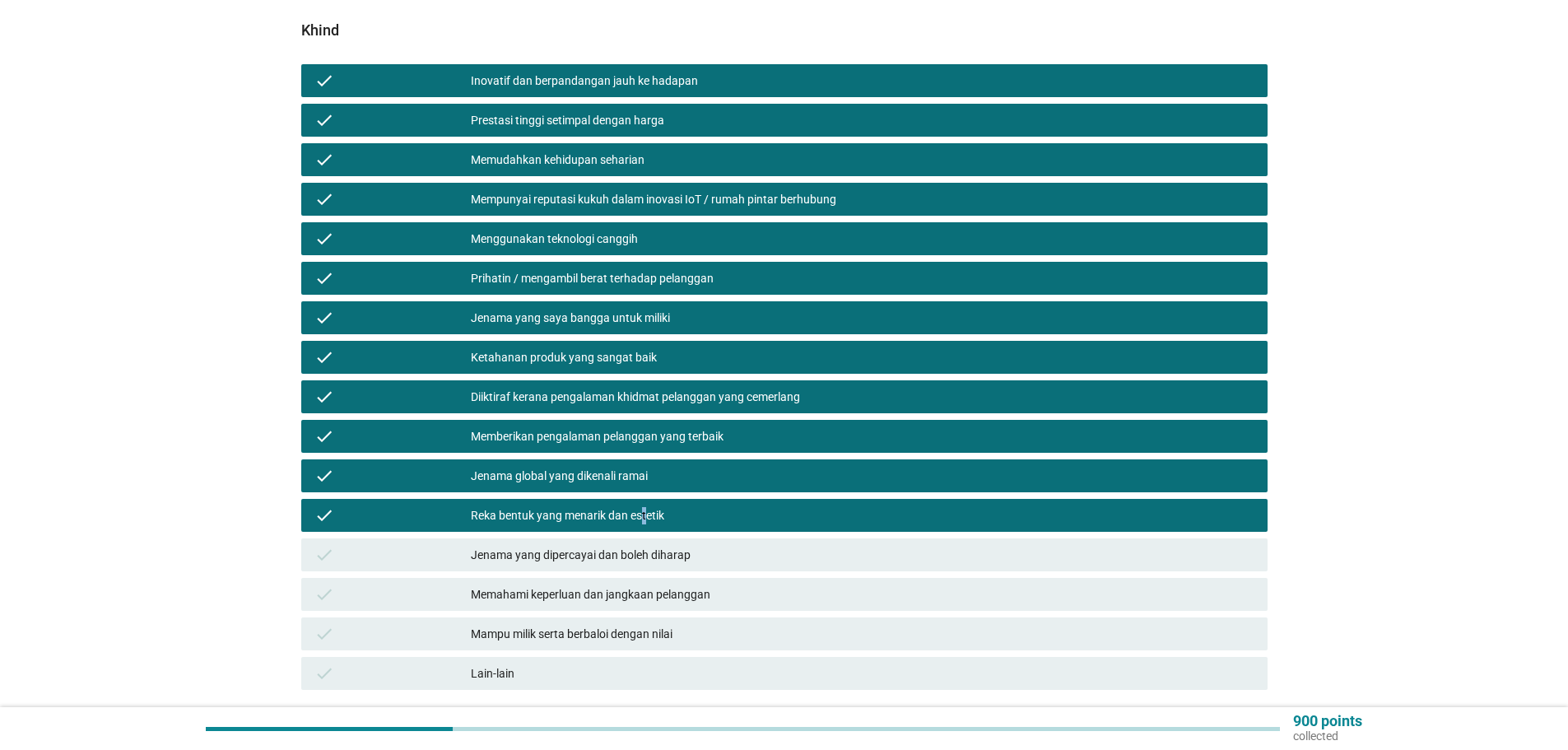
scroll to position [247, 0]
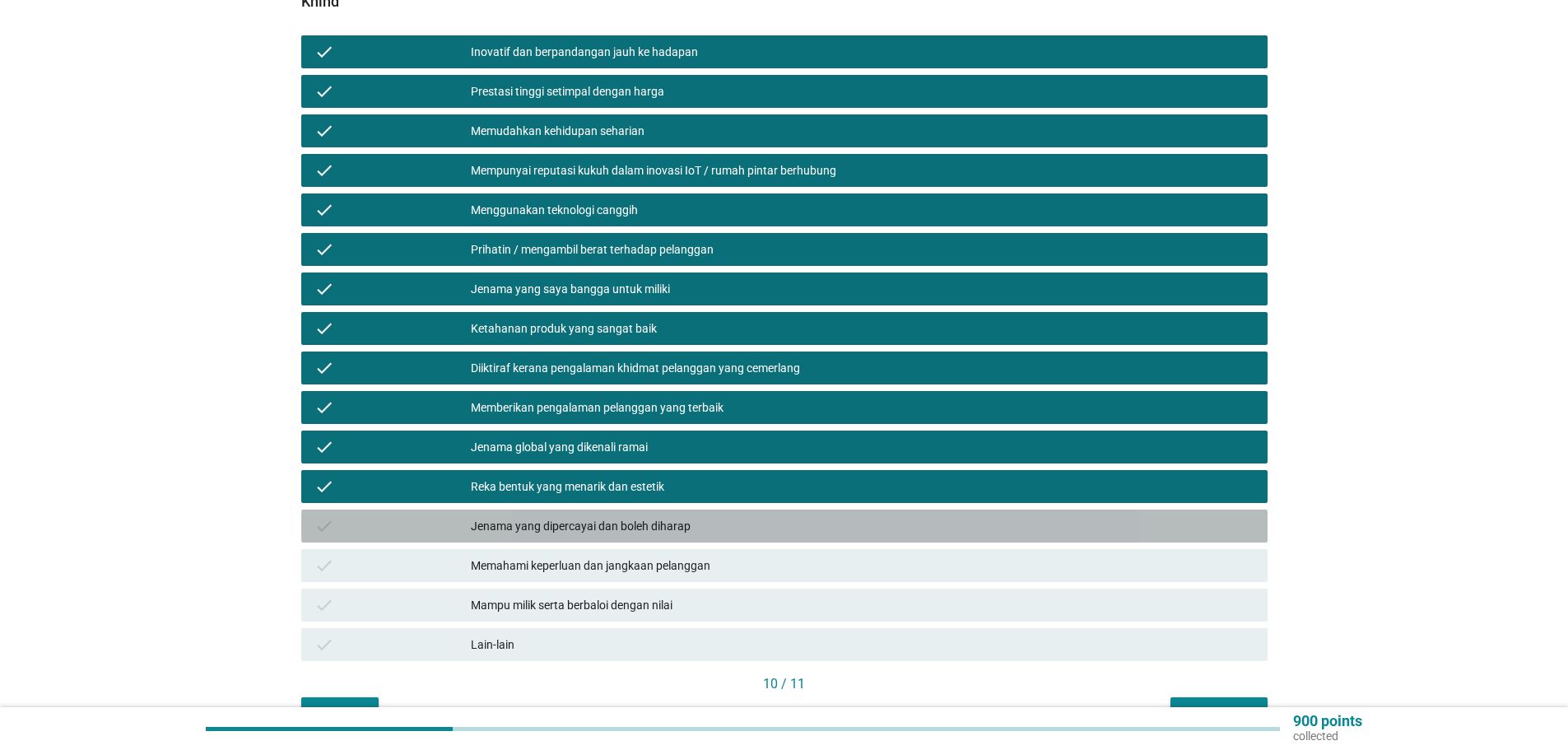
click at [598, 517] on div "Jenama yang dipercayai dan boleh diharap" at bounding box center [862, 526] width 784 height 20
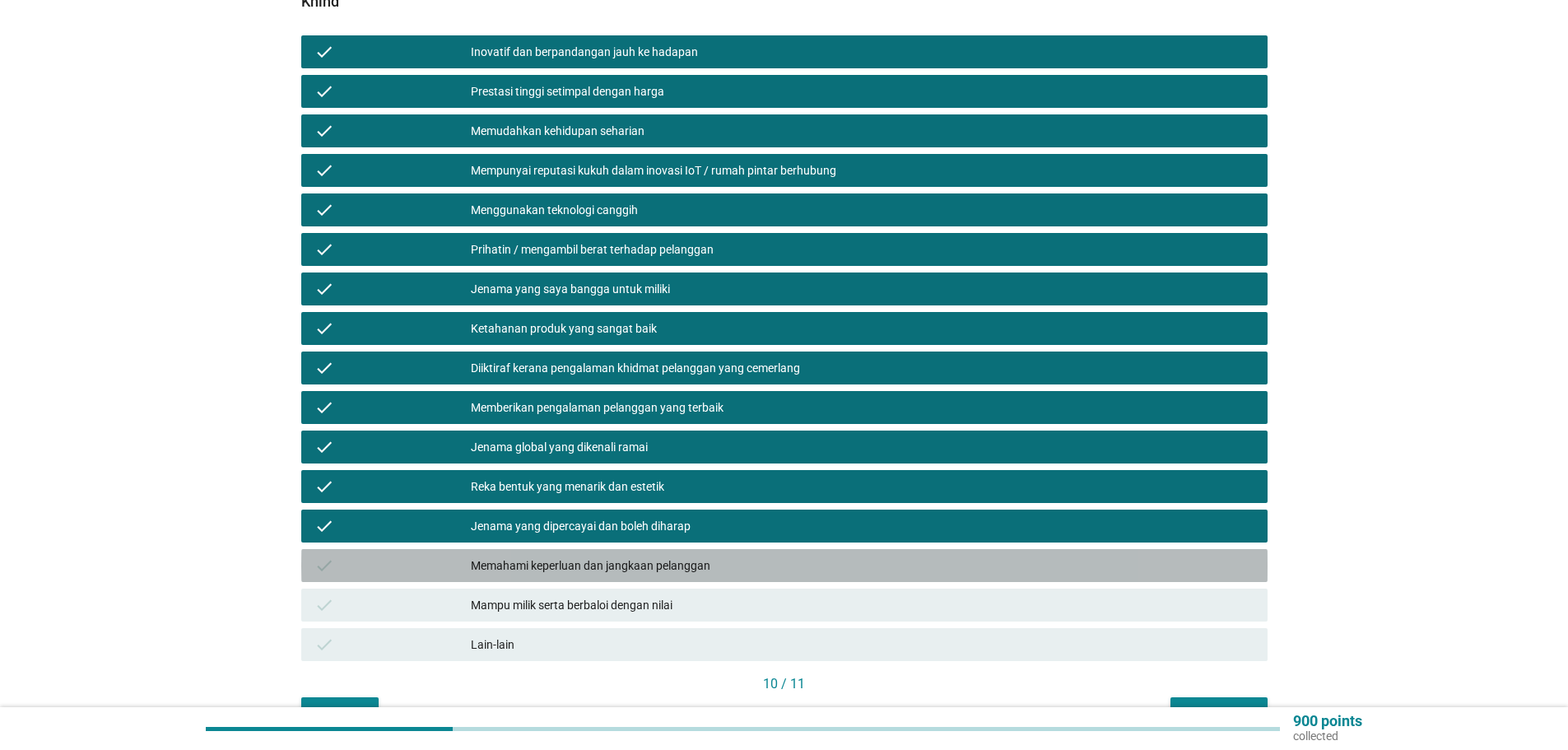
click at [594, 556] on div "Memahami keperluan dan jangkaan pelanggan" at bounding box center [862, 566] width 784 height 20
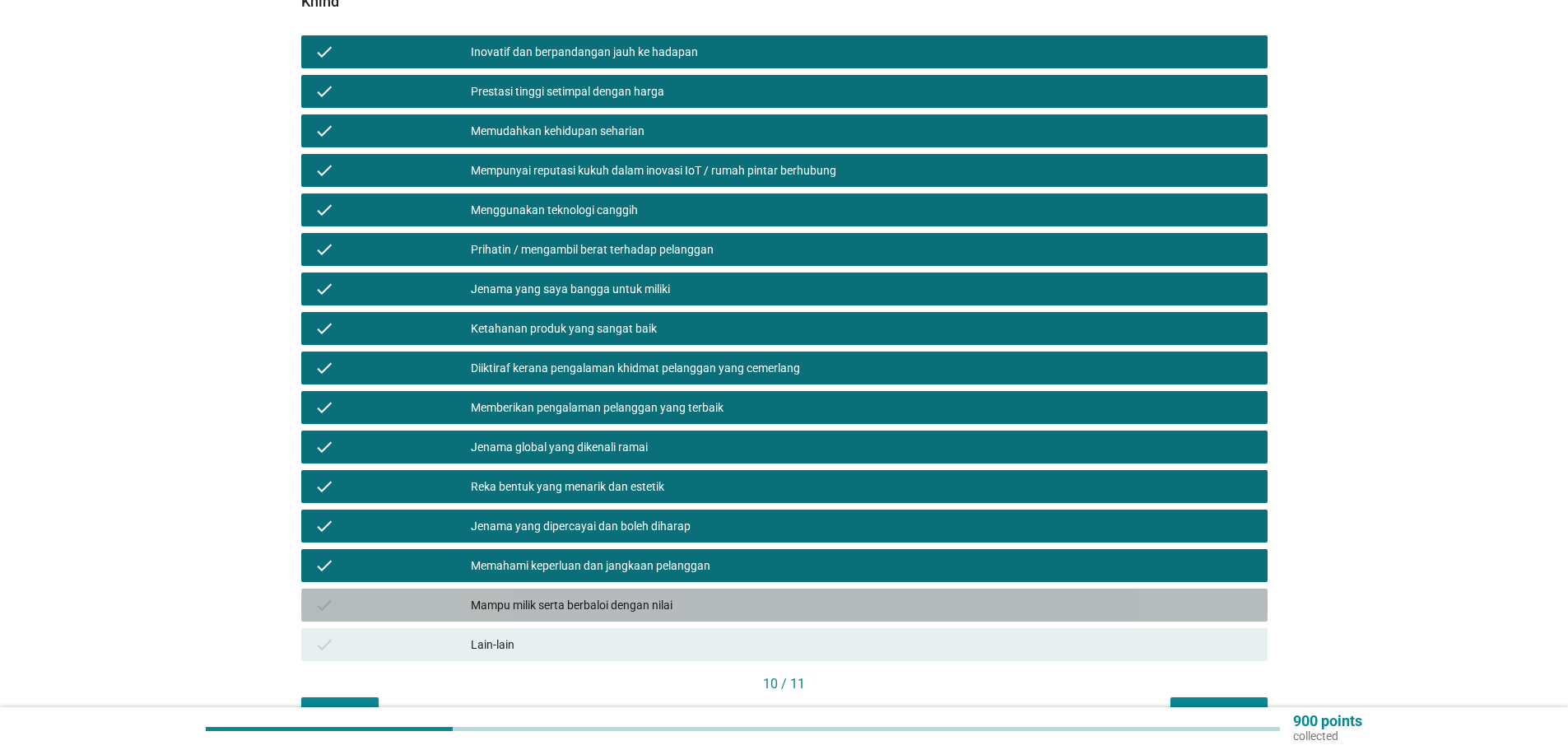
click at [601, 596] on div "Mampu milik serta berbaloi dengan nilai" at bounding box center [862, 605] width 784 height 20
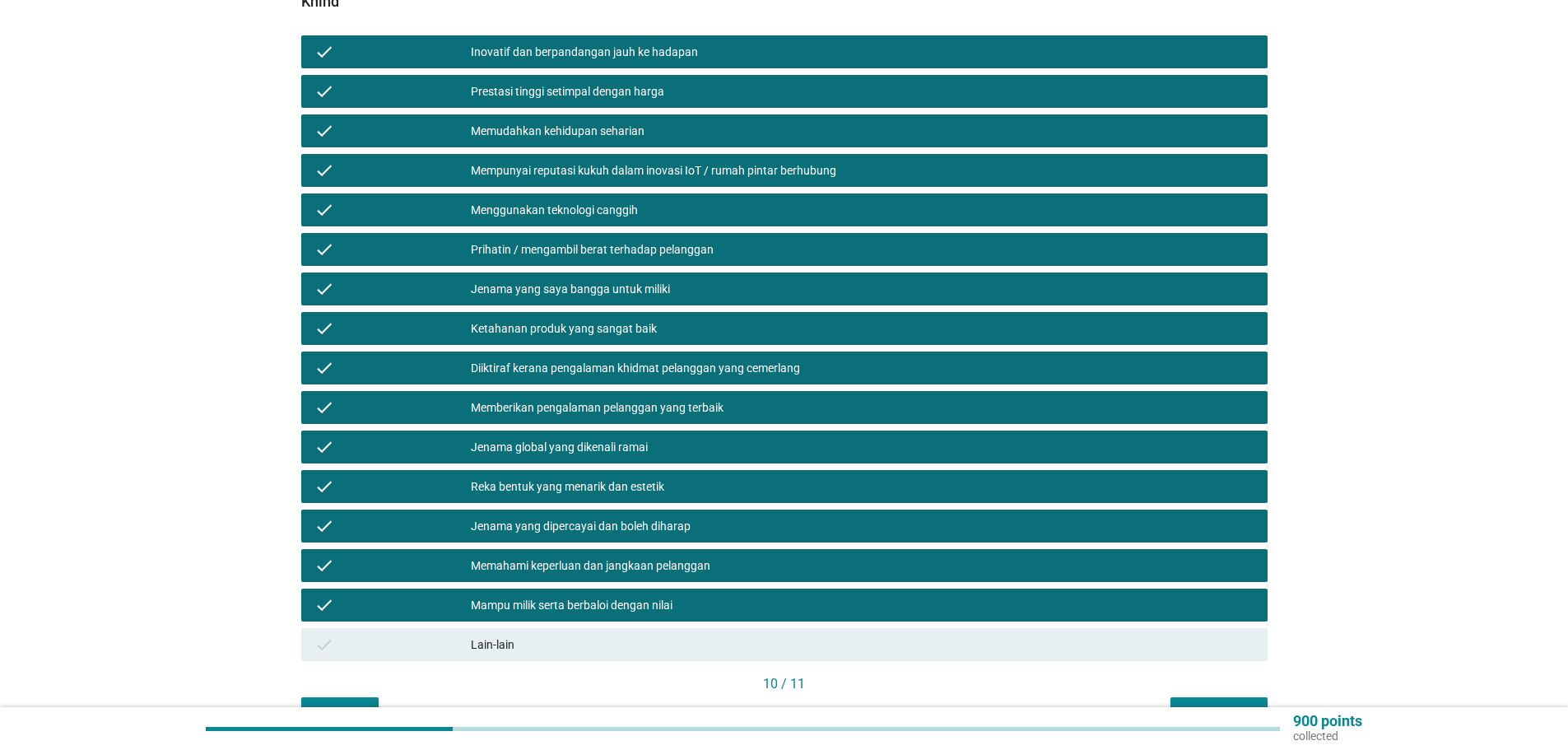
click at [1220, 704] on div "Seterusnya" at bounding box center [1218, 712] width 71 height 17
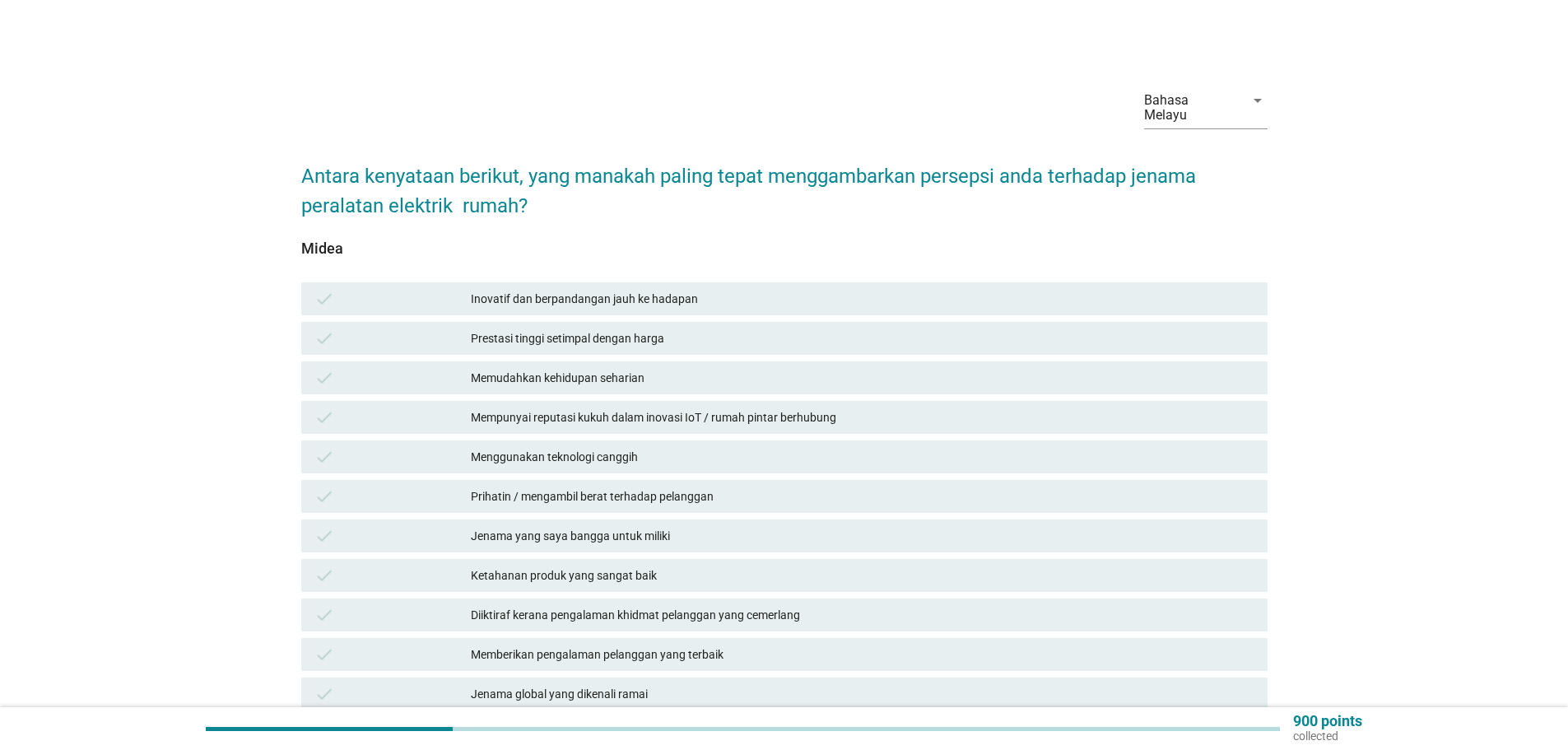
drag, startPoint x: 599, startPoint y: 286, endPoint x: 588, endPoint y: 316, distance: 32.0
click at [592, 305] on div "check Inovatif dan berpandangan jauh ke hadapan check Prestasi tinggi setimpal …" at bounding box center [784, 596] width 973 height 632
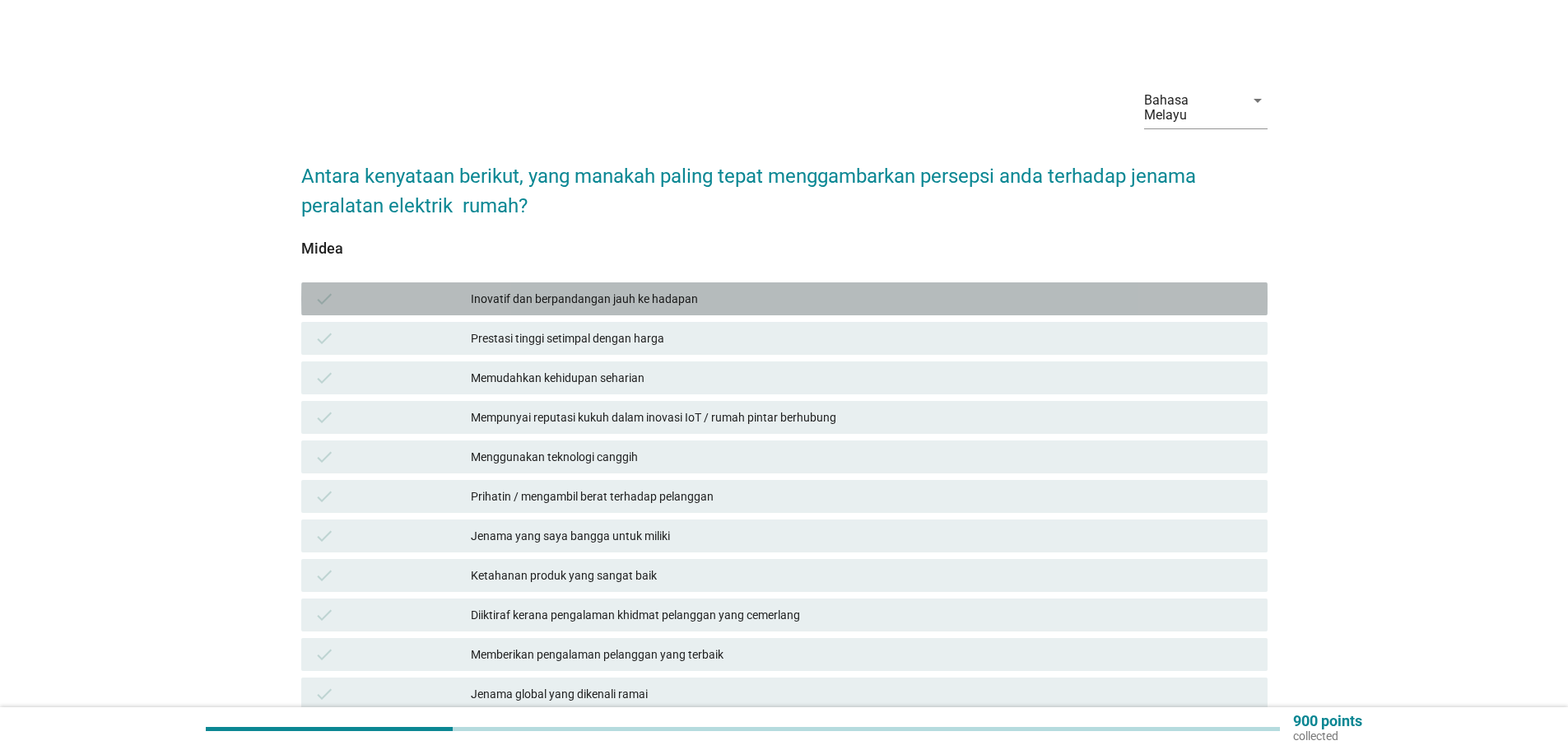
click at [549, 289] on div "Inovatif dan berpandangan jauh ke hadapan" at bounding box center [862, 298] width 784 height 20
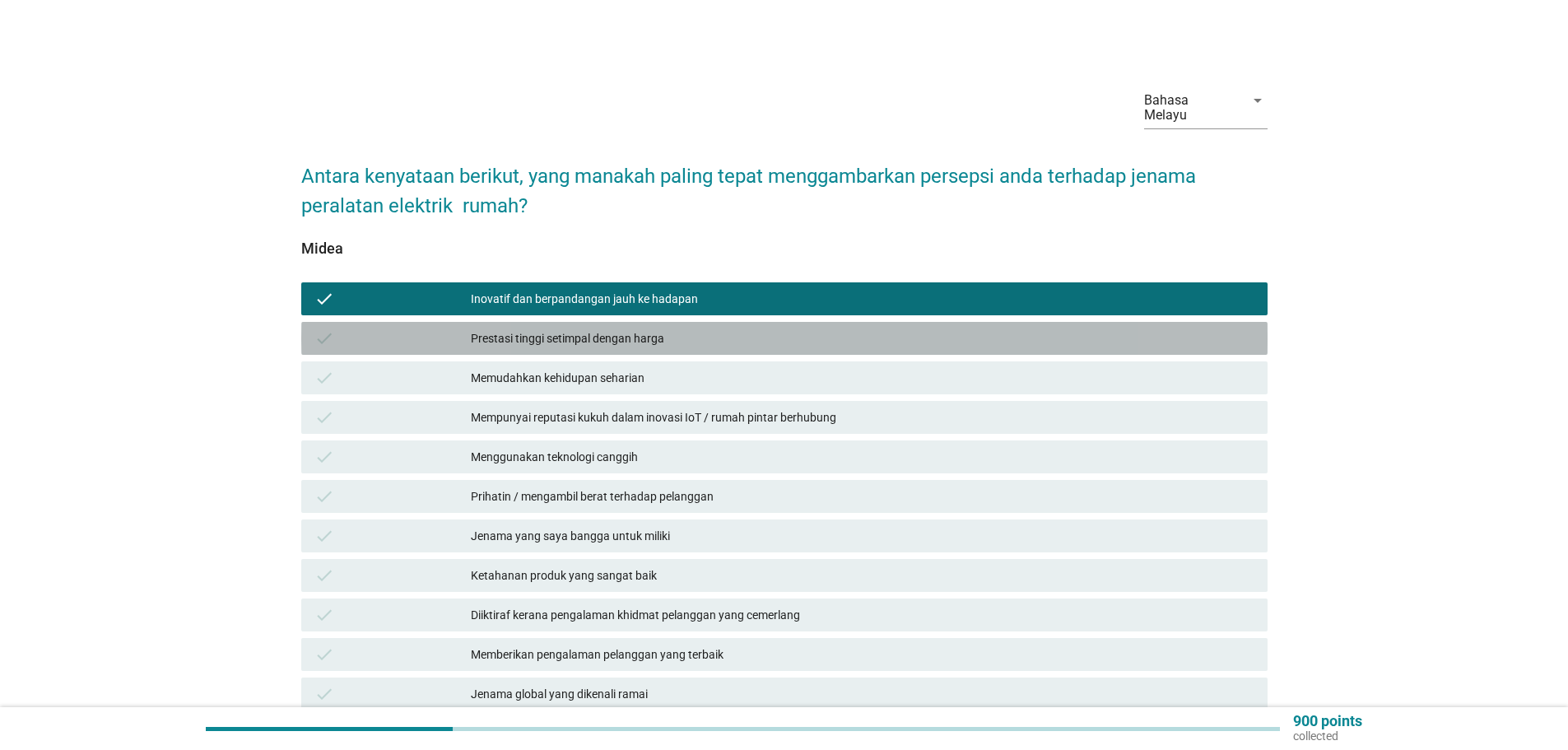
click at [603, 328] on div "Prestasi tinggi setimpal dengan harga" at bounding box center [862, 338] width 784 height 20
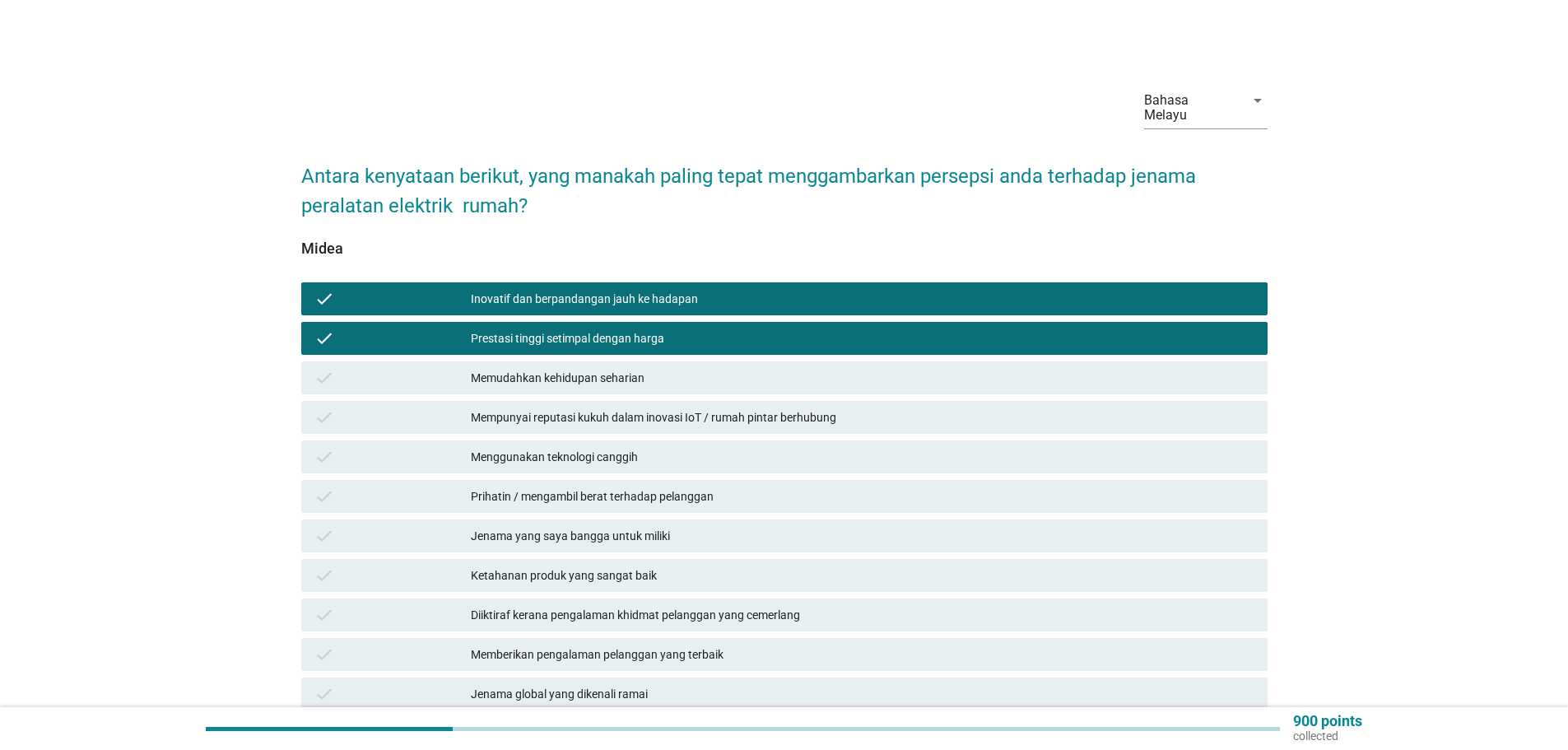
click at [620, 368] on div "Memudahkan kehidupan seharian" at bounding box center [862, 377] width 784 height 20
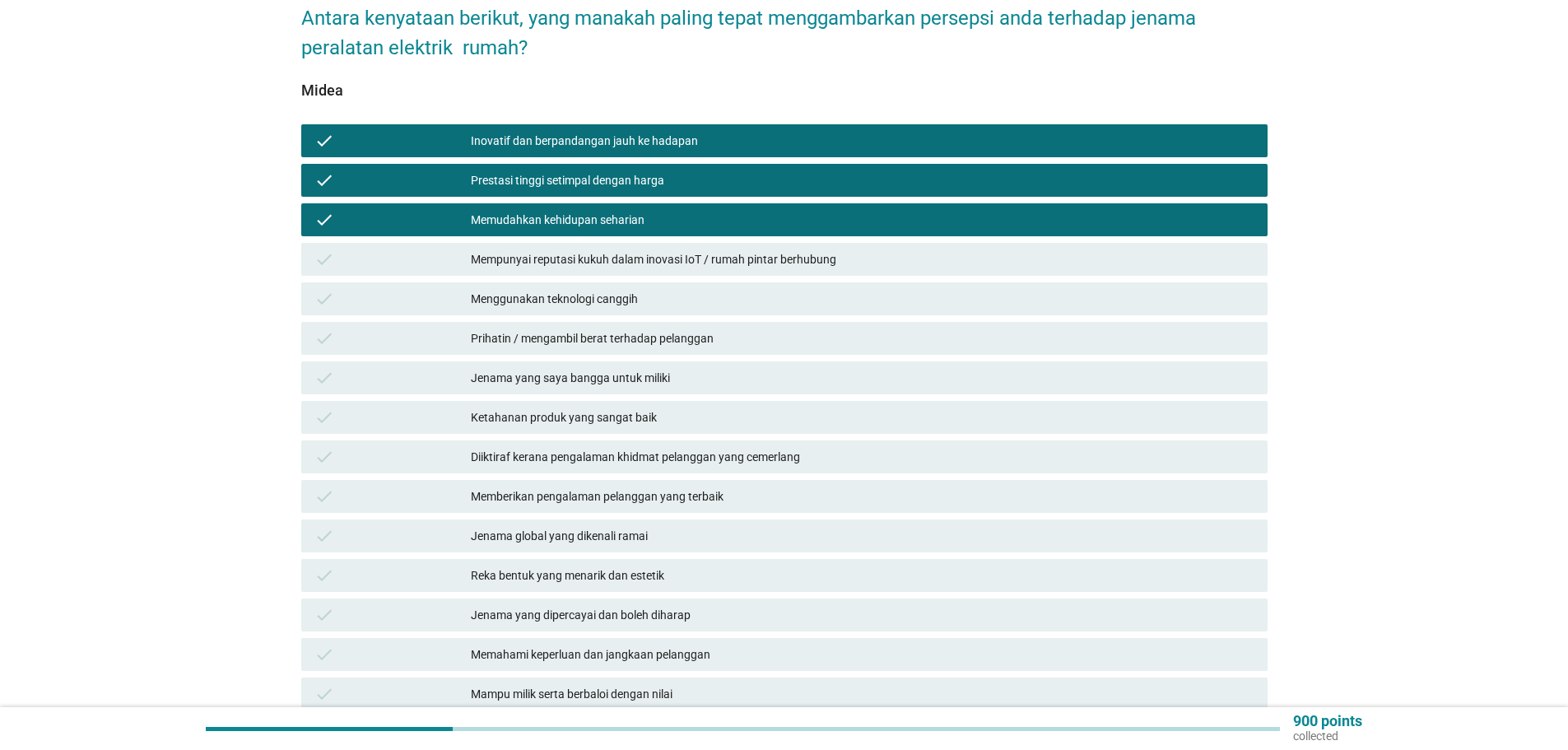
scroll to position [165, 0]
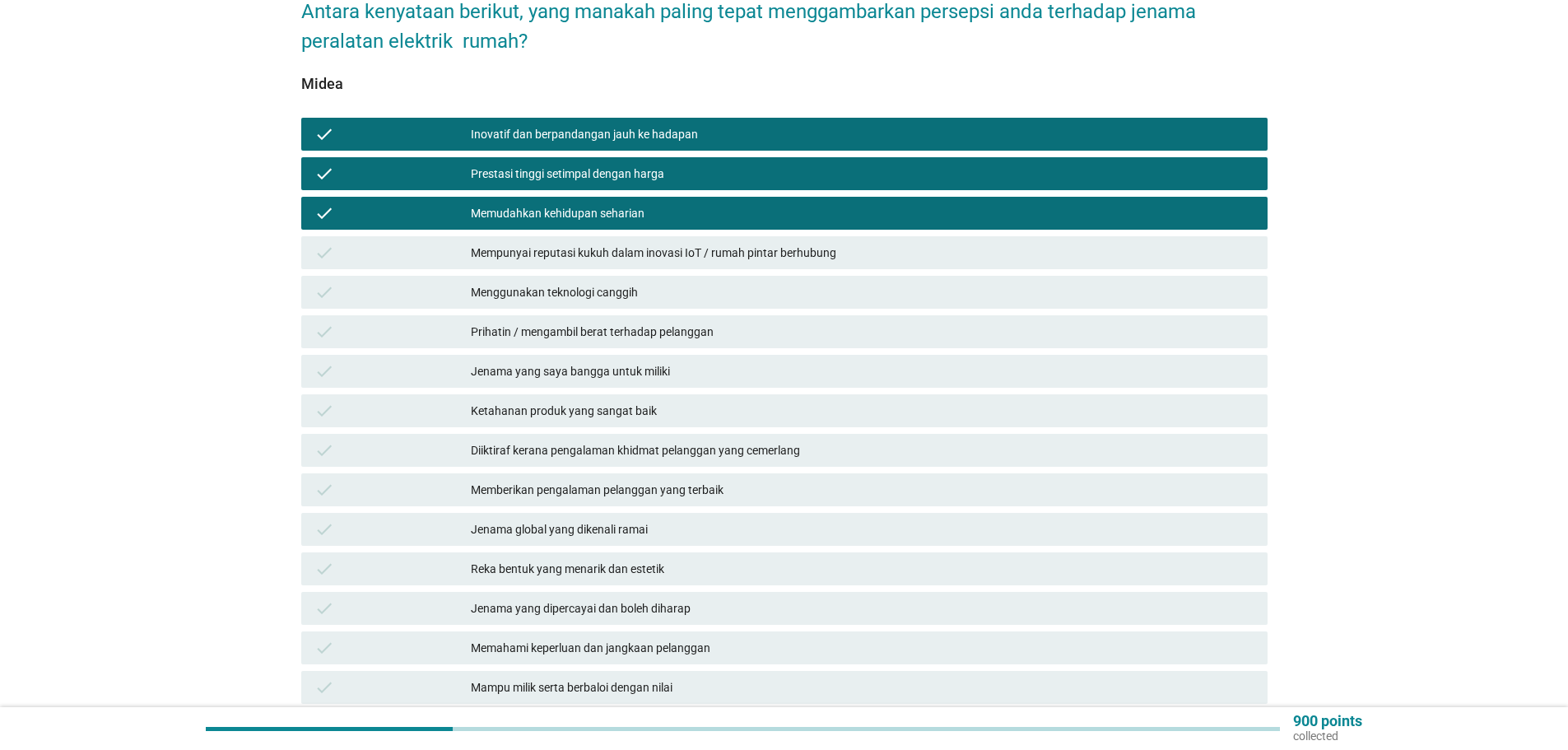
click at [569, 244] on div "Mempunyai reputasi kukuh dalam inovasi IoT / rumah pintar berhubung" at bounding box center [862, 252] width 784 height 20
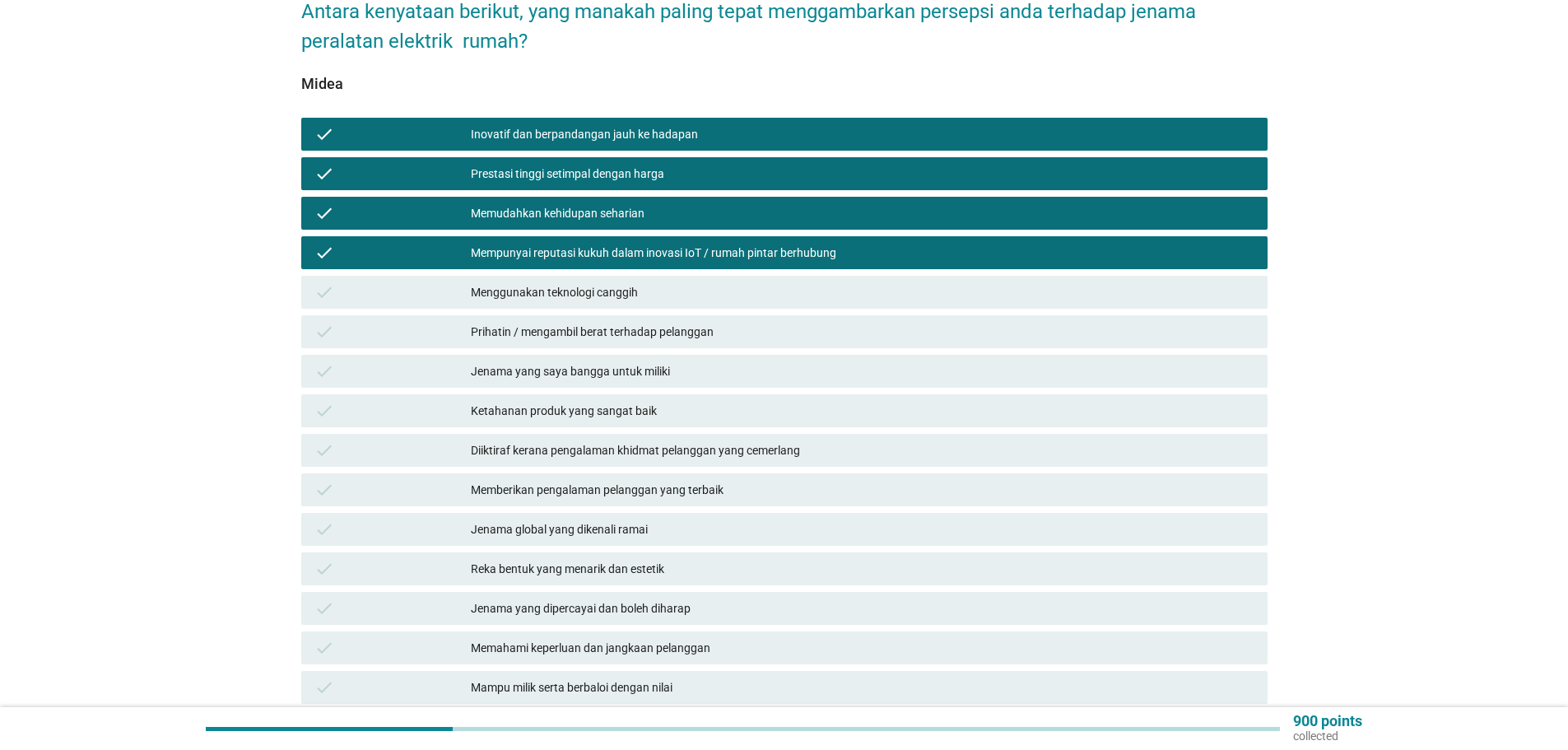
click at [610, 282] on div "Menggunakan teknologi canggih" at bounding box center [862, 292] width 784 height 20
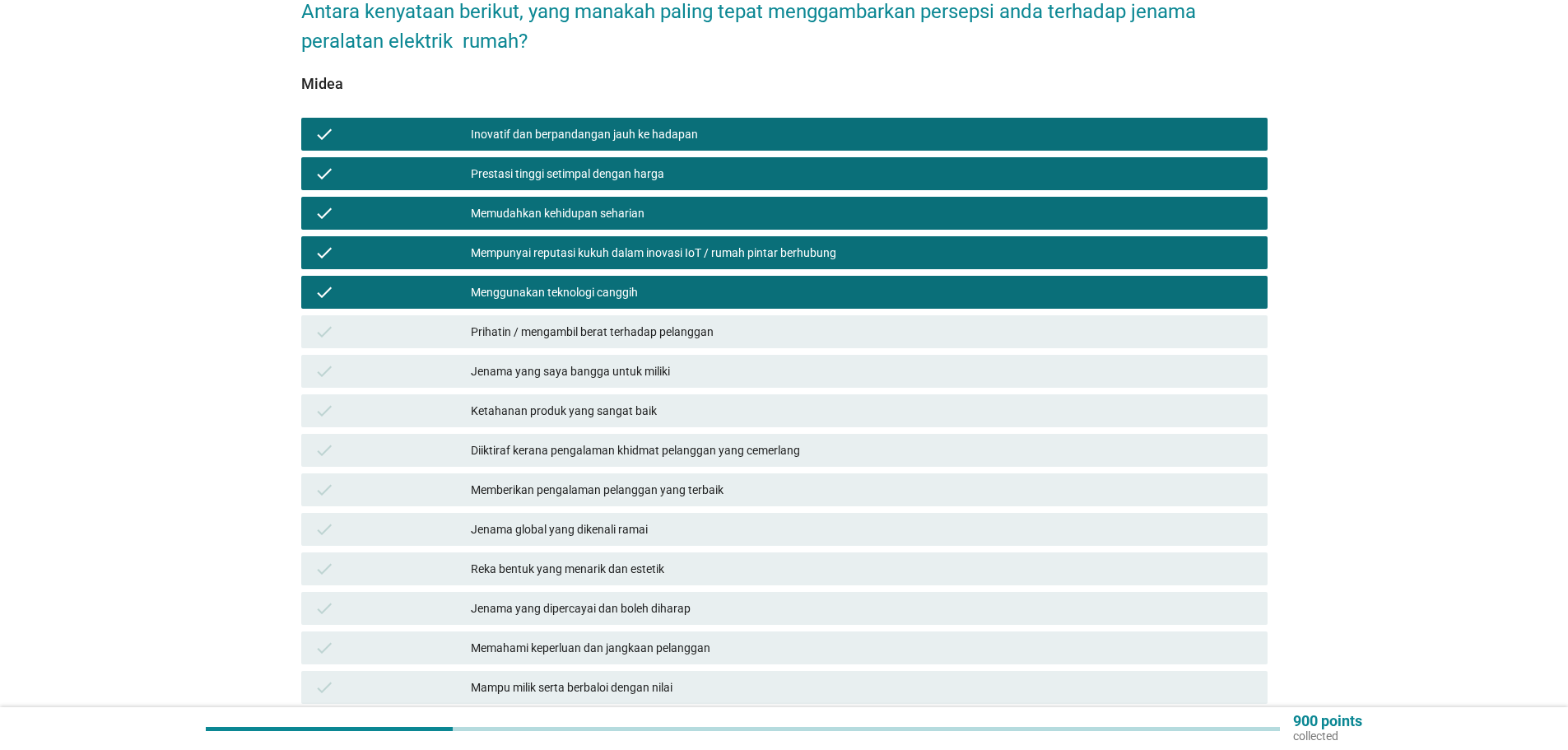
click at [595, 322] on div "Prihatin / mengambil berat terhadap pelanggan" at bounding box center [862, 331] width 784 height 20
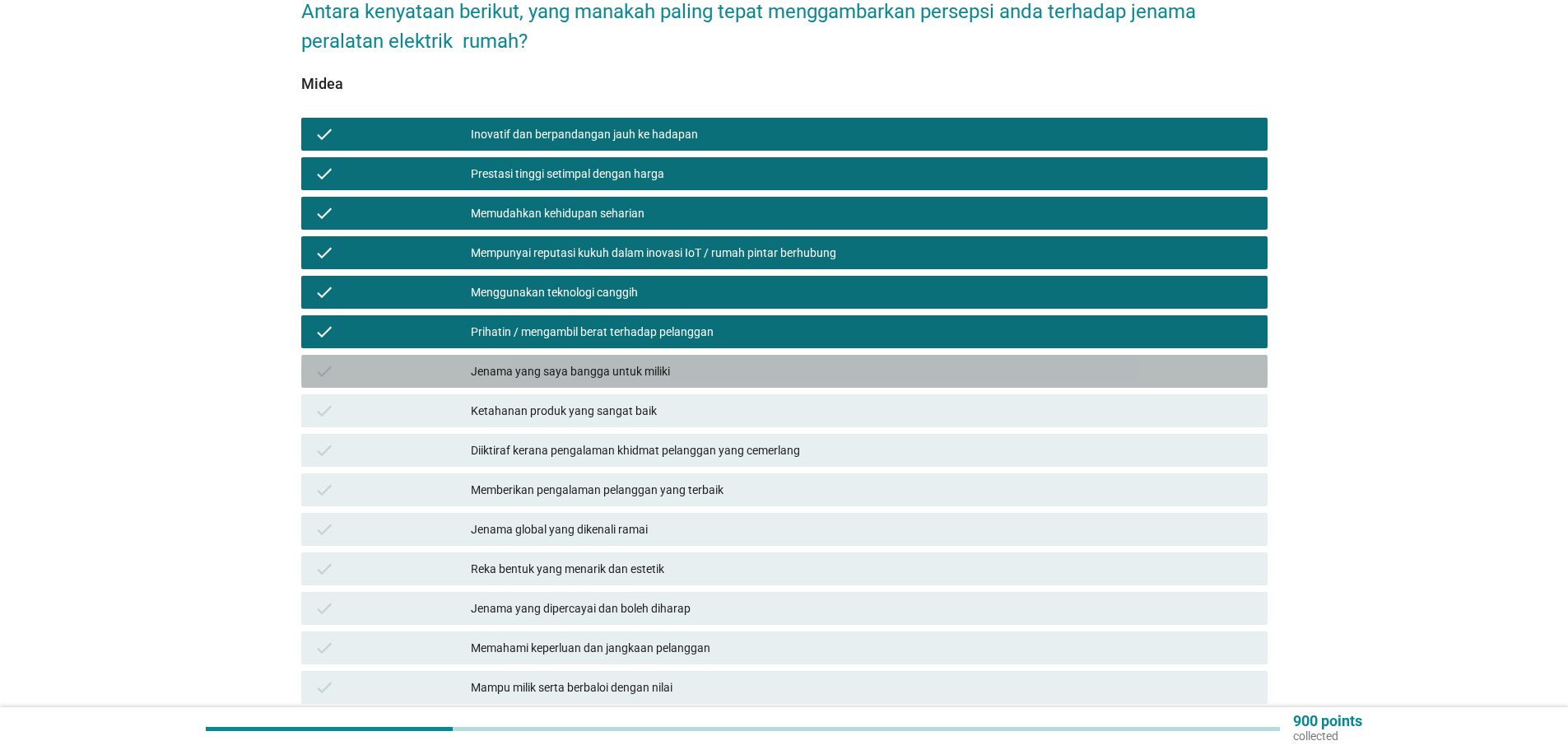
click at [601, 361] on div "Jenama yang saya bangga untuk miliki" at bounding box center [862, 371] width 784 height 20
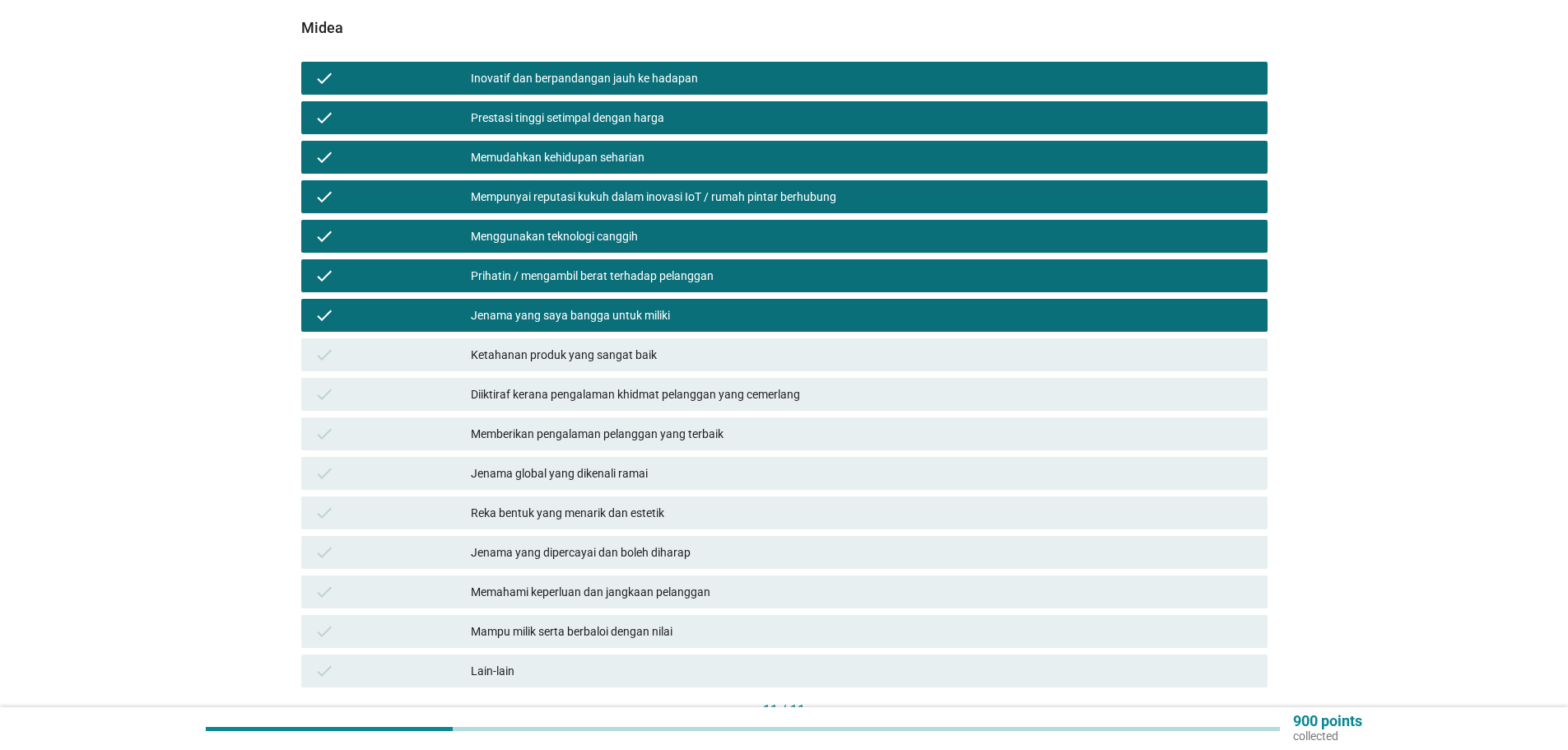
scroll to position [326, 0]
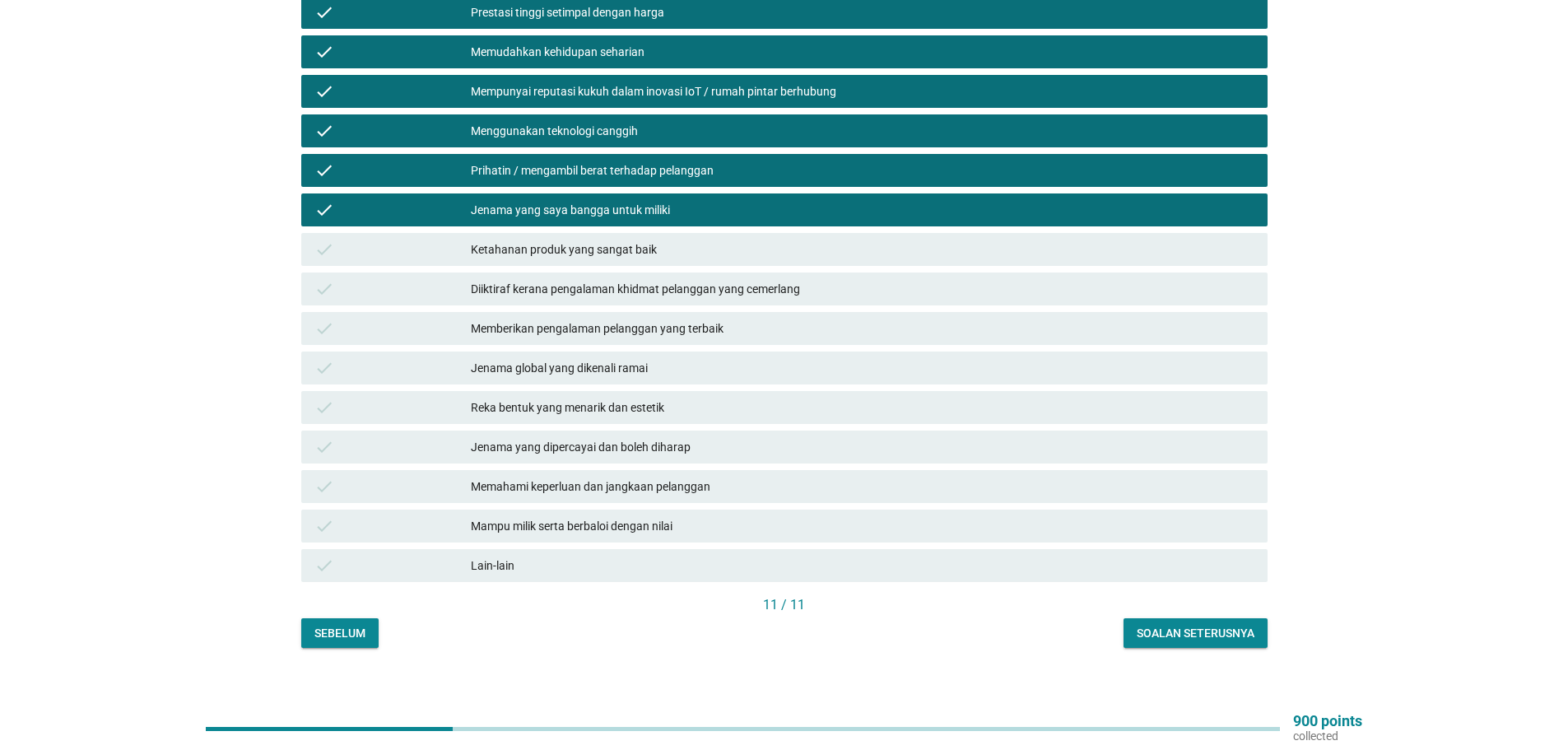
click at [550, 240] on div "Ketahanan produk yang sangat baik" at bounding box center [862, 249] width 784 height 20
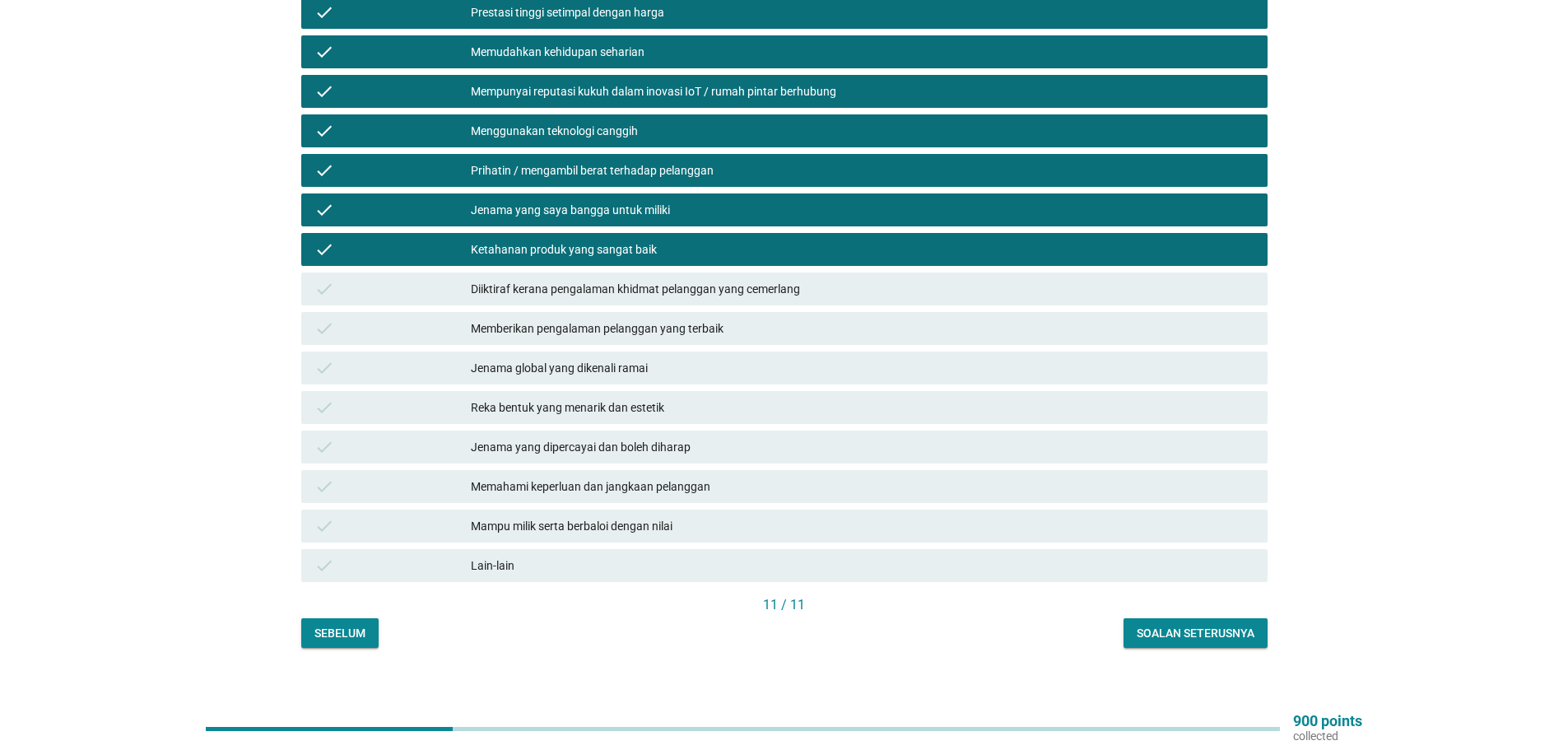
click at [623, 279] on div "Diiktiraf kerana pengalaman khidmat pelanggan yang cemerlang" at bounding box center [862, 289] width 784 height 20
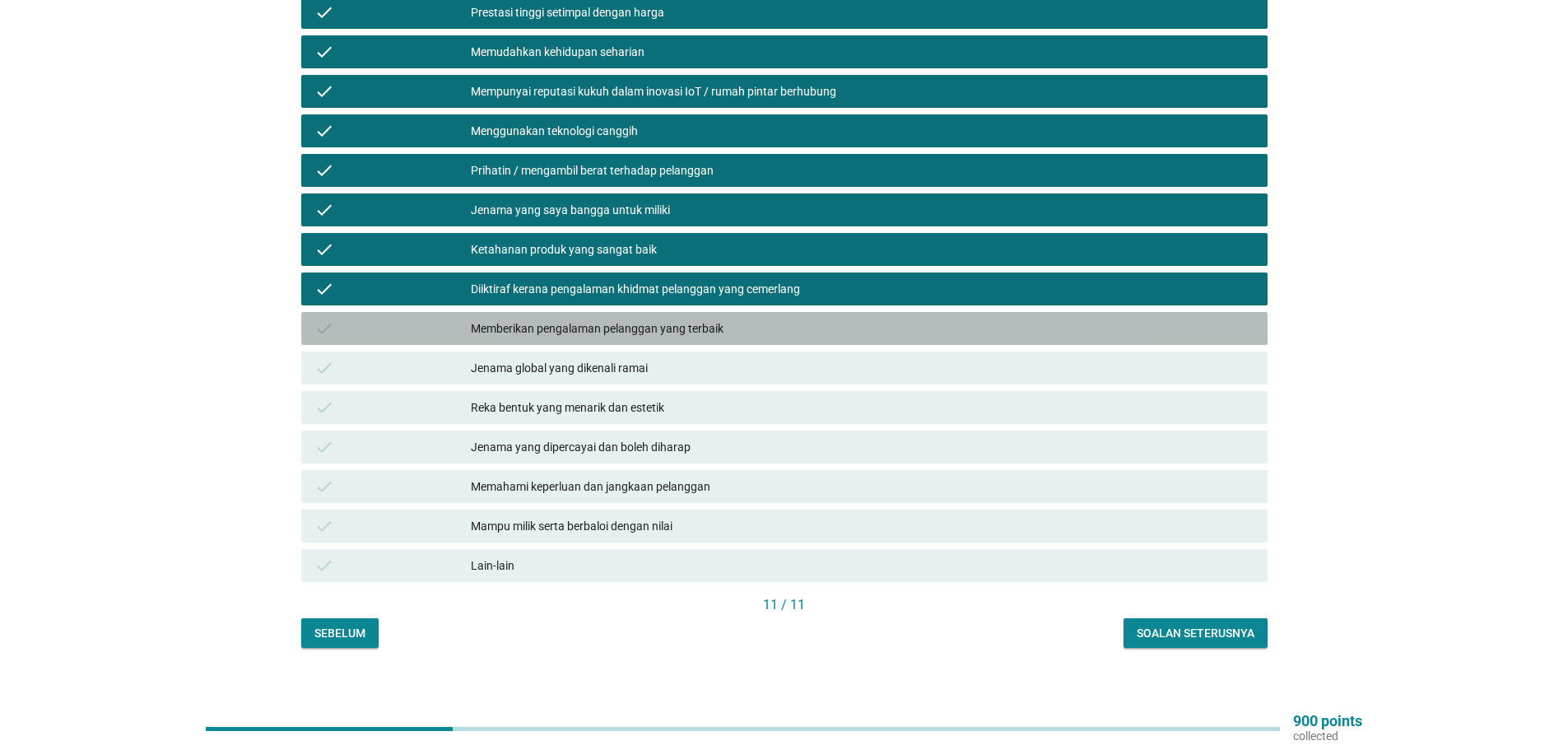
click at [620, 319] on div "Memberikan pengalaman pelanggan yang terbaik" at bounding box center [862, 328] width 784 height 20
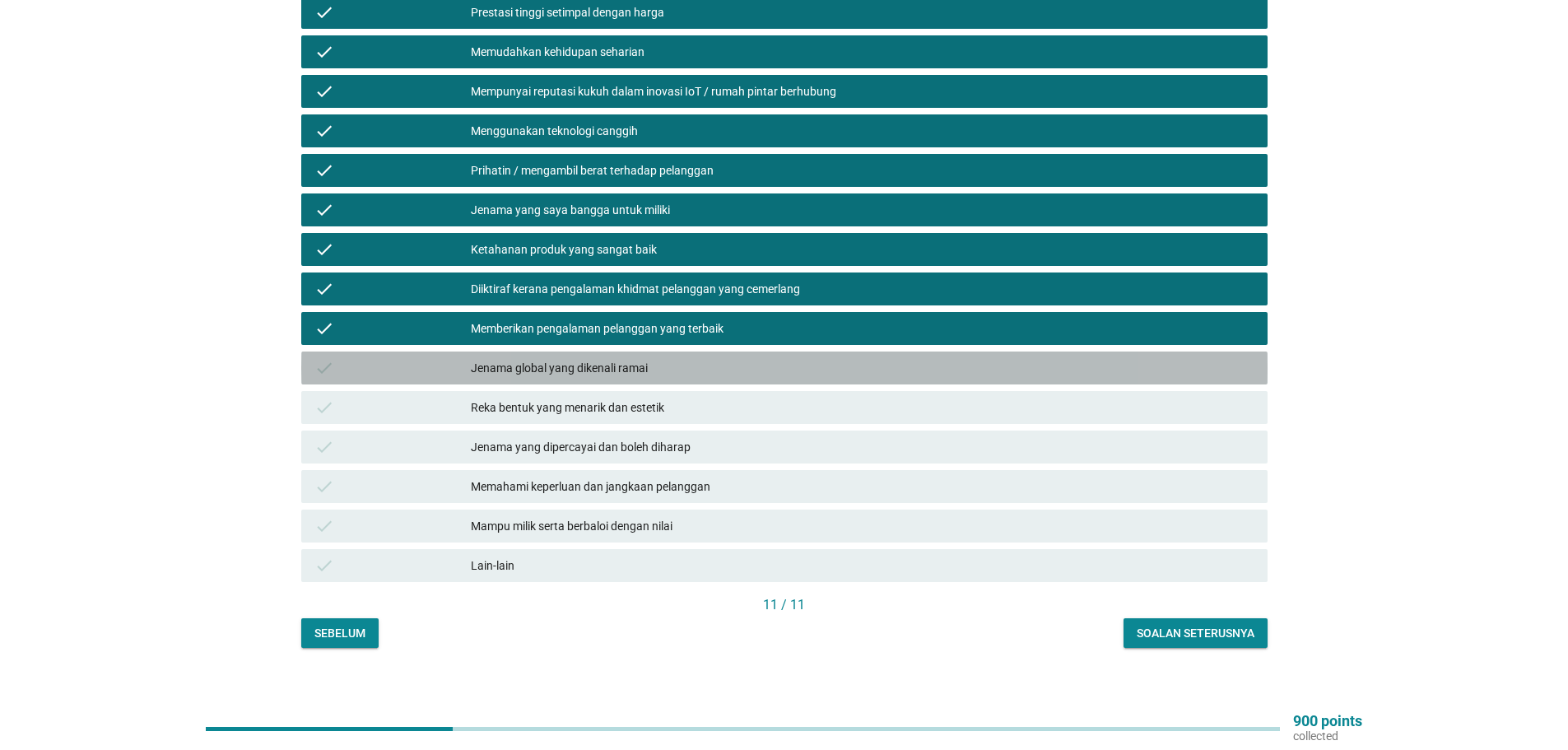
click at [602, 359] on div "Jenama global yang dikenali ramai" at bounding box center [862, 368] width 784 height 20
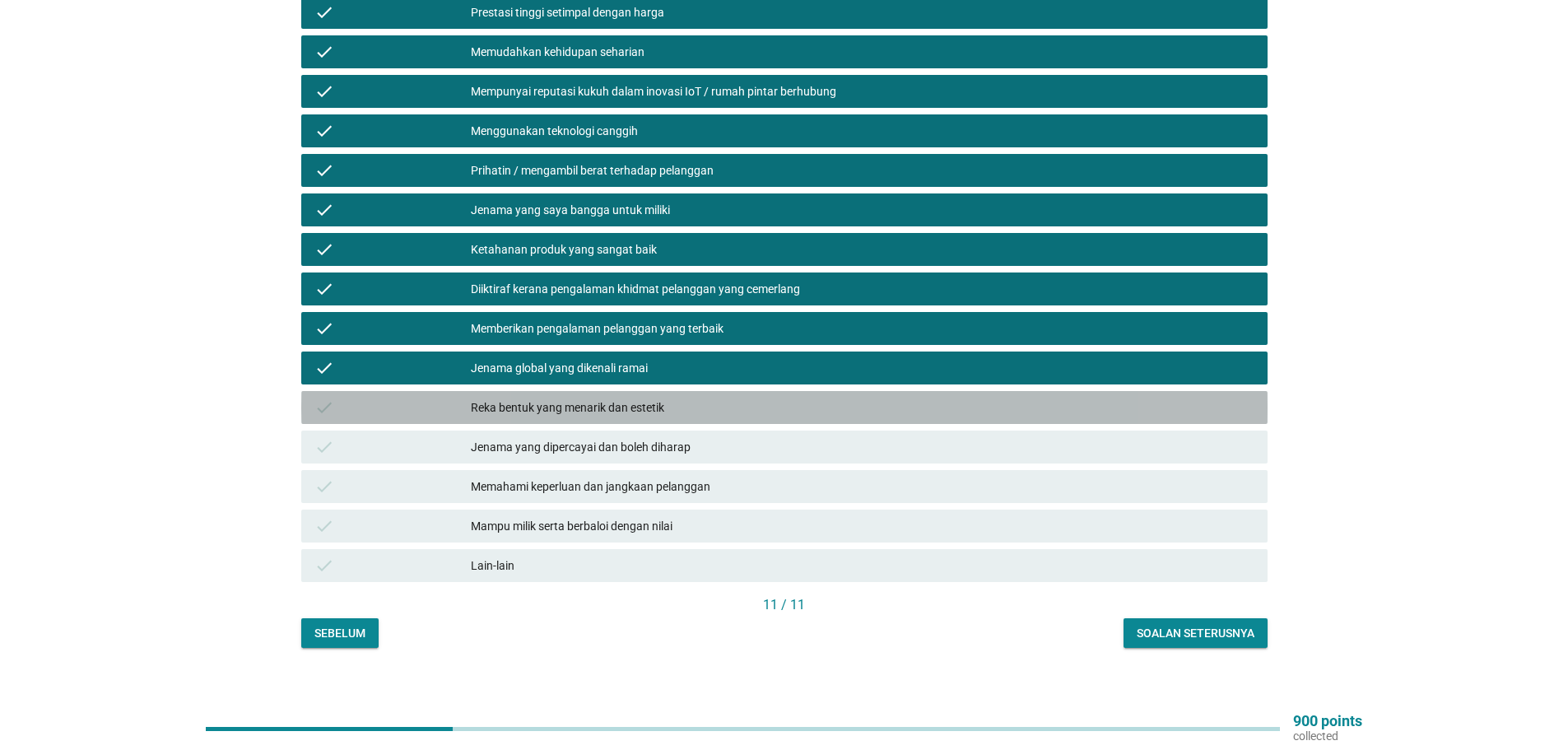
click at [637, 398] on div "Reka bentuk yang menarik dan estetik" at bounding box center [862, 407] width 784 height 20
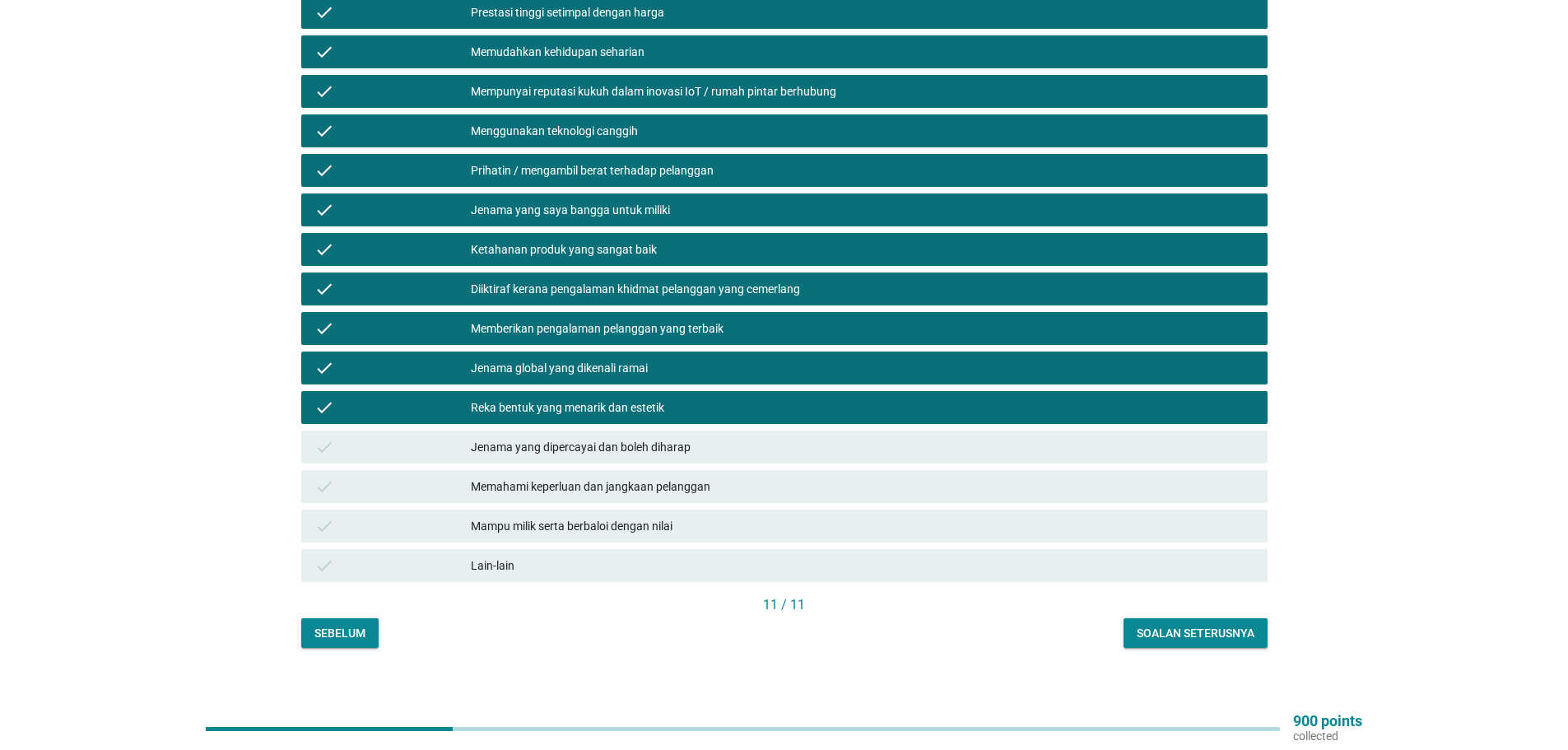
click at [641, 438] on div "Jenama yang dipercayai dan boleh diharap" at bounding box center [862, 447] width 784 height 20
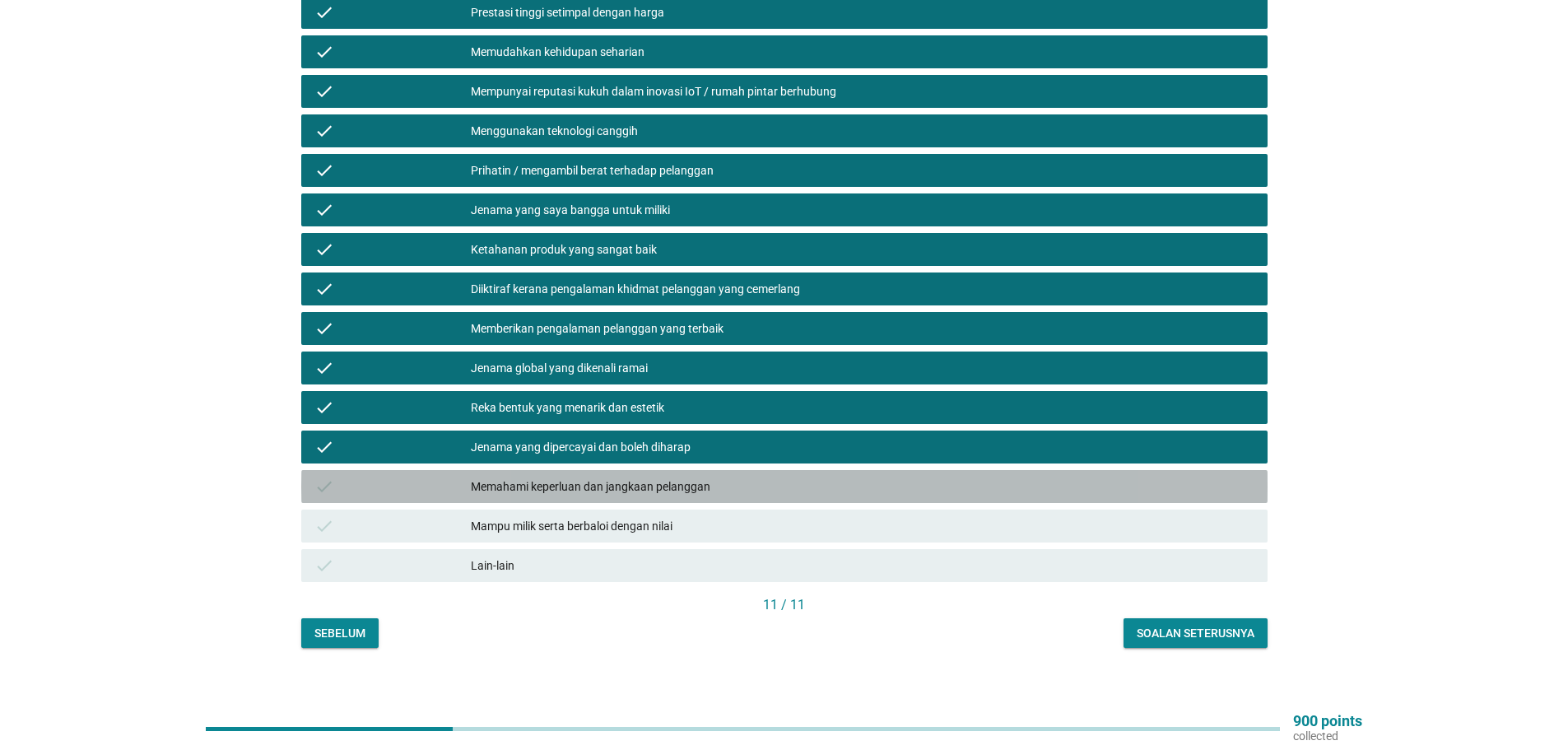
click at [669, 477] on div "Memahami keperluan dan jangkaan pelanggan" at bounding box center [862, 487] width 784 height 20
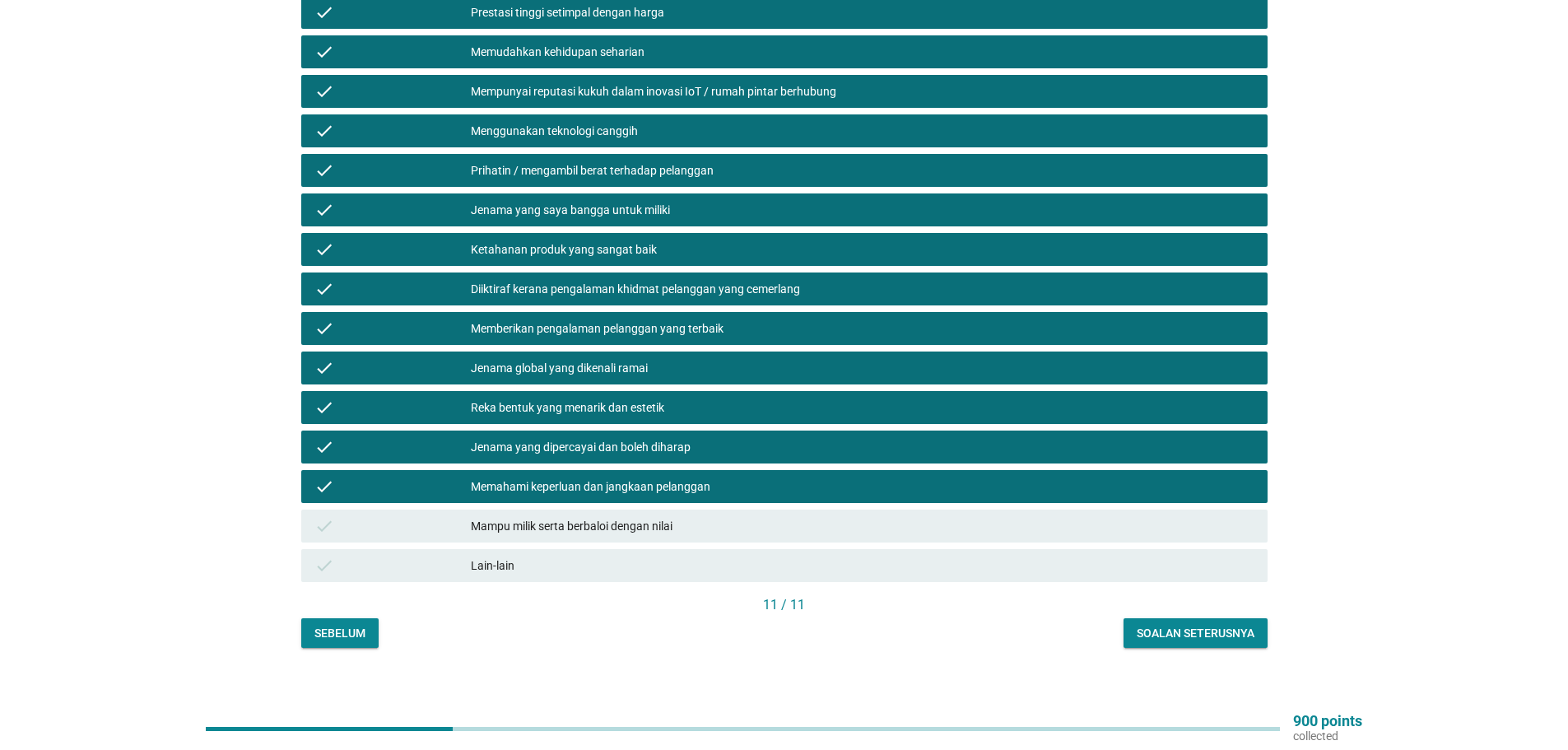
click at [652, 517] on div "Mampu milik serta berbaloi dengan nilai" at bounding box center [862, 526] width 784 height 20
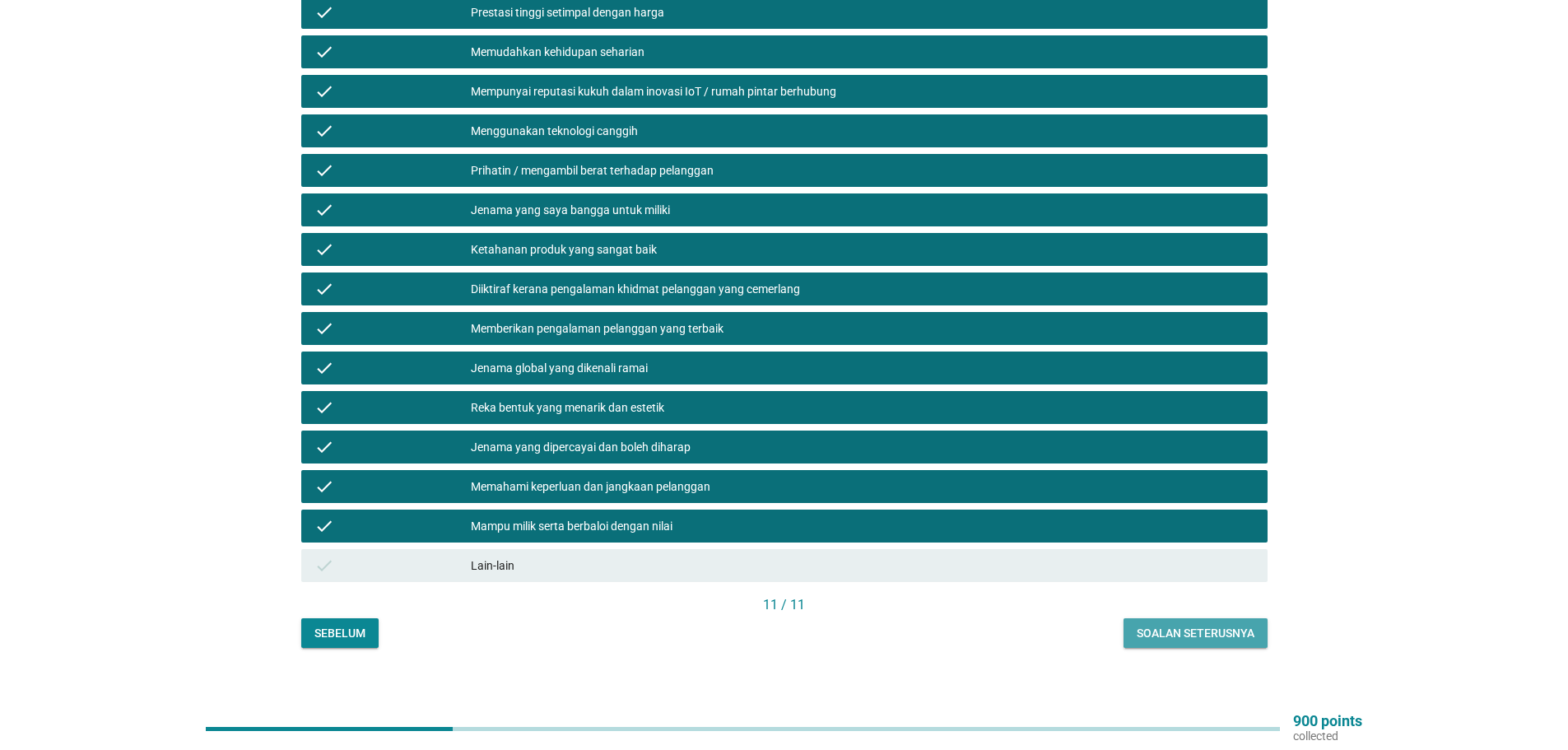
click at [1186, 625] on div "Soalan seterusnya" at bounding box center [1195, 633] width 118 height 17
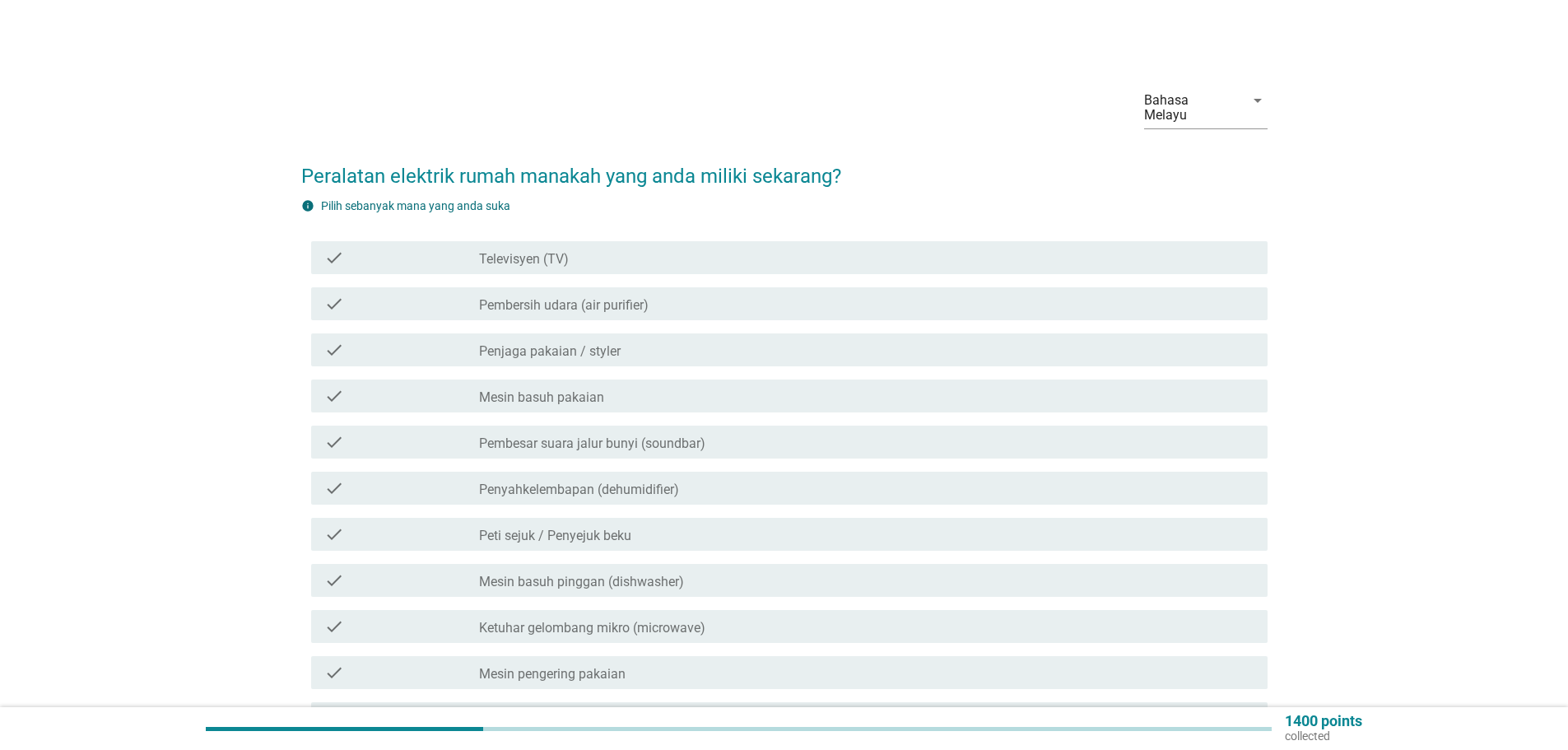
click at [579, 247] on div "check_box_outline_blank Televisyen (TV)" at bounding box center [866, 257] width 775 height 20
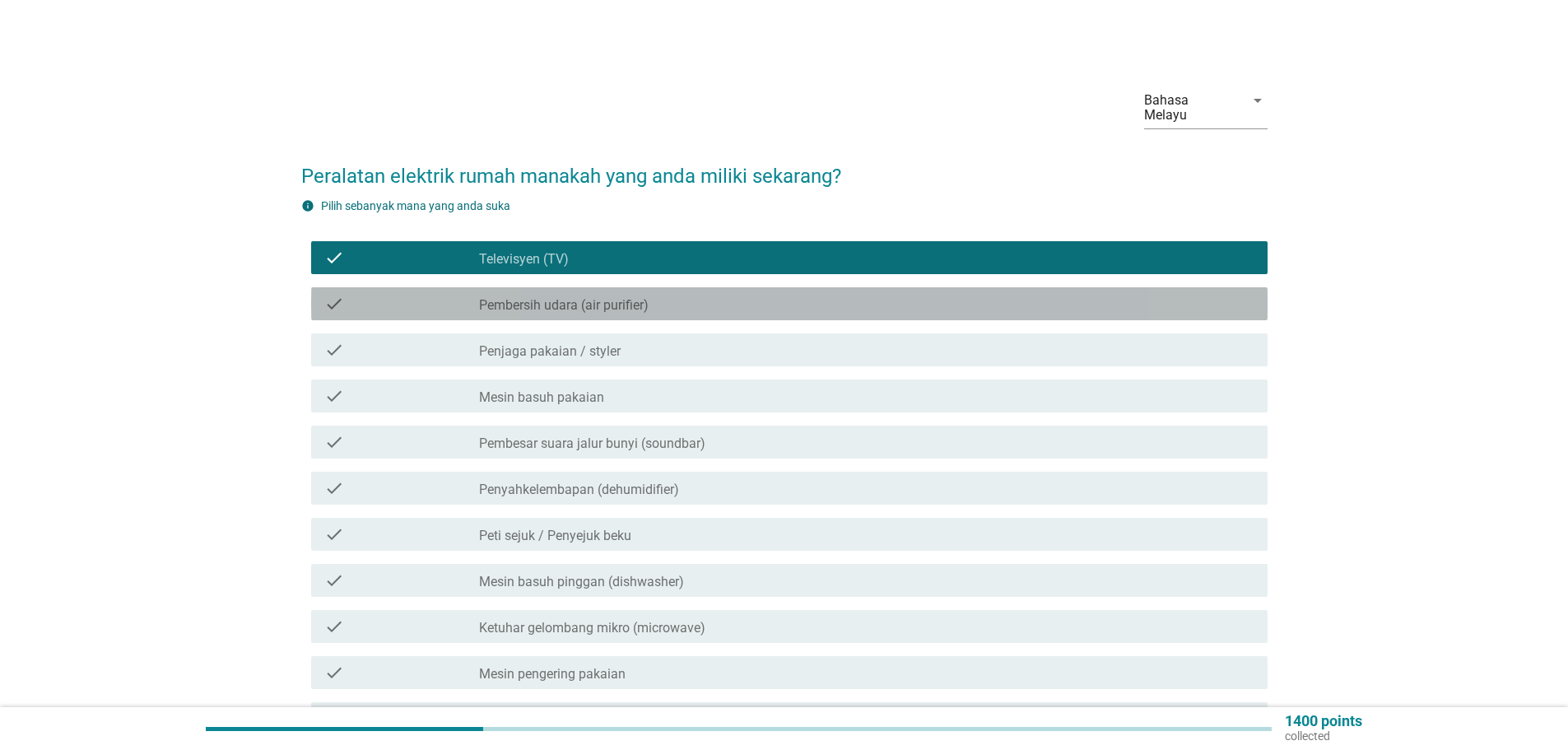
click at [622, 297] on label "Pembersih udara (air purifier)" at bounding box center [563, 305] width 169 height 16
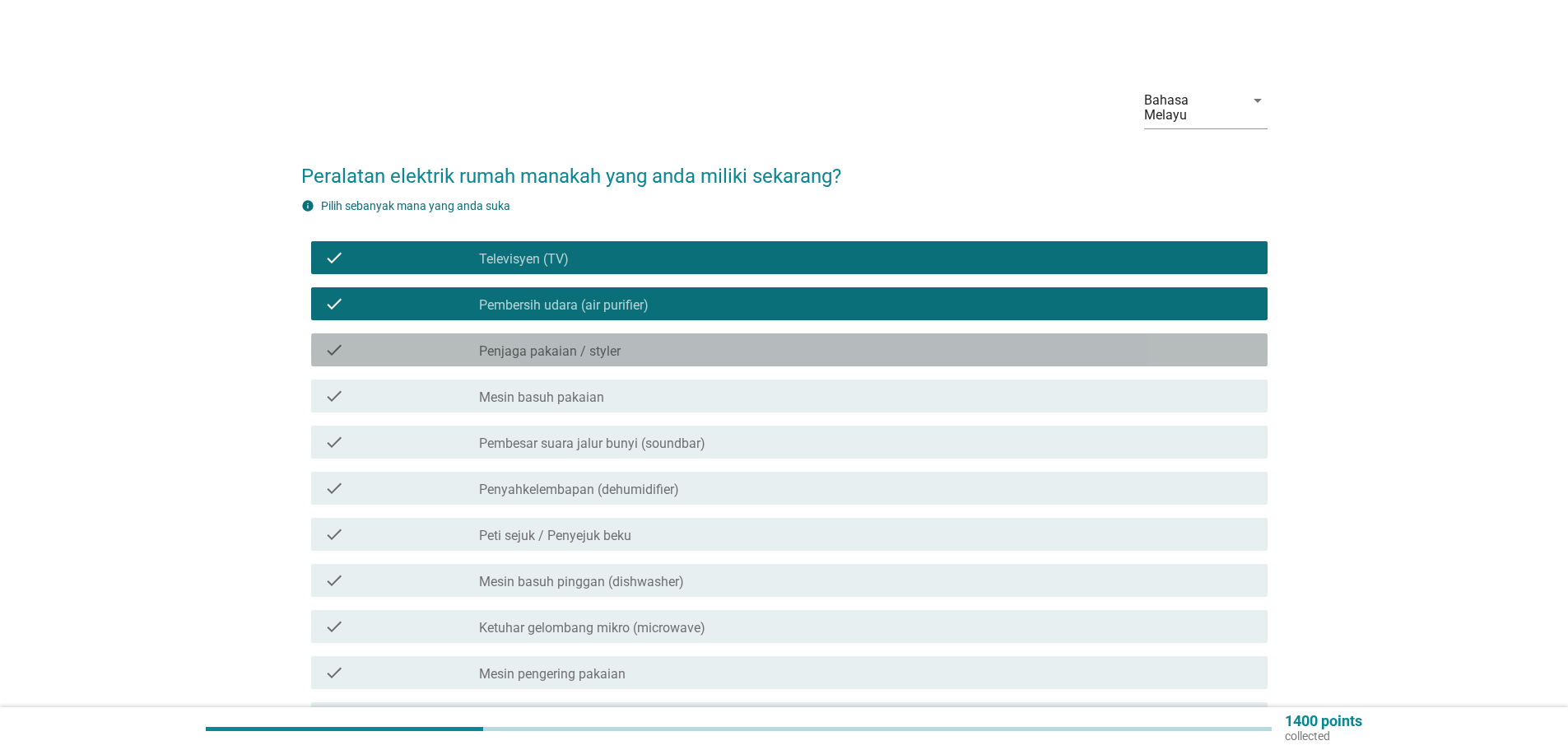
click at [574, 343] on label "Penjaga pakaian / styler" at bounding box center [549, 351] width 141 height 16
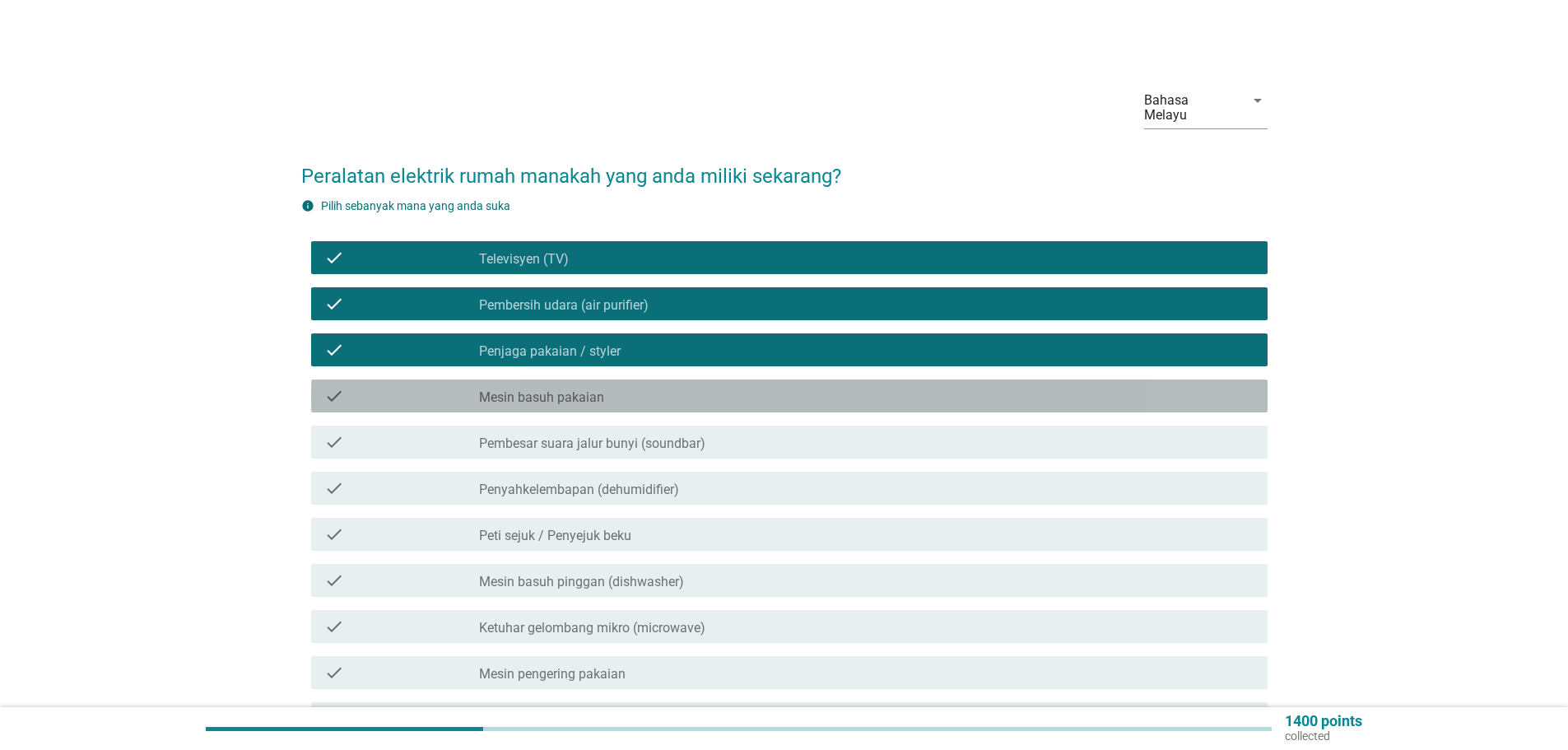
click at [603, 386] on div "check_box_outline_blank Mesin basuh pakaian" at bounding box center [866, 395] width 775 height 20
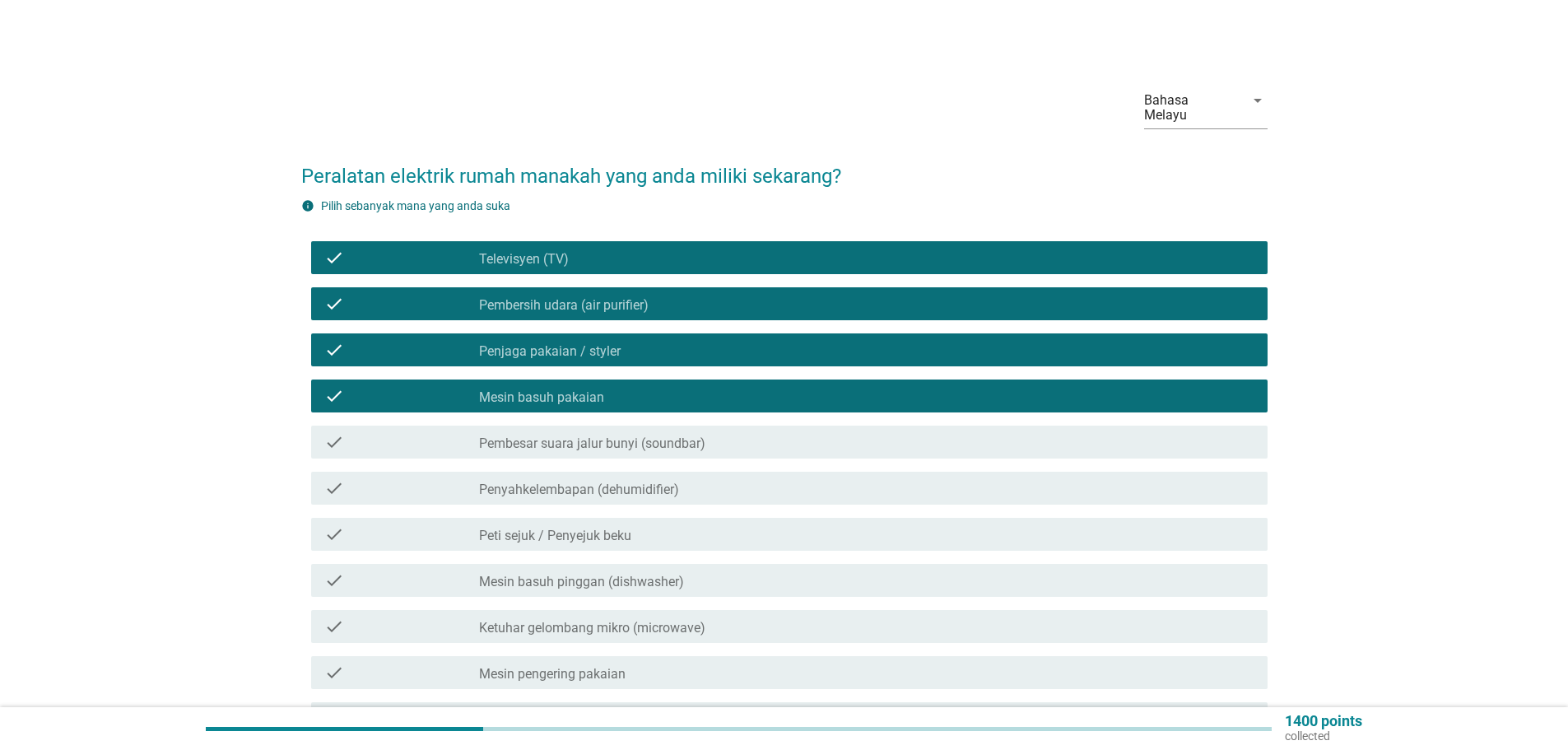
scroll to position [82, 0]
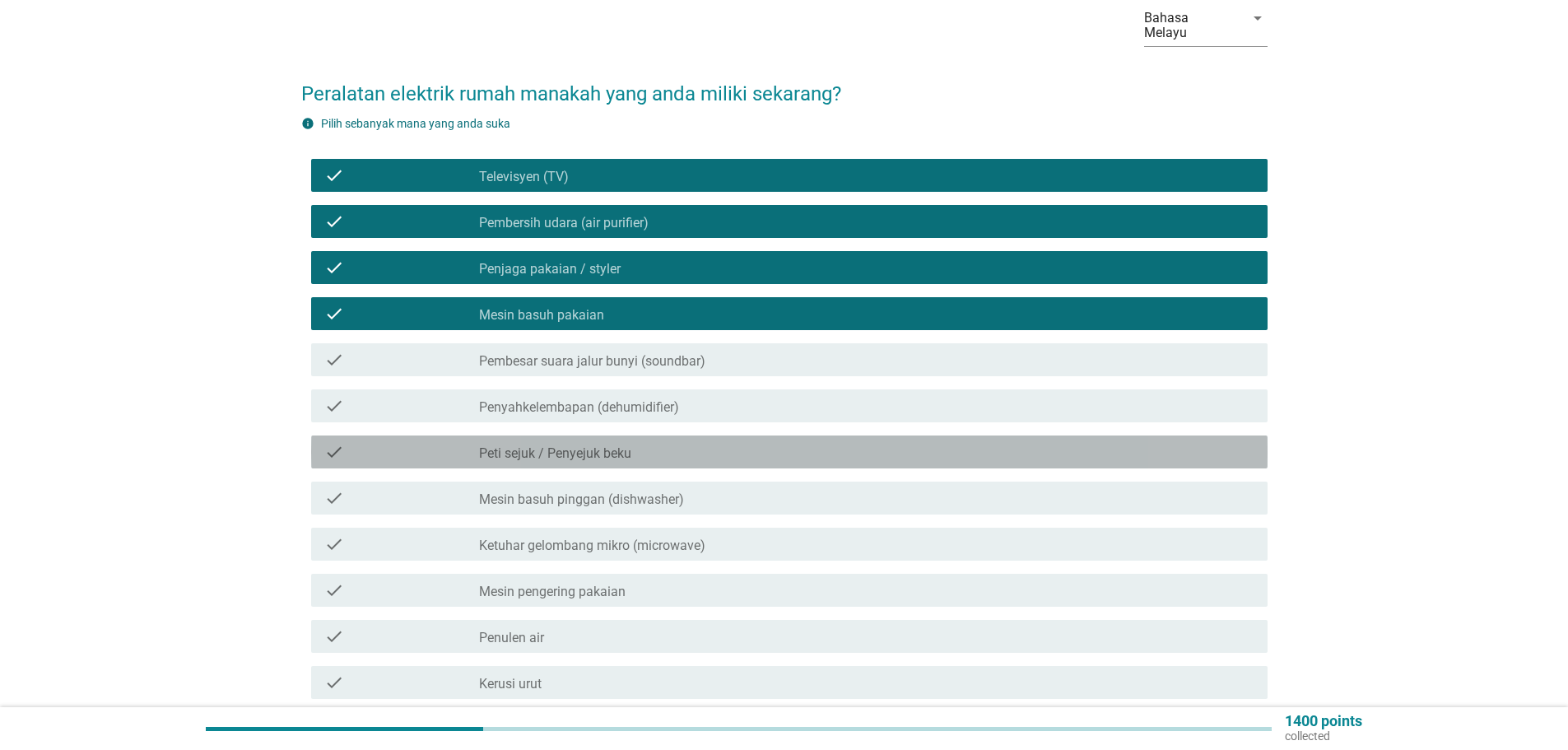
click at [645, 444] on div "check_box_outline_blank Peti sejuk / Penyejuk beku" at bounding box center [866, 452] width 775 height 20
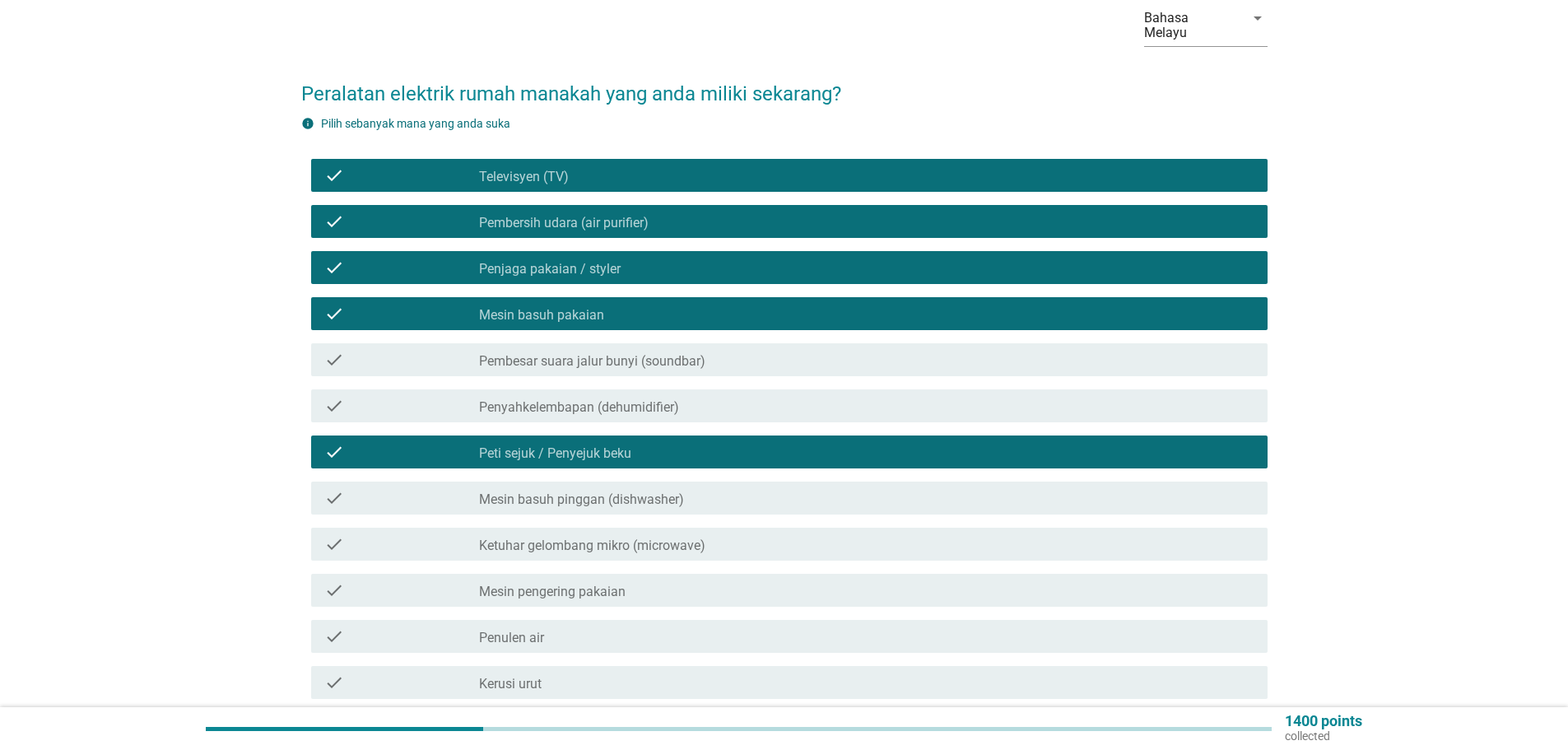
click at [665, 537] on label "Ketuhar gelombang mikro (microwave)" at bounding box center [592, 545] width 227 height 16
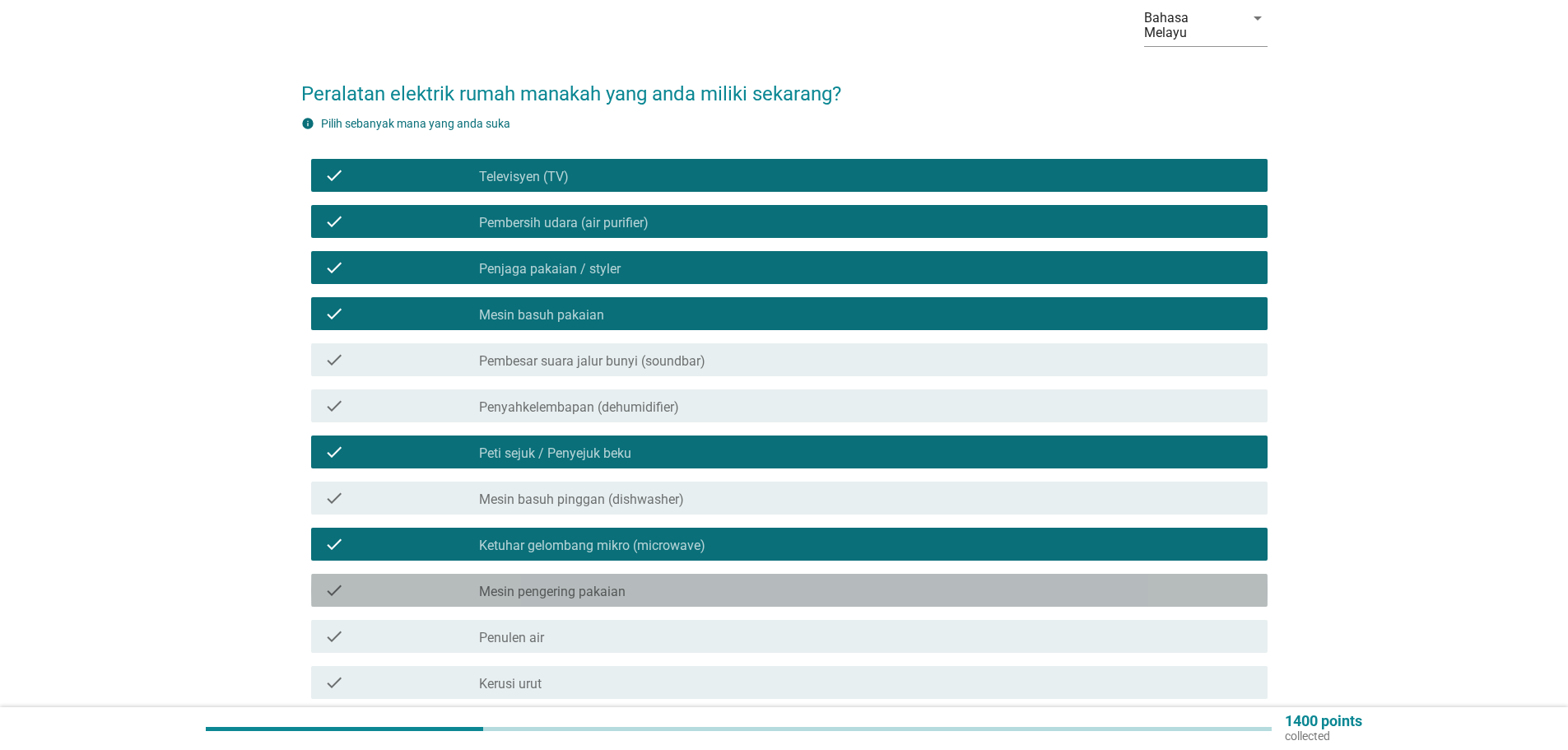
click at [584, 583] on label "Mesin pengering pakaian" at bounding box center [552, 591] width 147 height 16
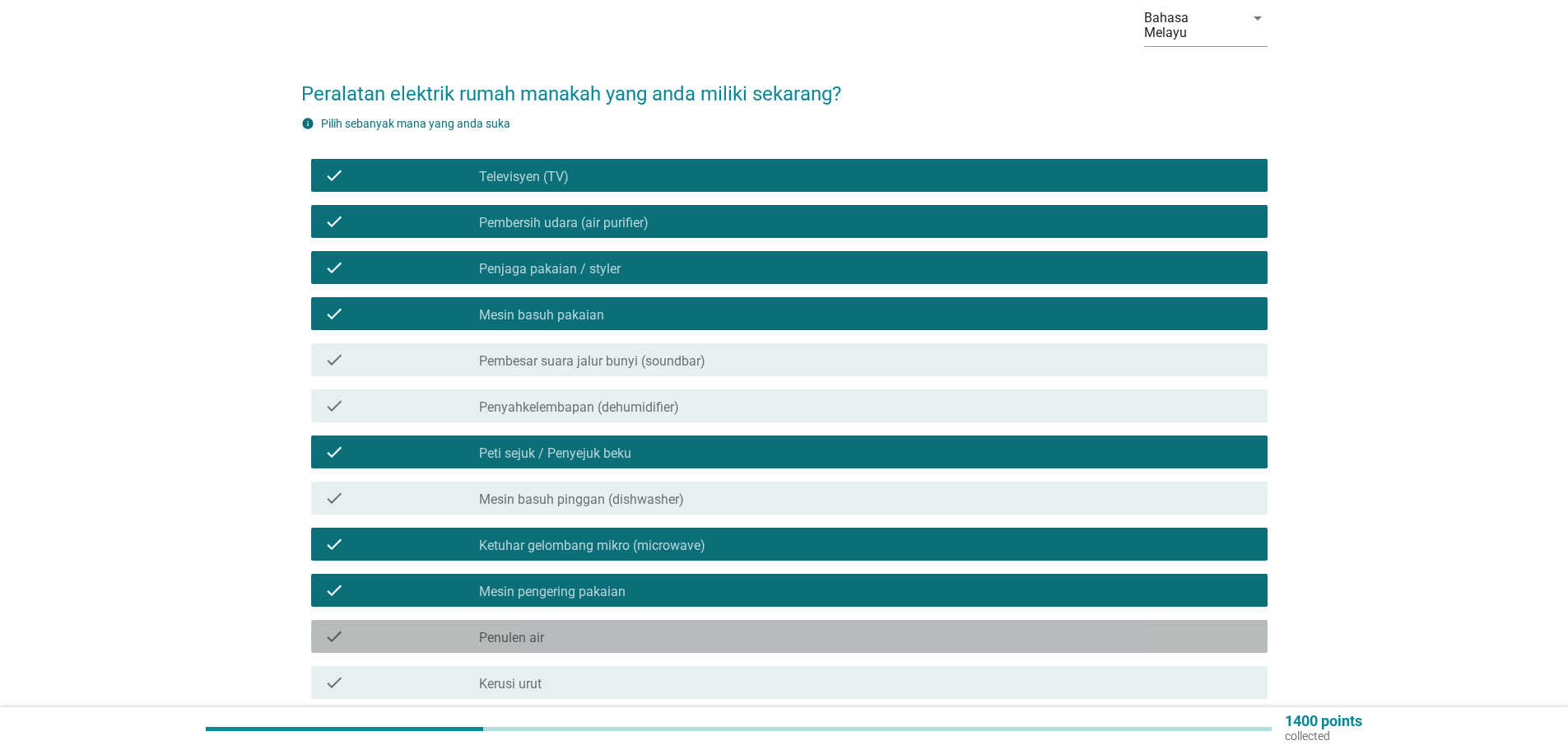
click at [546, 627] on div "check_box_outline_blank Penulen air" at bounding box center [866, 636] width 775 height 20
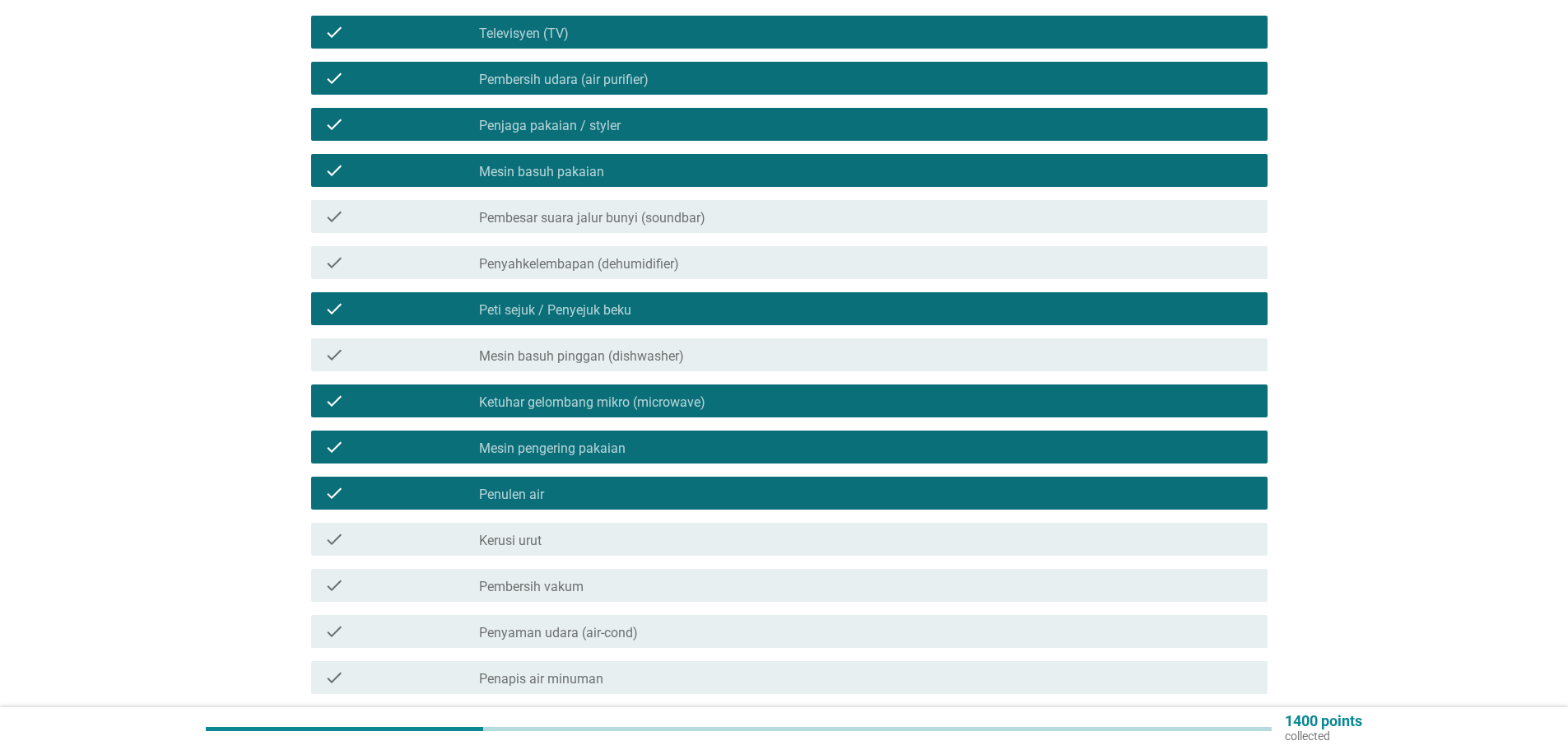
scroll to position [247, 0]
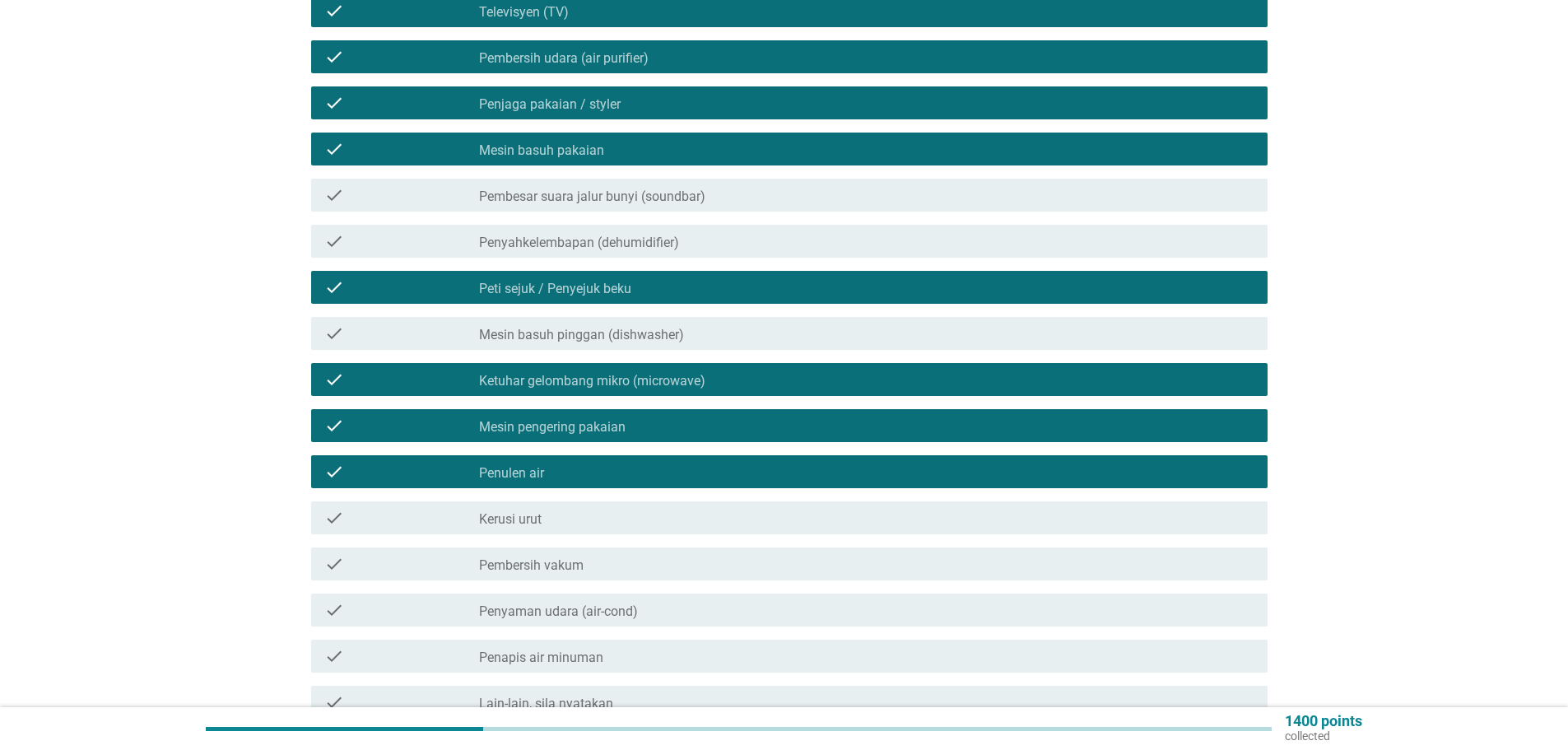
click at [523, 502] on div "check check_box_outline_blank Kerusi urut" at bounding box center [789, 518] width 957 height 33
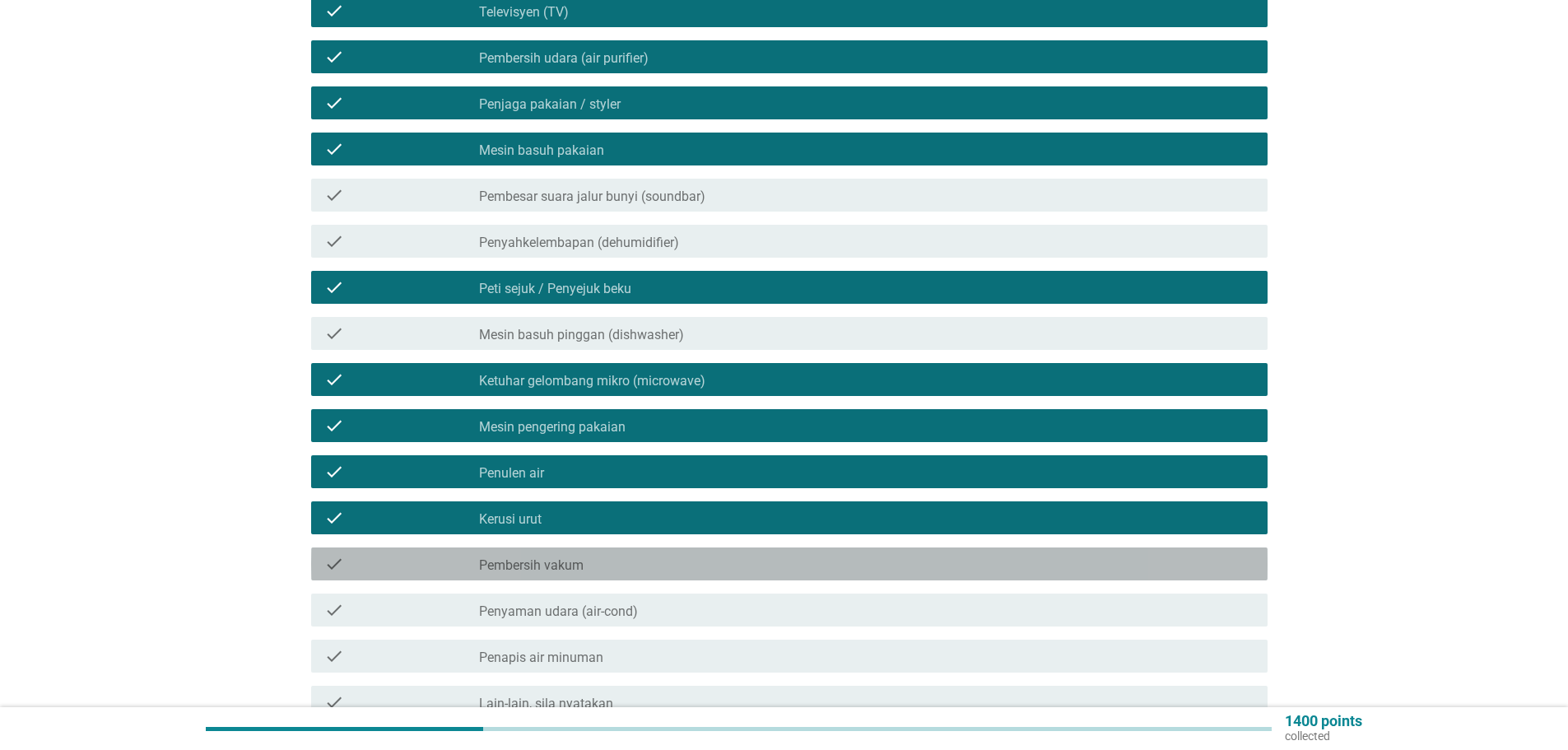
click at [579, 554] on div "check_box_outline_blank Pembersih vakum" at bounding box center [866, 564] width 775 height 20
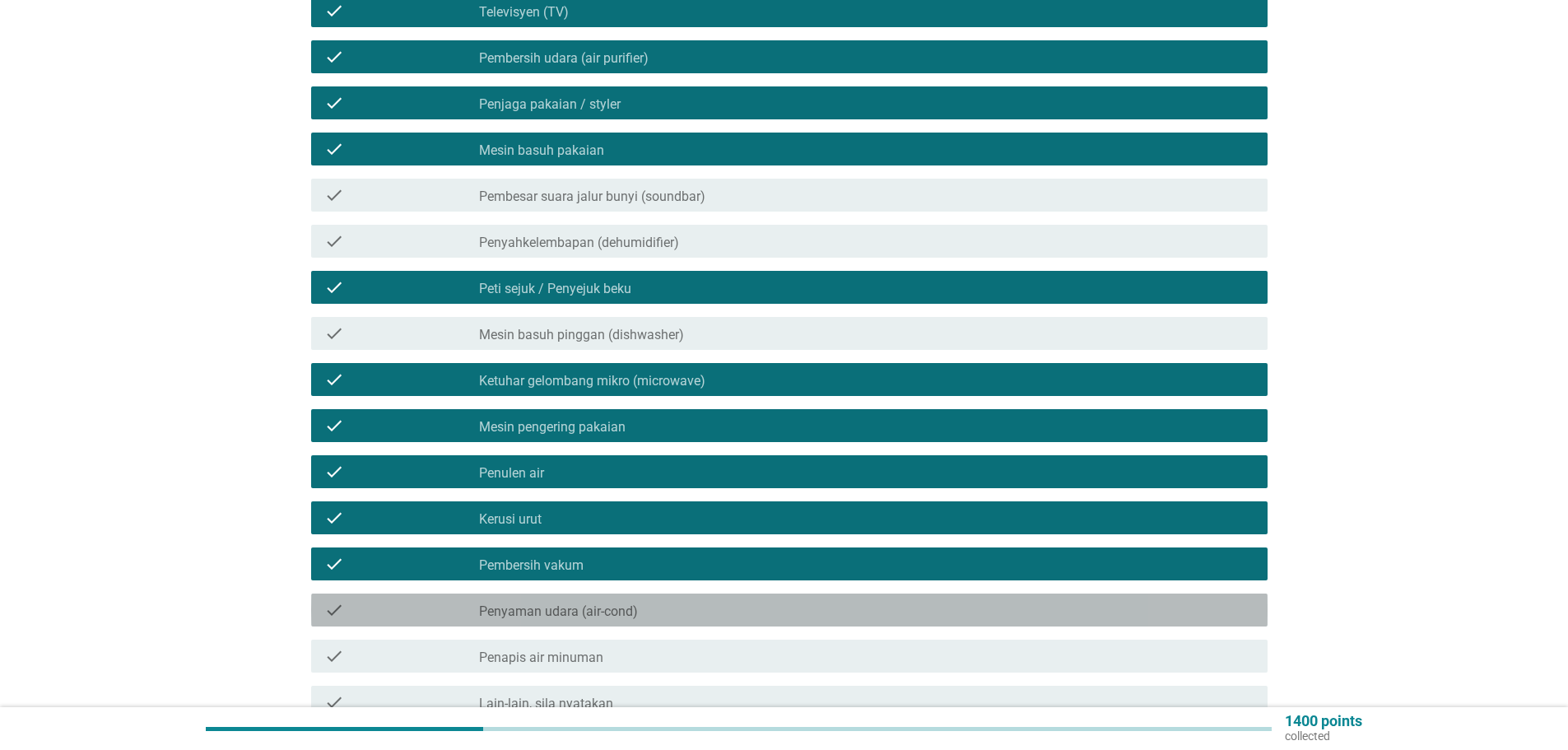
click at [571, 603] on label "Penyaman udara (air-cond)" at bounding box center [558, 611] width 159 height 16
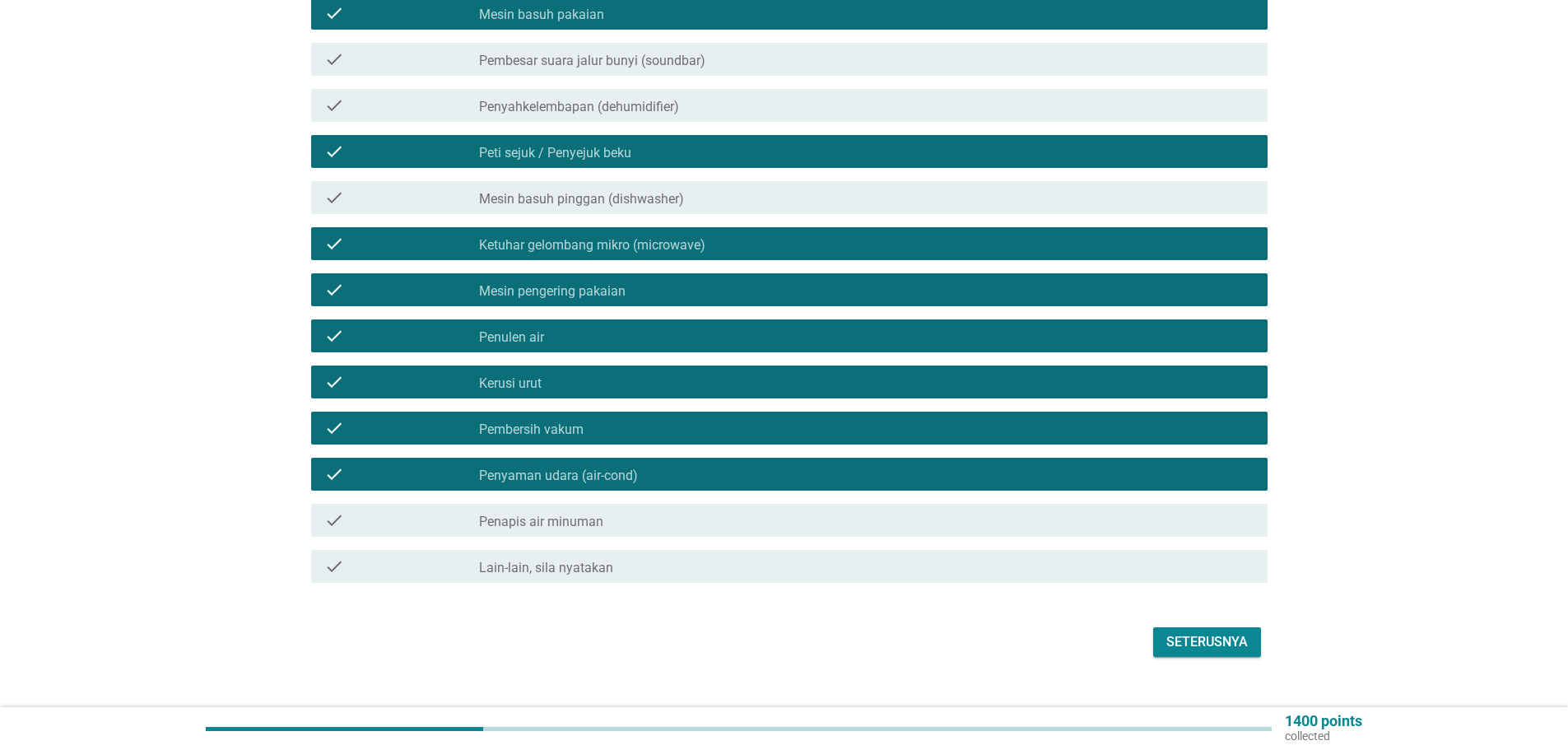
scroll to position [397, 0]
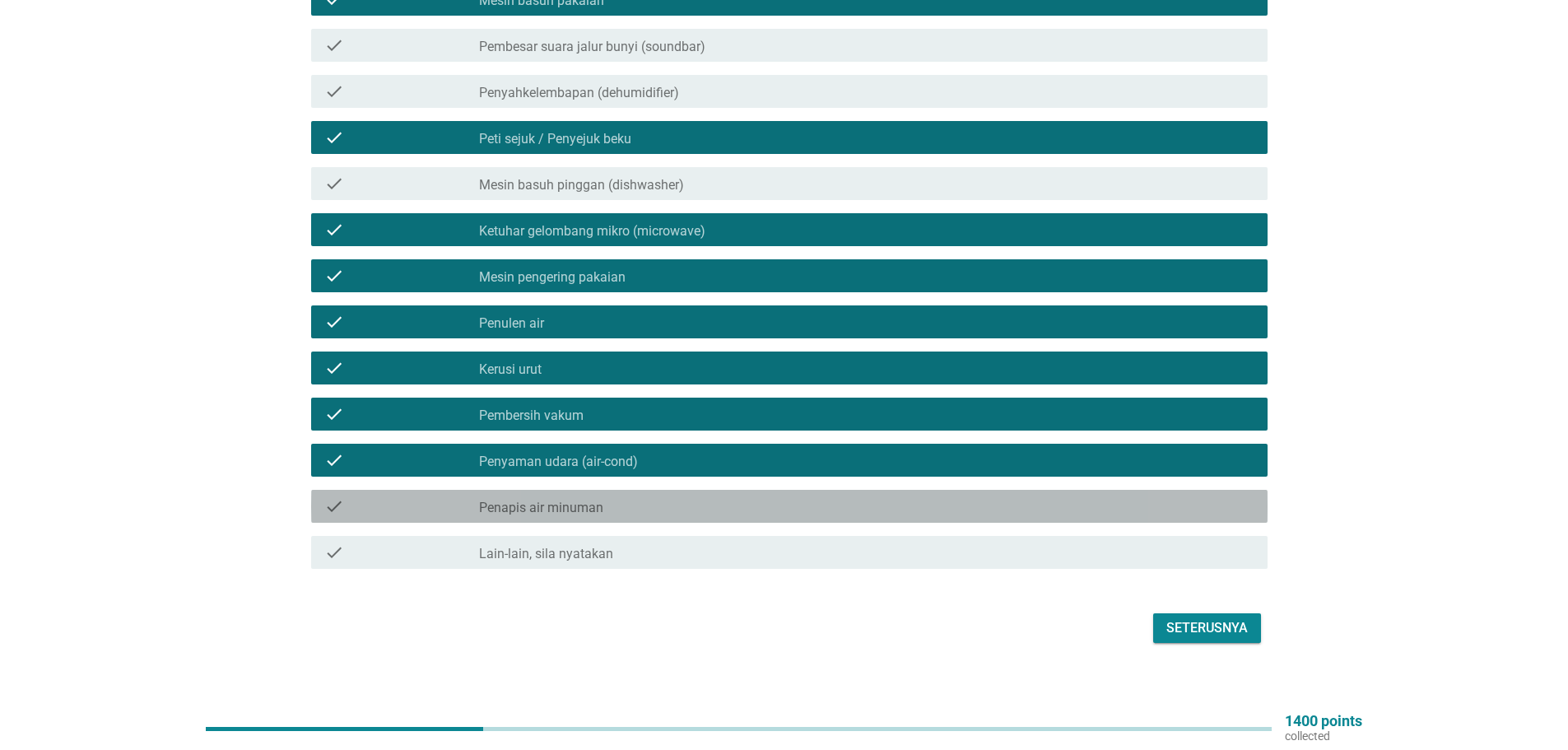
click at [594, 497] on div "check_box_outline_blank Penapis air minuman" at bounding box center [866, 506] width 775 height 20
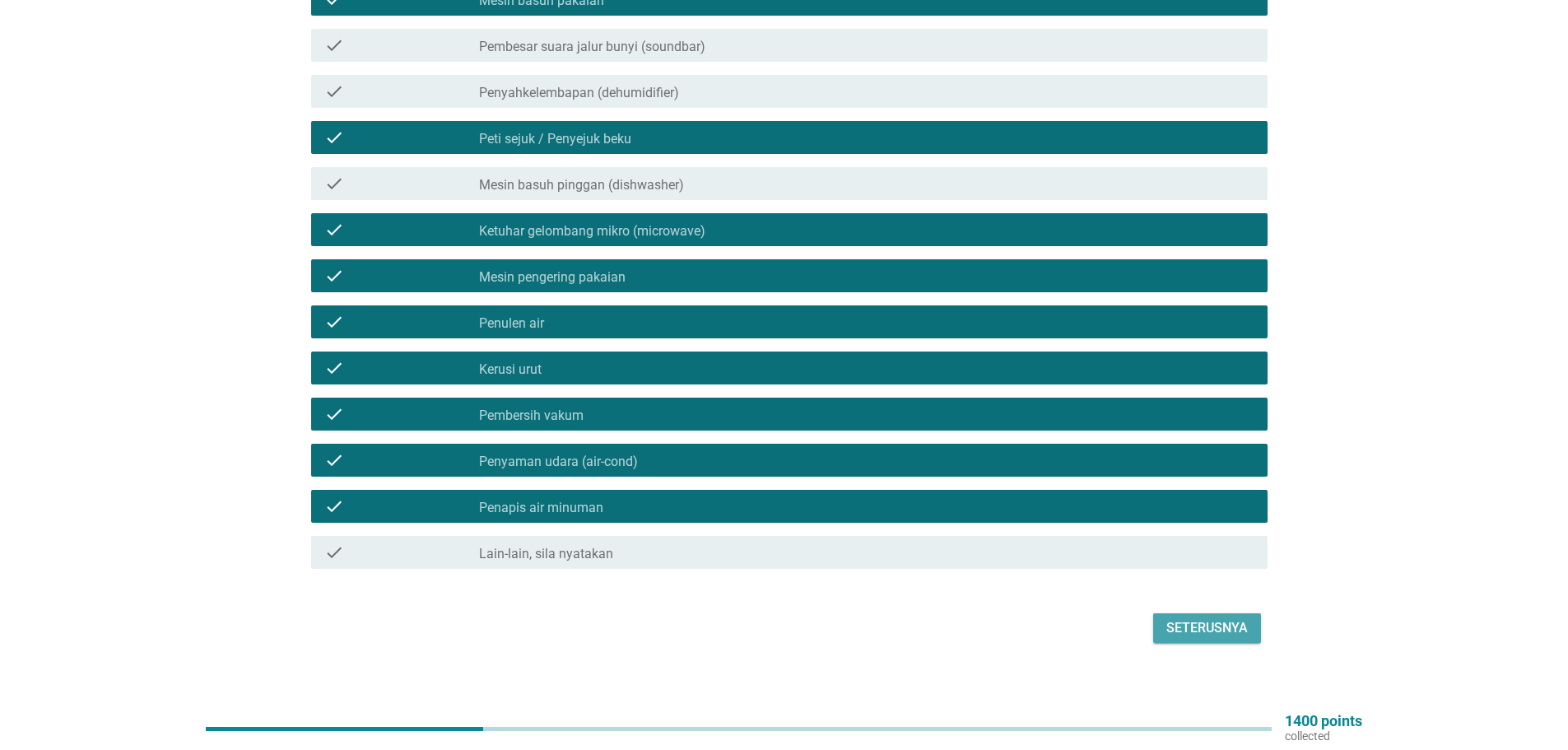
click at [1206, 618] on div "Seterusnya" at bounding box center [1207, 628] width 82 height 20
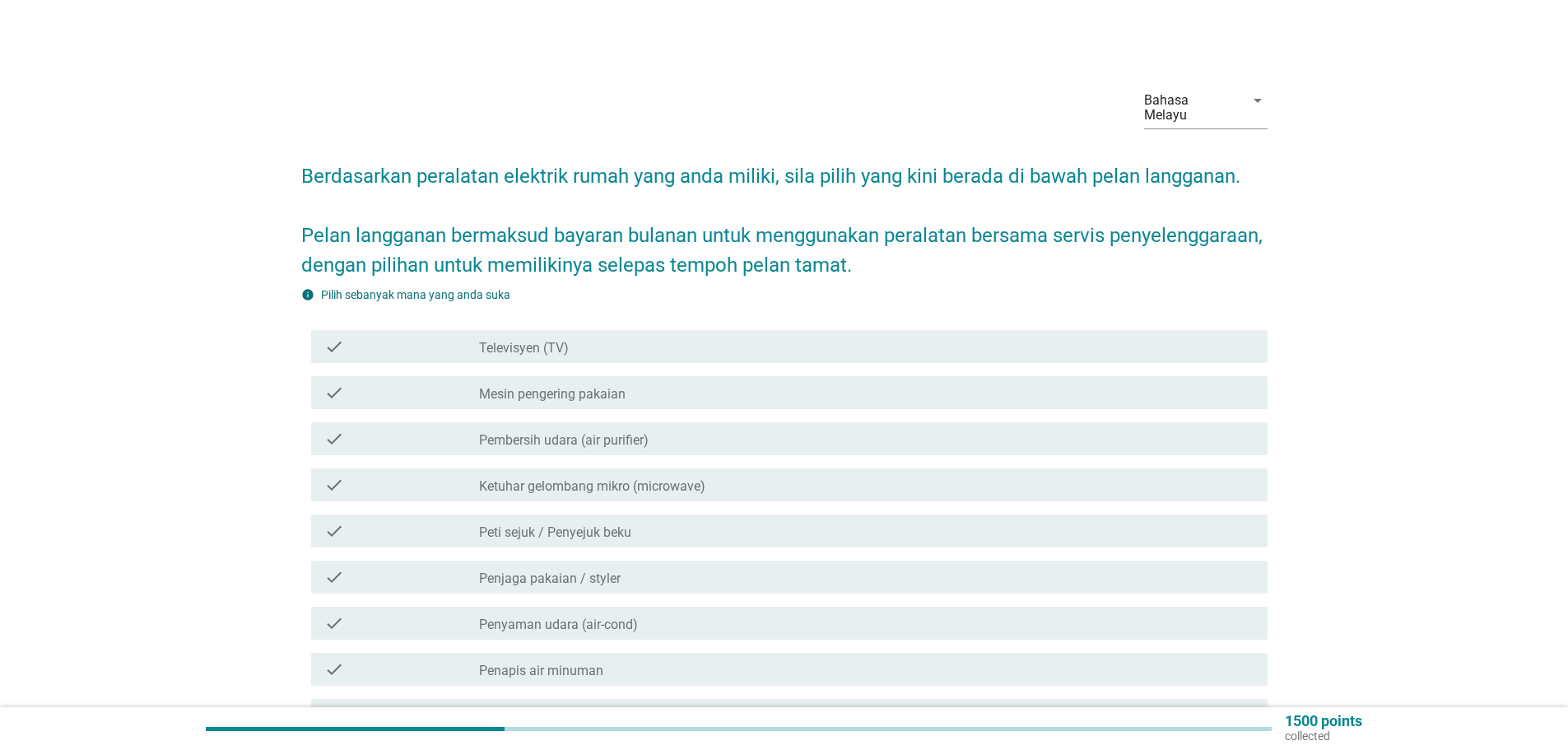
scroll to position [82, 0]
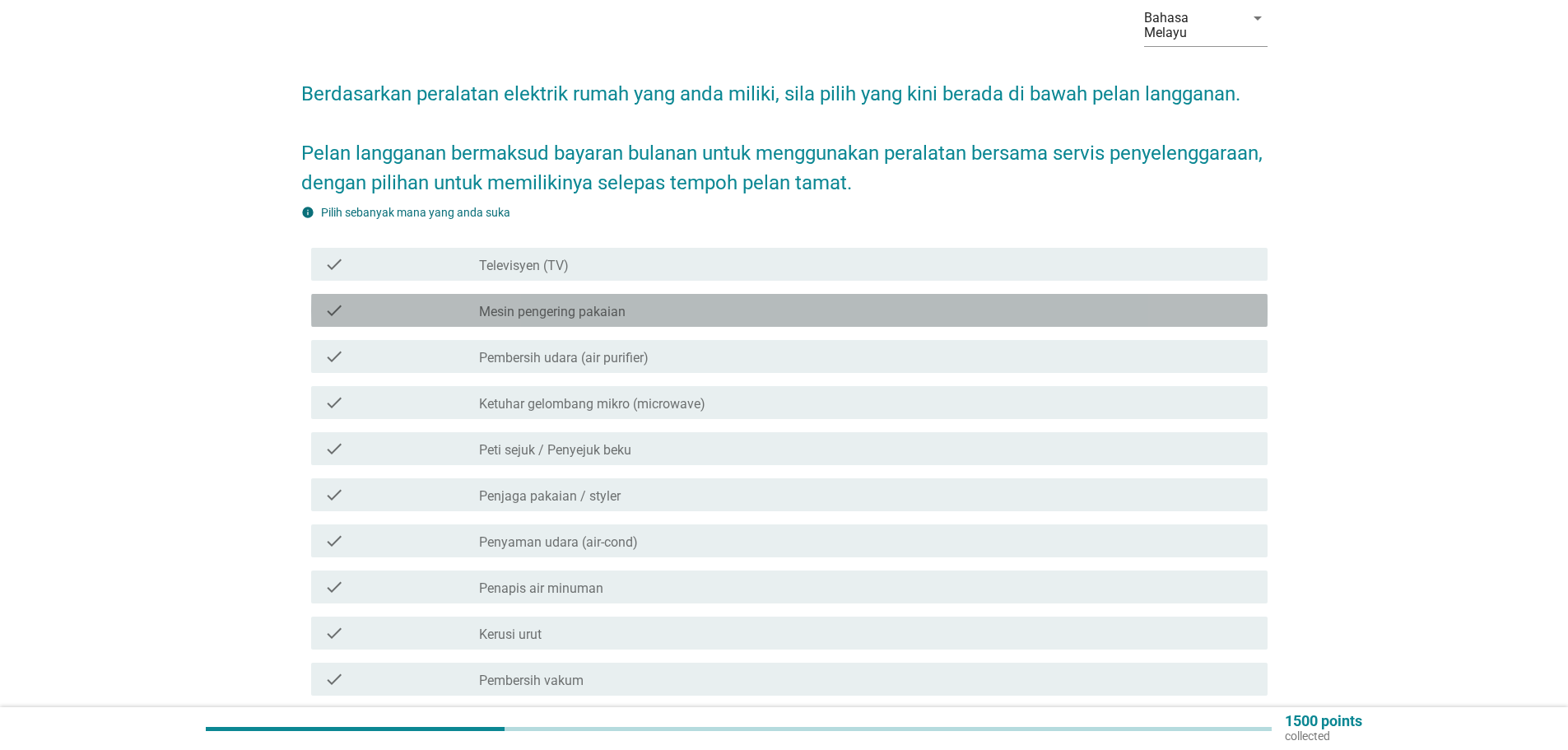
click at [605, 304] on label "Mesin pengering pakaian" at bounding box center [552, 311] width 147 height 16
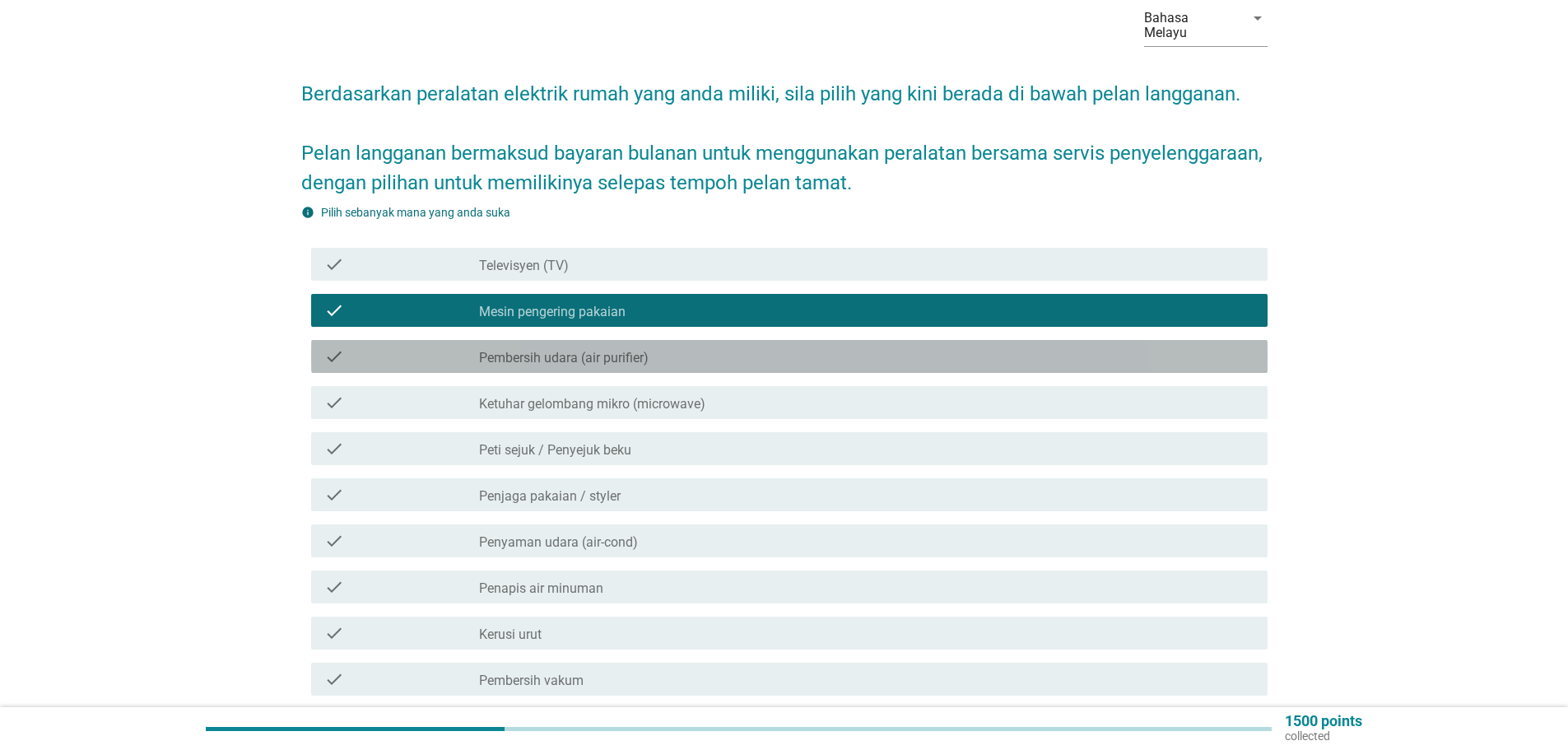
click at [604, 340] on div "check check_box_outline_blank Pembersih udara (air purifier)" at bounding box center [789, 356] width 957 height 33
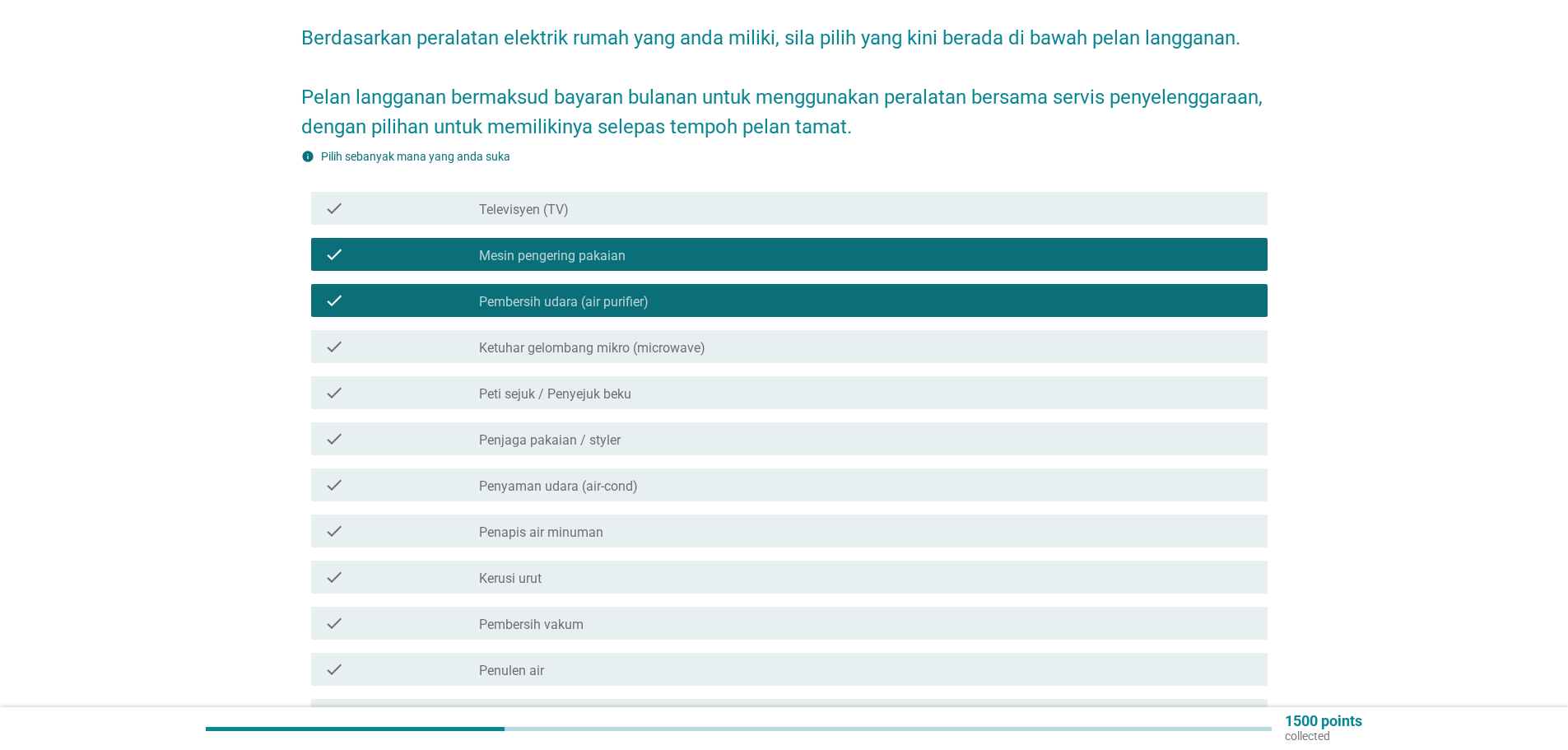
scroll to position [165, 0]
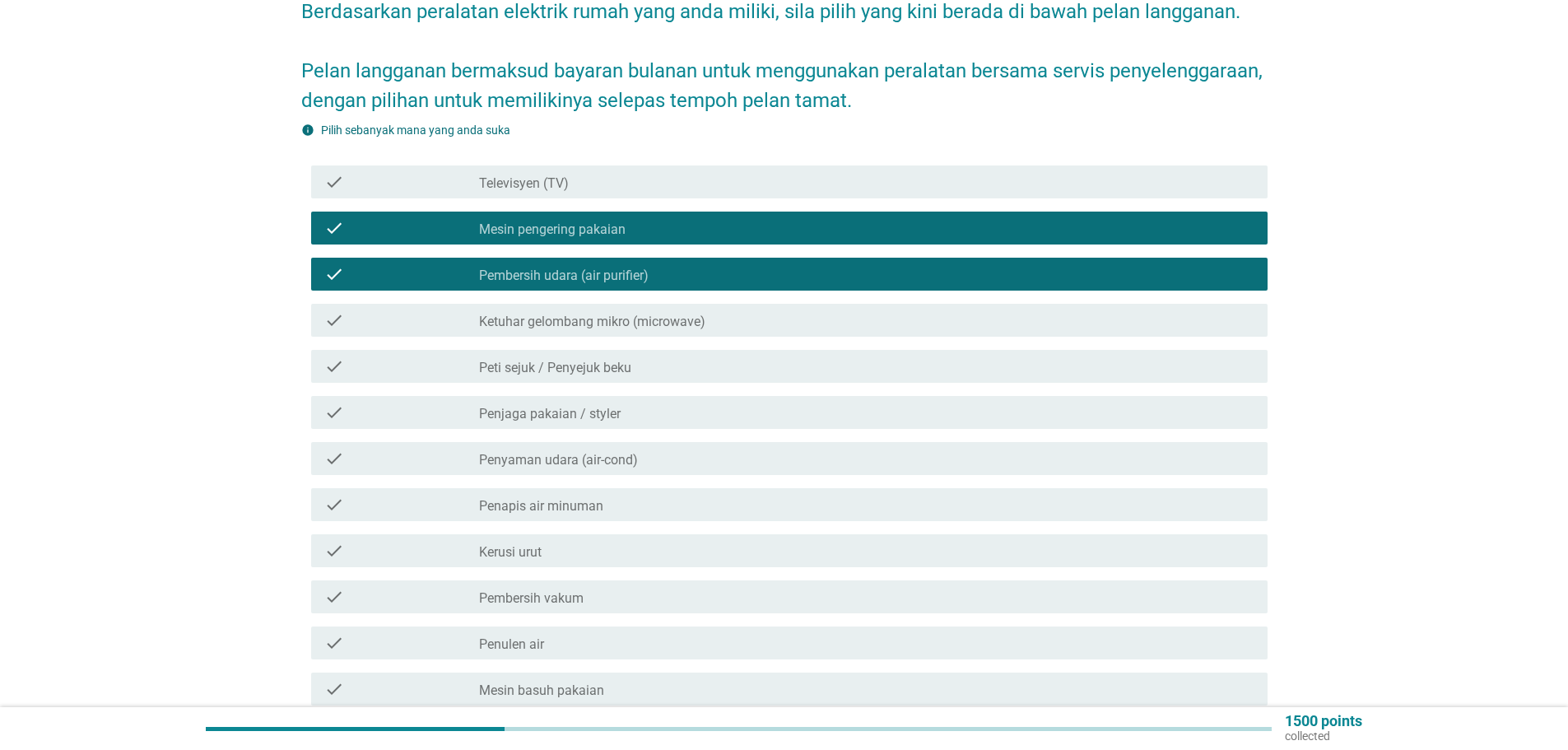
click at [606, 359] on label "Peti sejuk / Penyejuk beku" at bounding box center [555, 367] width 152 height 16
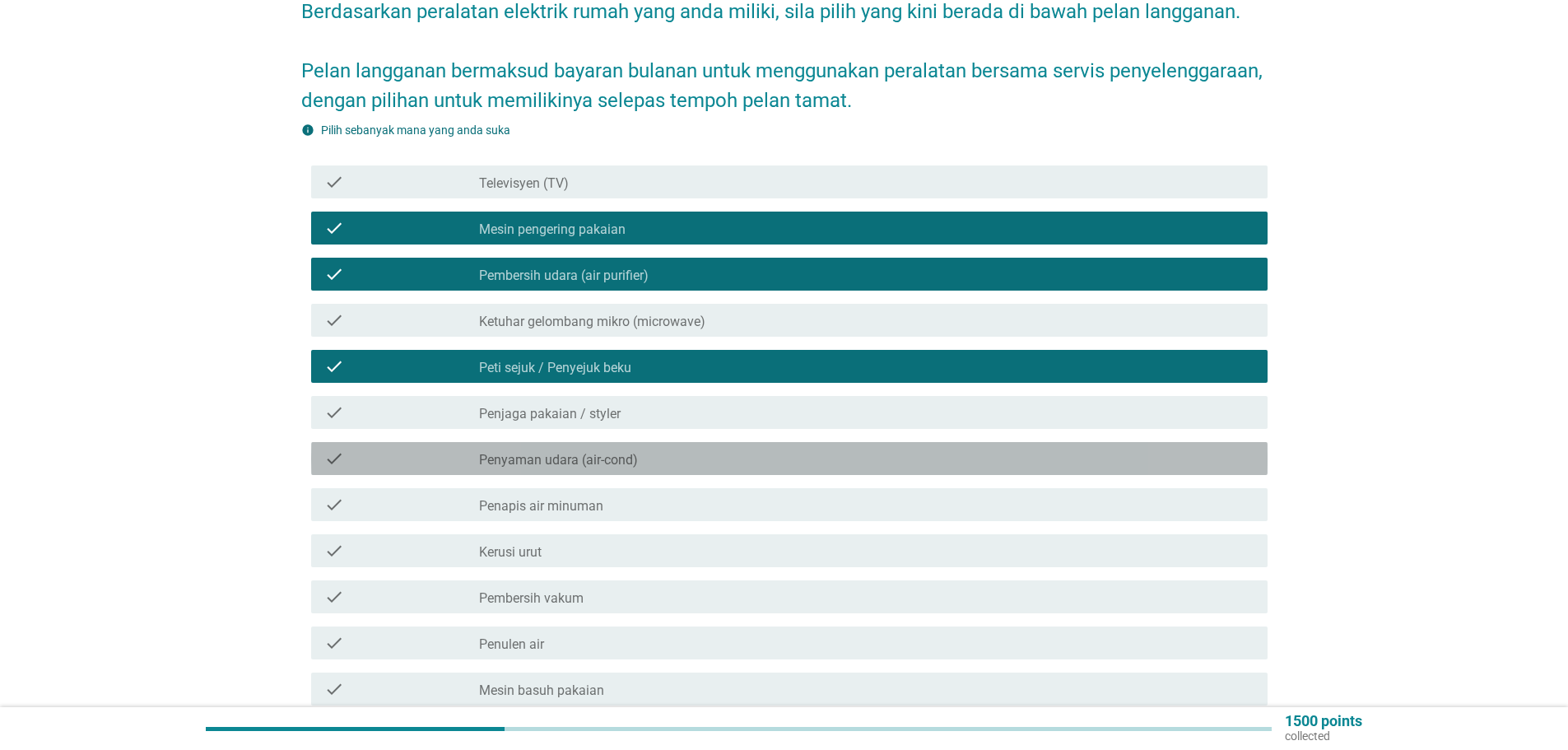
click at [633, 452] on label "Penyaman udara (air-cond)" at bounding box center [558, 459] width 159 height 16
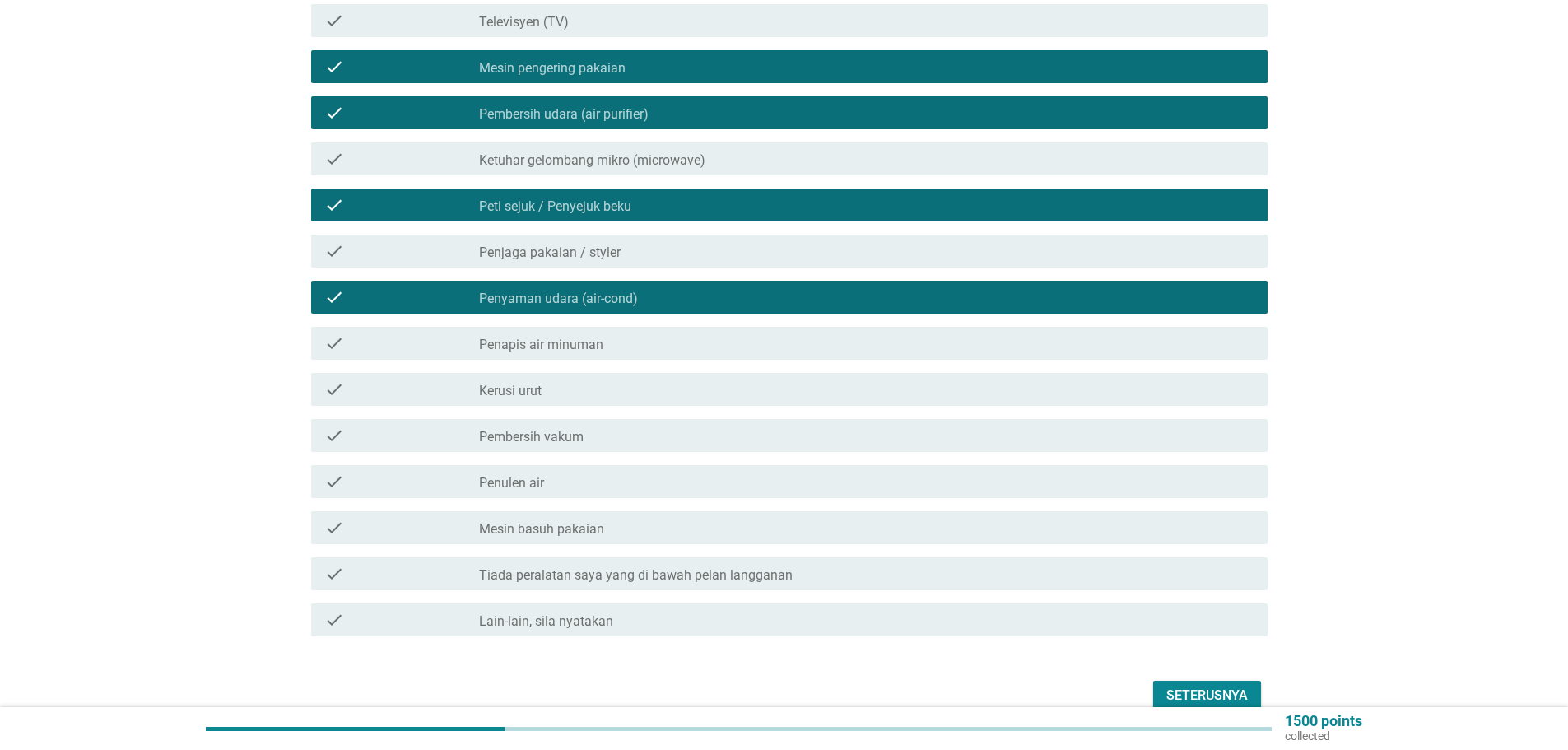
scroll to position [329, 0]
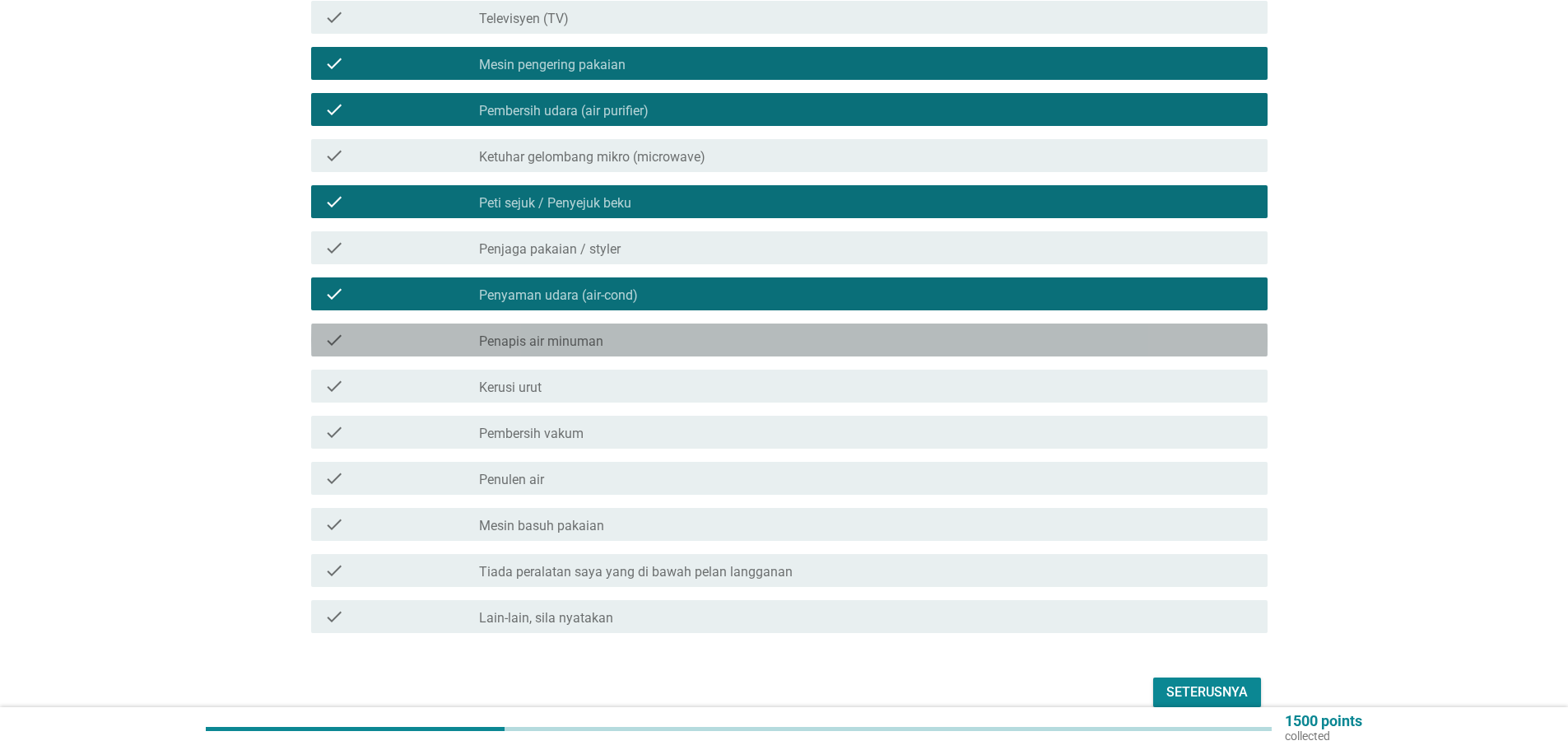
click at [582, 333] on label "Penapis air minuman" at bounding box center [541, 341] width 124 height 16
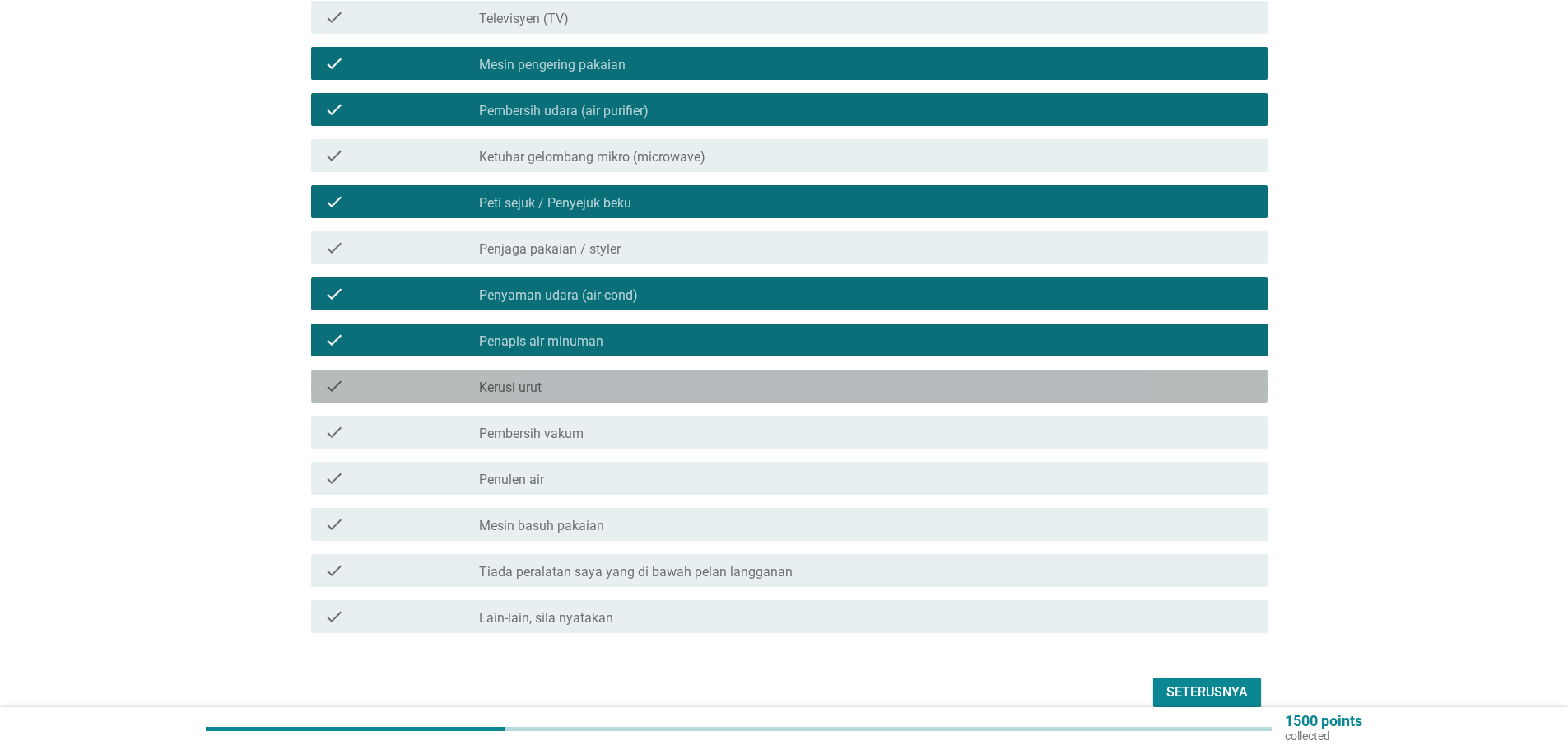
click at [578, 376] on div "check_box_outline_blank Kerusi urut" at bounding box center [866, 386] width 775 height 20
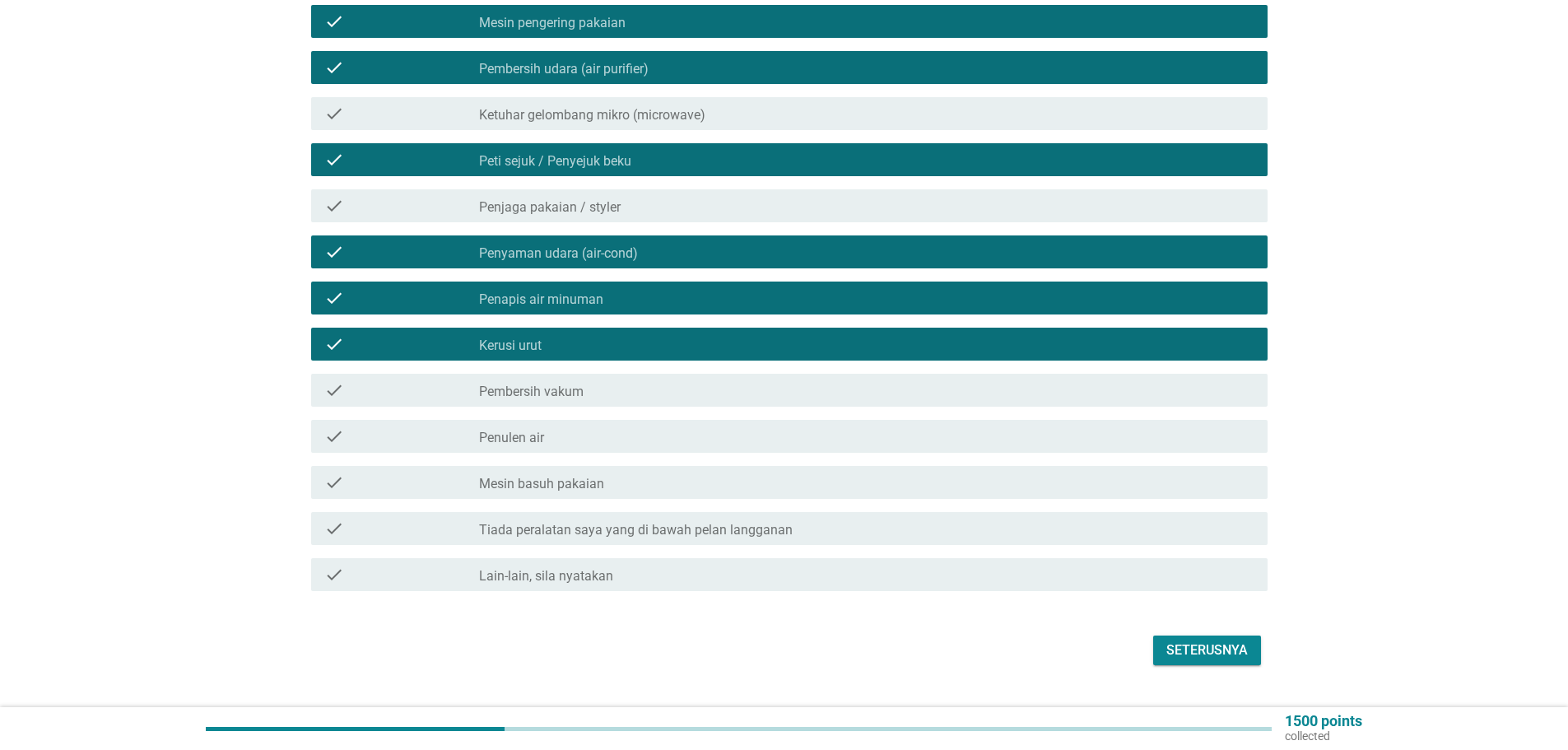
scroll to position [393, 0]
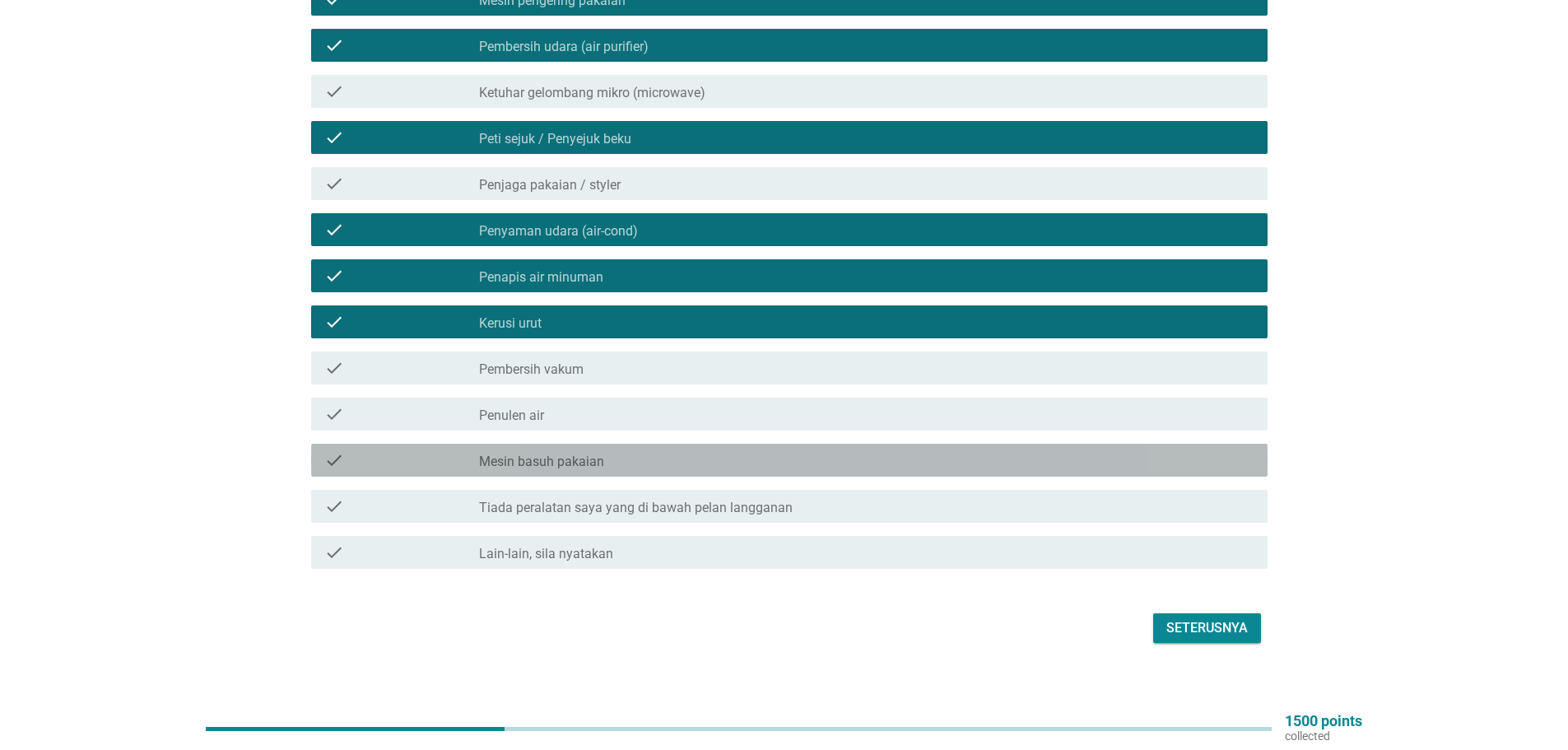
click at [586, 454] on label "Mesin basuh pakaian" at bounding box center [541, 461] width 125 height 16
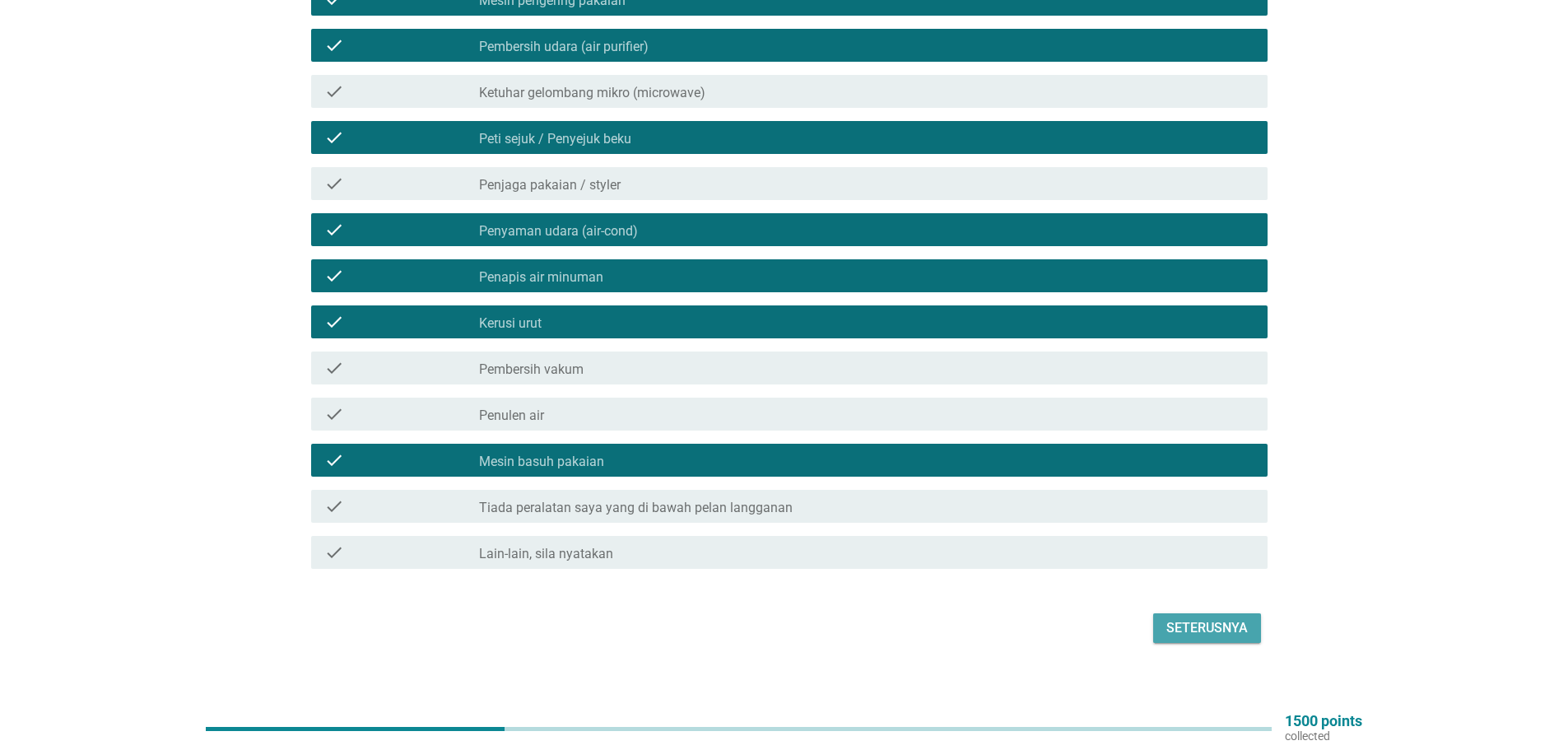
click at [1199, 618] on div "Seterusnya" at bounding box center [1207, 628] width 82 height 20
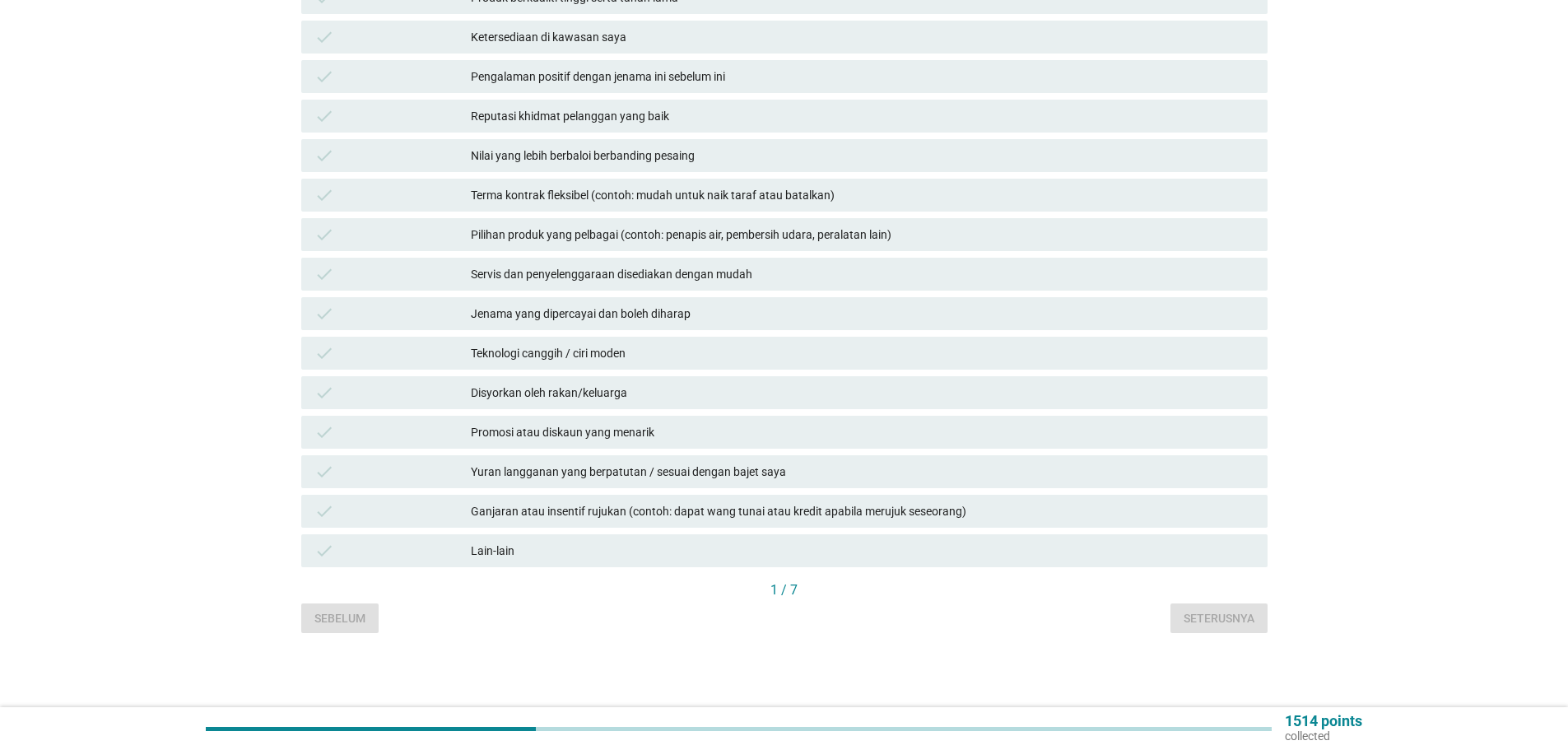
scroll to position [0, 0]
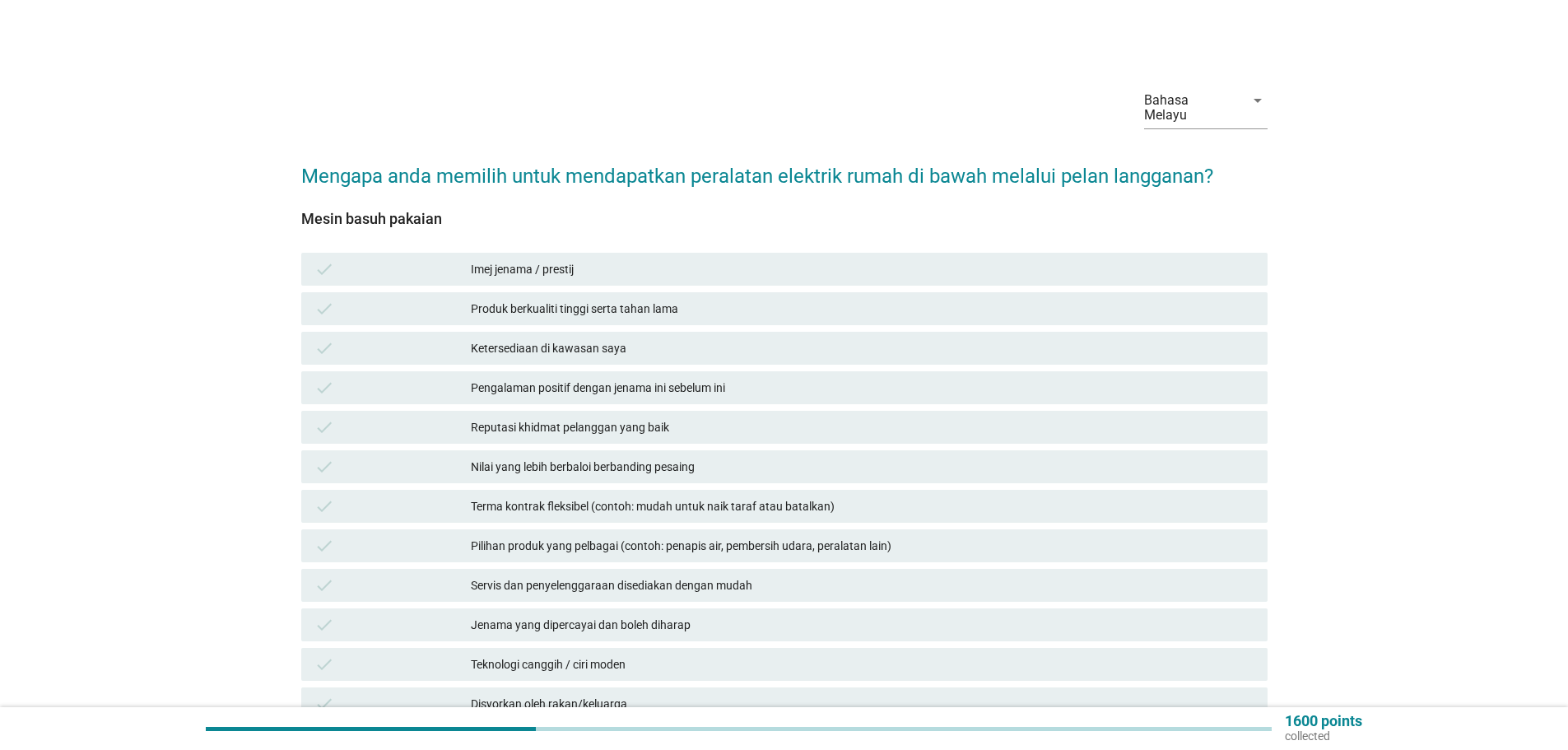
click at [535, 260] on div "Imej jenama / prestij" at bounding box center [862, 269] width 784 height 20
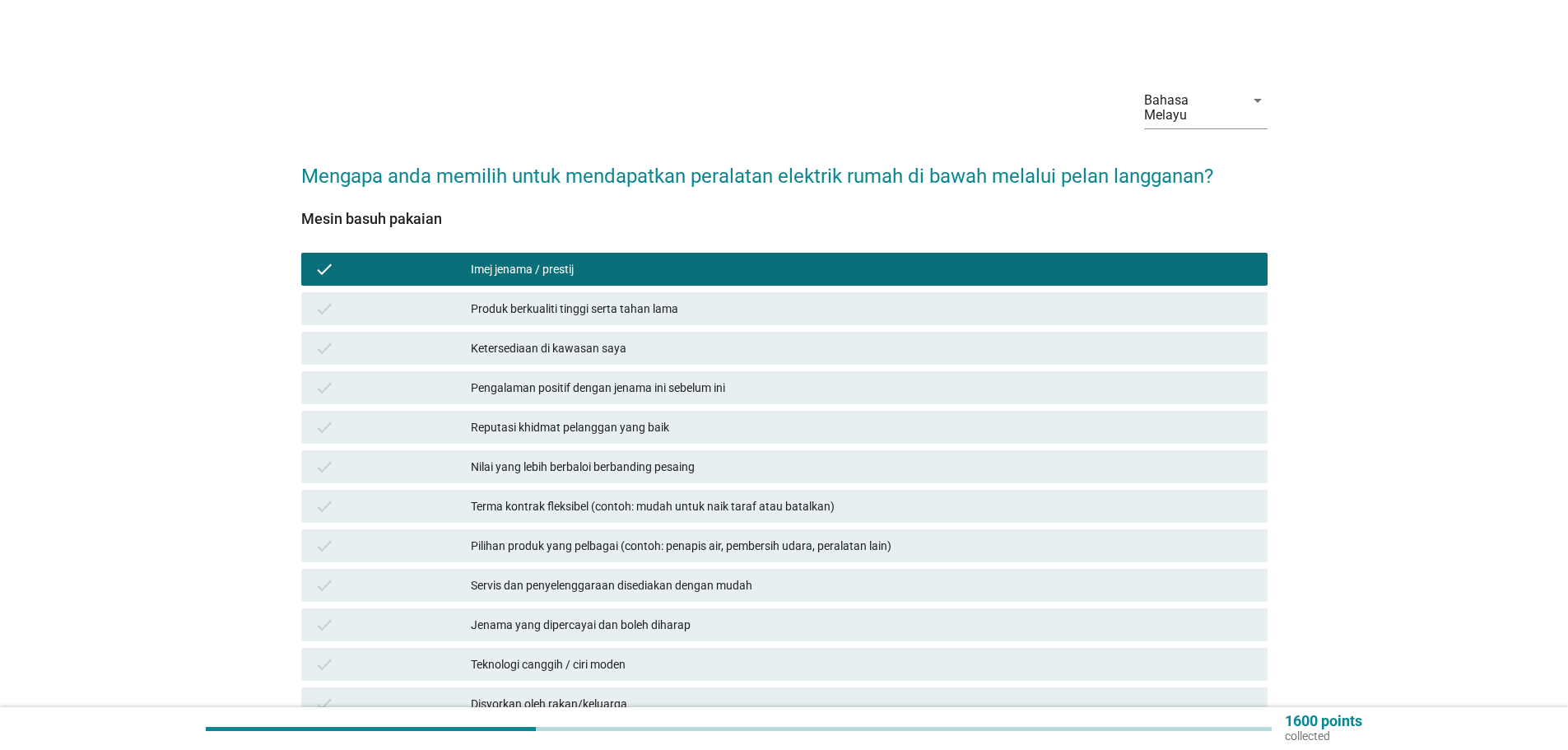
click at [616, 299] on div "Produk berkualiti tinggi serta tahan lama" at bounding box center [862, 309] width 784 height 20
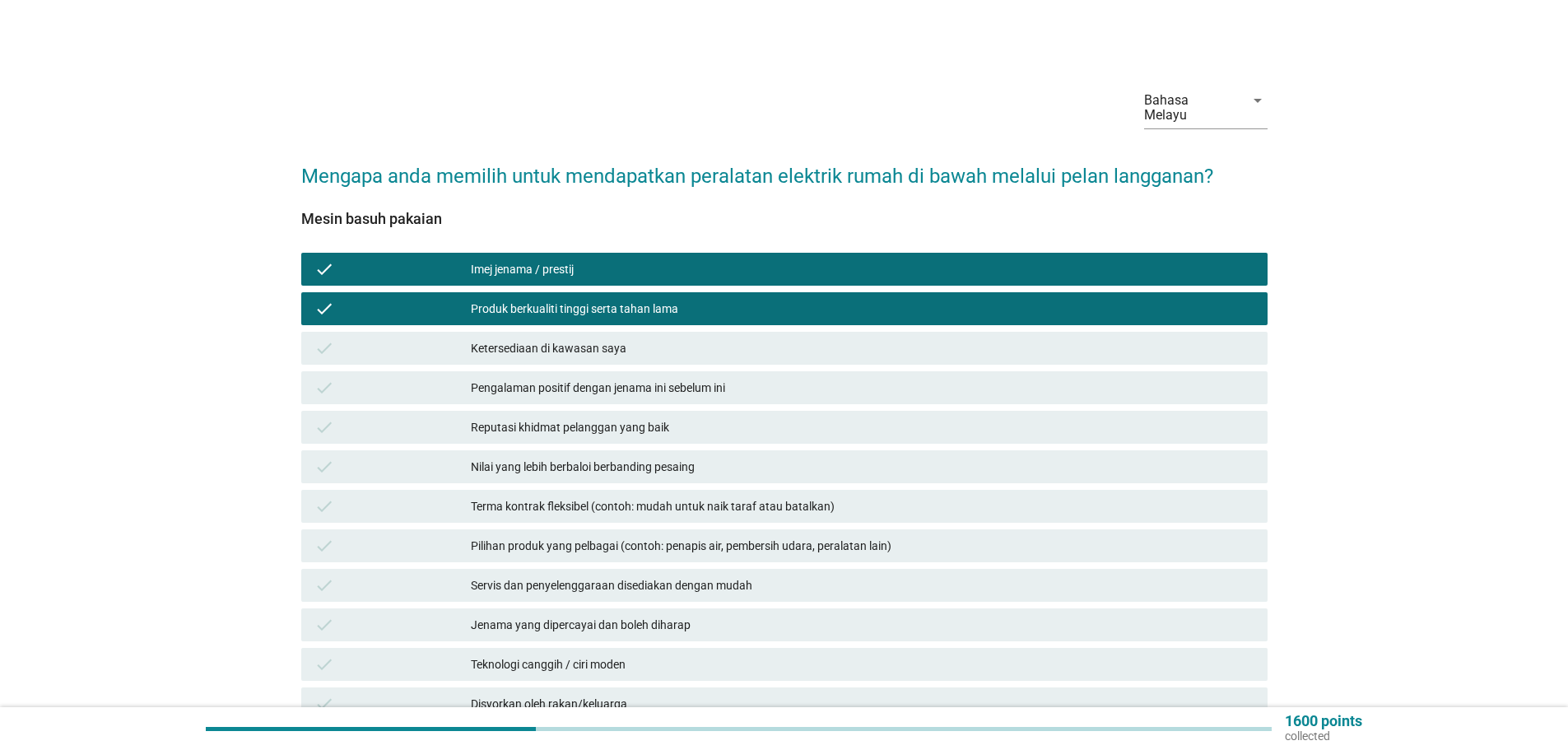
scroll to position [82, 0]
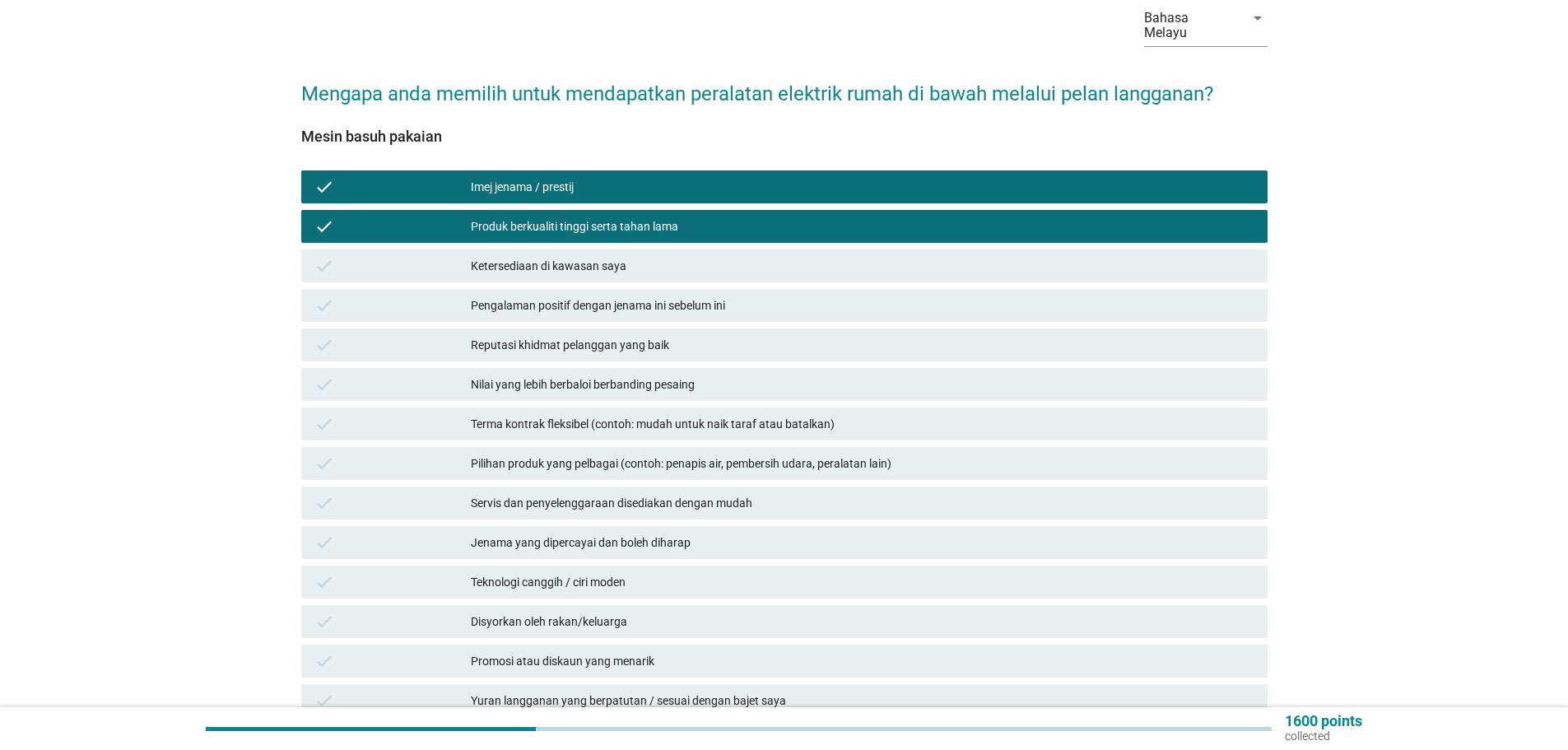
click at [603, 258] on div "Ketersediaan di kawasan saya" at bounding box center [862, 265] width 784 height 20
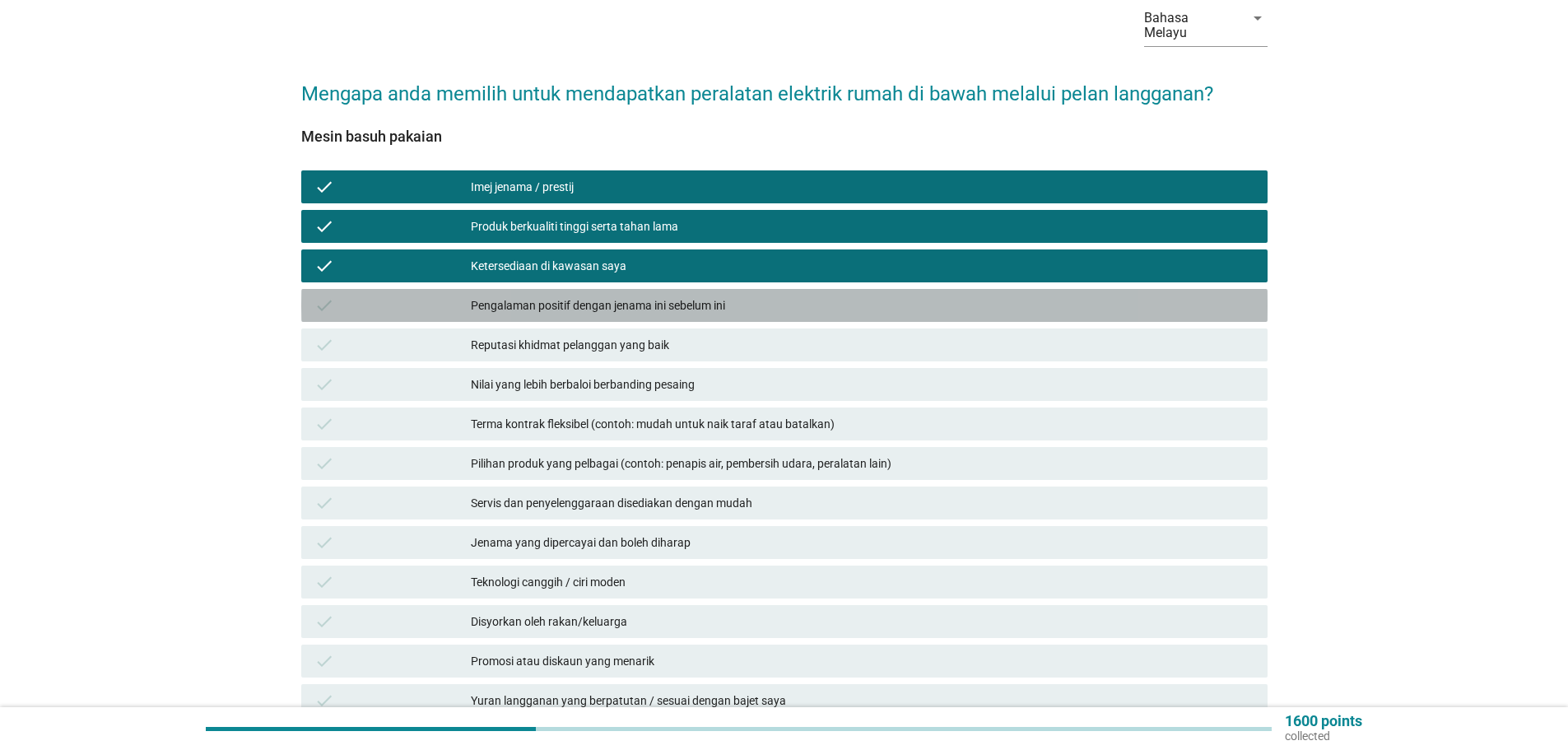
click at [627, 295] on div "Pengalaman positif dengan jenama ini sebelum ini" at bounding box center [862, 305] width 784 height 20
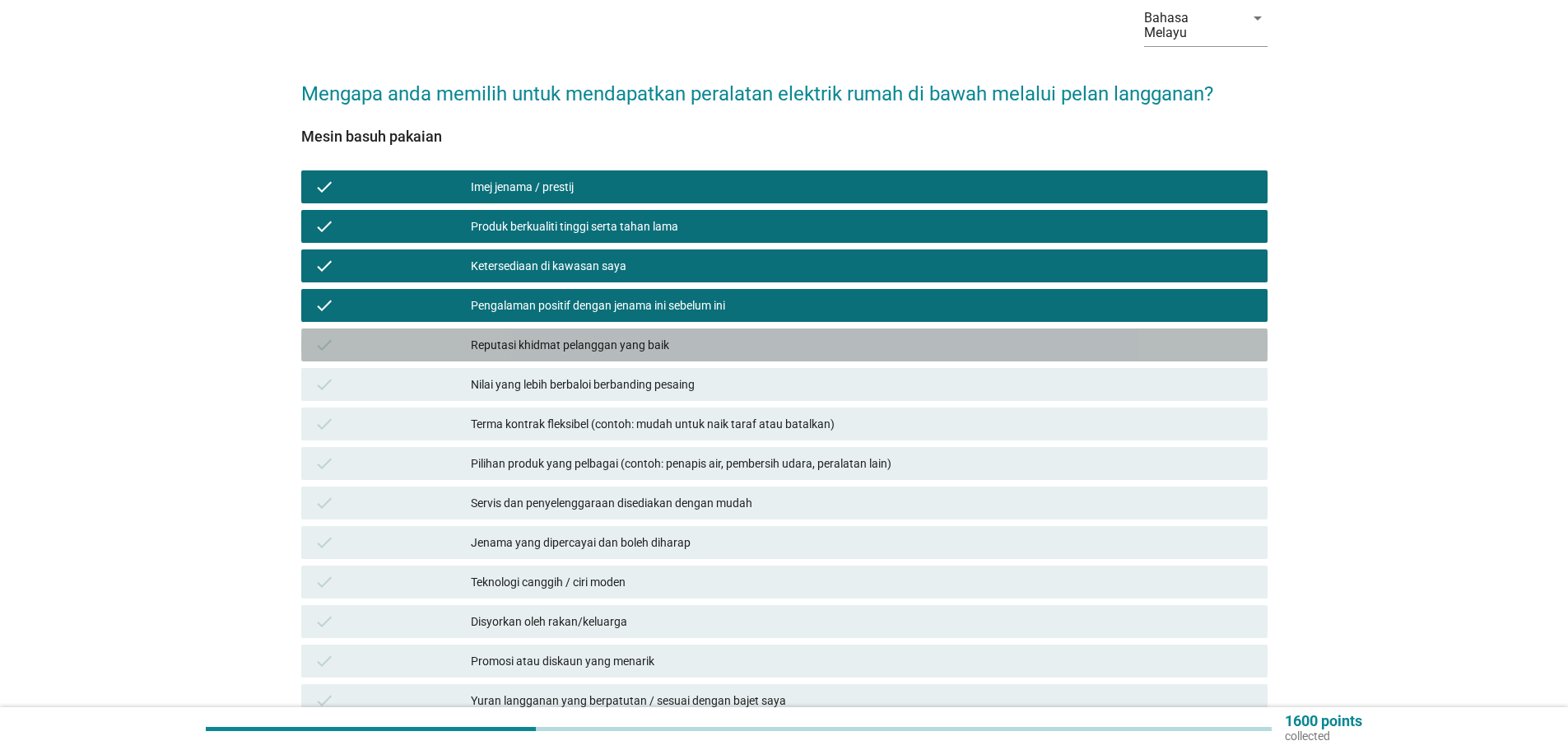
click at [660, 335] on div "Reputasi khidmat pelanggan yang baik" at bounding box center [862, 344] width 784 height 20
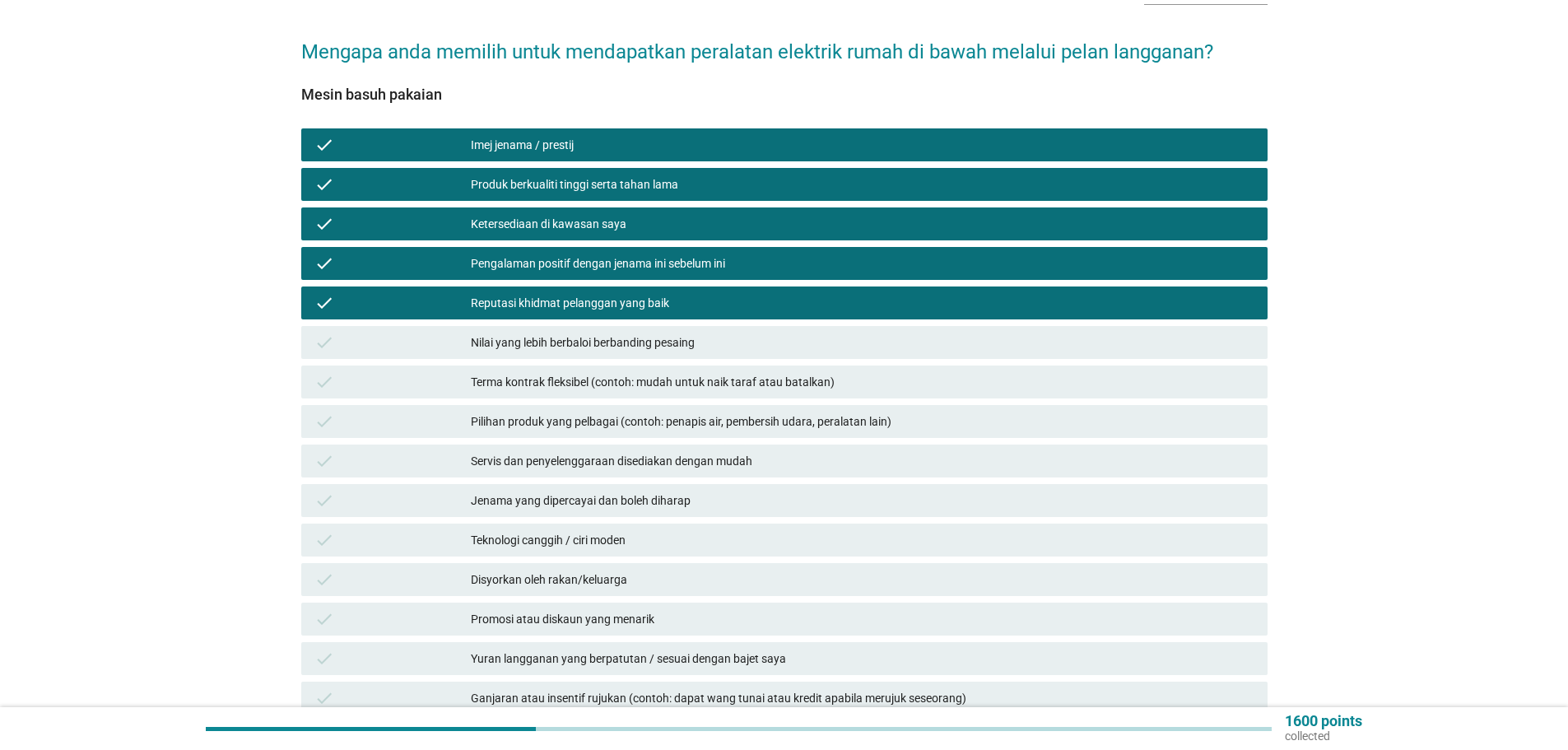
scroll to position [165, 0]
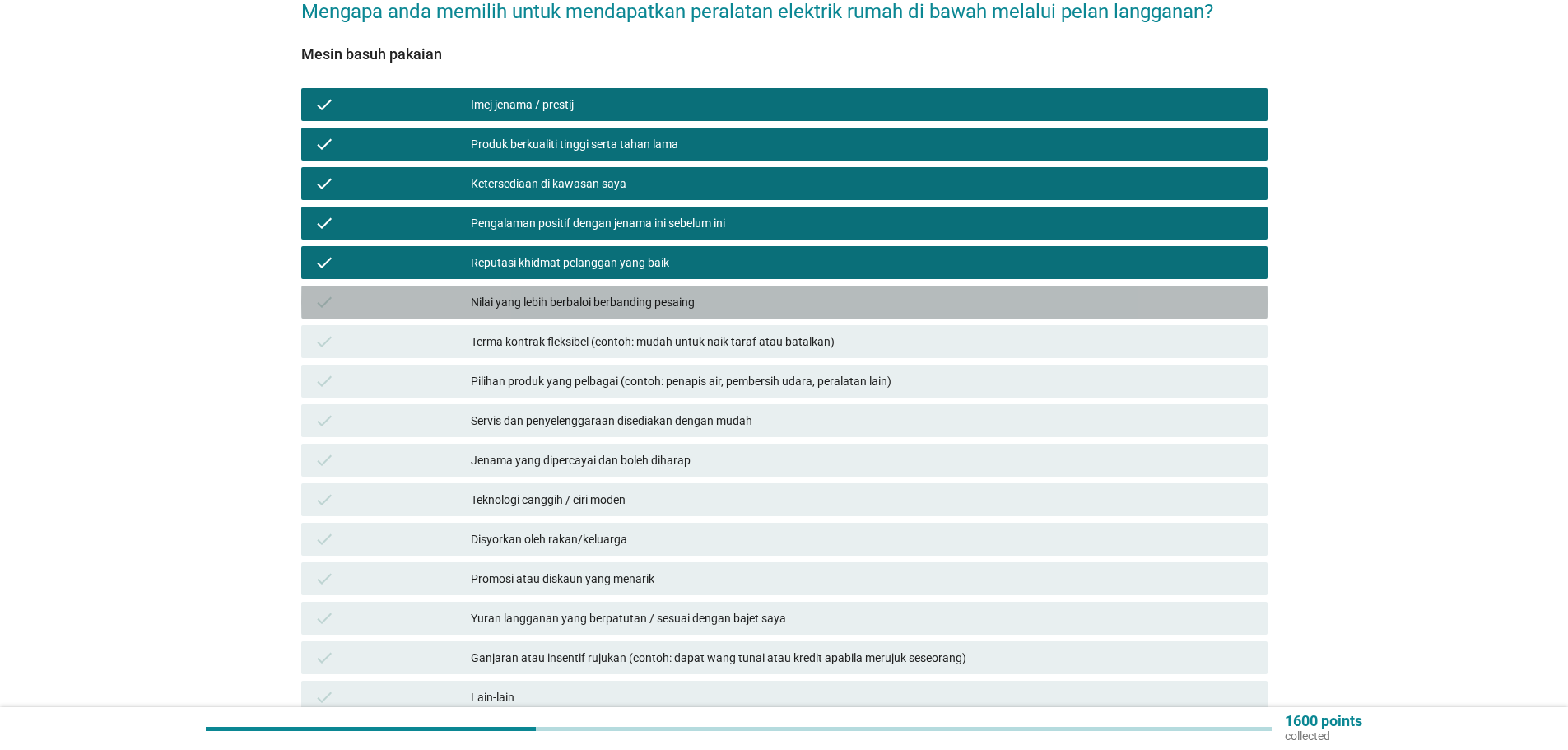
click at [692, 298] on div "check Nilai yang lebih berbaloi berbanding pesaing" at bounding box center [784, 302] width 966 height 33
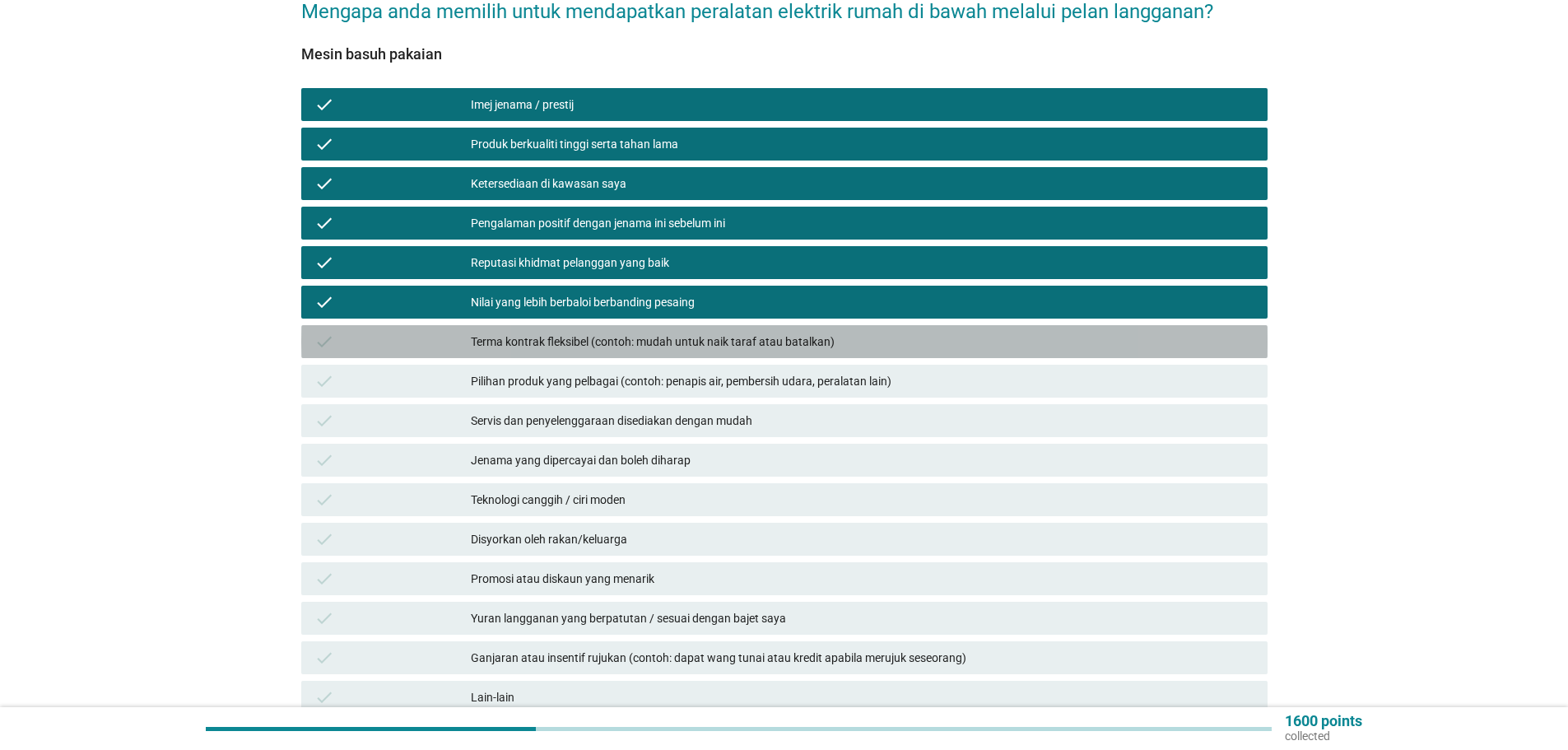
click at [657, 332] on div "Terma kontrak fleksibel (contoh: mudah untuk naik taraf atau batalkan)" at bounding box center [862, 342] width 784 height 20
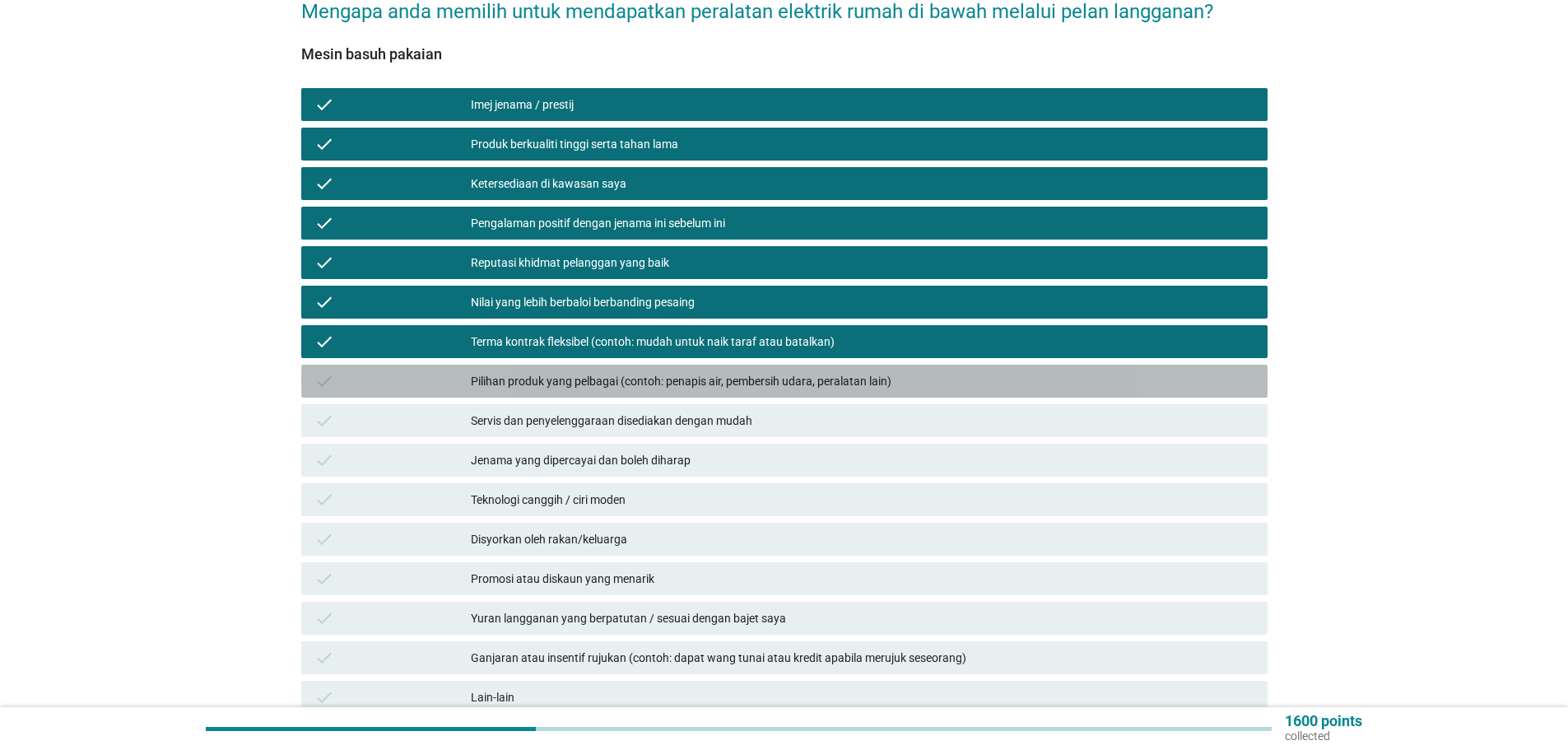
click at [623, 372] on div "Pilihan produk yang pelbagai (contoh: penapis air, pembersih udara, peralatan l…" at bounding box center [862, 381] width 784 height 20
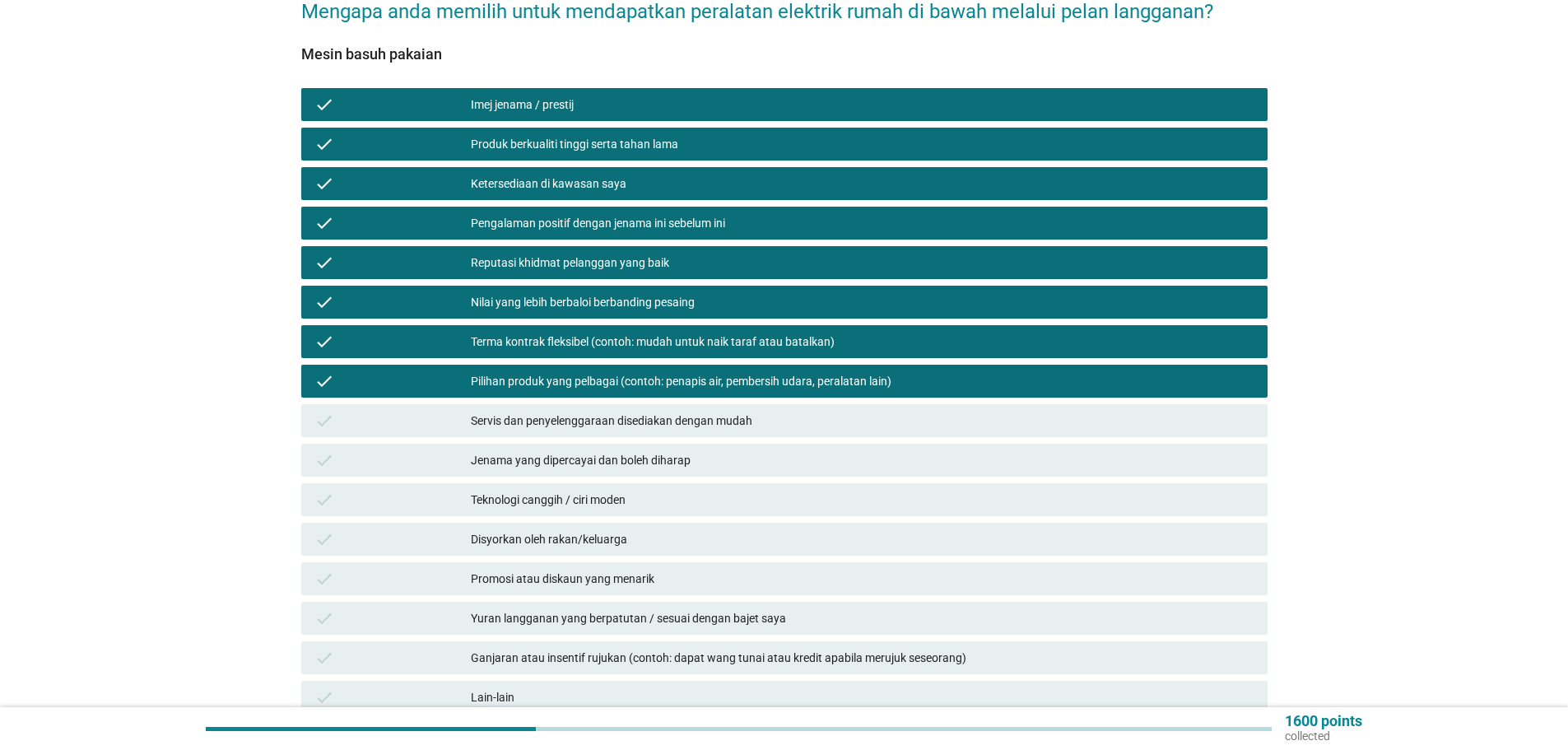
click at [686, 413] on div "Servis dan penyelenggaraan disediakan dengan mudah" at bounding box center [862, 421] width 784 height 20
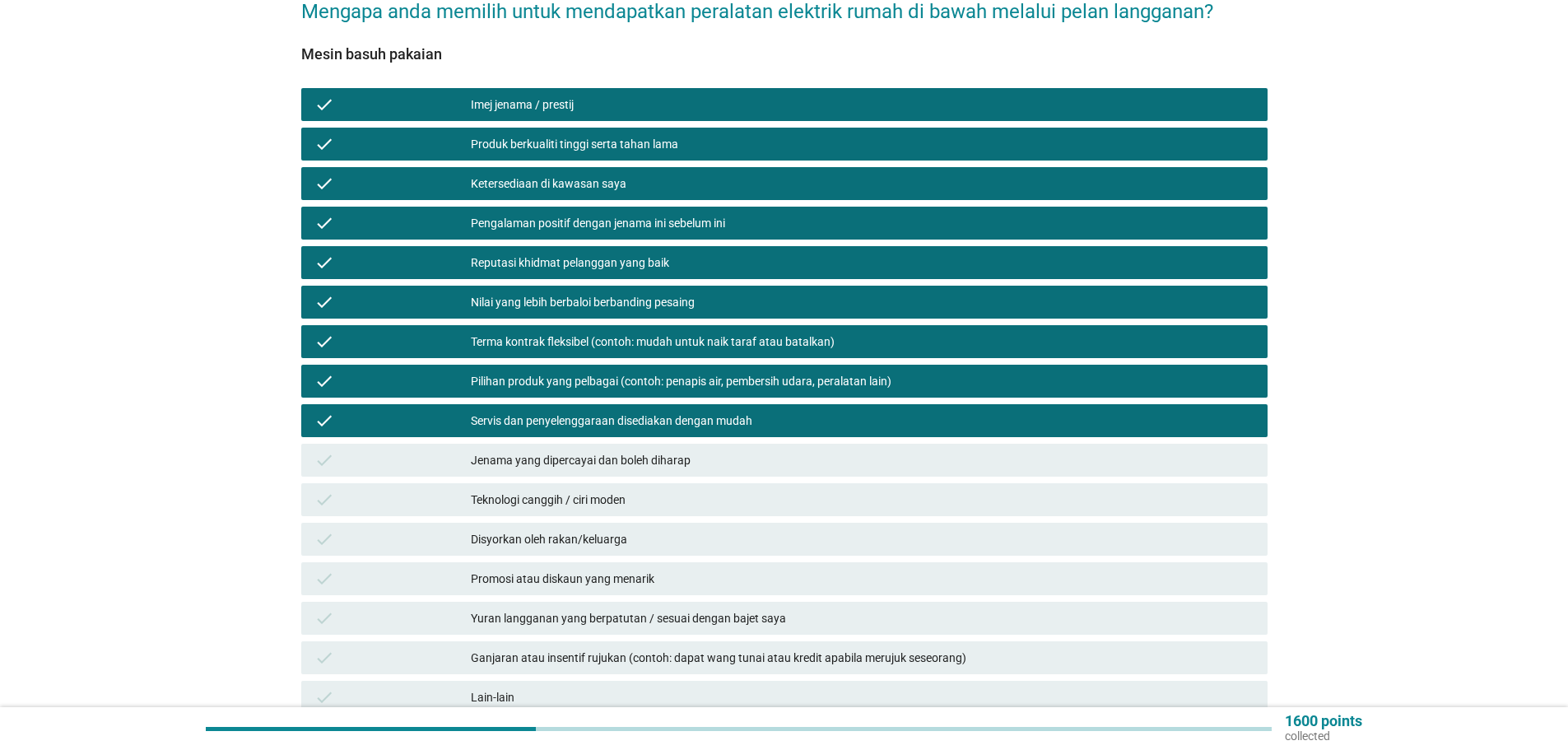
click at [684, 453] on div "Jenama yang dipercayai dan boleh diharap" at bounding box center [862, 460] width 784 height 20
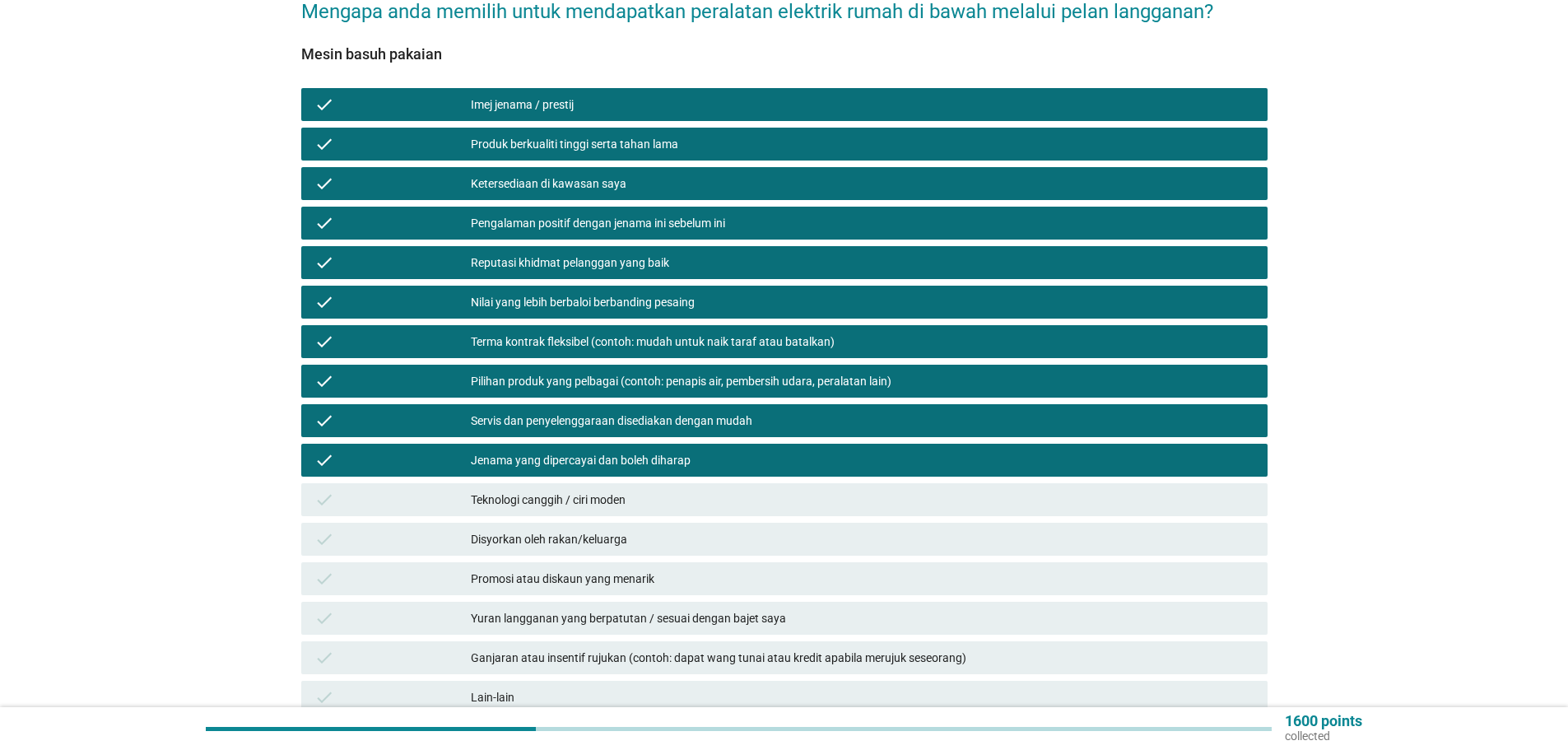
click at [548, 490] on div "Teknologi canggih / ciri moden" at bounding box center [862, 500] width 784 height 20
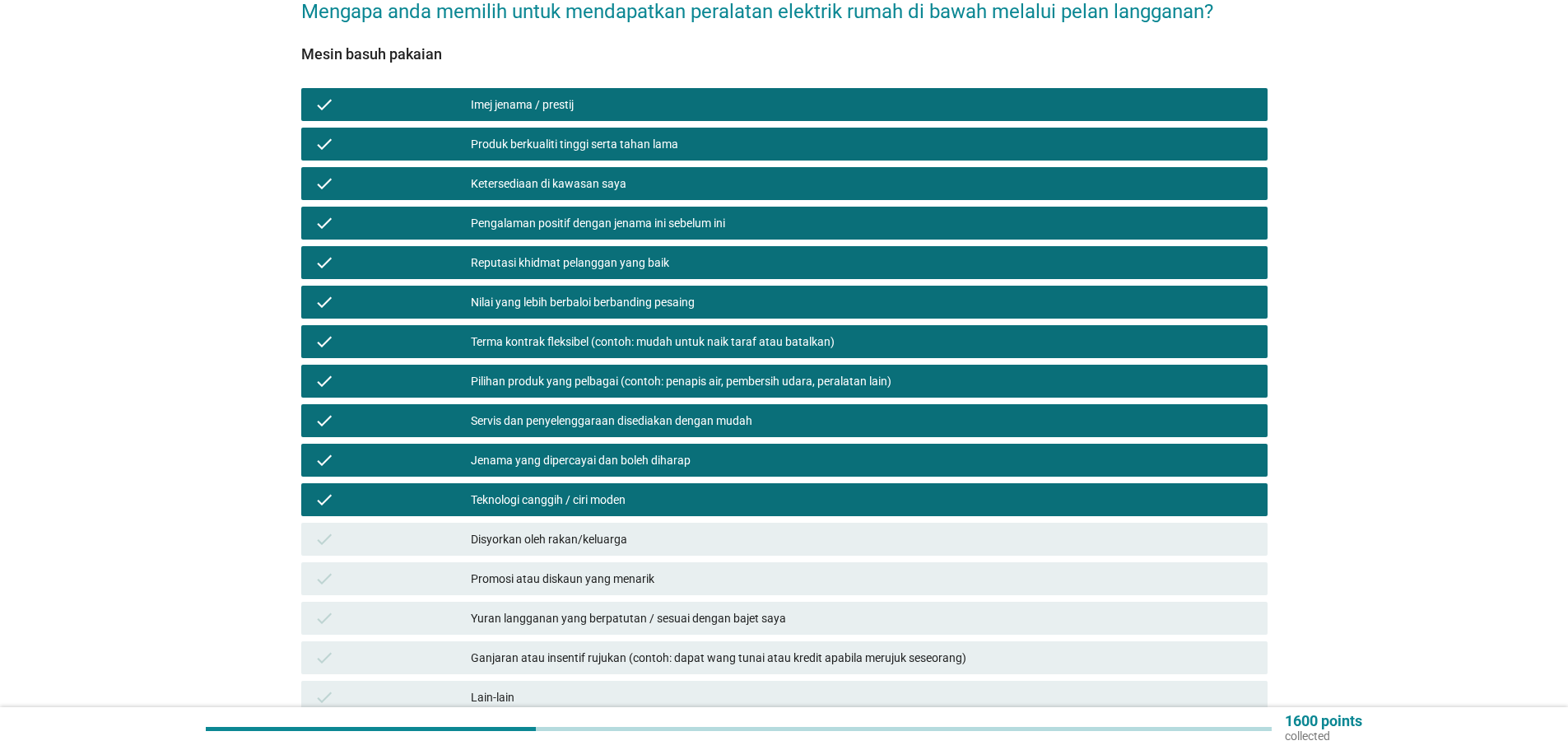
scroll to position [247, 0]
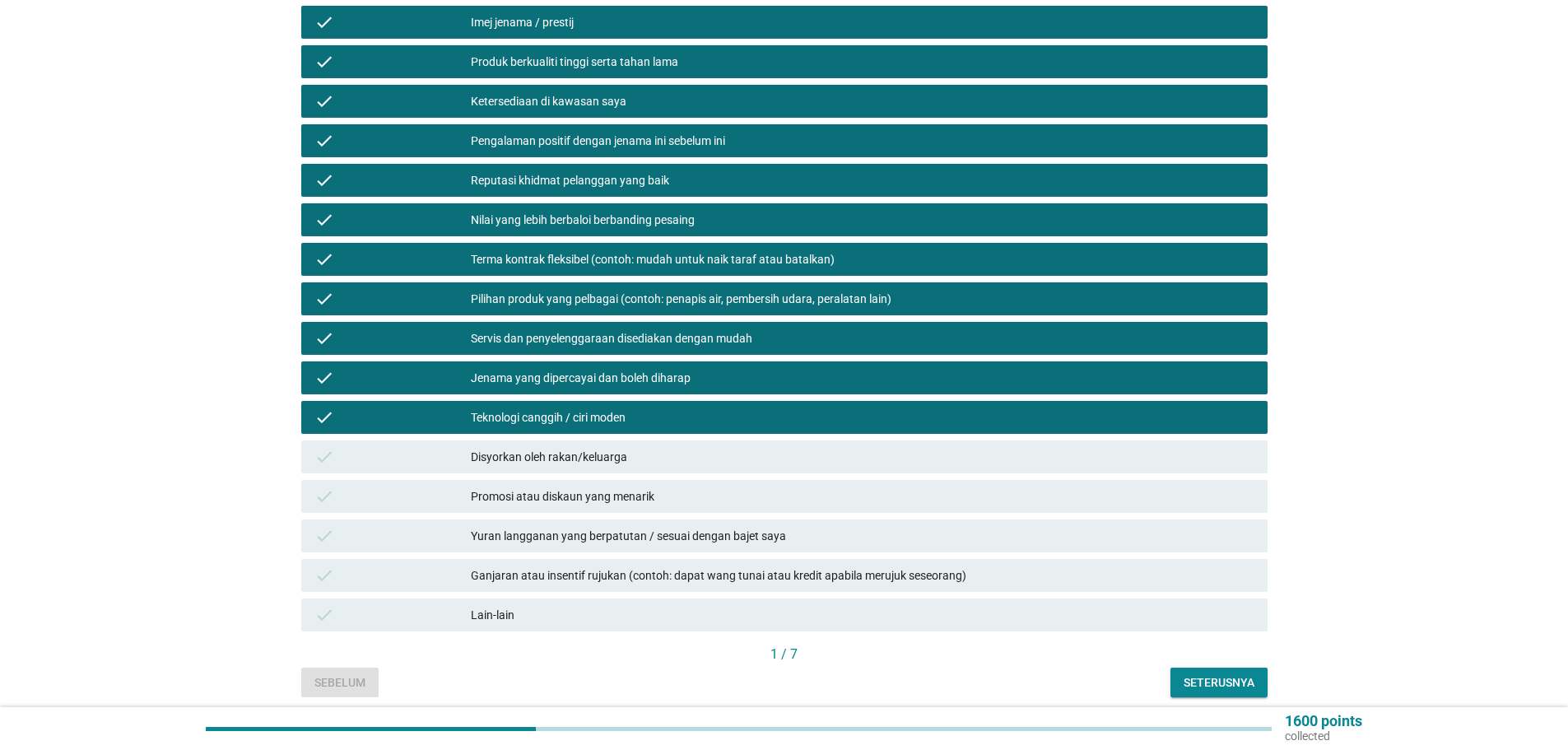
click at [612, 447] on div "Disyorkan oleh rakan/keluarga" at bounding box center [862, 456] width 784 height 20
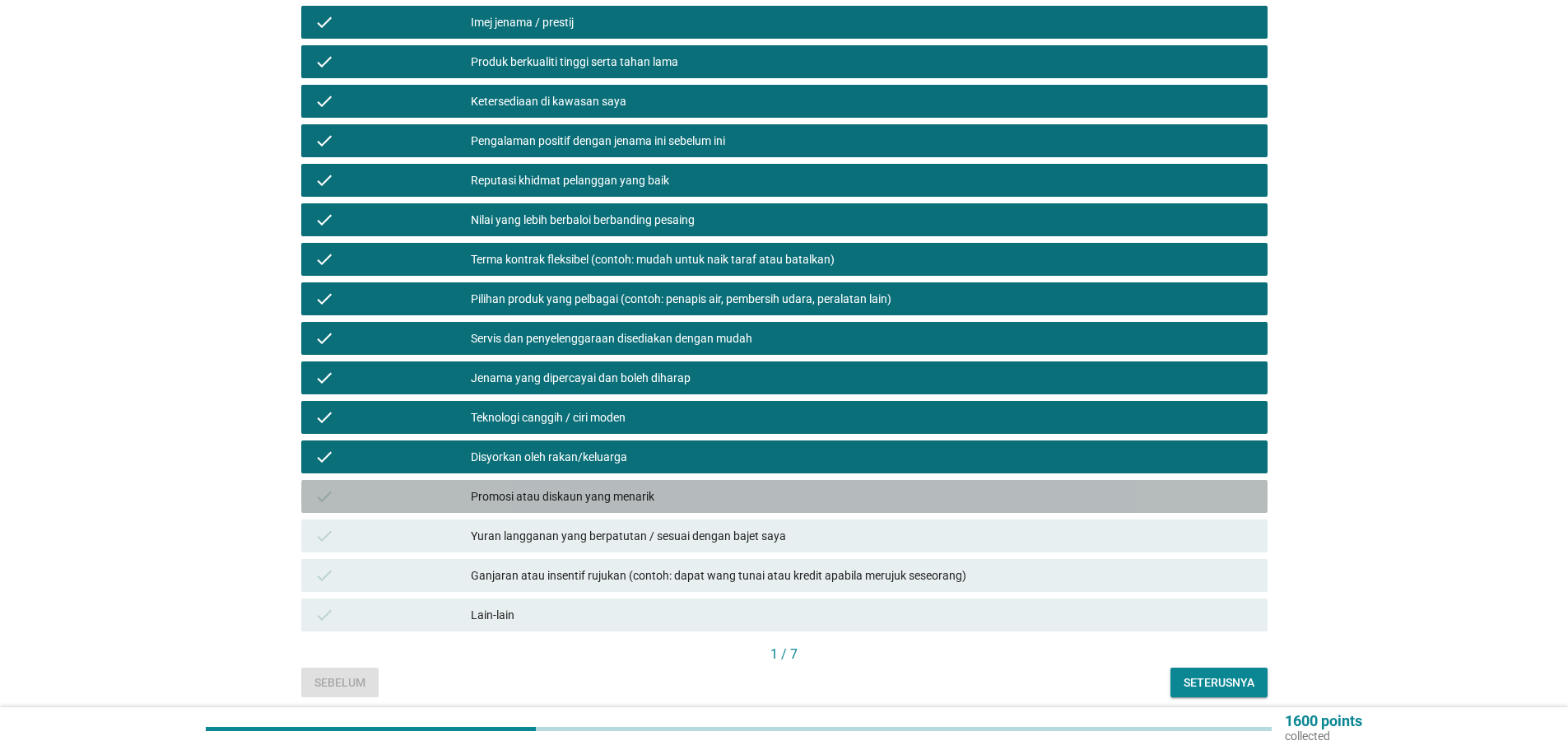
click at [622, 487] on div "Promosi atau diskaun yang menarik" at bounding box center [862, 496] width 784 height 20
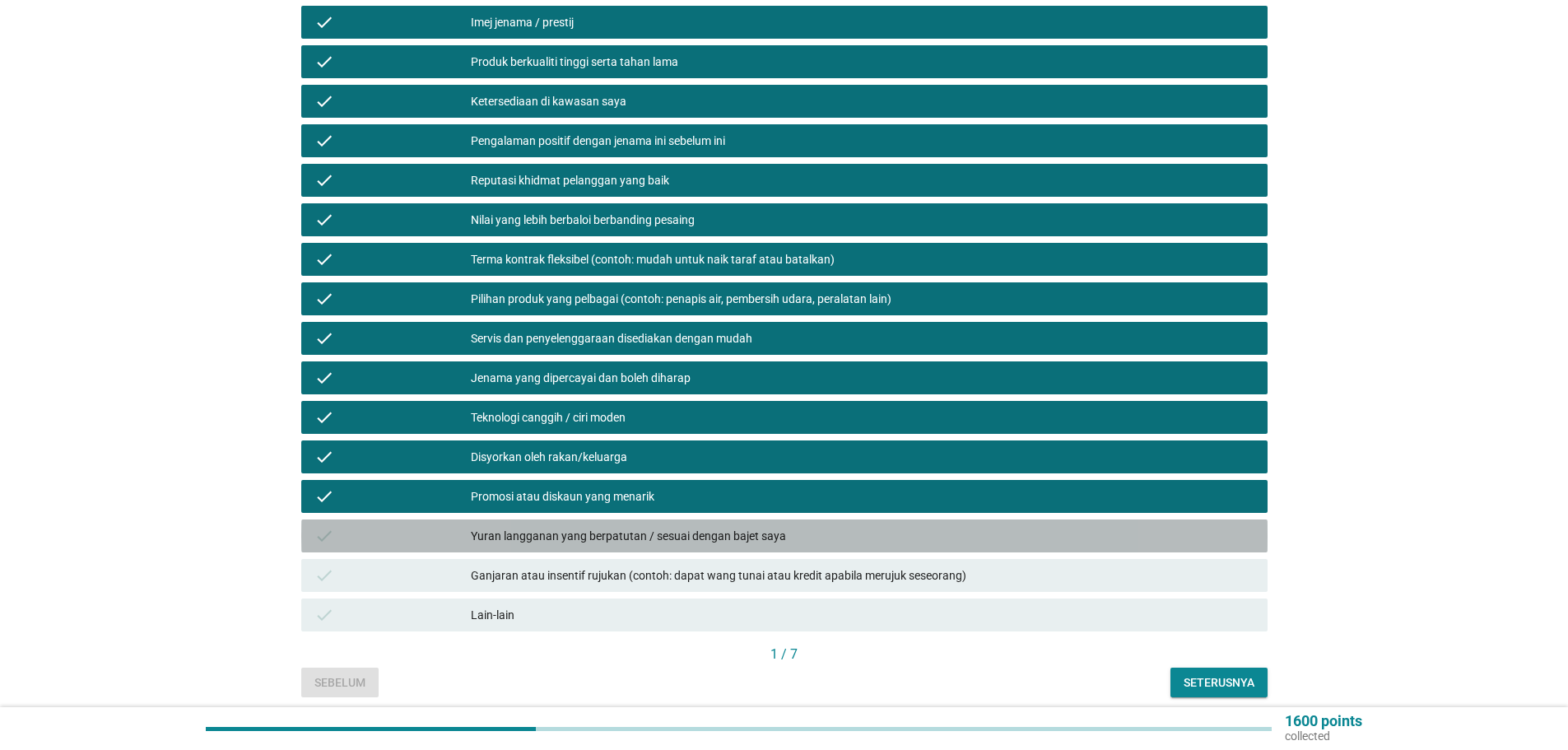
click at [635, 526] on div "Yuran langganan yang berpatutan / sesuai dengan bajet saya" at bounding box center [862, 535] width 784 height 20
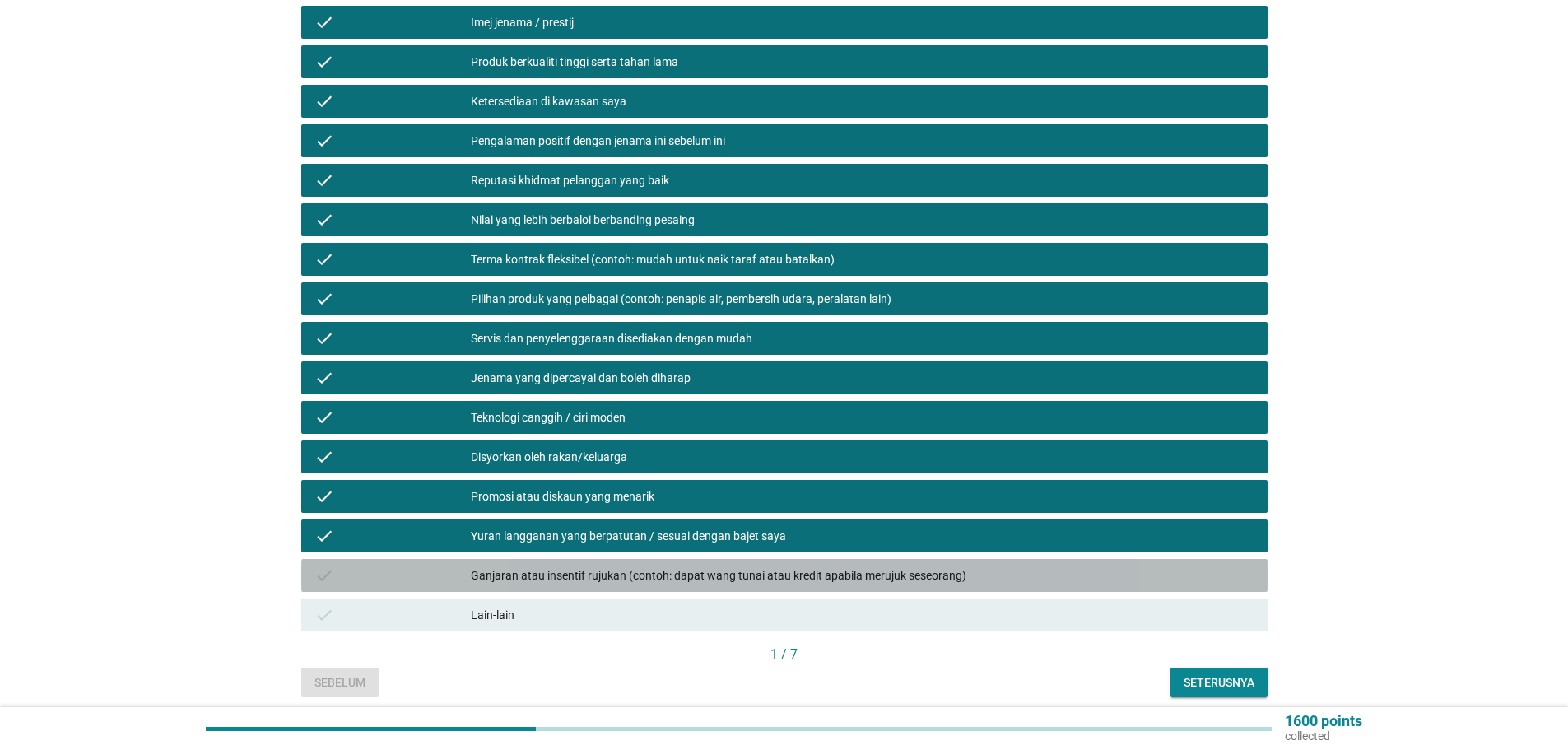
click at [585, 566] on div "Ganjaran atau insentif rujukan (contoh: dapat wang tunai atau kredit apabila me…" at bounding box center [862, 575] width 784 height 20
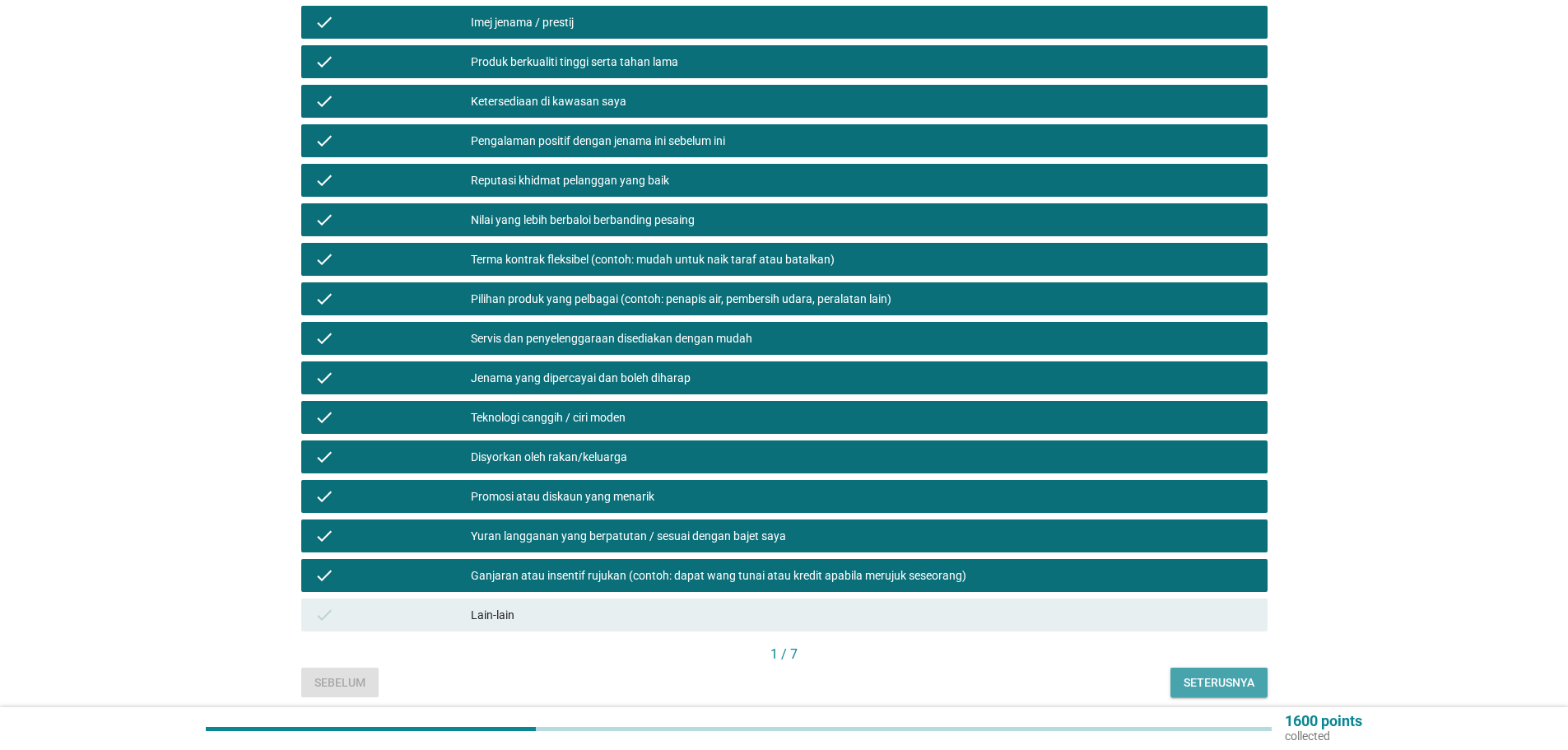
click at [1211, 675] on div "Seterusnya" at bounding box center [1218, 683] width 71 height 17
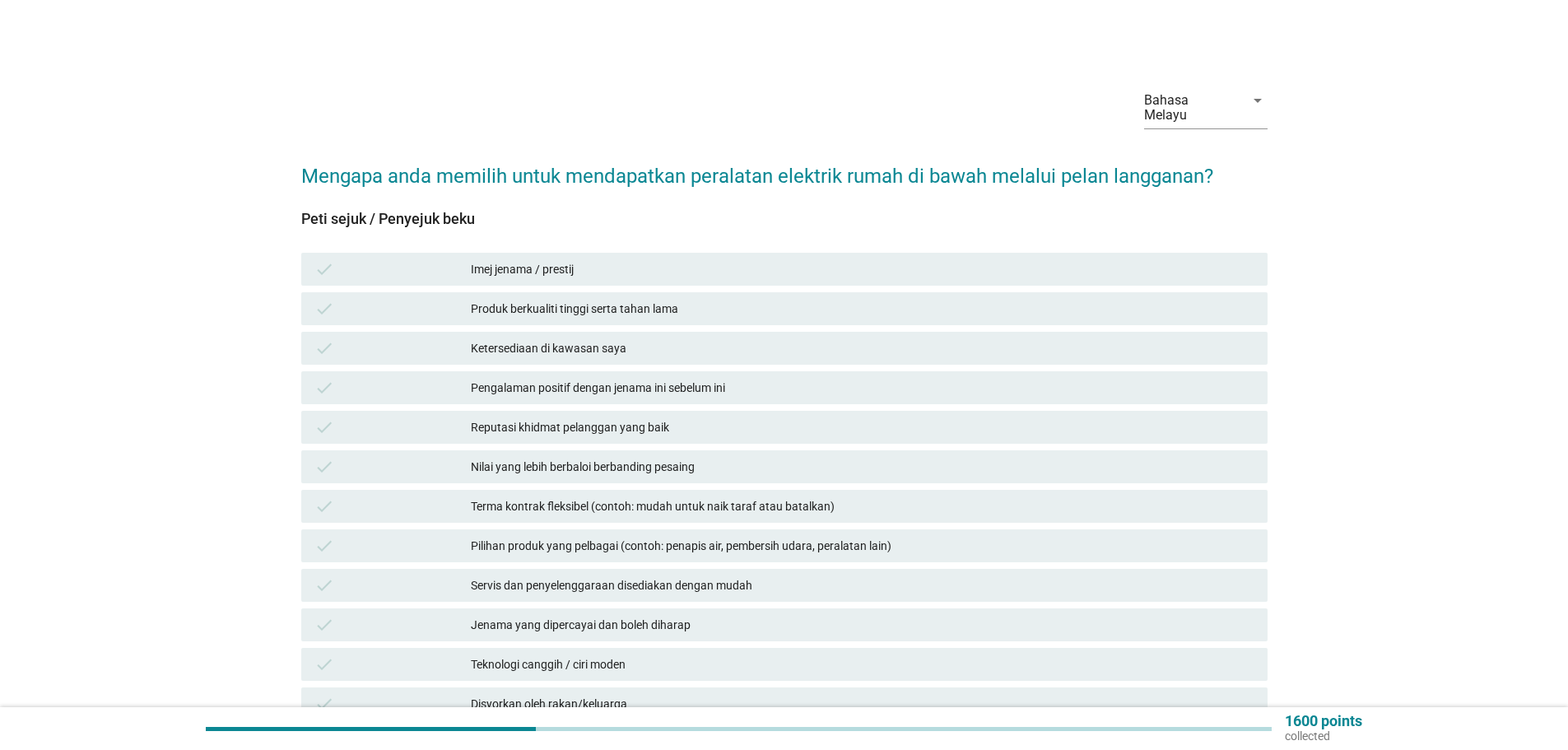
click at [517, 260] on div "Imej jenama / prestij" at bounding box center [862, 269] width 784 height 20
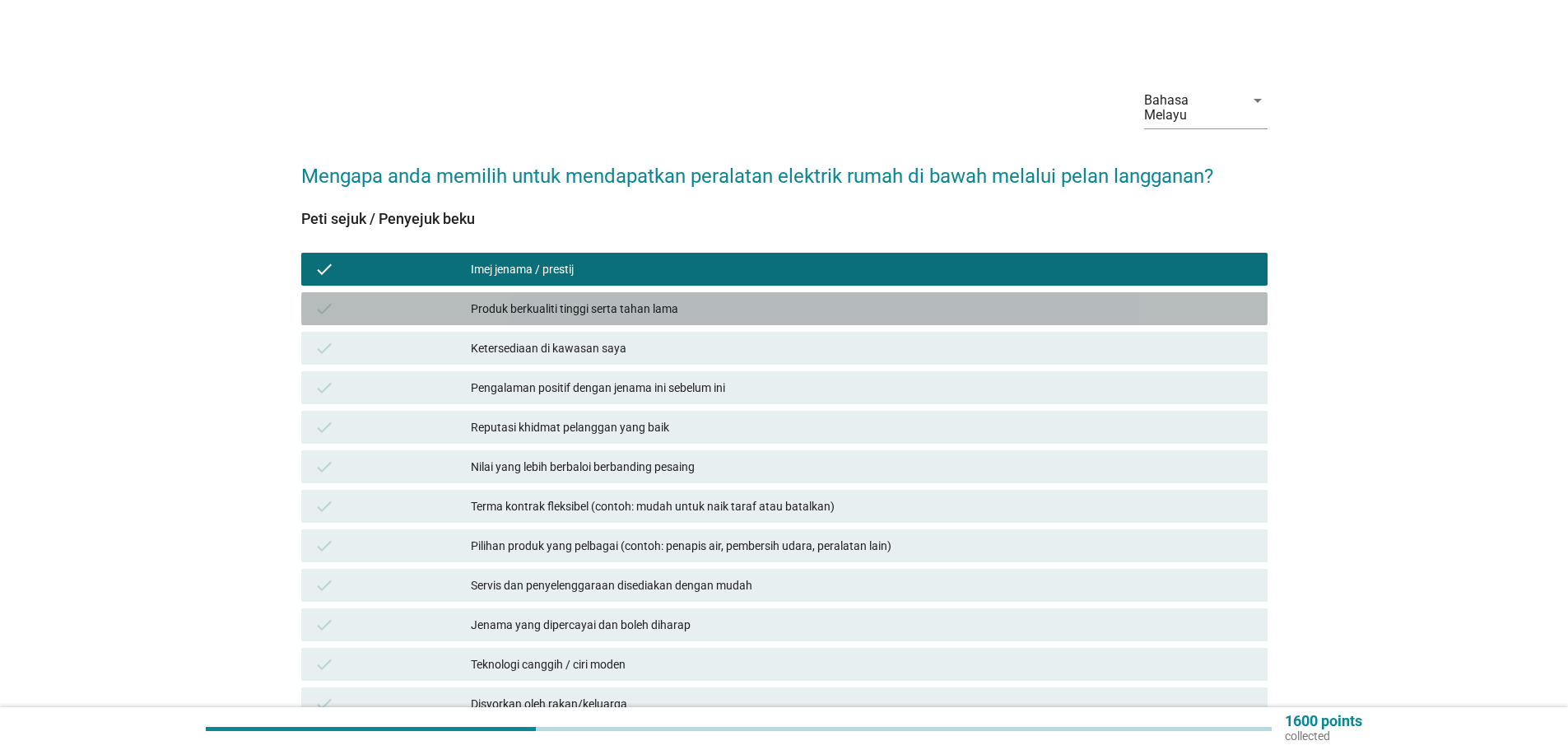
click at [543, 299] on div "Produk berkualiti tinggi serta tahan lama" at bounding box center [862, 309] width 784 height 20
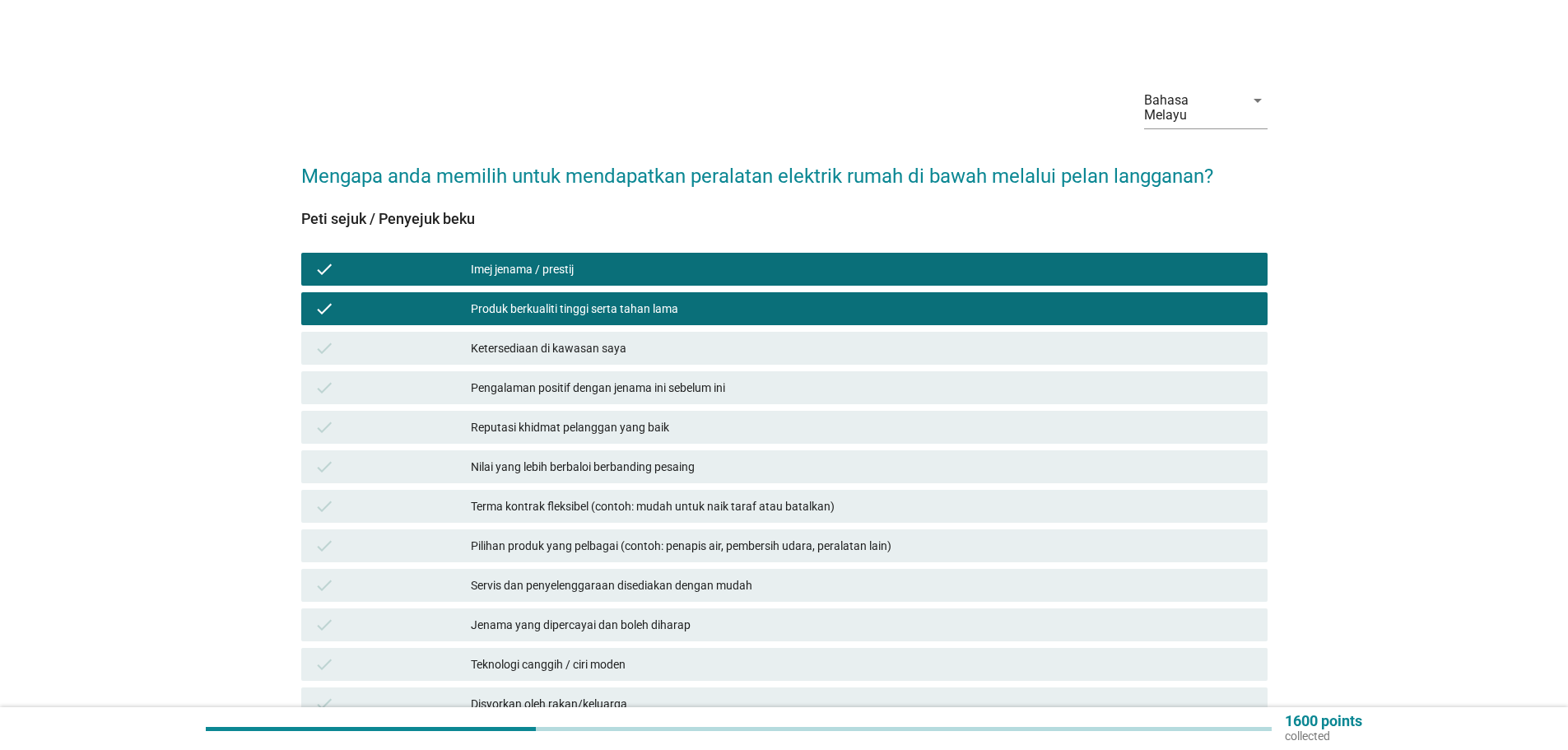
click at [564, 339] on div "Ketersediaan di kawasan saya" at bounding box center [862, 348] width 784 height 20
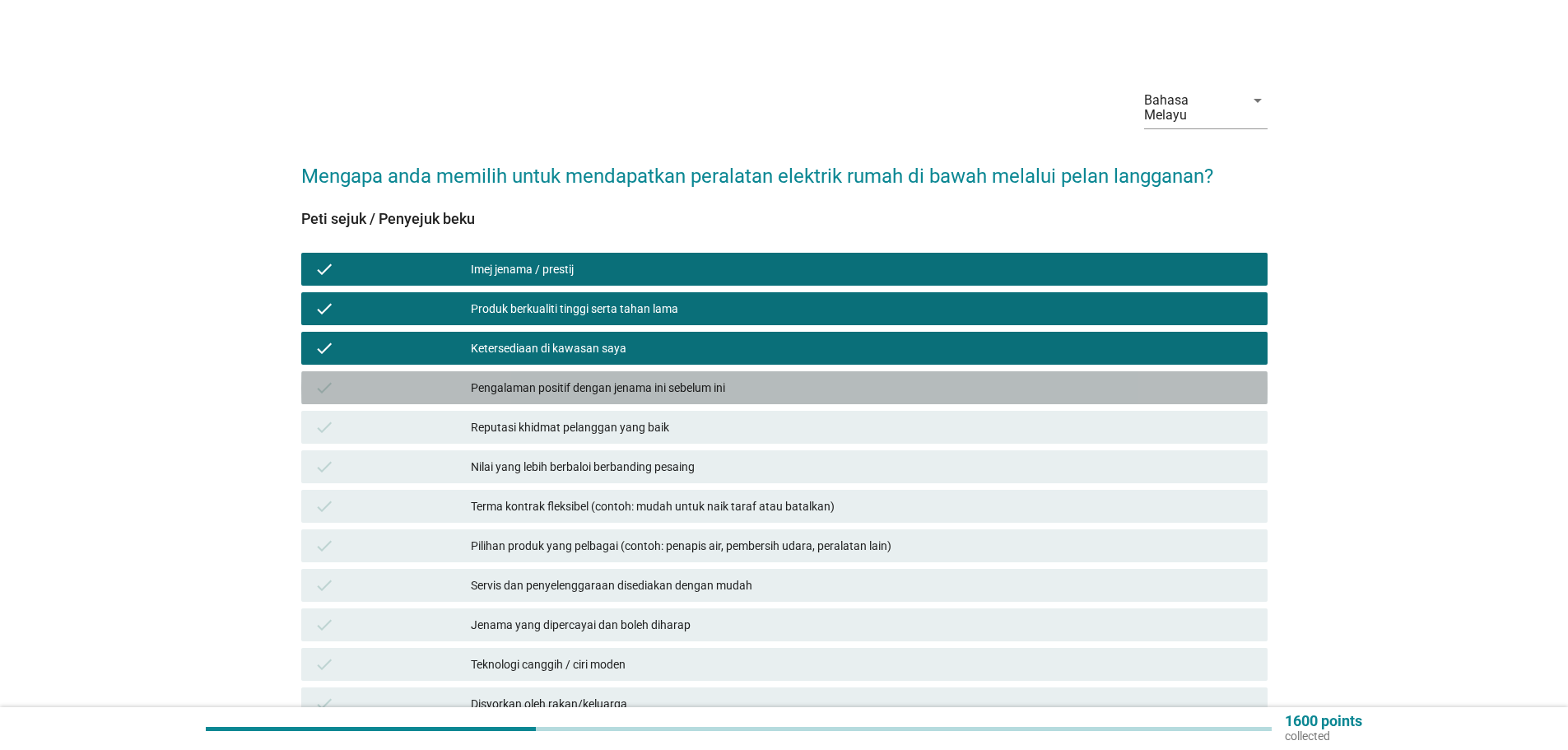
click at [591, 380] on div "Pengalaman positif dengan jenama ini sebelum ini" at bounding box center [862, 388] width 784 height 20
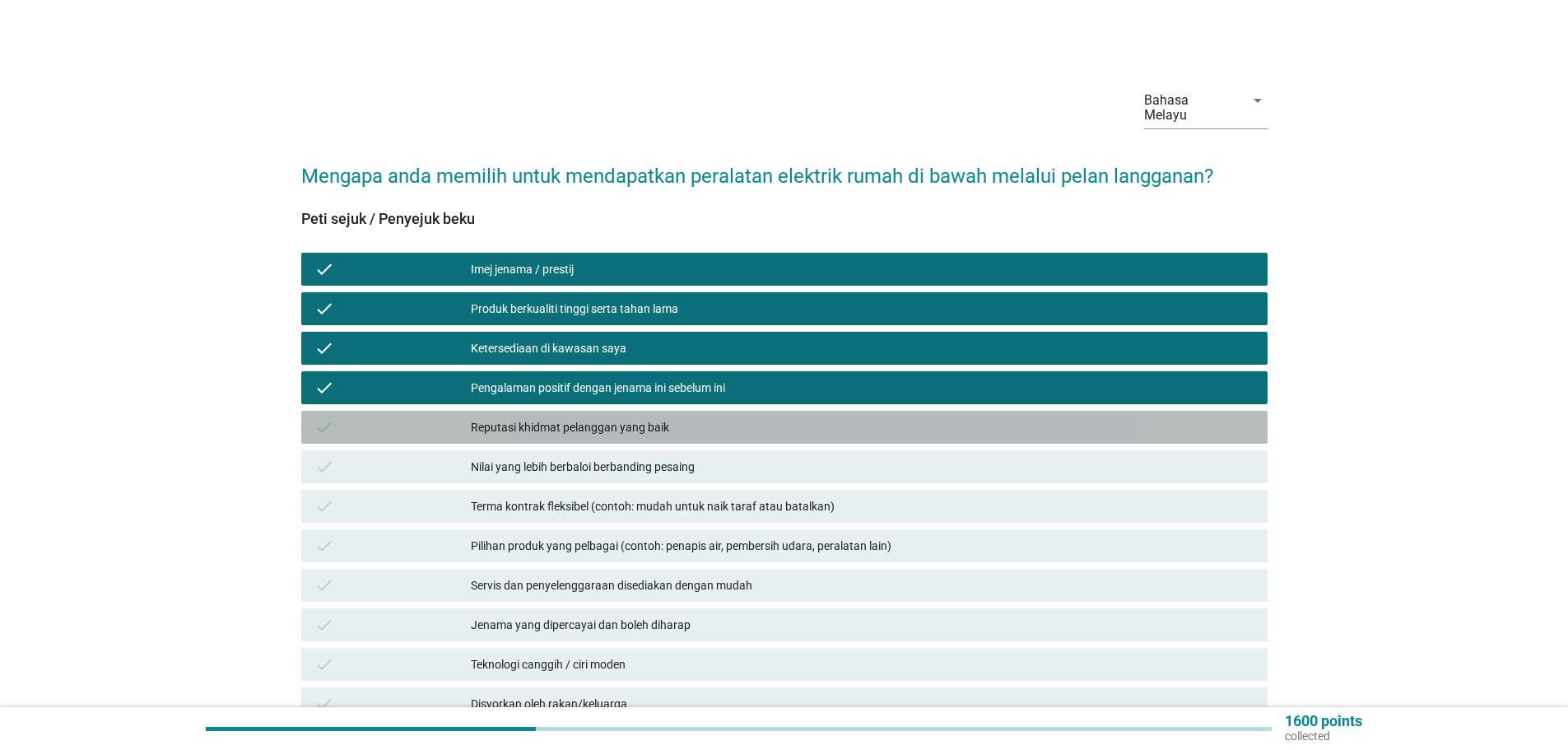
click at [615, 418] on div "Reputasi khidmat pelanggan yang baik" at bounding box center [862, 427] width 784 height 20
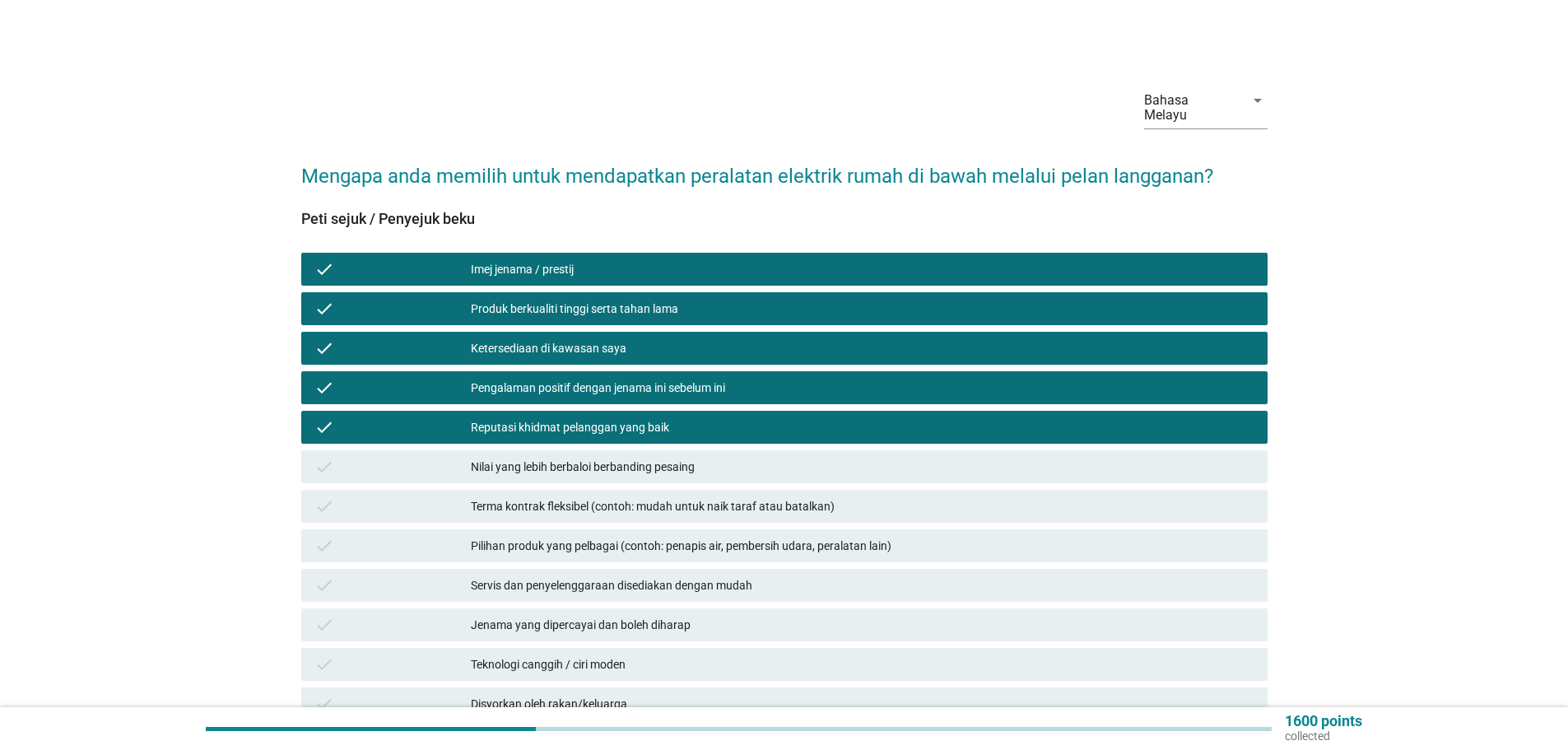
click at [626, 457] on div "Nilai yang lebih berbaloi berbanding pesaing" at bounding box center [862, 467] width 784 height 20
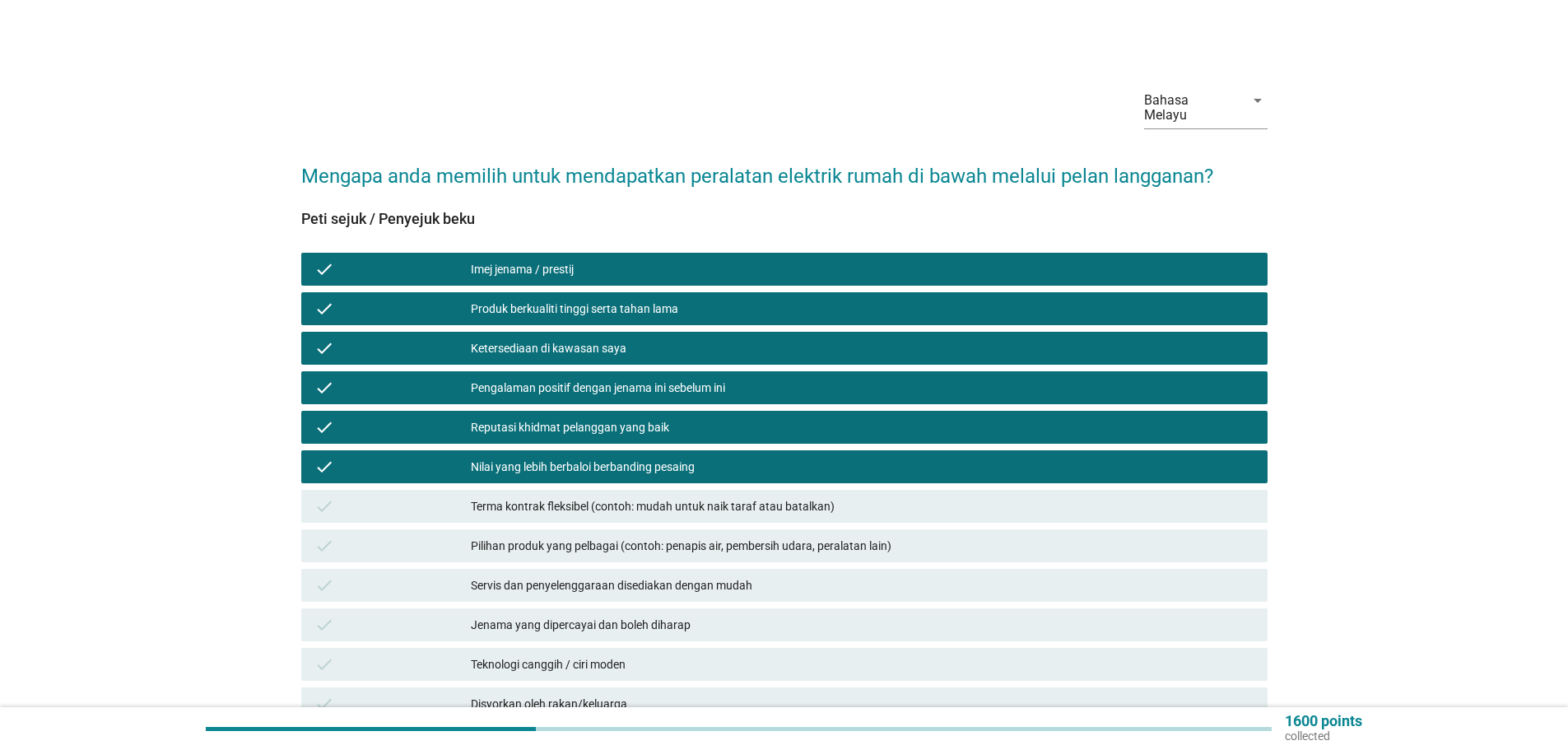
scroll to position [82, 0]
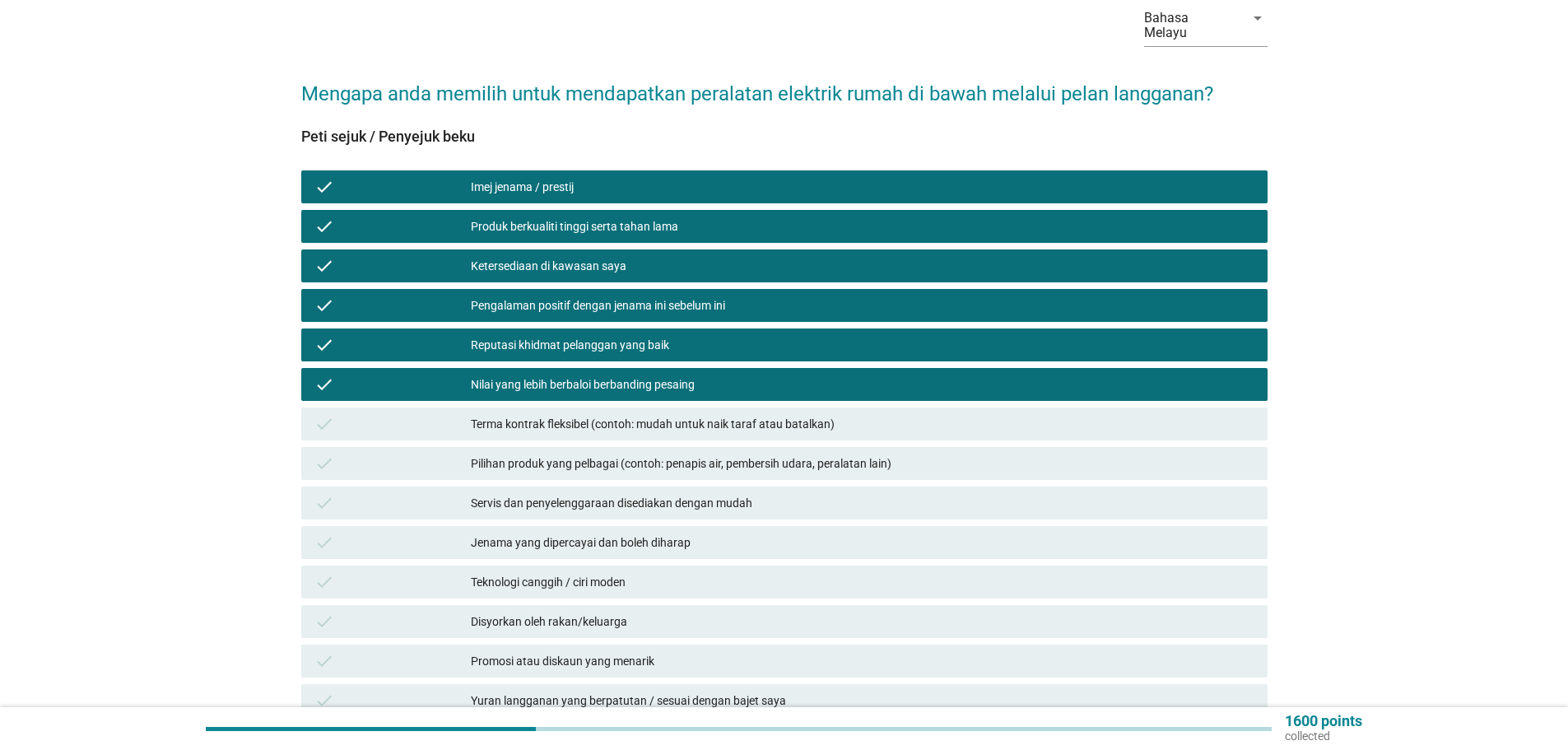
click at [553, 414] on div "Terma kontrak fleksibel (contoh: mudah untuk naik taraf atau batalkan)" at bounding box center [862, 423] width 784 height 20
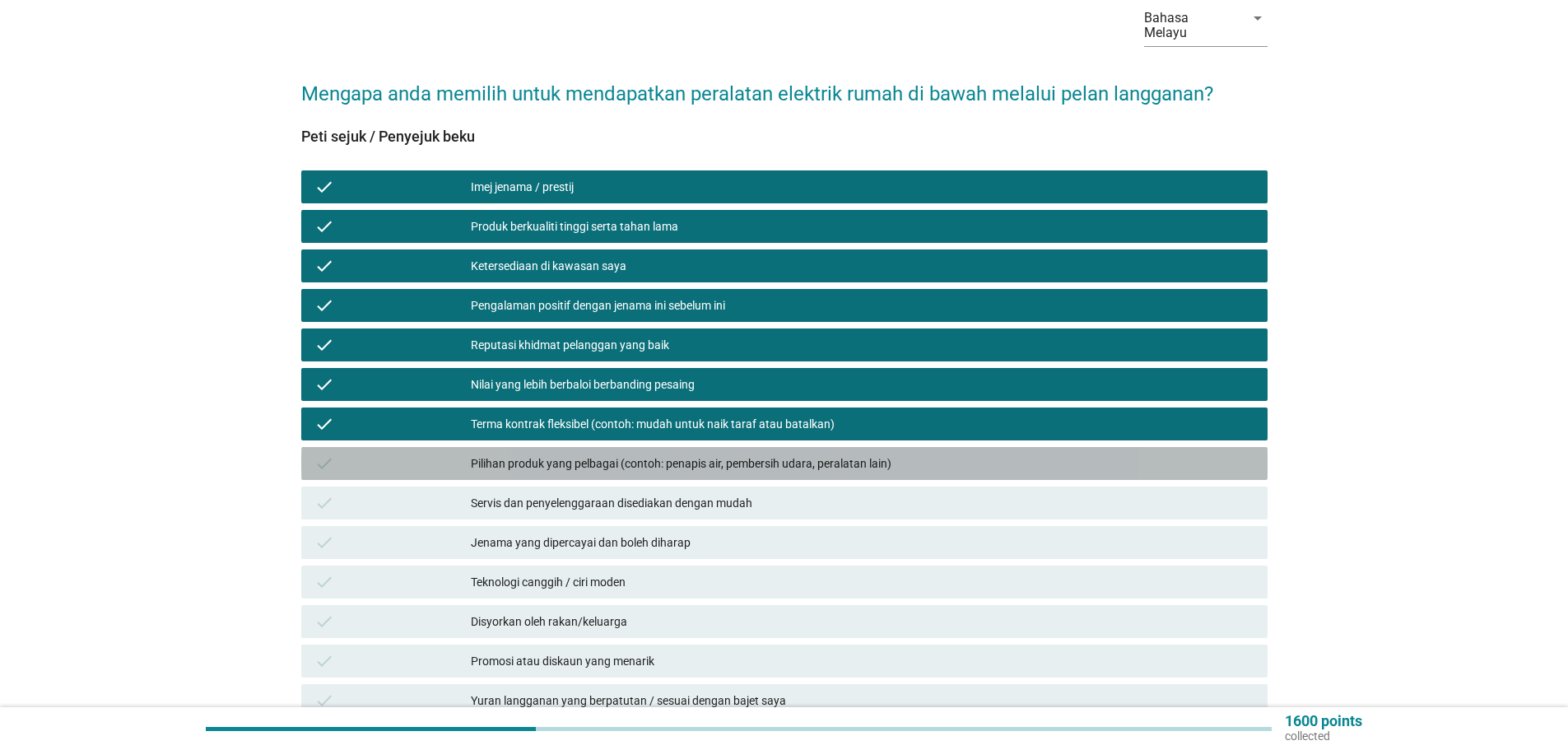
click at [562, 454] on div "Pilihan produk yang pelbagai (contoh: penapis air, pembersih udara, peralatan l…" at bounding box center [862, 463] width 784 height 20
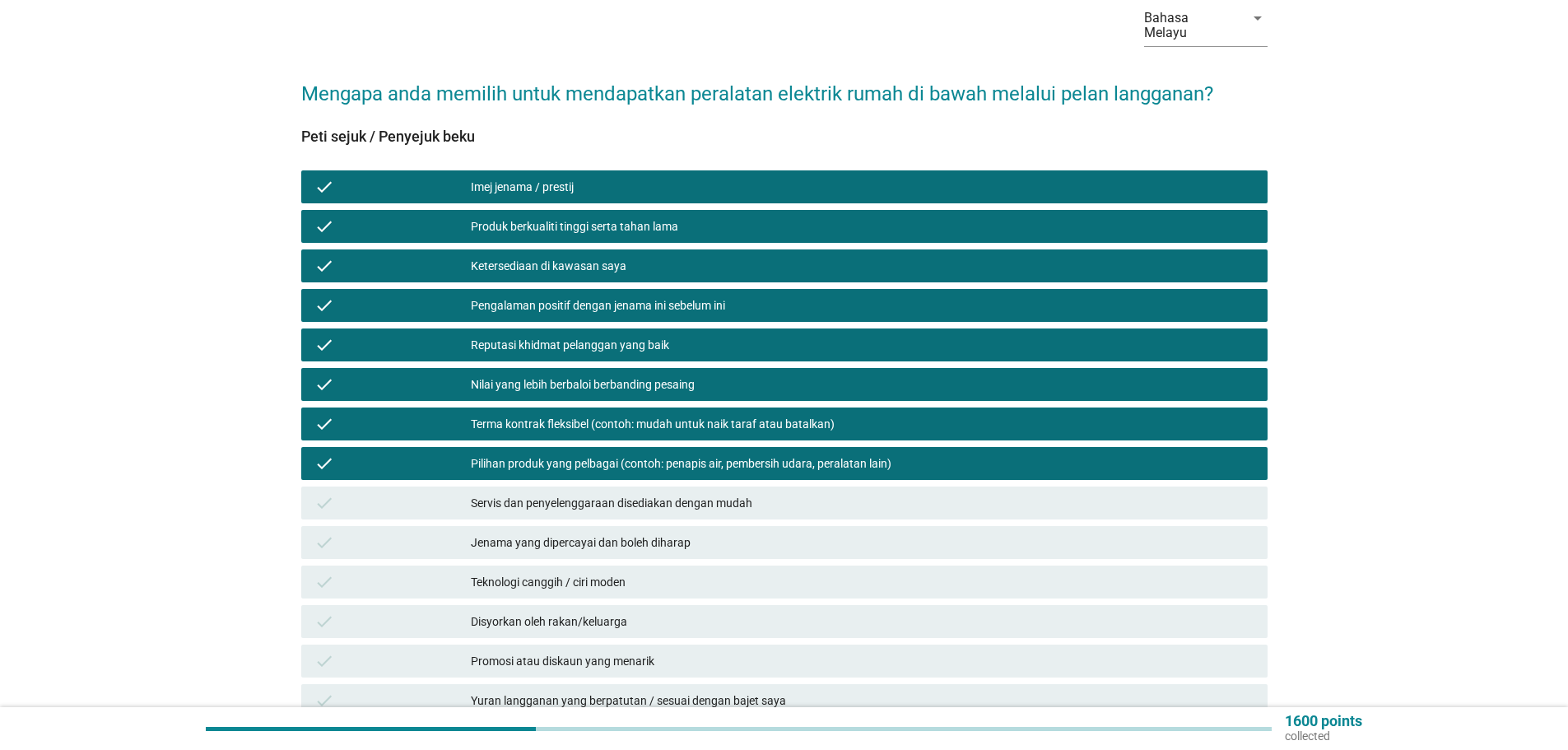
click at [600, 493] on div "Servis dan penyelenggaraan disediakan dengan mudah" at bounding box center [862, 503] width 784 height 20
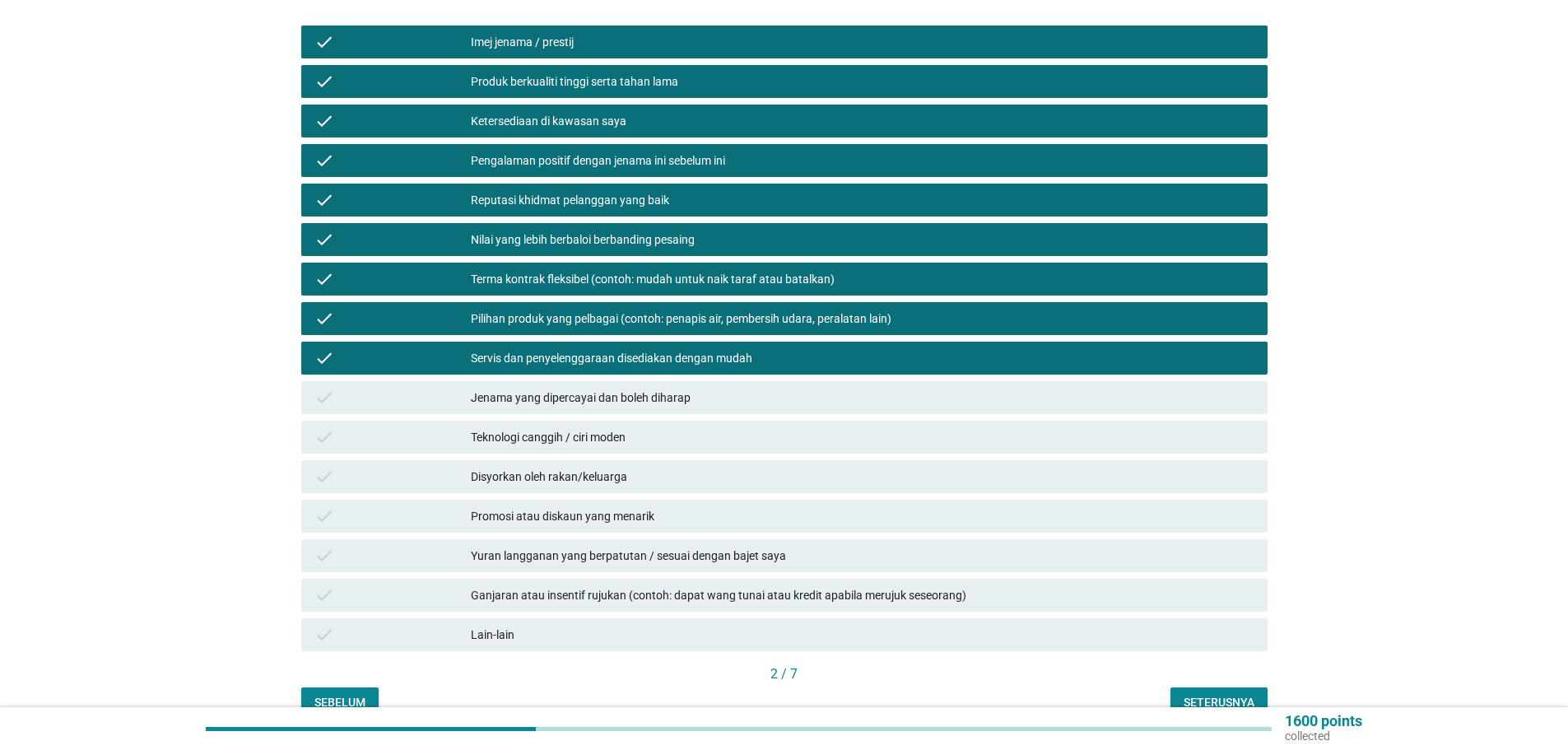
scroll to position [247, 0]
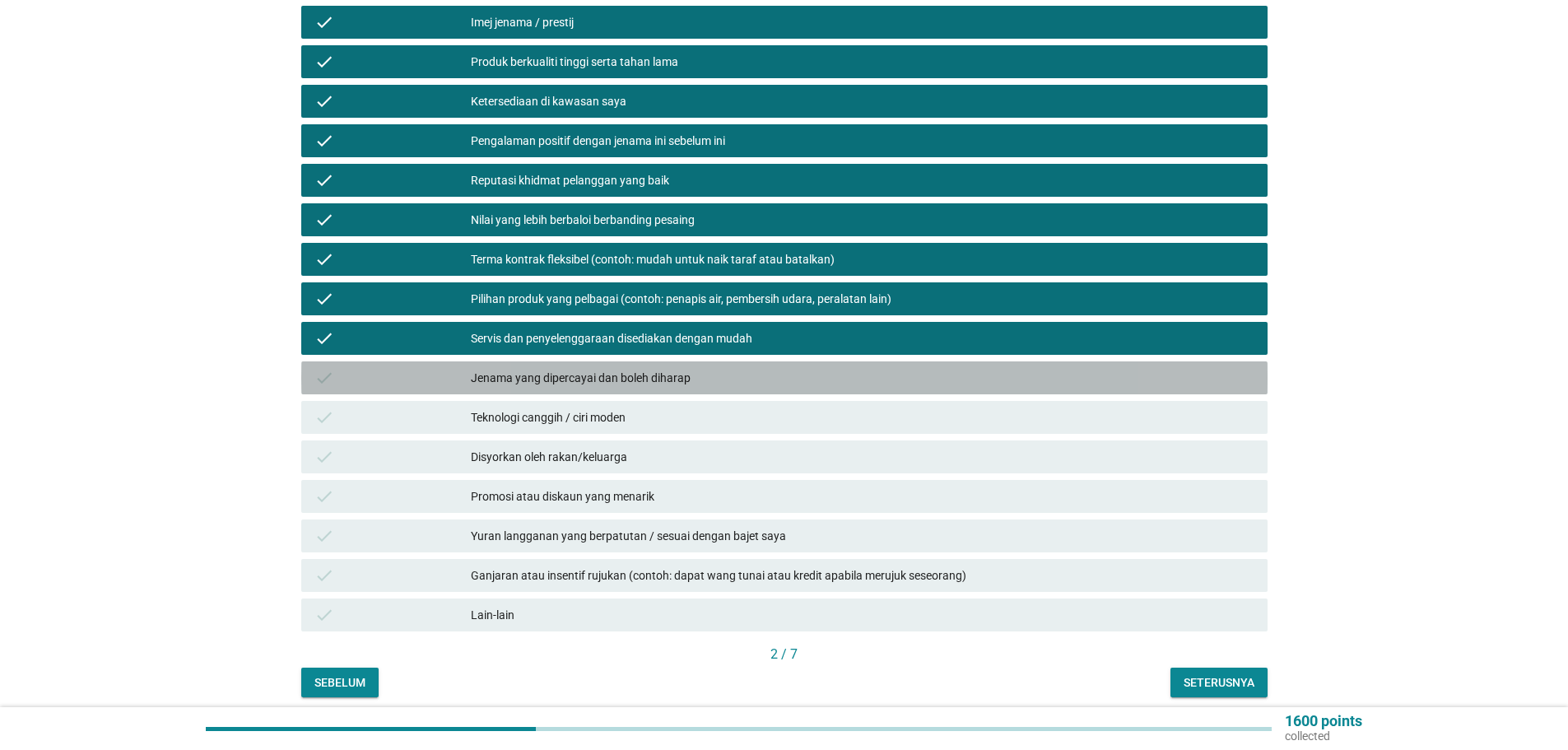
click at [643, 368] on div "Jenama yang dipercayai dan boleh diharap" at bounding box center [862, 377] width 784 height 20
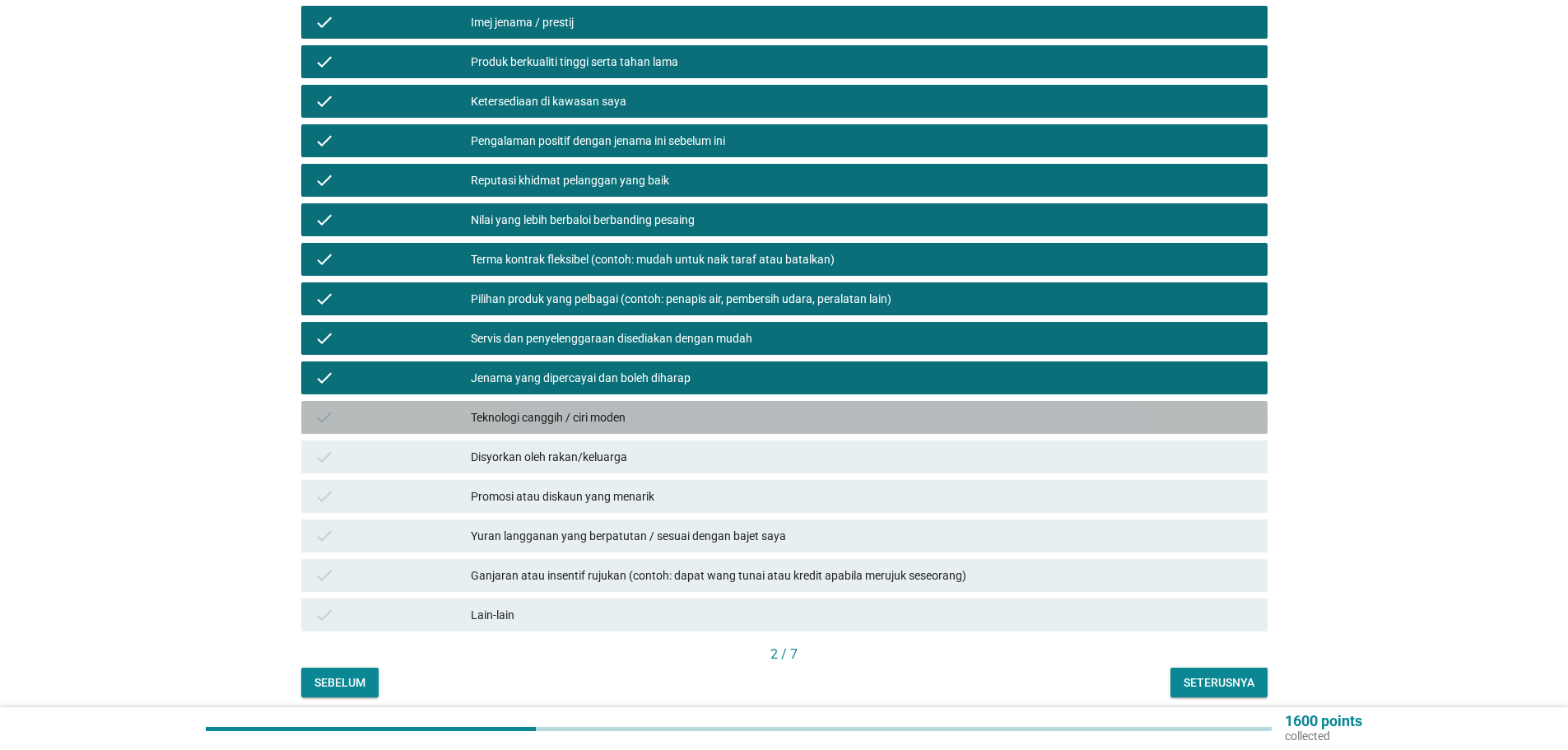
click at [628, 407] on div "Teknologi canggih / ciri moden" at bounding box center [862, 417] width 784 height 20
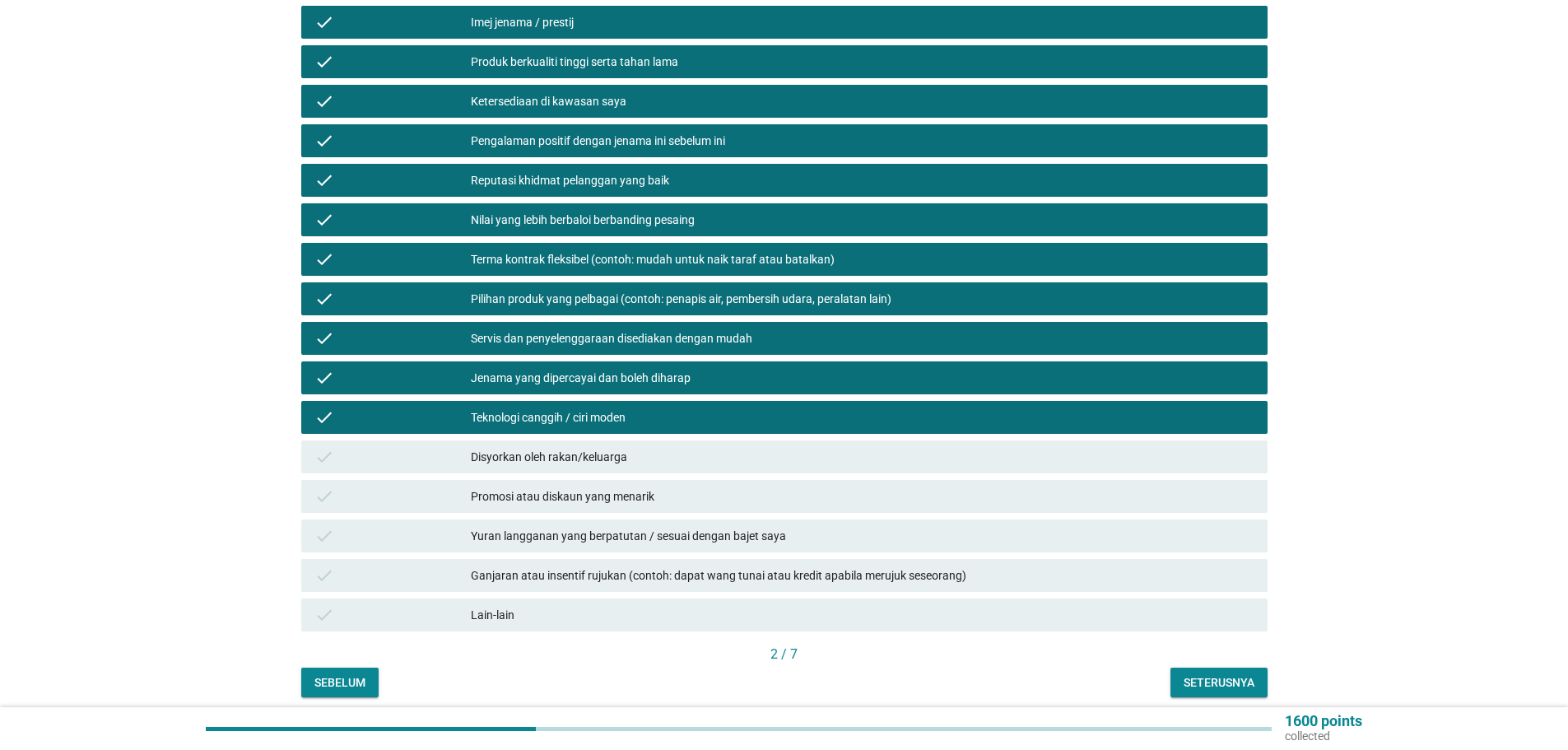
click at [591, 447] on div "Disyorkan oleh rakan/keluarga" at bounding box center [862, 456] width 784 height 20
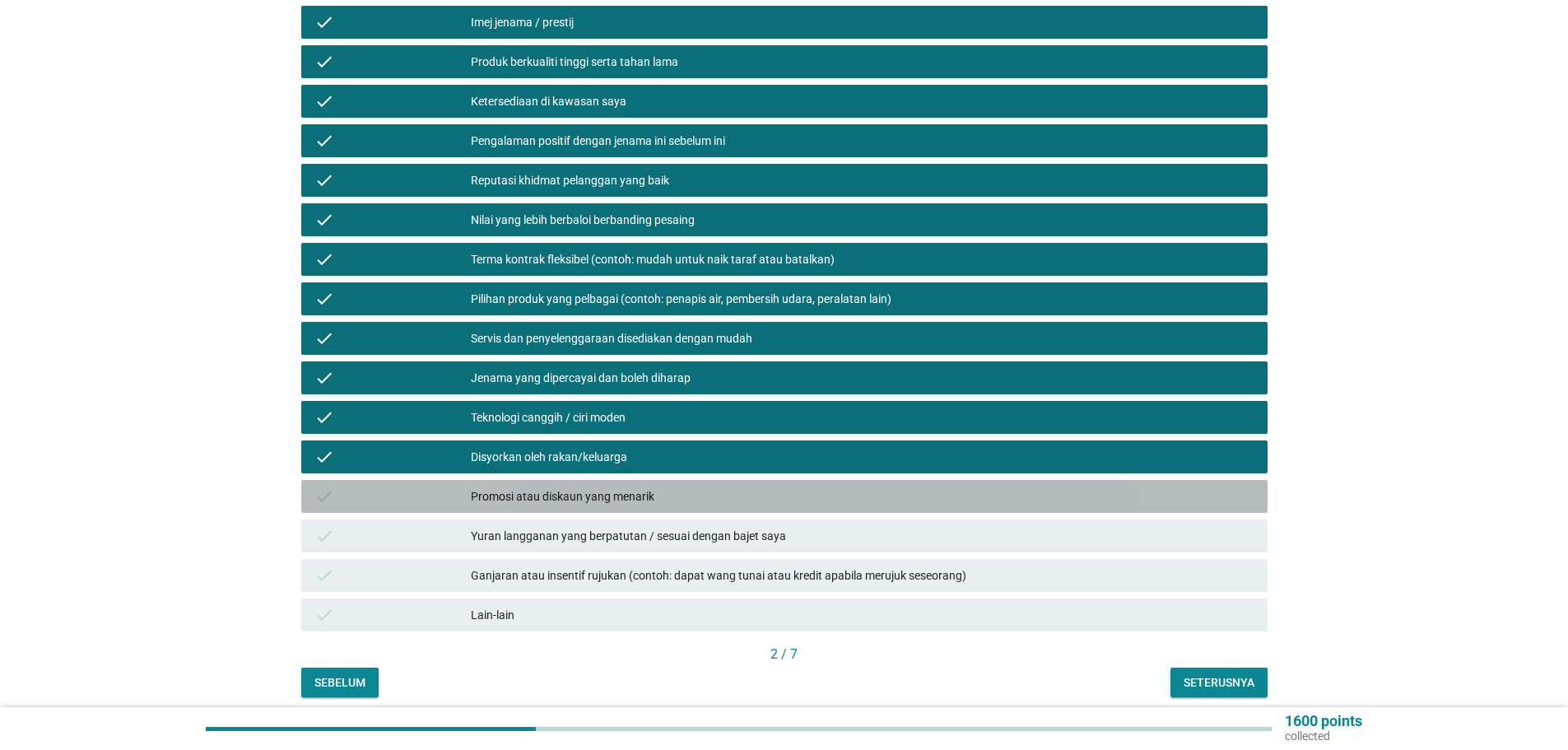
click at [582, 487] on div "Promosi atau diskaun yang menarik" at bounding box center [862, 496] width 784 height 20
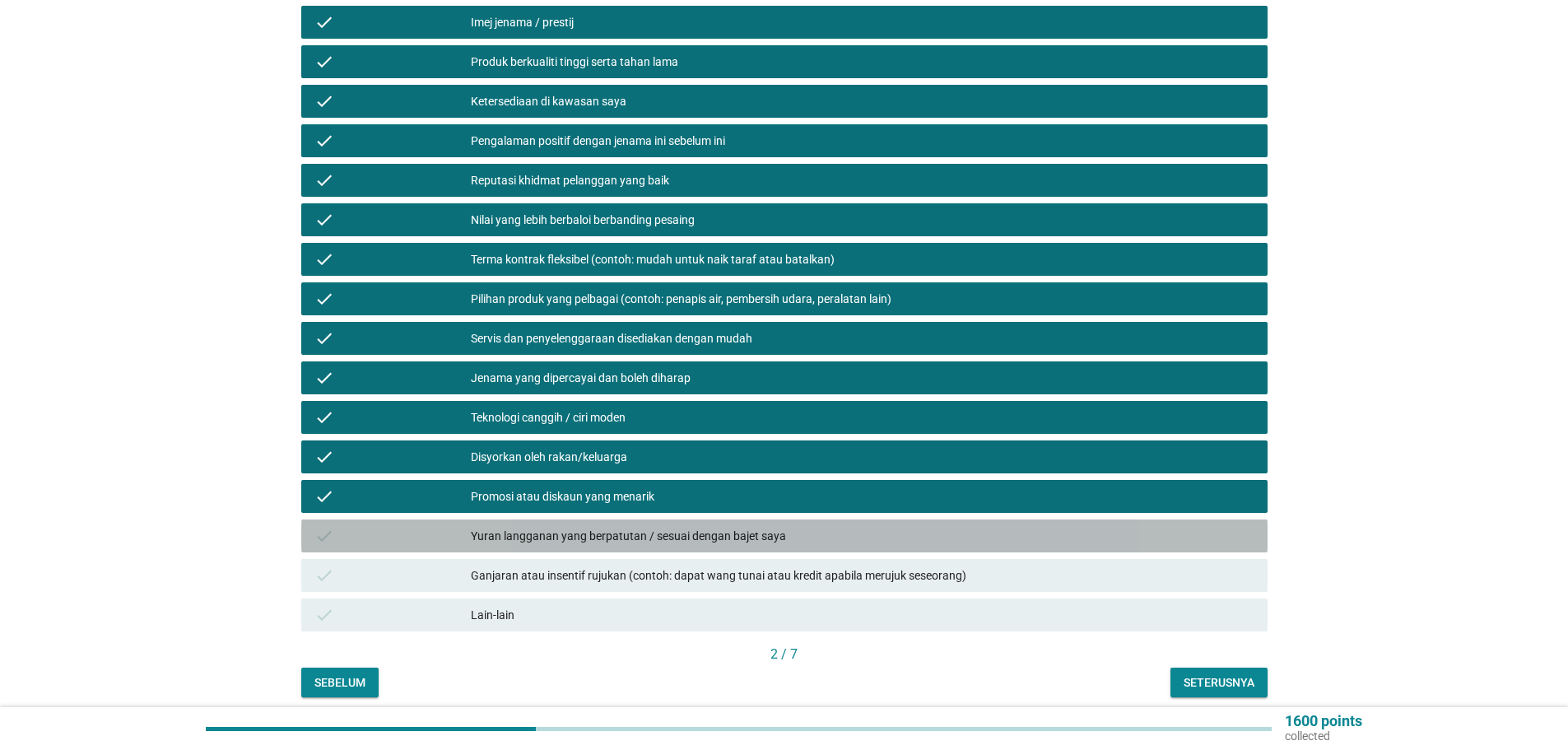
click at [630, 526] on div "Yuran langganan yang berpatutan / sesuai dengan bajet saya" at bounding box center [862, 535] width 784 height 20
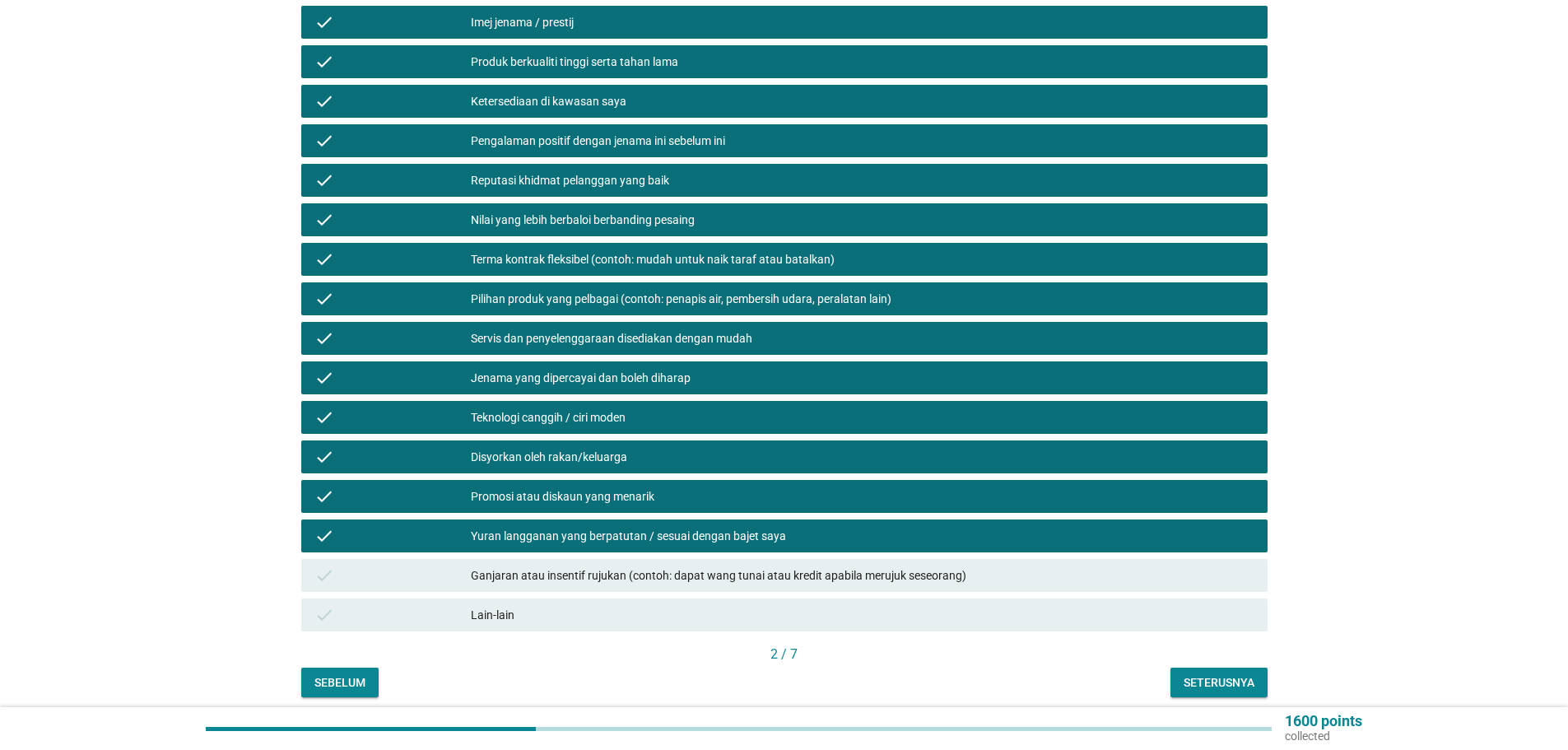
click at [716, 559] on div "check Ganjaran atau insentif rujukan (contoh: dapat wang tunai atau kredit apab…" at bounding box center [784, 575] width 966 height 33
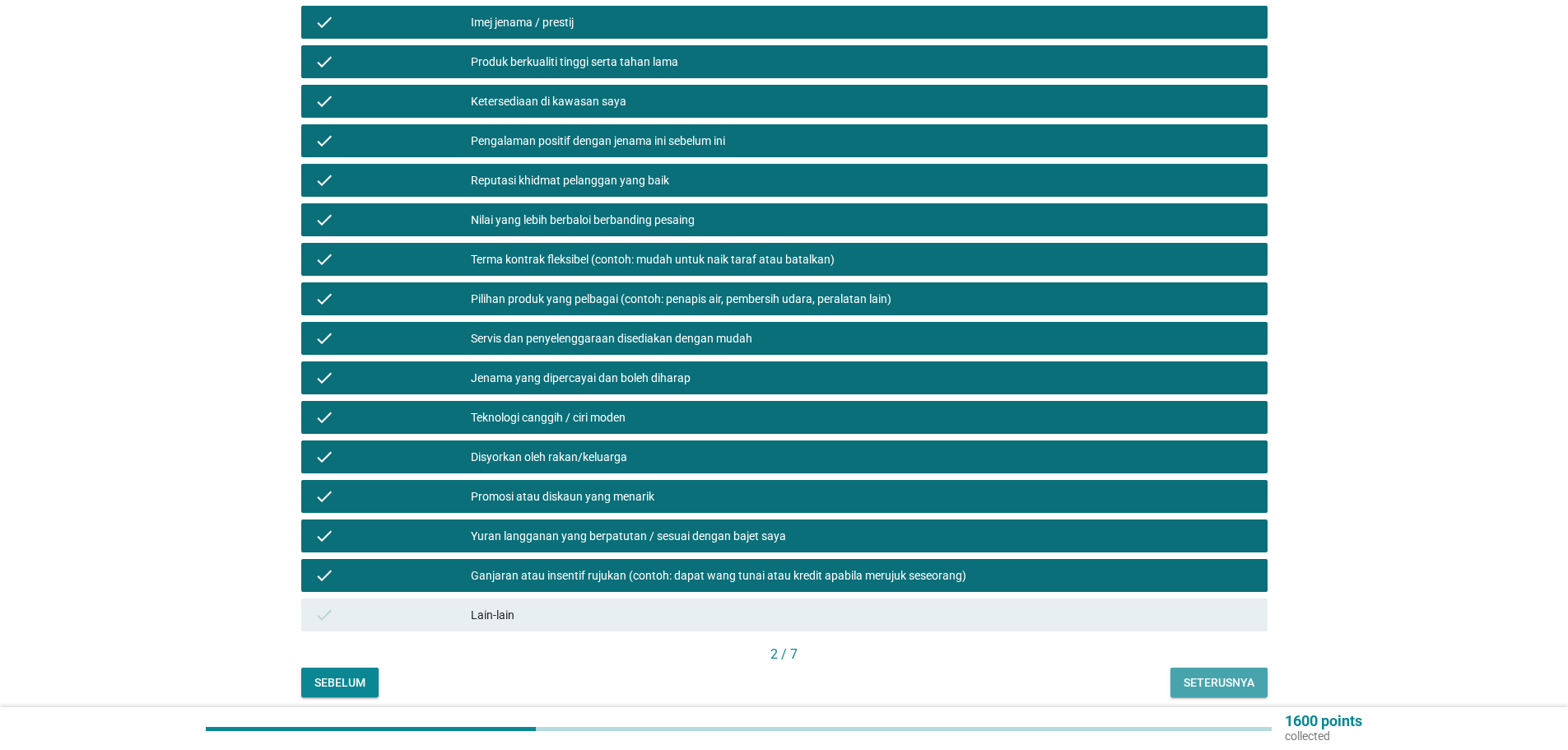
click at [1240, 675] on div "Seterusnya" at bounding box center [1218, 683] width 71 height 17
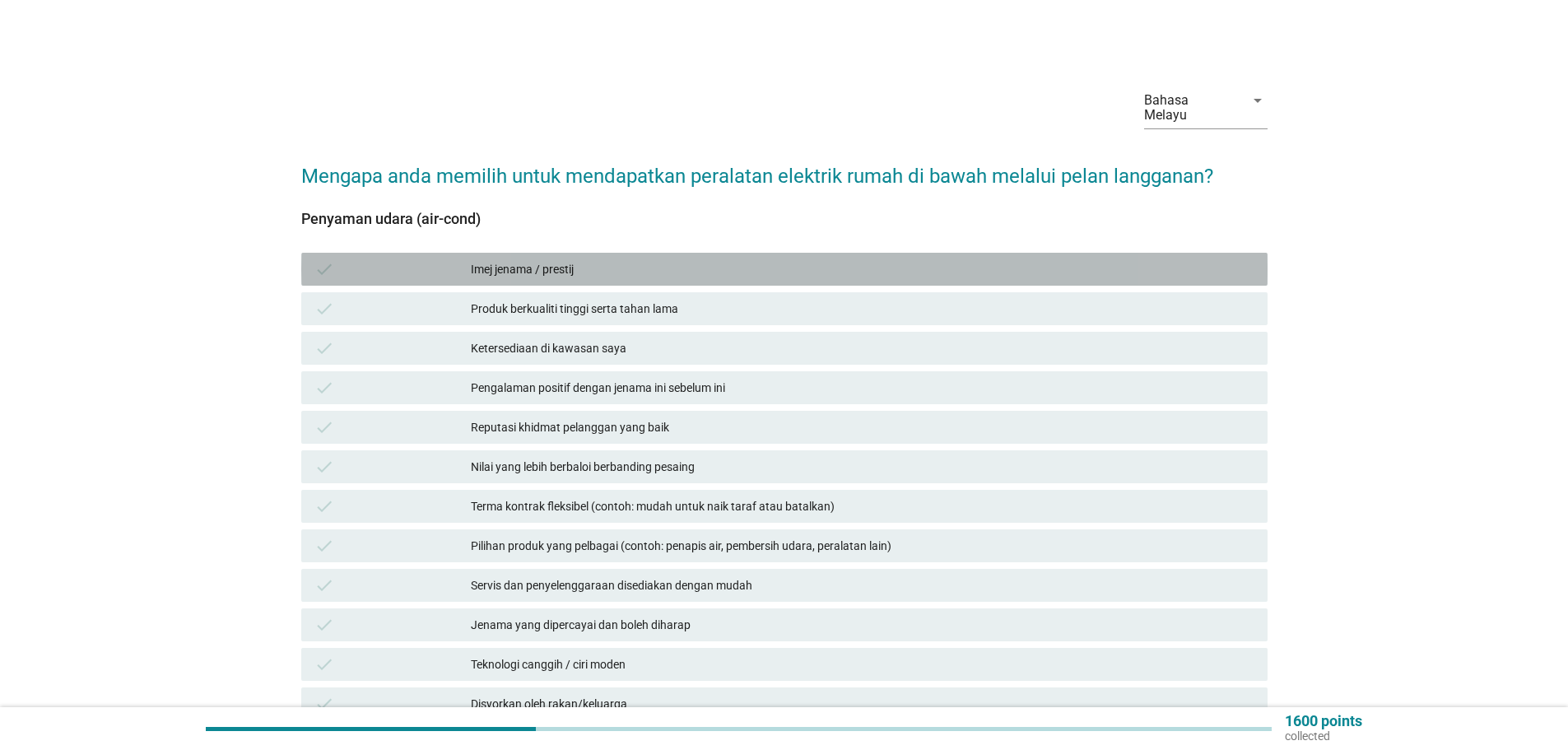
click at [515, 260] on div "Imej jenama / prestij" at bounding box center [862, 269] width 784 height 20
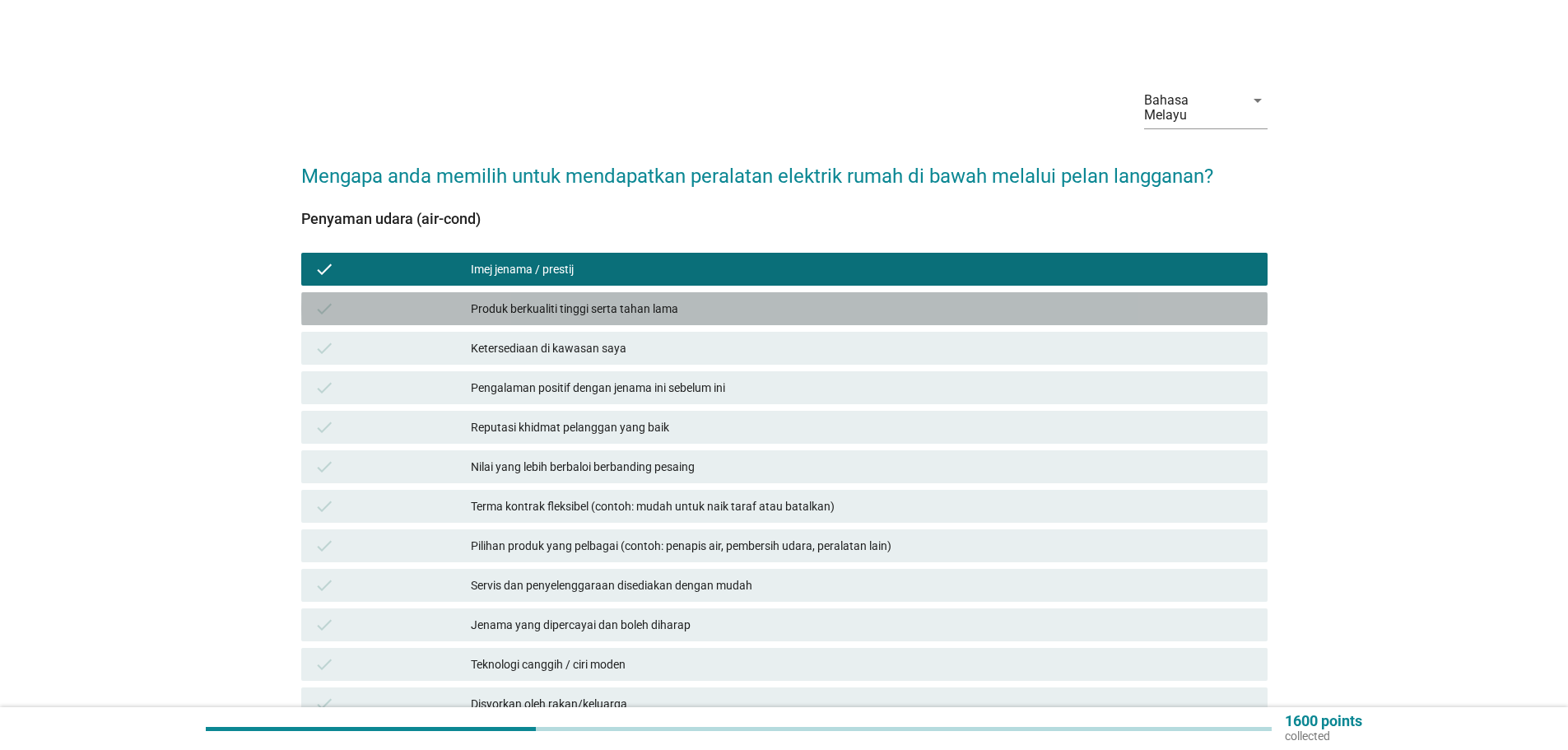
click at [545, 299] on div "Produk berkualiti tinggi serta tahan lama" at bounding box center [862, 309] width 784 height 20
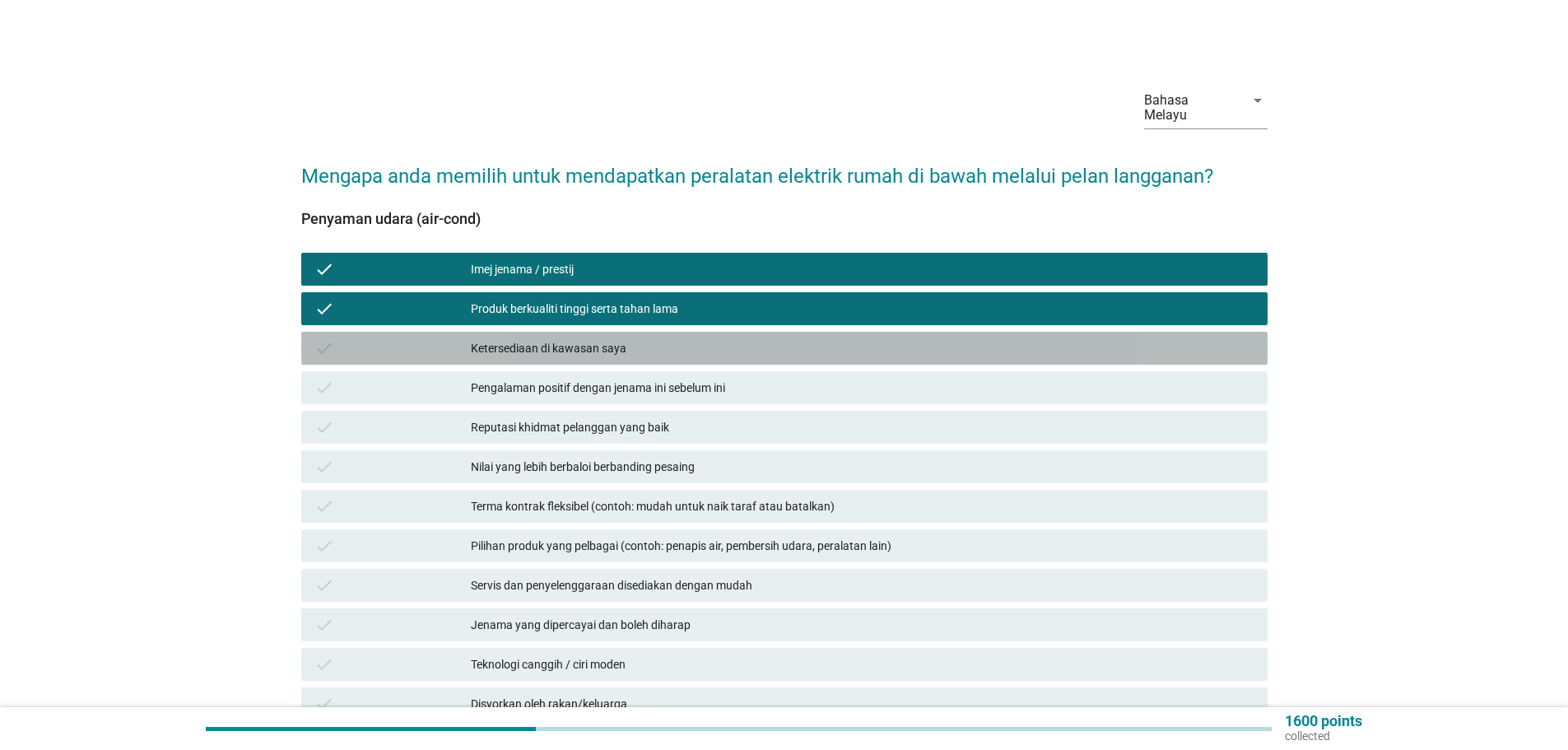
click at [567, 339] on div "Ketersediaan di kawasan saya" at bounding box center [862, 348] width 784 height 20
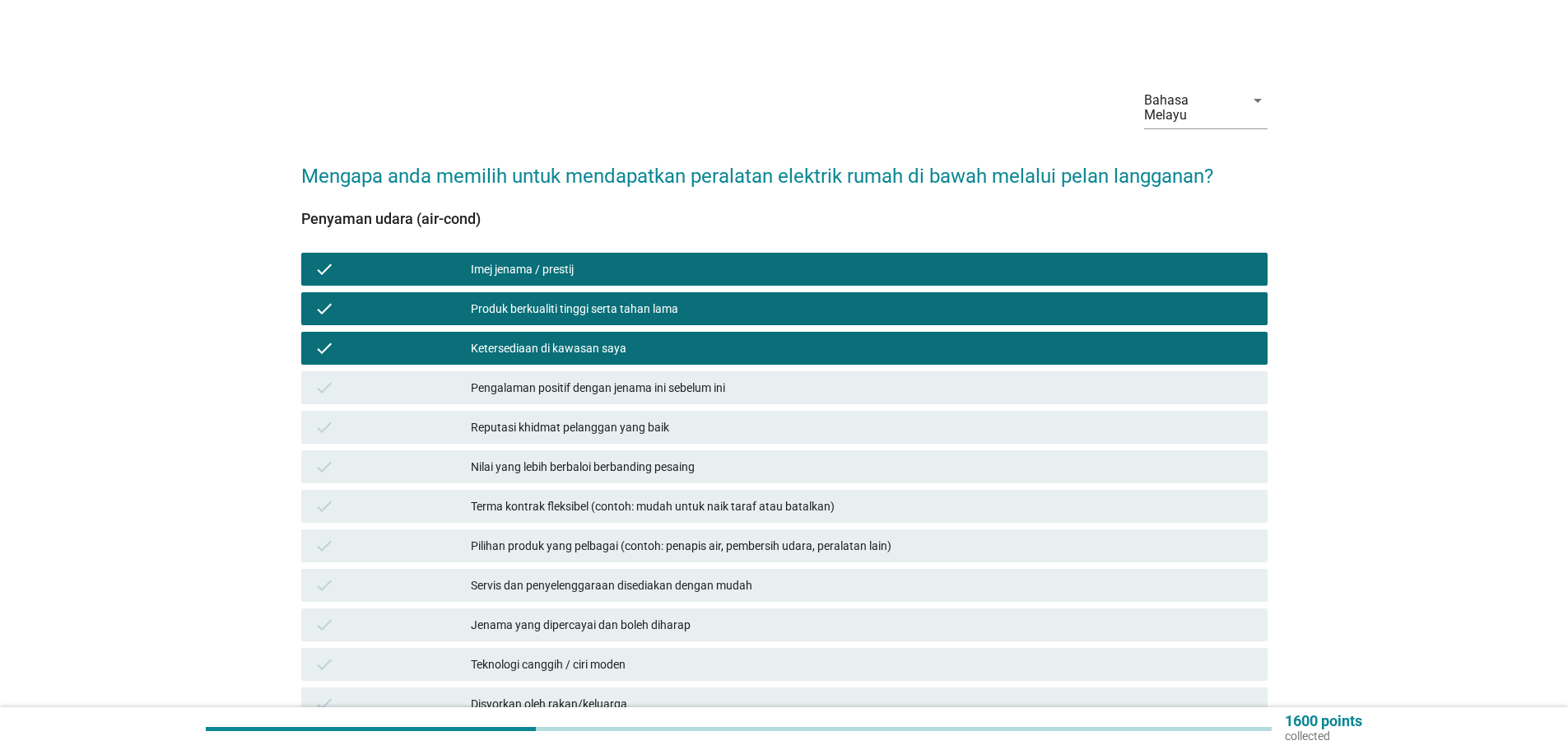
click at [523, 378] on div "Pengalaman positif dengan jenama ini sebelum ini" at bounding box center [862, 388] width 784 height 20
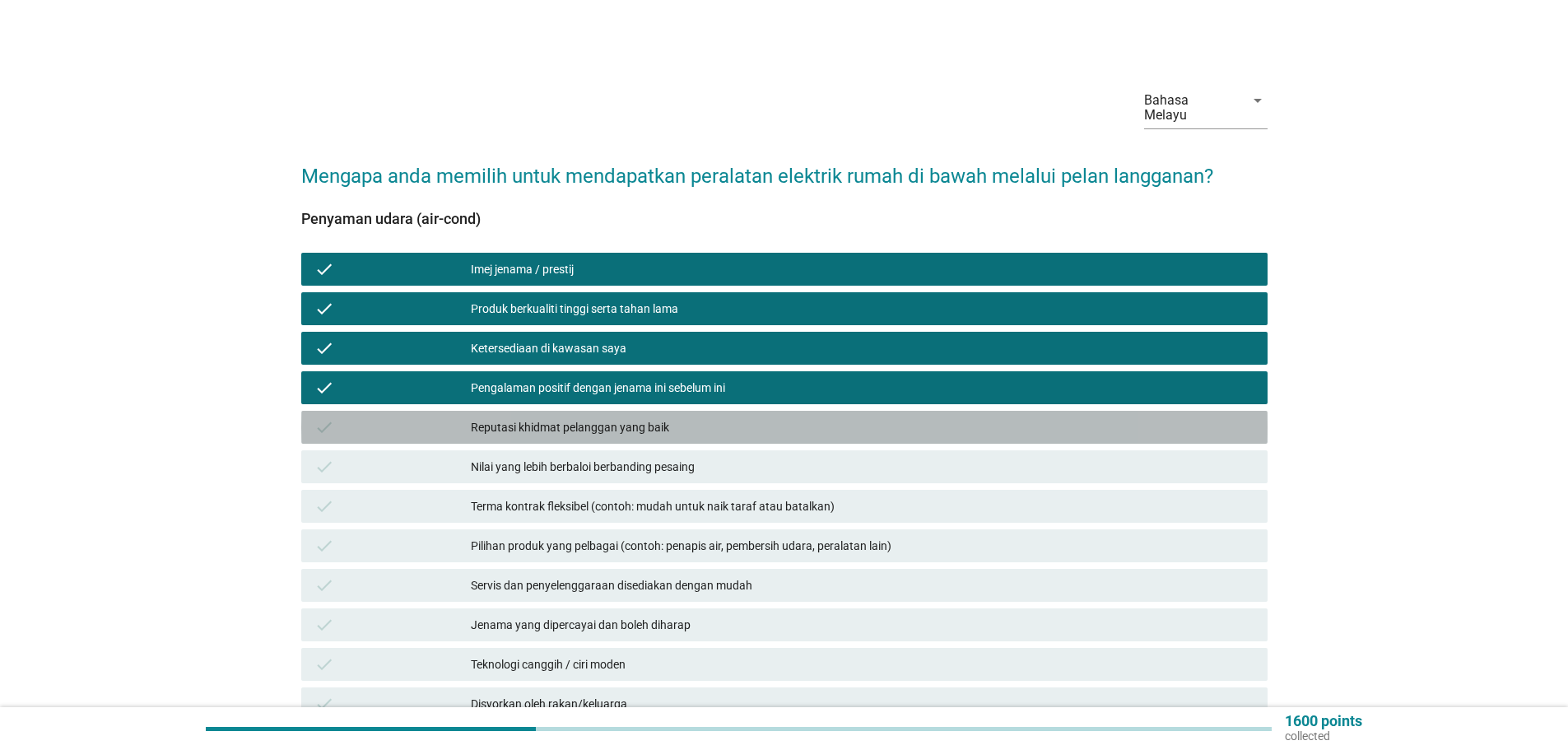
click at [542, 418] on div "Reputasi khidmat pelanggan yang baik" at bounding box center [862, 427] width 784 height 20
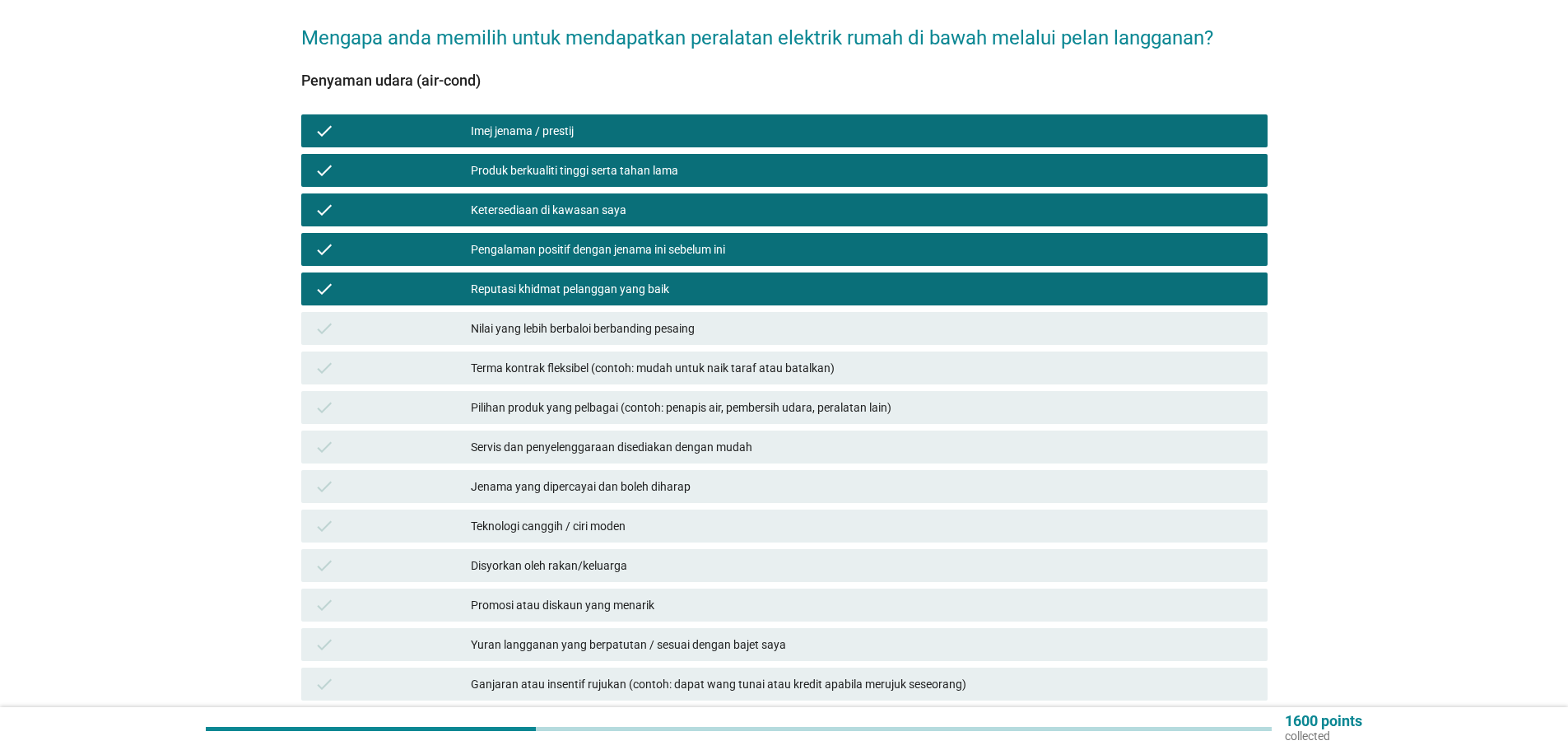
scroll to position [165, 0]
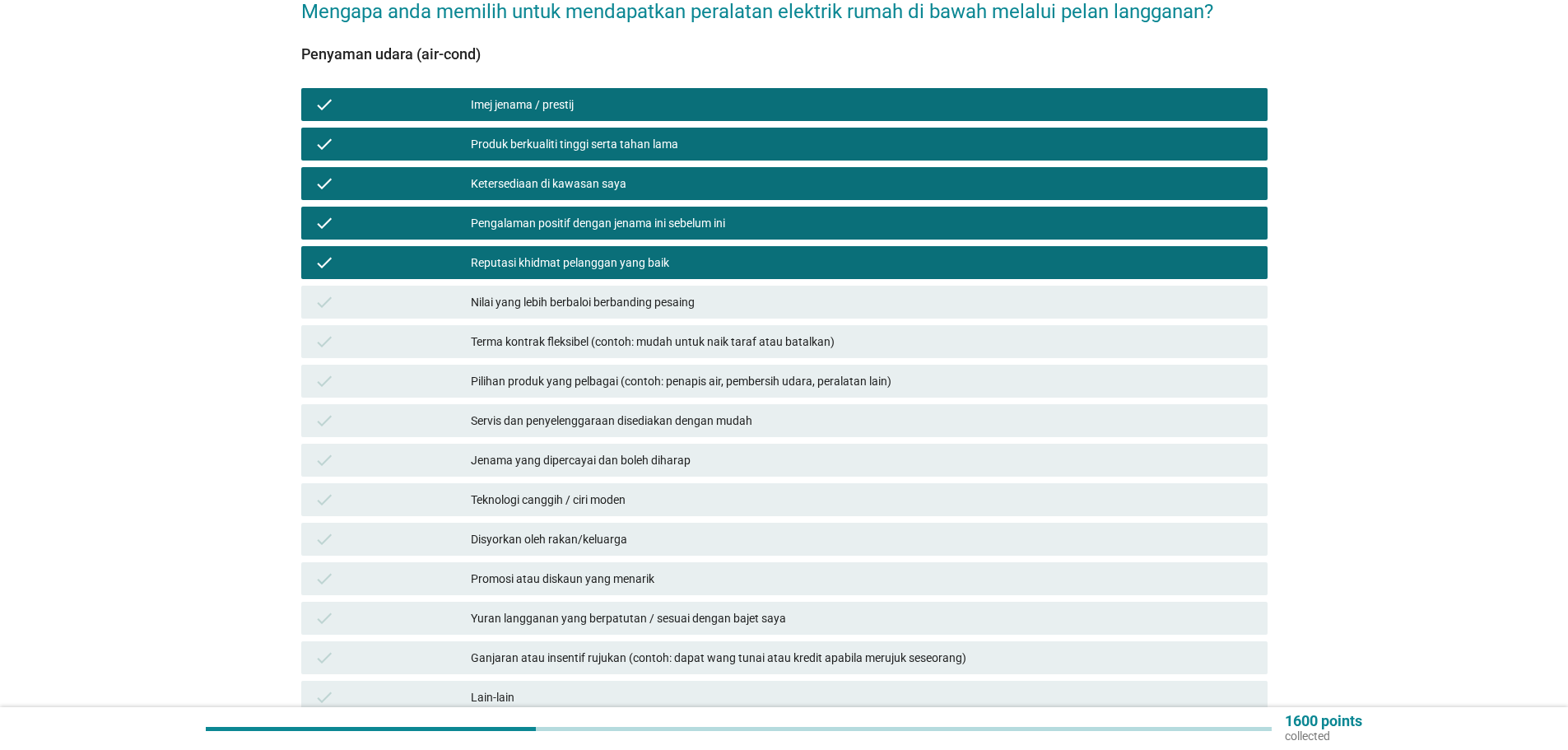
click at [573, 293] on div "Nilai yang lebih berbaloi berbanding pesaing" at bounding box center [862, 302] width 784 height 20
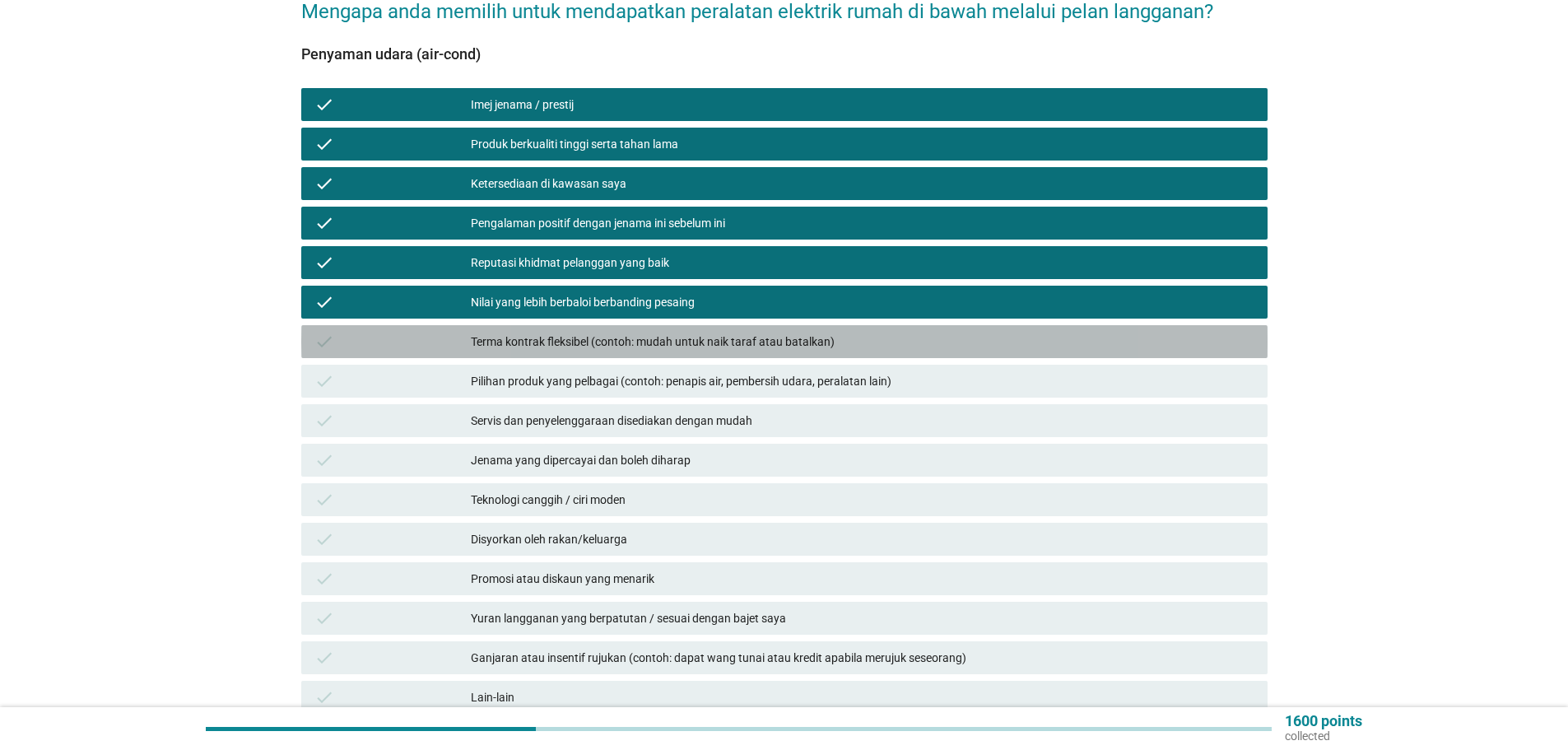
click at [619, 332] on div "Terma kontrak fleksibel (contoh: mudah untuk naik taraf atau batalkan)" at bounding box center [862, 342] width 784 height 20
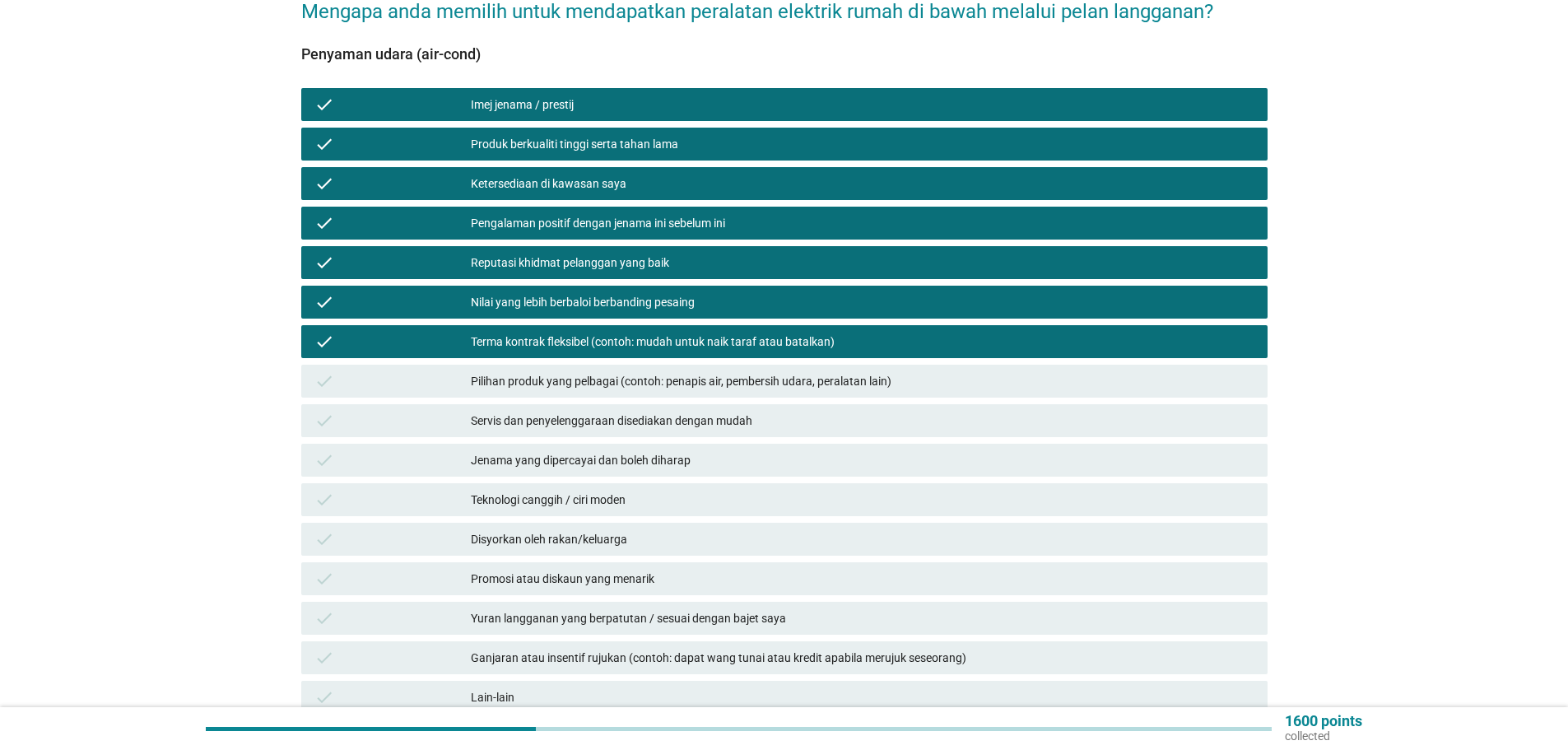
click at [609, 372] on div "Pilihan produk yang pelbagai (contoh: penapis air, pembersih udara, peralatan l…" at bounding box center [862, 381] width 784 height 20
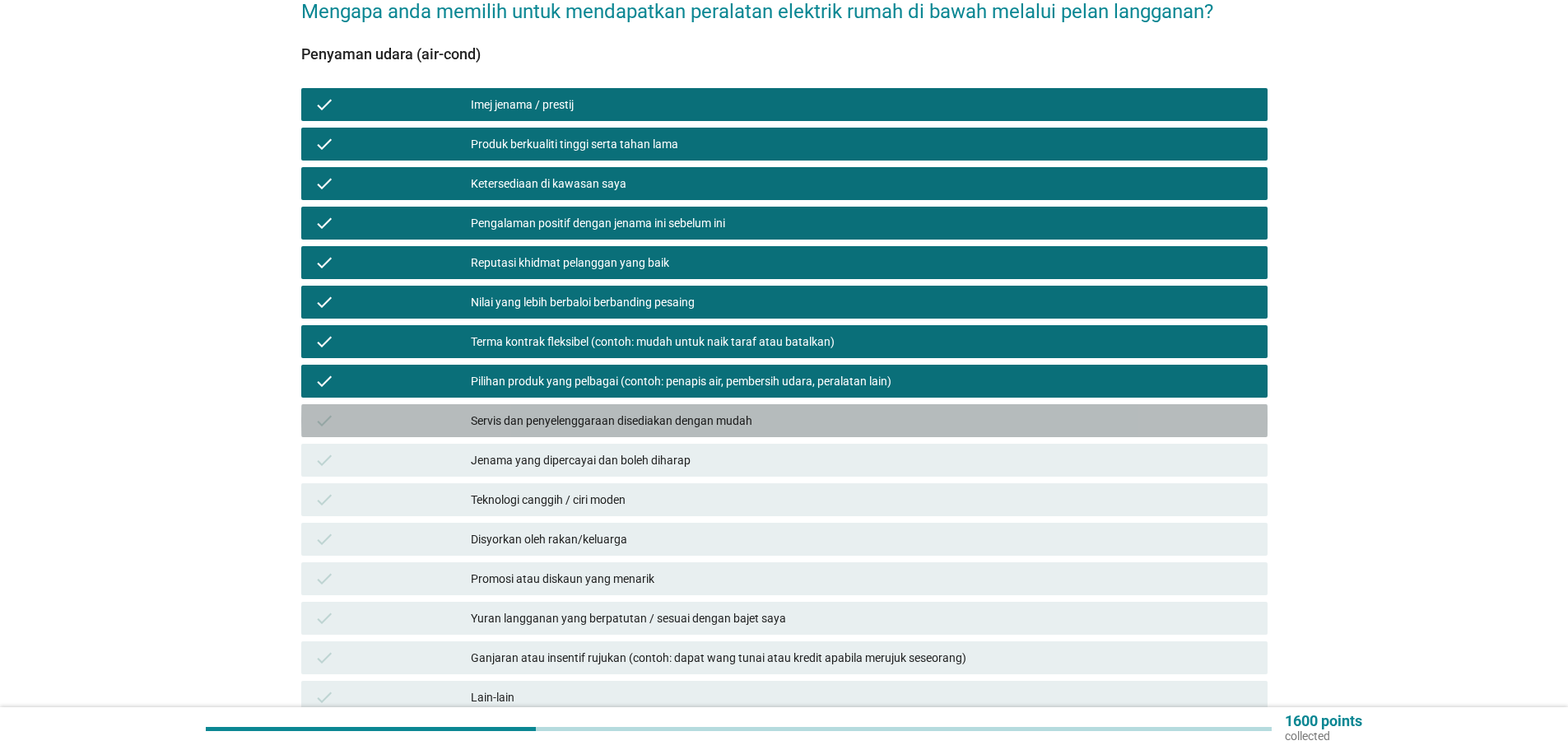
click at [621, 411] on div "Servis dan penyelenggaraan disediakan dengan mudah" at bounding box center [862, 421] width 784 height 20
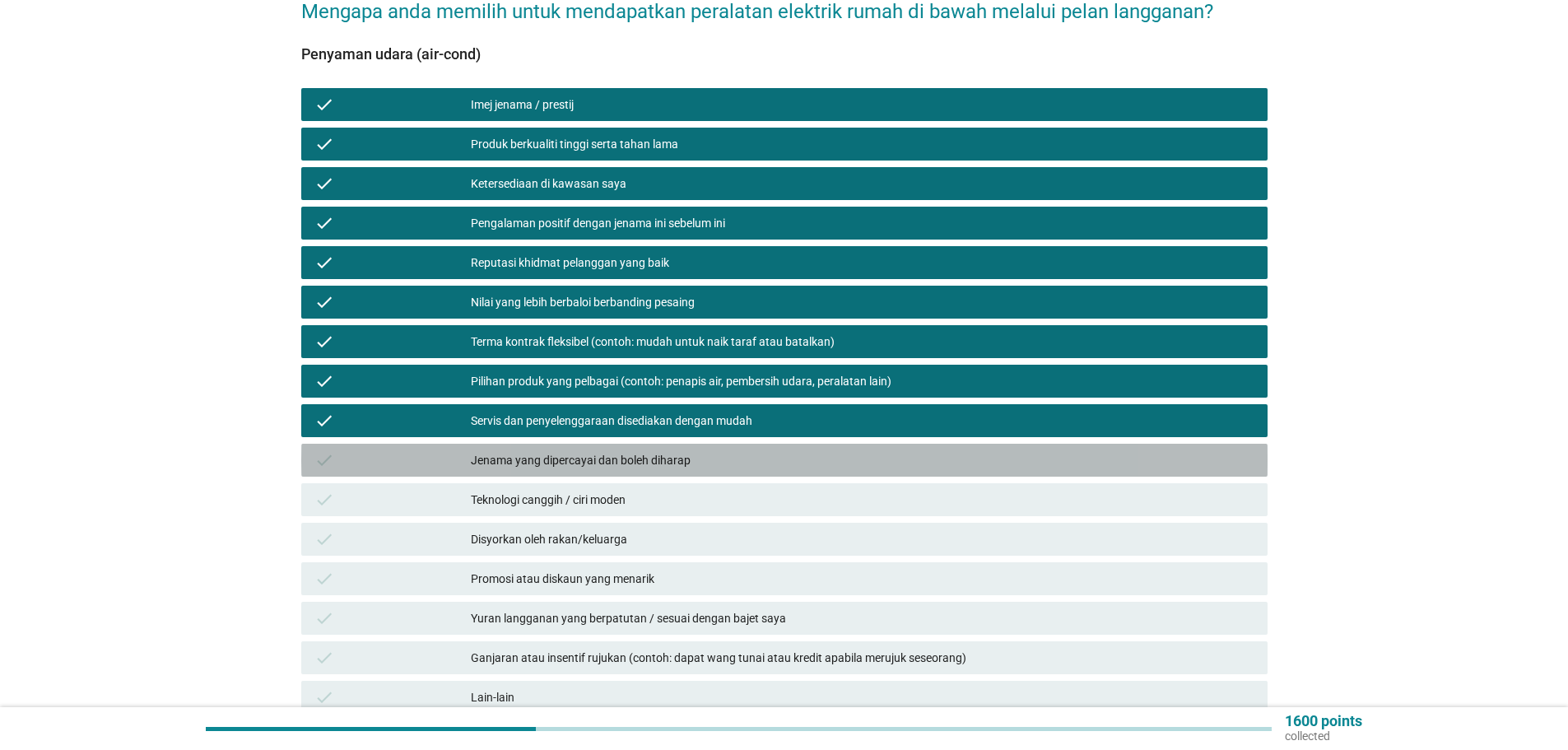
click at [657, 451] on div "Jenama yang dipercayai dan boleh diharap" at bounding box center [862, 460] width 784 height 20
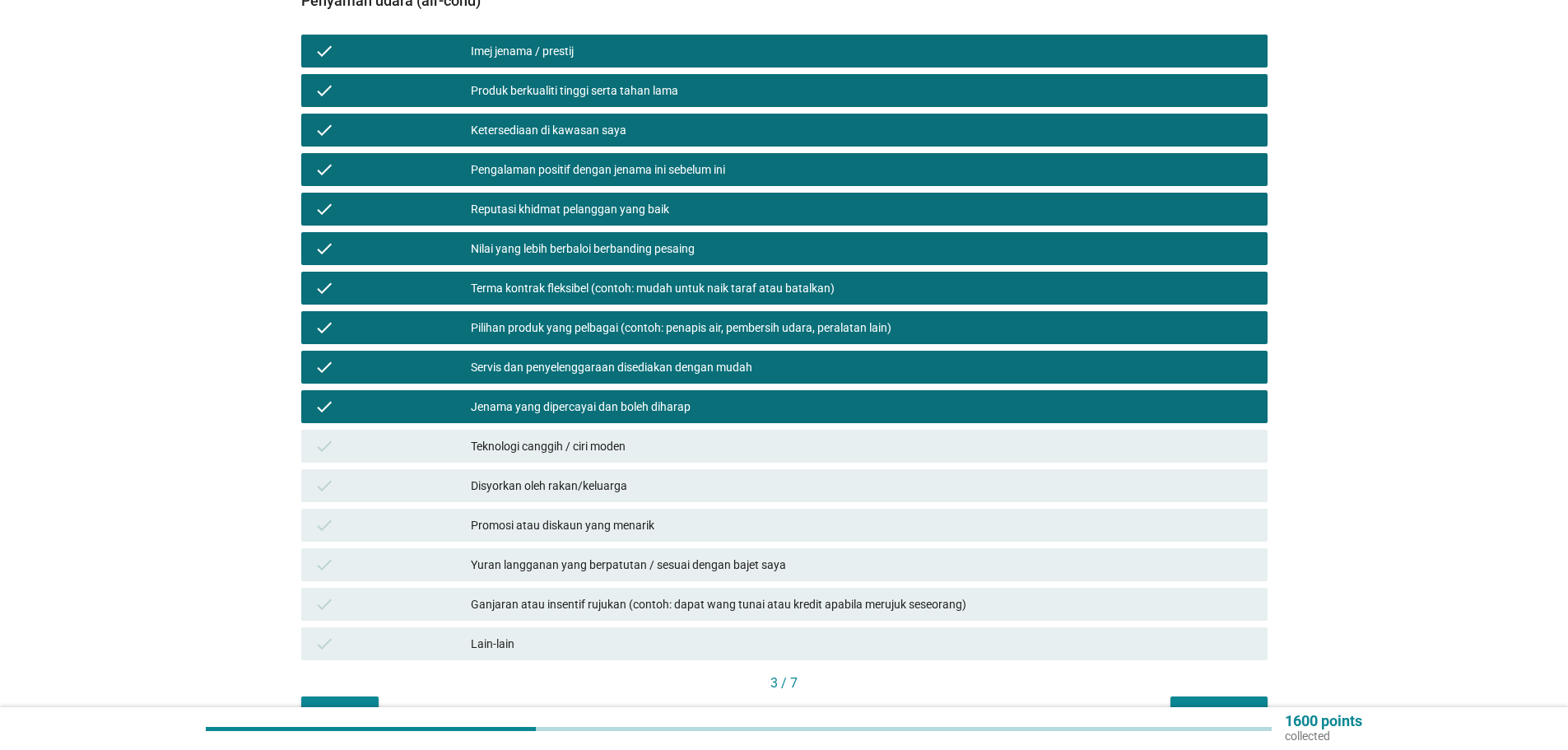
scroll to position [247, 0]
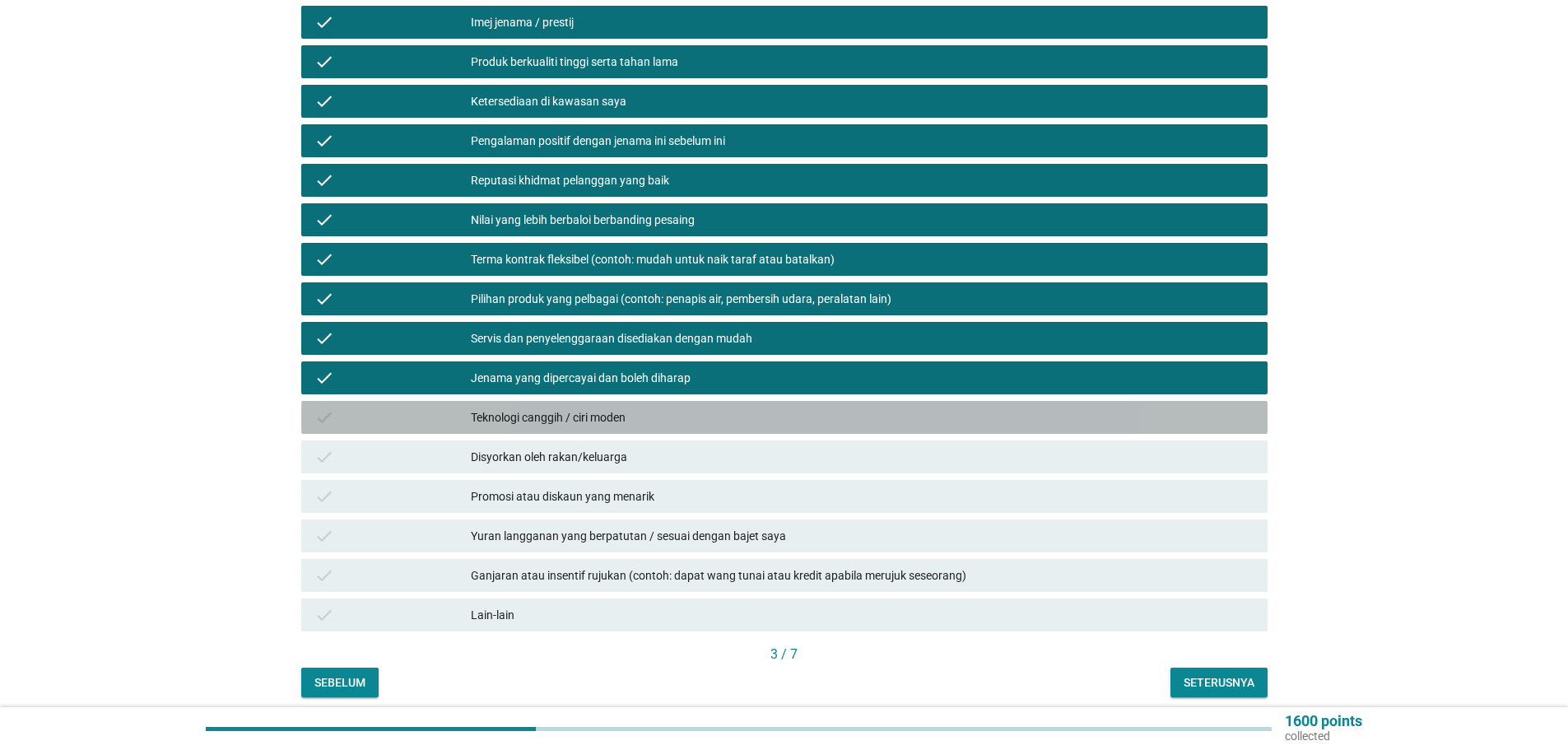
click at [552, 407] on div "Teknologi canggih / ciri moden" at bounding box center [862, 417] width 784 height 20
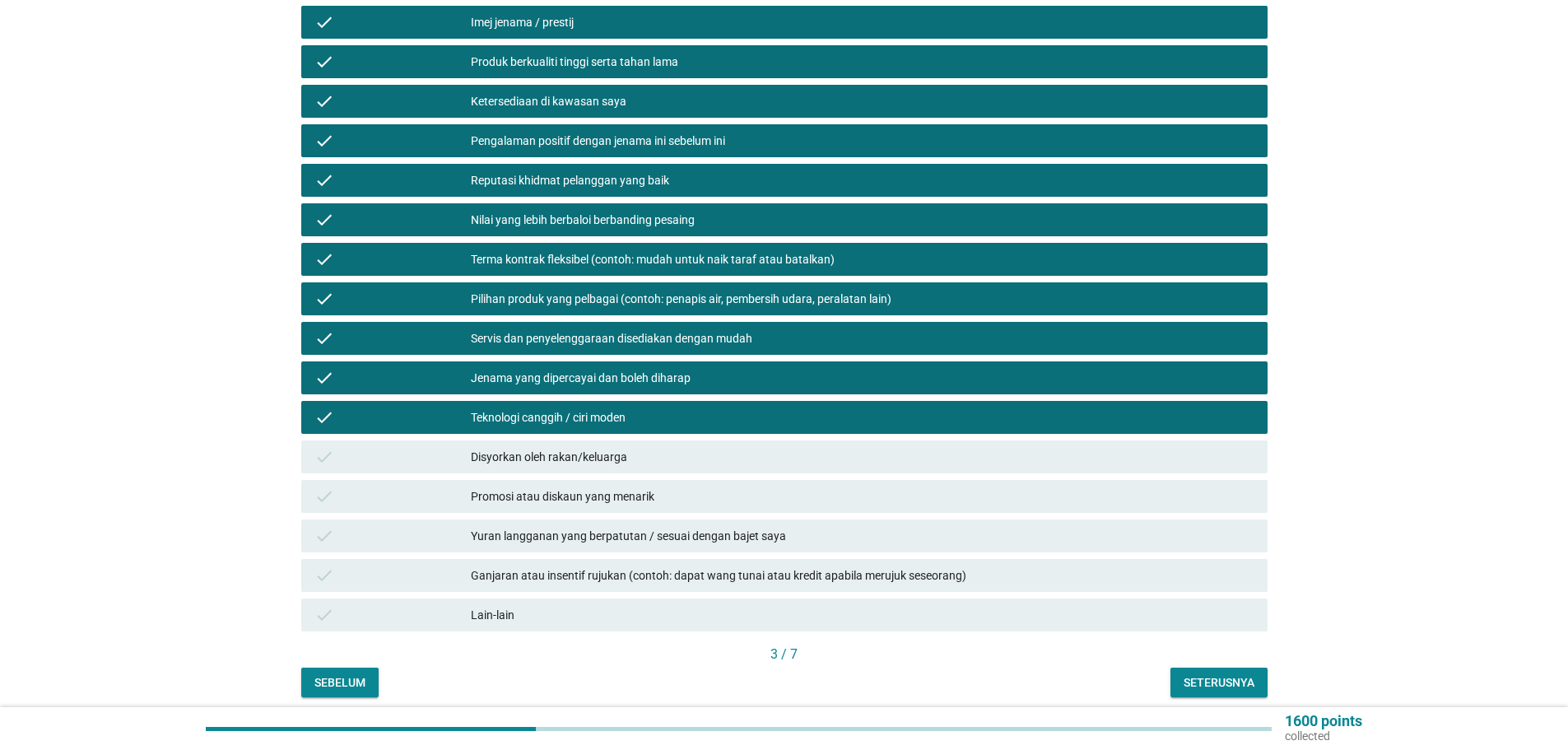
click at [559, 447] on div "Disyorkan oleh rakan/keluarga" at bounding box center [862, 456] width 784 height 20
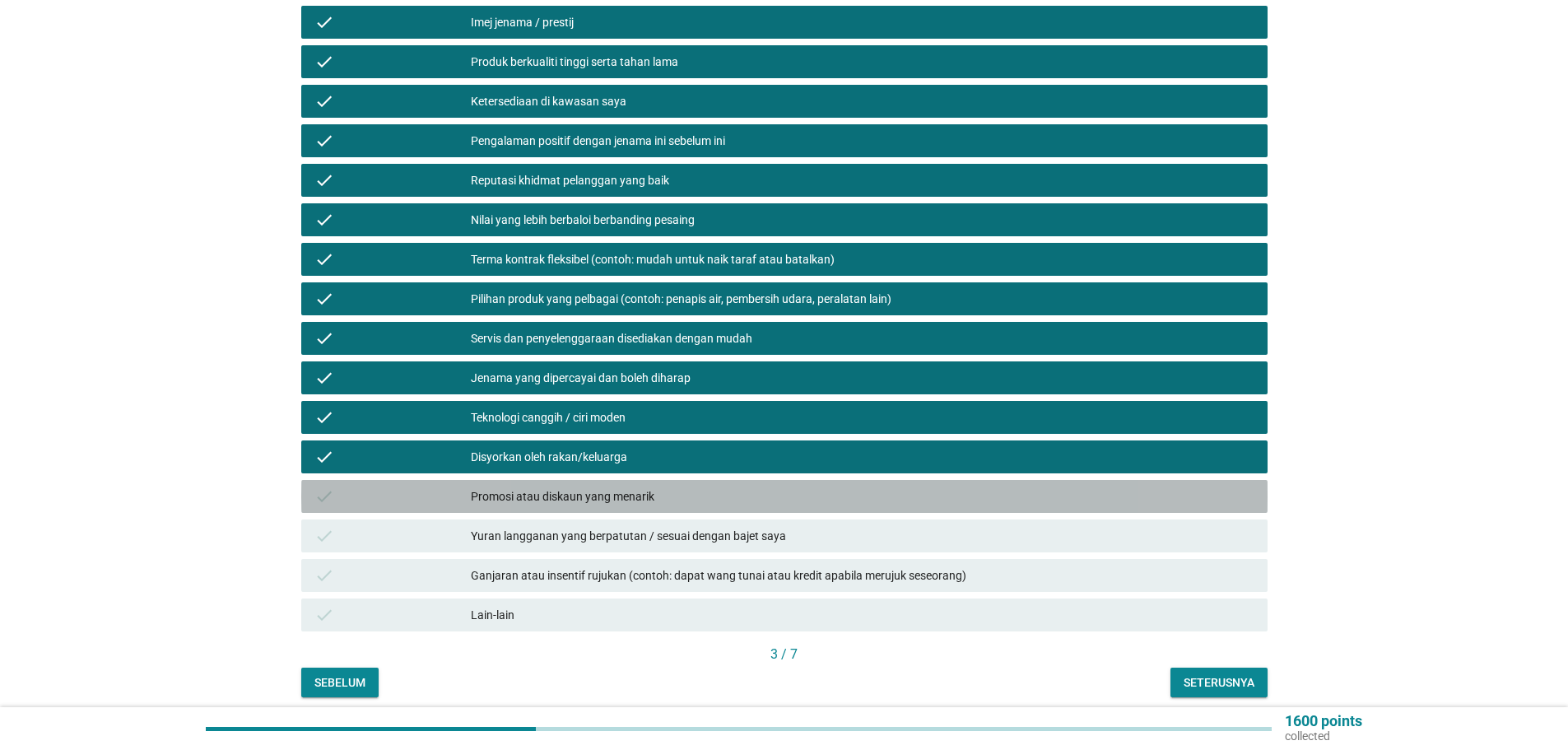
click at [638, 480] on div "check Promosi atau diskaun yang menarik" at bounding box center [784, 496] width 966 height 33
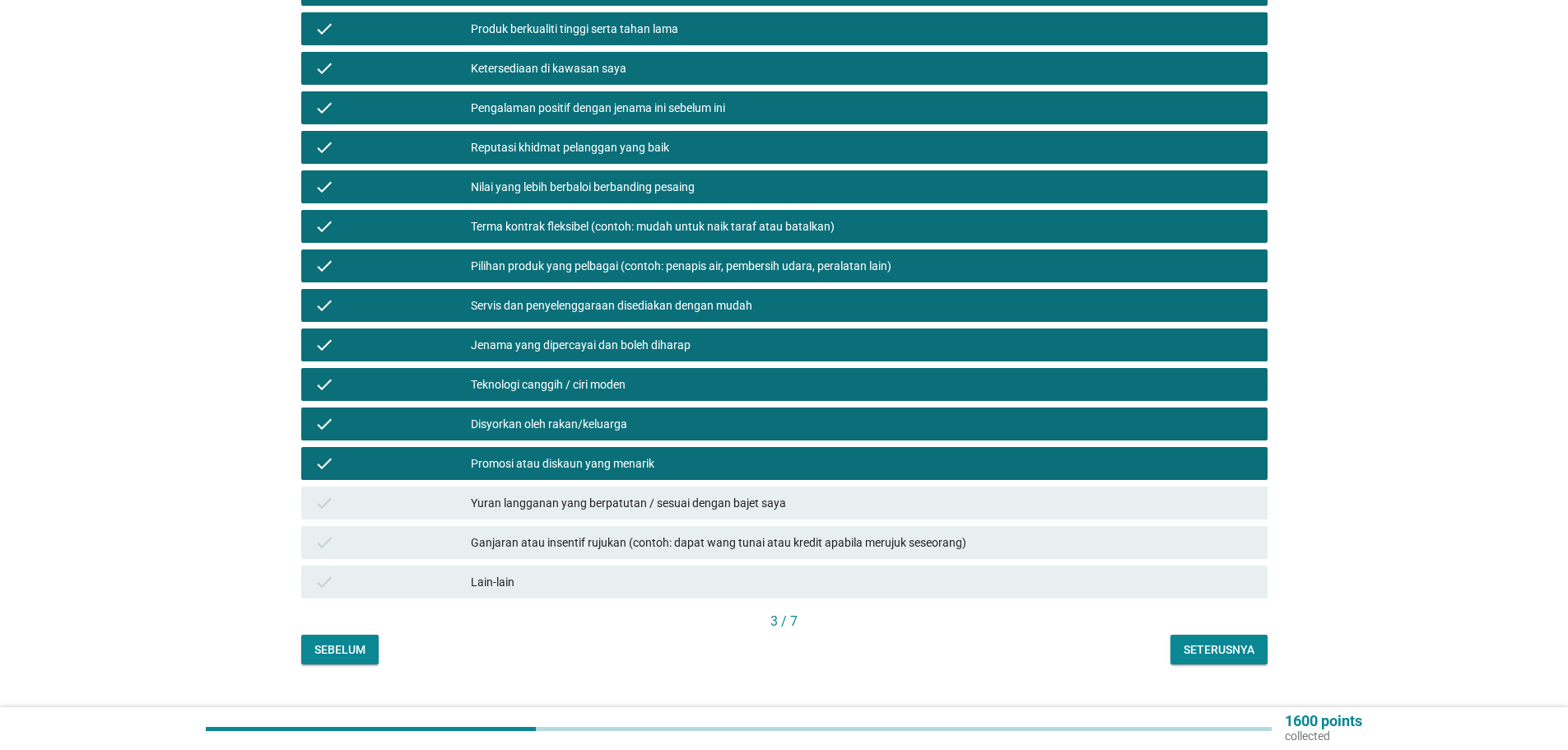
scroll to position [296, 0]
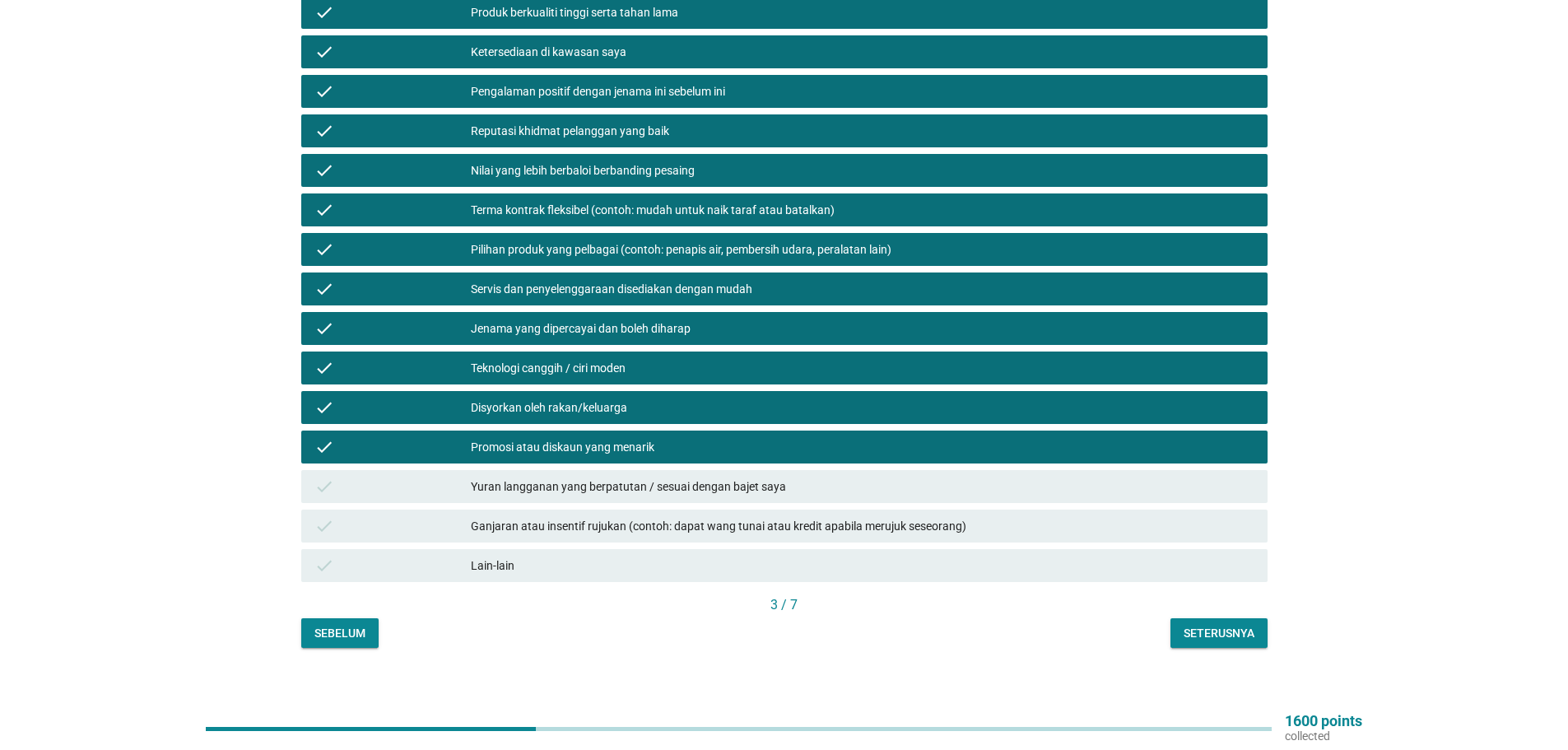
click at [656, 477] on div "Yuran langganan yang berpatutan / sesuai dengan bajet saya" at bounding box center [862, 487] width 784 height 20
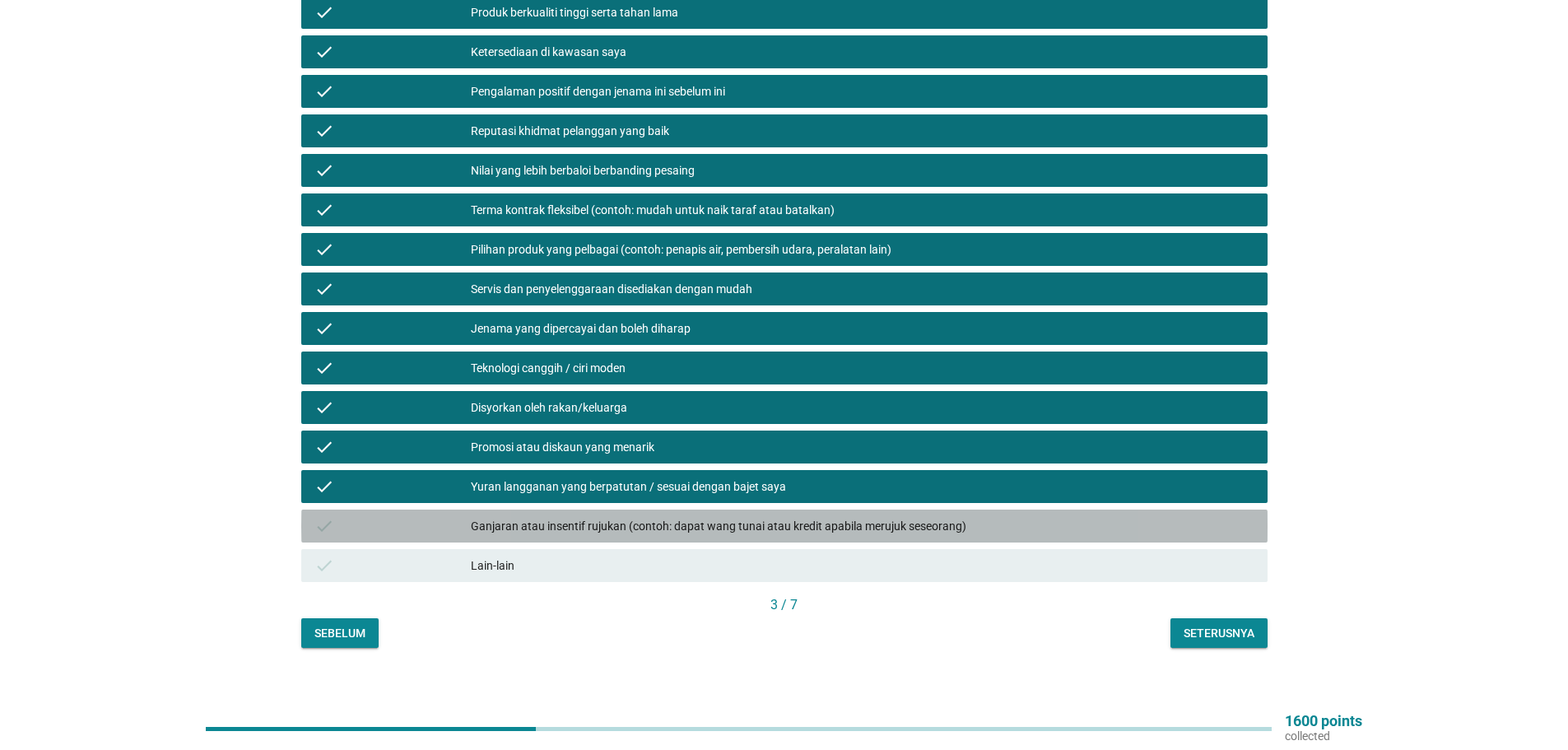
click at [678, 517] on div "Ganjaran atau insentif rujukan (contoh: dapat wang tunai atau kredit apabila me…" at bounding box center [862, 526] width 784 height 20
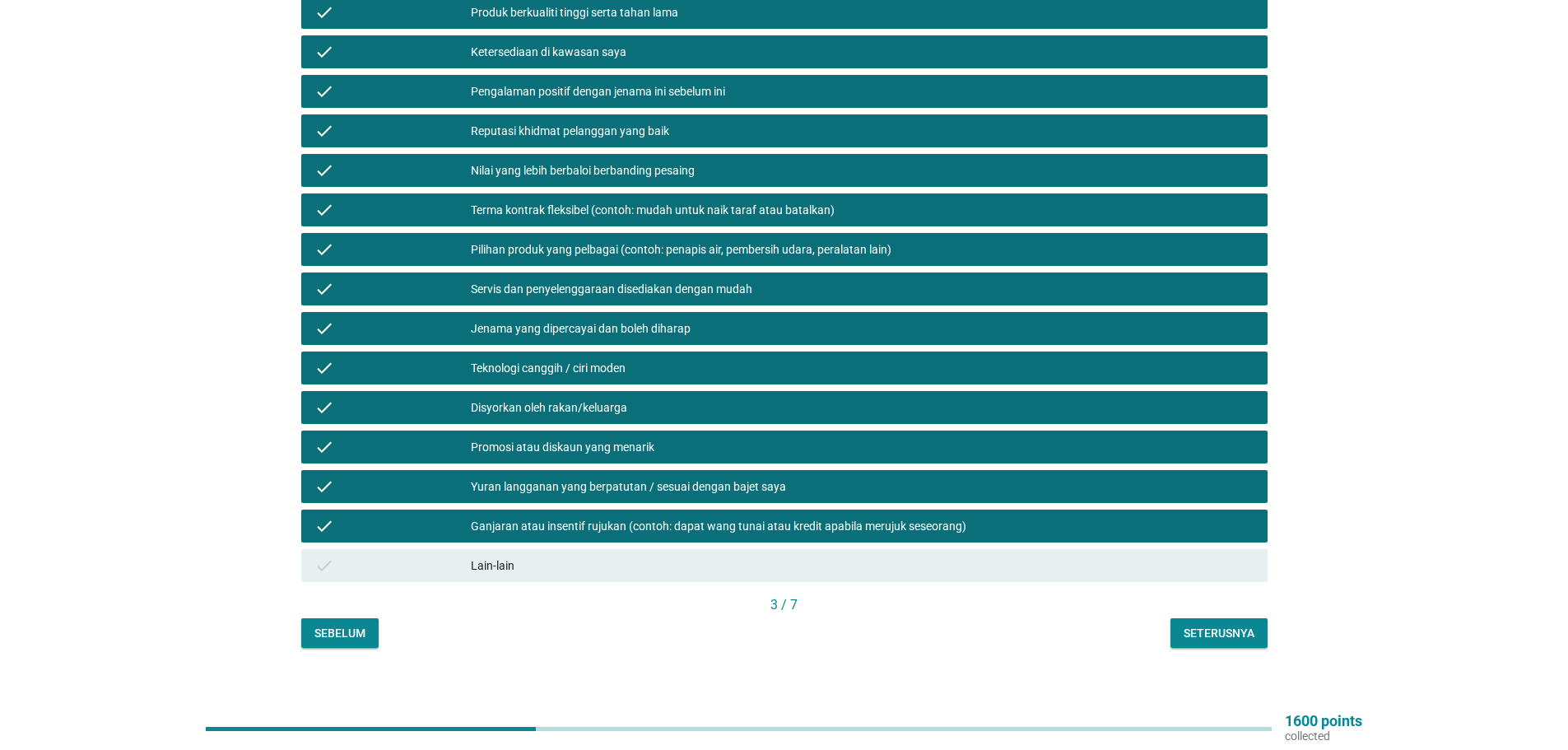
click at [1227, 625] on div "Seterusnya" at bounding box center [1218, 633] width 71 height 17
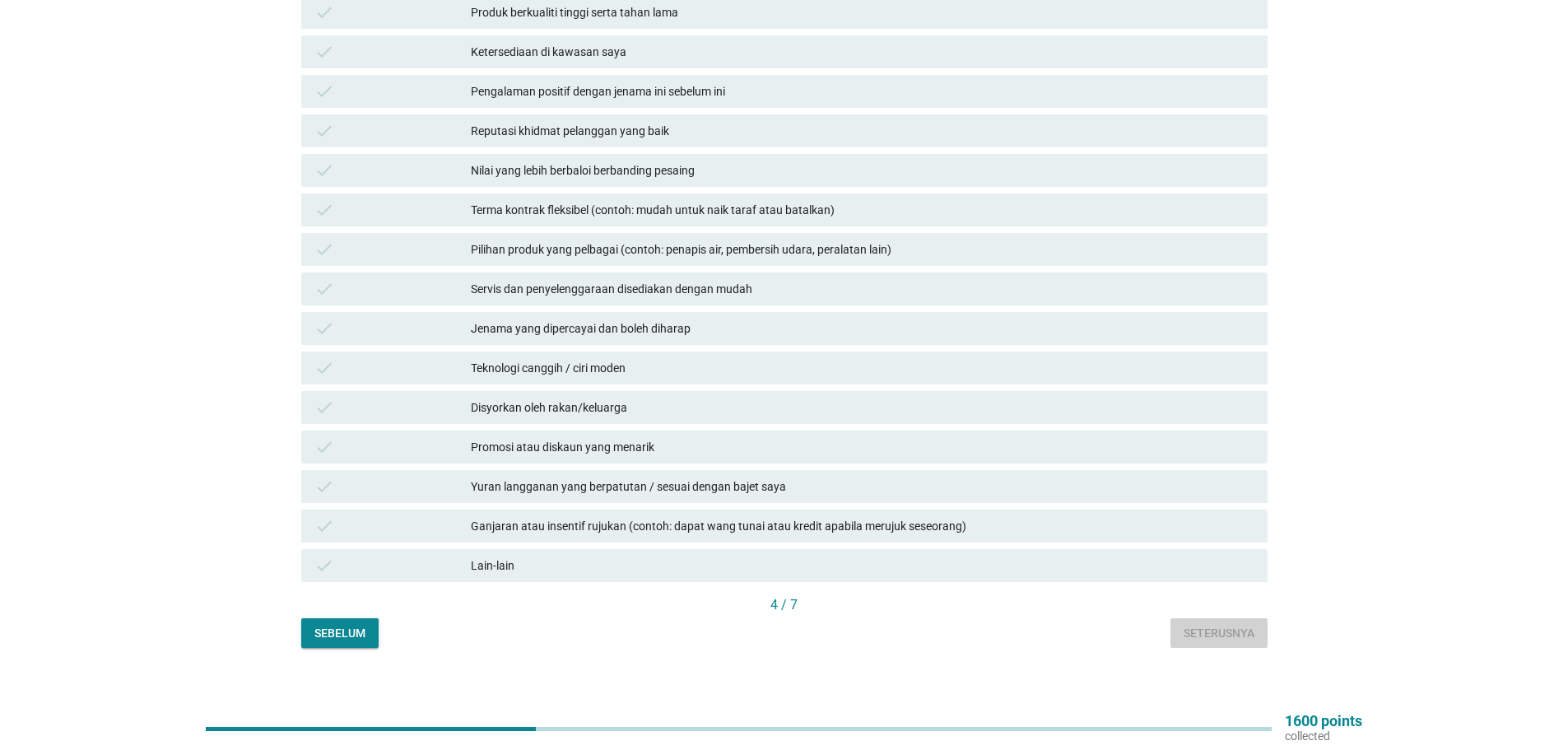
scroll to position [0, 0]
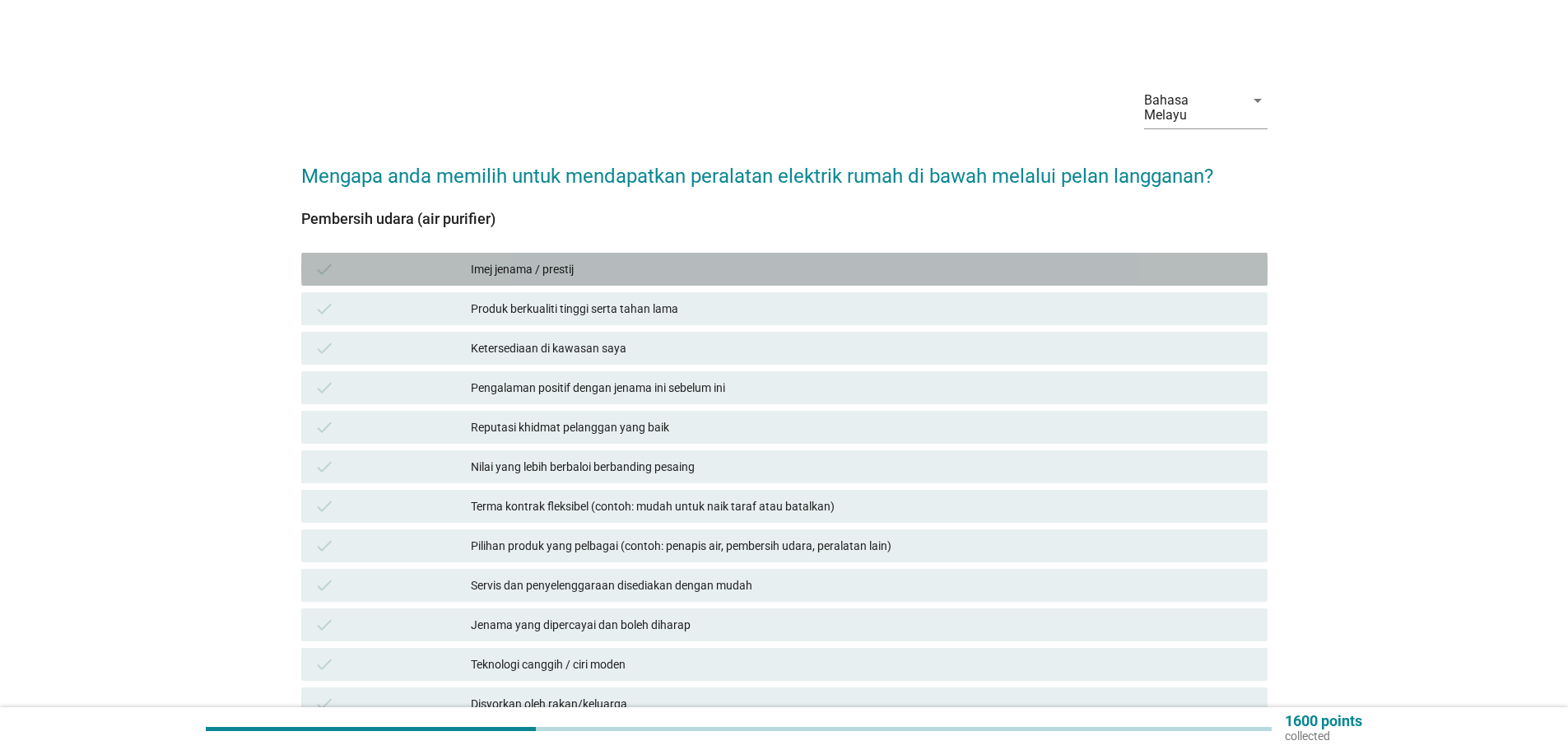
click at [541, 263] on div "Imej jenama / prestij" at bounding box center [862, 269] width 784 height 20
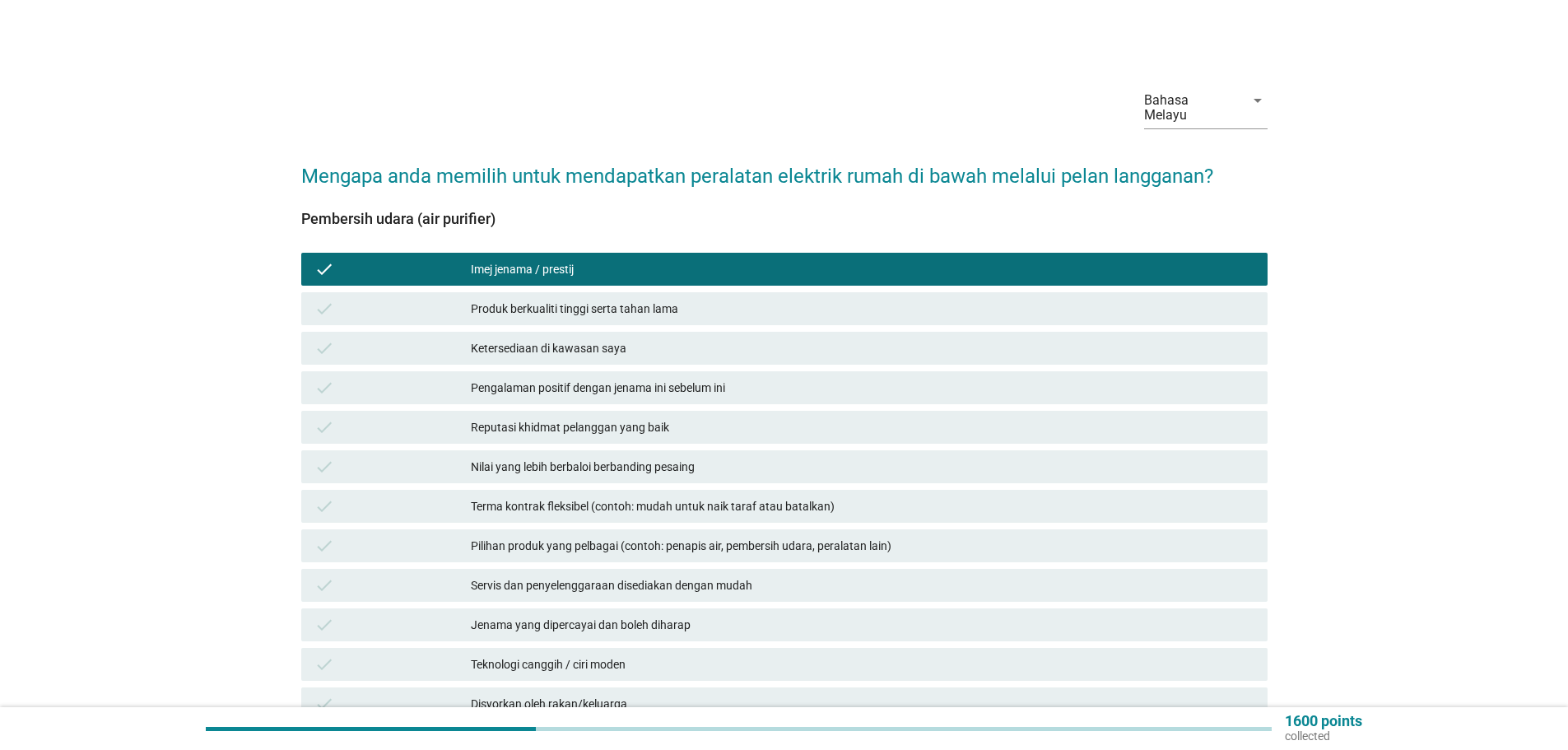
click at [541, 299] on div "Produk berkualiti tinggi serta tahan lama" at bounding box center [862, 309] width 784 height 20
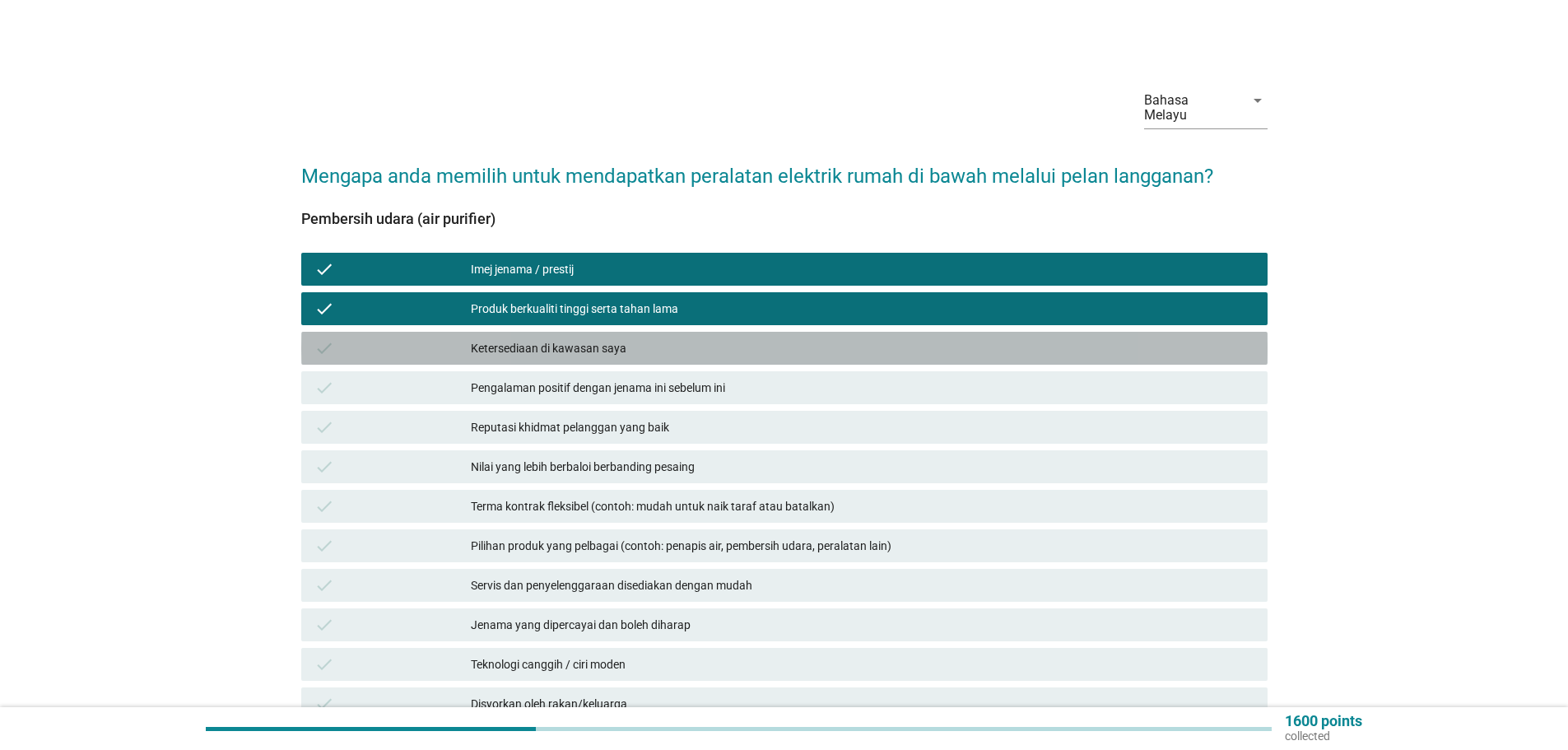
click at [575, 339] on div "Ketersediaan di kawasan saya" at bounding box center [862, 348] width 784 height 20
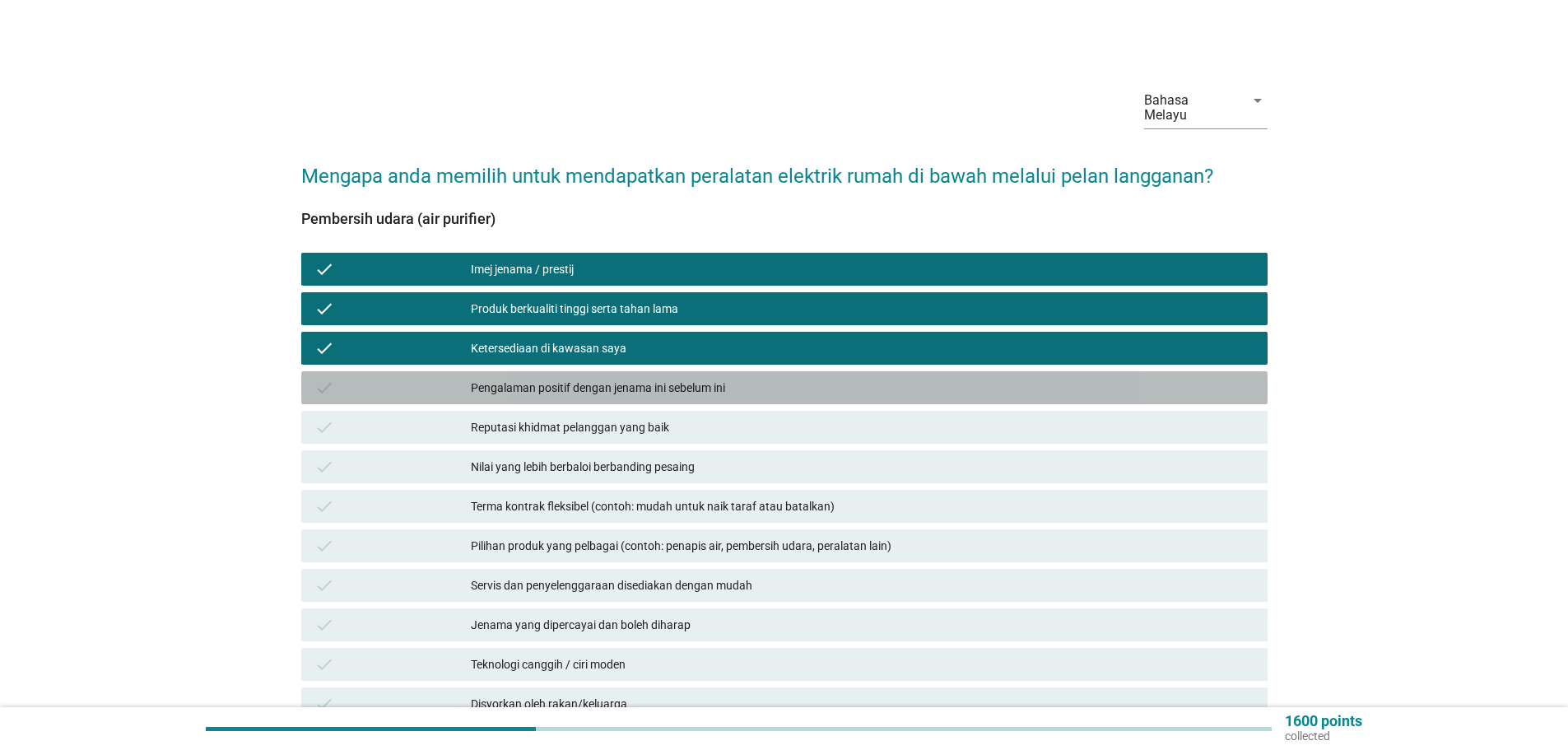
click at [584, 378] on div "Pengalaman positif dengan jenama ini sebelum ini" at bounding box center [862, 388] width 784 height 20
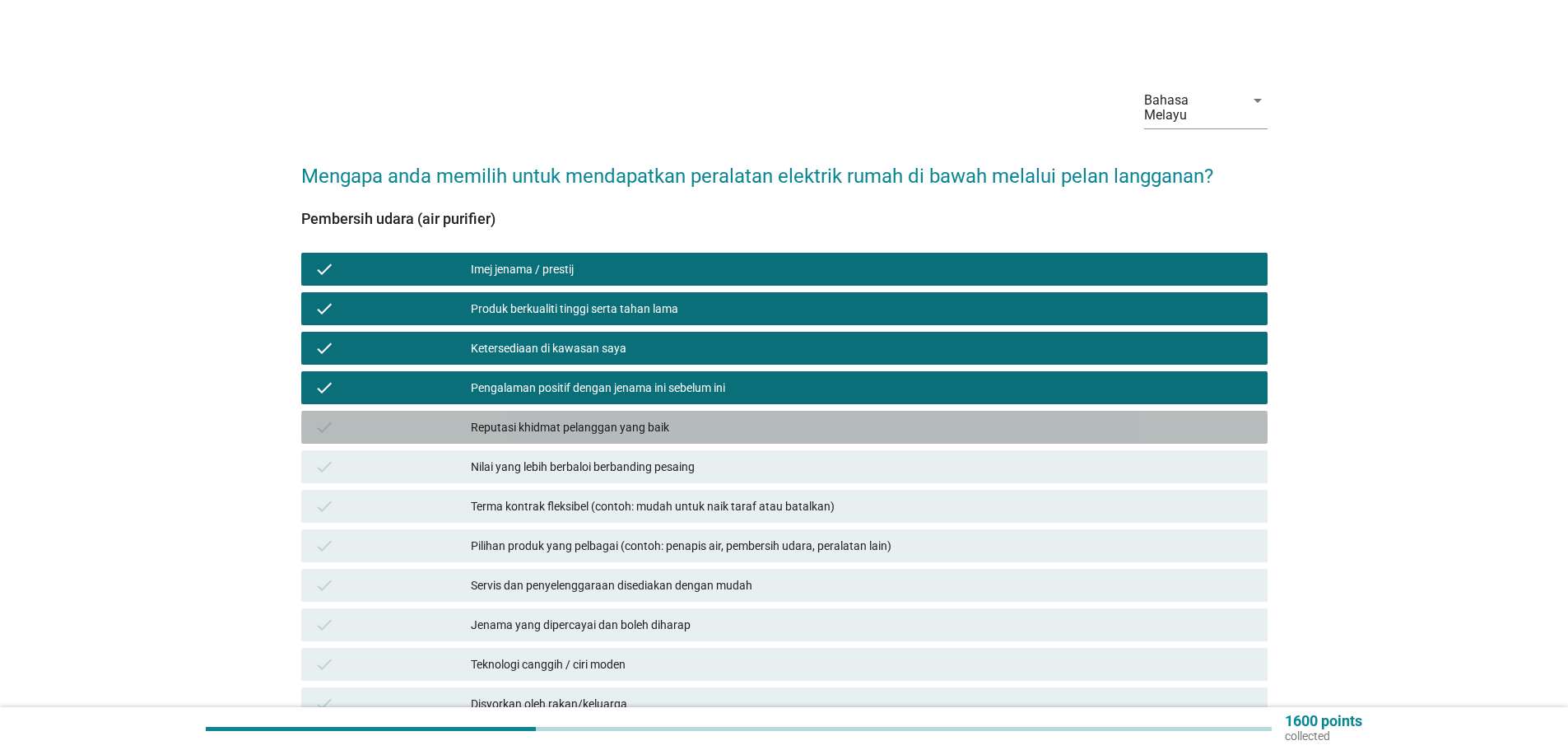
click at [598, 418] on div "Reputasi khidmat pelanggan yang baik" at bounding box center [862, 427] width 784 height 20
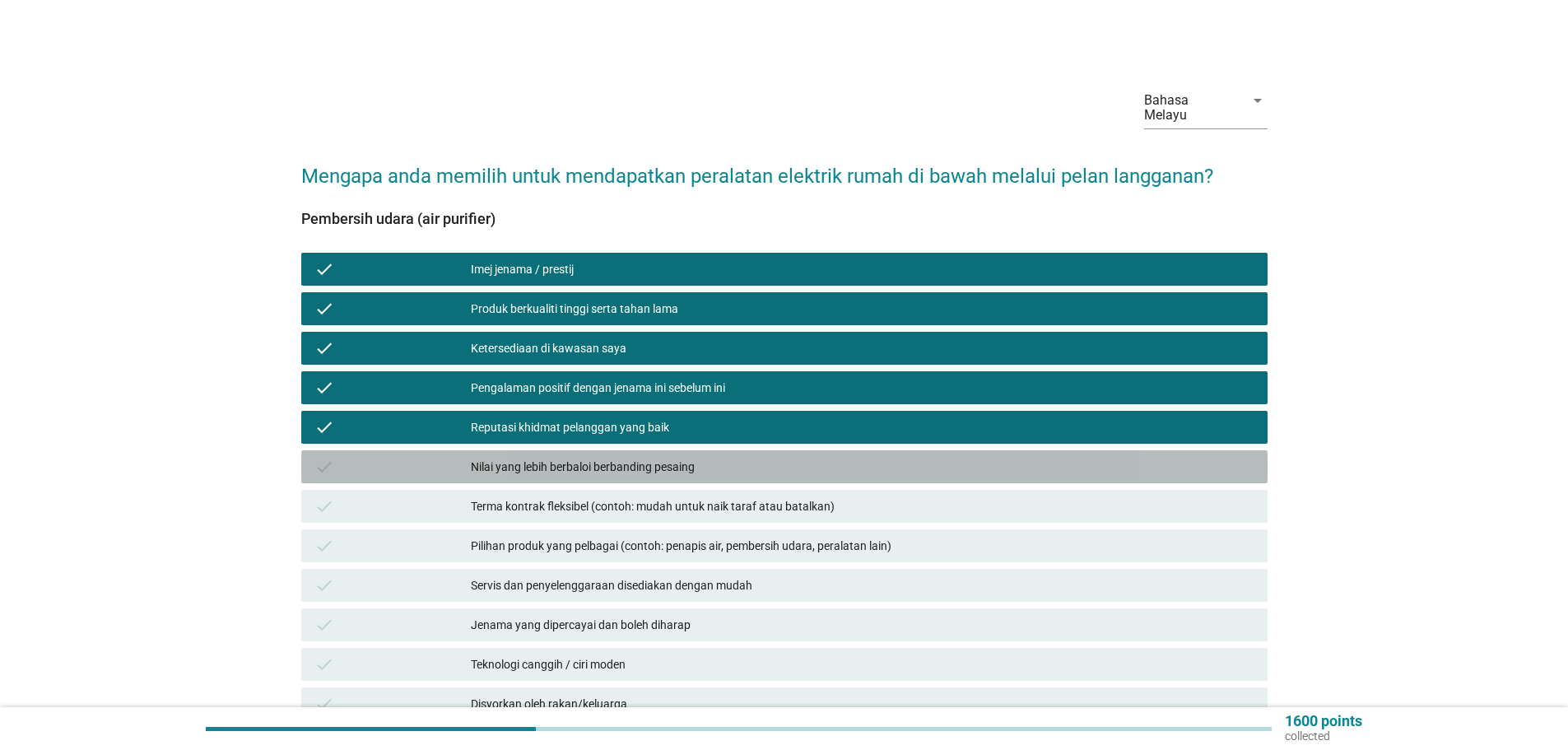
click at [590, 457] on div "Nilai yang lebih berbaloi berbanding pesaing" at bounding box center [862, 467] width 784 height 20
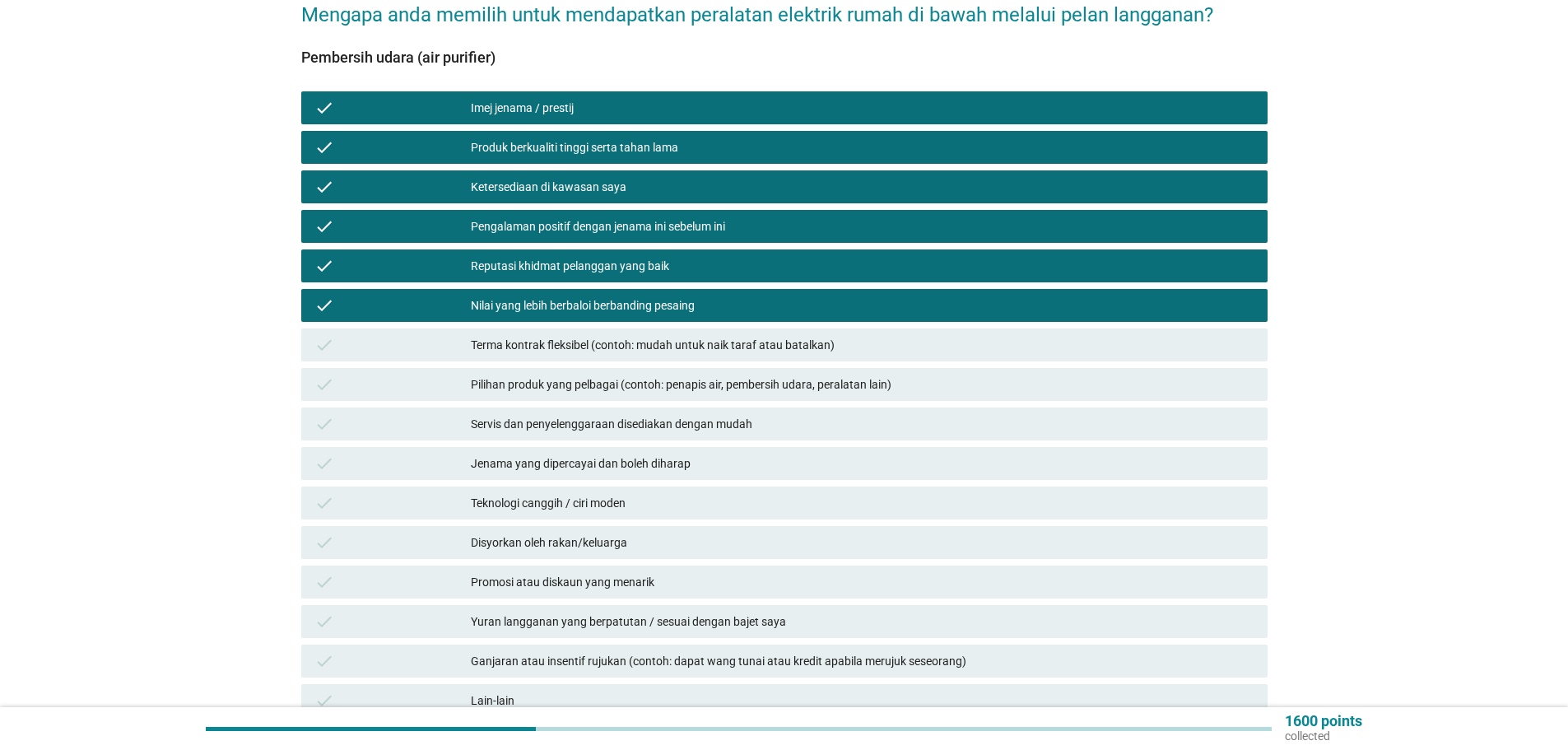
scroll to position [165, 0]
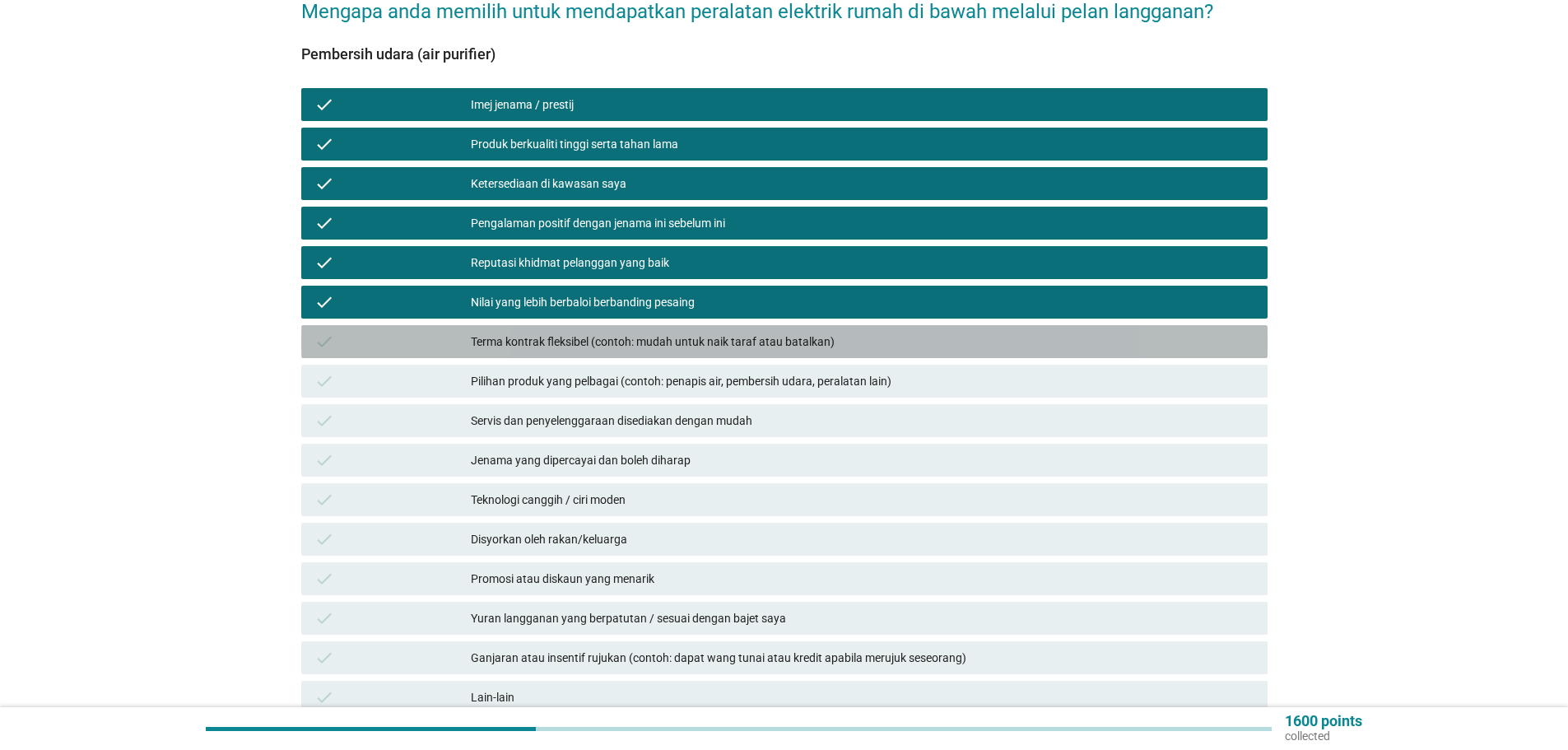
click at [628, 332] on div "Terma kontrak fleksibel (contoh: mudah untuk naik taraf atau batalkan)" at bounding box center [862, 342] width 784 height 20
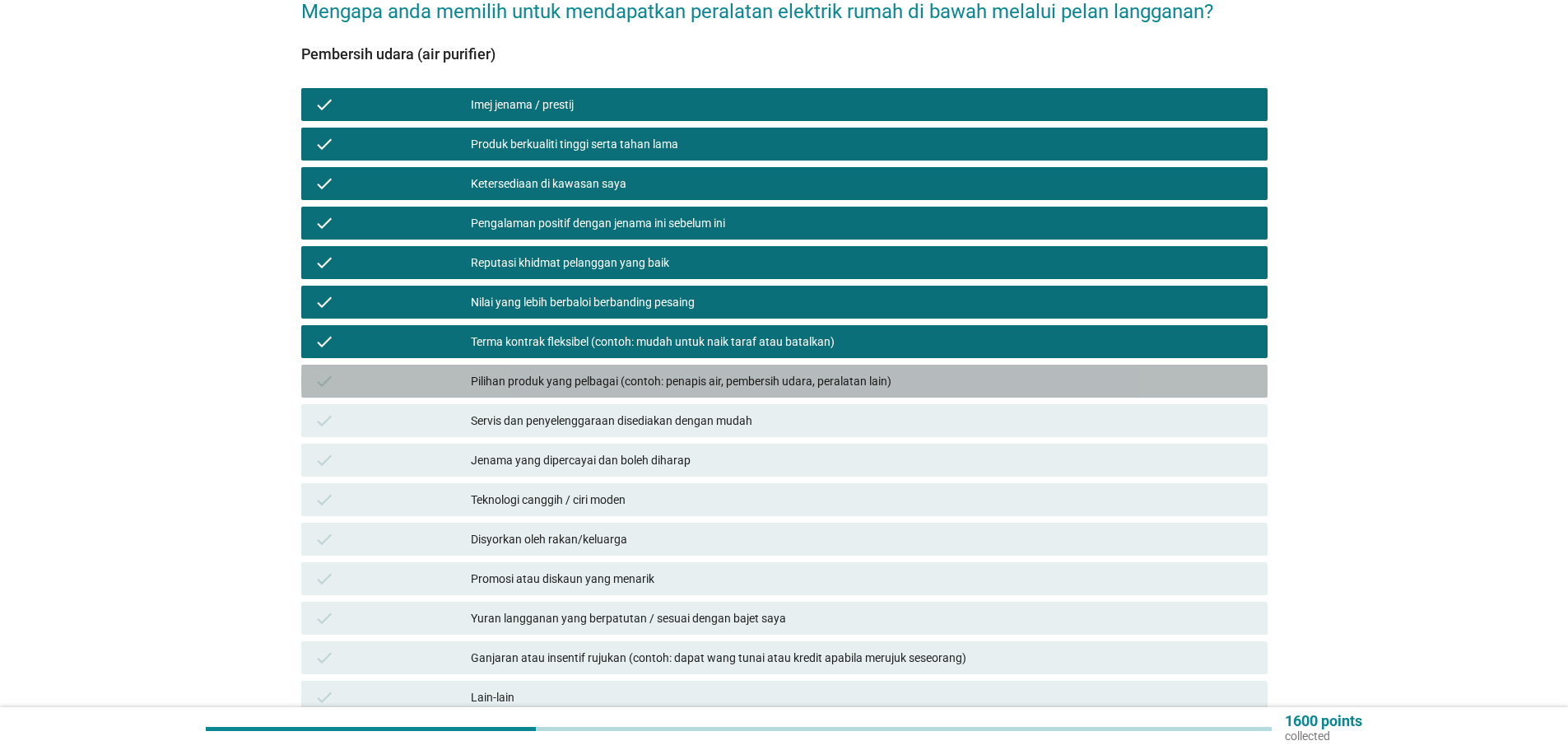
click at [637, 372] on div "Pilihan produk yang pelbagai (contoh: penapis air, pembersih udara, peralatan l…" at bounding box center [862, 381] width 784 height 20
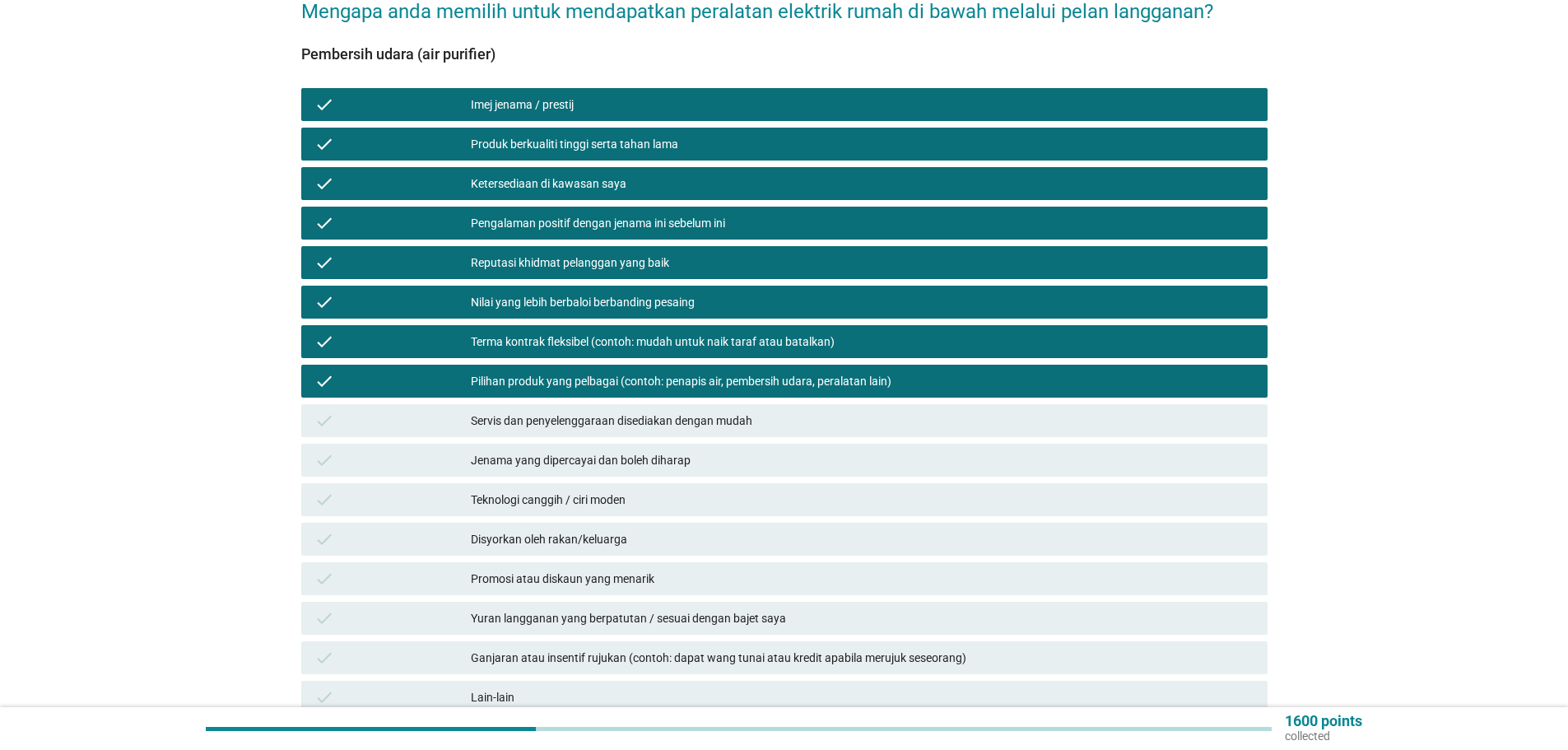
click at [671, 411] on div "Servis dan penyelenggaraan disediakan dengan mudah" at bounding box center [862, 421] width 784 height 20
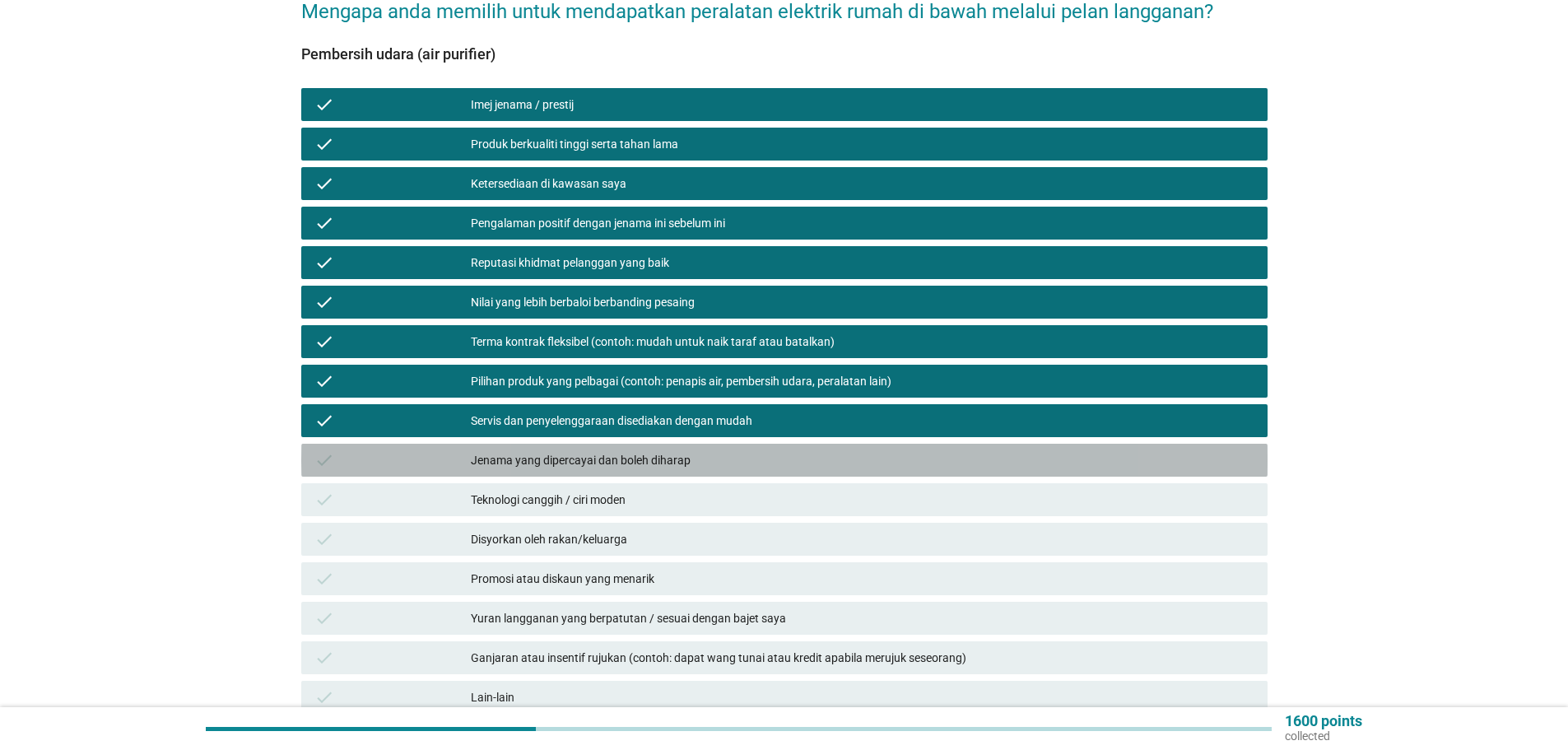
click at [663, 451] on div "Jenama yang dipercayai dan boleh diharap" at bounding box center [862, 460] width 784 height 20
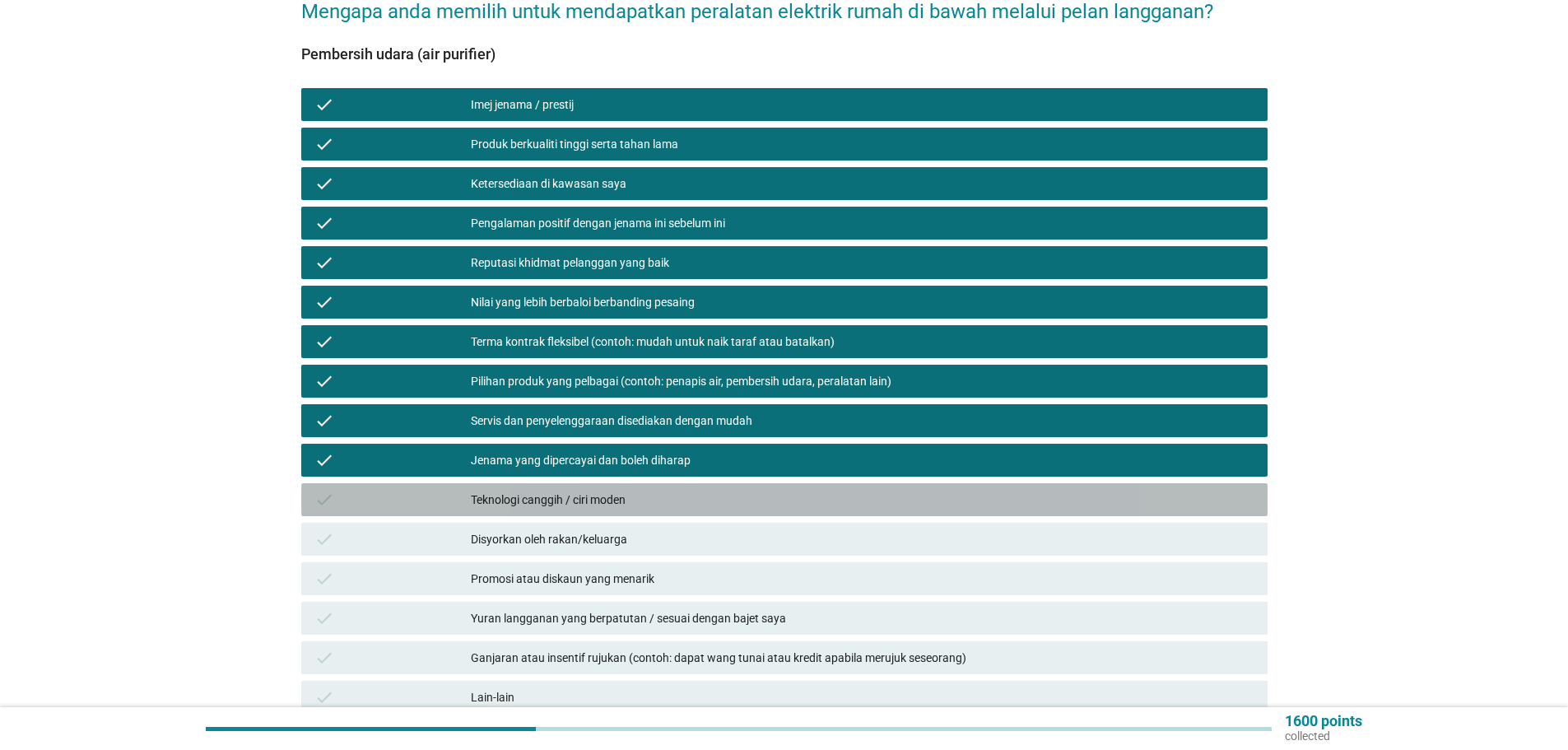
click at [588, 490] on div "Teknologi canggih / ciri moden" at bounding box center [862, 500] width 784 height 20
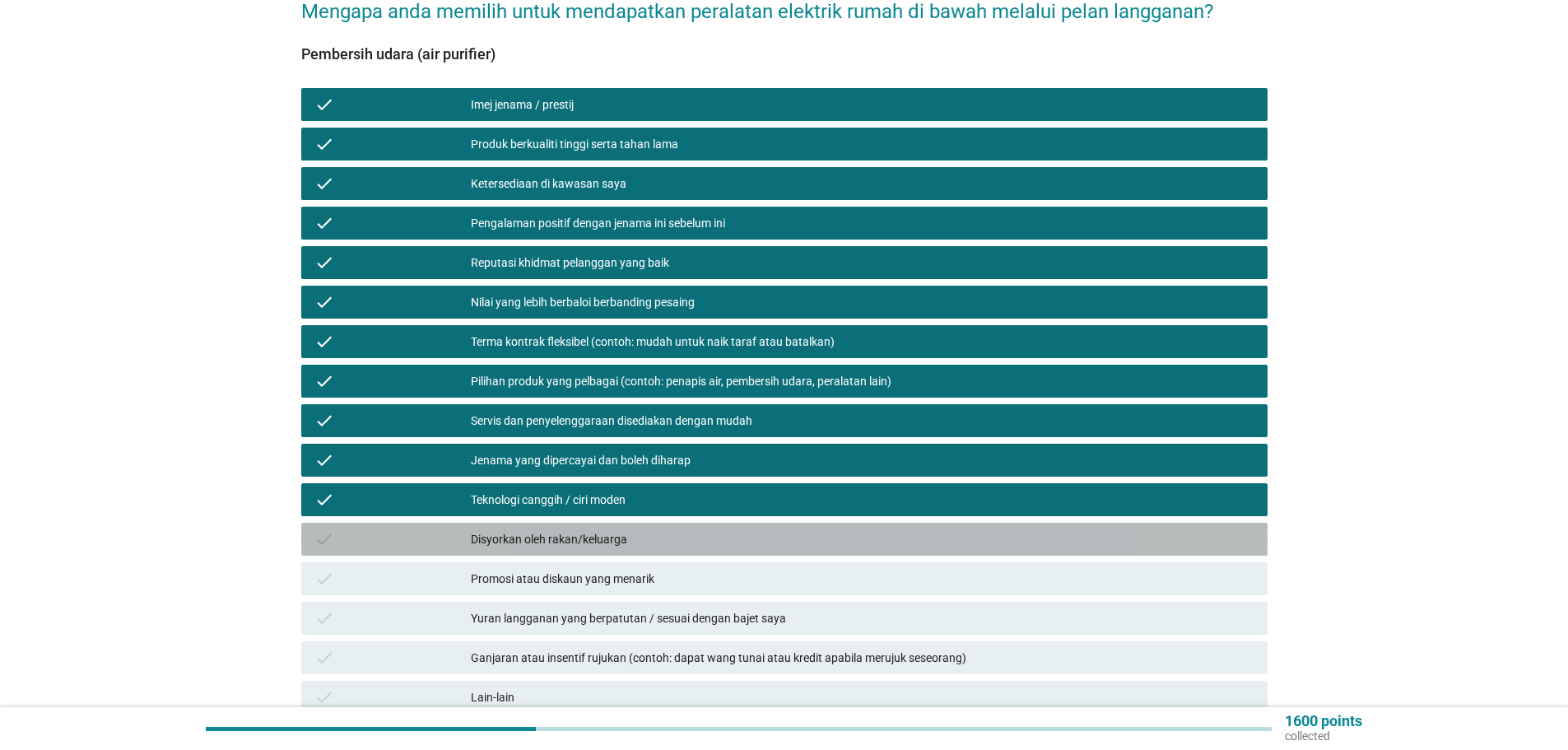
click at [545, 530] on div "Disyorkan oleh rakan/keluarga" at bounding box center [862, 539] width 784 height 20
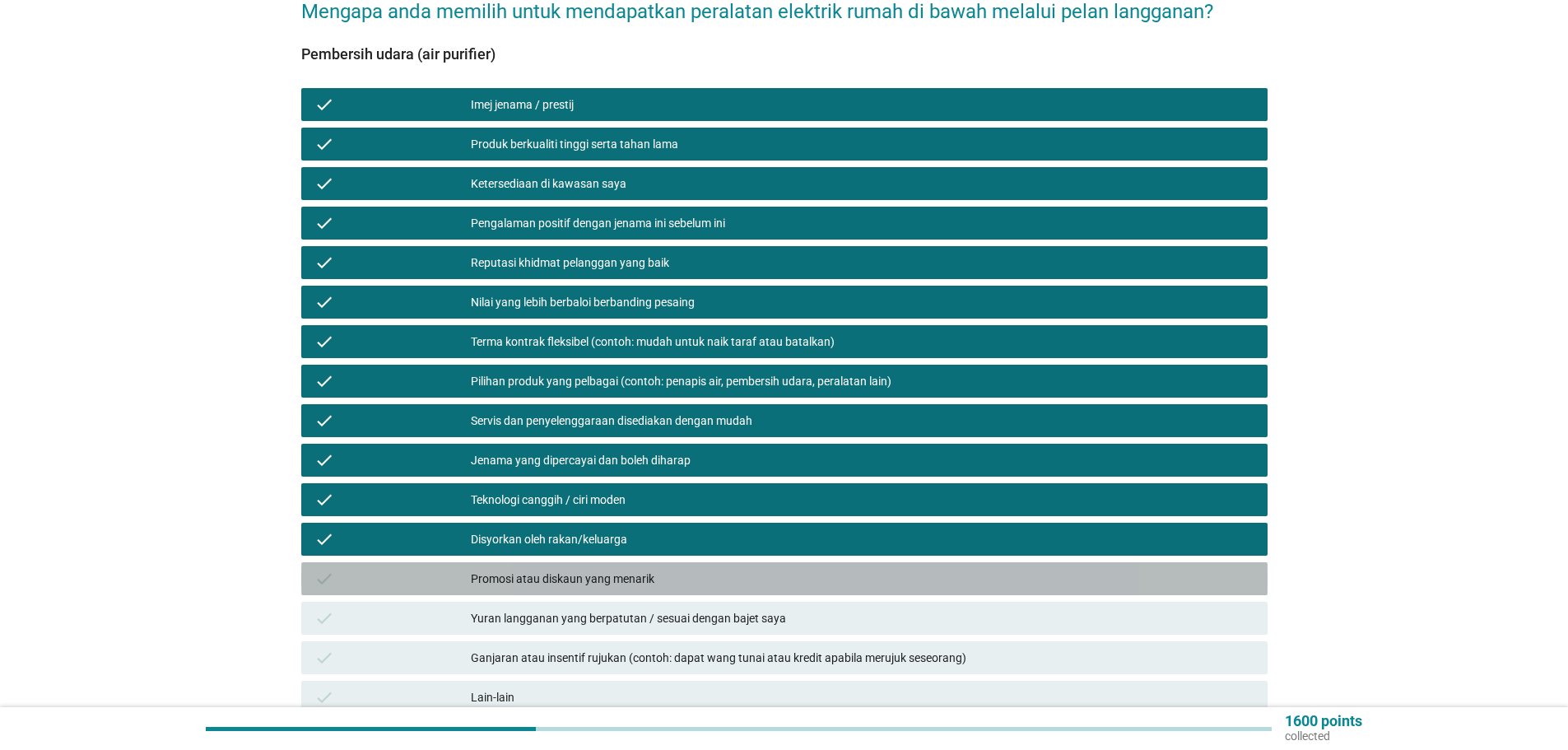
click at [621, 569] on div "Promosi atau diskaun yang menarik" at bounding box center [862, 579] width 784 height 20
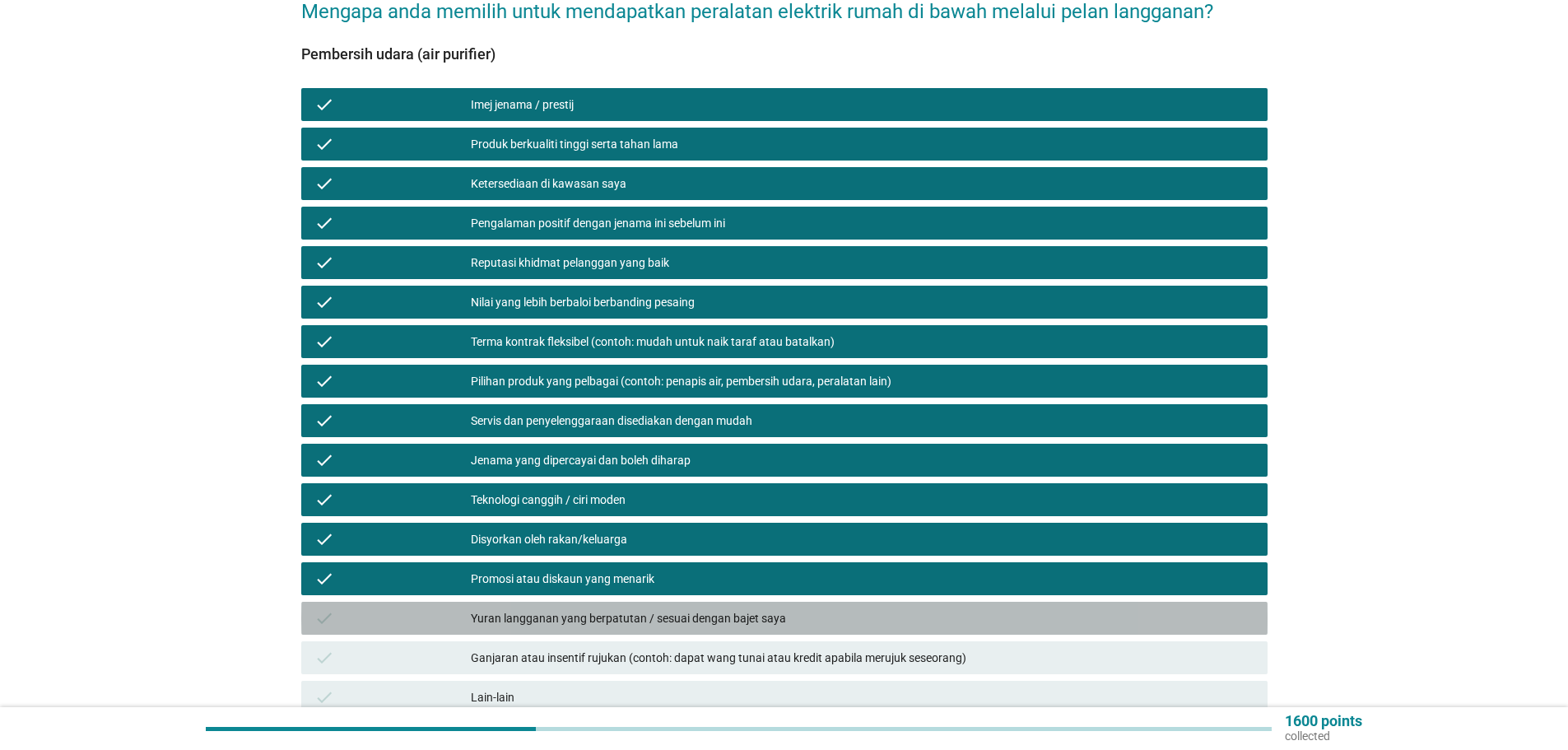
click at [688, 609] on div "Yuran langganan yang berpatutan / sesuai dengan bajet saya" at bounding box center [862, 618] width 784 height 20
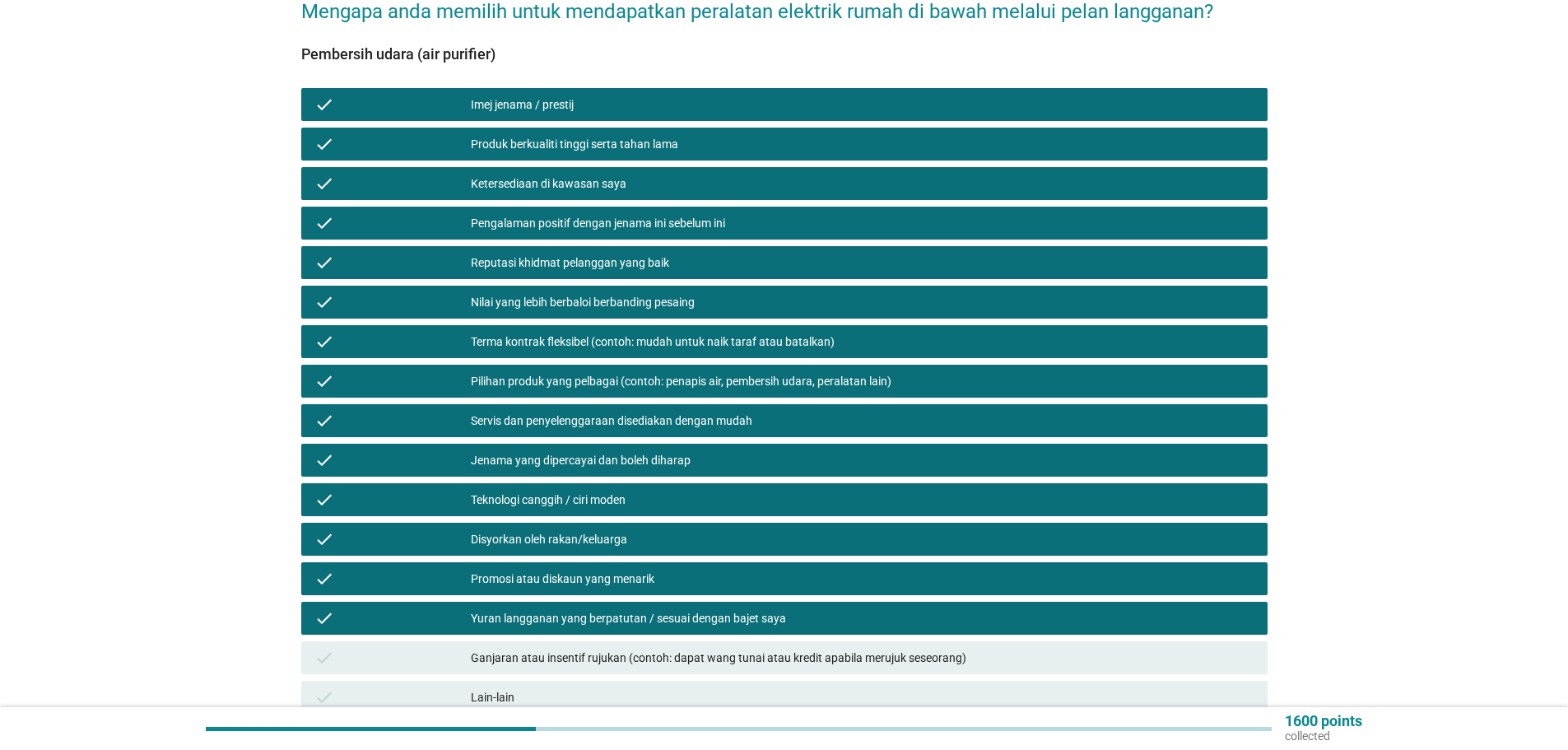
click at [754, 648] on div "Ganjaran atau insentif rujukan (contoh: dapat wang tunai atau kredit apabila me…" at bounding box center [862, 658] width 784 height 20
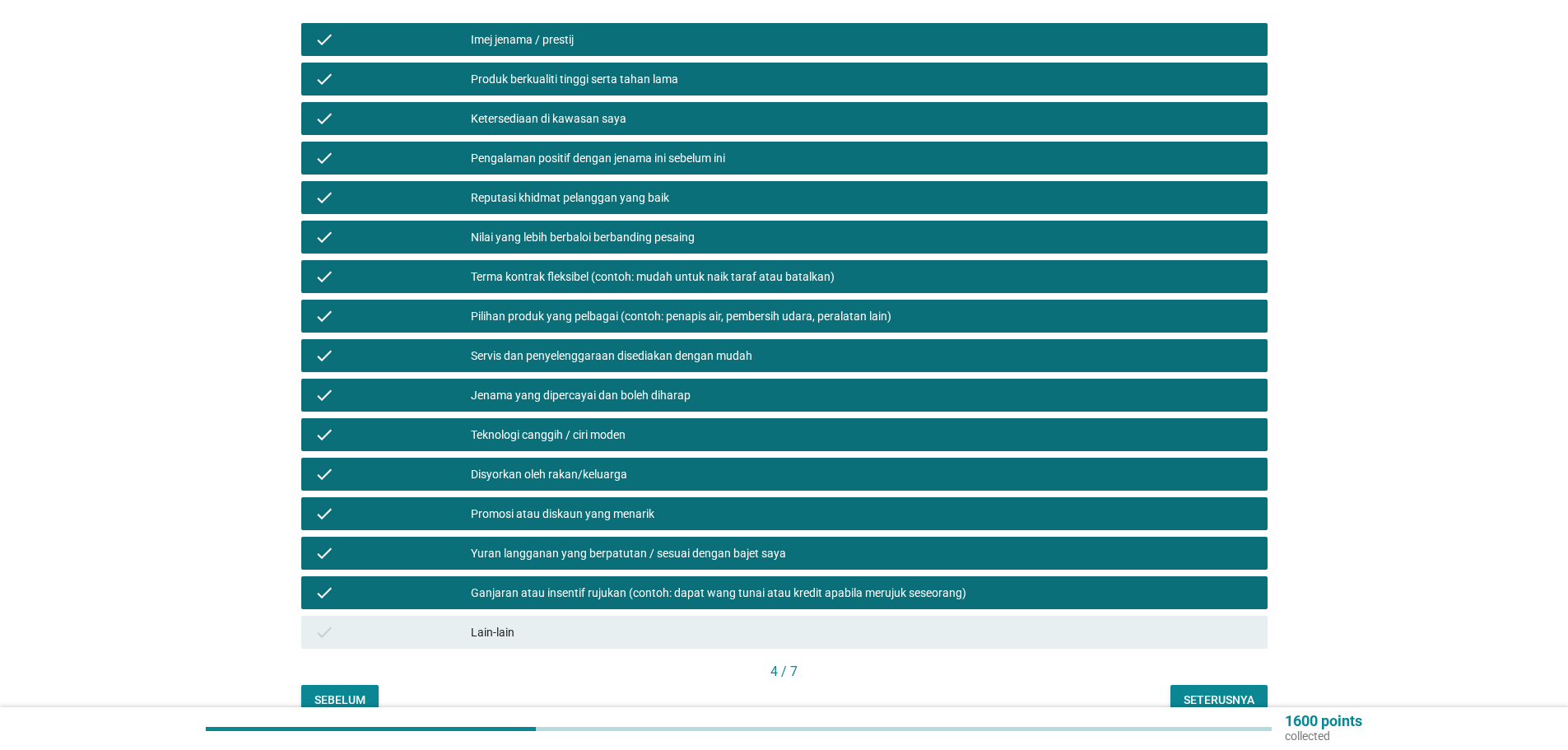
scroll to position [296, 0]
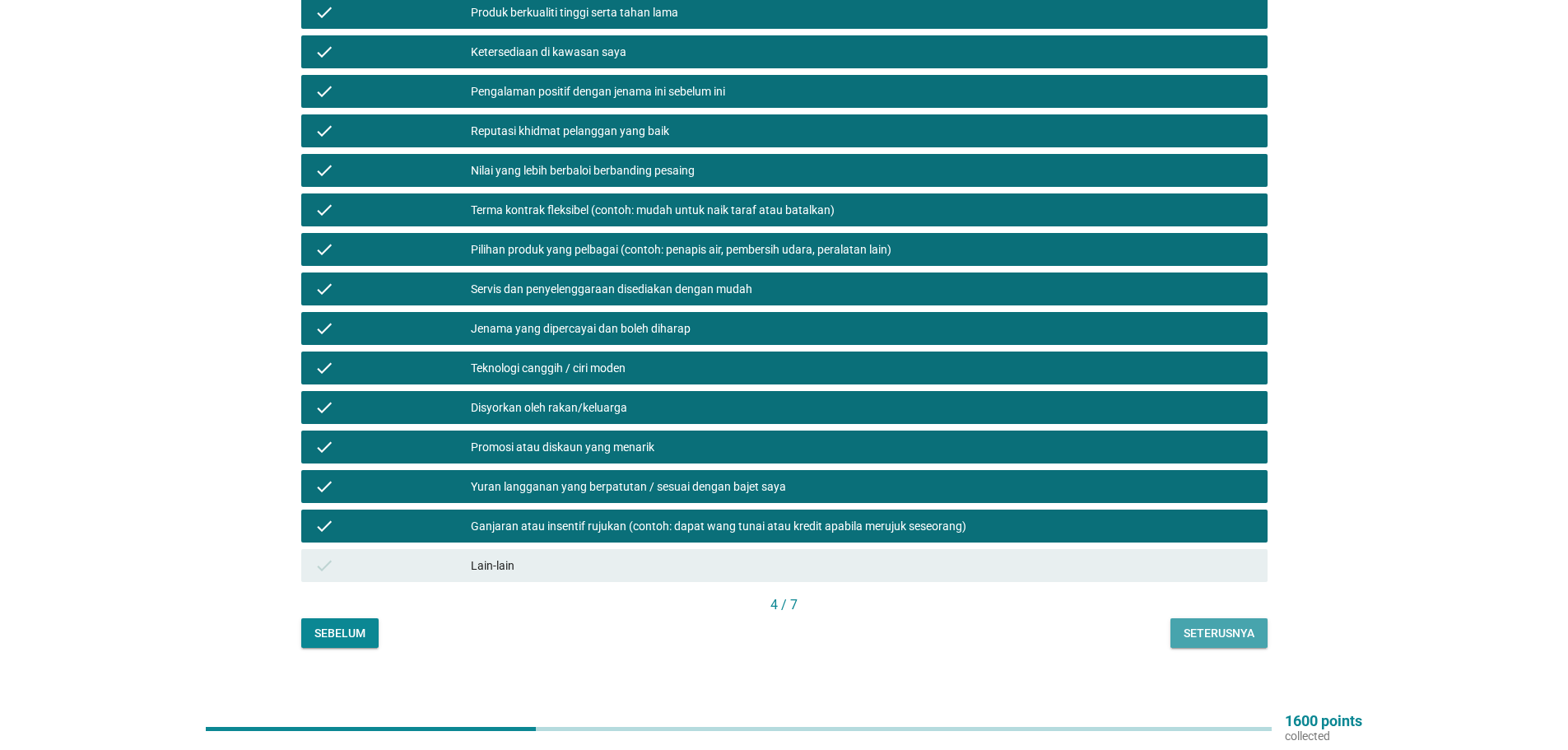
click at [1220, 625] on div "Seterusnya" at bounding box center [1218, 633] width 71 height 17
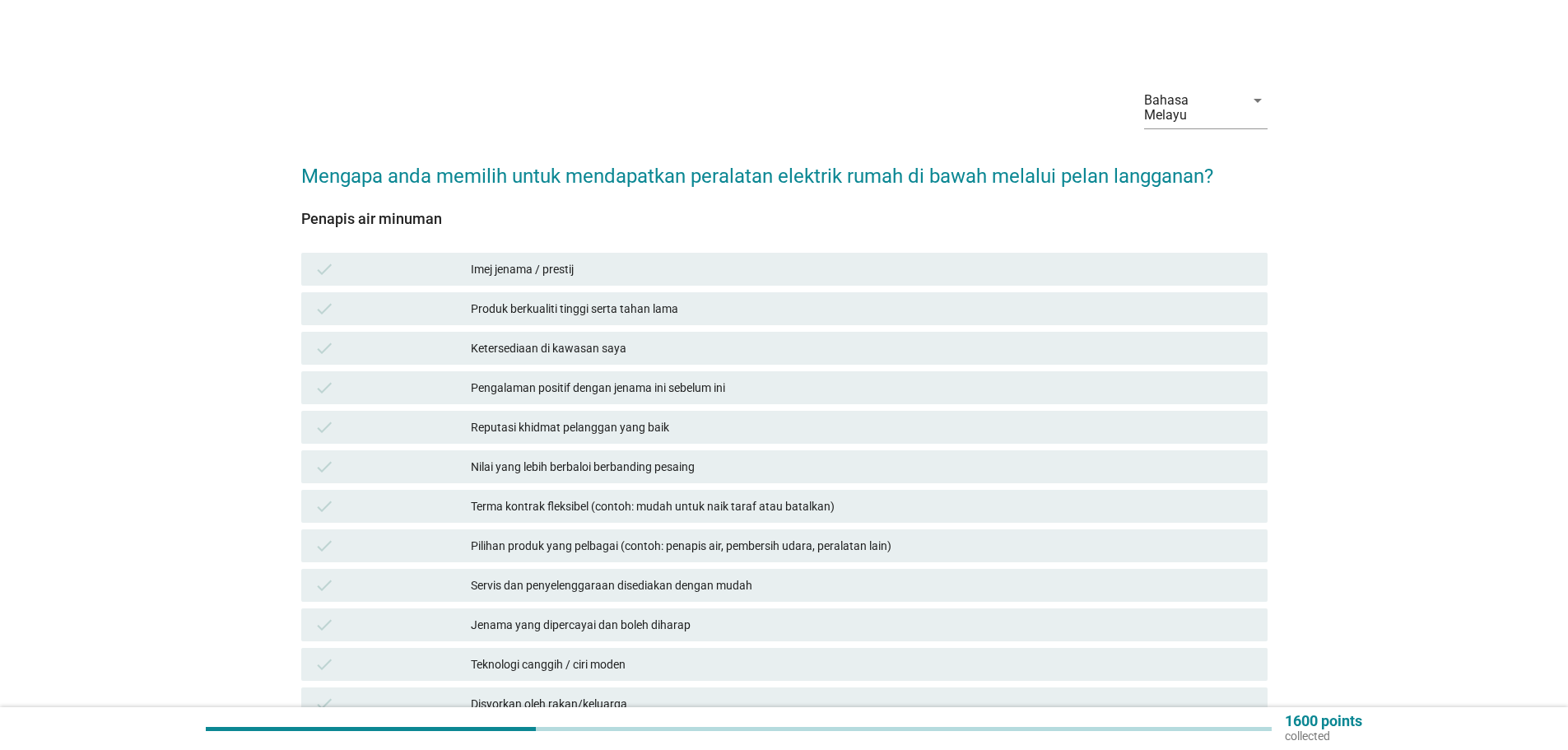
click at [558, 260] on div "Imej jenama / prestij" at bounding box center [862, 269] width 784 height 20
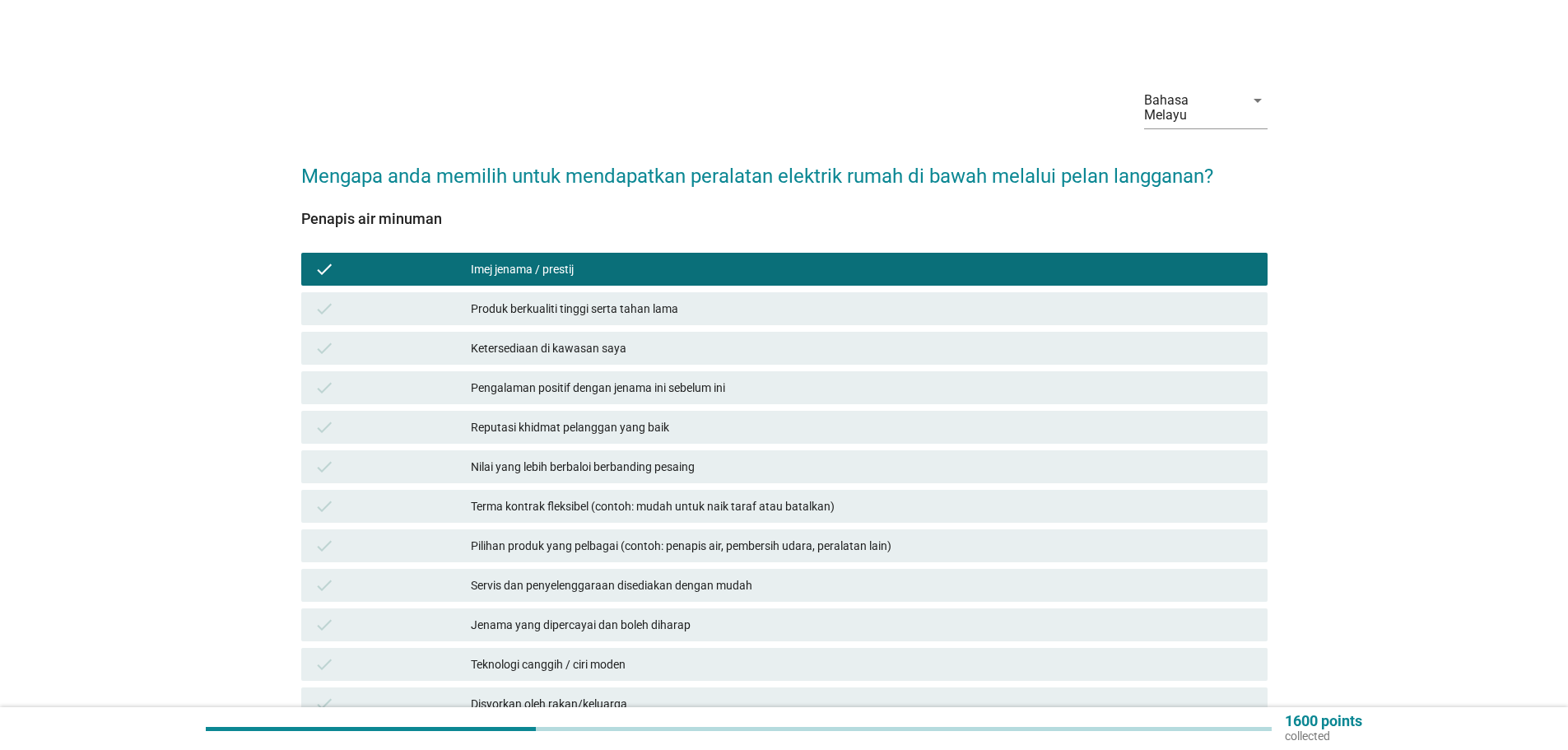
click at [566, 299] on div "Produk berkualiti tinggi serta tahan lama" at bounding box center [862, 309] width 784 height 20
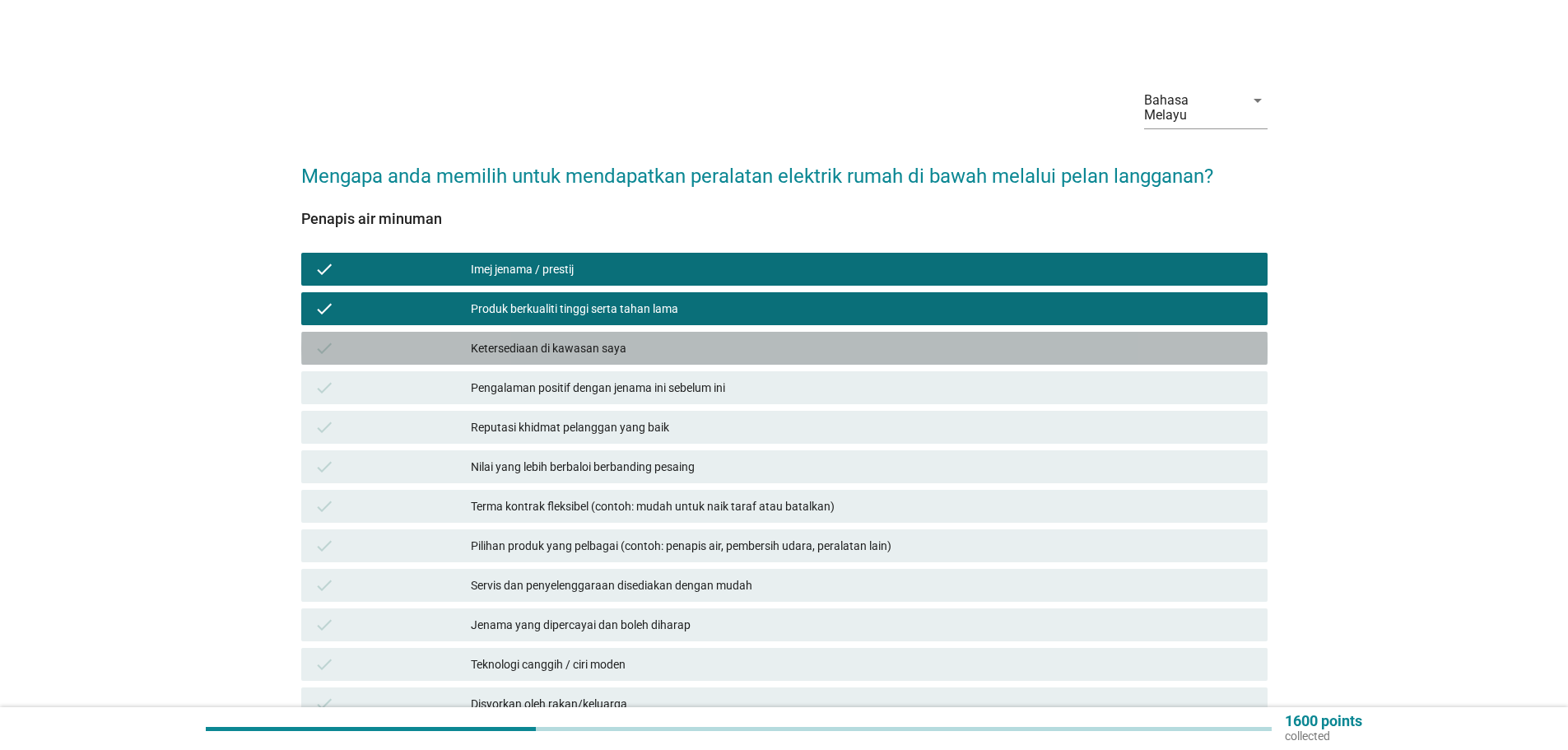
click at [566, 339] on div "Ketersediaan di kawasan saya" at bounding box center [862, 348] width 784 height 20
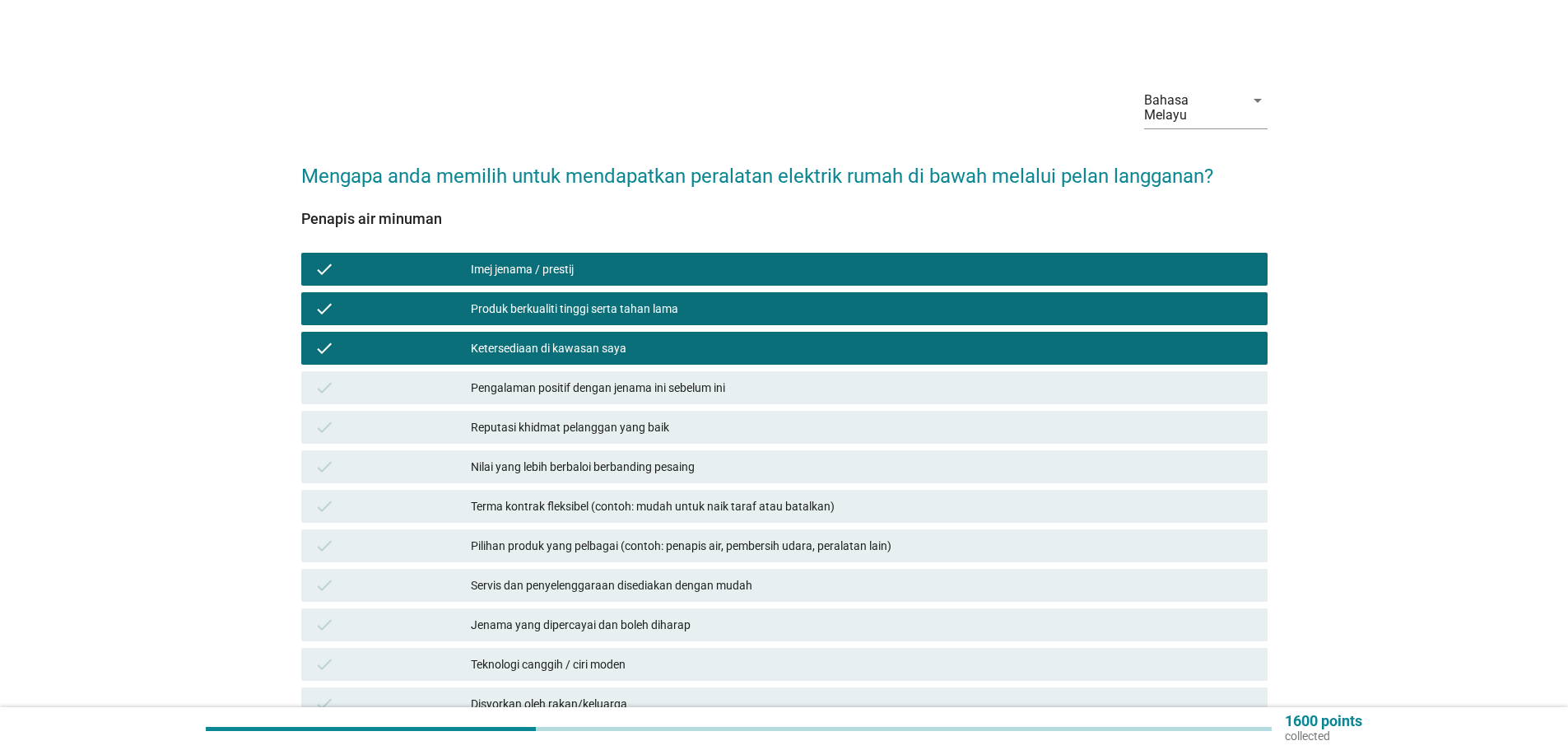
click at [588, 378] on div "Pengalaman positif dengan jenama ini sebelum ini" at bounding box center [862, 388] width 784 height 20
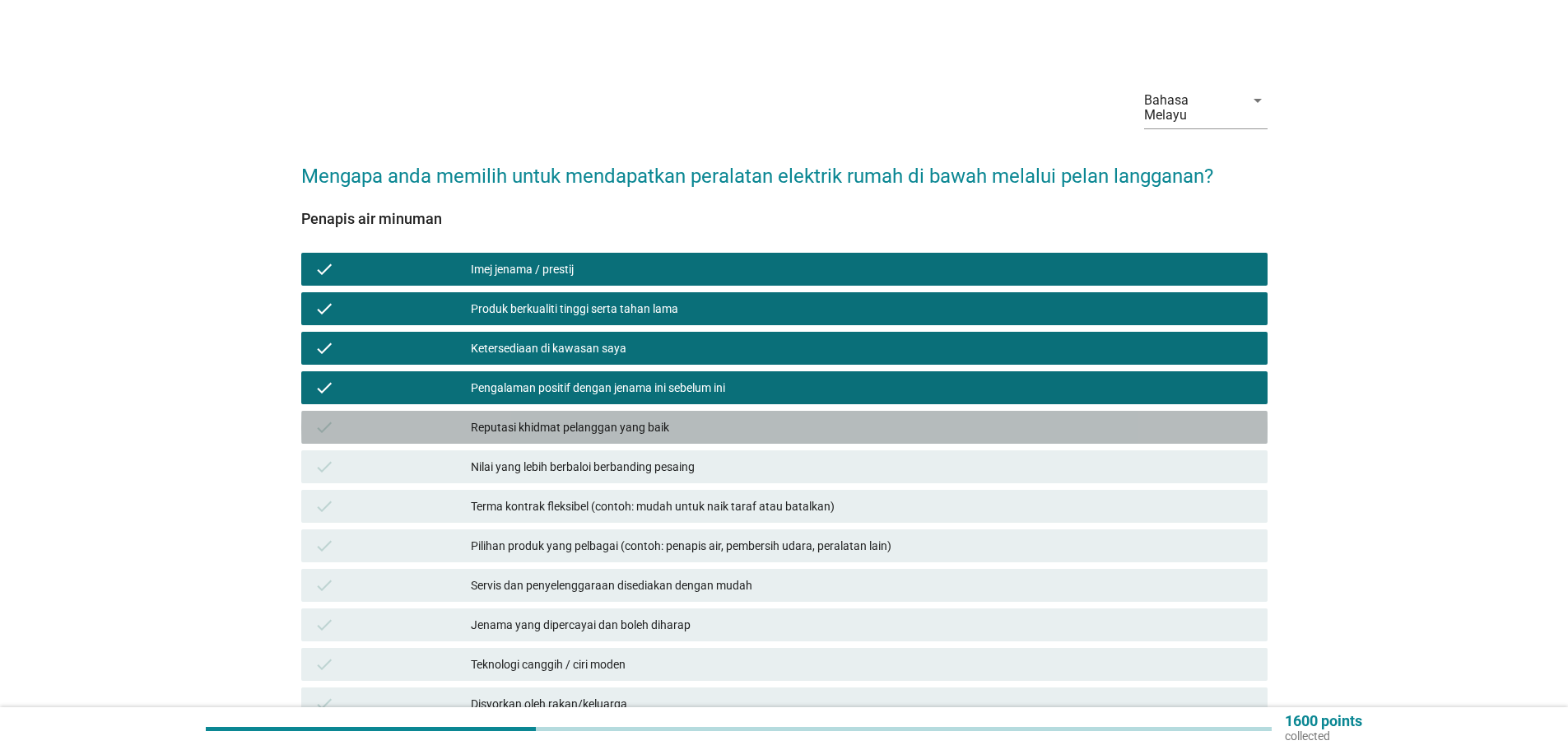
click at [626, 418] on div "Reputasi khidmat pelanggan yang baik" at bounding box center [862, 427] width 784 height 20
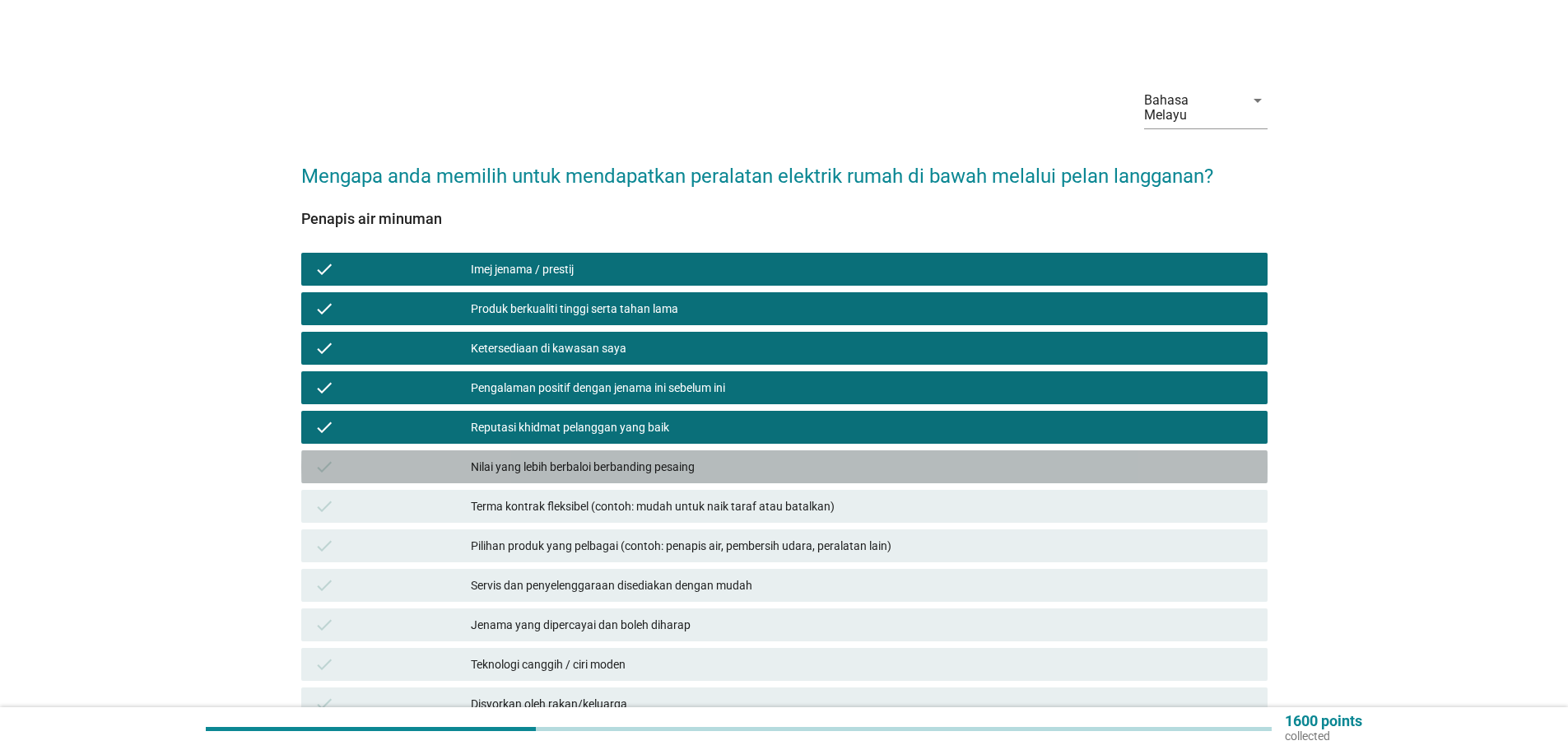
click at [593, 457] on div "Nilai yang lebih berbaloi berbanding pesaing" at bounding box center [862, 467] width 784 height 20
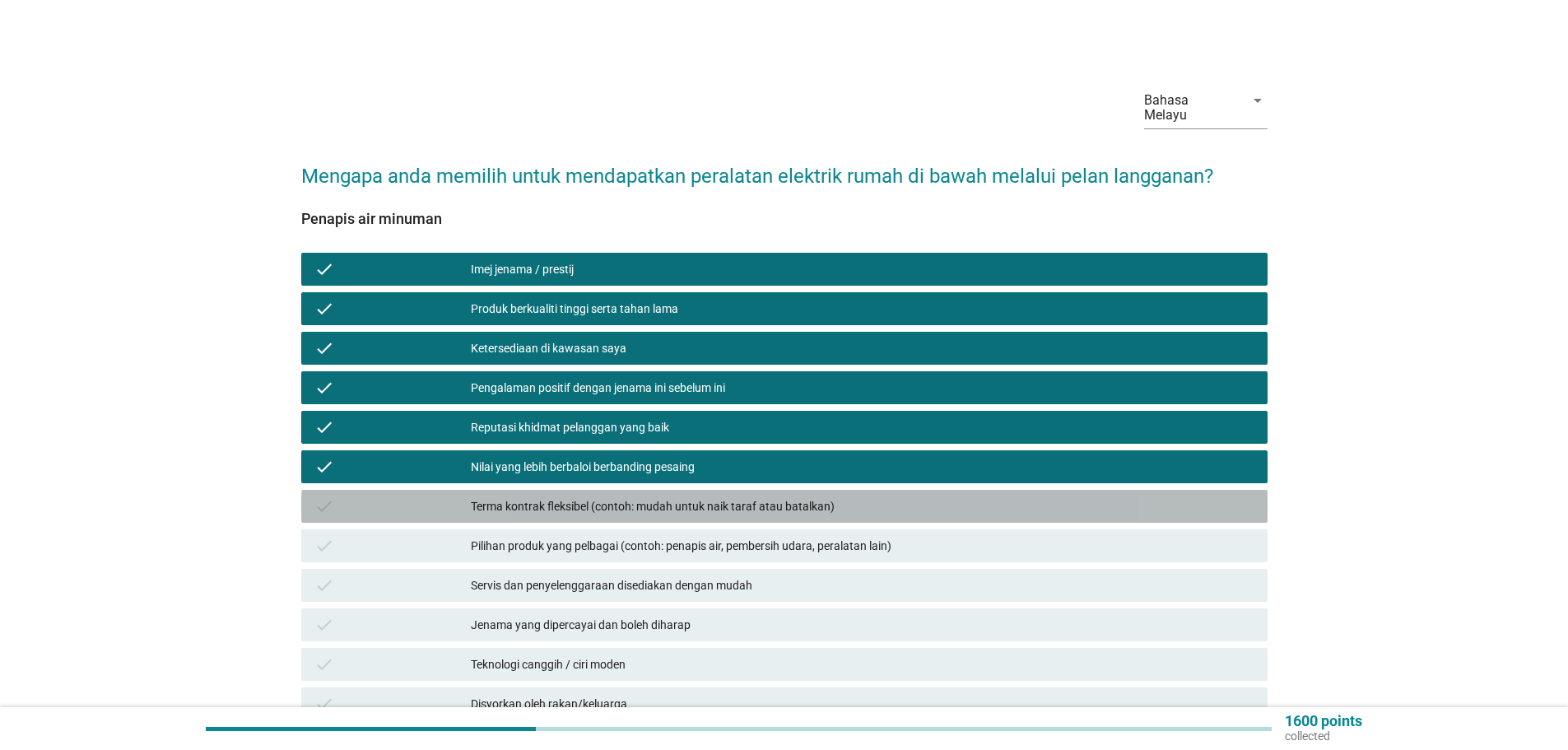
click at [609, 497] on div "Terma kontrak fleksibel (contoh: mudah untuk naik taraf atau batalkan)" at bounding box center [862, 506] width 784 height 20
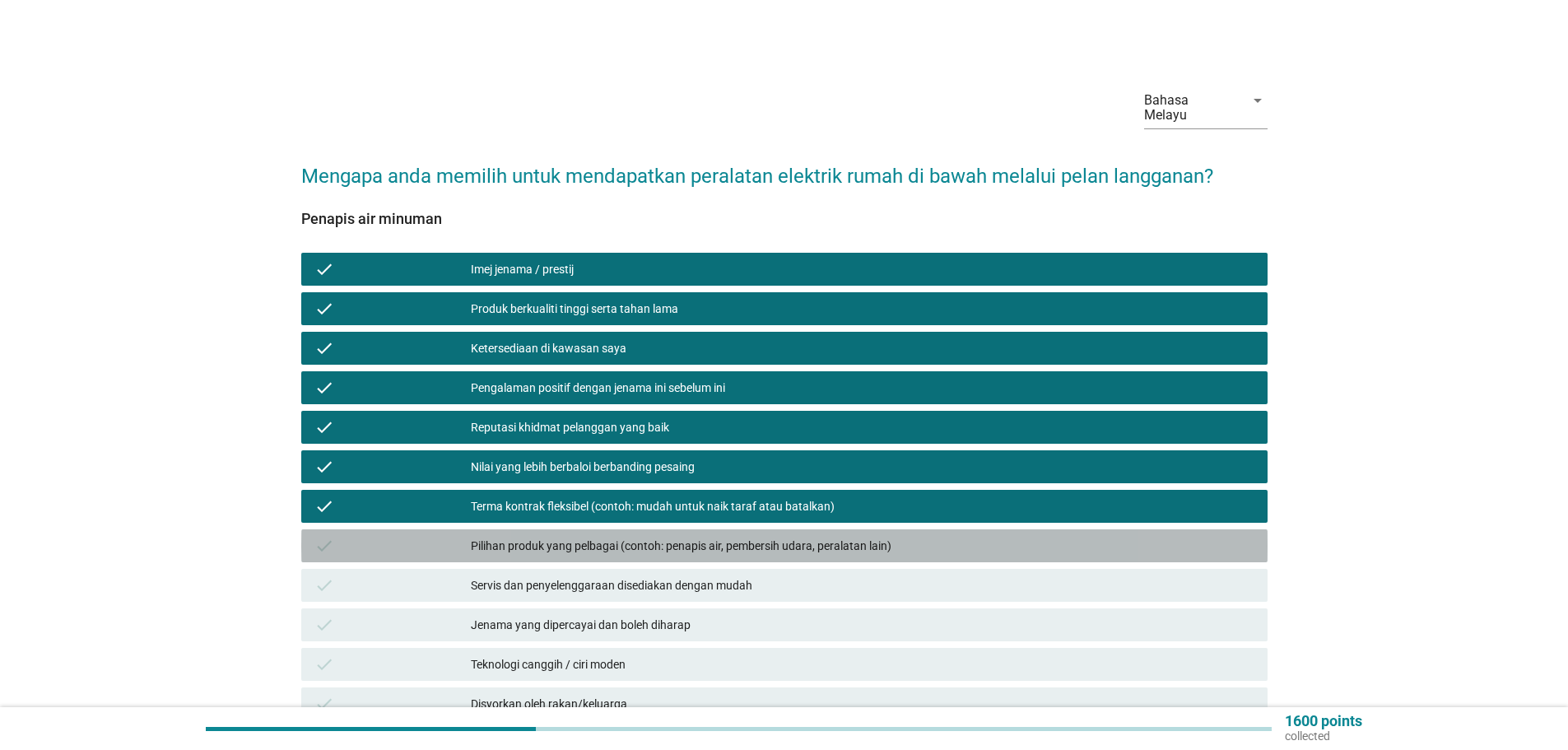
click at [605, 537] on div "Pilihan produk yang pelbagai (contoh: penapis air, pembersih udara, peralatan l…" at bounding box center [862, 546] width 784 height 20
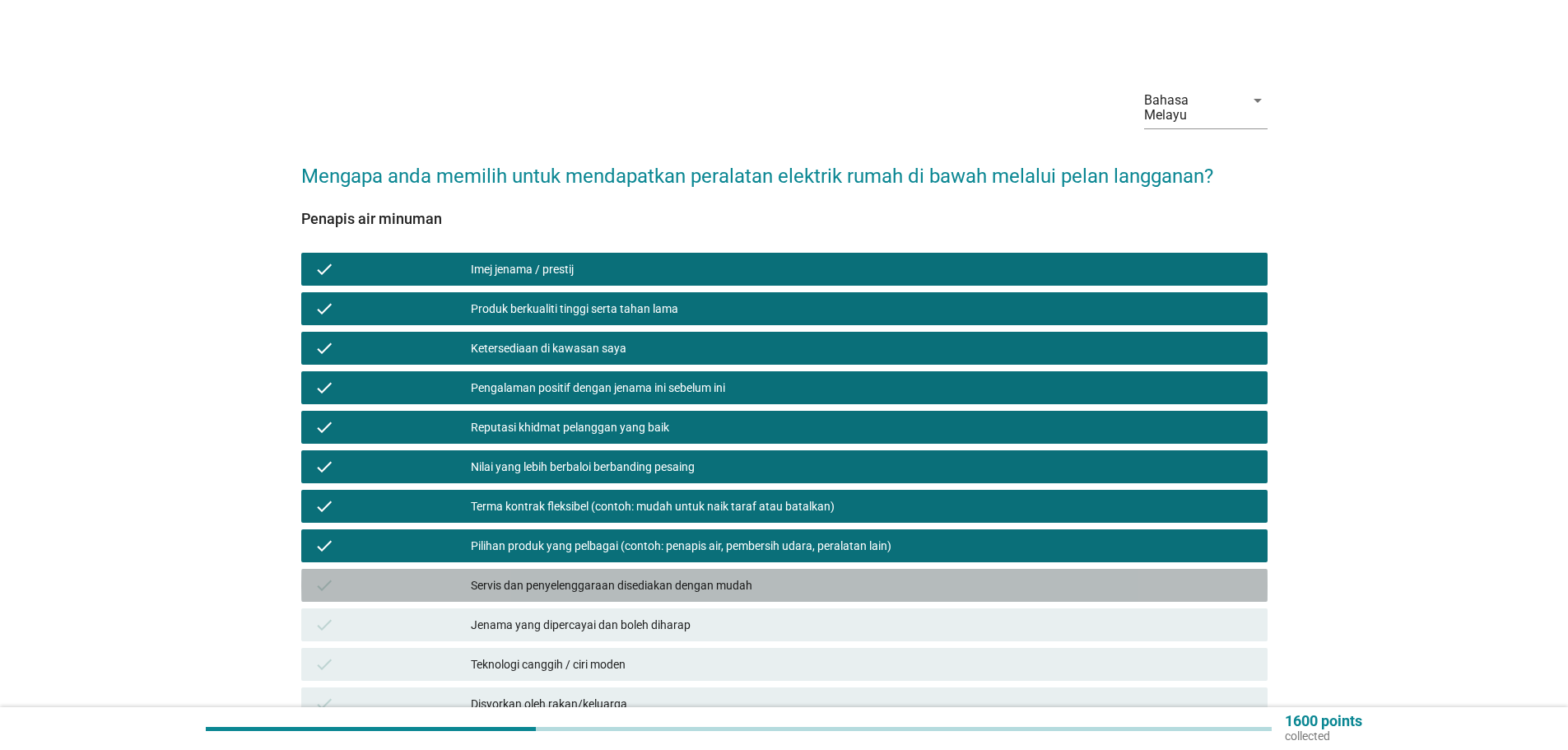
click at [618, 576] on div "Servis dan penyelenggaraan disediakan dengan mudah" at bounding box center [862, 585] width 784 height 20
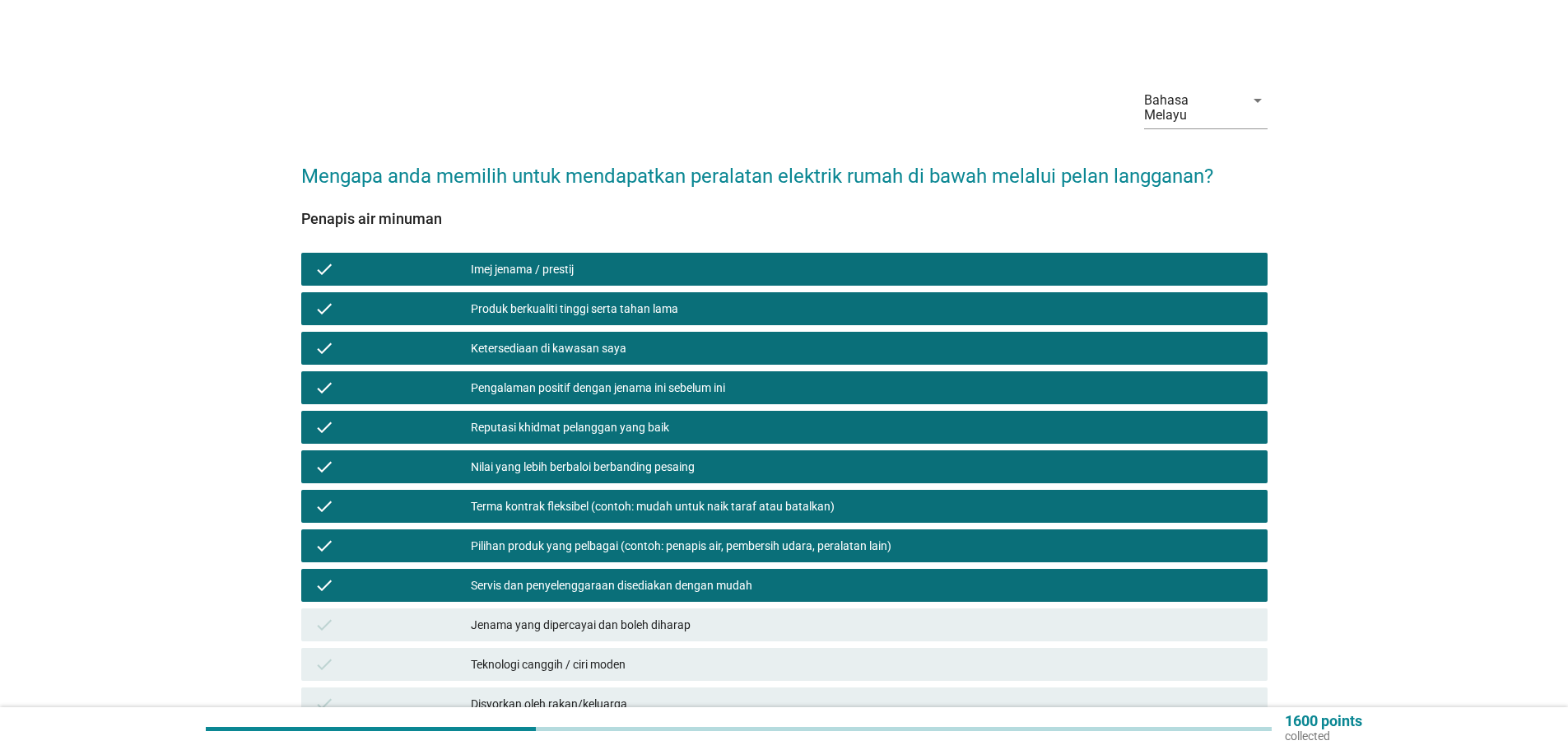
click at [612, 609] on div "check Jenama yang dipercayai dan boleh diharap" at bounding box center [784, 625] width 966 height 33
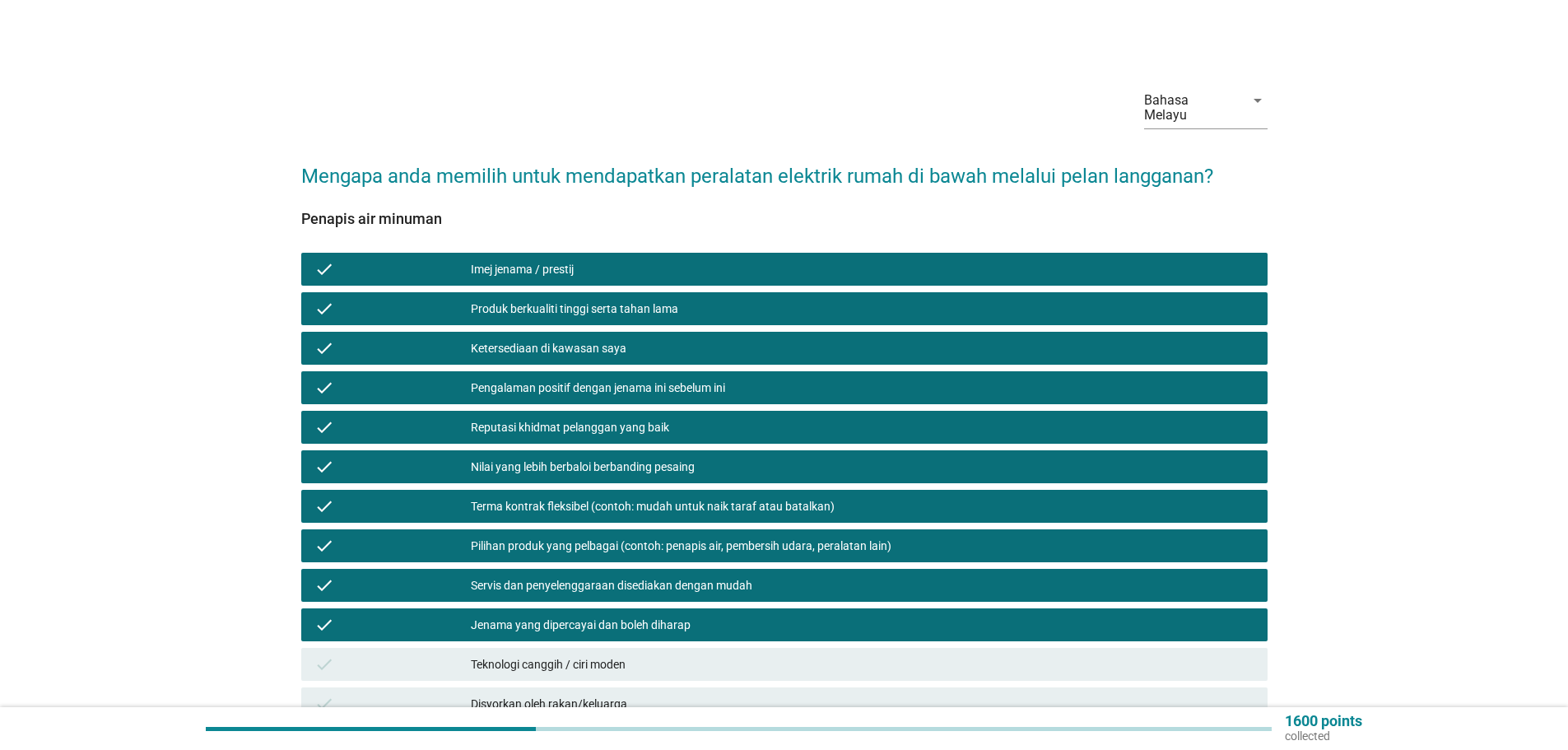
click at [617, 655] on div "Teknologi canggih / ciri moden" at bounding box center [862, 664] width 784 height 20
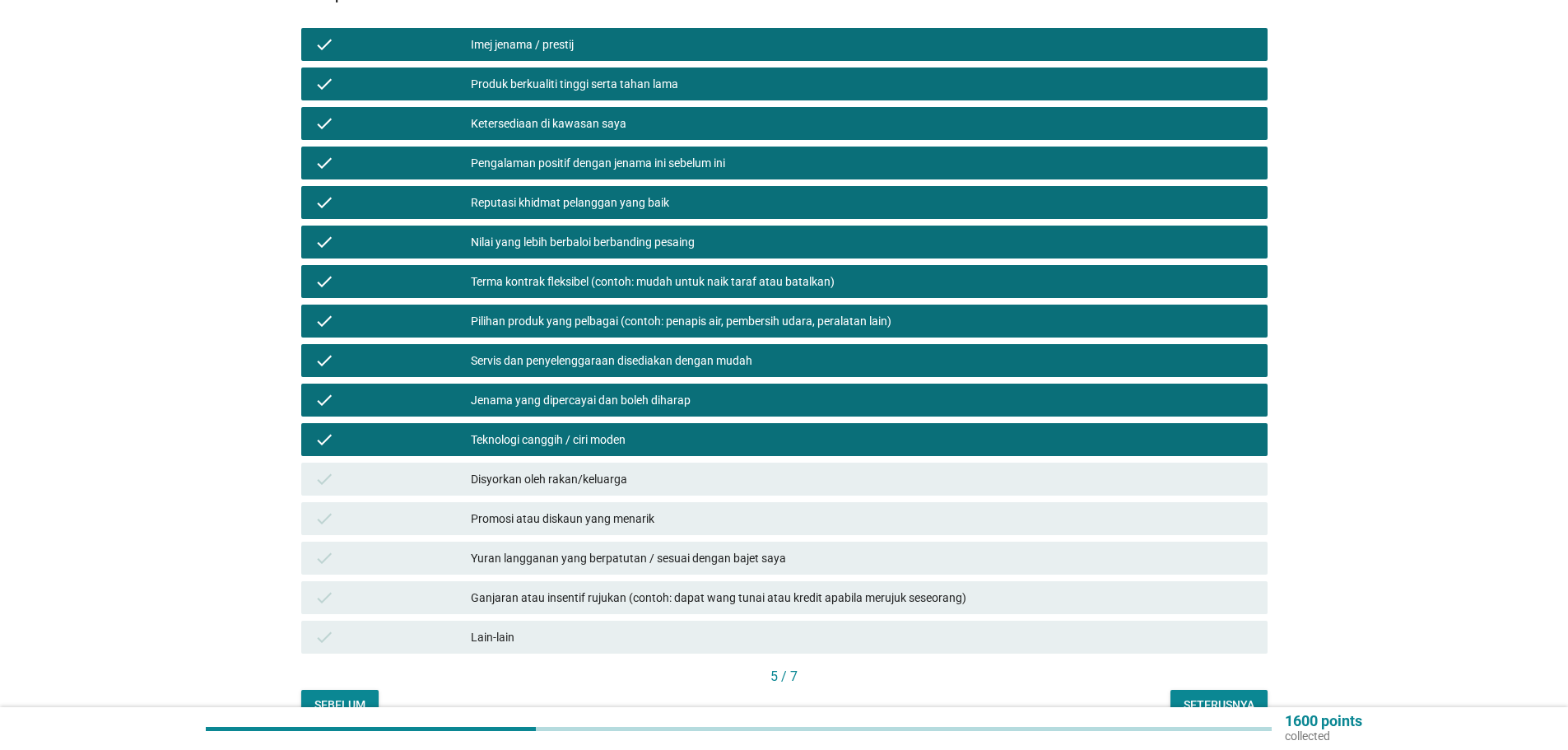
scroll to position [247, 0]
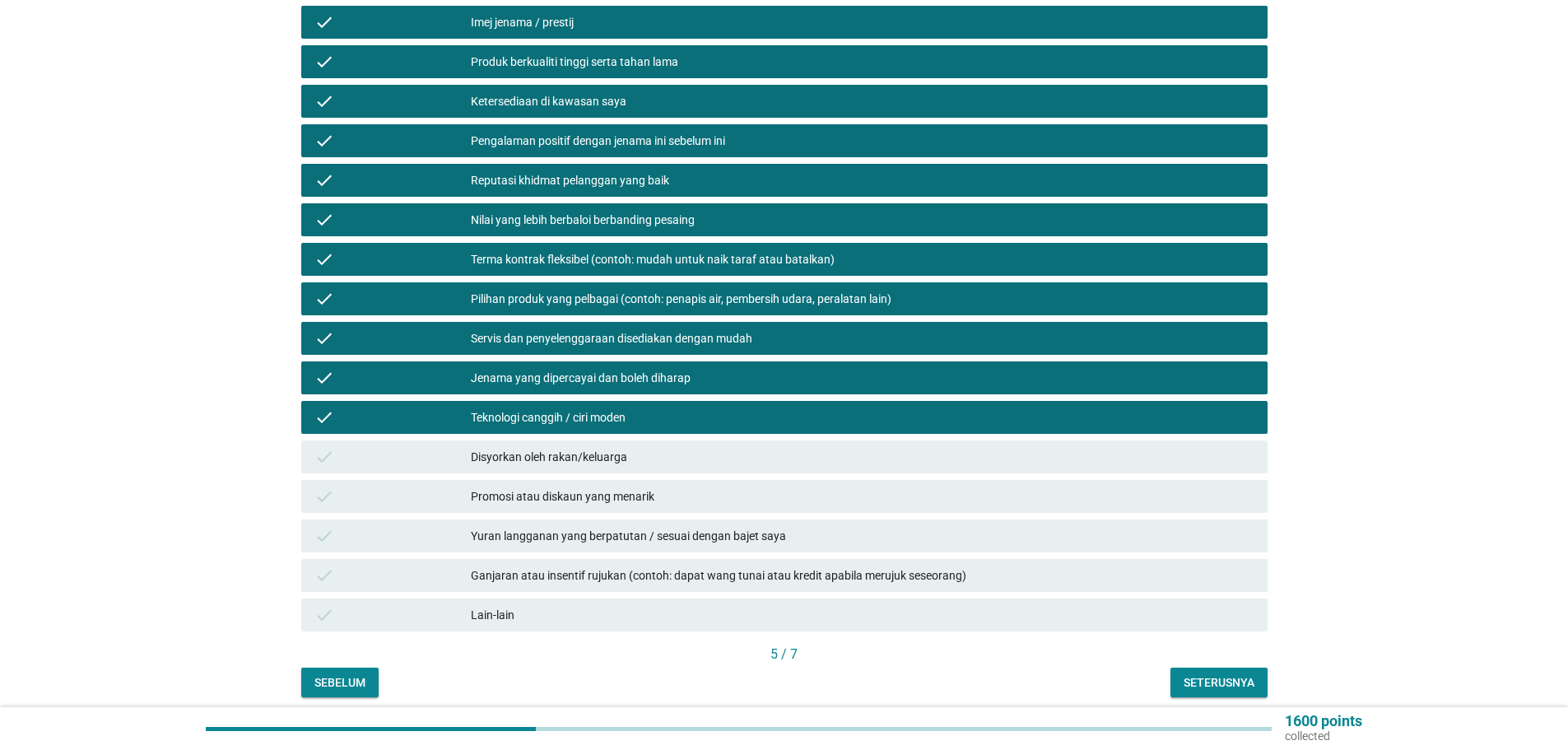
click at [623, 447] on div "Disyorkan oleh rakan/keluarga" at bounding box center [862, 456] width 784 height 20
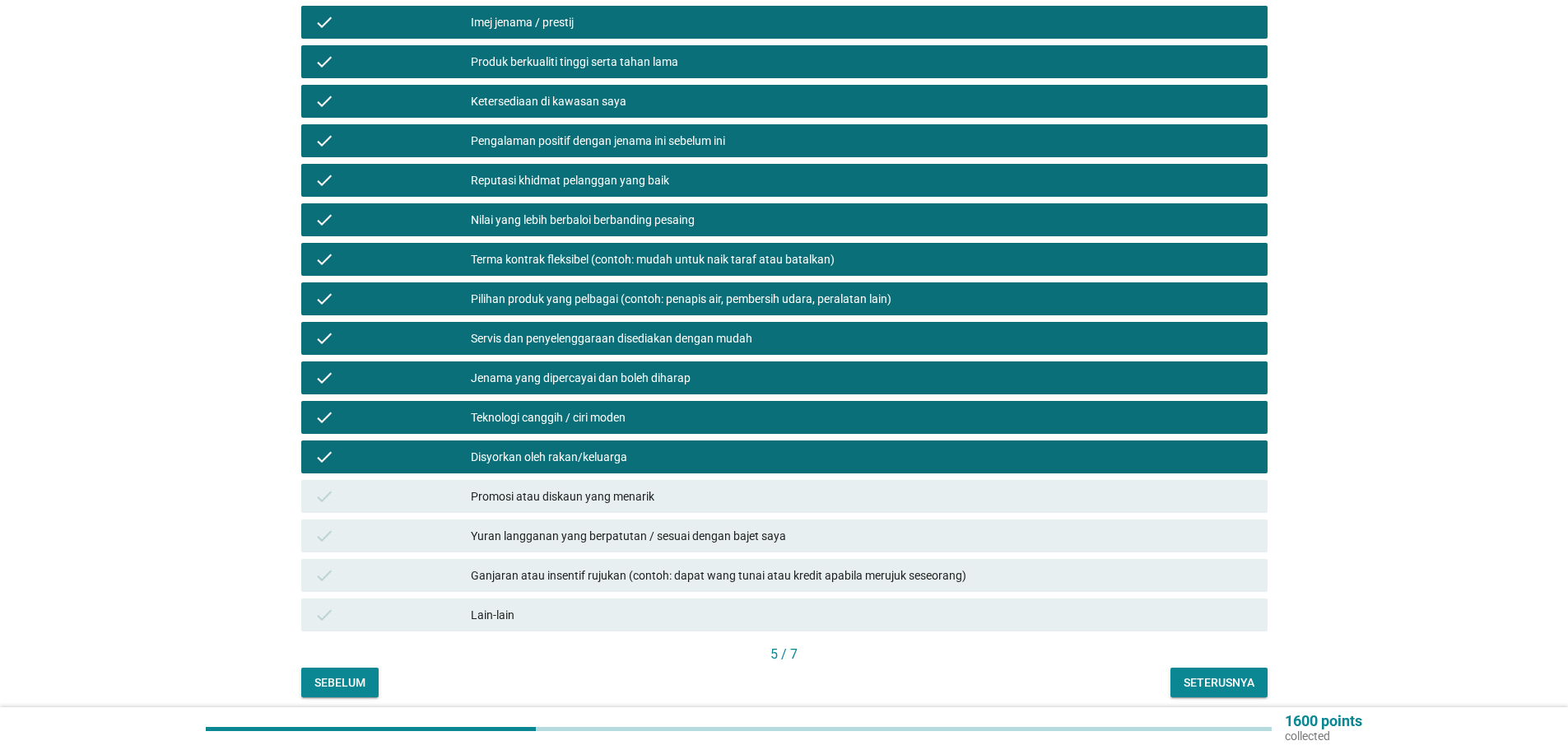
click at [603, 487] on div "Promosi atau diskaun yang menarik" at bounding box center [862, 496] width 784 height 20
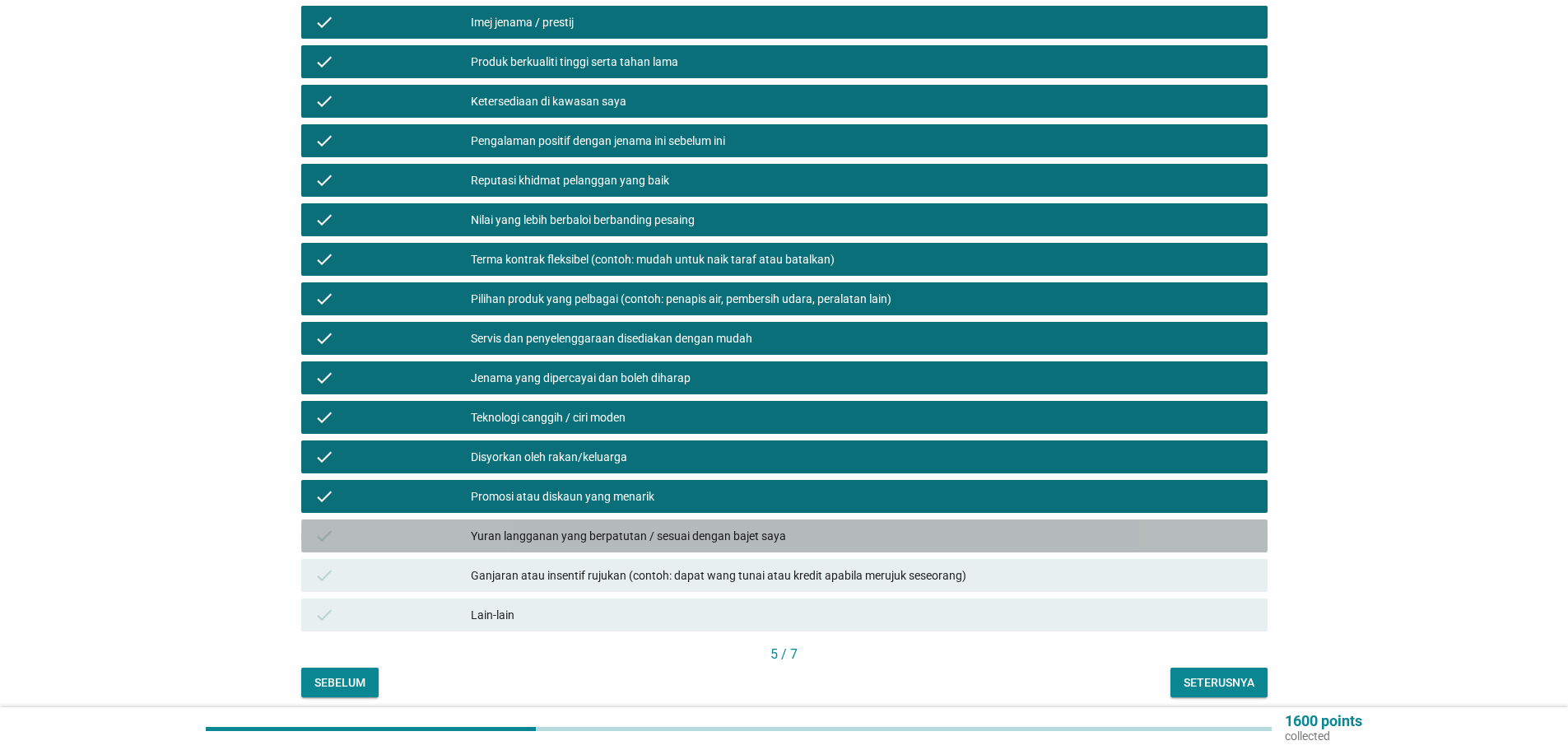
click at [685, 526] on div "Yuran langganan yang berpatutan / sesuai dengan bajet saya" at bounding box center [862, 535] width 784 height 20
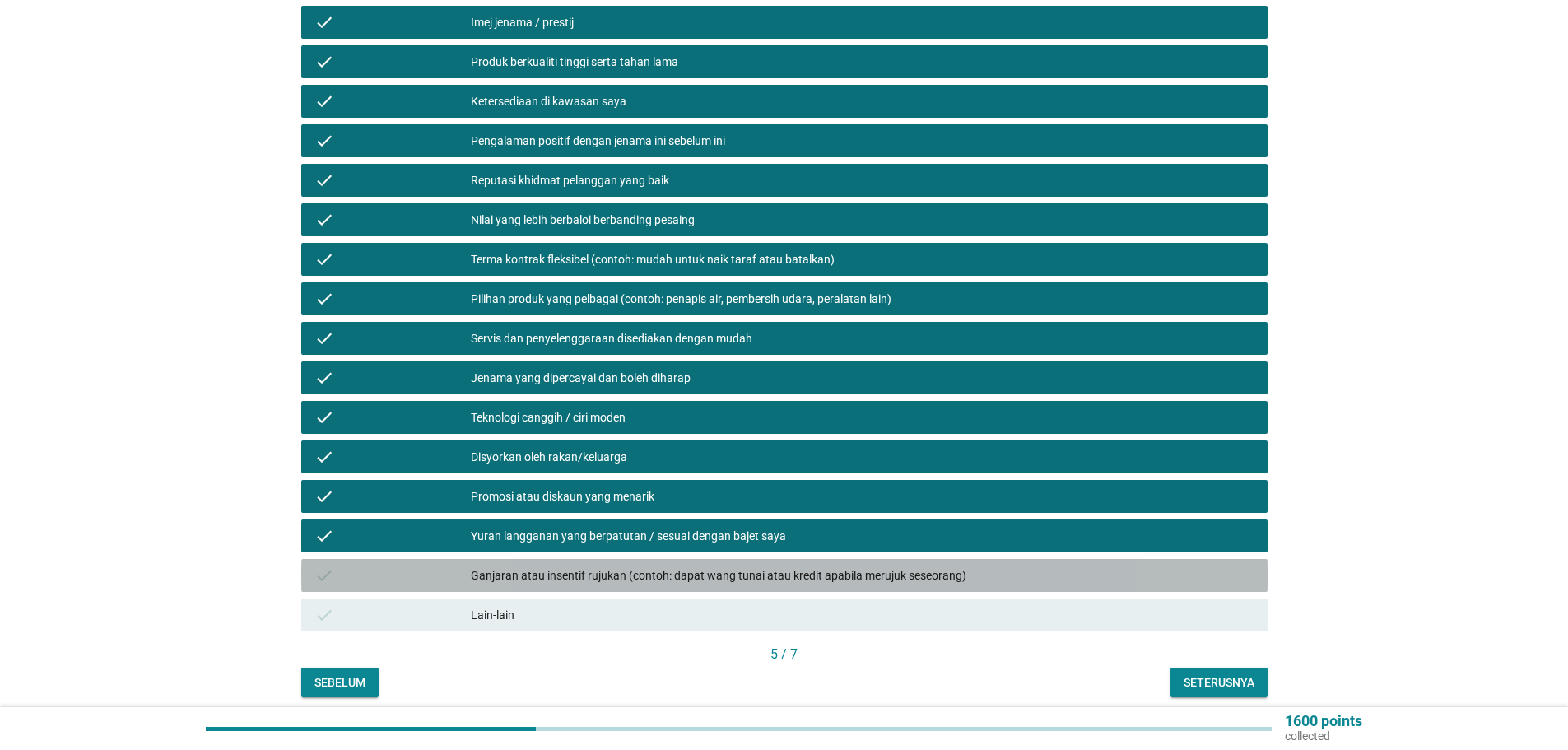
click at [735, 569] on div "Ganjaran atau insentif rujukan (contoh: dapat wang tunai atau kredit apabila me…" at bounding box center [862, 575] width 784 height 20
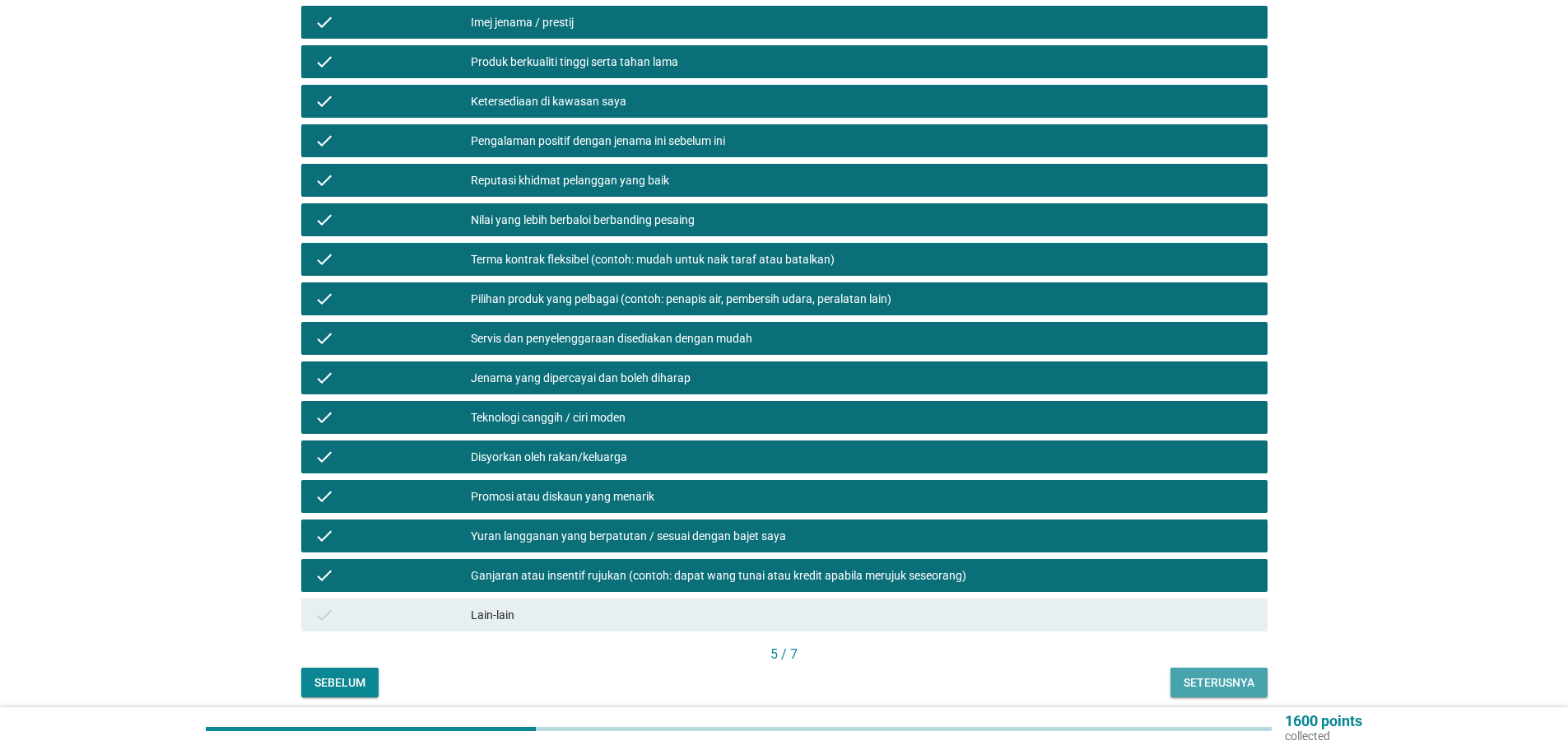
click at [1213, 675] on div "Seterusnya" at bounding box center [1218, 683] width 71 height 17
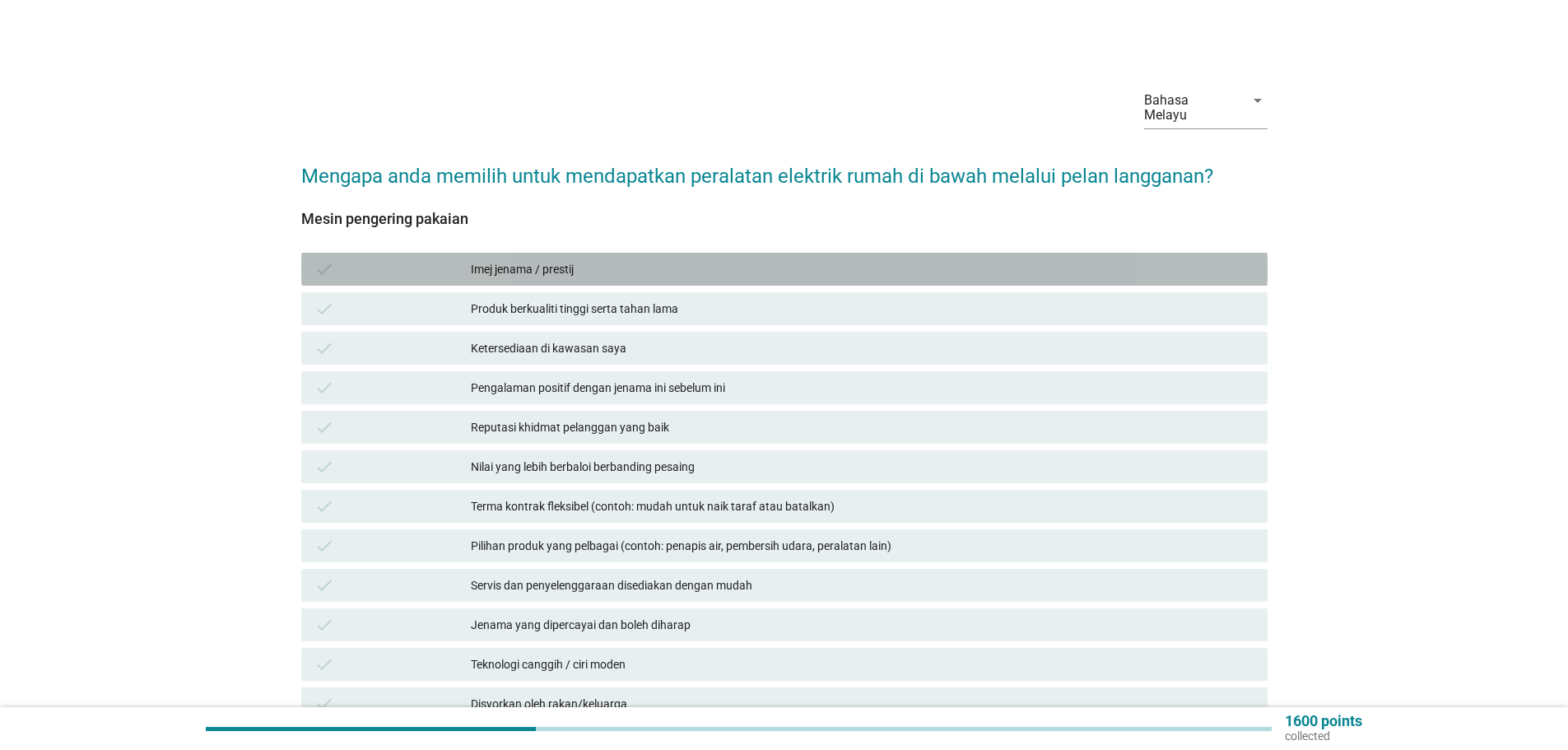
click at [533, 260] on div "Imej jenama / prestij" at bounding box center [862, 269] width 784 height 20
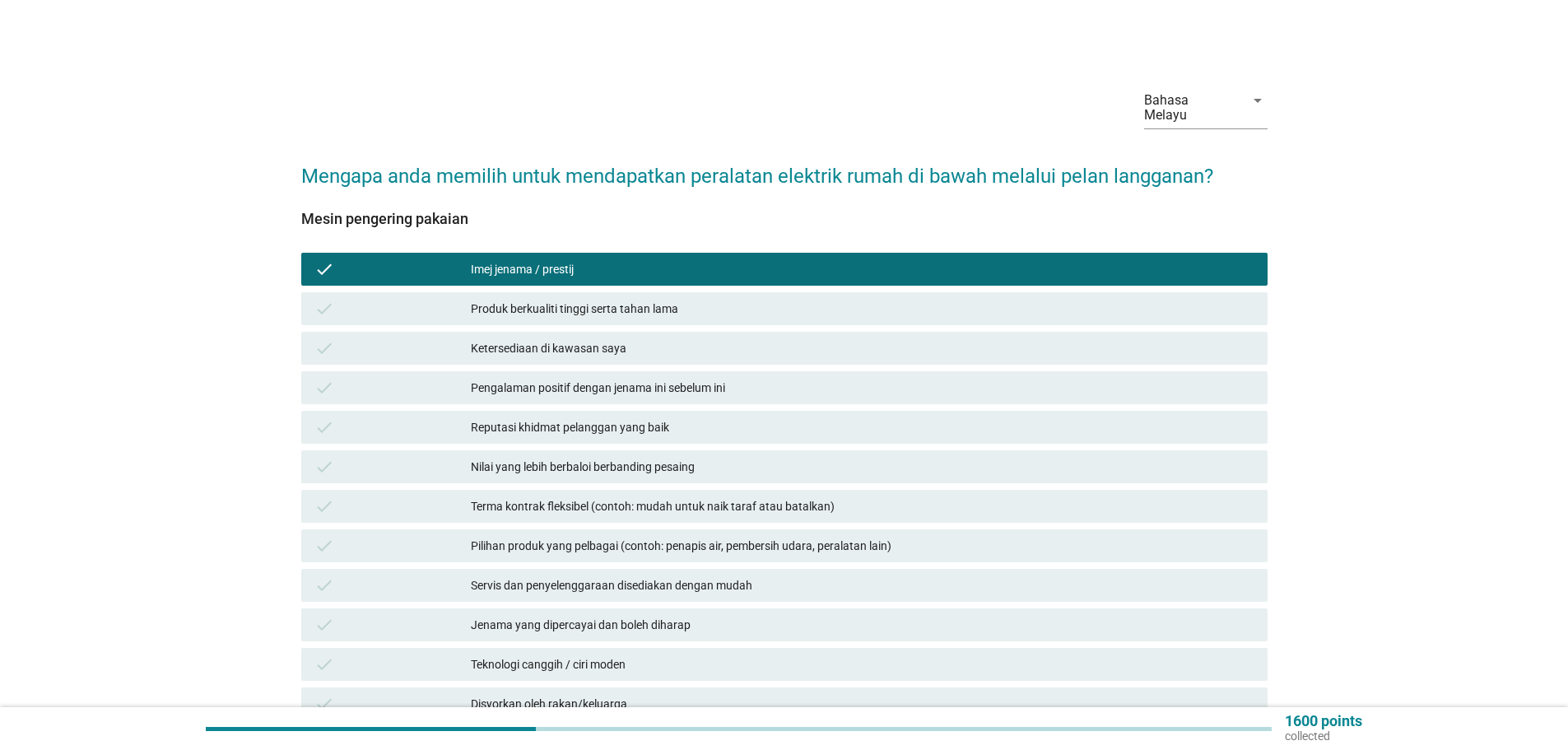
click at [532, 299] on div "Produk berkualiti tinggi serta tahan lama" at bounding box center [862, 309] width 784 height 20
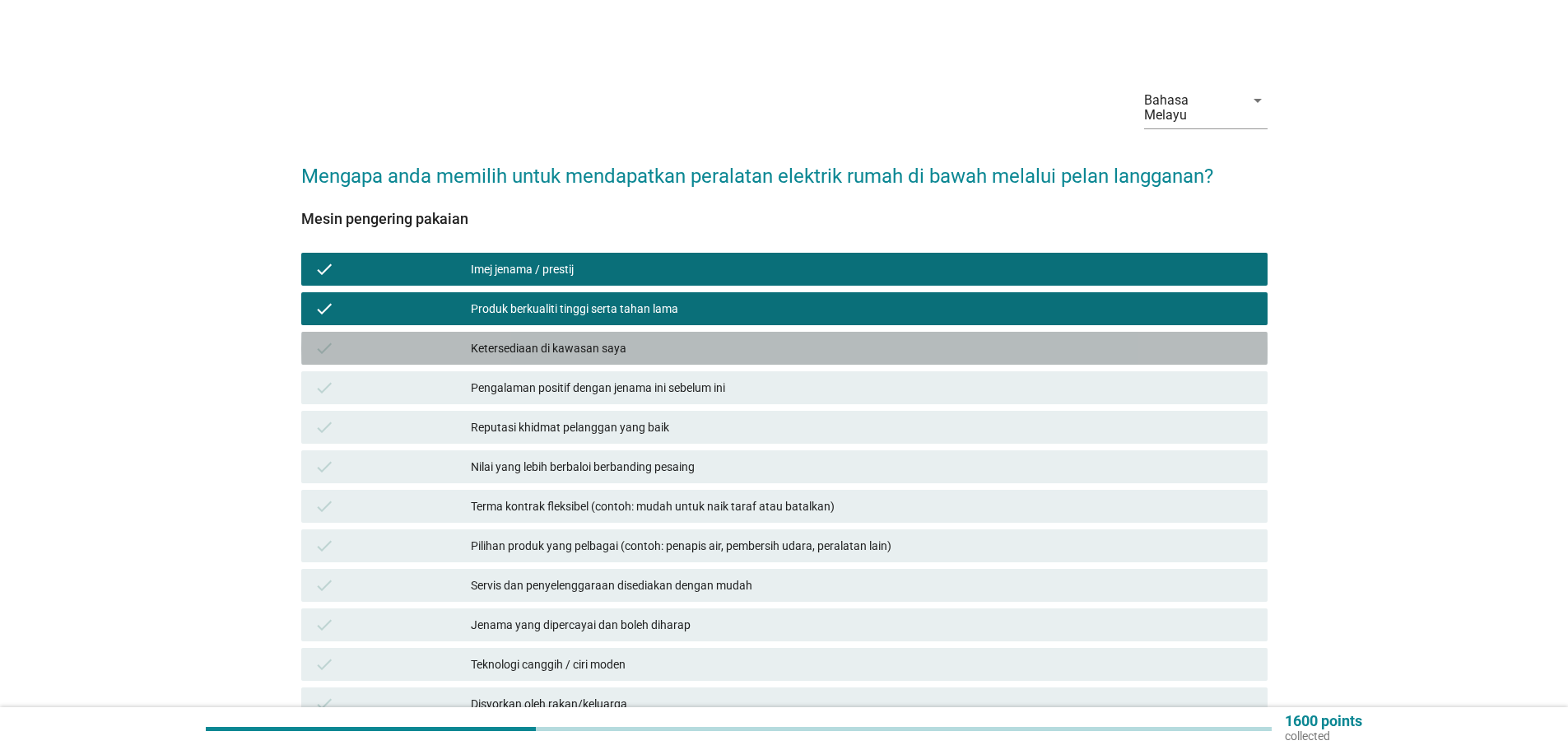
click at [544, 339] on div "Ketersediaan di kawasan saya" at bounding box center [862, 348] width 784 height 20
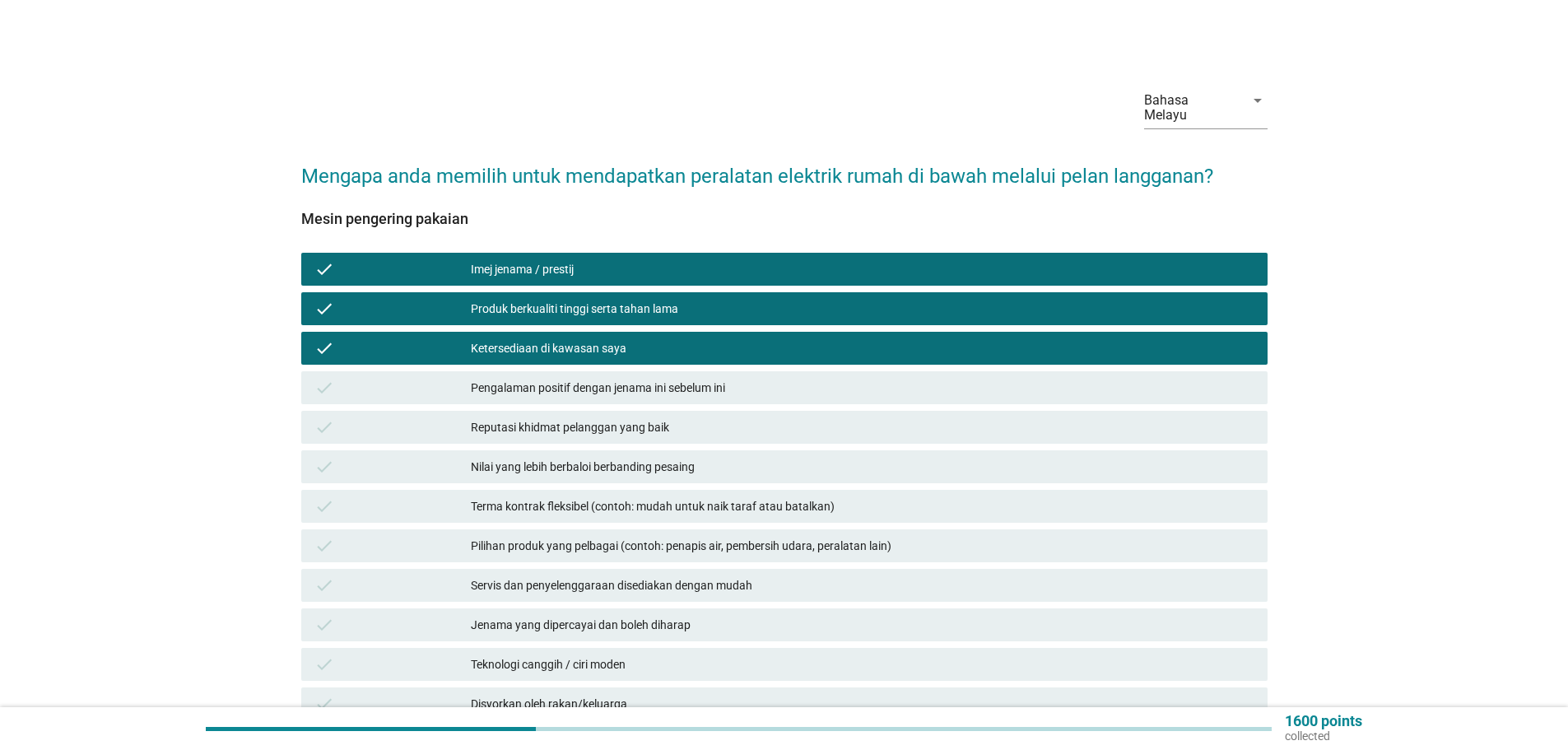
click at [565, 378] on div "Pengalaman positif dengan jenama ini sebelum ini" at bounding box center [862, 388] width 784 height 20
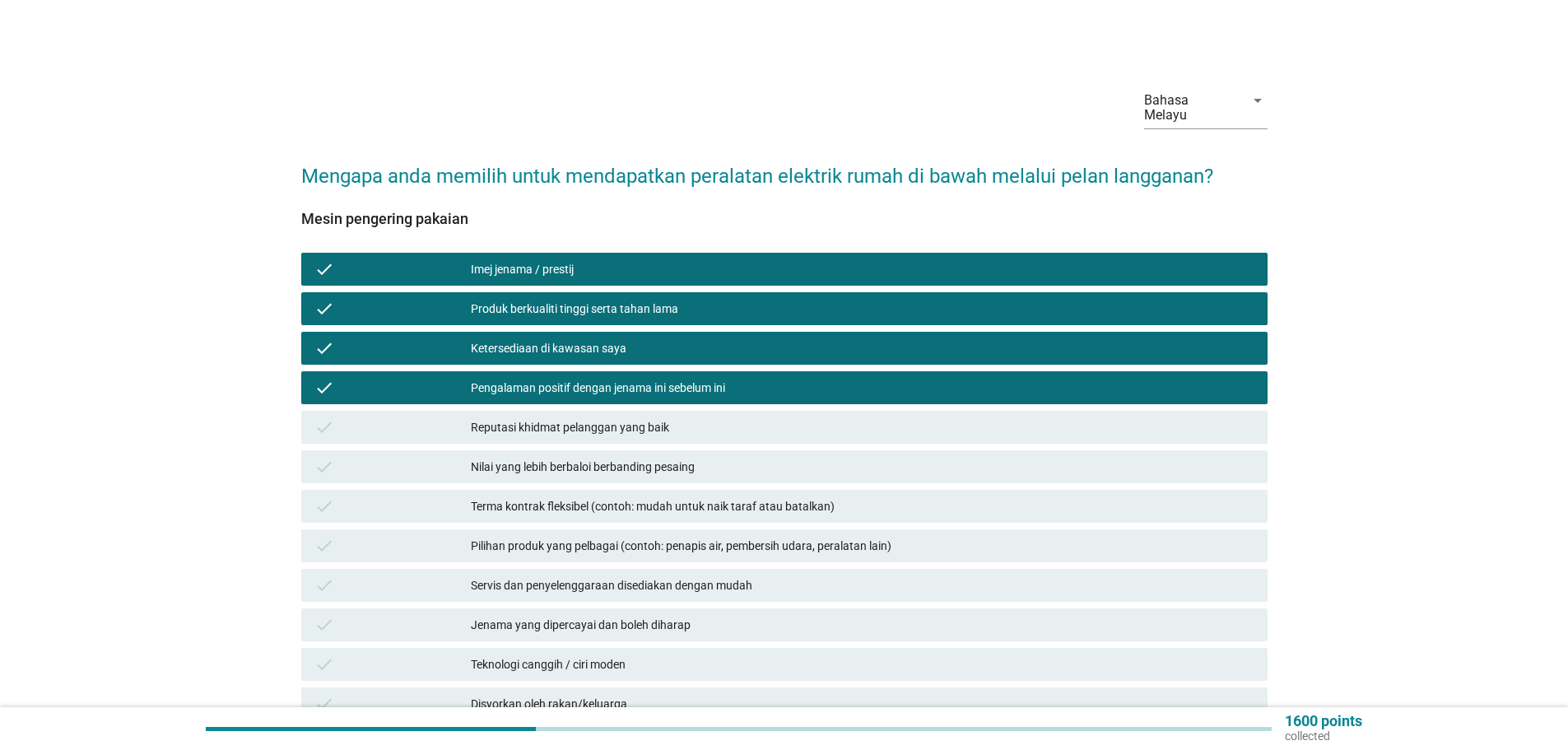
drag, startPoint x: 607, startPoint y: 418, endPoint x: 607, endPoint y: 443, distance: 25.0
click at [607, 424] on div "check Reputasi khidmat pelanggan yang baik" at bounding box center [784, 427] width 966 height 33
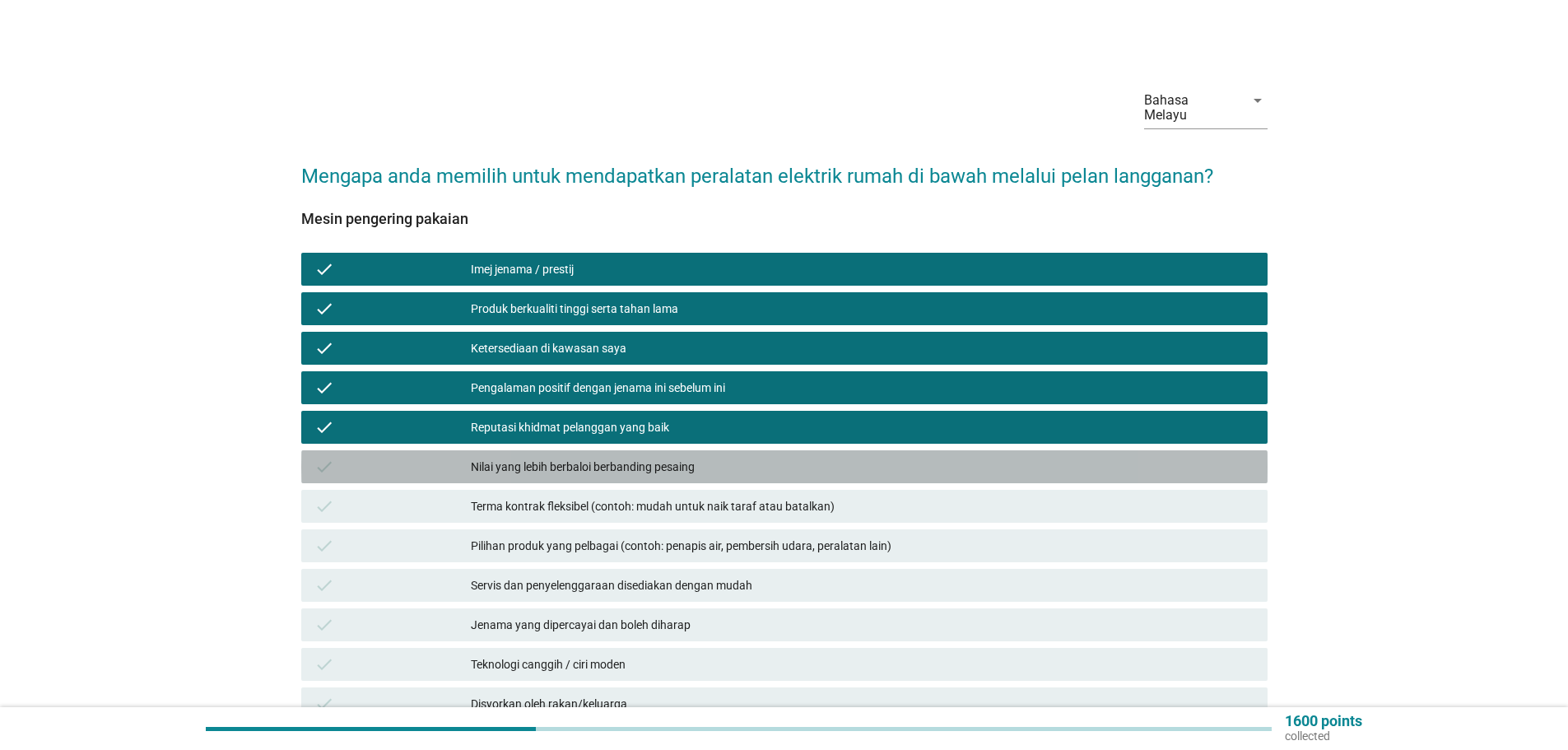
click at [610, 457] on div "Nilai yang lebih berbaloi berbanding pesaing" at bounding box center [862, 467] width 784 height 20
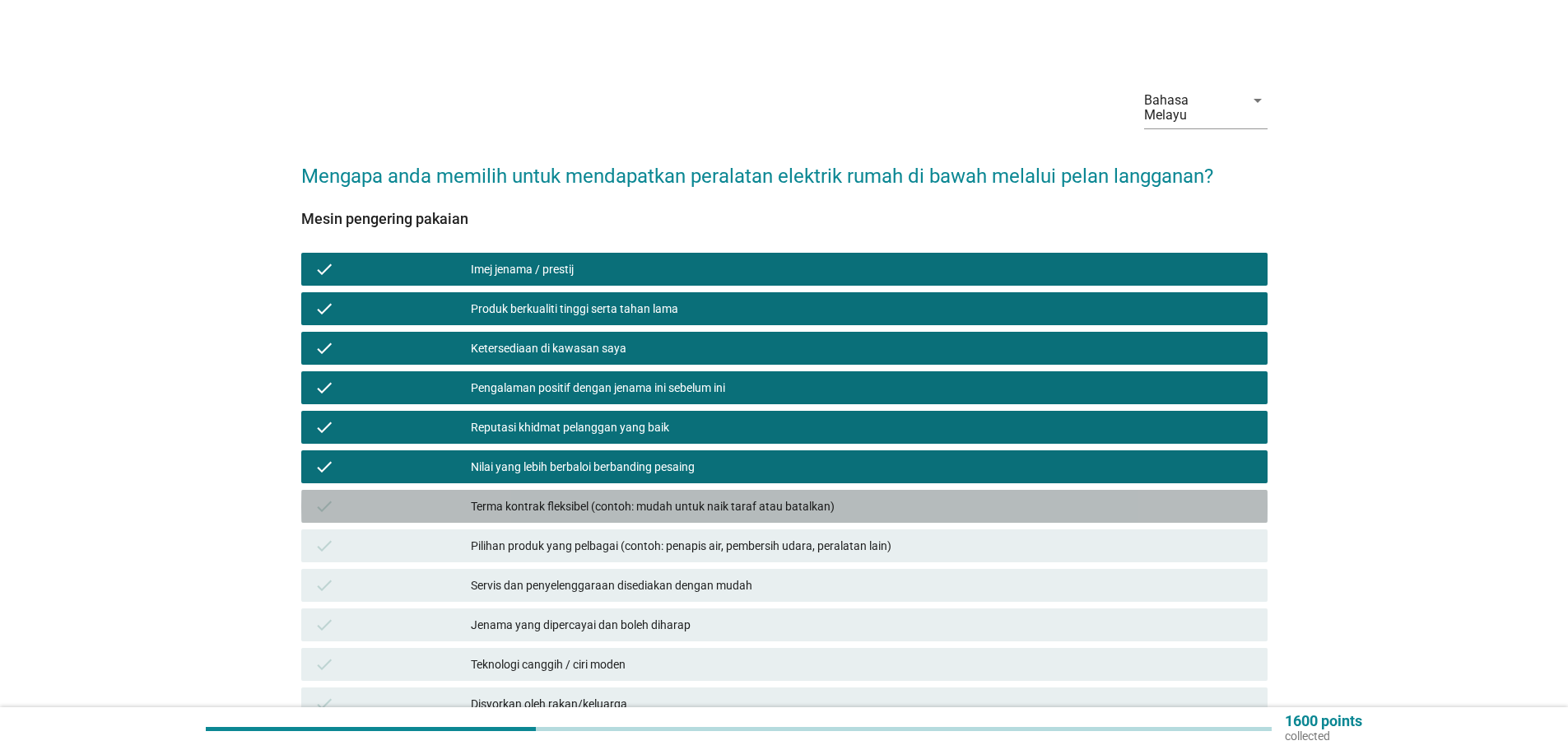
click at [609, 497] on div "Terma kontrak fleksibel (contoh: mudah untuk naik taraf atau batalkan)" at bounding box center [862, 506] width 784 height 20
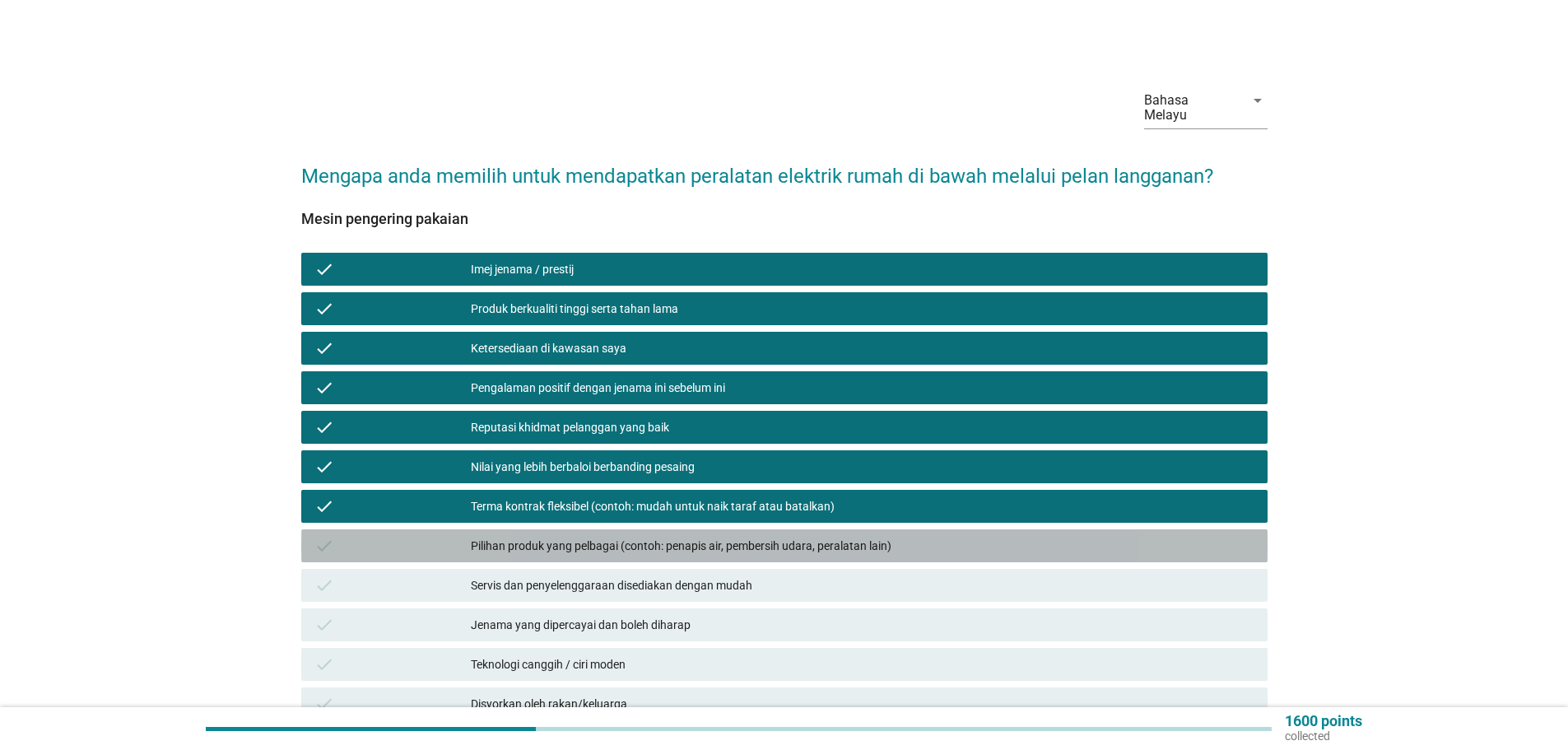
click at [617, 536] on div "Pilihan produk yang pelbagai (contoh: penapis air, pembersih udara, peralatan l…" at bounding box center [862, 546] width 784 height 20
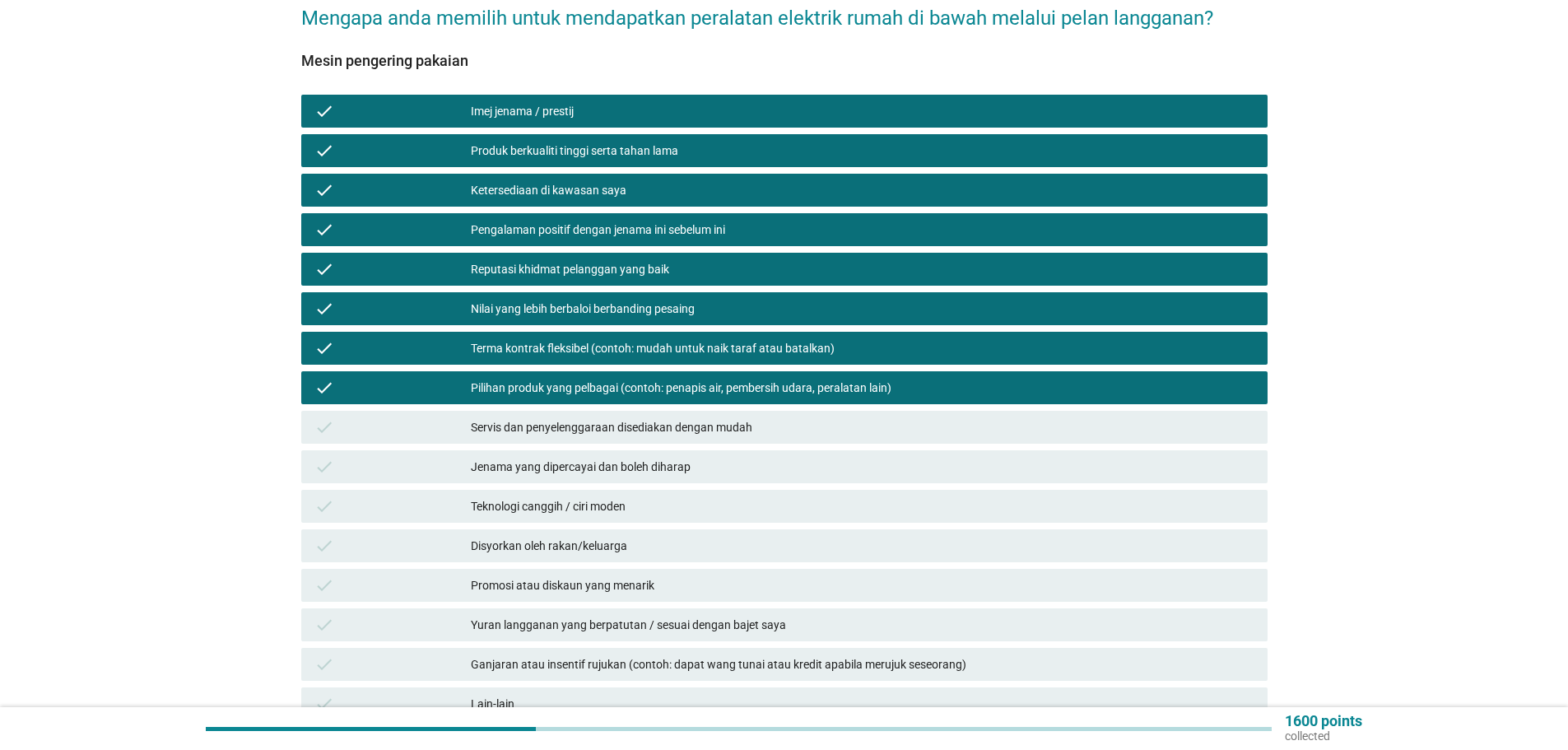
scroll to position [165, 0]
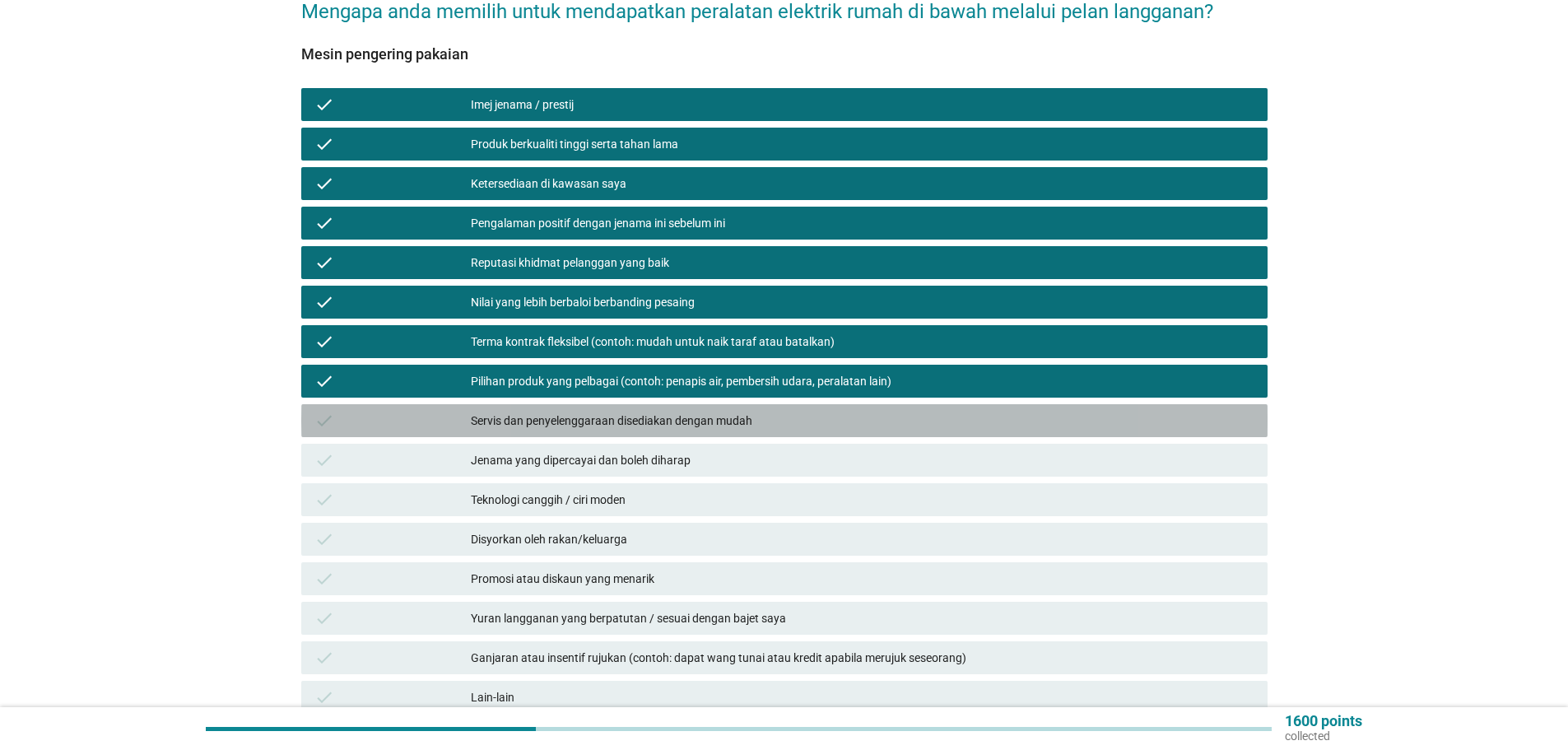
click at [562, 411] on div "Servis dan penyelenggaraan disediakan dengan mudah" at bounding box center [862, 421] width 784 height 20
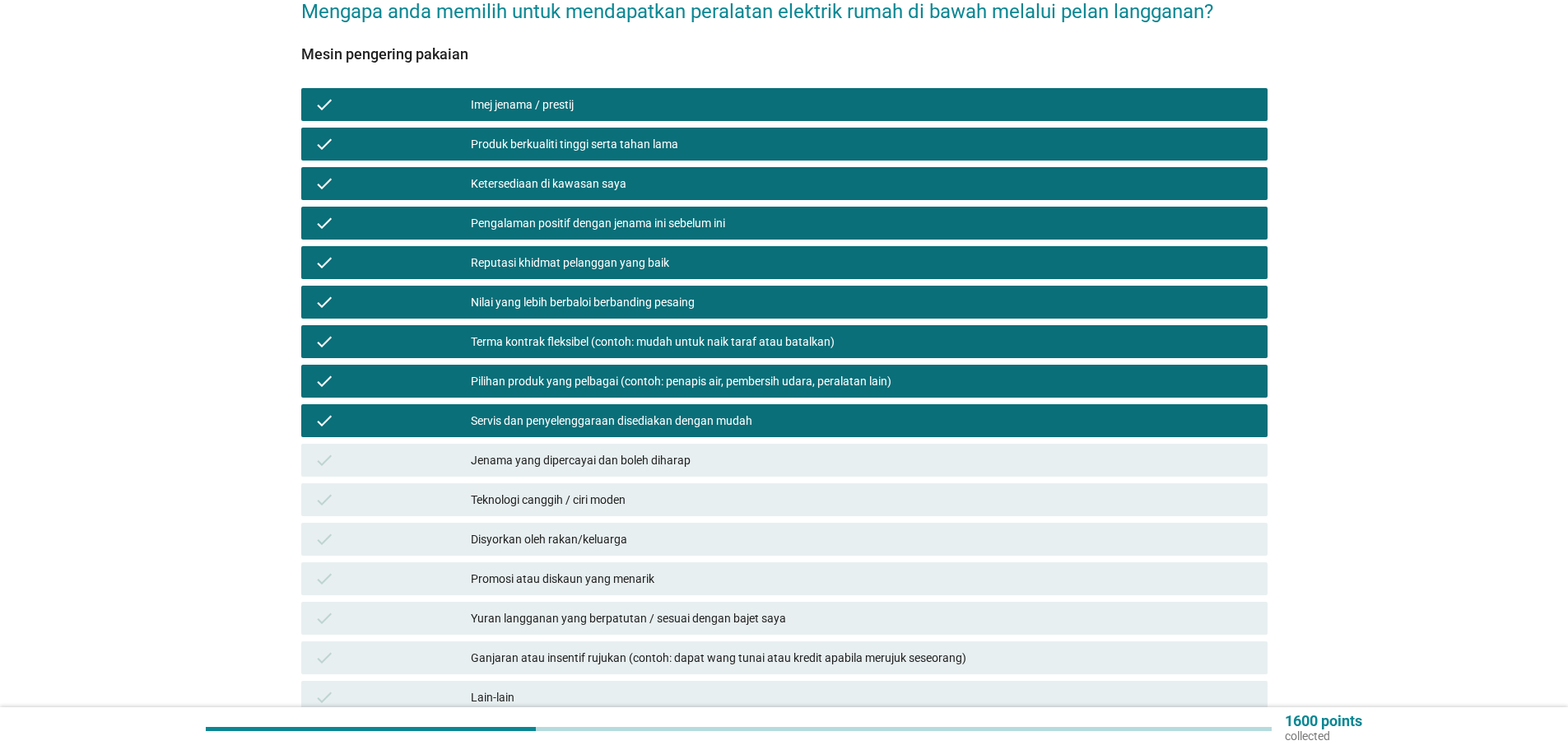
click at [571, 451] on div "Jenama yang dipercayai dan boleh diharap" at bounding box center [862, 460] width 784 height 20
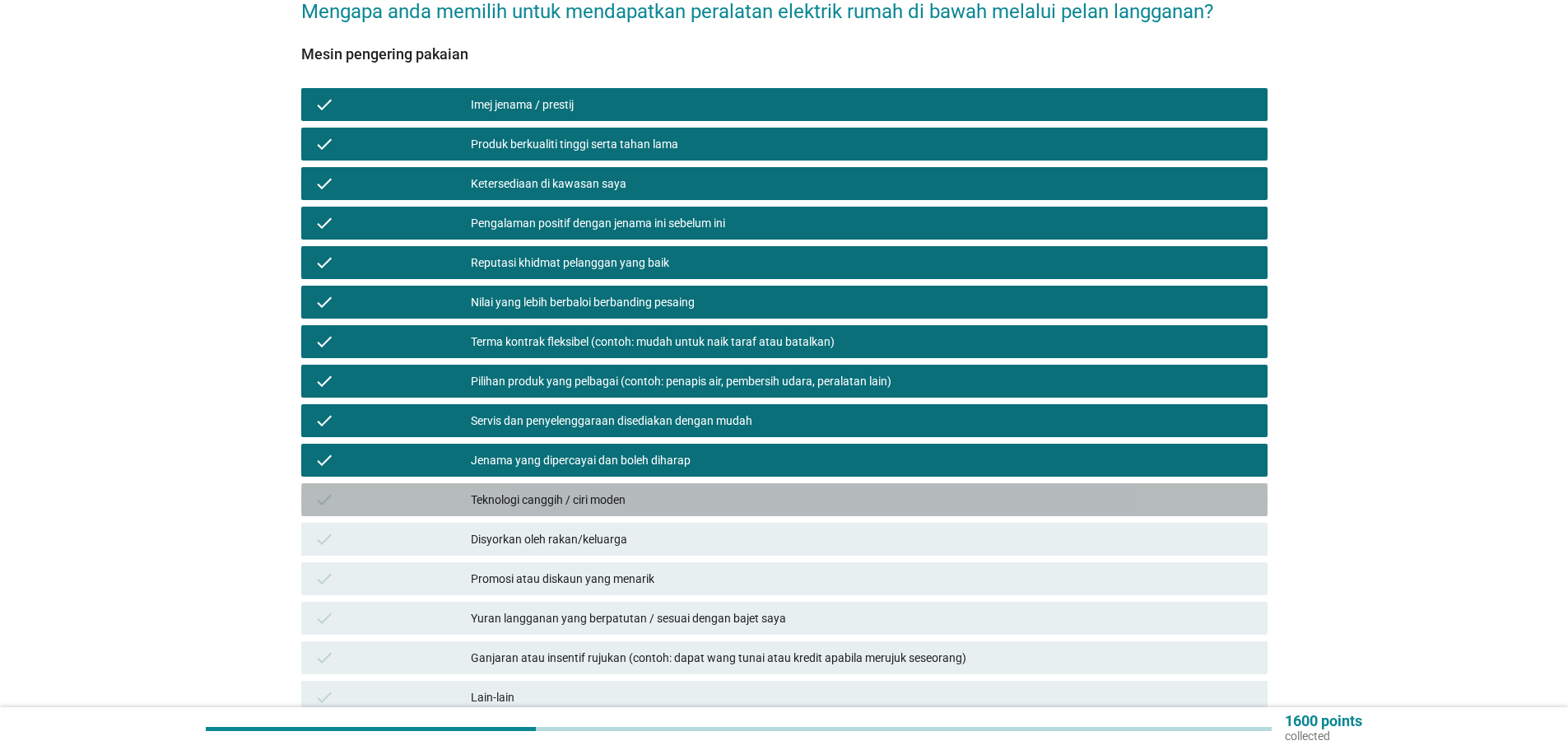
click at [613, 490] on div "Teknologi canggih / ciri moden" at bounding box center [862, 500] width 784 height 20
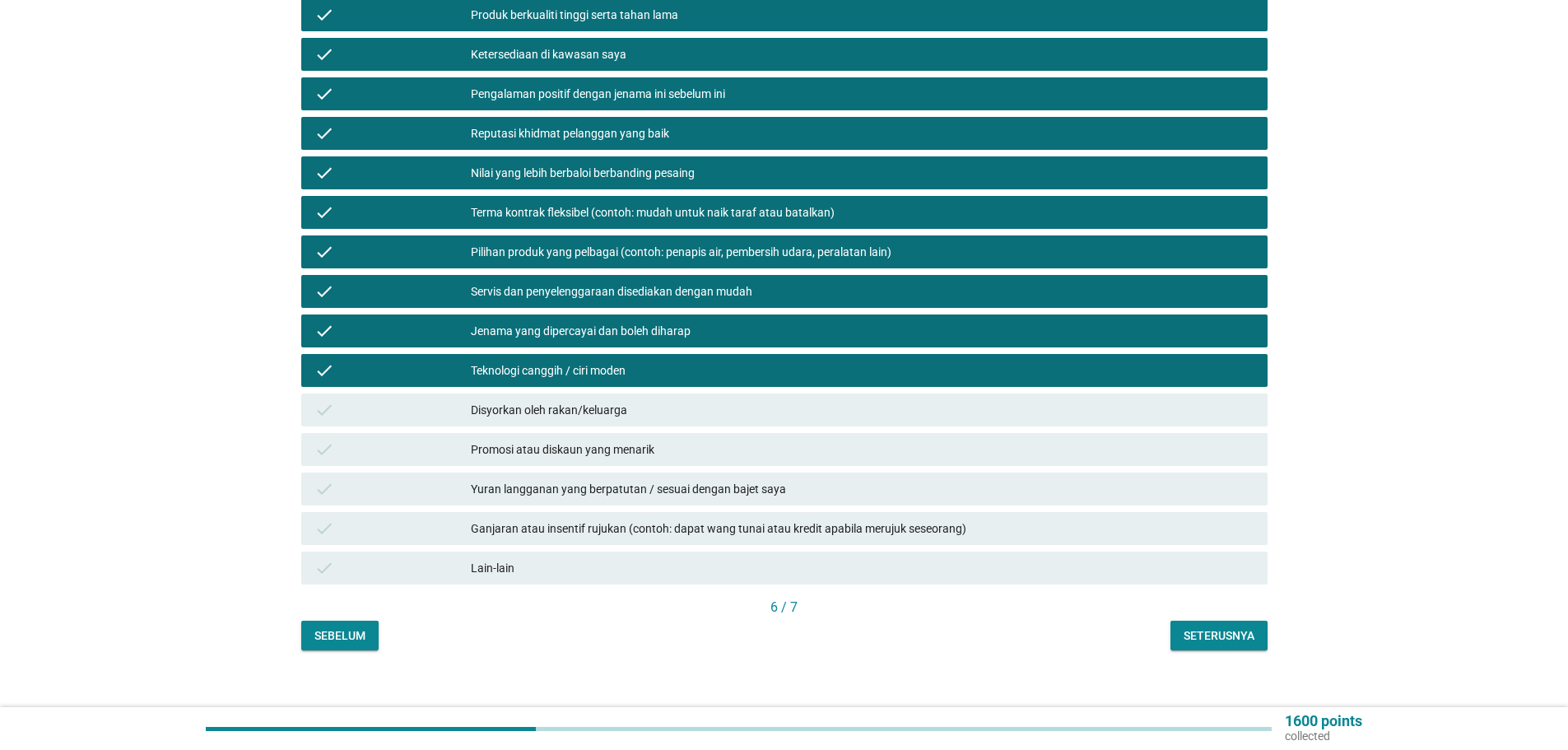
scroll to position [296, 0]
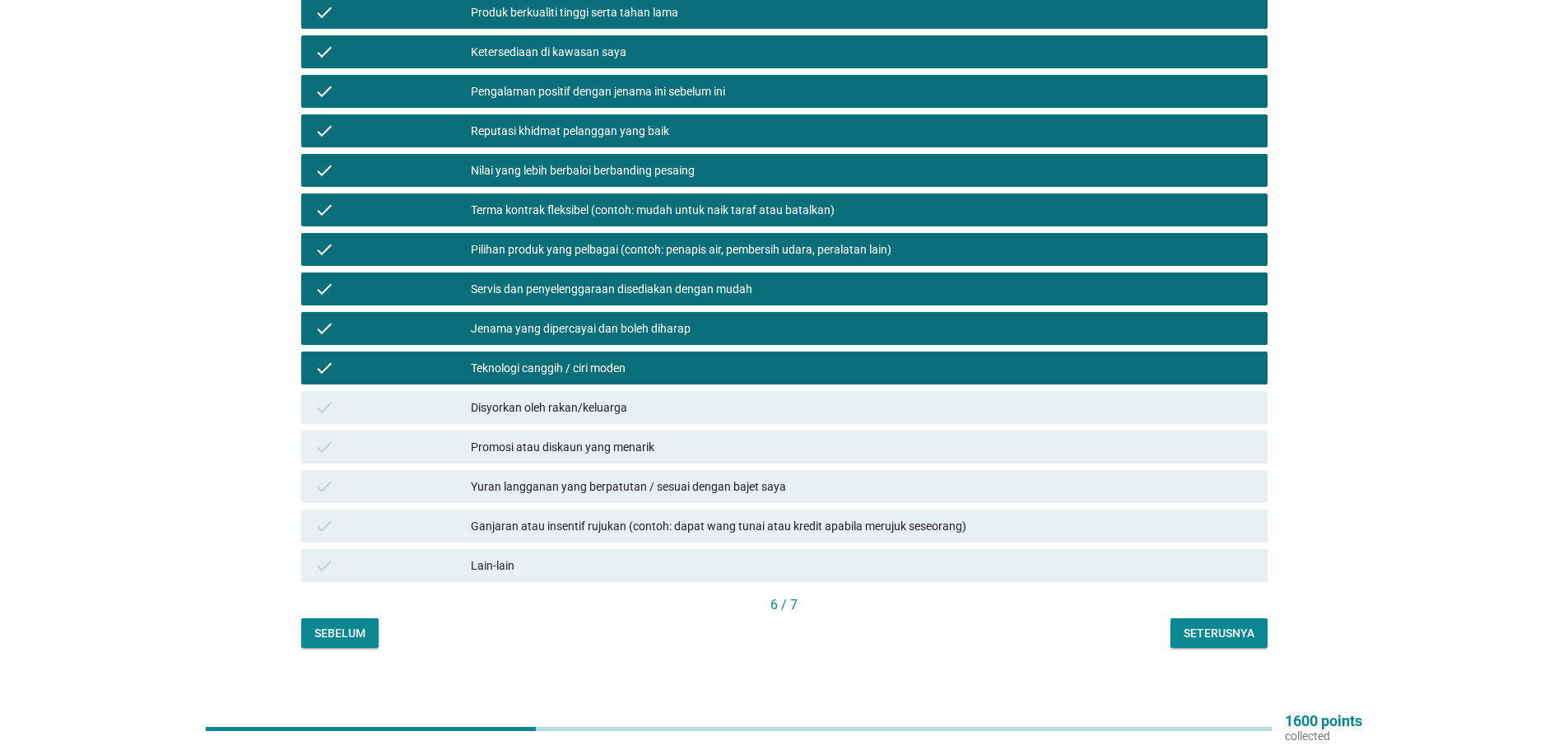
click at [598, 398] on div "Disyorkan oleh rakan/keluarga" at bounding box center [862, 407] width 784 height 20
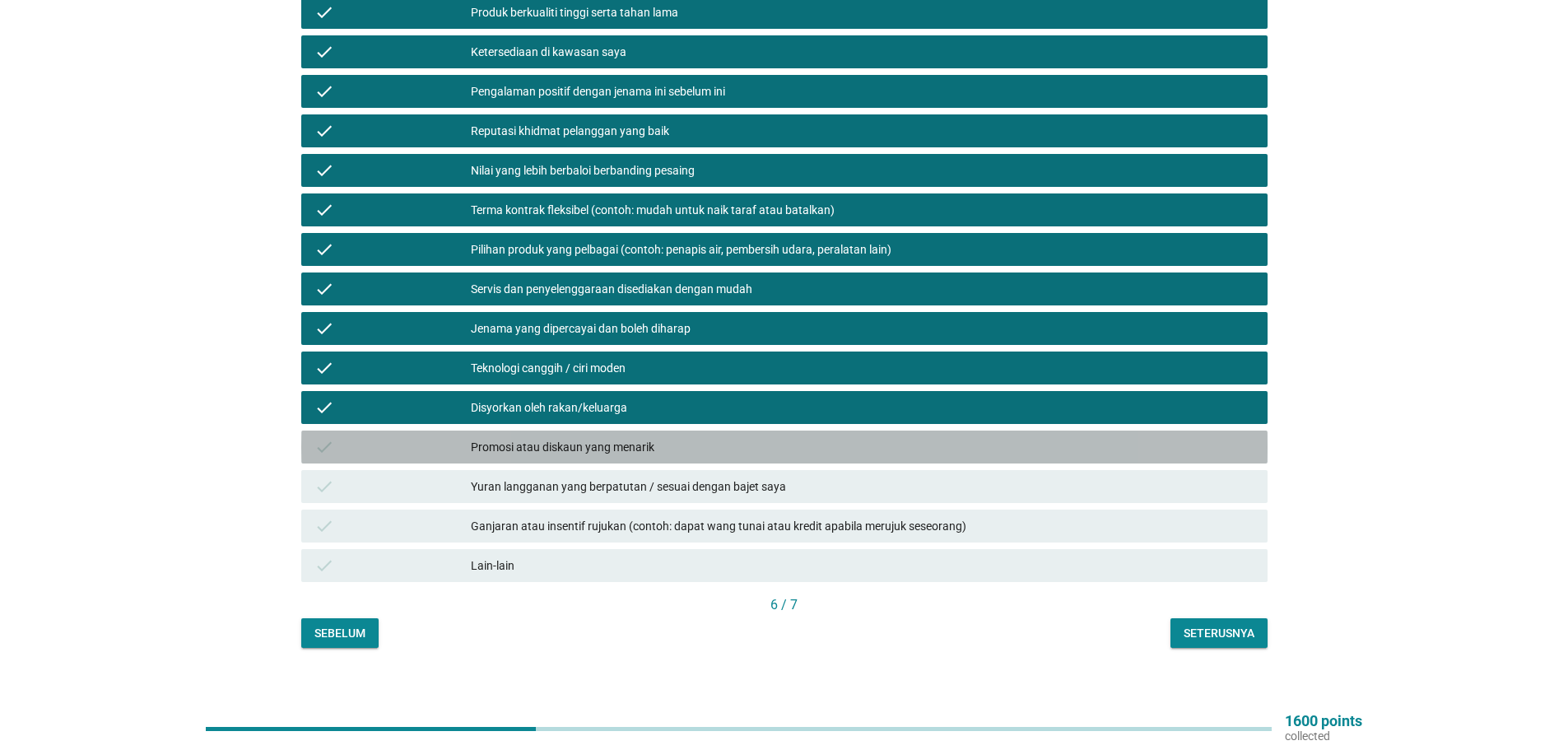
click at [604, 441] on div "Promosi atau diskaun yang menarik" at bounding box center [862, 447] width 784 height 20
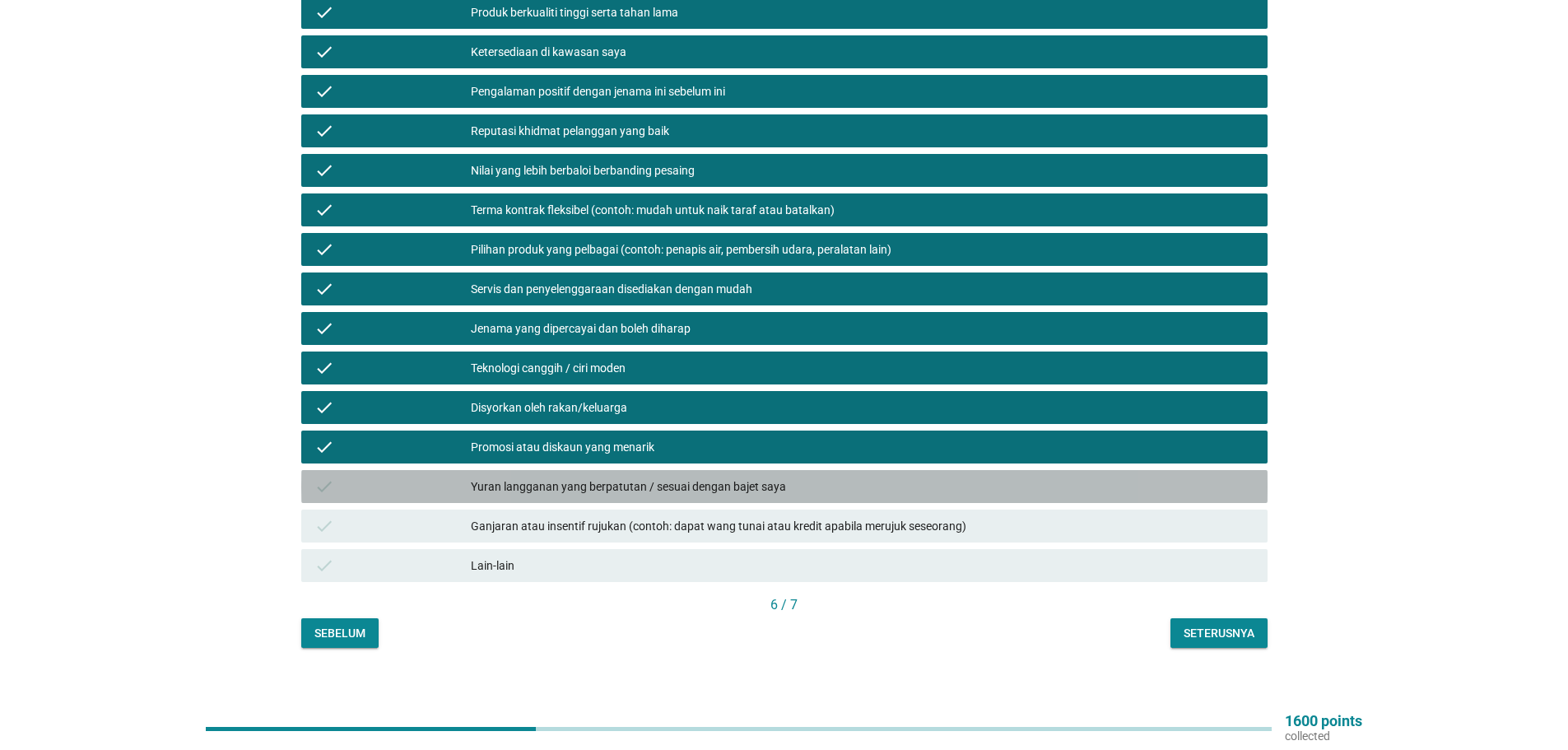
click at [647, 477] on div "Yuran langganan yang berpatutan / sesuai dengan bajet saya" at bounding box center [862, 487] width 784 height 20
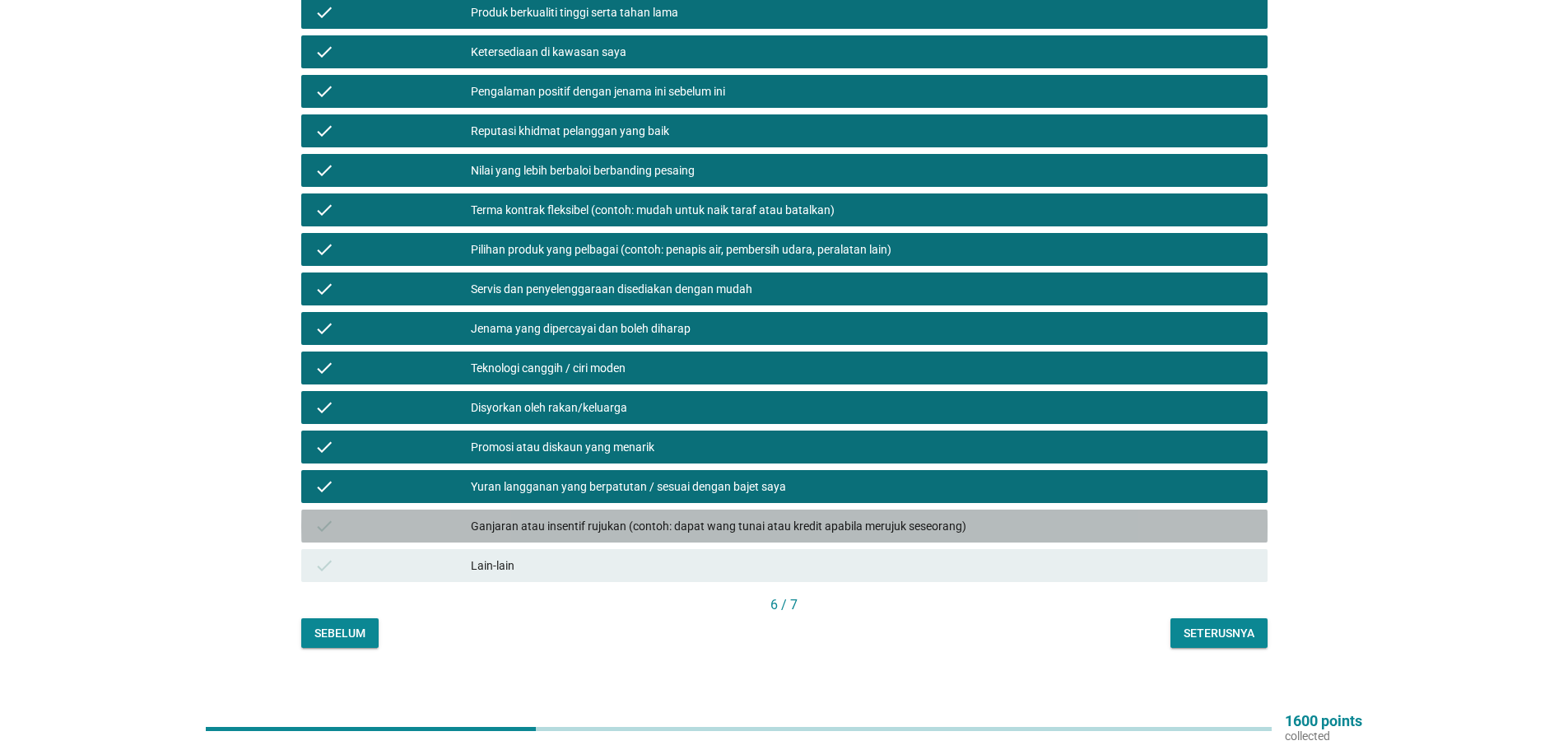
click at [733, 517] on div "Ganjaran atau insentif rujukan (contoh: dapat wang tunai atau kredit apabila me…" at bounding box center [862, 526] width 784 height 20
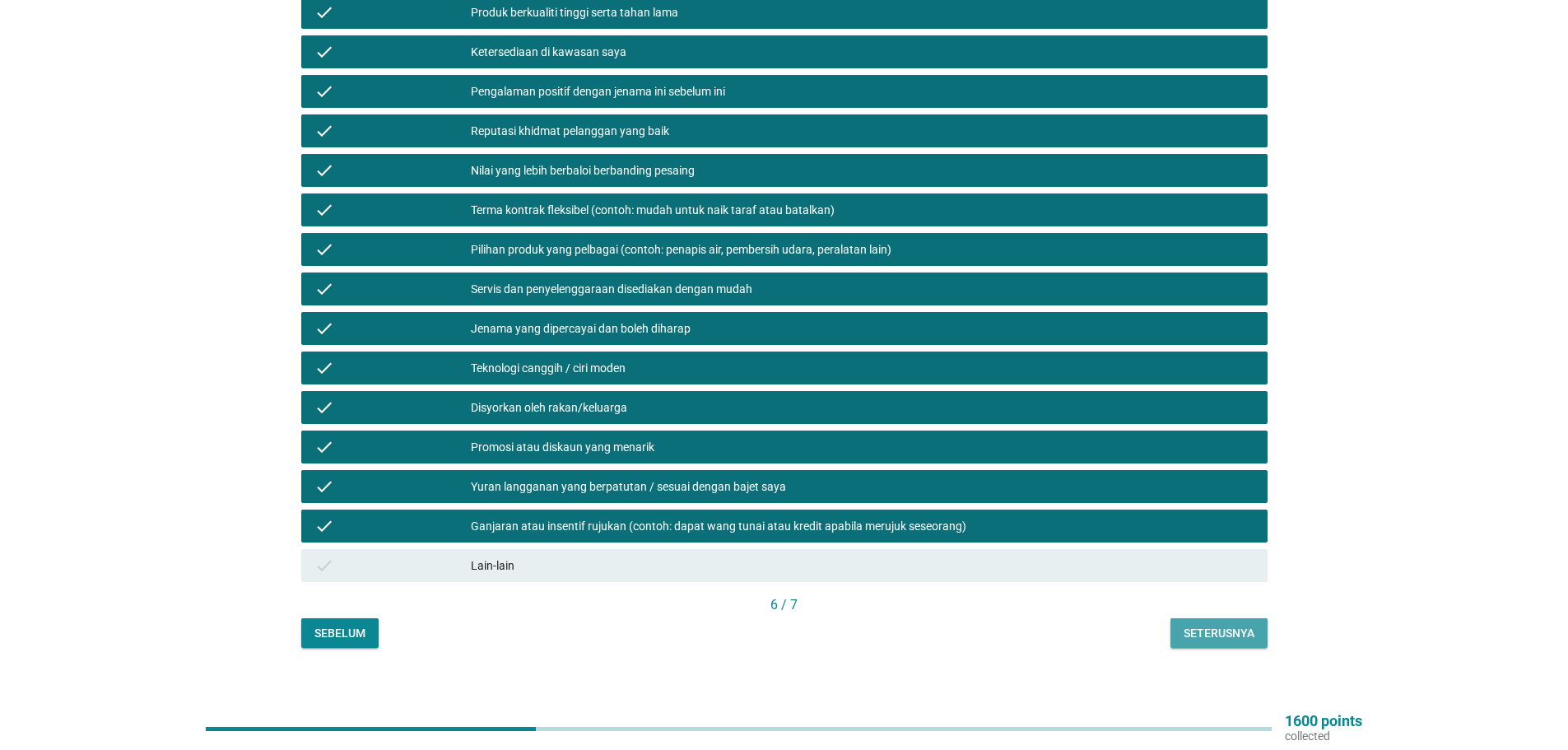
click at [1219, 625] on div "Seterusnya" at bounding box center [1218, 633] width 71 height 17
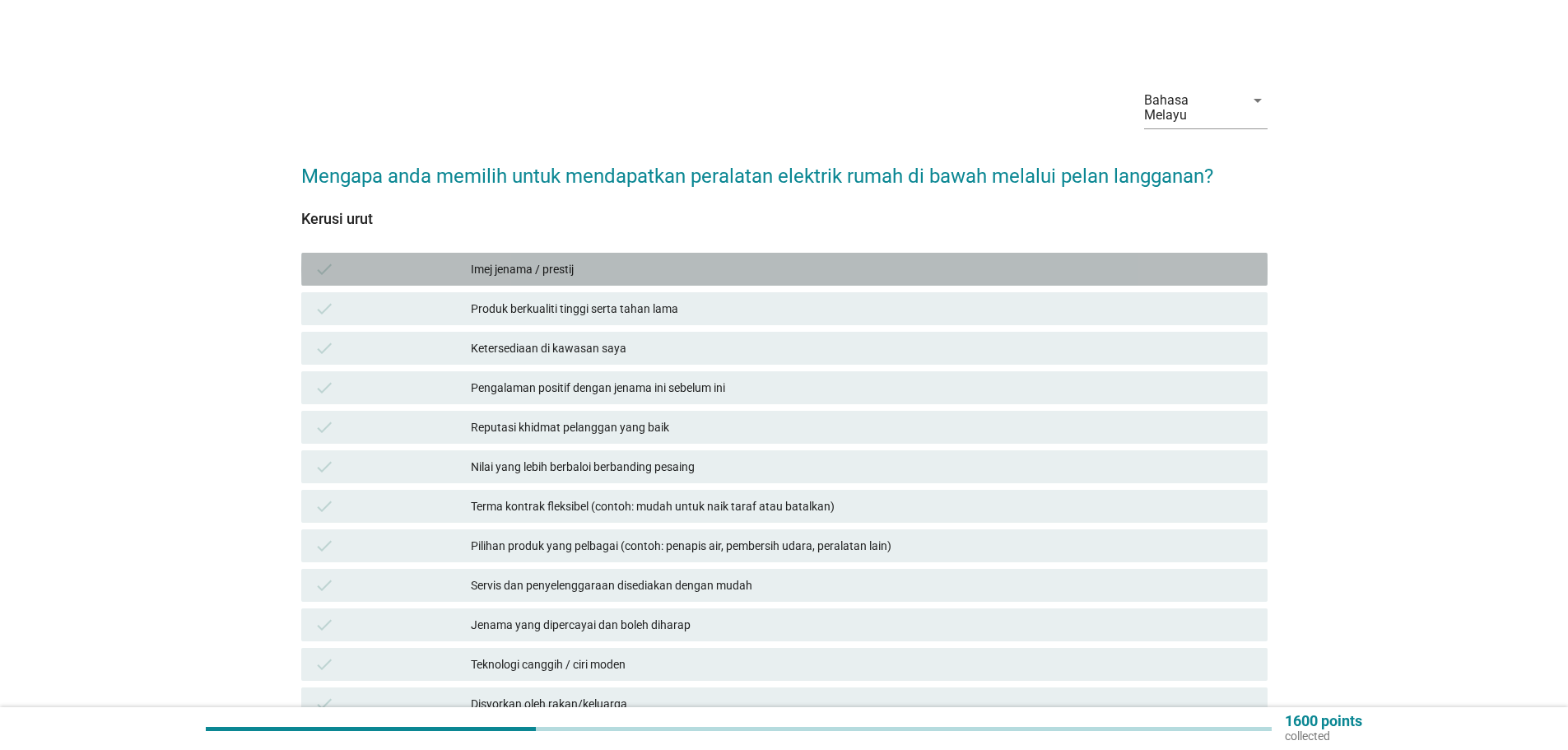
click at [521, 260] on div "Imej jenama / prestij" at bounding box center [862, 269] width 784 height 20
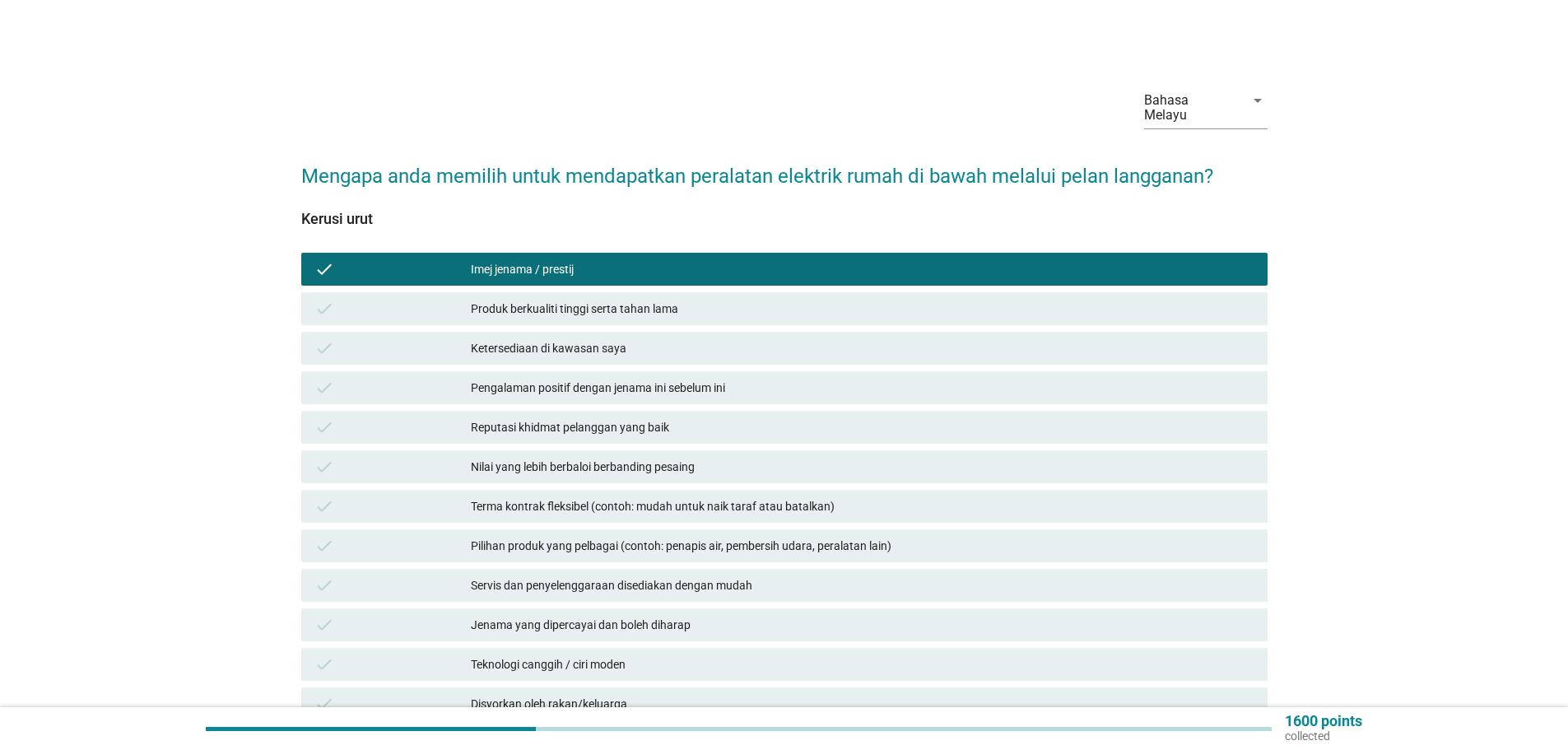
click at [531, 299] on div "Produk berkualiti tinggi serta tahan lama" at bounding box center [862, 309] width 784 height 20
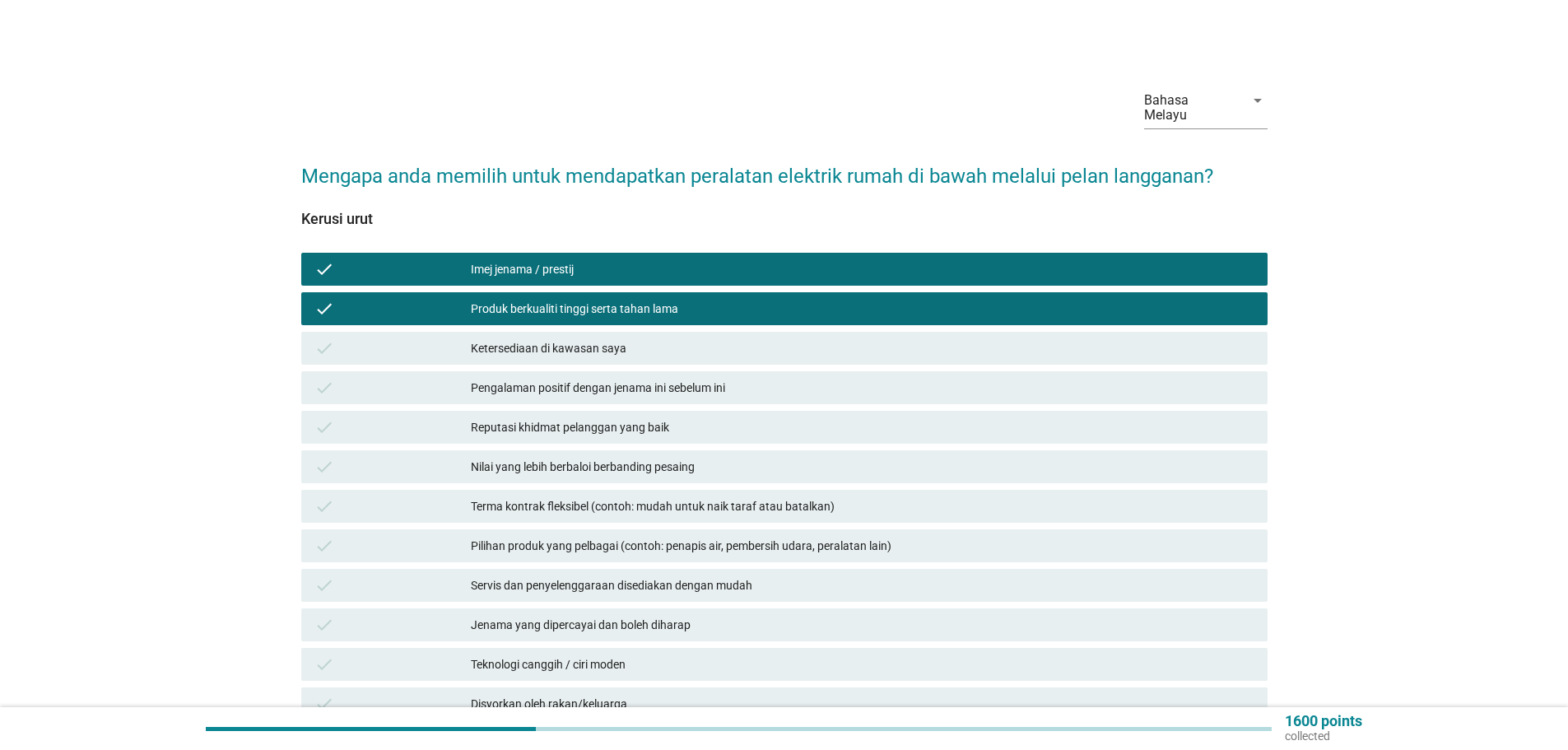
click at [538, 339] on div "Ketersediaan di kawasan saya" at bounding box center [862, 348] width 784 height 20
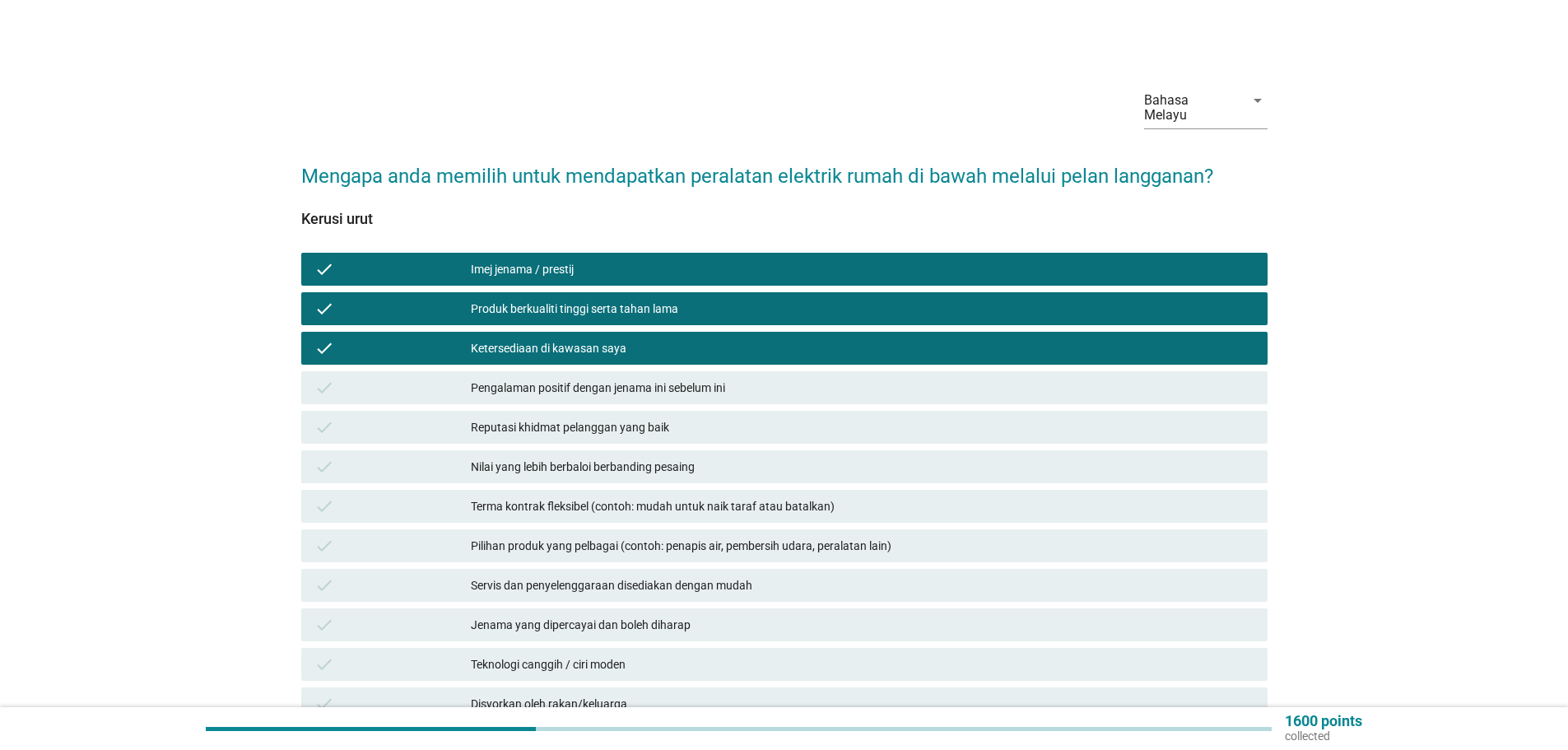
click at [543, 378] on div "Pengalaman positif dengan jenama ini sebelum ini" at bounding box center [862, 388] width 784 height 20
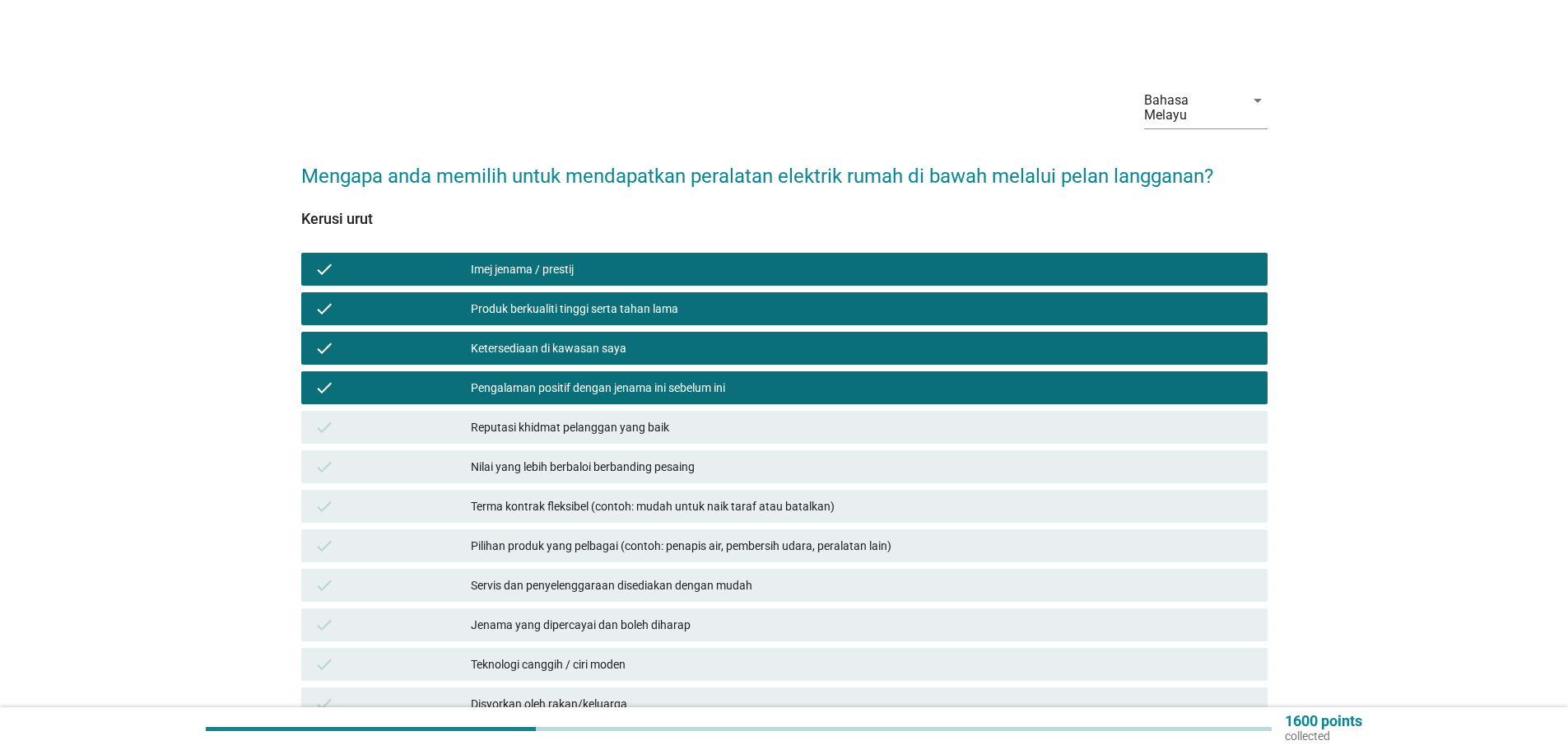
click at [516, 418] on div "Reputasi khidmat pelanggan yang baik" at bounding box center [862, 427] width 784 height 20
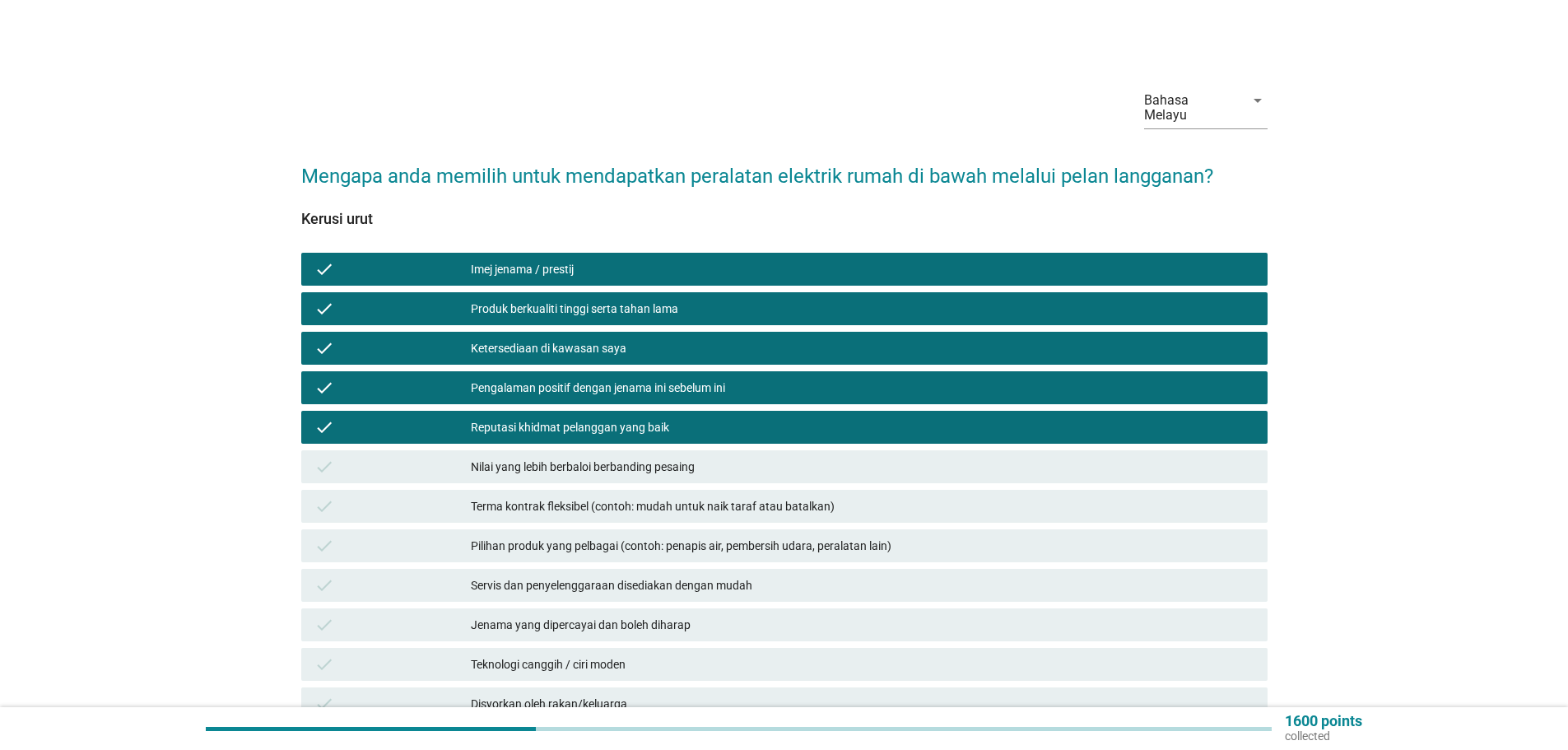
click at [532, 457] on div "Nilai yang lebih berbaloi berbanding pesaing" at bounding box center [862, 467] width 784 height 20
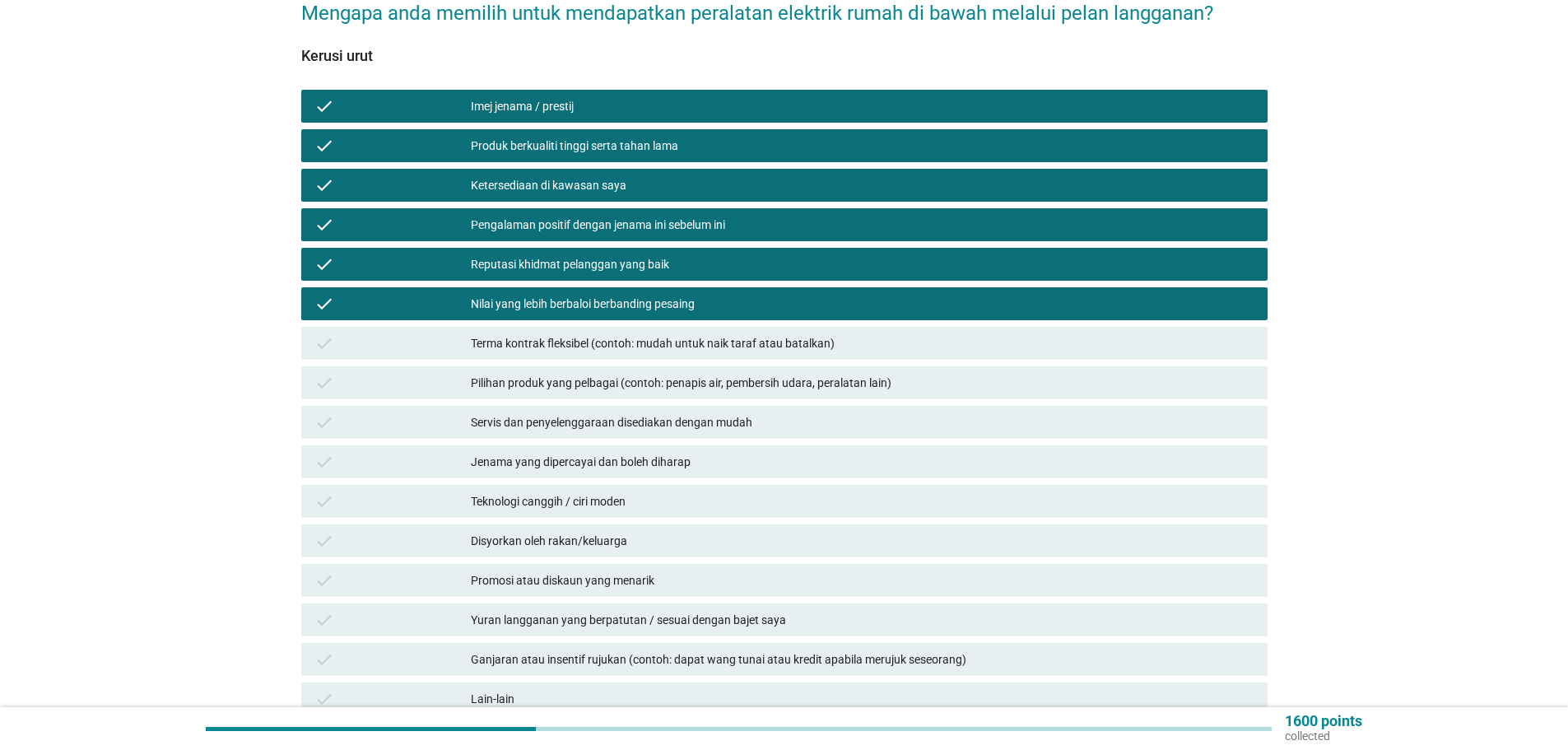
scroll to position [165, 0]
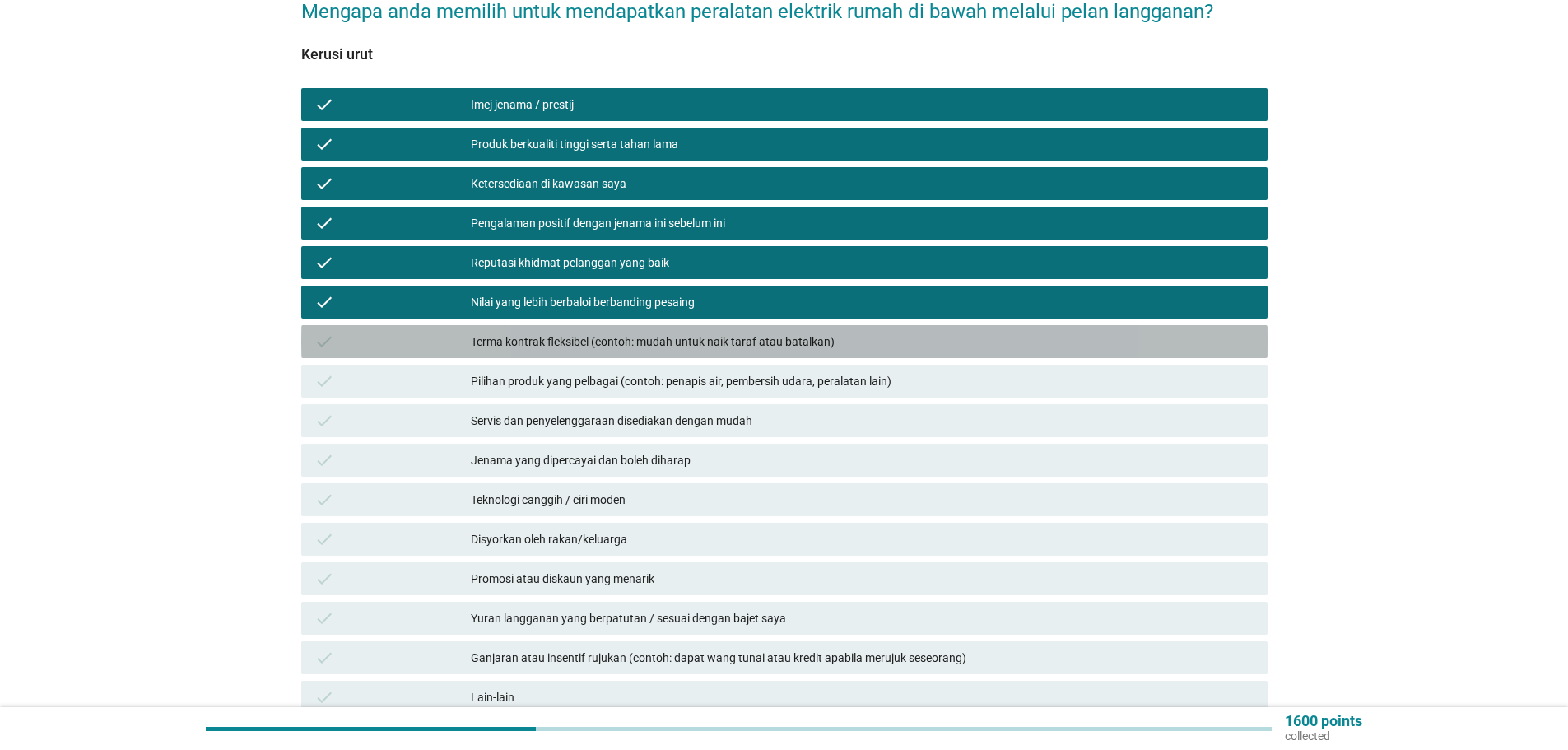
click at [579, 332] on div "Terma kontrak fleksibel (contoh: mudah untuk naik taraf atau batalkan)" at bounding box center [862, 342] width 784 height 20
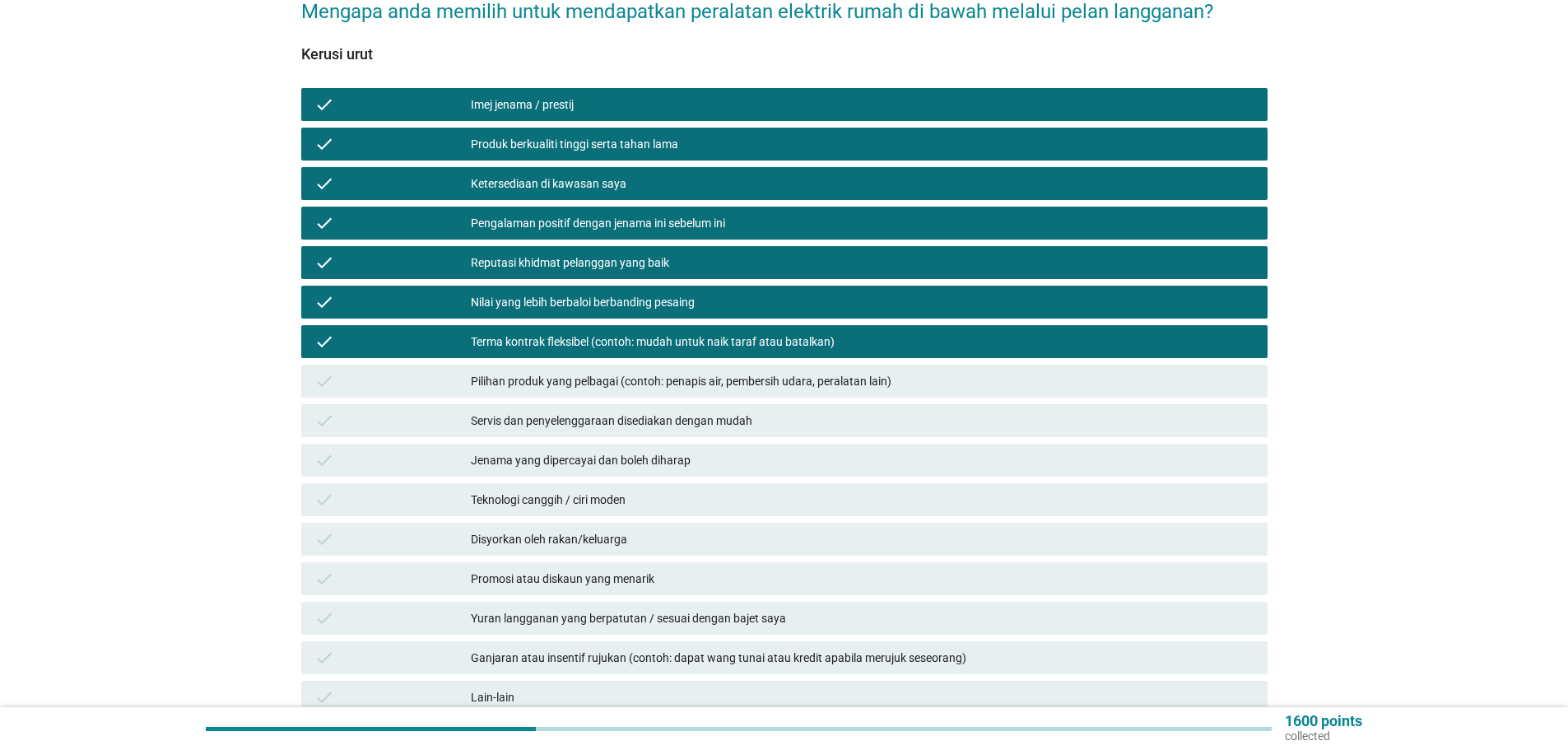
click at [594, 372] on div "Pilihan produk yang pelbagai (contoh: penapis air, pembersih udara, peralatan l…" at bounding box center [862, 381] width 784 height 20
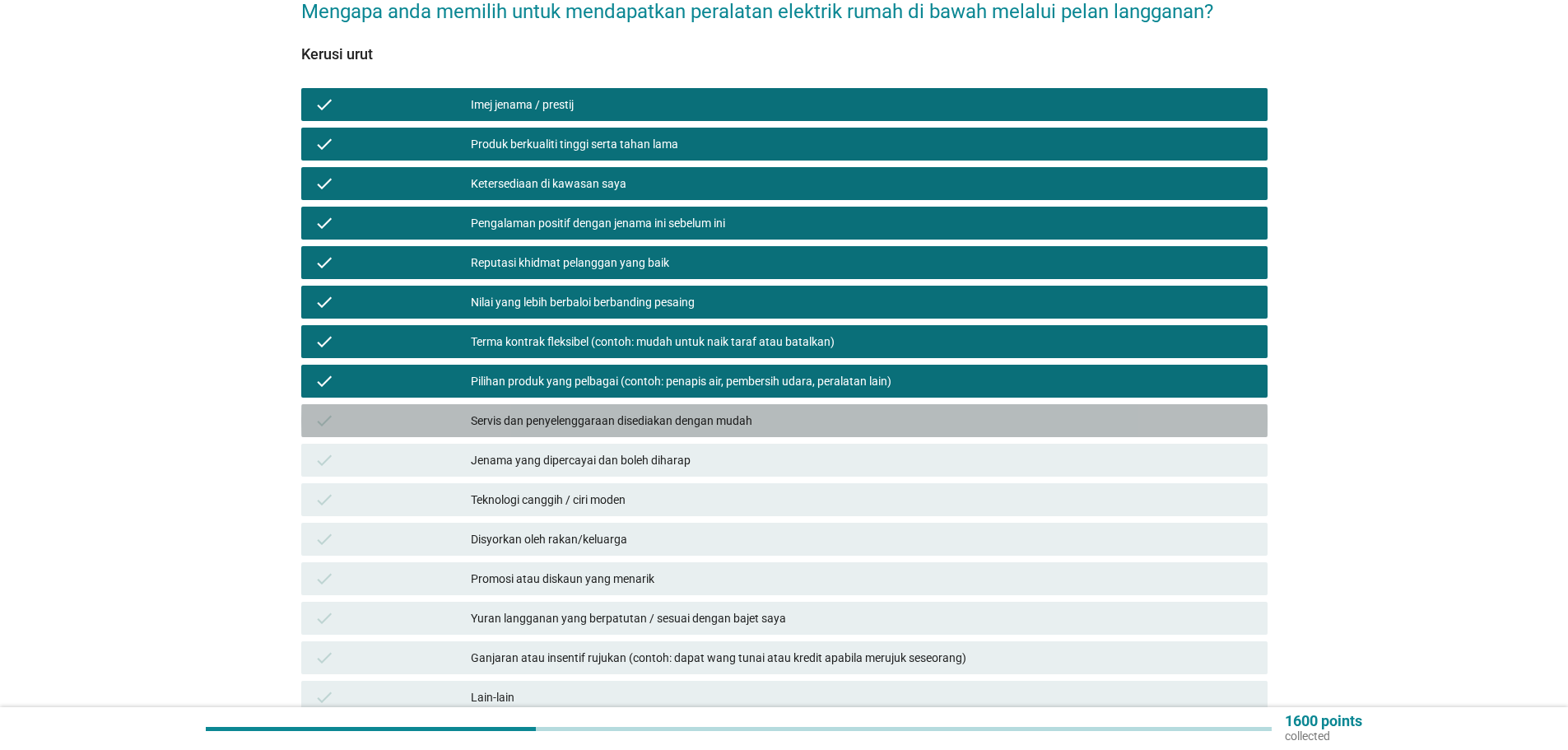
click at [601, 411] on div "Servis dan penyelenggaraan disediakan dengan mudah" at bounding box center [862, 421] width 784 height 20
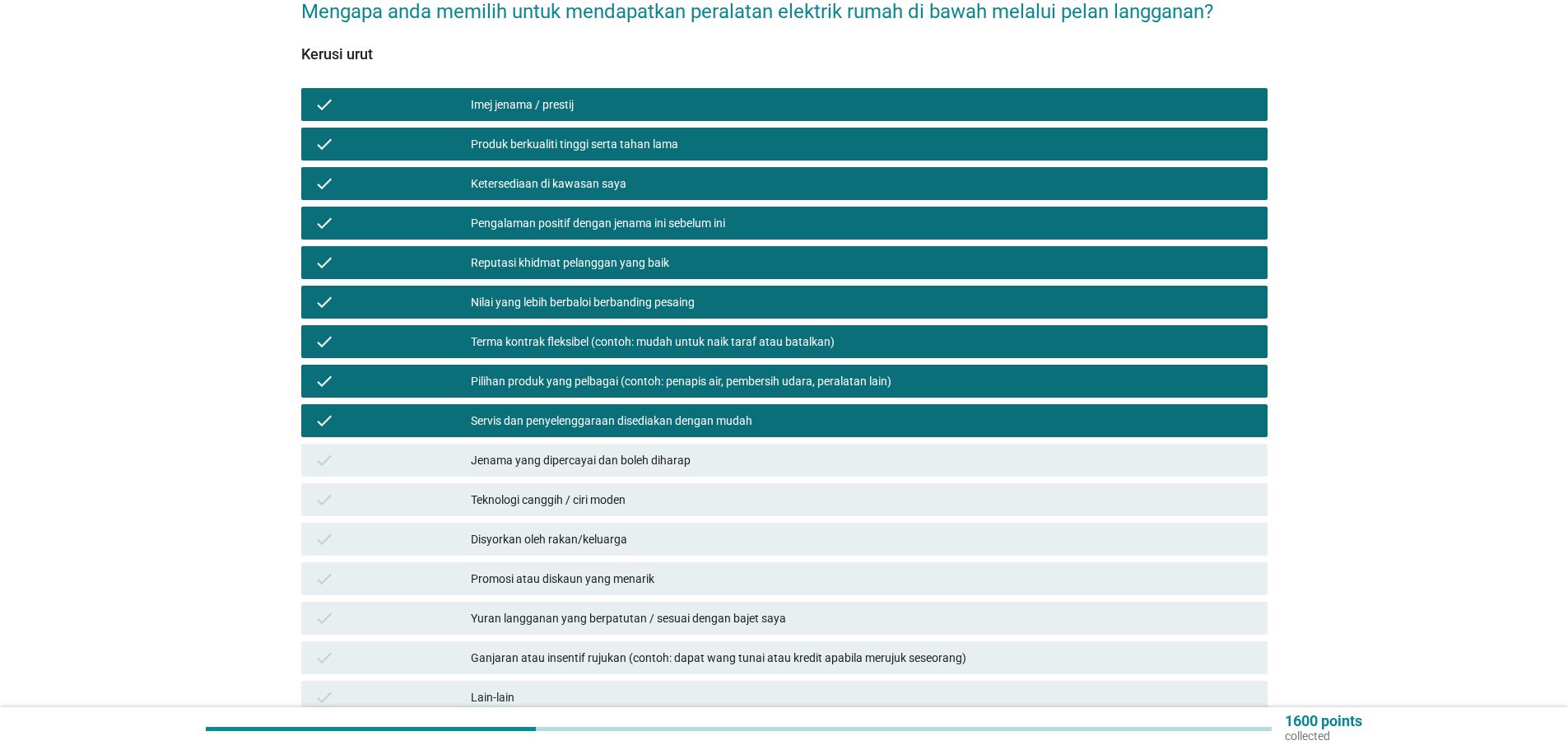
click at [594, 451] on div "Jenama yang dipercayai dan boleh diharap" at bounding box center [862, 460] width 784 height 20
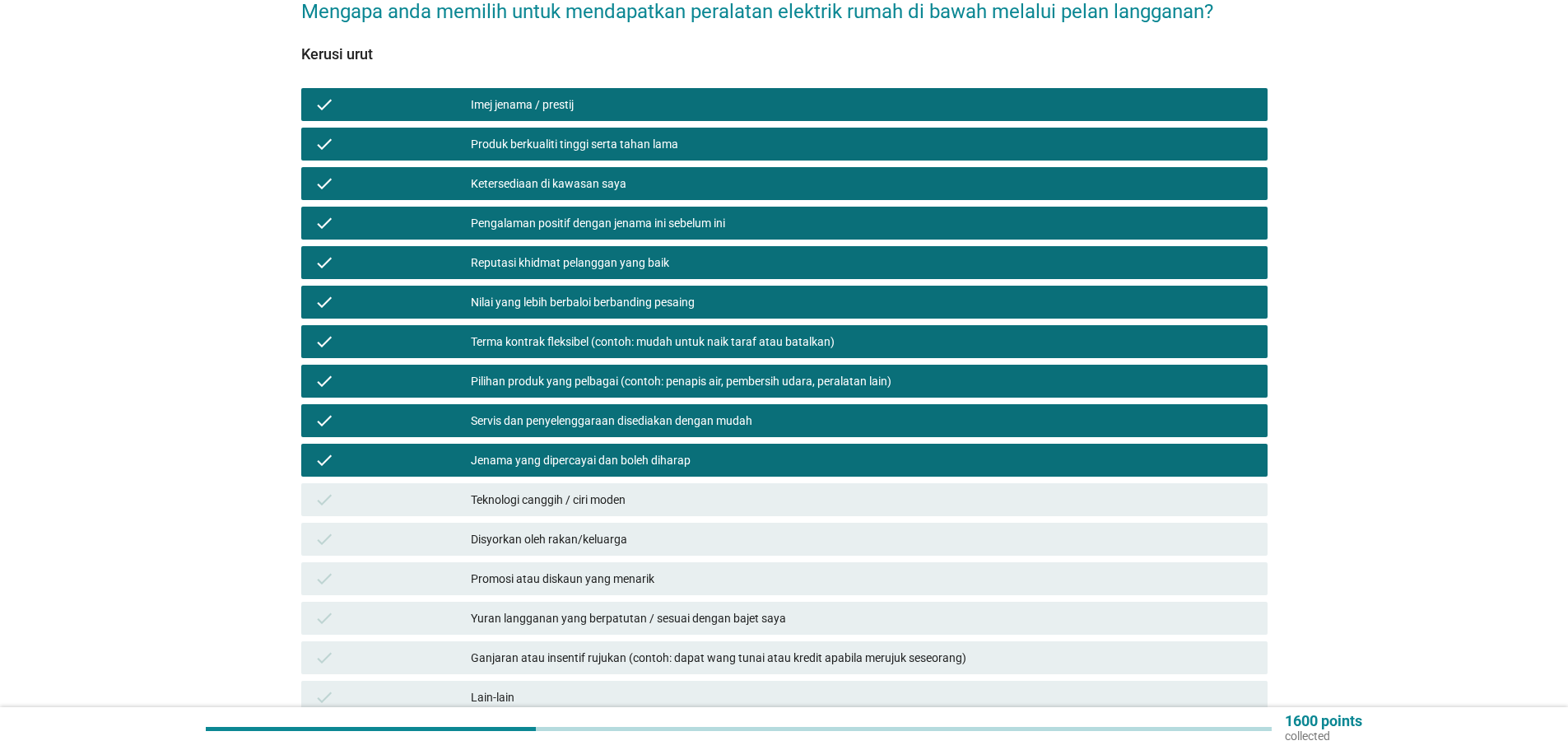
click at [581, 490] on div "Teknologi canggih / ciri moden" at bounding box center [862, 500] width 784 height 20
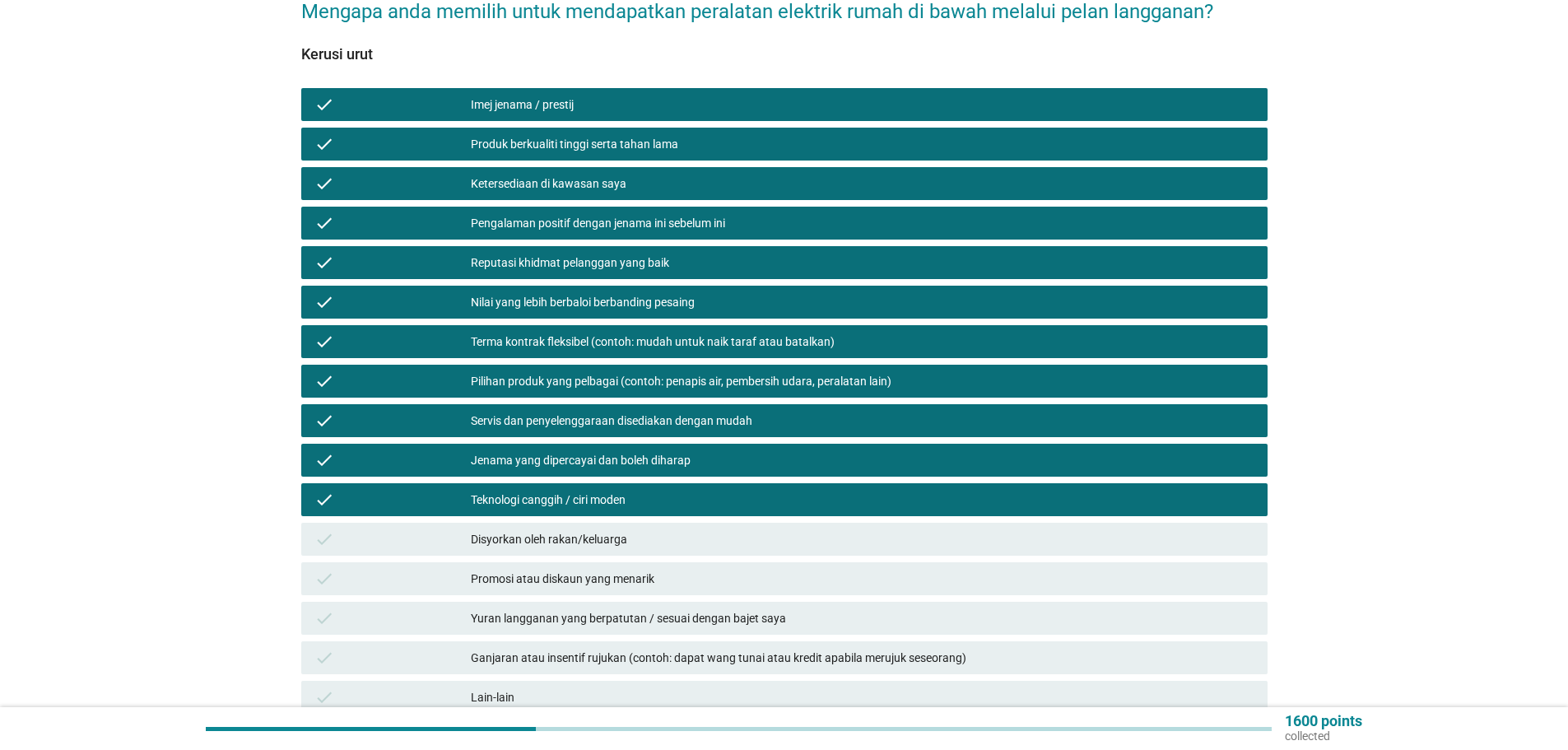
click at [556, 530] on div "Disyorkan oleh rakan/keluarga" at bounding box center [862, 539] width 784 height 20
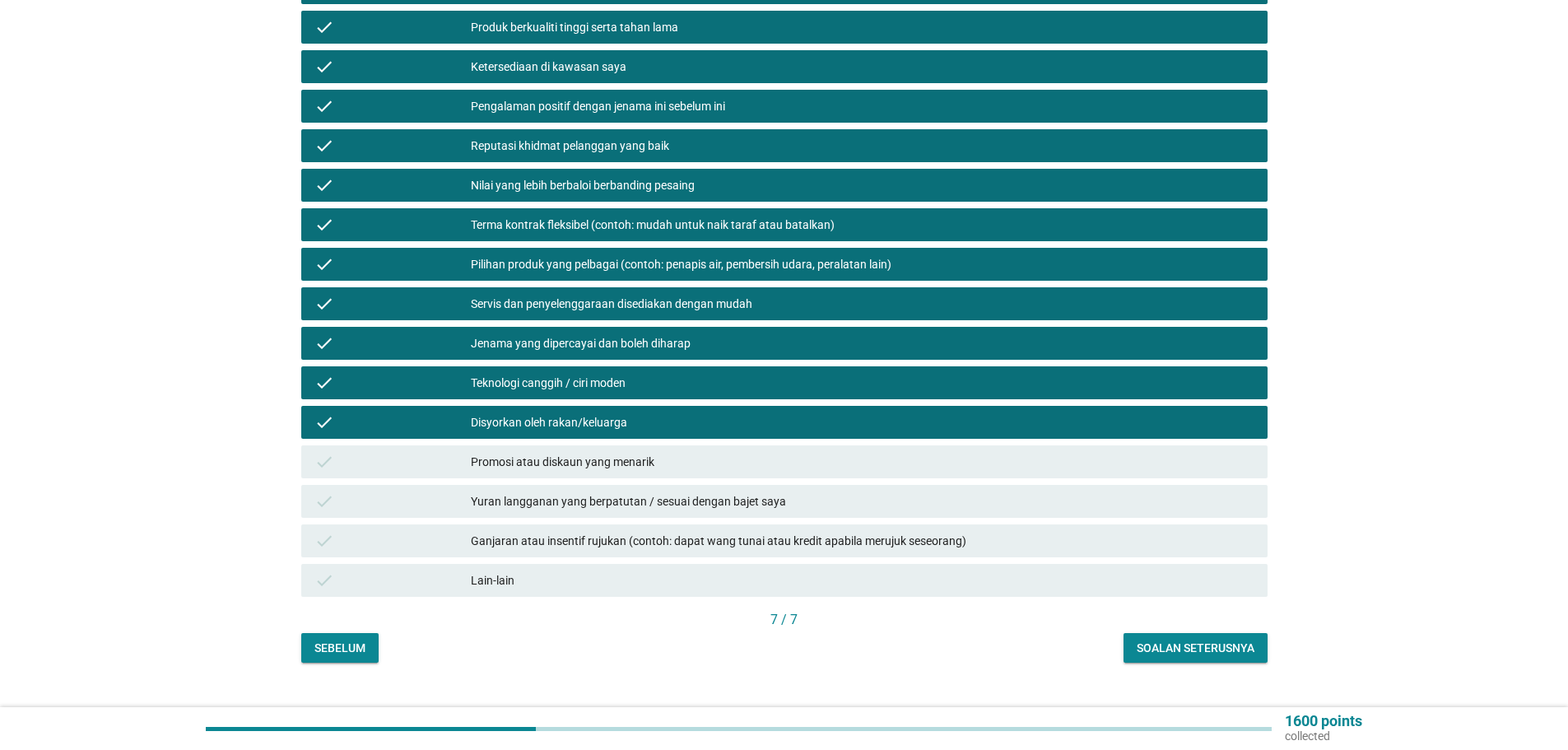
scroll to position [296, 0]
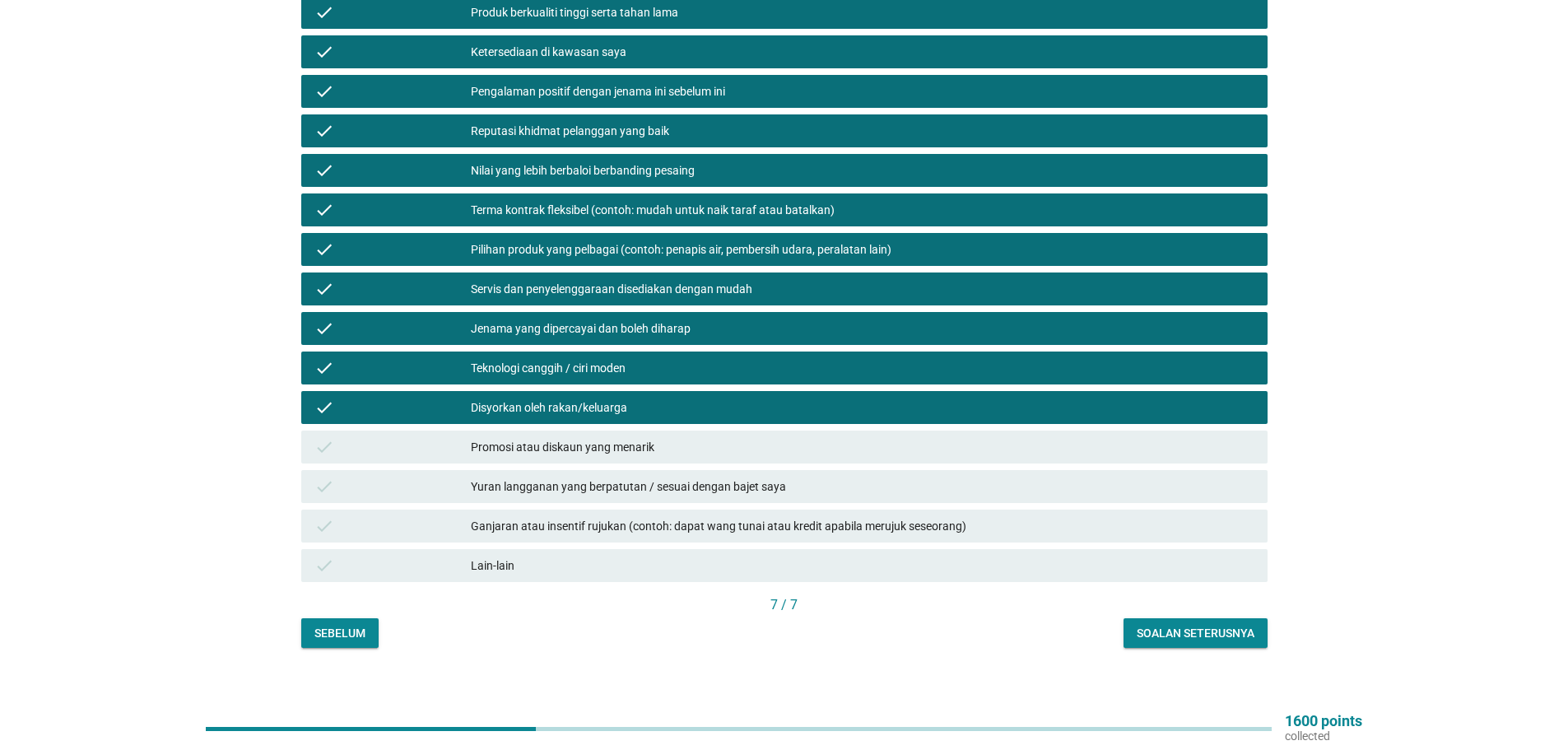
click at [562, 438] on div "Promosi atau diskaun yang menarik" at bounding box center [862, 447] width 784 height 20
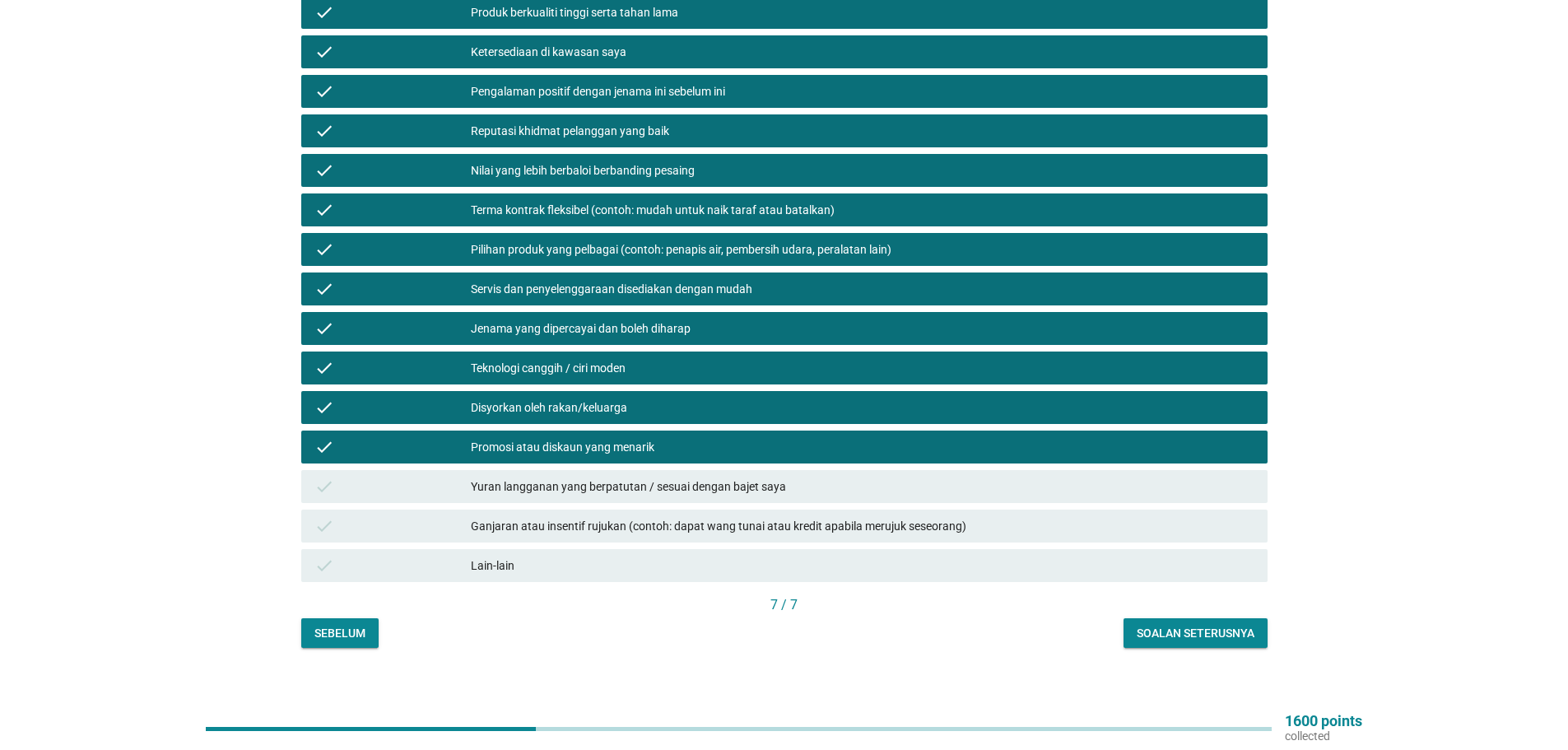
click at [584, 477] on div "Yuran langganan yang berpatutan / sesuai dengan bajet saya" at bounding box center [862, 487] width 784 height 20
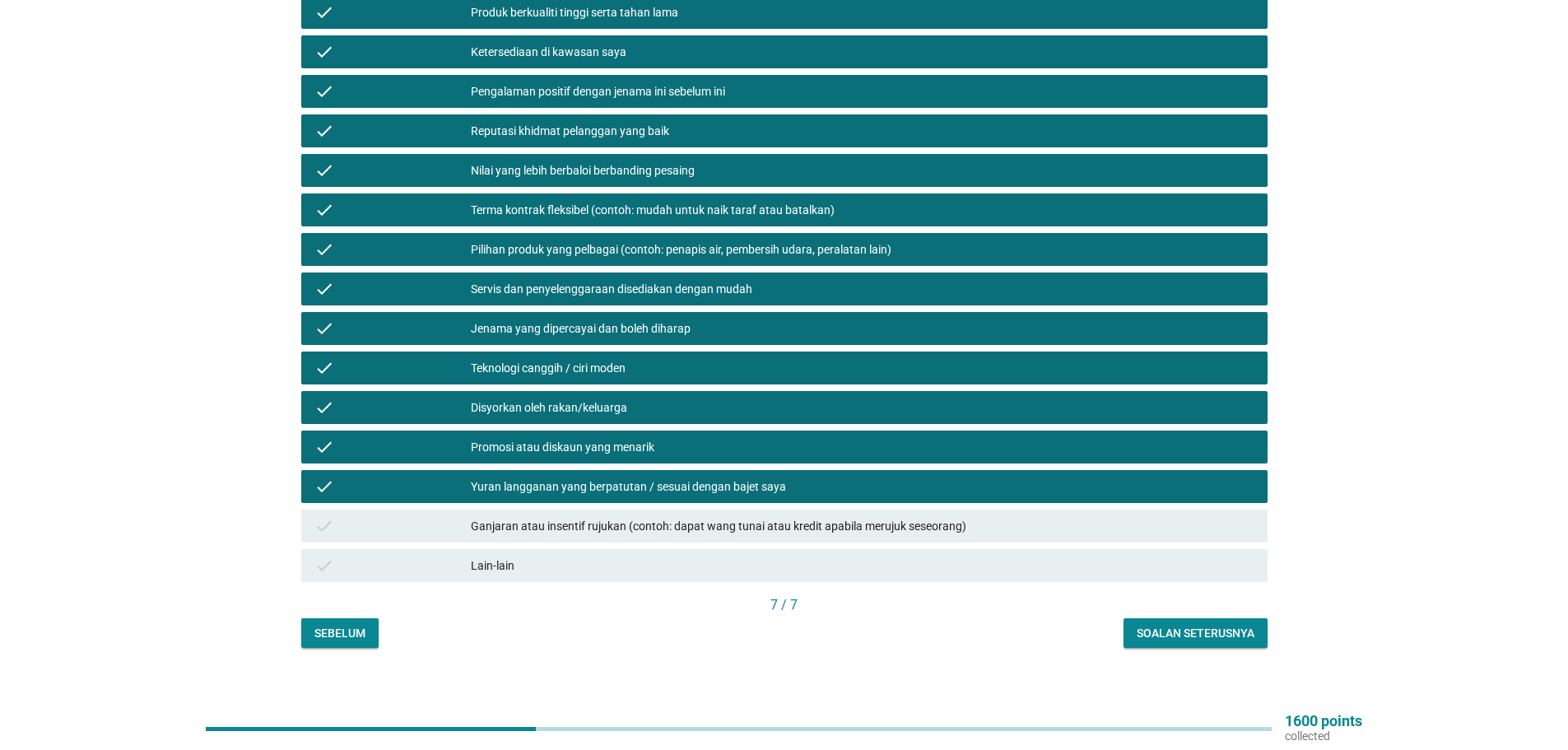
click at [589, 517] on div "Ganjaran atau insentif rujukan (contoh: dapat wang tunai atau kredit apabila me…" at bounding box center [862, 526] width 784 height 20
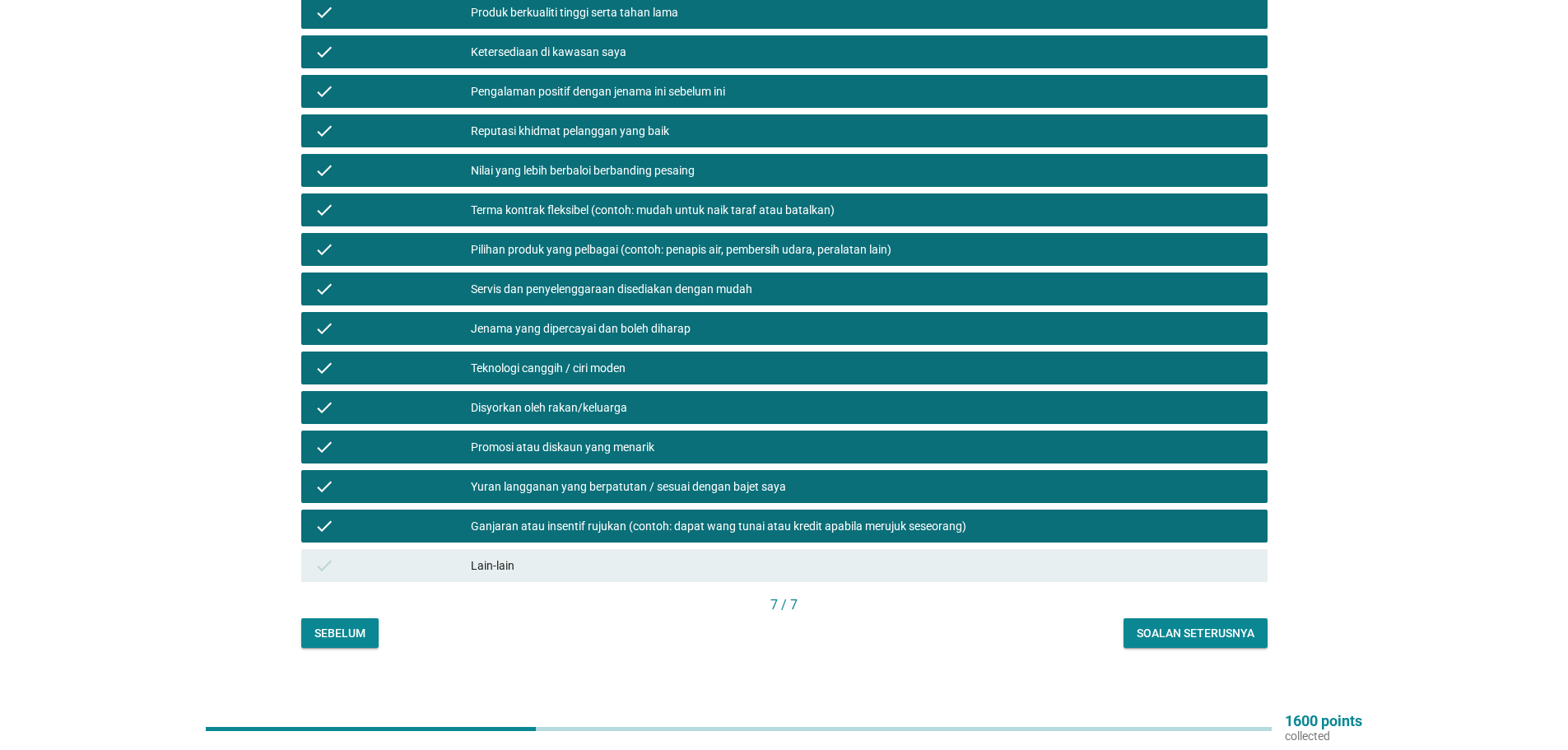
click at [1188, 625] on div "Soalan seterusnya" at bounding box center [1195, 633] width 118 height 17
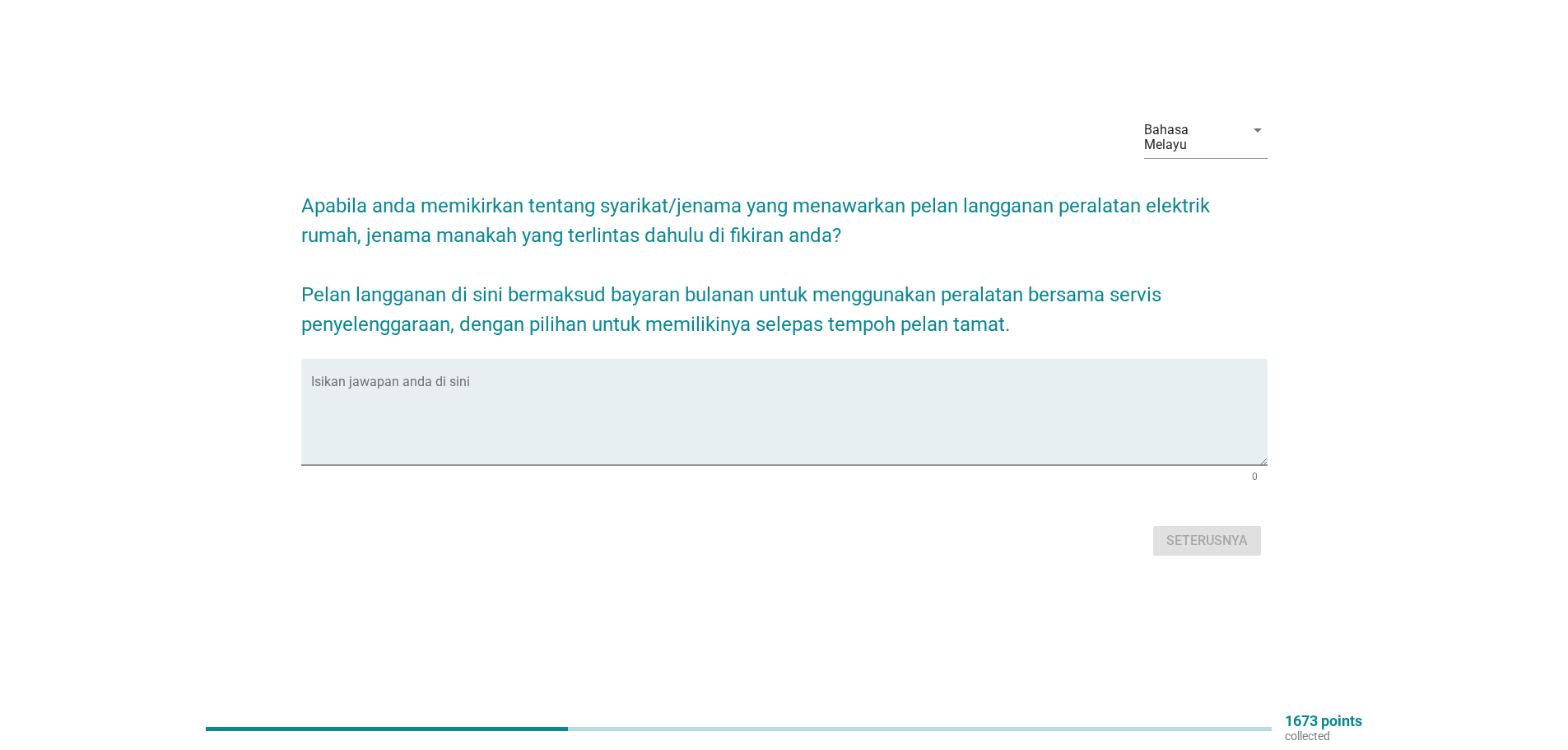
scroll to position [0, 0]
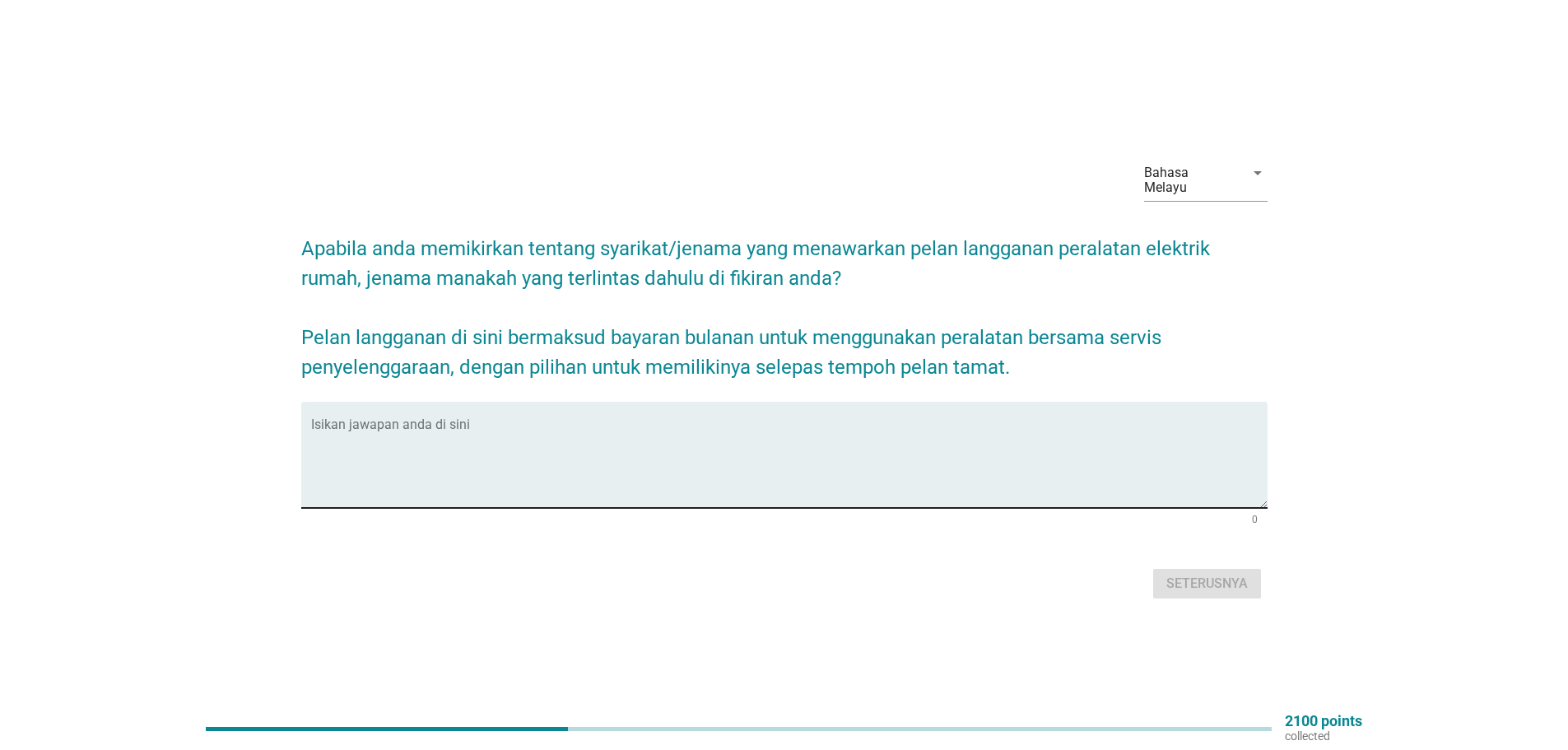
click at [515, 483] on textarea "Isikan jawapan anda di sini" at bounding box center [789, 465] width 957 height 87
type textarea "thosiba"
click at [1196, 574] on div "Seterusnya" at bounding box center [1207, 583] width 82 height 20
